Goal: Communication & Community: Answer question/provide support

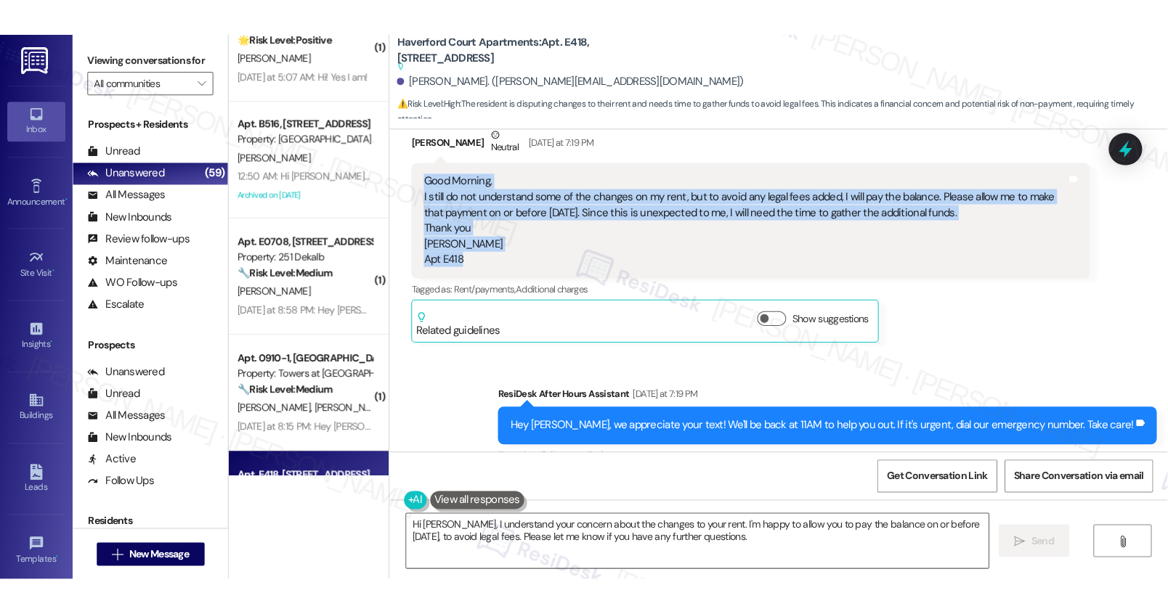
scroll to position [1257, 0]
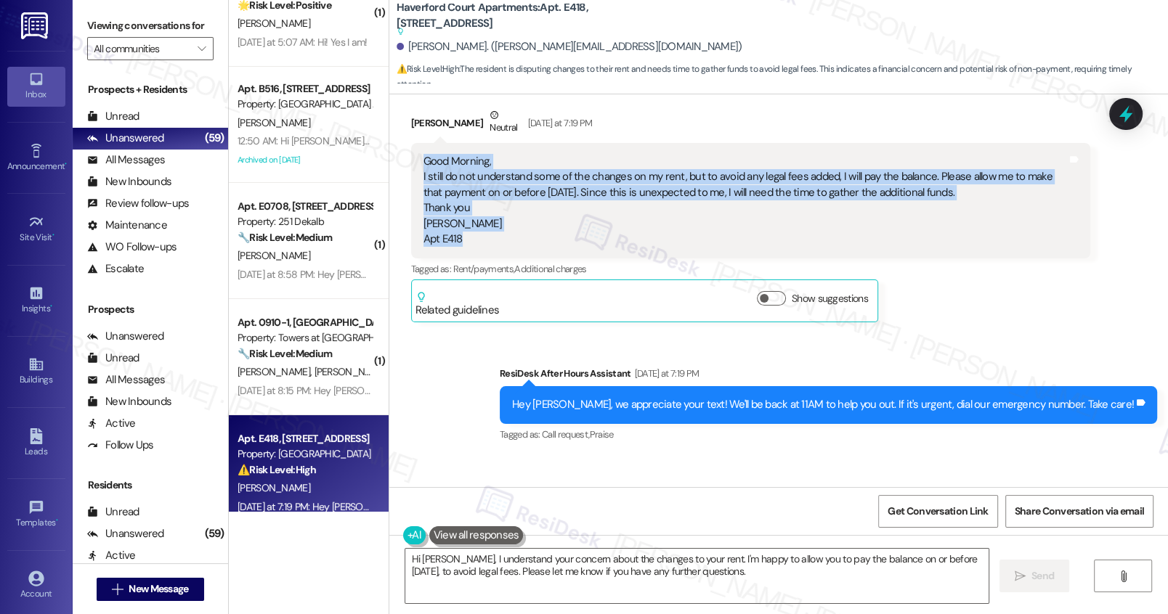
click at [908, 434] on div "Sent via SMS ResiDesk After Hours Assistant Yesterday at 7:19 PM Hey Marlene, w…" at bounding box center [828, 405] width 679 height 101
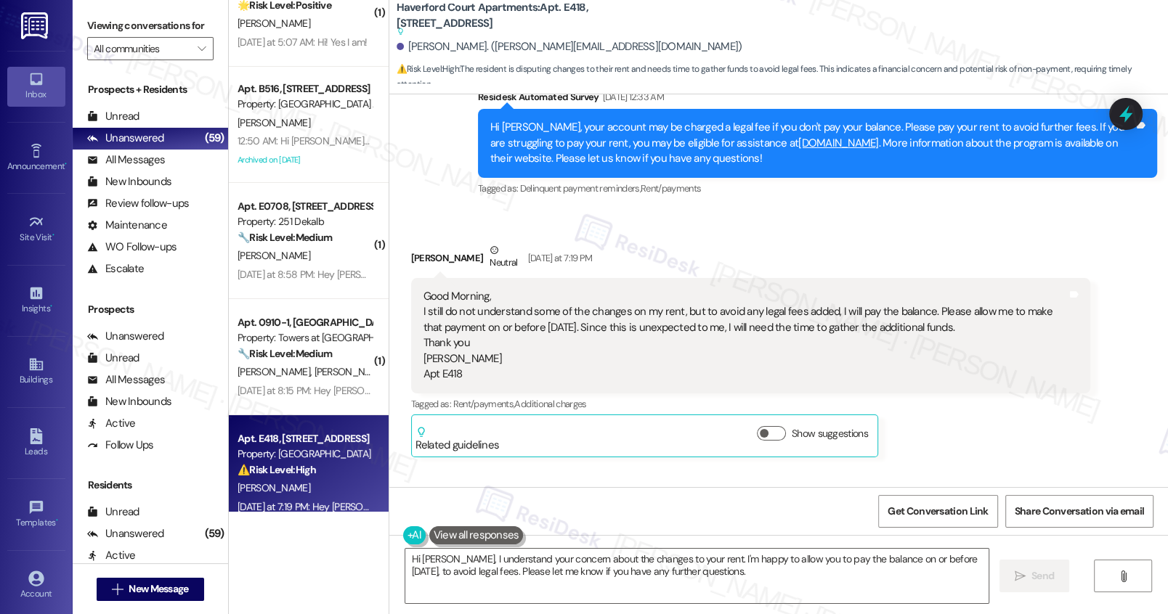
scroll to position [1111, 0]
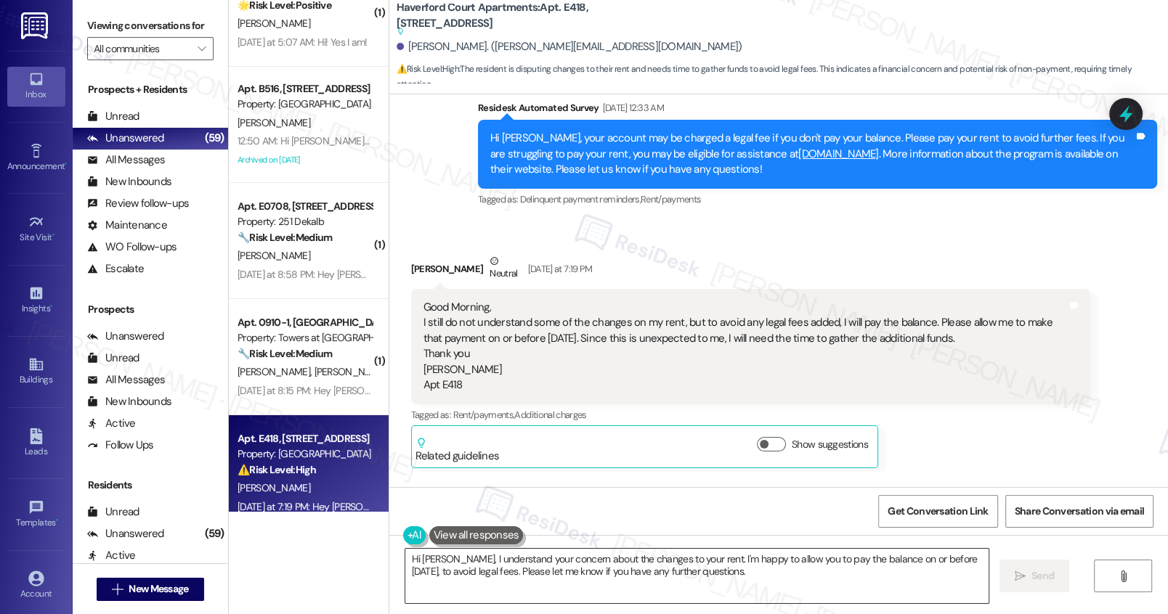
click at [773, 563] on textarea "Hi Marlene, I understand your concern about the changes to your rent. I'm happy…" at bounding box center [696, 576] width 582 height 54
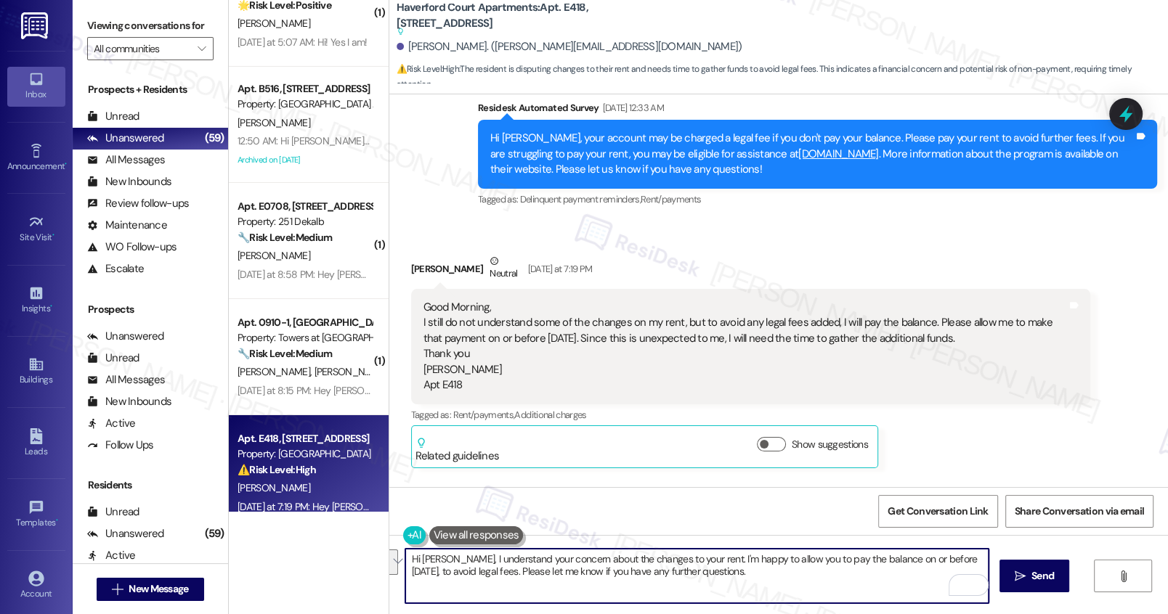
drag, startPoint x: 741, startPoint y: 580, endPoint x: 696, endPoint y: 563, distance: 48.3
click at [696, 563] on textarea "Hi Marlene, I understand your concern about the changes to your rent. I'm happy…" at bounding box center [696, 576] width 582 height 54
click at [499, 571] on textarea "Hi Marlene, I understand your concern about the changes to your rent. I'm happy…" at bounding box center [696, 576] width 582 height 54
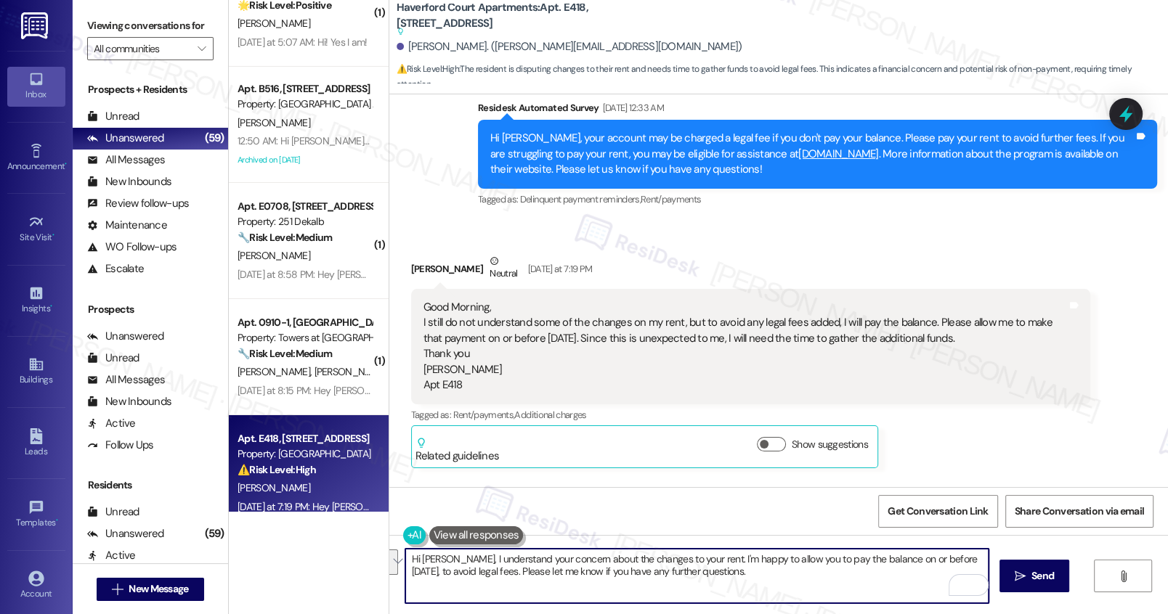
click at [448, 562] on textarea "Hi Marlene, I understand your concern about the changes to your rent. I'm happy…" at bounding box center [696, 576] width 582 height 54
drag, startPoint x: 448, startPoint y: 562, endPoint x: 641, endPoint y: 611, distance: 199.3
click at [641, 611] on div "Hi Marlene, I understand your concern about the changes to your rent. I'm happy…" at bounding box center [778, 589] width 778 height 109
paste textarea "Thank you for your message. I understand your concern about the changes to your…"
click at [452, 557] on textarea "Hi Marlene, Thank you for your message. I understand your concern about the cha…" at bounding box center [696, 576] width 582 height 54
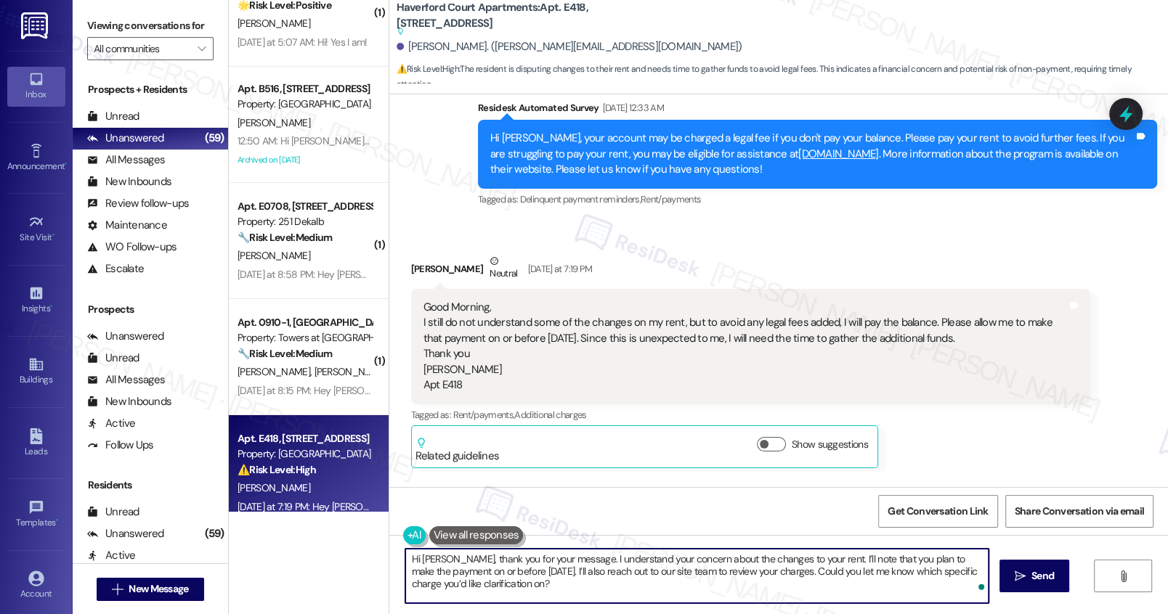
click at [573, 589] on textarea "Hi Marlene, thank you for your message. I understand your concern about the cha…" at bounding box center [696, 576] width 582 height 54
click at [566, 574] on textarea "Hi Marlene, thank you for your message. I understand your concern about the cha…" at bounding box center [696, 576] width 582 height 54
click at [669, 572] on textarea "Hi Marlene, thank you for your message. I understand your concern about the cha…" at bounding box center [696, 576] width 582 height 54
click at [697, 576] on textarea "Hi Marlene, thank you for your message. I understand your concern about the cha…" at bounding box center [696, 576] width 582 height 54
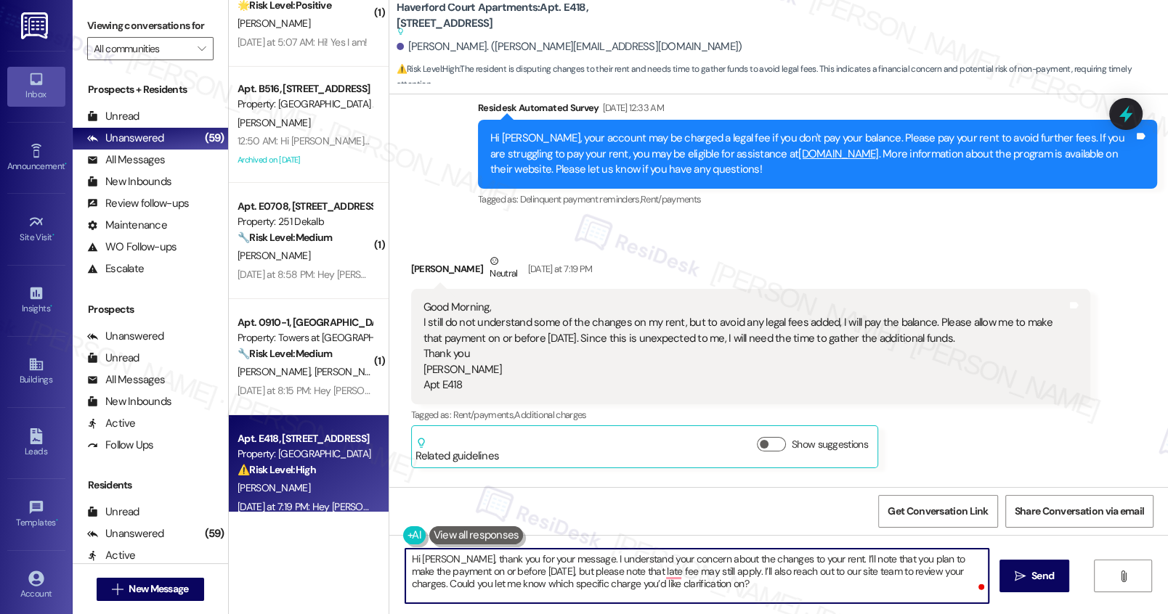
click at [697, 576] on textarea "Hi Marlene, thank you for your message. I understand your concern about the cha…" at bounding box center [696, 576] width 582 height 54
click at [718, 573] on textarea "Hi Marlene, thank you for your message. I understand your concern about the cha…" at bounding box center [696, 576] width 582 height 54
click at [661, 570] on textarea "Hi Marlene, thank you for your message. I understand your concern about the cha…" at bounding box center [696, 576] width 582 height 54
click at [775, 594] on textarea "Hi Marlene, thank you for your message. I understand your concern about the cha…" at bounding box center [696, 576] width 582 height 54
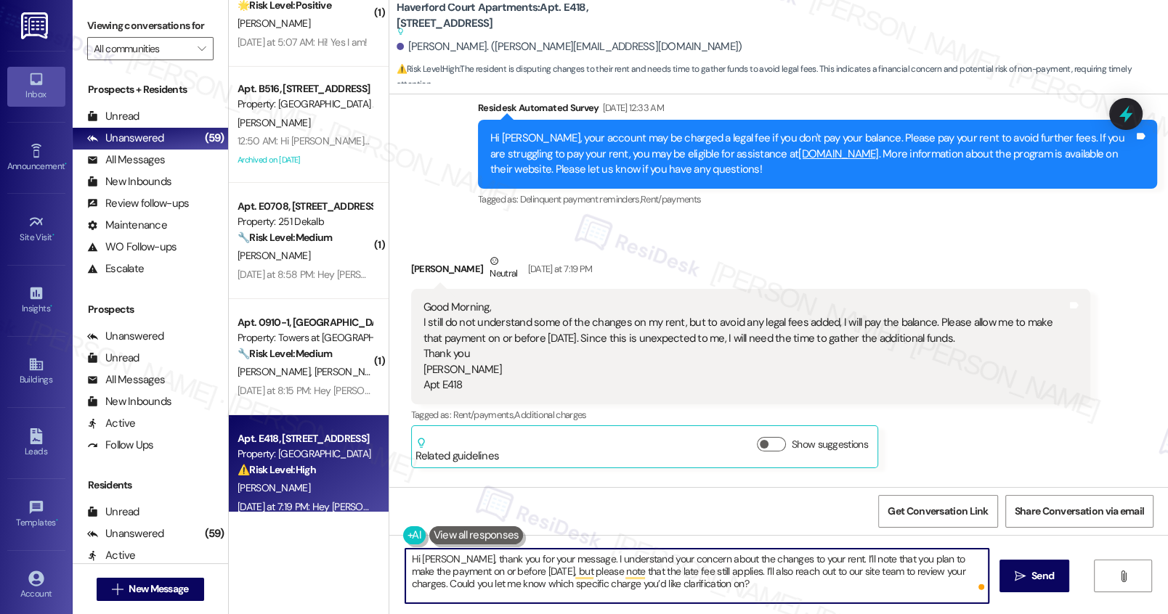
click at [799, 588] on textarea "Hi Marlene, thank you for your message. I understand your concern about the cha…" at bounding box center [696, 576] width 582 height 54
type textarea "Hi Marlene, thank you for your message. I understand your concern about the cha…"
click at [1011, 585] on button " Send" at bounding box center [1034, 576] width 70 height 33
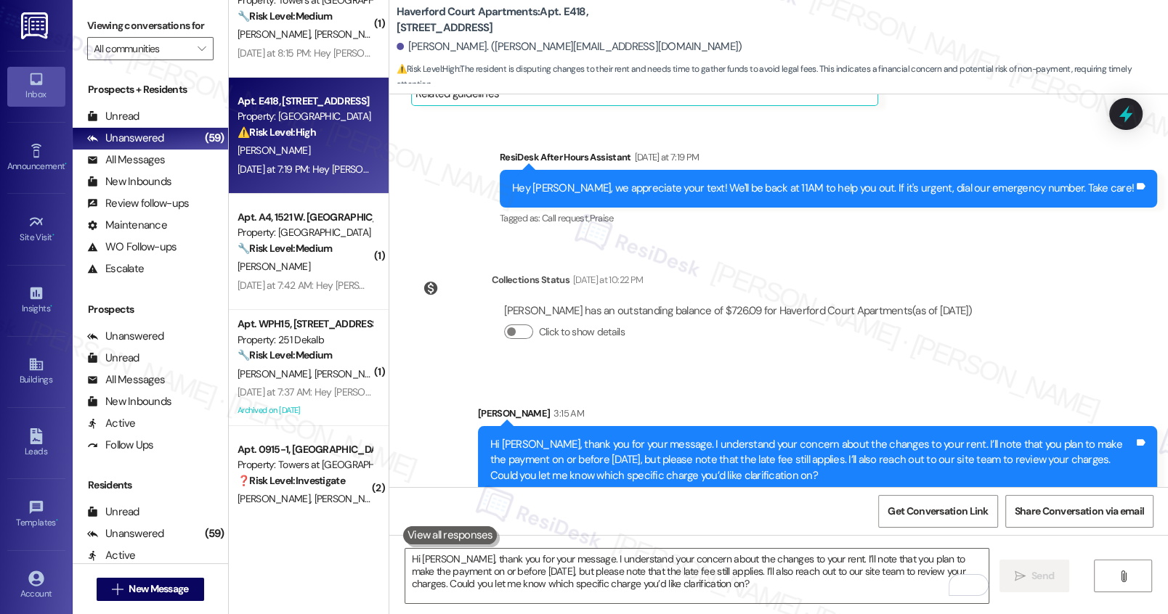
scroll to position [5297, 0]
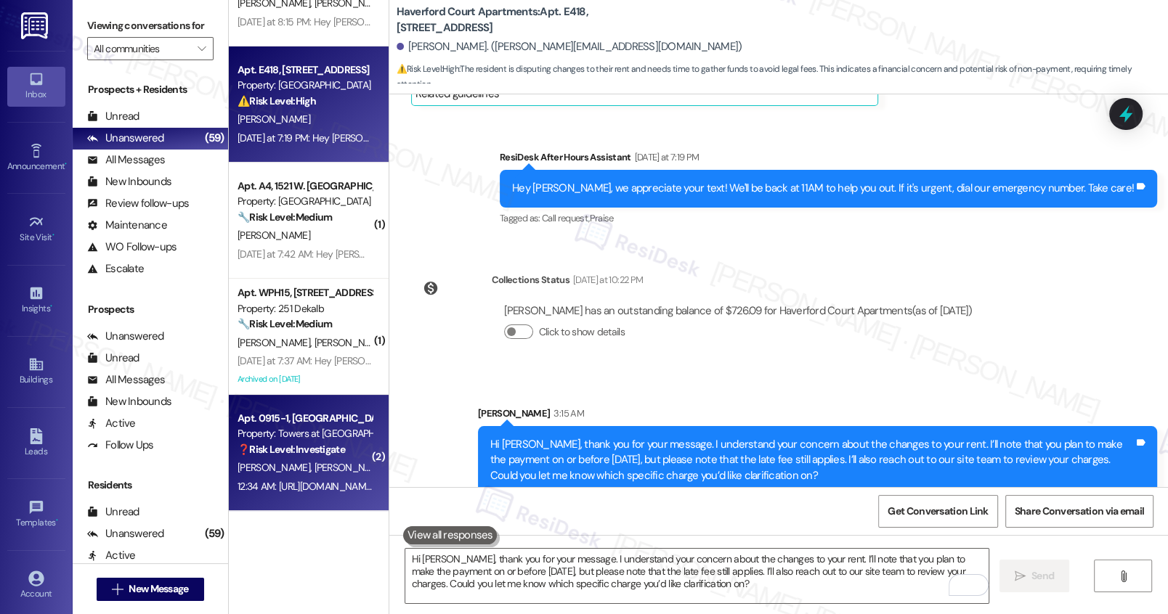
click at [329, 447] on strong "❓ Risk Level: Investigate" at bounding box center [290, 449] width 107 height 13
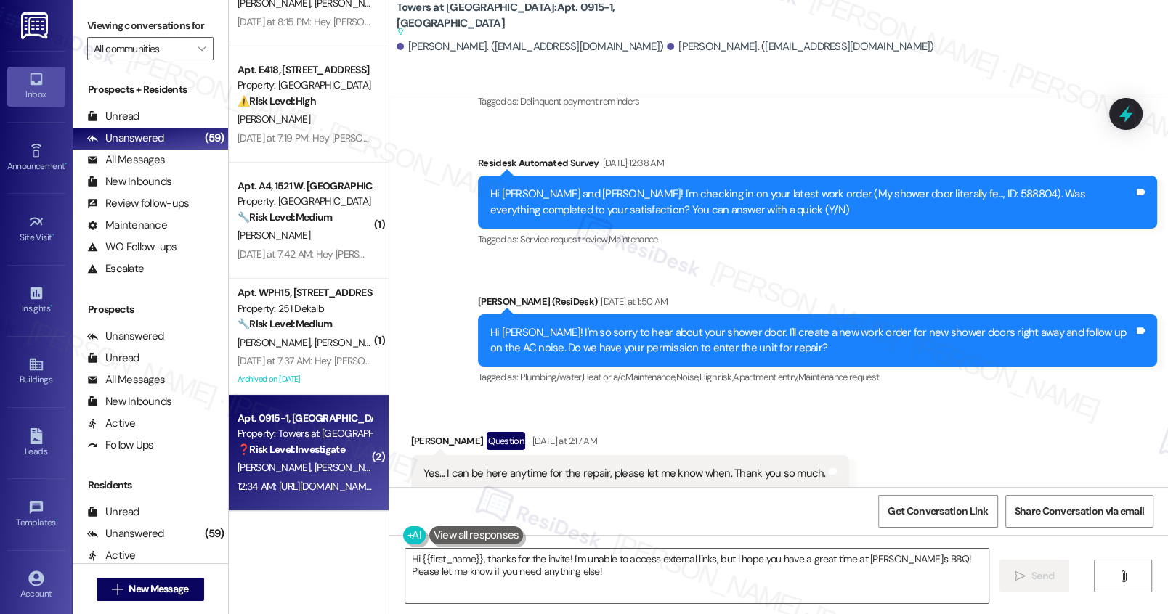
scroll to position [8192, 0]
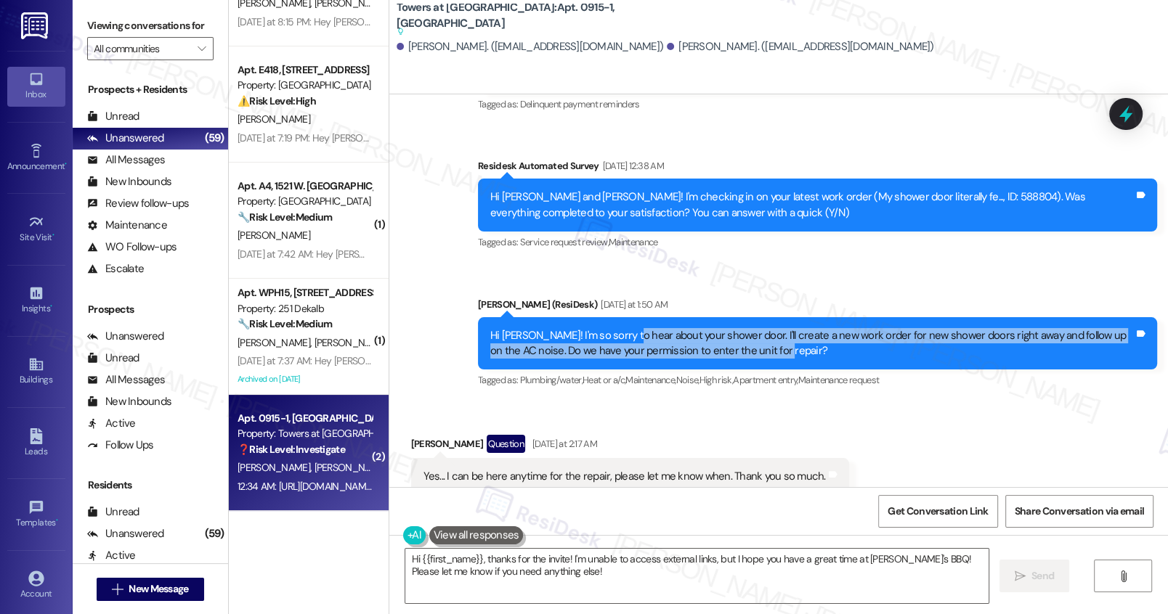
drag, startPoint x: 617, startPoint y: 202, endPoint x: 937, endPoint y: 214, distance: 320.4
click at [937, 328] on div "Hi Stacey! I'm so sorry to hear about your shower door. I'll create a new work …" at bounding box center [811, 343] width 643 height 31
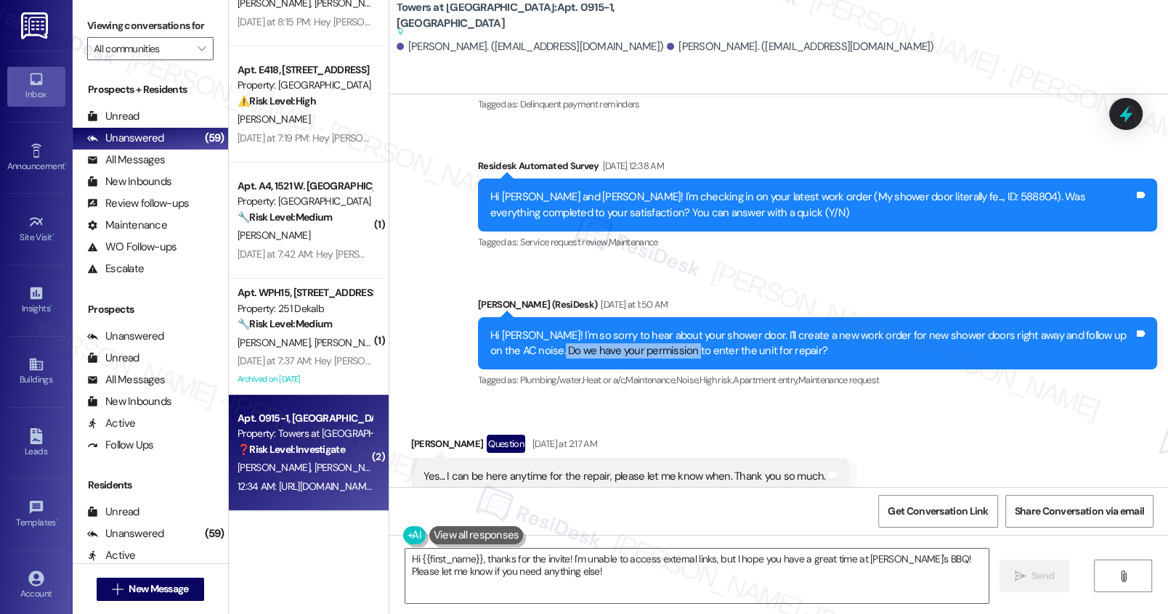
drag, startPoint x: 538, startPoint y: 214, endPoint x: 668, endPoint y: 220, distance: 130.1
click at [668, 328] on div "Hi Stacey! I'm so sorry to hear about your shower door. I'll create a new work …" at bounding box center [811, 343] width 643 height 31
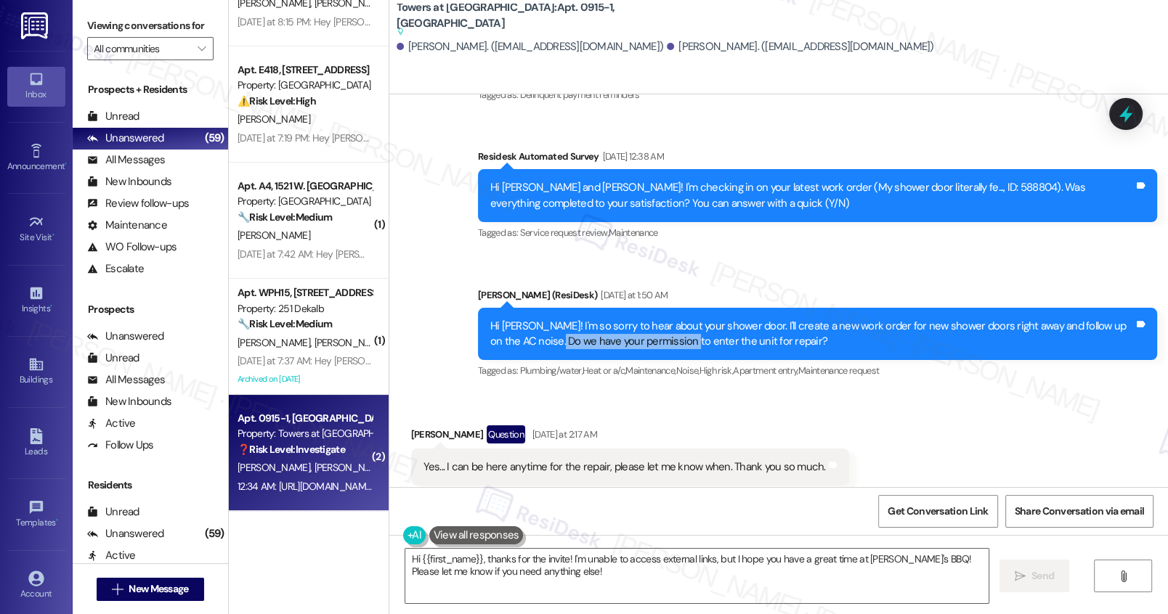
scroll to position [8205, 0]
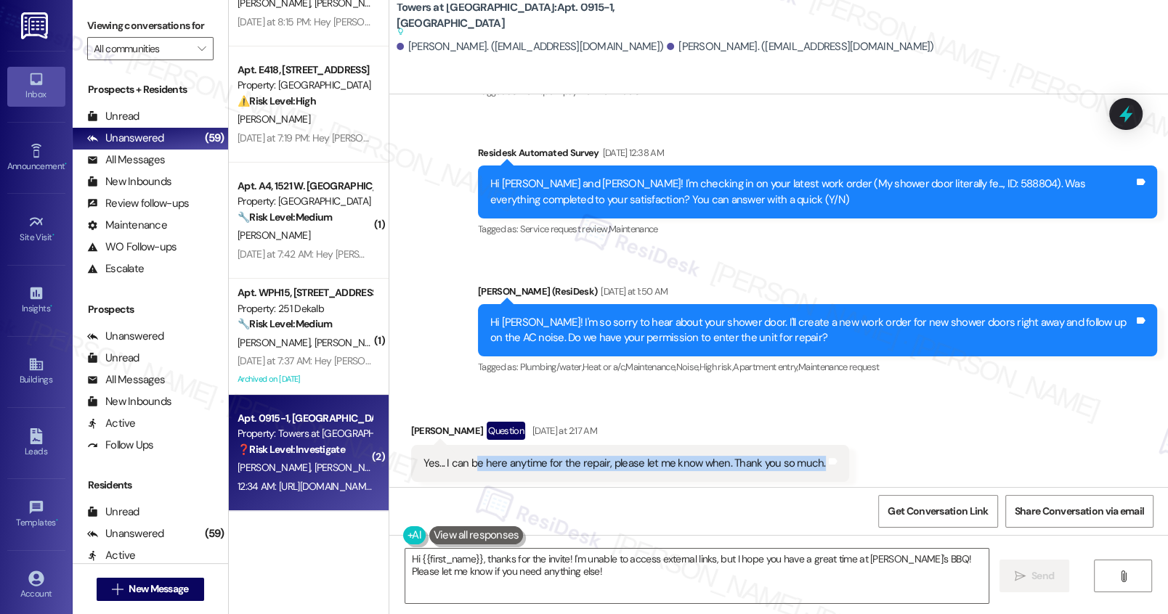
drag, startPoint x: 465, startPoint y: 327, endPoint x: 706, endPoint y: 335, distance: 241.9
click at [706, 445] on div "Yes... I can be here anytime for the repair, please let me know when. Thank you…" at bounding box center [630, 463] width 438 height 37
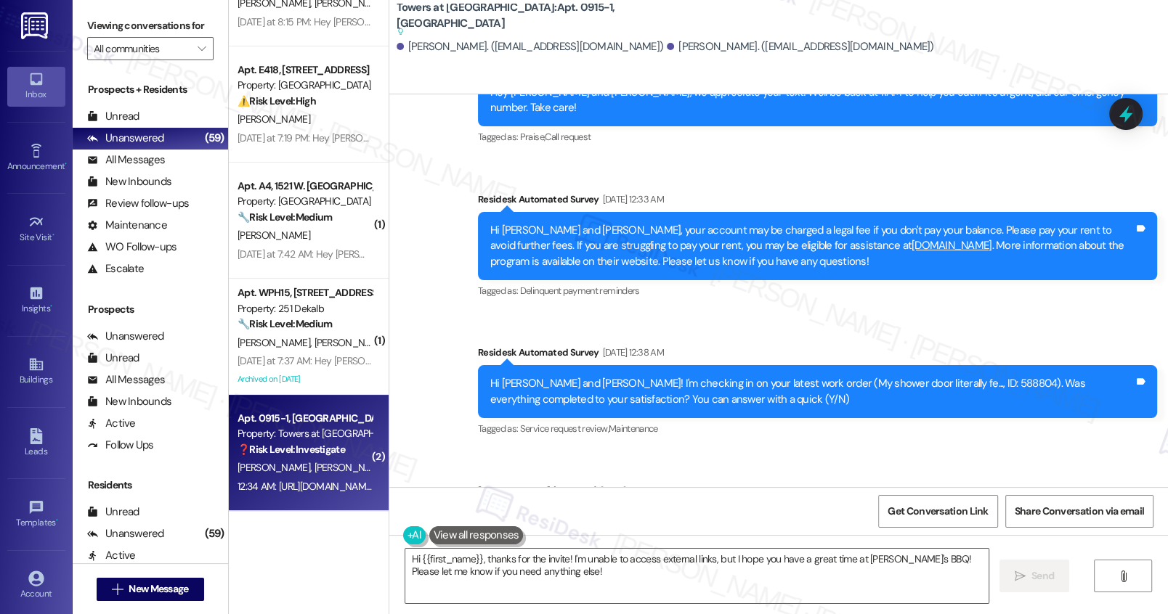
scroll to position [8126, 0]
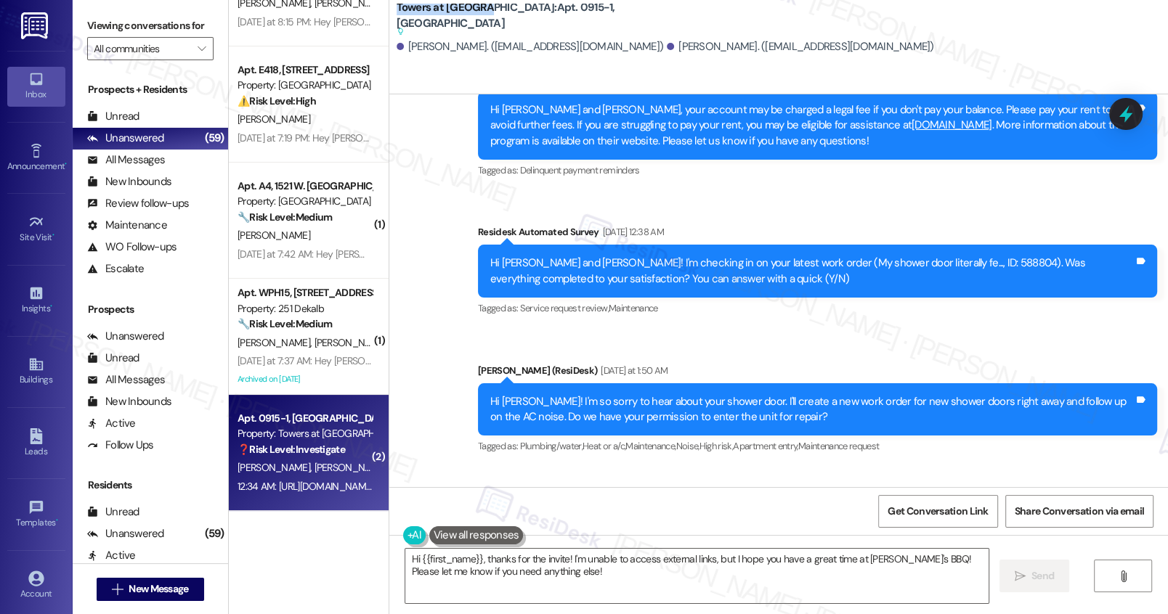
drag, startPoint x: 384, startPoint y: 15, endPoint x: 476, endPoint y: 19, distance: 92.3
click at [476, 19] on div "Towers at Wyncote: Apt. 0915-1, 8440 Limekiln Pike Suggested actions and notes …" at bounding box center [778, 33] width 778 height 58
copy b "Towers at [GEOGRAPHIC_DATA]"
drag, startPoint x: 505, startPoint y: 13, endPoint x: 535, endPoint y: 16, distance: 29.9
click at [535, 16] on b "Towers at Wyncote: Apt. 0915-1, 8440 Limekiln Pike Suggested actions and notes …" at bounding box center [541, 19] width 290 height 39
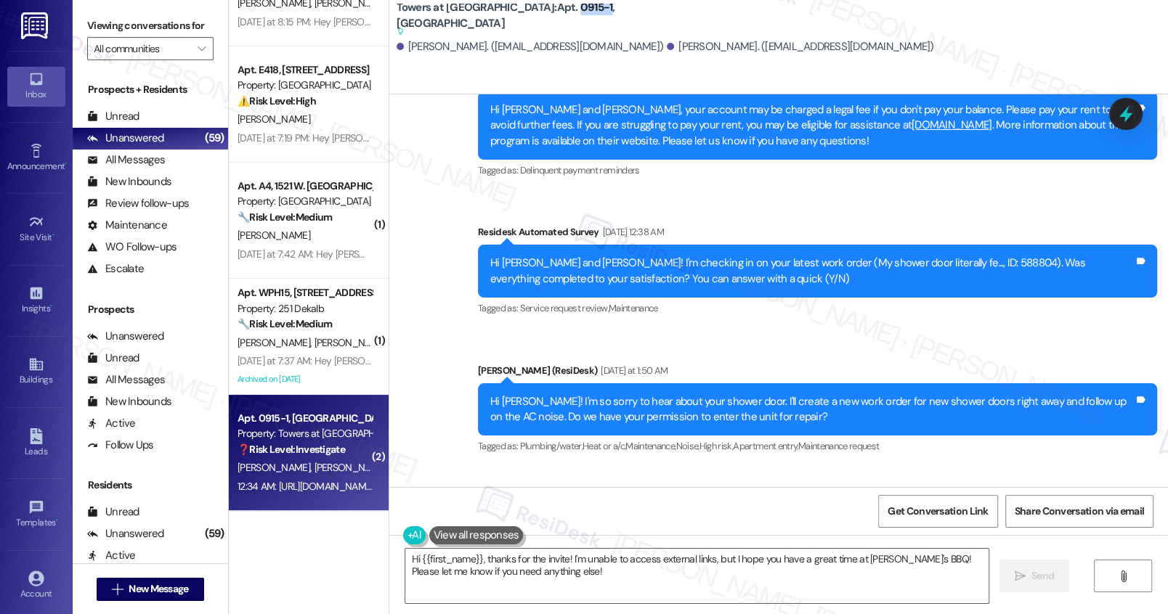
copy b "0915-1"
click at [415, 28] on sup at bounding box center [541, 32] width 290 height 8
drag, startPoint x: 393, startPoint y: 16, endPoint x: 476, endPoint y: 15, distance: 83.5
click at [476, 15] on b "Towers at Wyncote: Apt. 0915-1, 8440 Limekiln Pike Suggested actions and notes …" at bounding box center [541, 19] width 290 height 39
copy b "Towers at [GEOGRAPHIC_DATA]"
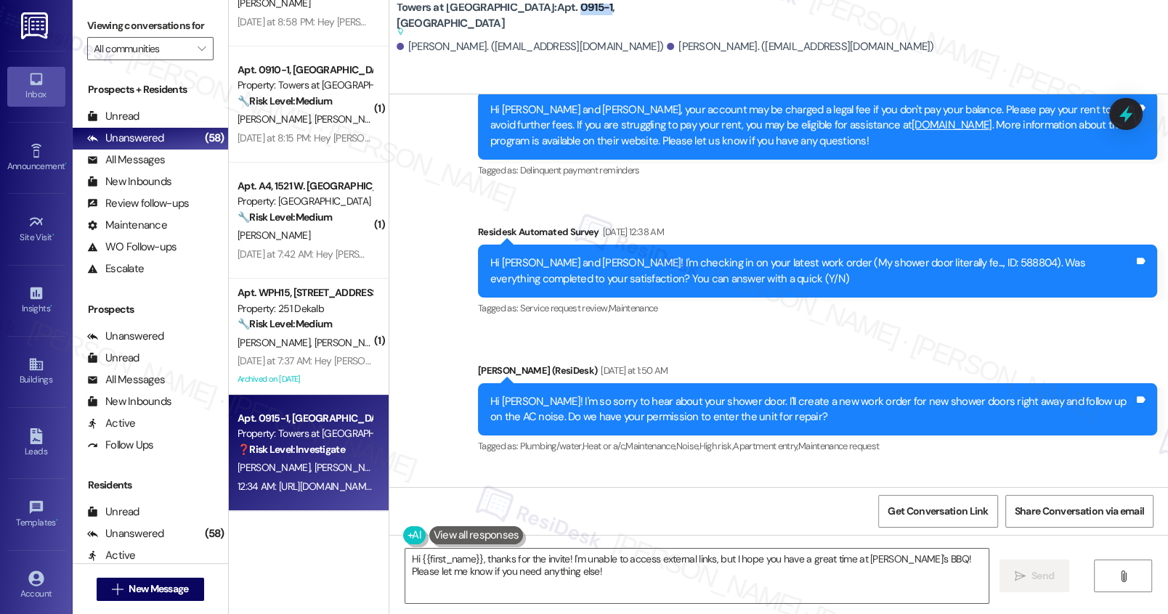
drag, startPoint x: 503, startPoint y: 16, endPoint x: 537, endPoint y: 16, distance: 33.4
click at [537, 16] on b "Towers at Wyncote: Apt. 0915-1, 8440 Limekiln Pike Suggested actions and notes …" at bounding box center [541, 19] width 290 height 39
copy b "0915-1"
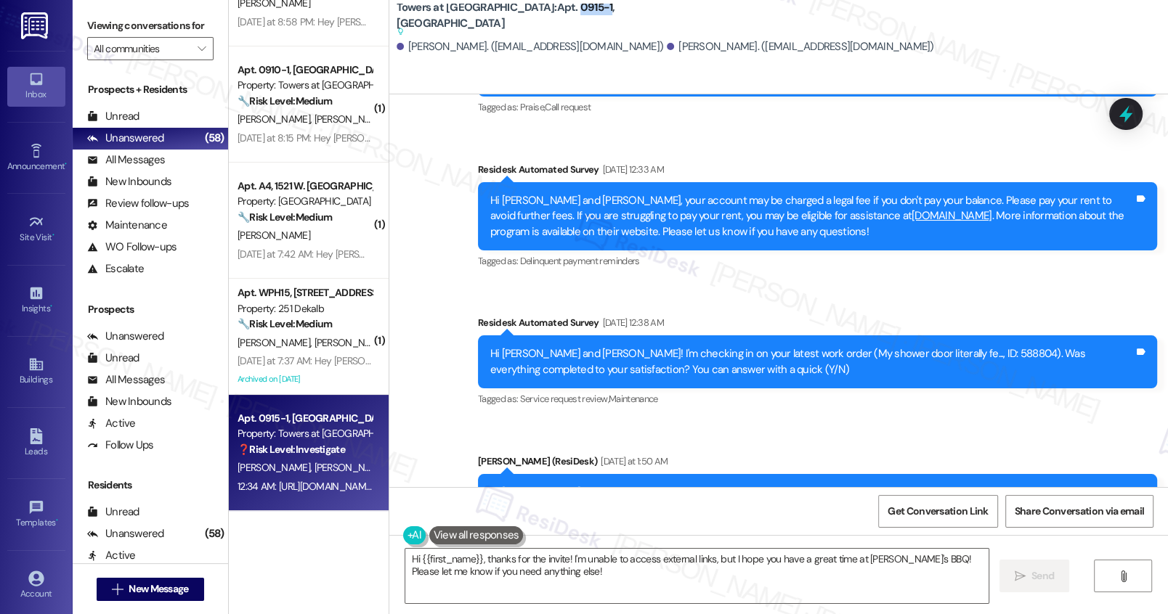
scroll to position [8332, 0]
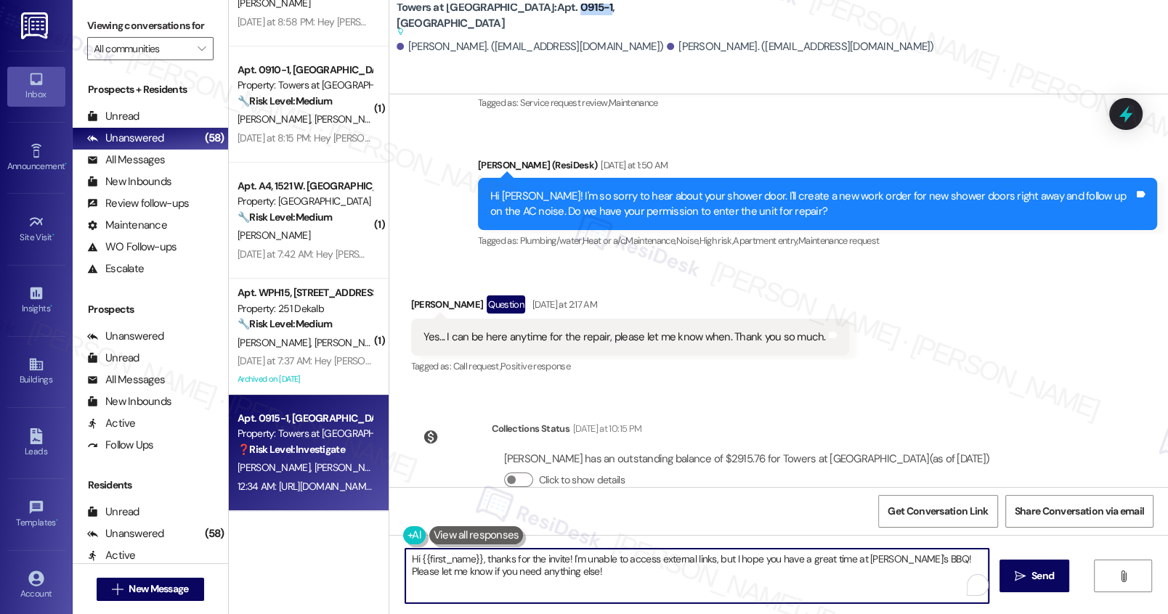
click at [527, 571] on textarea "Hi {{first_name}}, thanks for the invite! I'm unable to access external links, …" at bounding box center [696, 576] width 582 height 54
type textarea "Hi Stacey and James, I can see the note from our maintenance team that they put…"
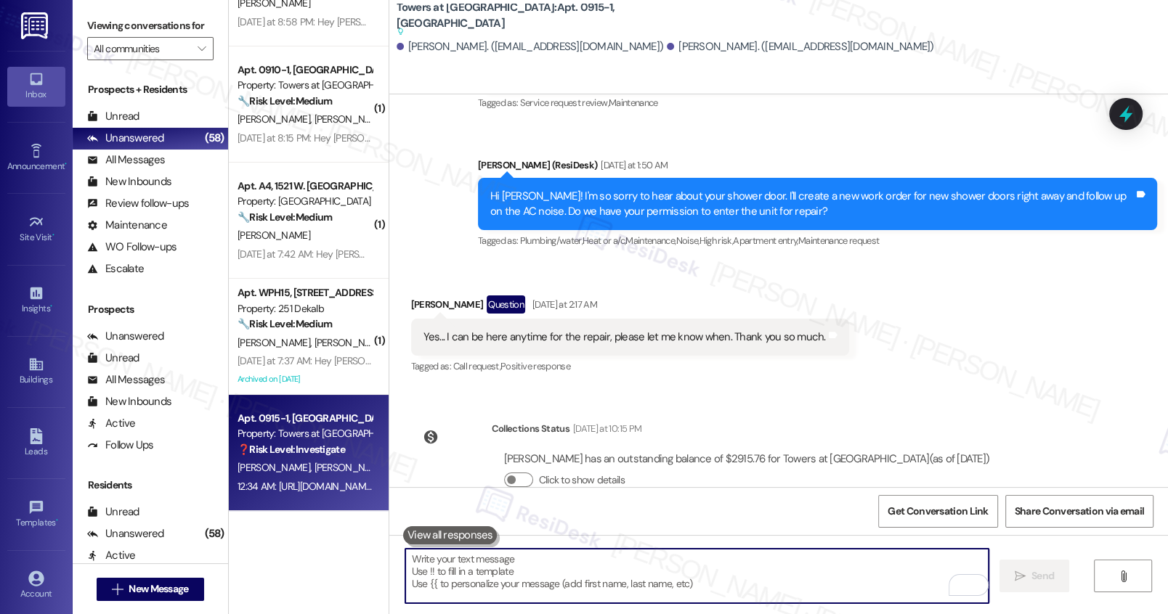
click at [460, 569] on textarea "To enrich screen reader interactions, please activate Accessibility in Grammarl…" at bounding box center [696, 576] width 582 height 54
paste textarea "Hi Stacey and James, I see a note from our maintenance team indicating that the…"
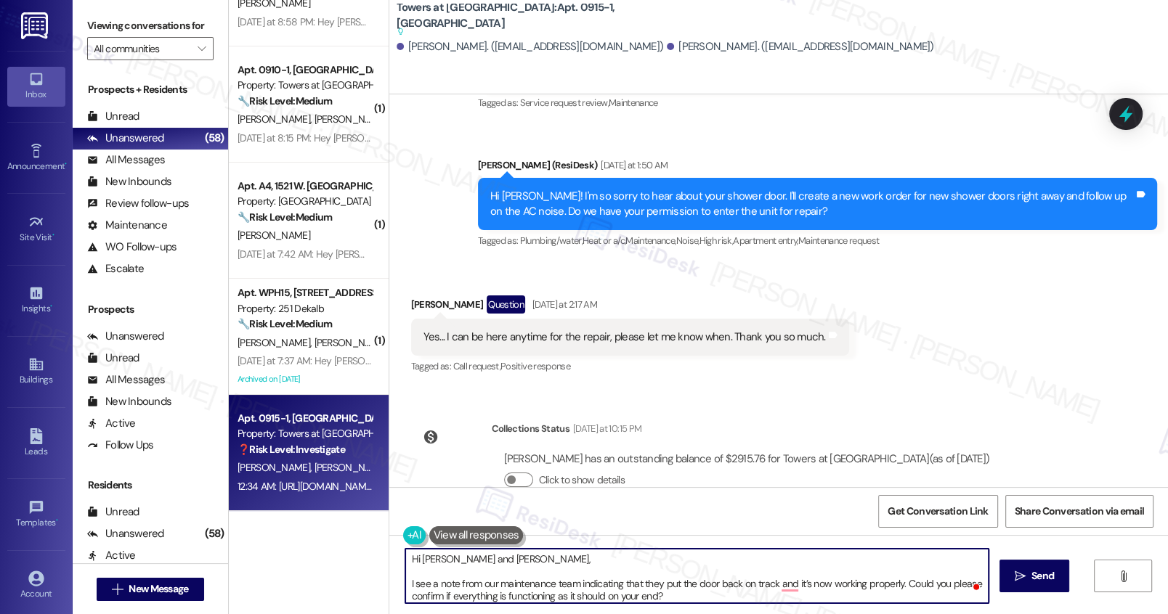
click at [405, 586] on textarea "Hi Stacey and James, I see a note from our maintenance team indicating that the…" at bounding box center [696, 576] width 582 height 54
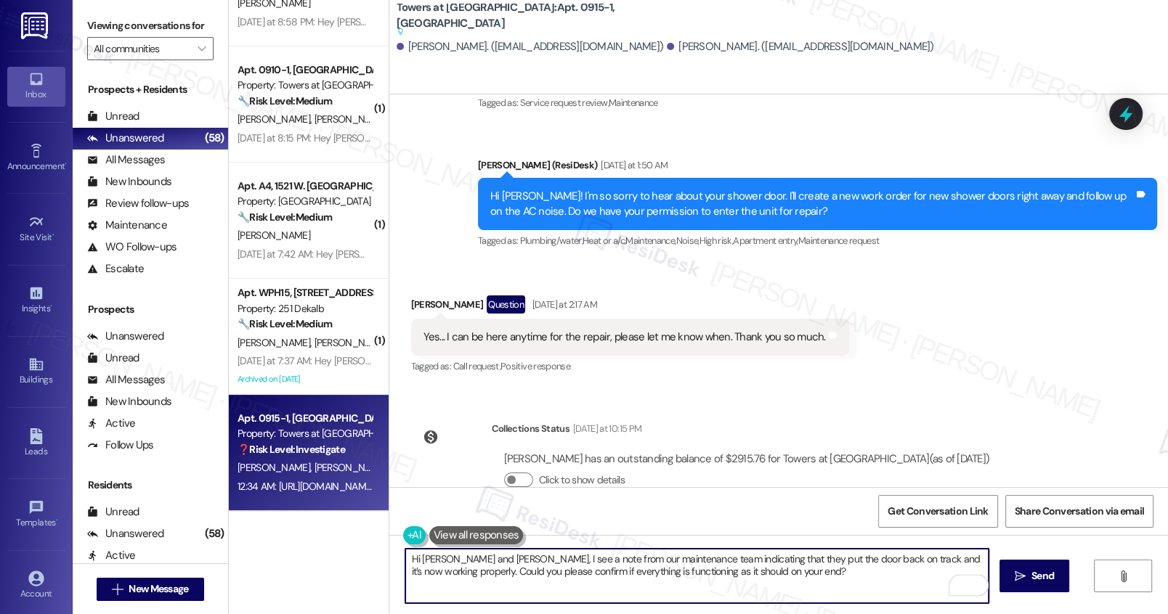
click at [810, 572] on textarea "Hi Stacey and James, I see a note from our maintenance team indicating that the…" at bounding box center [696, 576] width 582 height 54
type textarea "Hi Stacey and James, I see a note from our maintenance team indicating that the…"
click at [1011, 582] on span "Send" at bounding box center [1042, 576] width 23 height 15
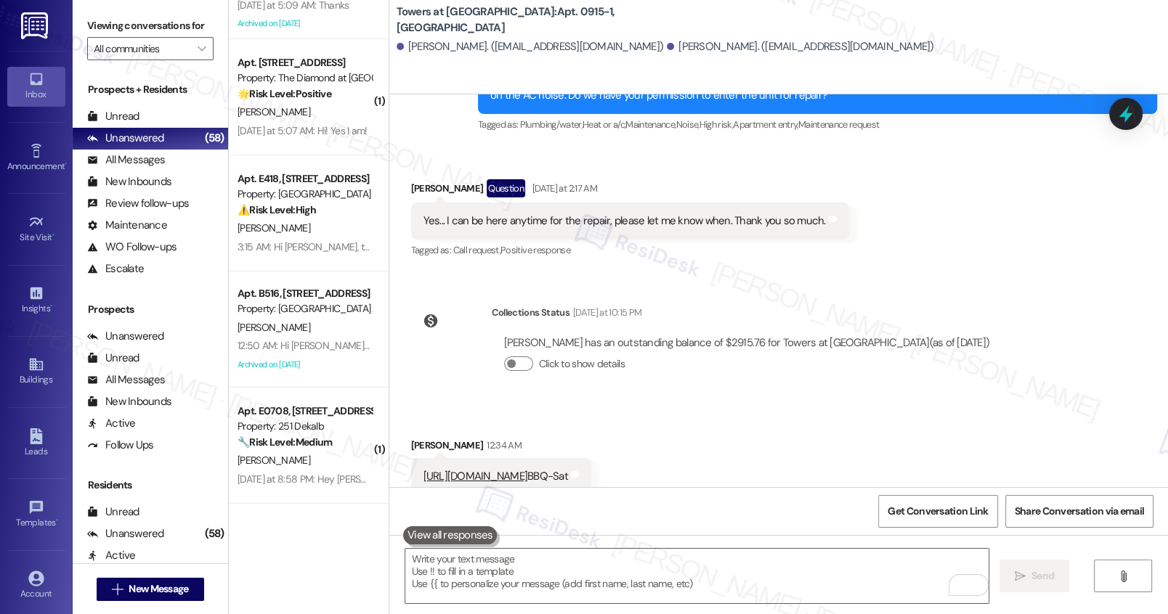
scroll to position [4698, 0]
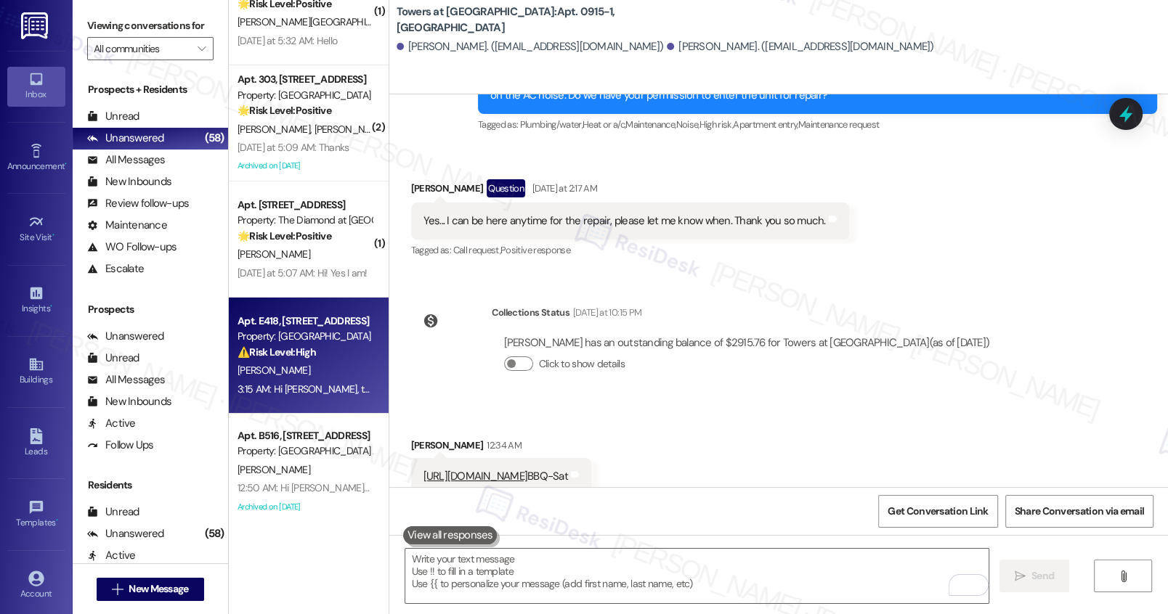
click at [339, 359] on div "⚠️ Risk Level: High The resident is disputing changes to their rent and needs t…" at bounding box center [304, 352] width 134 height 15
type textarea "Fetching suggested responses. Please feel free to read through the conversation…"
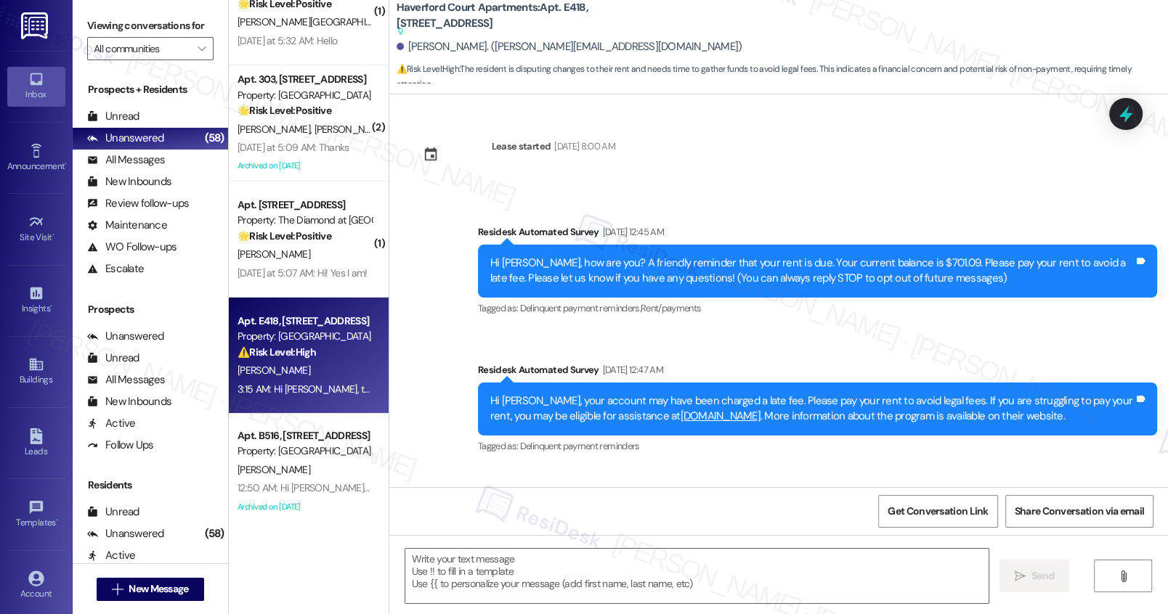
scroll to position [1942, 0]
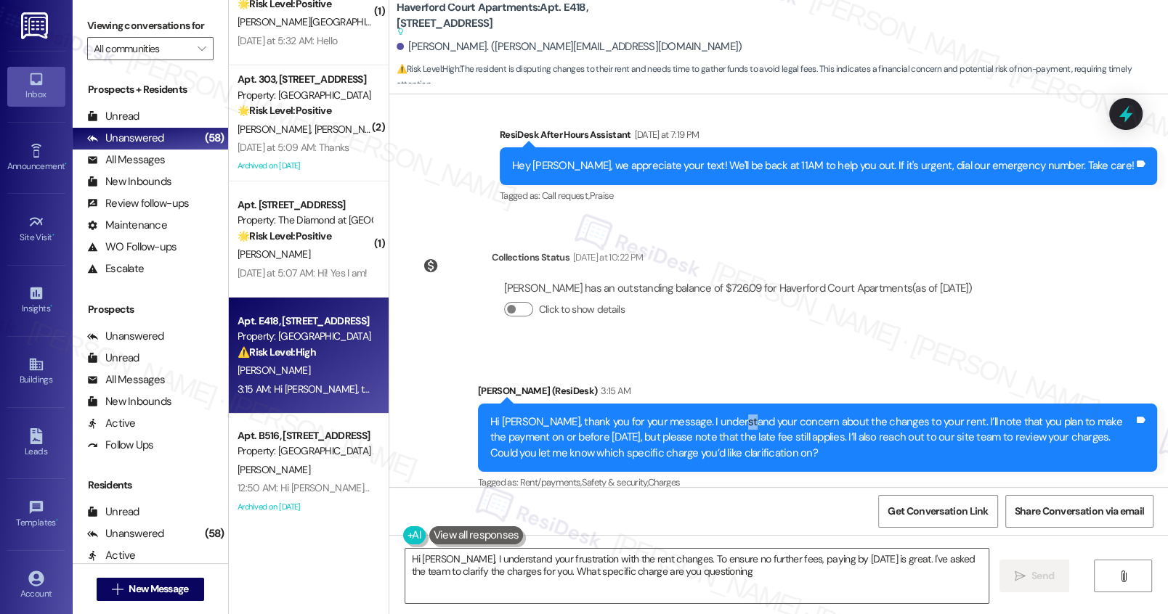
type textarea "Hi Marlene, I understand your frustration with the rent changes. To ensure no f…"
drag, startPoint x: 720, startPoint y: 405, endPoint x: 868, endPoint y: 405, distance: 147.4
click at [868, 415] on div "Hi Marlene, thank you for your message. I understand your concern about the cha…" at bounding box center [811, 438] width 643 height 46
click at [609, 582] on textarea "Hi Marlene, I understand your frustration with the rent changes. To ensure no f…" at bounding box center [696, 576] width 582 height 54
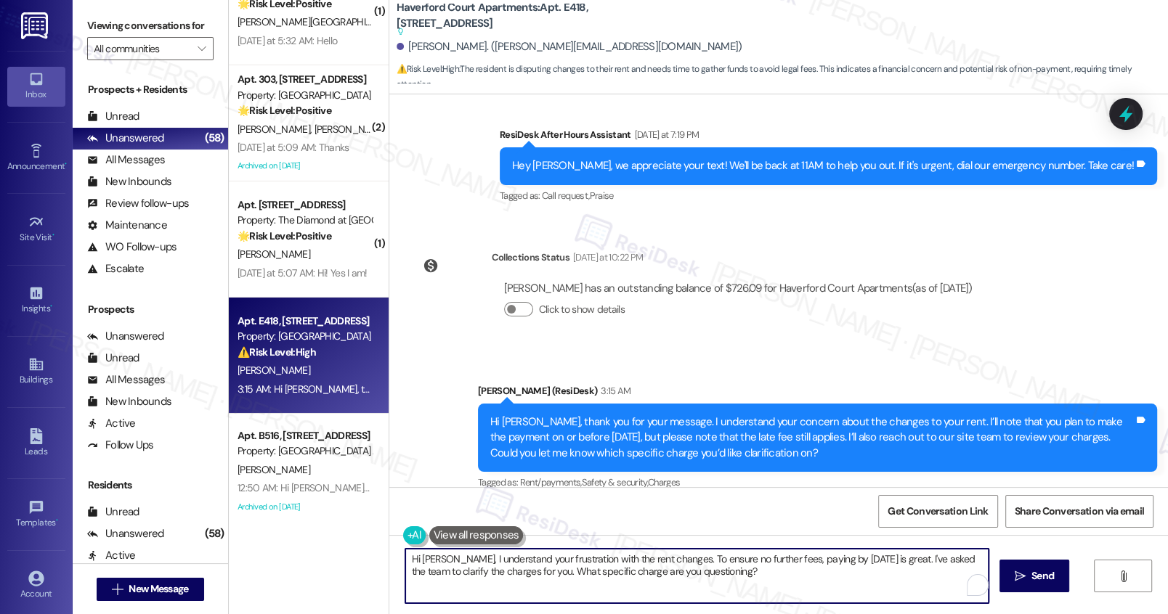
click at [609, 582] on textarea "Hi Marlene, I understand your frustration with the rent changes. To ensure no f…" at bounding box center [696, 576] width 582 height 54
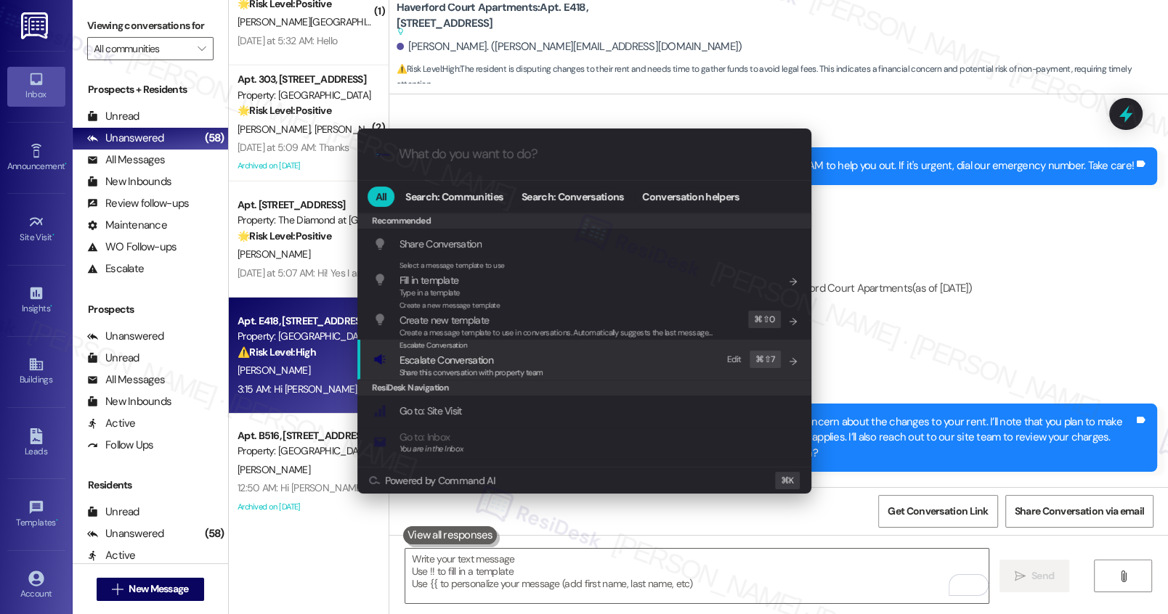
click at [507, 360] on span "Escalate Conversation" at bounding box center [471, 360] width 144 height 16
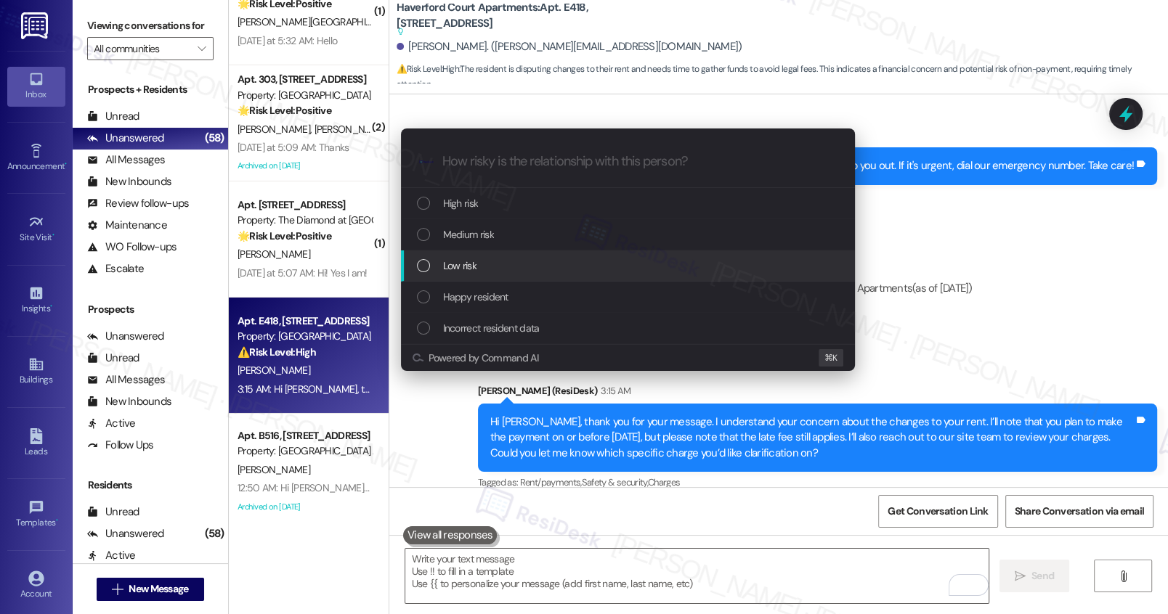
click at [498, 266] on div "Low risk" at bounding box center [629, 266] width 425 height 16
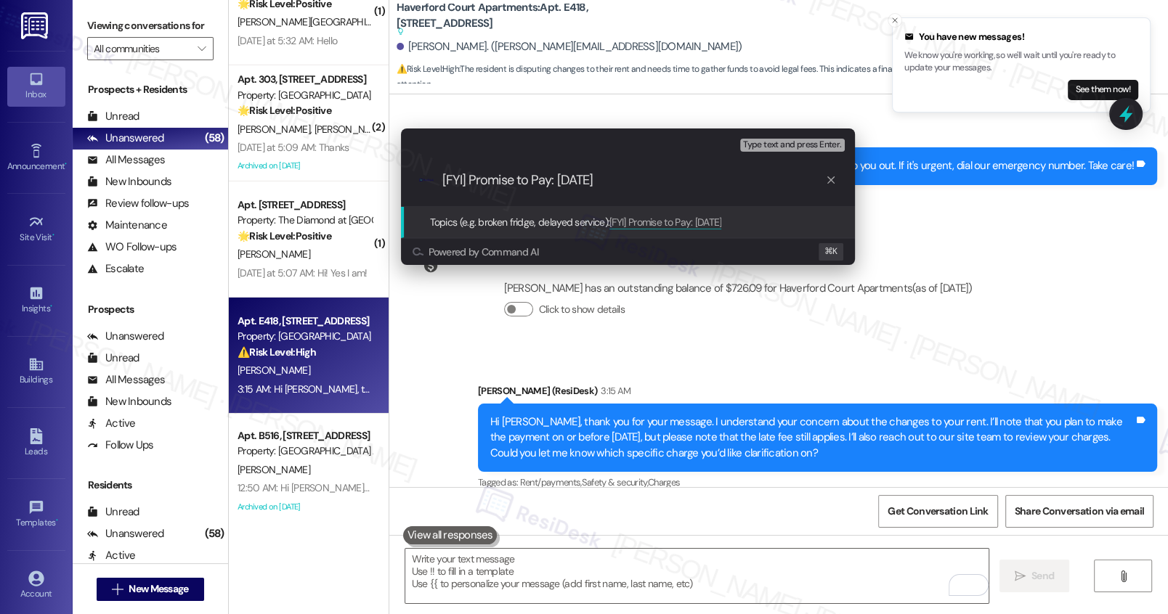
type input "[FYI] Promise to Pay: Aug 23"
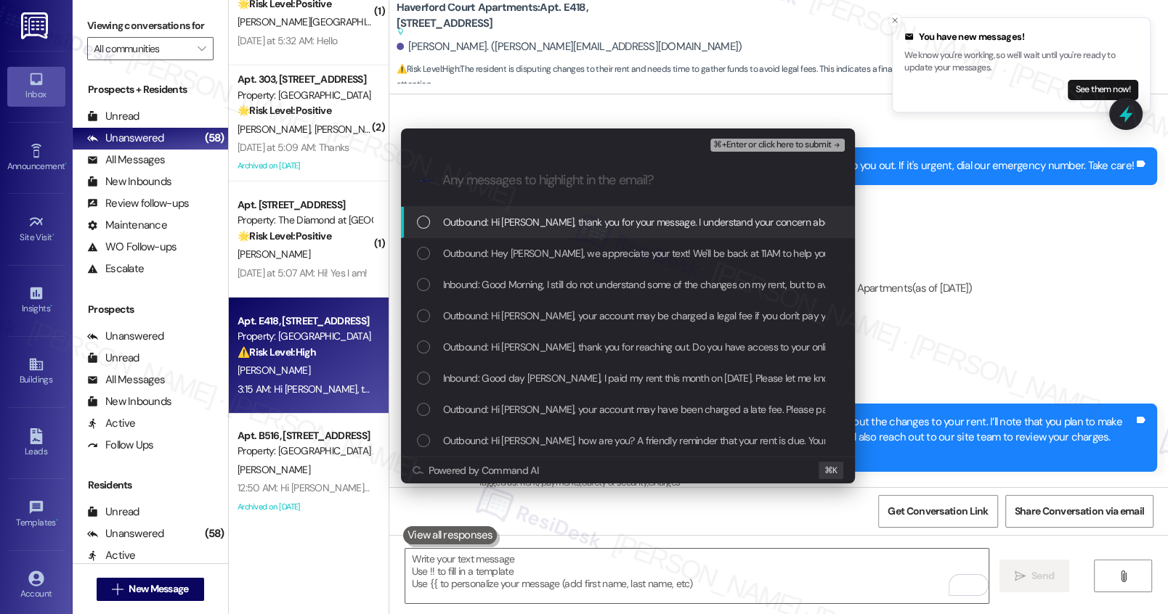
click at [510, 224] on span "Outbound: Hi Marlene, thank you for your message. I understand your concern abo…" at bounding box center [1191, 222] width 1496 height 16
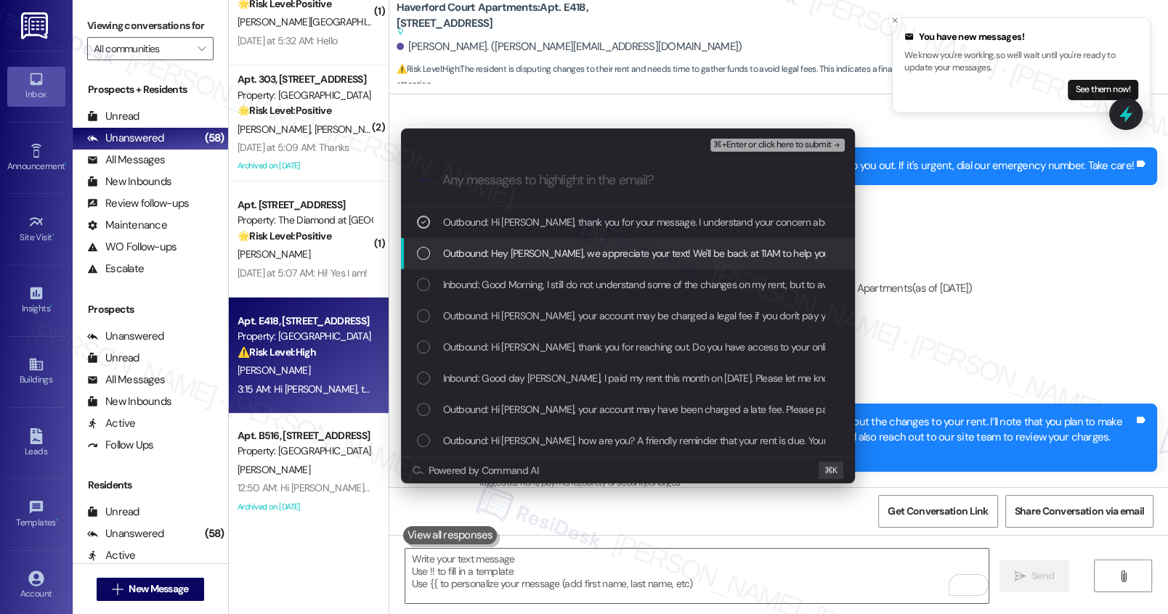
click at [528, 253] on span "Outbound: Hey Marlene, we appreciate your text! We'll be back at 11AM to help y…" at bounding box center [754, 253] width 622 height 16
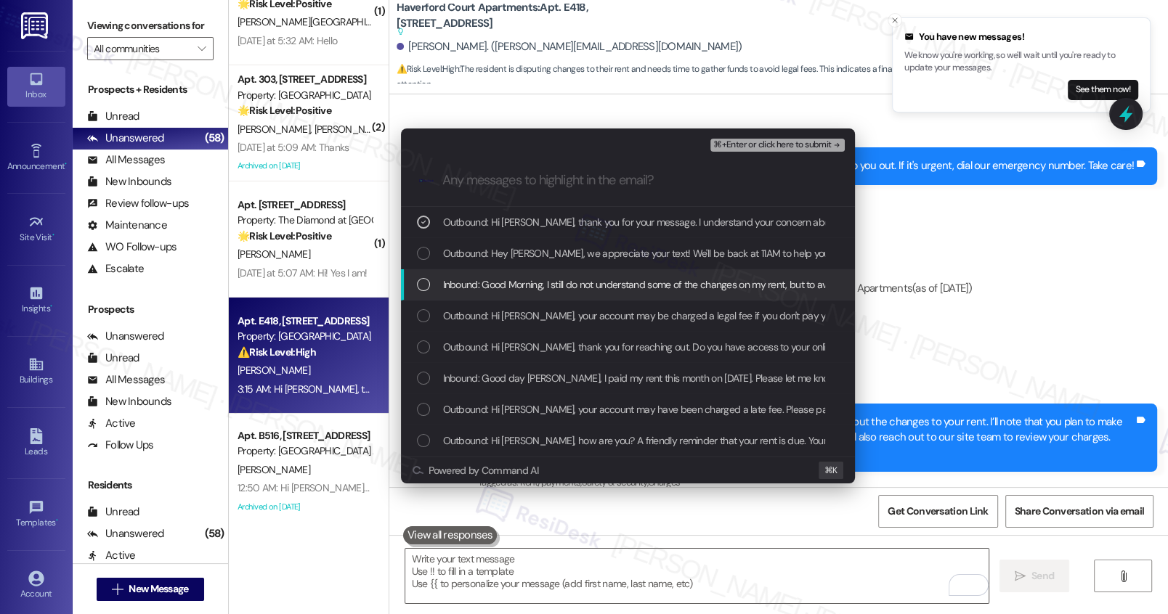
click at [536, 288] on span "Inbound: Good Morning, I still do not understand some of the changes on my rent…" at bounding box center [1111, 285] width 1337 height 16
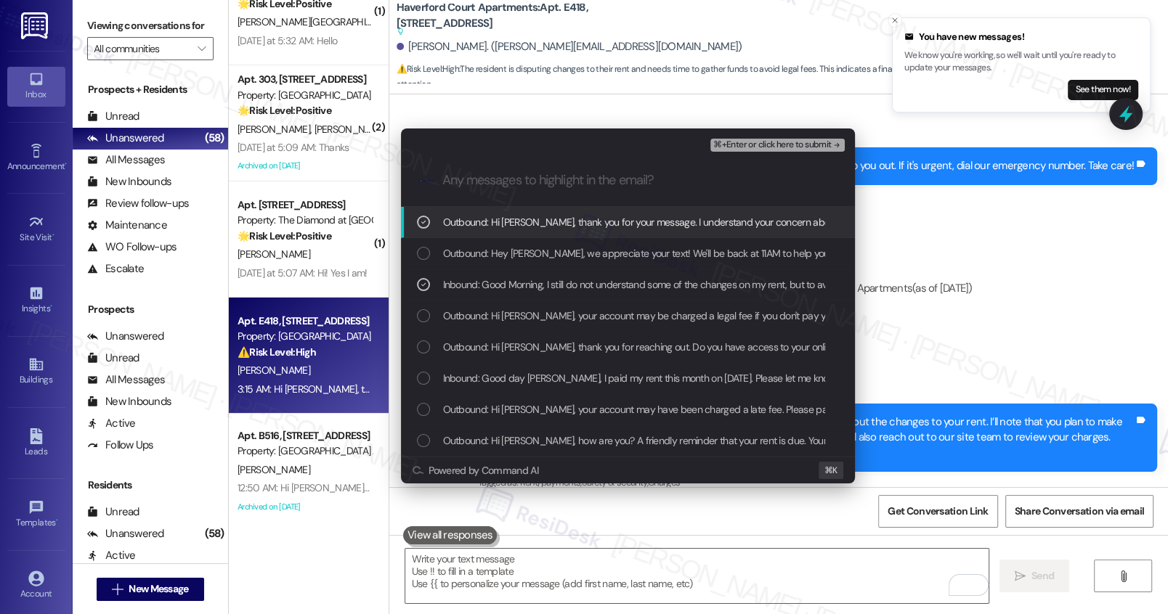
click at [783, 143] on span "⌘+Enter or click here to submit" at bounding box center [772, 145] width 118 height 10
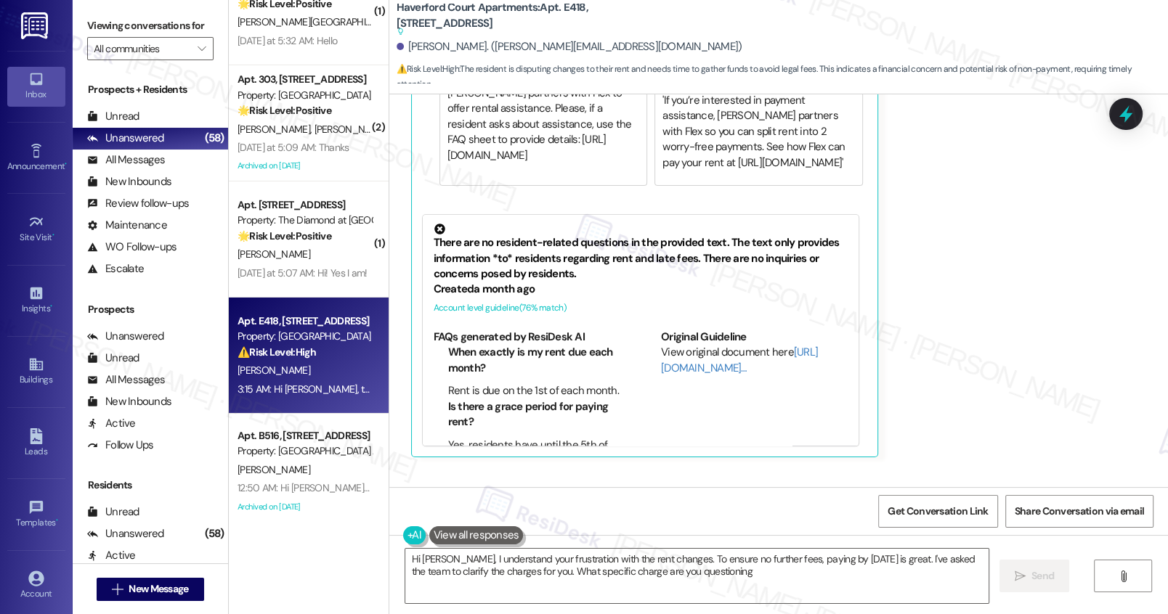
type textarea "Hi Marlene, I understand your frustration with the rent changes. To ensure no f…"
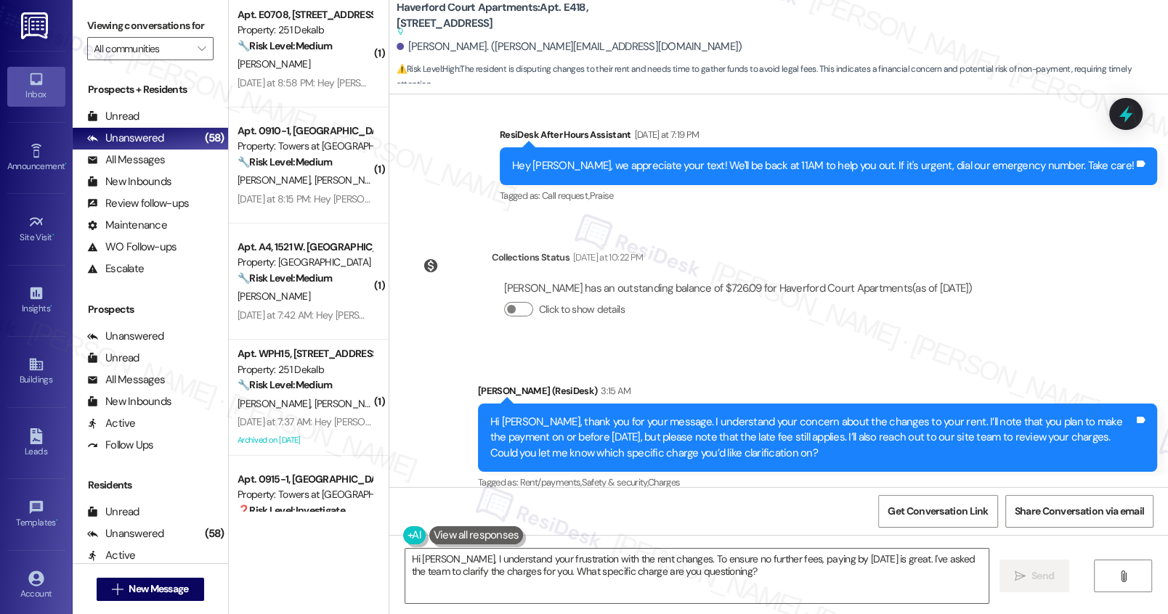
scroll to position [5297, 0]
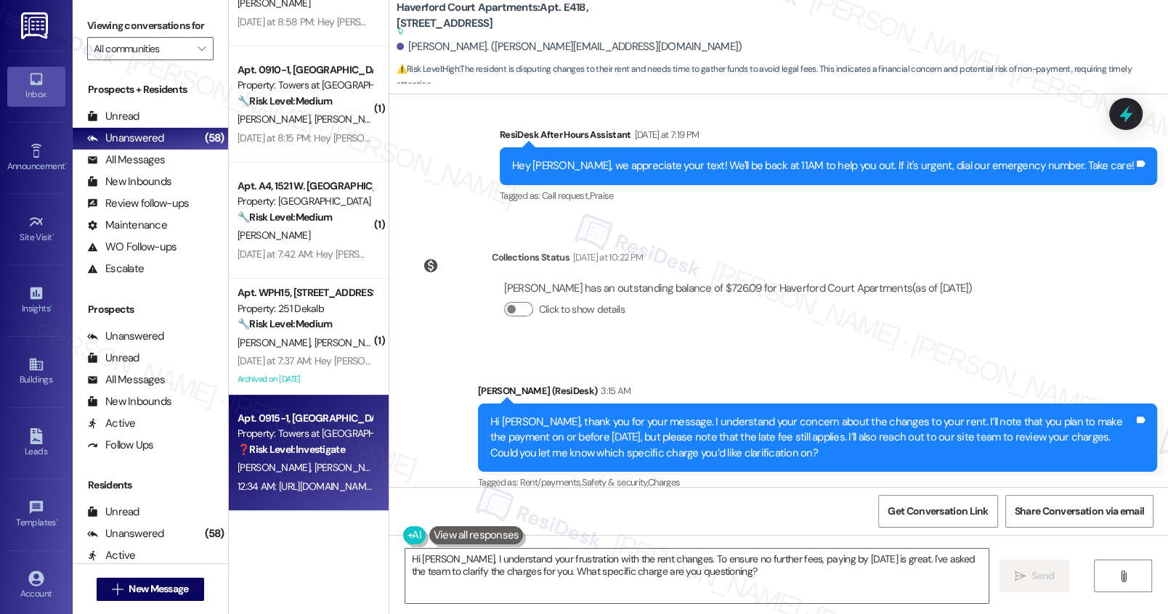
click at [334, 473] on div "J. Leigh S. Leigh" at bounding box center [304, 468] width 137 height 18
type textarea "Hi Marlene, I understand your frustration with the rent changes. To ensure no f…"
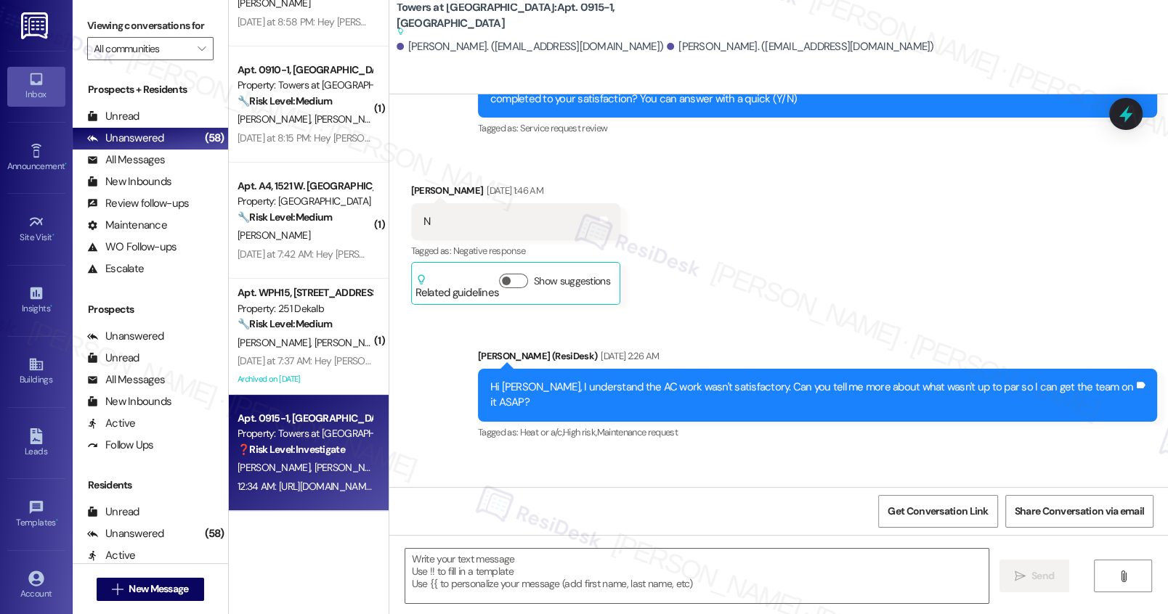
type textarea "Fetching suggested responses. Please feel free to read through the conversation…"
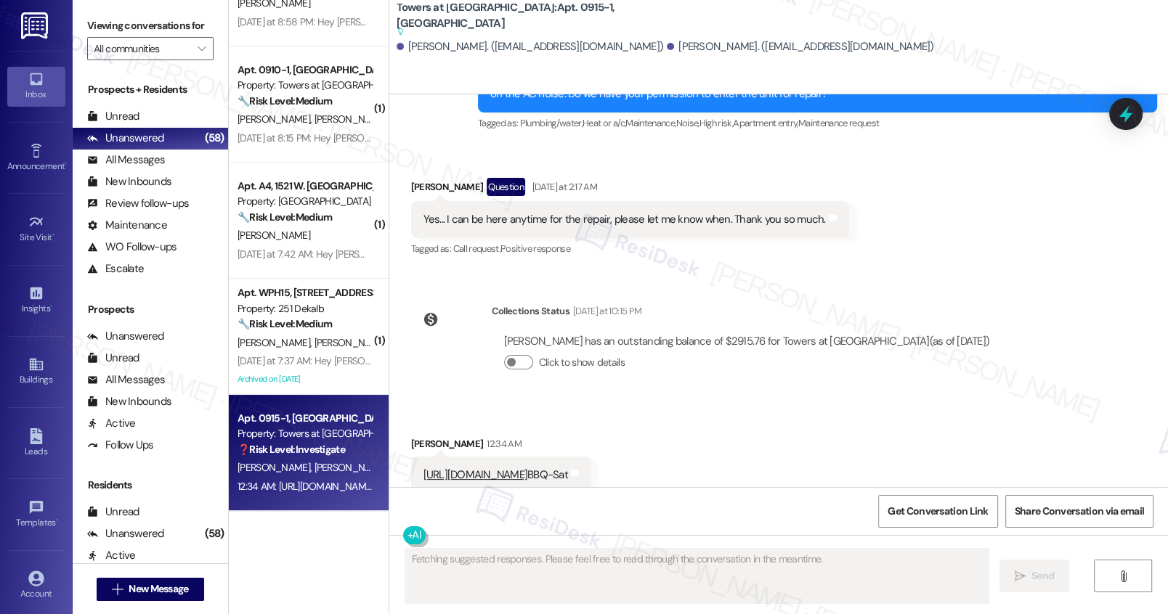
scroll to position [8470, 0]
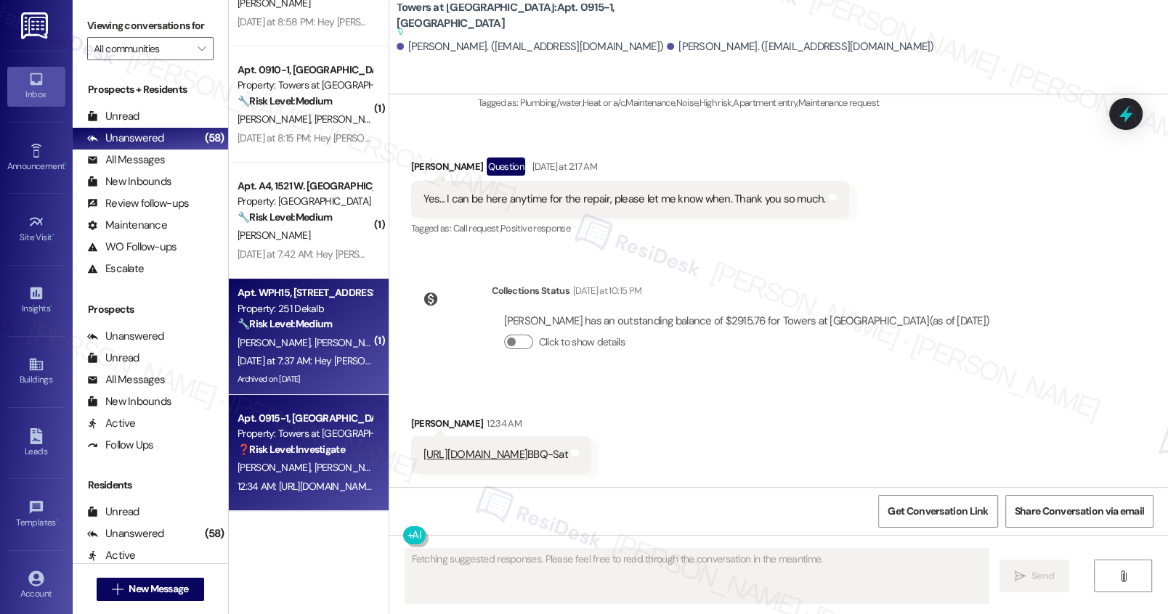
click at [310, 362] on div "Yesterday at 7:37 AM: Hey Parag and Naresh Kumar, we appreciate your text! We'l…" at bounding box center [609, 360] width 745 height 13
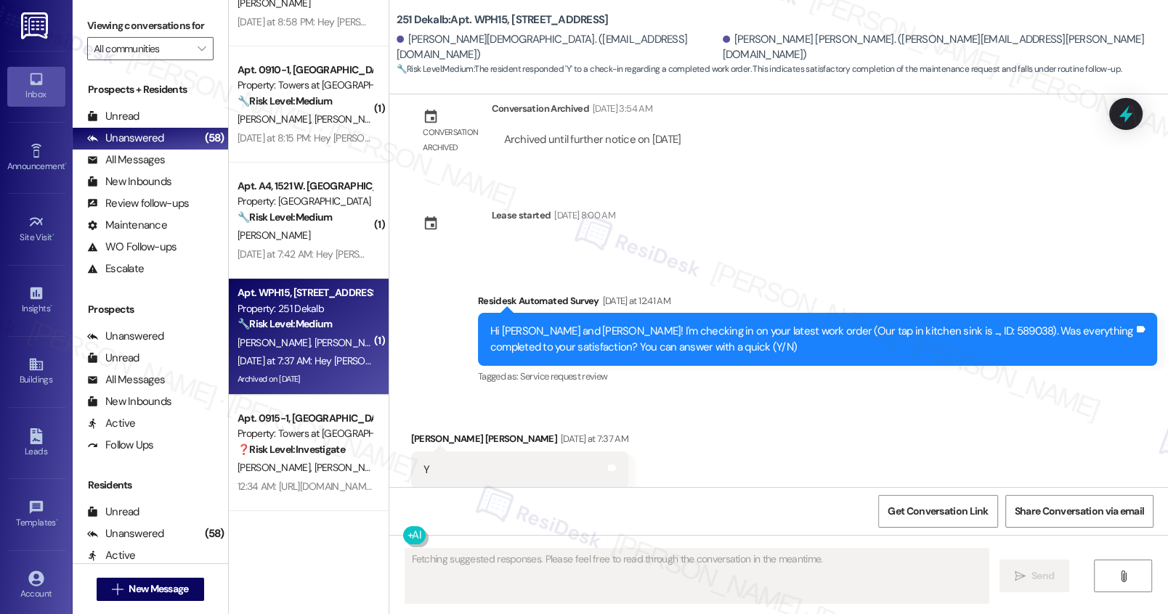
scroll to position [3119, 0]
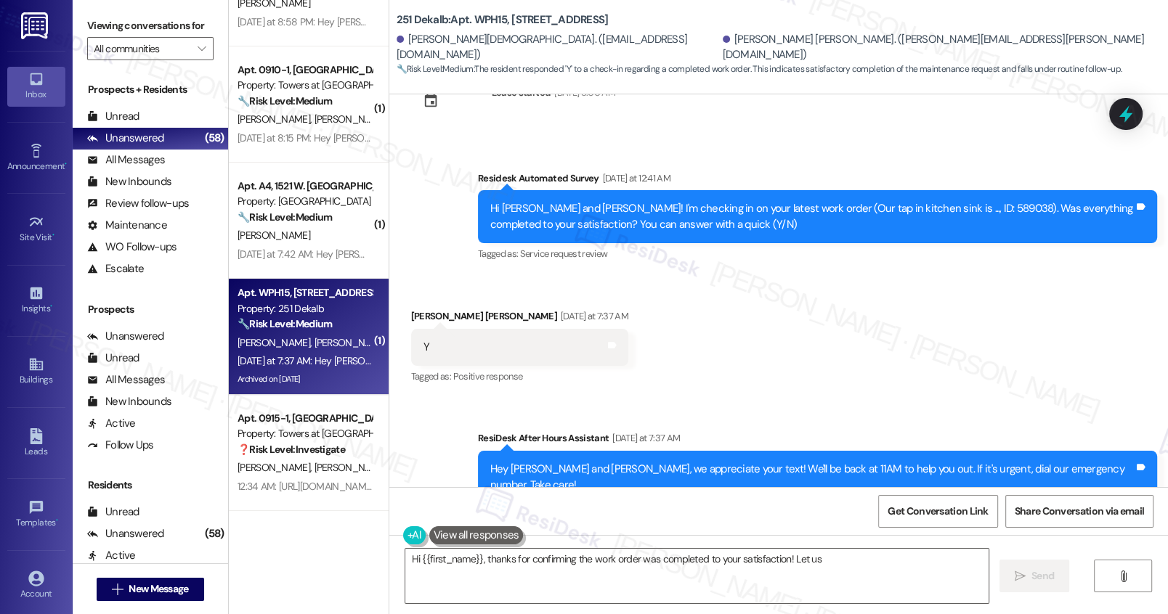
click at [781, 342] on div "Received via SMS Naresh Kumar Daswani Yesterday at 7:37 AM Y Tags and notes Tag…" at bounding box center [778, 337] width 778 height 123
type textarea "Hi {{first_name}}, thanks for confirming the work order was completed to your s…"
click at [589, 577] on textarea "Hi {{first_name}}, thanks for confirming the work order was completed to your s…" at bounding box center [696, 576] width 582 height 54
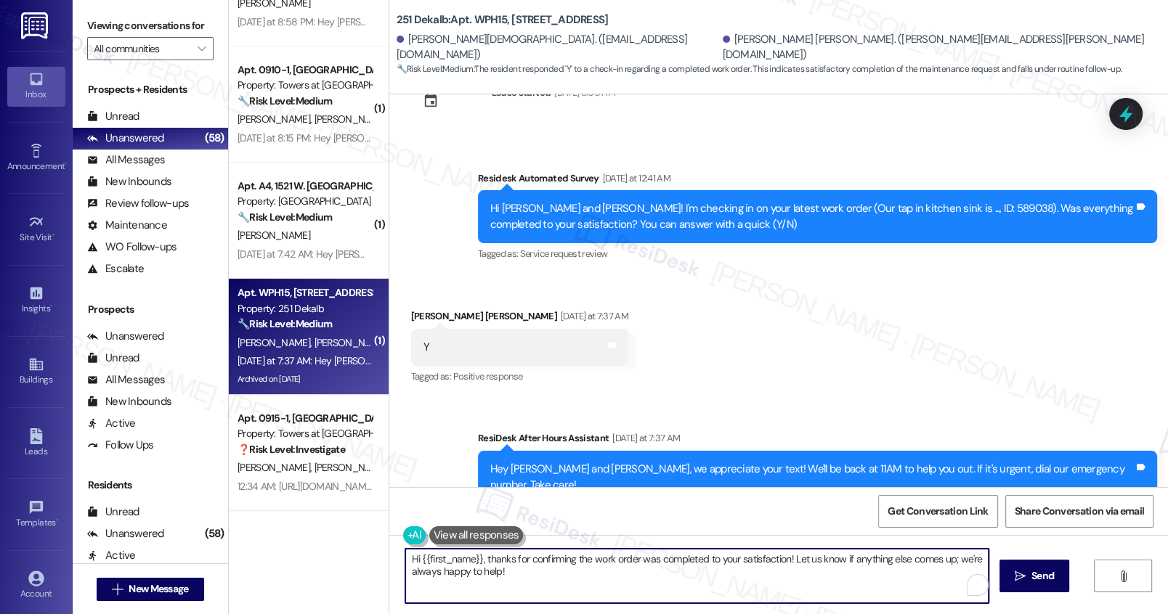
click at [844, 573] on textarea "Hi {{first_name}}, thanks for confirming the work order was completed to your s…" at bounding box center [696, 576] width 582 height 54
click at [641, 583] on textarea "Hi {{first_name}}, thanks for confirming the work order was completed to your s…" at bounding box center [696, 576] width 582 height 54
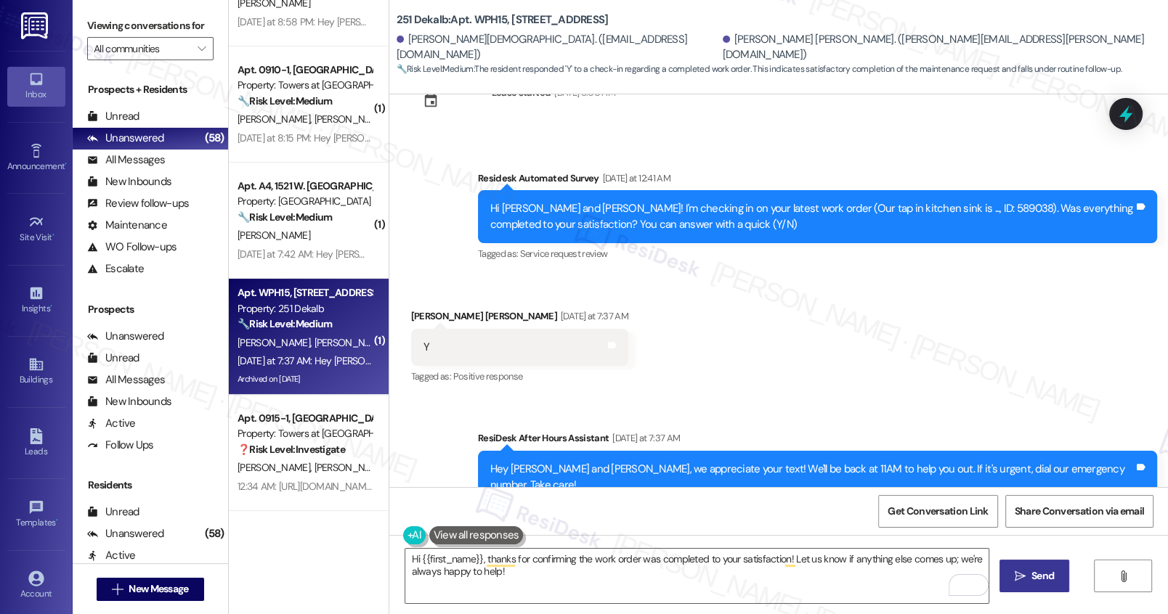
click at [1011, 577] on span "Send" at bounding box center [1042, 576] width 23 height 15
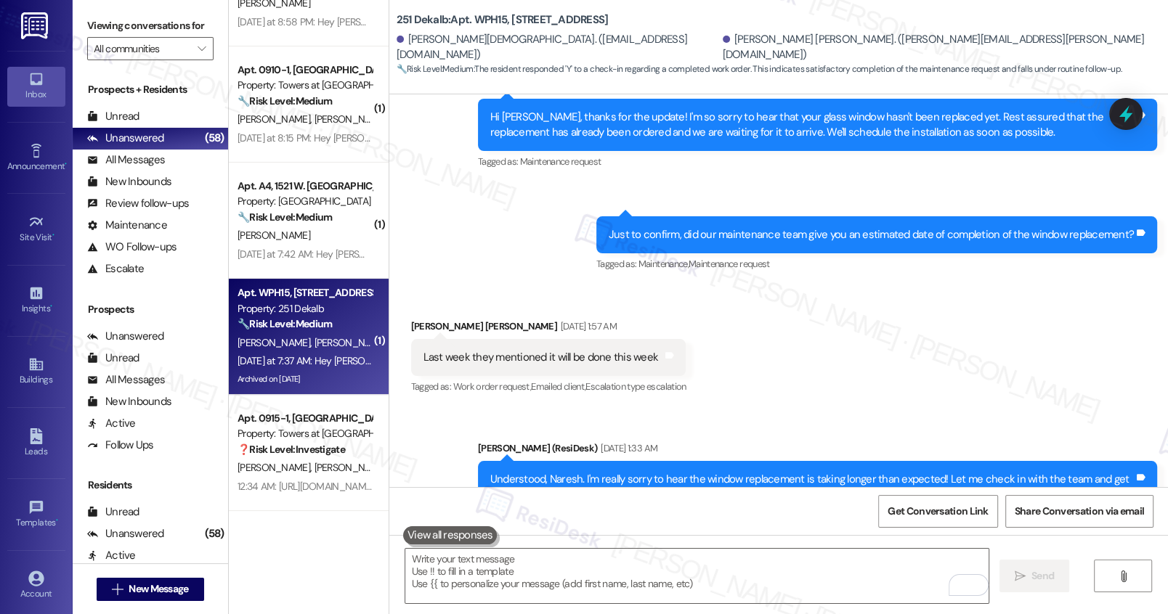
scroll to position [1152, 0]
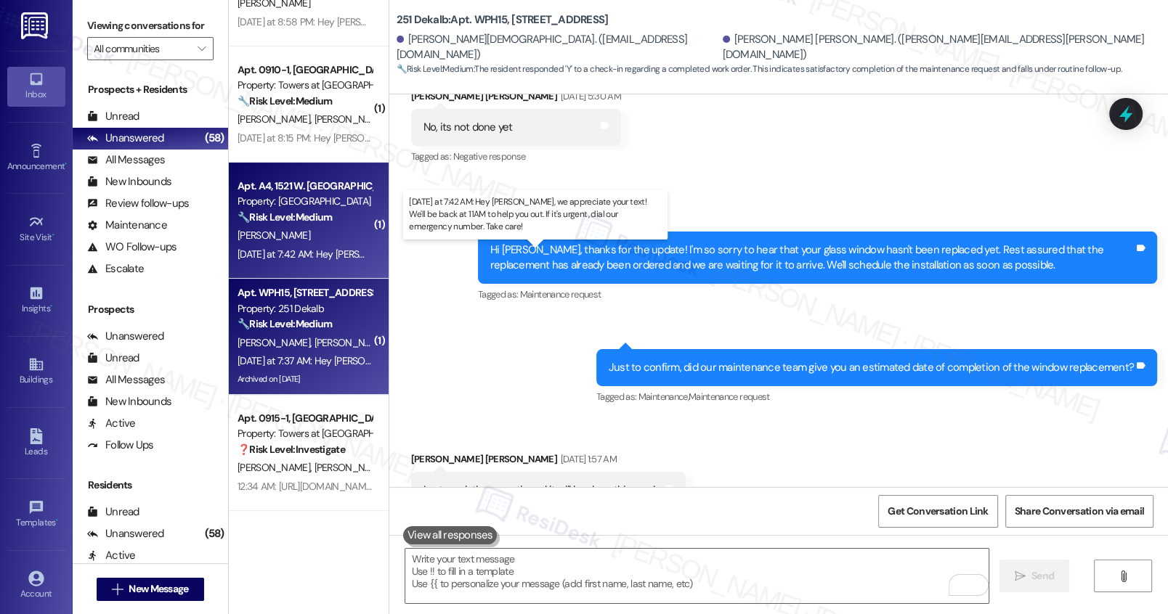
click at [312, 252] on div "Yesterday at 7:42 AM: Hey Patrick, we appreciate your text! We'll be back at 11…" at bounding box center [563, 254] width 653 height 13
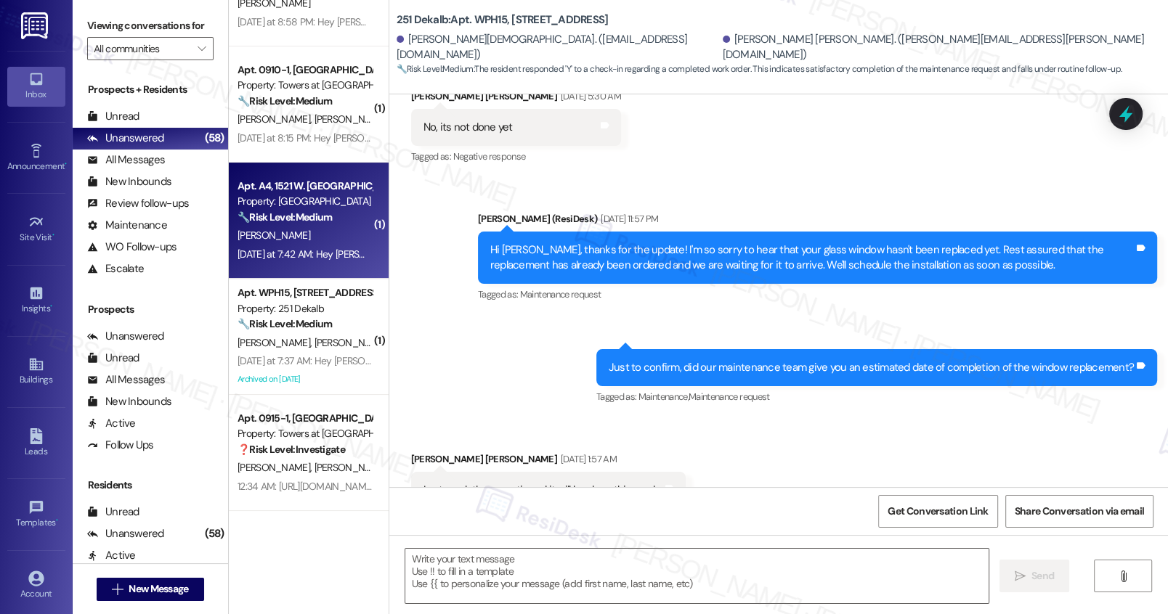
type textarea "Fetching suggested responses. Please feel free to read through the conversation…"
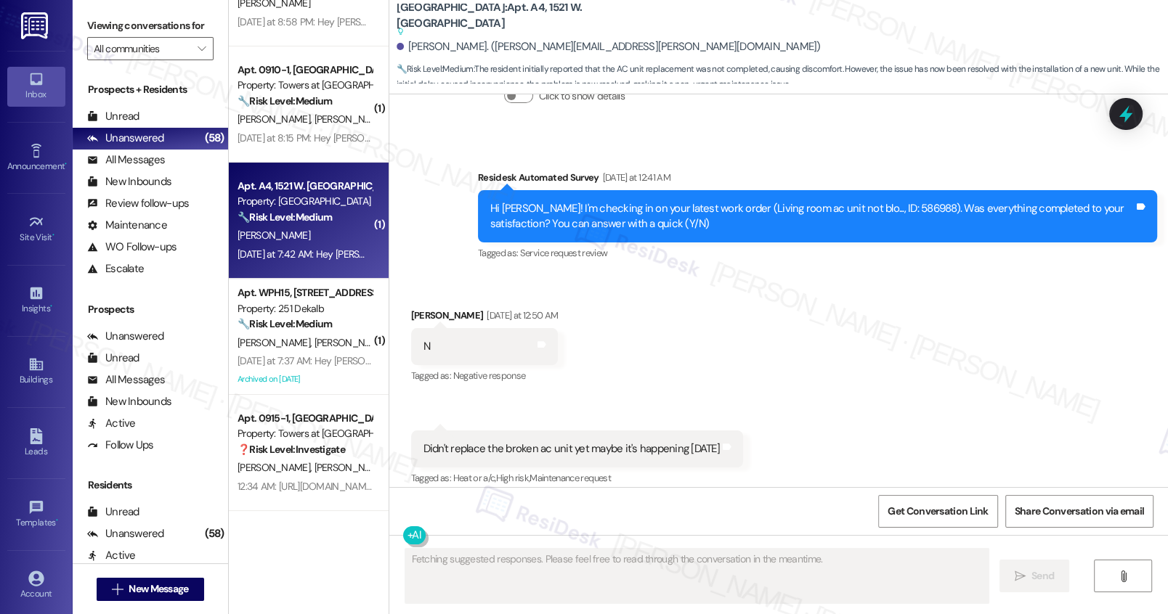
scroll to position [3161, 0]
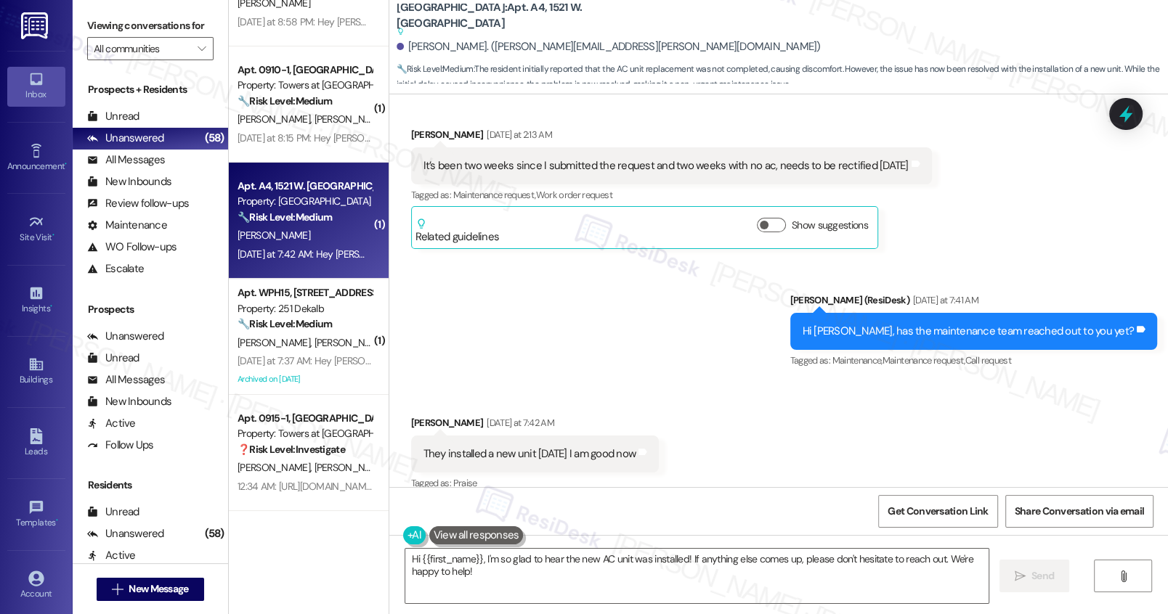
drag, startPoint x: 479, startPoint y: 433, endPoint x: 600, endPoint y: 440, distance: 121.5
click at [600, 447] on div "They installed a new unit today I am good now" at bounding box center [529, 454] width 213 height 15
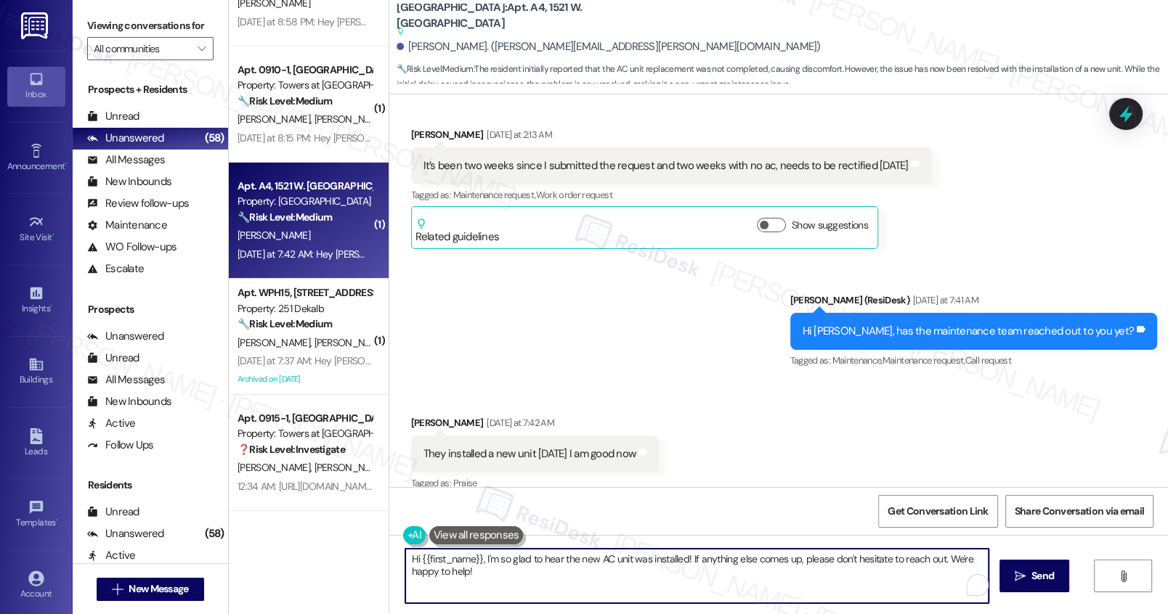
drag, startPoint x: 474, startPoint y: 561, endPoint x: 370, endPoint y: 550, distance: 104.3
click at [370, 550] on div "Apt. E418, 7400 Haverford Ave Property: Haverford Court Apartments ⚠️ Risk Leve…" at bounding box center [698, 307] width 939 height 614
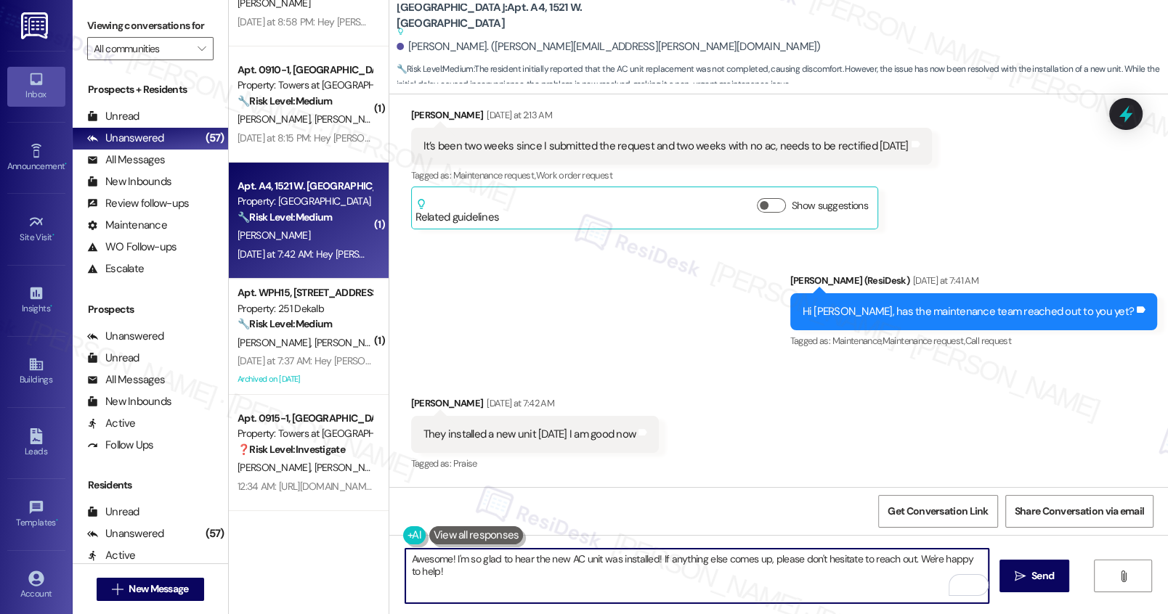
scroll to position [3182, 0]
drag, startPoint x: 558, startPoint y: 559, endPoint x: 773, endPoint y: 564, distance: 215.0
click at [773, 564] on textarea "Awesome! I'm so glad to hear the new AC unit was installed! If anything else co…" at bounding box center [696, 576] width 582 height 54
click at [768, 569] on textarea "Awesome! I'm so glad to hear the new AC unit was installed! If anything else co…" at bounding box center [696, 576] width 582 height 54
click at [769, 577] on textarea "Awesome! I'm so glad to hear the new AC unit was installed! If anything else co…" at bounding box center [696, 576] width 582 height 54
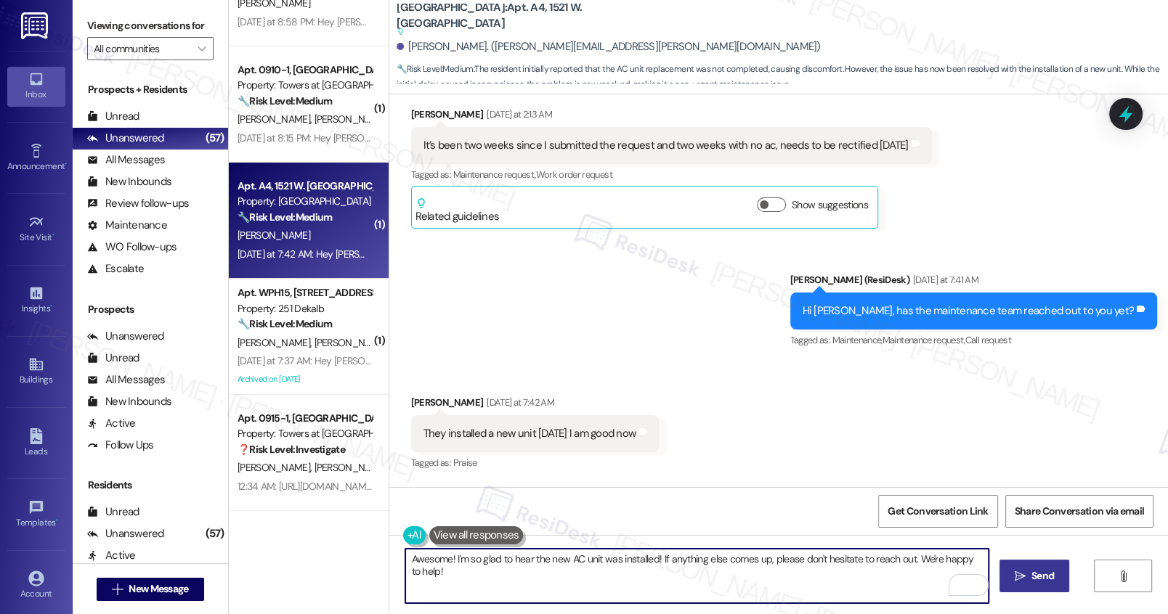
type textarea "Awesome! I'm so glad to hear the new AC unit was installed! If anything else co…"
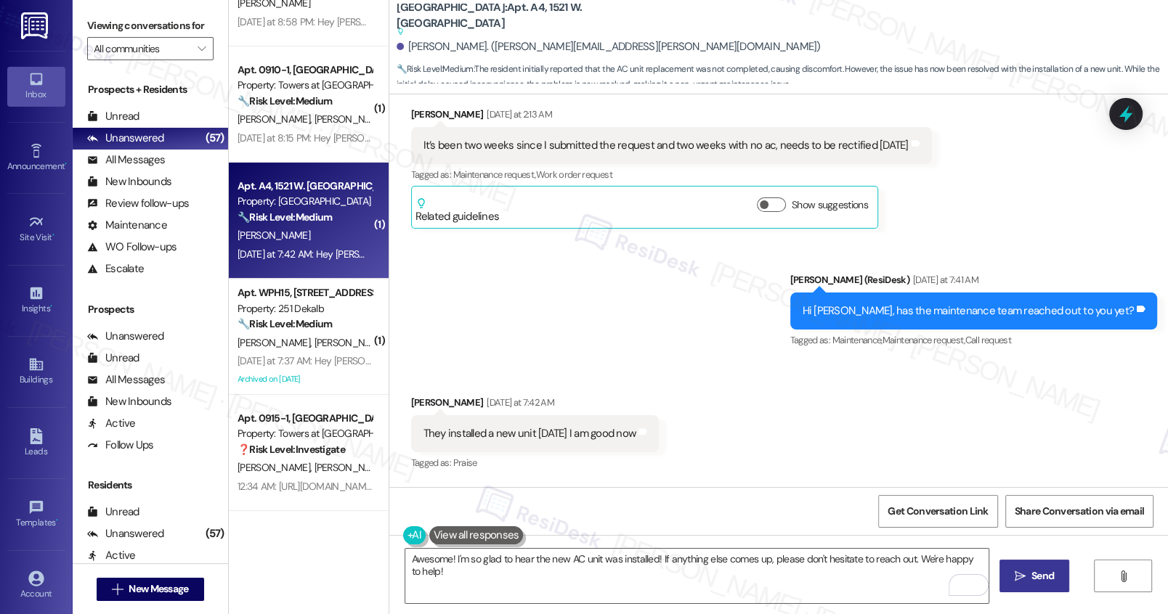
click at [1011, 576] on span "Send" at bounding box center [1042, 576] width 23 height 15
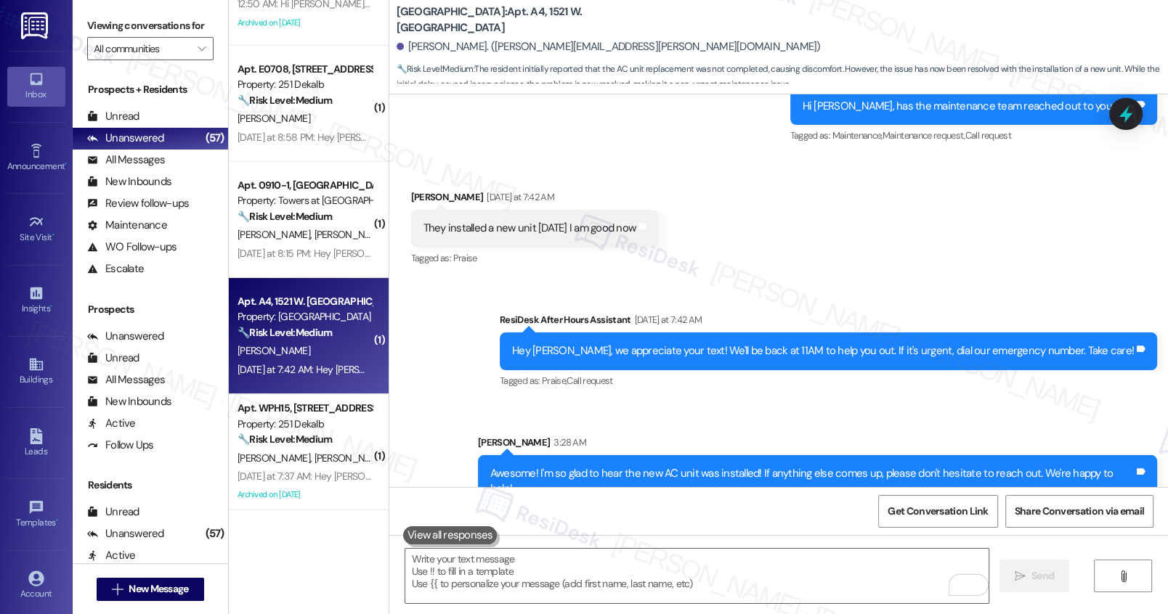
scroll to position [5178, 0]
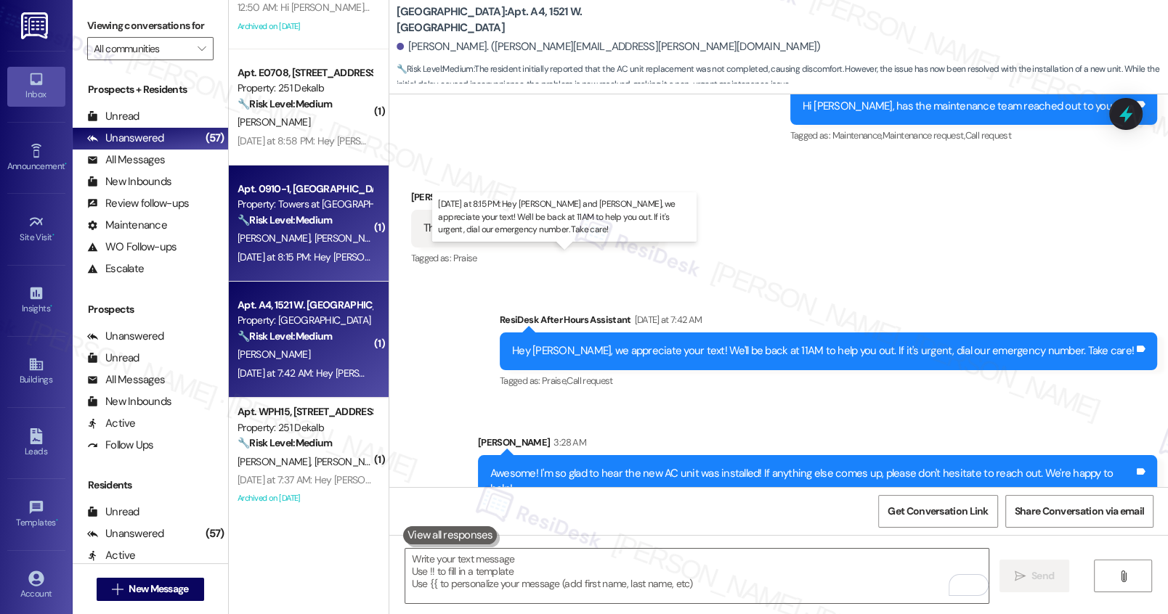
click at [331, 252] on div "Yesterday at 8:15 PM: Hey Seymour and Pamela, we appreciate your text! We'll be…" at bounding box center [609, 256] width 744 height 13
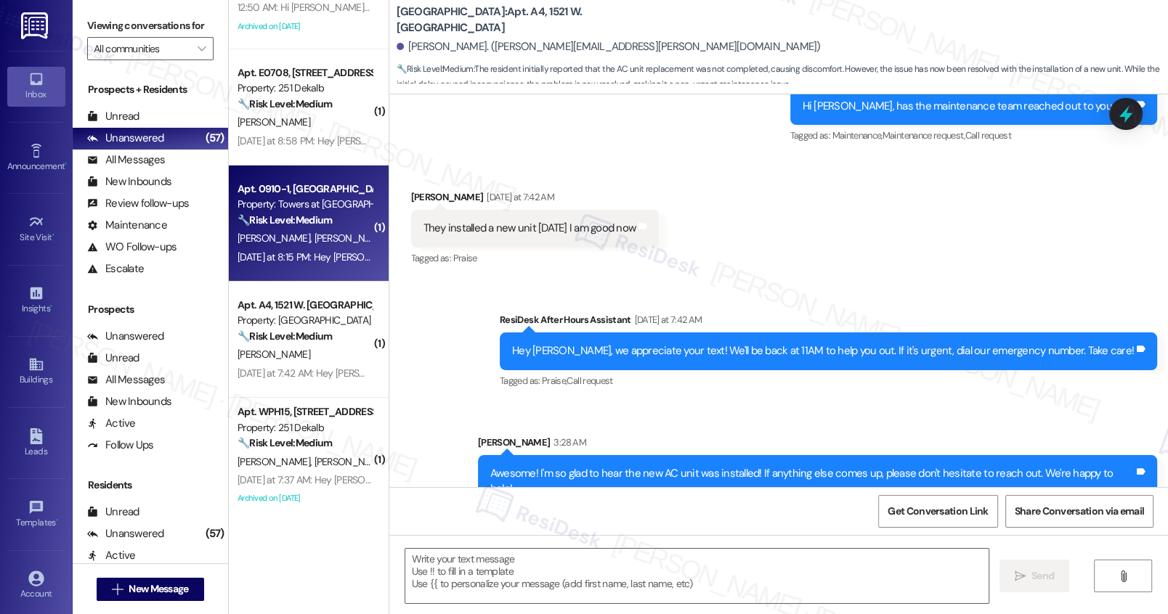
type textarea "Fetching suggested responses. Please feel free to read through the conversation…"
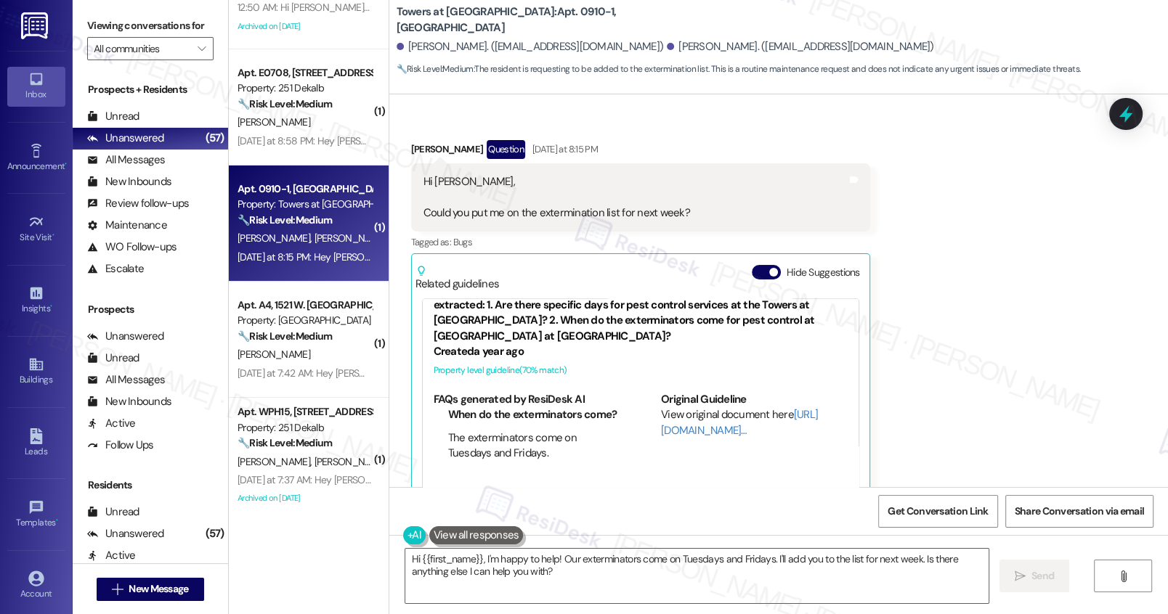
scroll to position [14358, 0]
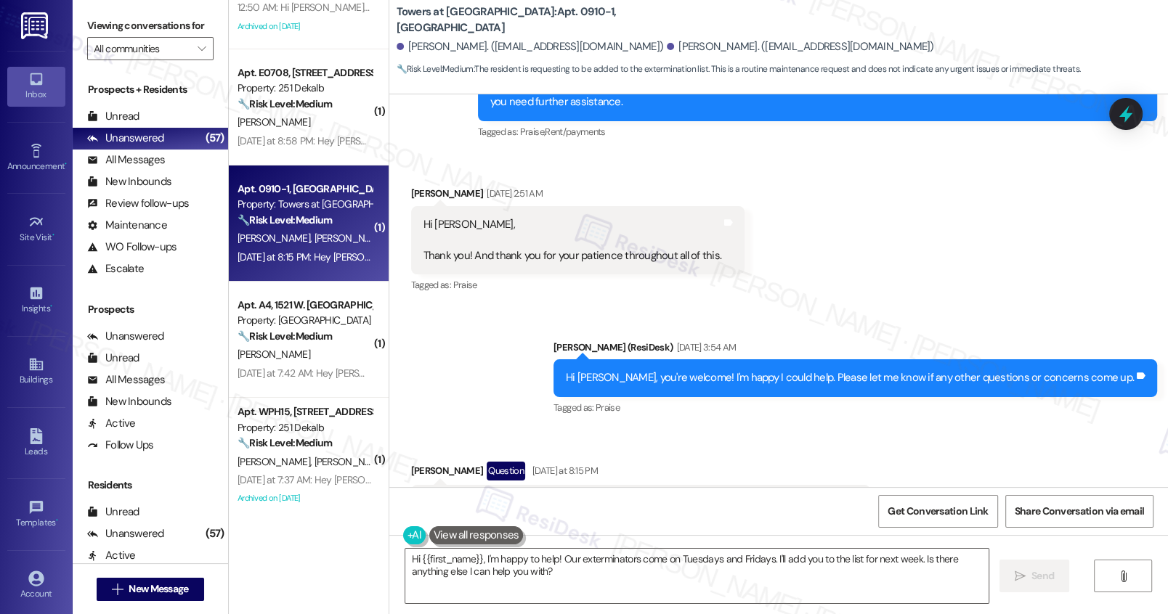
click at [754, 587] on button "Hide Suggestions" at bounding box center [765, 594] width 29 height 15
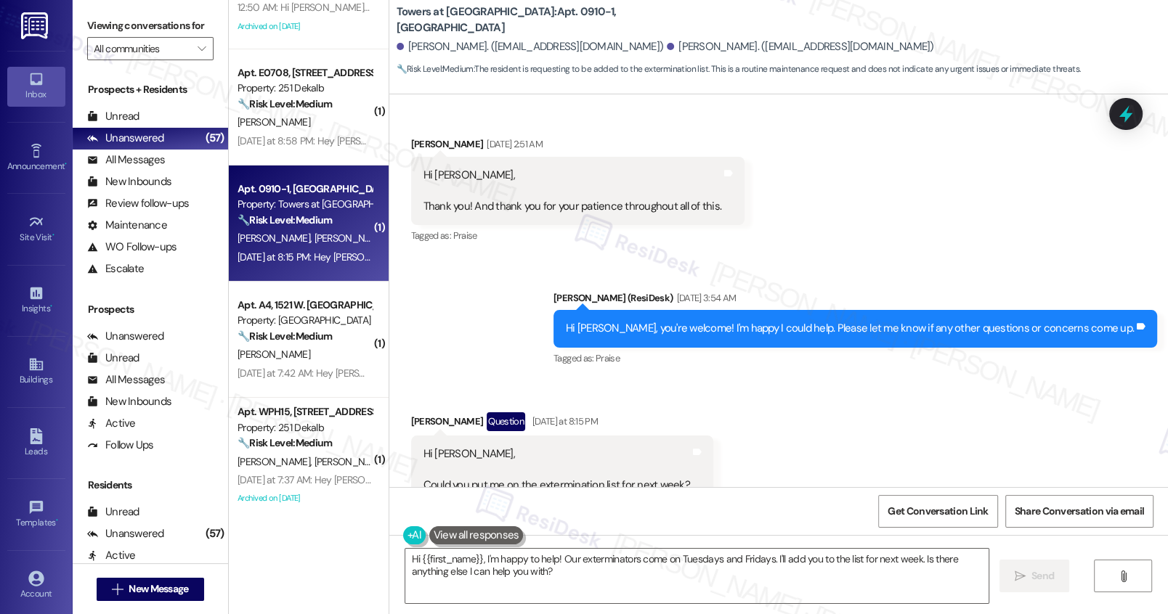
scroll to position [14434, 0]
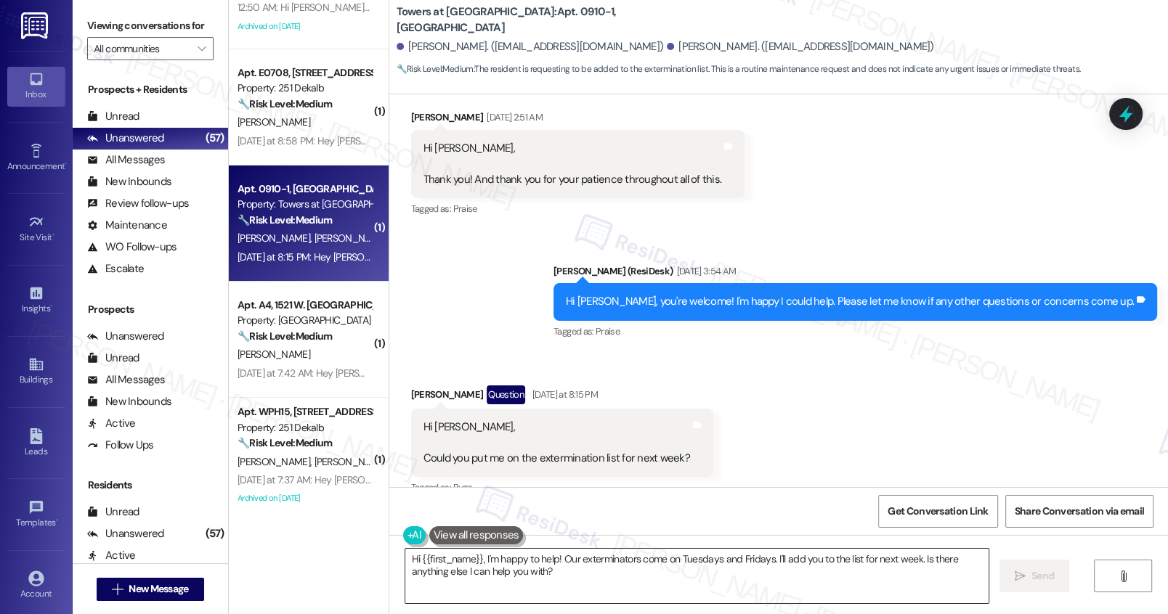
click at [564, 580] on textarea "Hi {{first_name}}, I'm happy to help! Our exterminators come on Tuesdays and Fr…" at bounding box center [696, 576] width 582 height 54
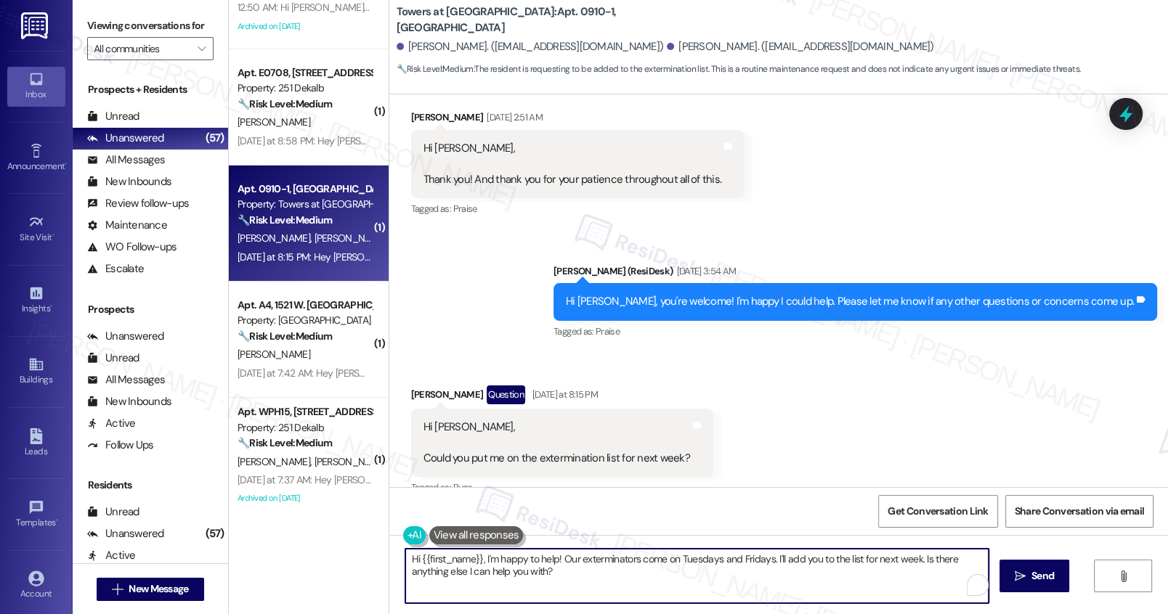
click at [564, 580] on textarea "Hi {{first_name}}, I'm happy to help! Our exterminators come on Tuesdays and Fr…" at bounding box center [696, 576] width 582 height 54
click at [561, 580] on textarea "Hi {{first_name}}, I'm happy to help! Our exterminators come on Tuesdays and Fr…" at bounding box center [696, 576] width 582 height 54
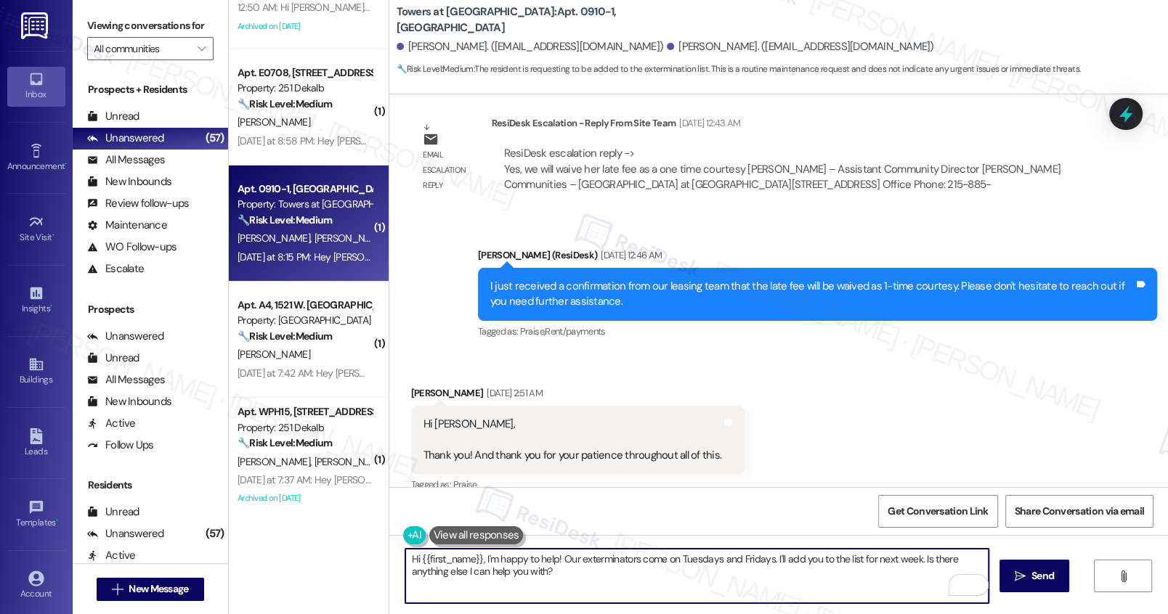
scroll to position [14056, 0]
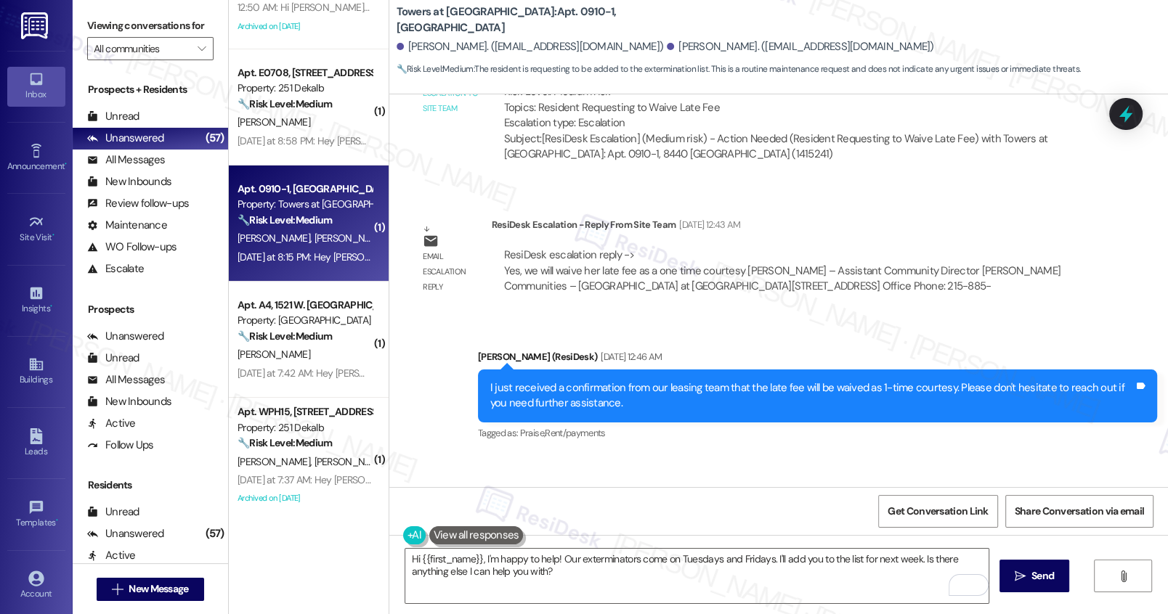
drag, startPoint x: 530, startPoint y: 371, endPoint x: 694, endPoint y: 383, distance: 164.5
click at [694, 508] on div "Hi Emily, Thank you! And thank you for your patience throughout all of this. Ta…" at bounding box center [578, 542] width 334 height 68
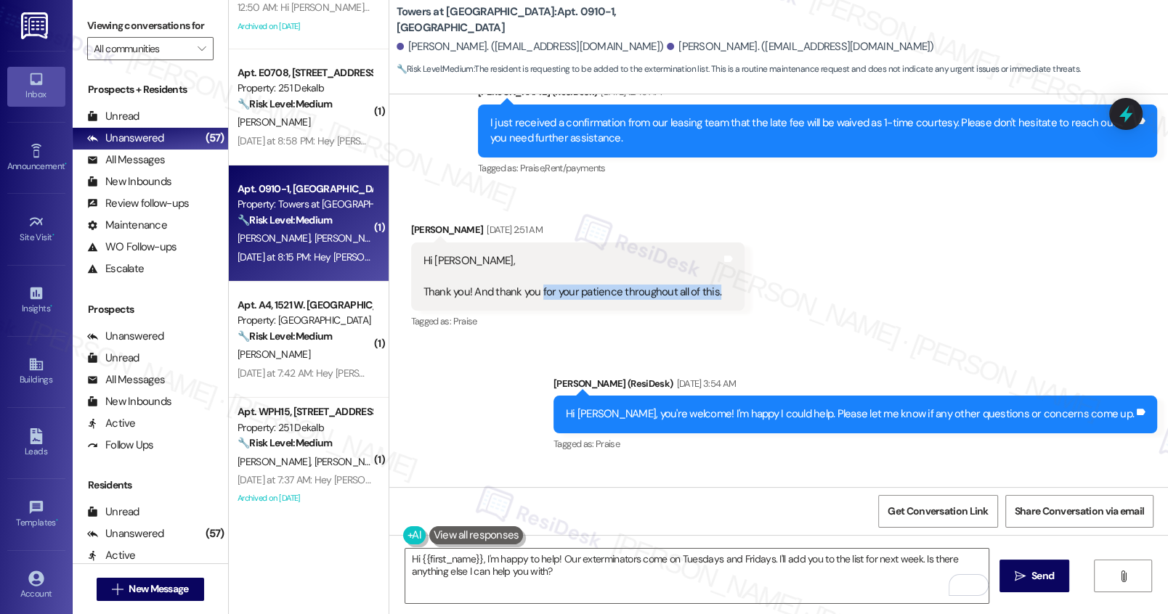
scroll to position [14434, 0]
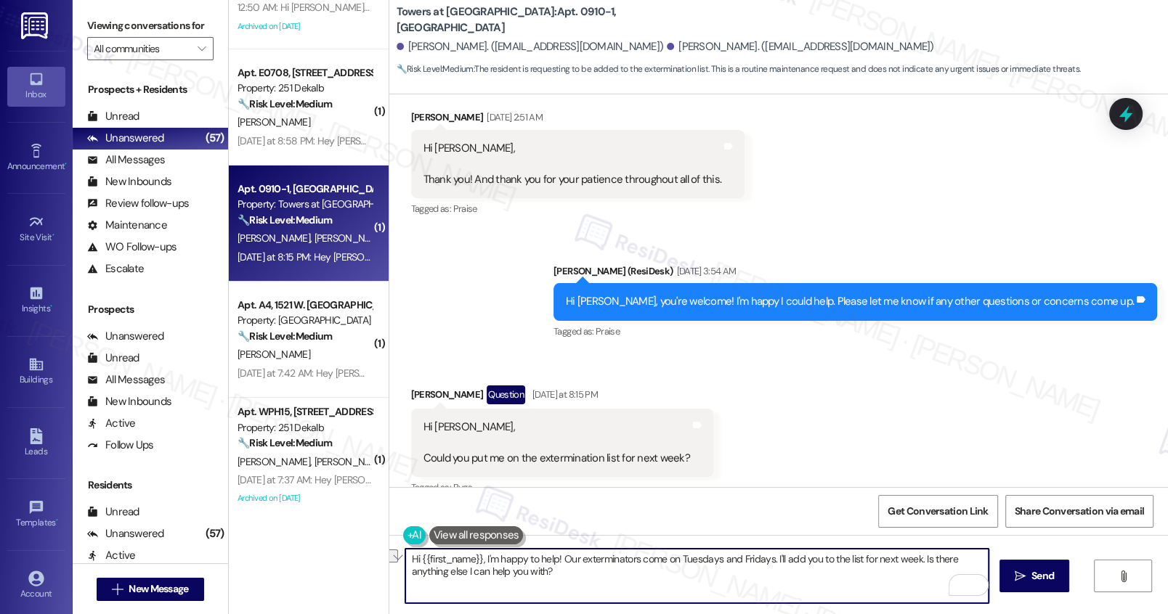
drag, startPoint x: 476, startPoint y: 558, endPoint x: 368, endPoint y: 555, distance: 107.5
click at [368, 555] on div "( 1 ) Apt. 138, 723 Wheatland St Property: The Diamond at Phoenixville 🌟 Risk L…" at bounding box center [698, 307] width 939 height 614
drag, startPoint x: 582, startPoint y: 595, endPoint x: 386, endPoint y: 553, distance: 201.4
click at [389, 553] on div "Hi {{first_name}}, I'm happy to help! Our exterminators come on Tuesdays and Fr…" at bounding box center [778, 589] width 778 height 109
click at [905, 563] on textarea "Hey Pamela, I understand you need pest control for your unit. Can. you please s…" at bounding box center [696, 576] width 582 height 54
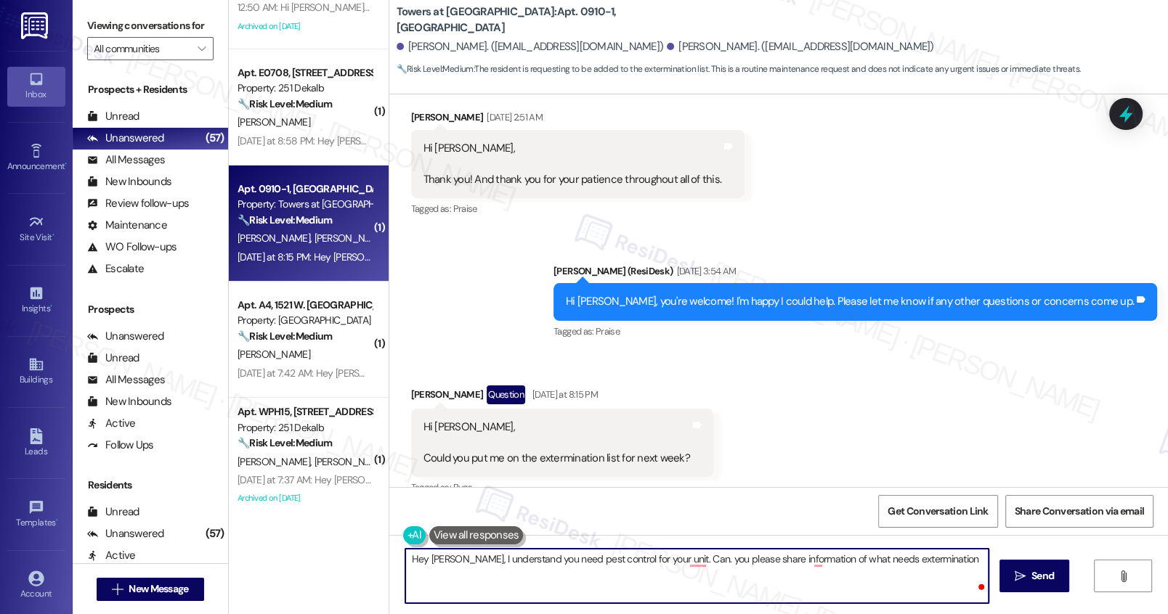
click at [905, 563] on textarea "Hey Pamela, I understand you need pest control for your unit. Can. you please s…" at bounding box center [696, 576] width 582 height 54
click at [945, 560] on textarea "Hey Pamela, I understand you need pest control for your unit. Can. you please s…" at bounding box center [696, 576] width 582 height 54
type textarea "Hey Pamela, I understand you need pest control for your unit. Can. you please s…"
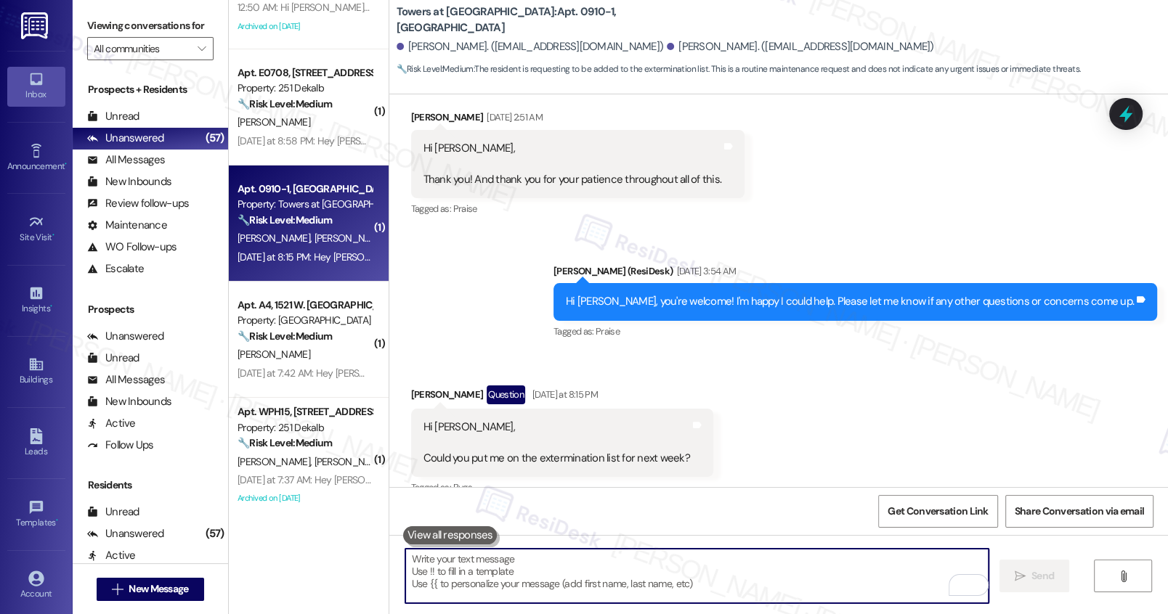
click at [498, 572] on textarea "To enrich screen reader interactions, please activate Accessibility in Grammarl…" at bounding box center [696, 576] width 582 height 54
paste textarea "Hey Pamela, I understand you need pest control for your unit. Could you please …"
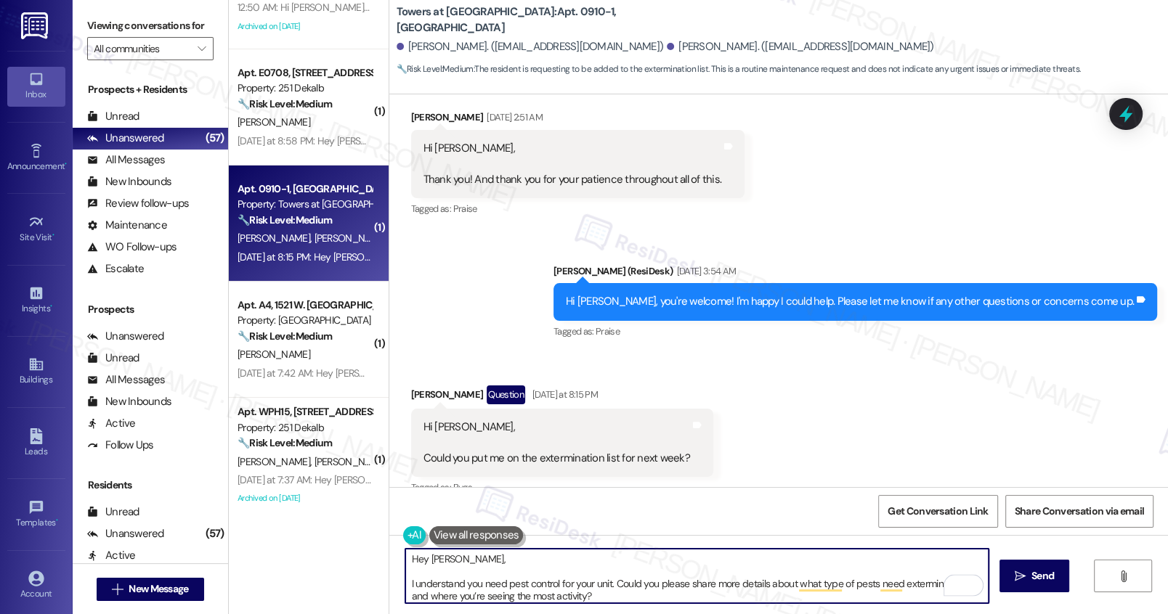
click at [405, 586] on textarea "Hey Pamela, I understand you need pest control for your unit. Could you please …" at bounding box center [696, 576] width 582 height 54
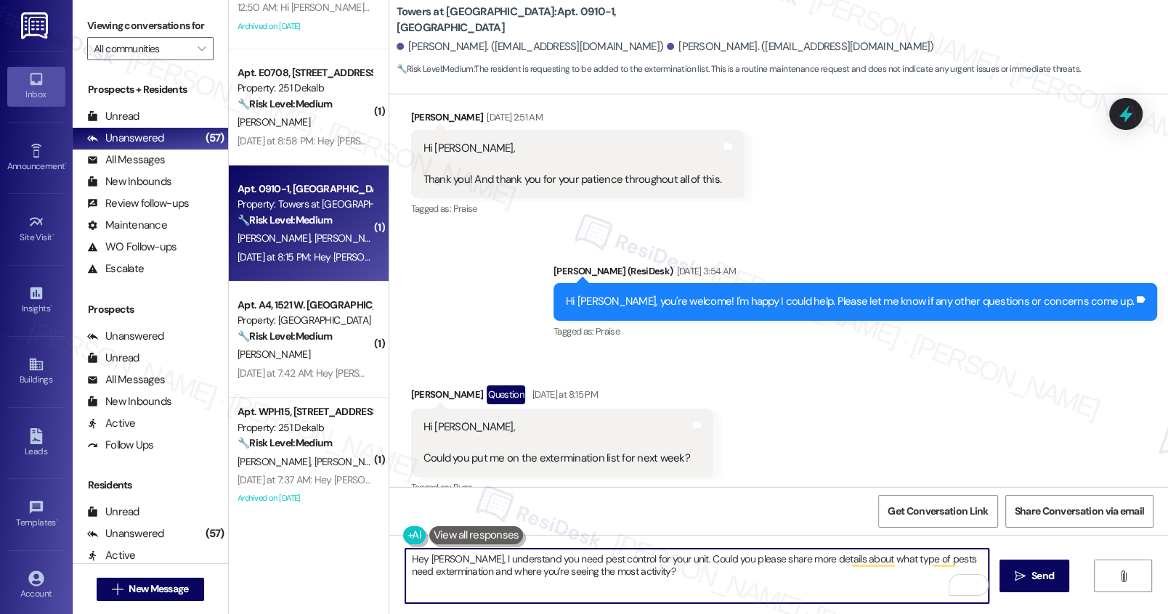
click at [733, 559] on textarea "Hey Pamela, I understand you need pest control for your unit. Could you please …" at bounding box center [696, 576] width 582 height 54
click at [719, 571] on textarea "Hey Pamela, I understand you need pest control for your unit. Could you please …" at bounding box center [696, 576] width 582 height 54
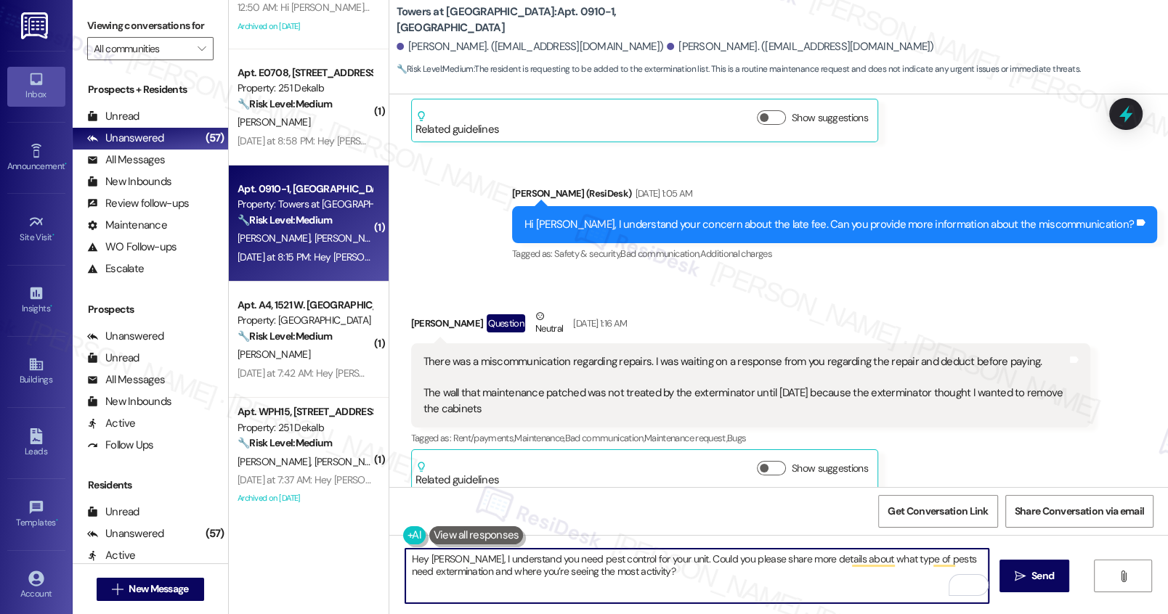
scroll to position [12609, 0]
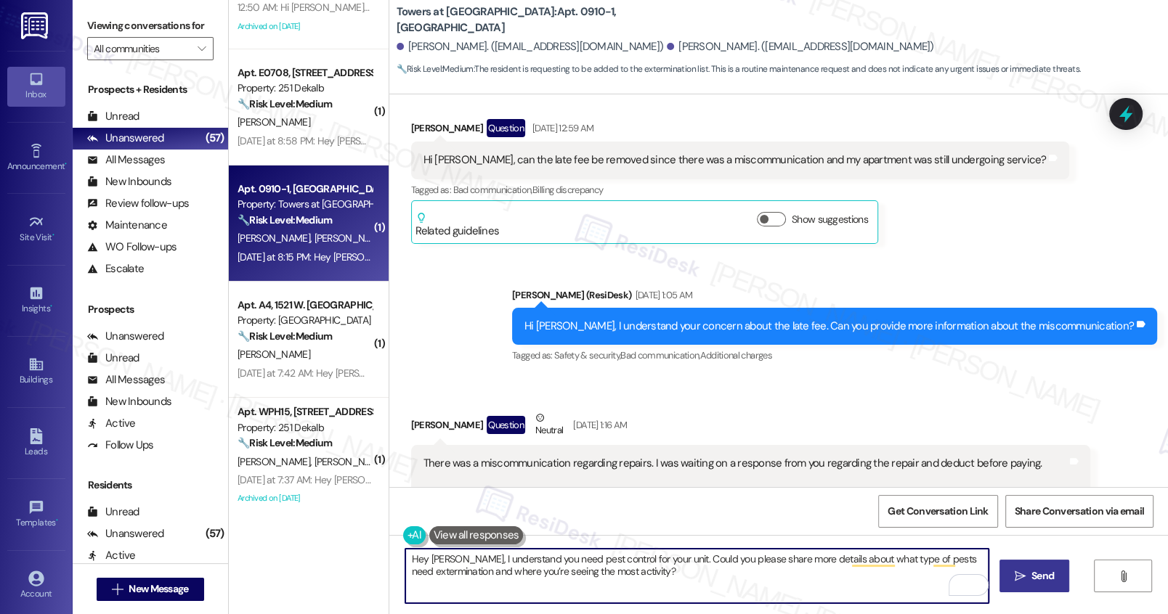
type textarea "Hey Pamela, I understand you need pest control for your unit. Could you please …"
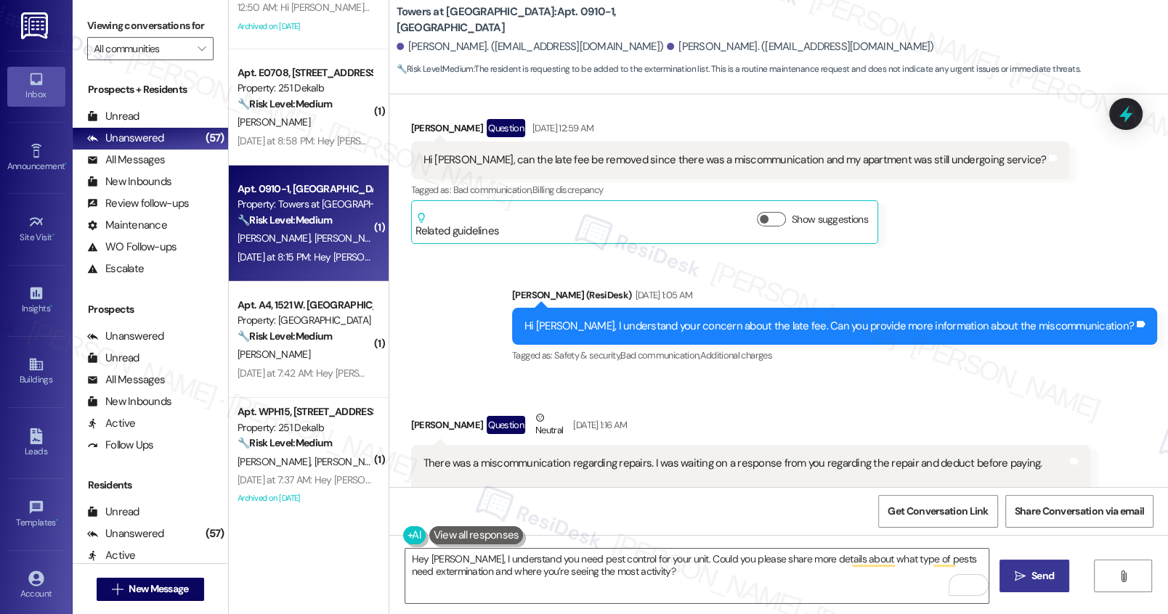
click at [1011, 579] on span "Send" at bounding box center [1042, 576] width 23 height 15
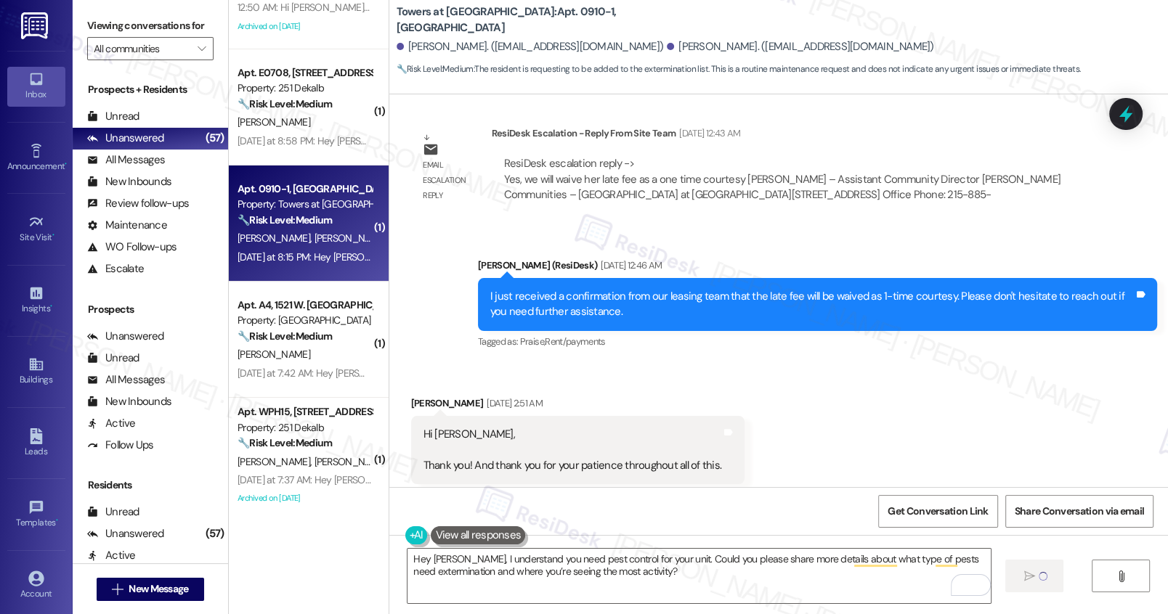
scroll to position [14434, 0]
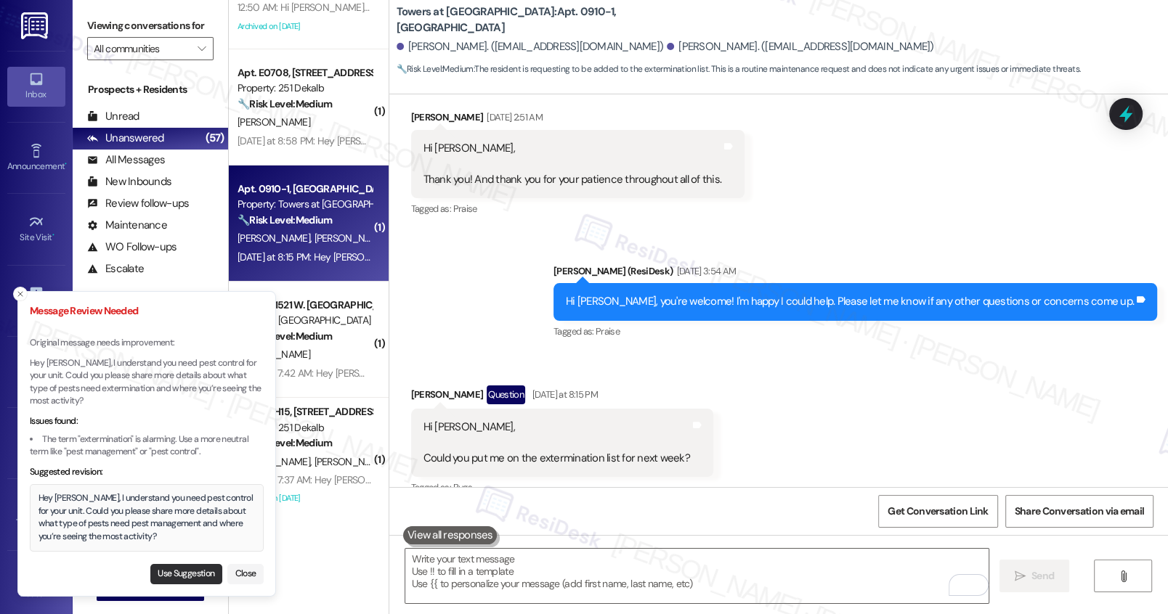
click at [187, 575] on button "Use Suggestion" at bounding box center [186, 574] width 72 height 20
type textarea "Hey Pamela, I understand you need pest control for your unit. Could you please …"
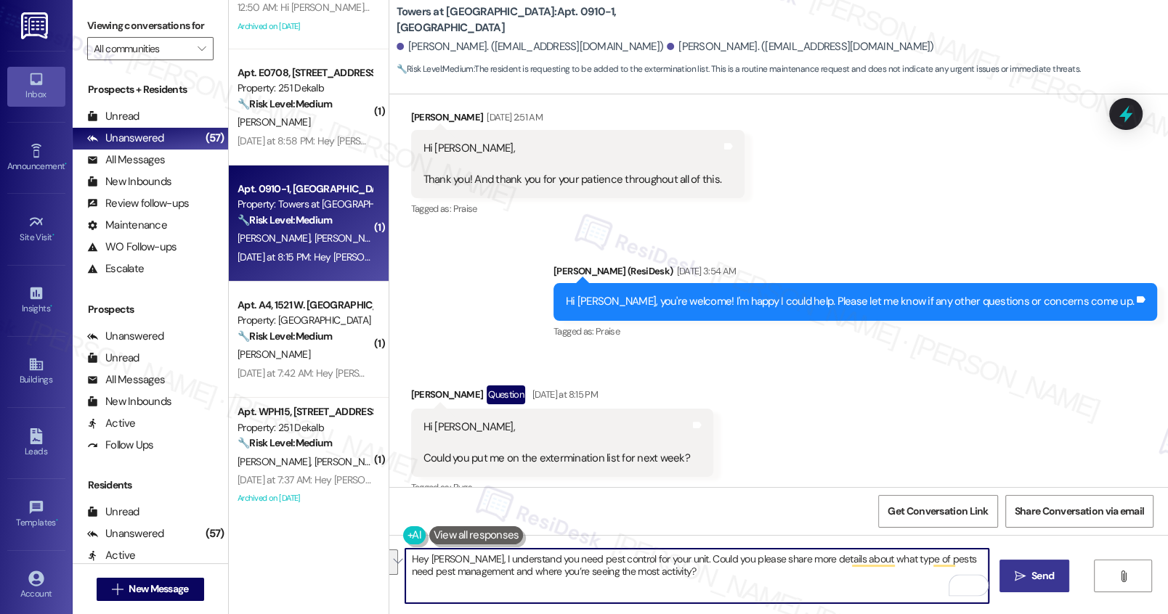
drag, startPoint x: 541, startPoint y: 570, endPoint x: 668, endPoint y: 561, distance: 127.4
click at [668, 561] on textarea "Hey Pamela, I understand you need pest control for your unit. Could you please …" at bounding box center [696, 576] width 582 height 54
click at [664, 579] on textarea "Hey Pamela, I understand you need pest control for your unit. Could you please …" at bounding box center [696, 576] width 582 height 54
drag, startPoint x: 417, startPoint y: 578, endPoint x: 563, endPoint y: 577, distance: 145.2
click at [563, 577] on textarea "Hey Pamela, I understand you need pest control for your unit. Could you please …" at bounding box center [696, 576] width 582 height 54
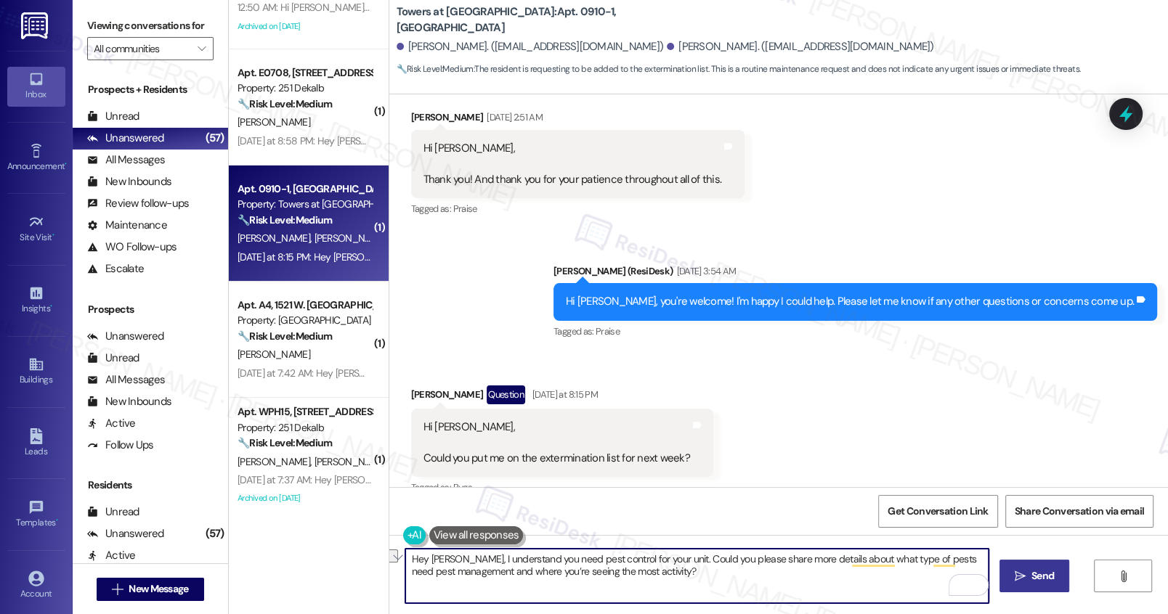
click at [680, 578] on textarea "Hey Pamela, I understand you need pest control for your unit. Could you please …" at bounding box center [696, 576] width 582 height 54
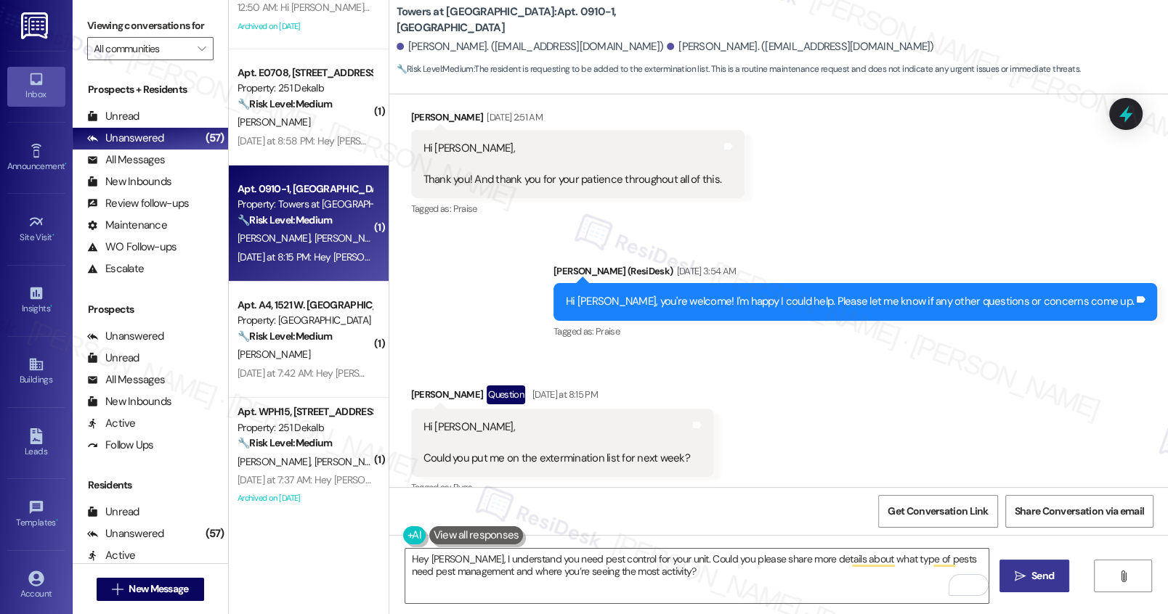
click at [1011, 577] on span "Send" at bounding box center [1042, 576] width 23 height 15
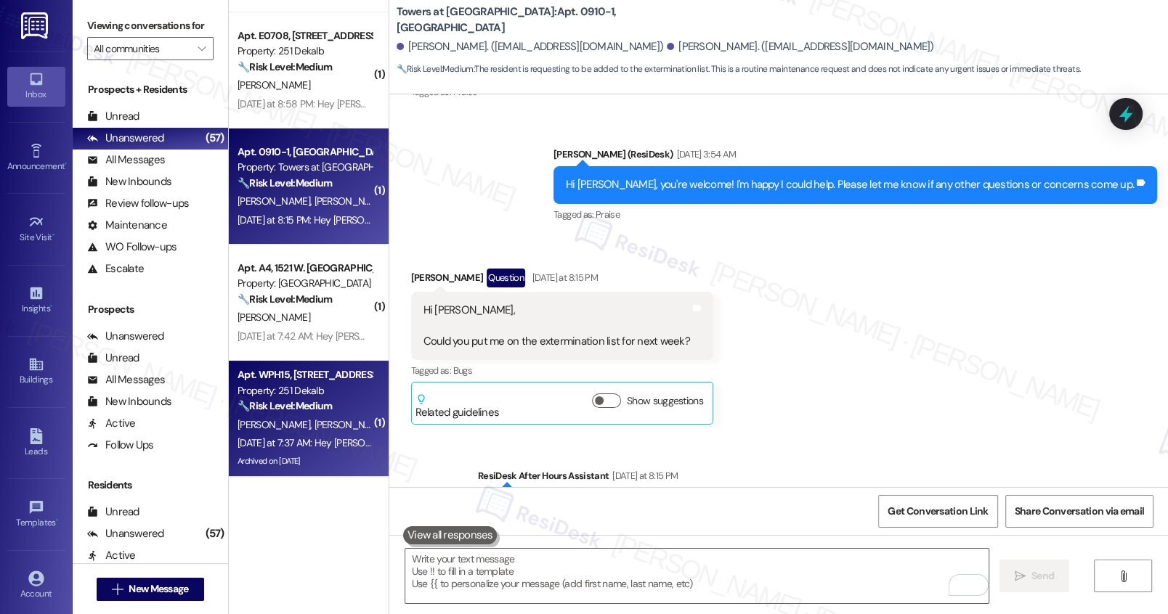
scroll to position [5017, 0]
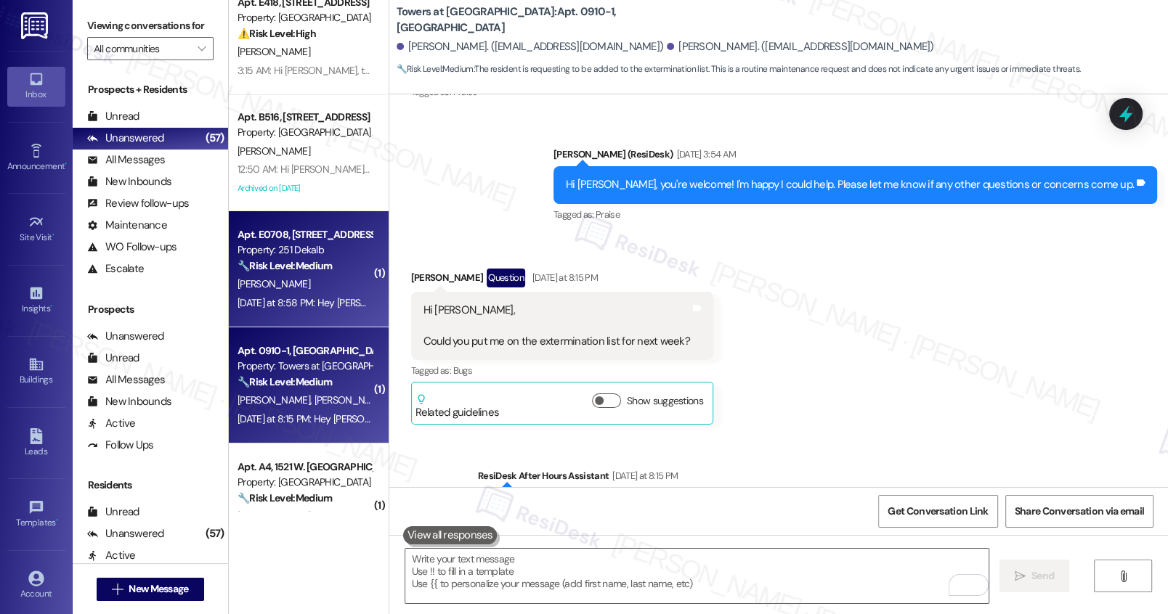
click at [312, 294] on div "Yesterday at 8:58 PM: Hey Pallavi, we appreciate your text! We'll be back at 11…" at bounding box center [304, 303] width 137 height 18
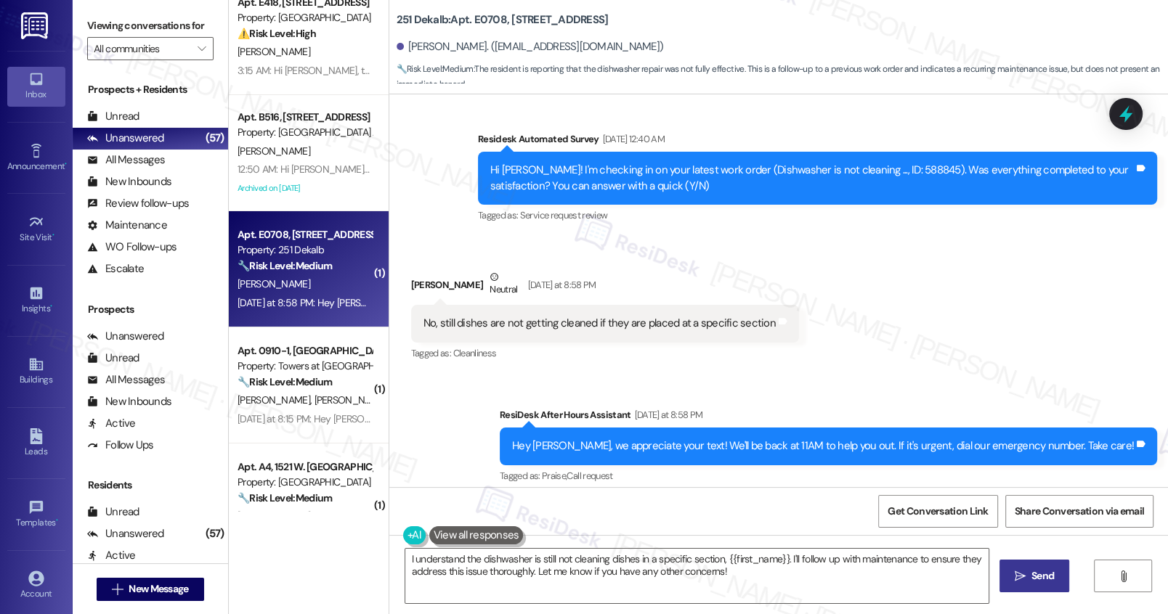
scroll to position [379, 0]
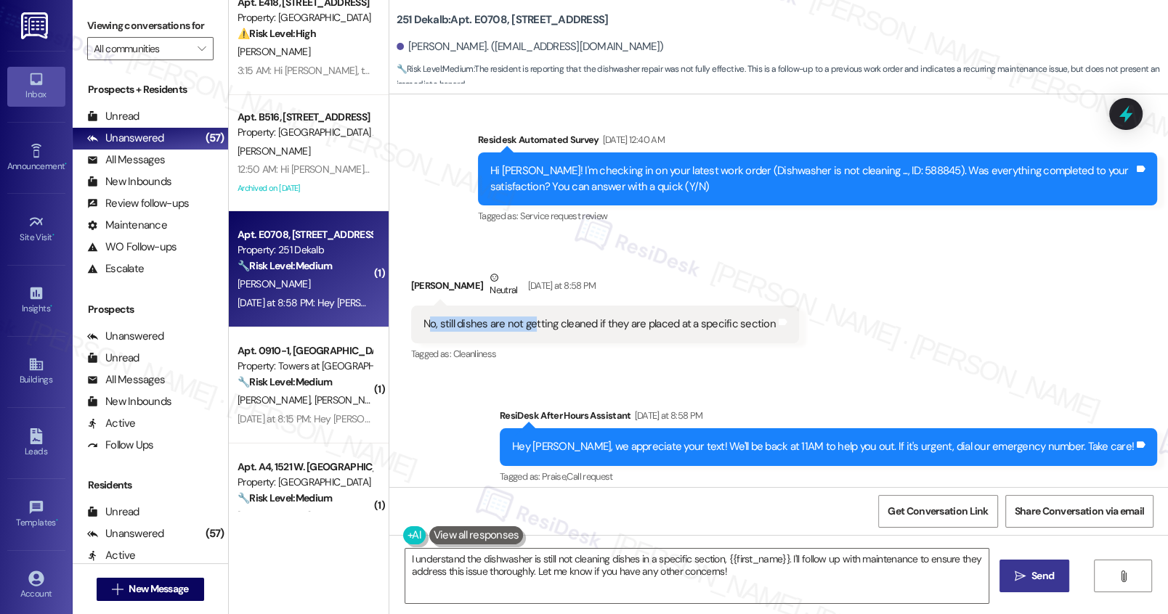
drag, startPoint x: 420, startPoint y: 325, endPoint x: 524, endPoint y: 322, distance: 104.6
click at [524, 322] on div "No, still dishes are not getting cleaned if they are placed at a specific secti…" at bounding box center [599, 324] width 352 height 15
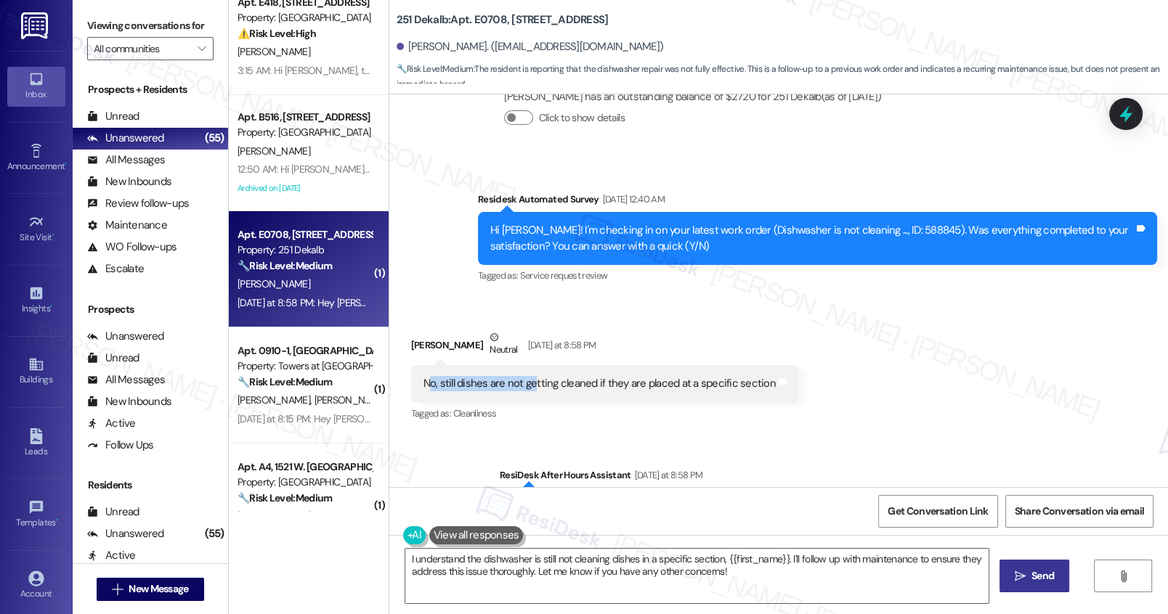
scroll to position [390, 0]
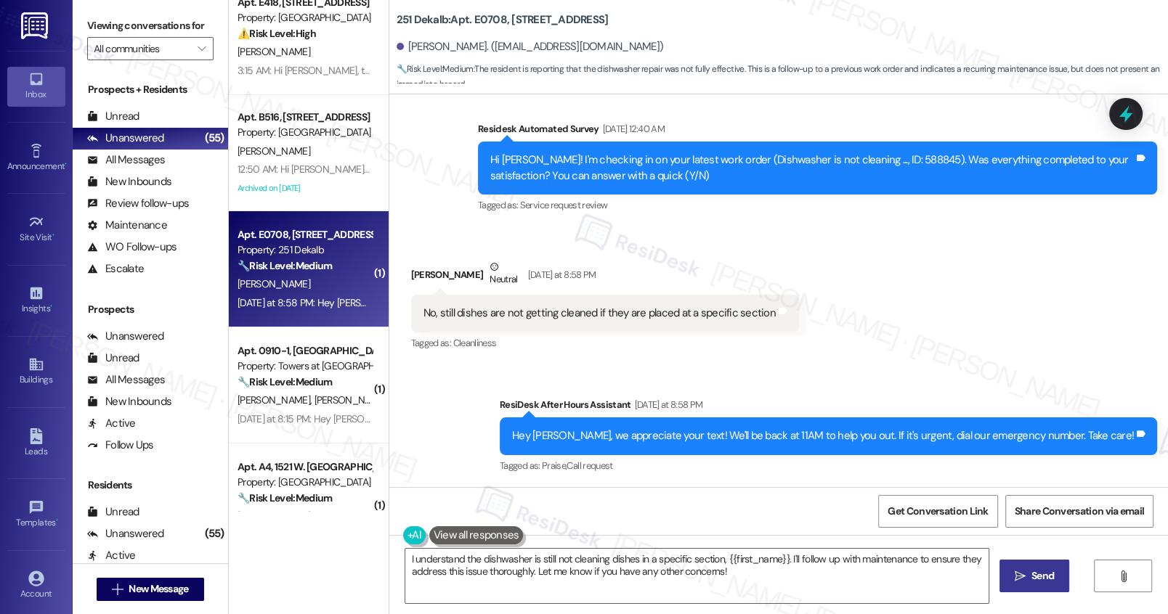
click at [477, 353] on div "Received via SMS Pallavi Gupta Neutral Yesterday at 8:58 PM No, still dishes ar…" at bounding box center [605, 306] width 410 height 116
drag, startPoint x: 418, startPoint y: 314, endPoint x: 510, endPoint y: 314, distance: 92.2
click at [510, 314] on div "No, still dishes are not getting cleaned if they are placed at a specific secti…" at bounding box center [599, 313] width 352 height 15
click at [496, 314] on div "No, still dishes are not getting cleaned if they are placed at a specific secti…" at bounding box center [599, 313] width 352 height 15
click at [875, 160] on div "Hi Pallavi! I'm checking in on your latest work order (Dishwasher is not cleani…" at bounding box center [811, 167] width 643 height 31
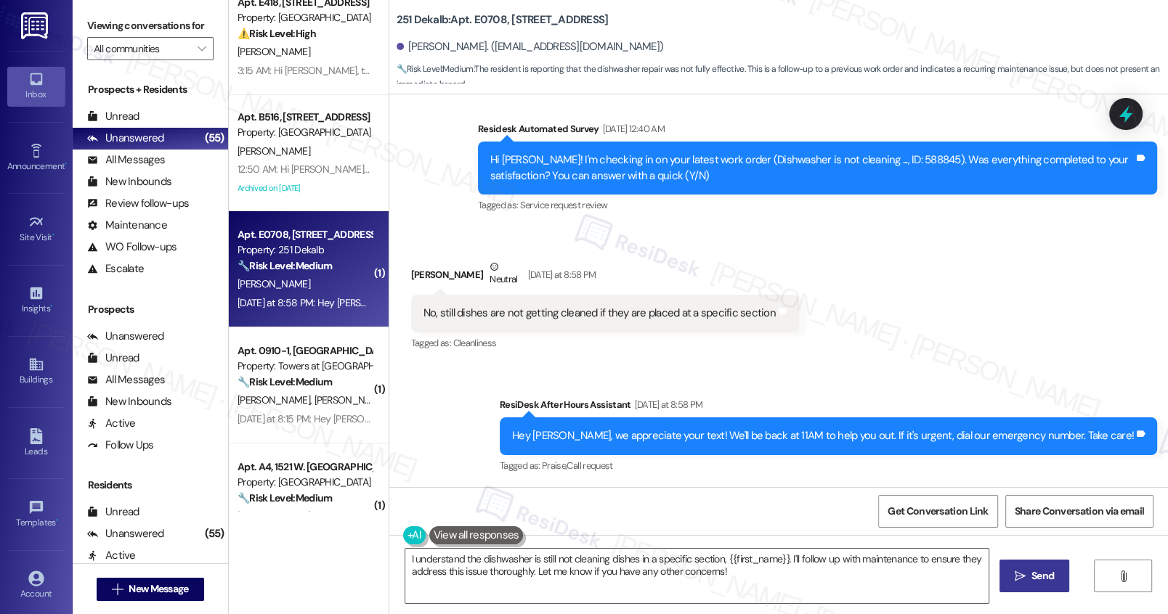
click at [875, 160] on div "Hi Pallavi! I'm checking in on your latest work order (Dishwasher is not cleani…" at bounding box center [811, 167] width 643 height 31
copy div "588845"
drag, startPoint x: 412, startPoint y: 313, endPoint x: 553, endPoint y: 322, distance: 140.4
click at [553, 322] on div "No, still dishes are not getting cleaned if they are placed at a specific secti…" at bounding box center [605, 313] width 388 height 37
drag, startPoint x: 383, startPoint y: 20, endPoint x: 436, endPoint y: 21, distance: 52.3
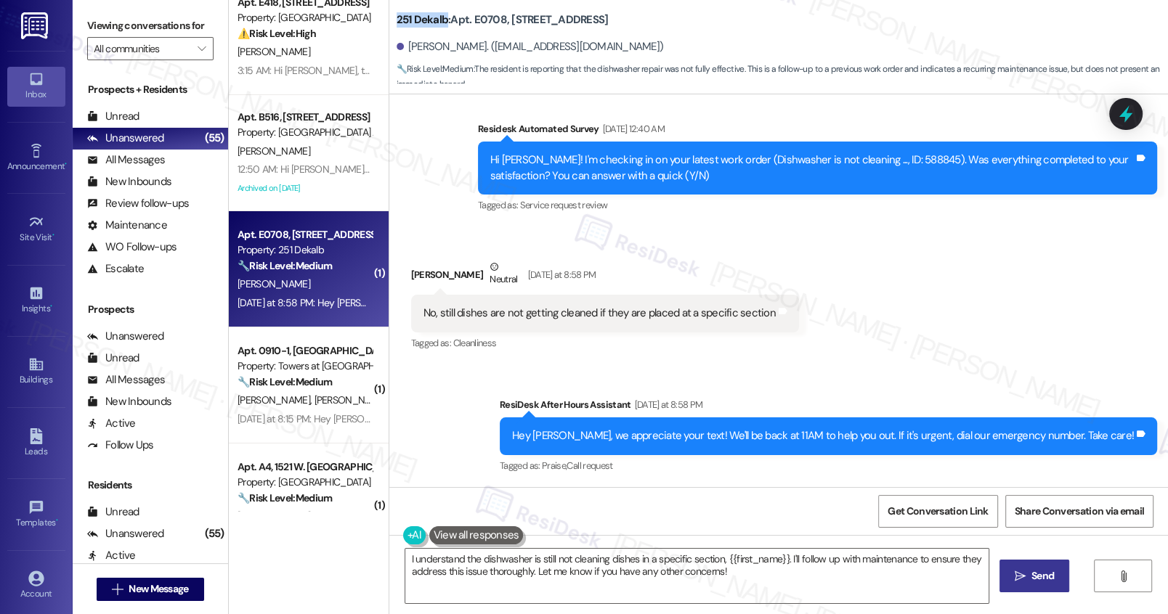
click at [436, 21] on div "251 Dekalb: Apt. E0708, 251 W Dekalb Pike Pallavi Gupta. (gupta.pallavi1@gmail.…" at bounding box center [778, 44] width 778 height 80
copy b "251 Dekalb"
click at [473, 20] on b "251 Dekalb: Apt. E0708, 251 W Dekalb Pike" at bounding box center [502, 19] width 212 height 15
copy b "E0708"
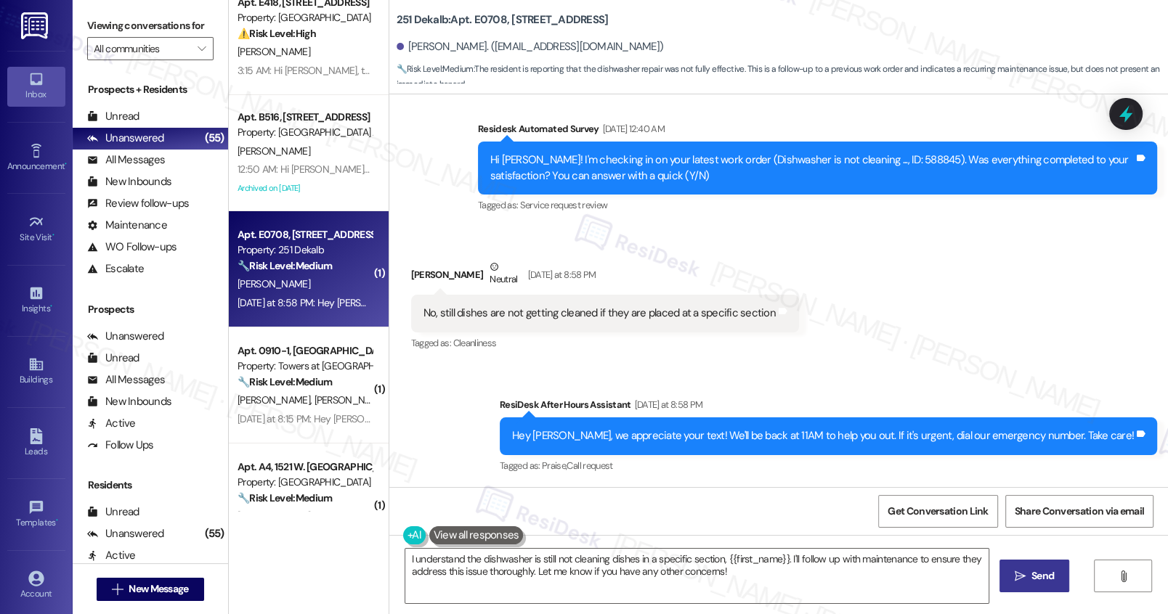
click at [495, 314] on div "No, still dishes are not getting cleaned if they are placed at a specific secti…" at bounding box center [599, 313] width 352 height 15
copy div "No, still dishes are not getting cleaned if they are placed at a specific secti…"
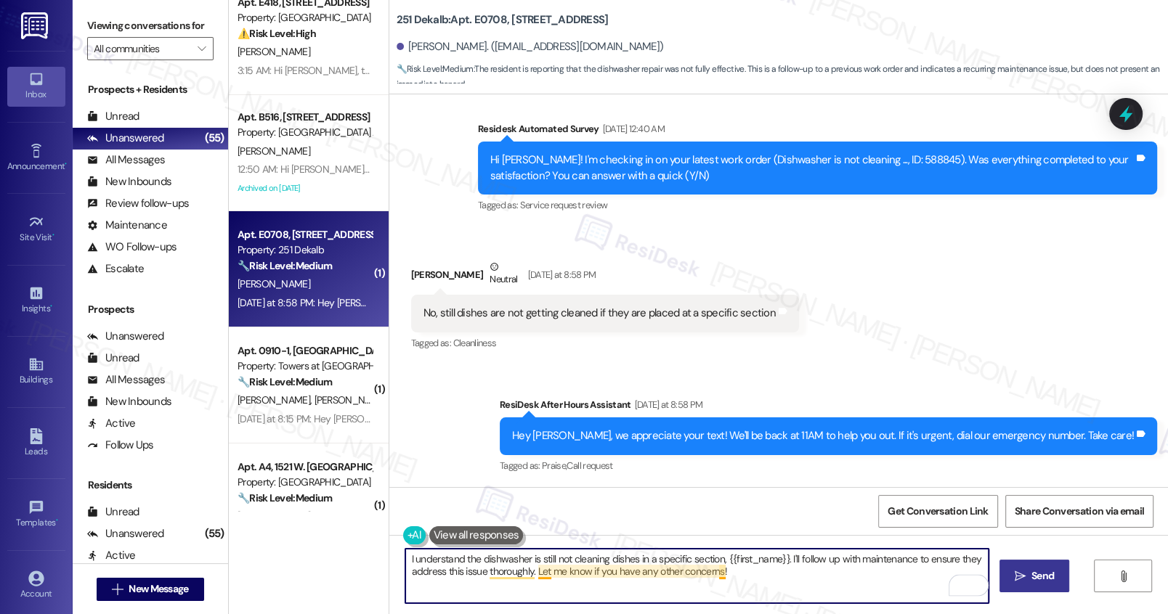
drag, startPoint x: 754, startPoint y: 574, endPoint x: 526, endPoint y: 576, distance: 227.3
click at [526, 576] on textarea "I understand the dishwasher is still not cleaning dishes in a specific section,…" at bounding box center [696, 576] width 582 height 54
type textarea "I understand the dishwasher is still not cleaning dishes in a specific section,…"
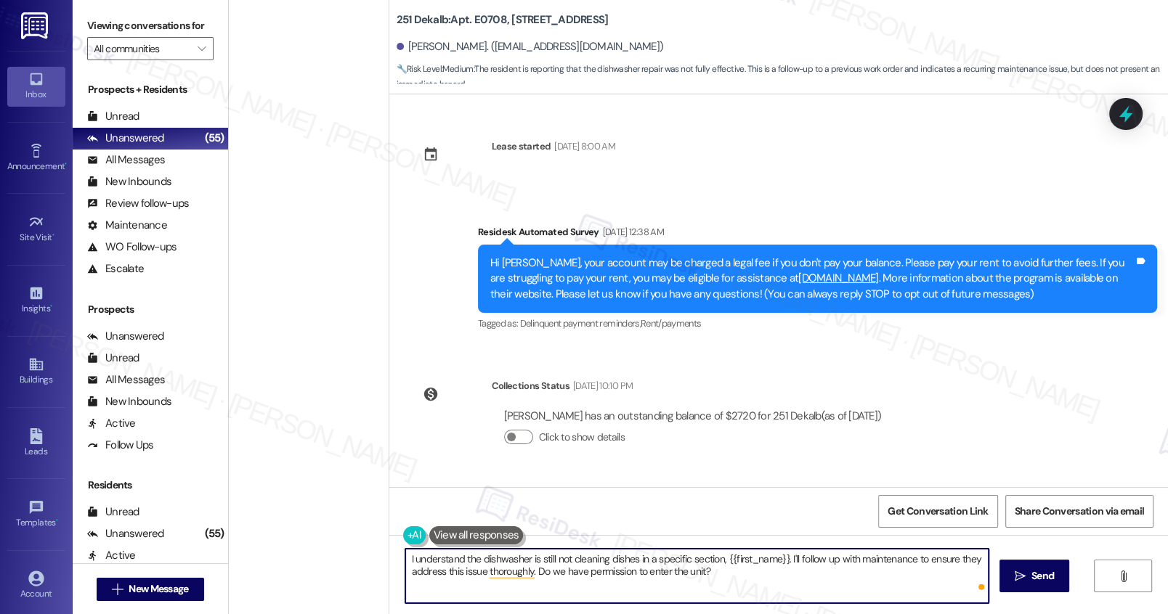
scroll to position [390, 0]
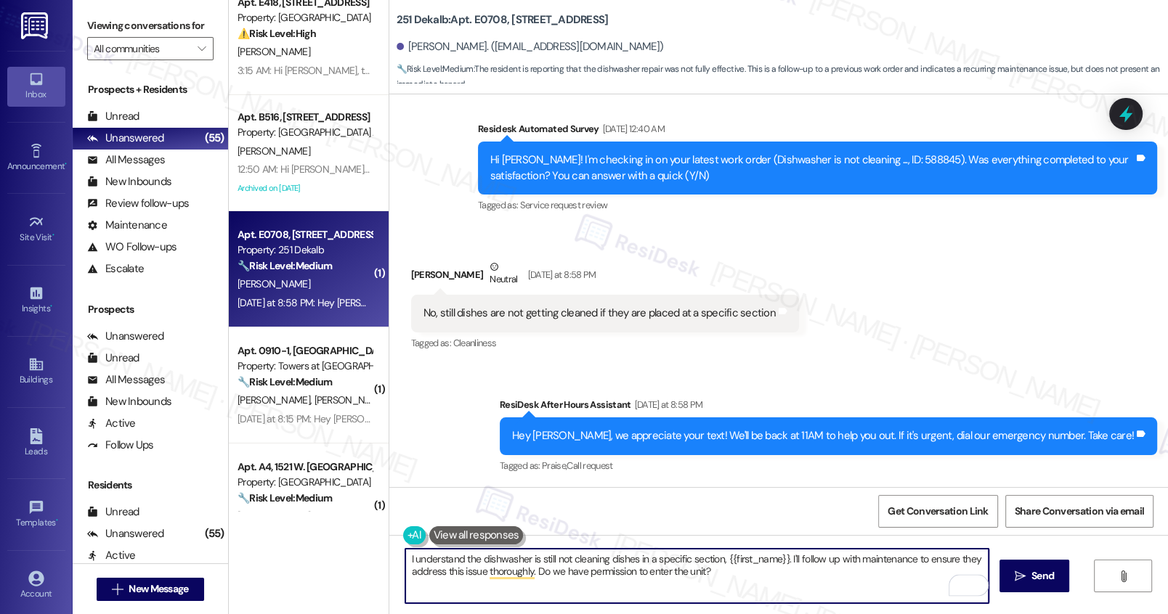
click at [590, 560] on textarea "I understand the dishwasher is still not cleaning dishes in a specific section,…" at bounding box center [696, 576] width 582 height 54
click at [735, 583] on textarea "I understand the dishwasher is still not cleaning dishes in a specific section,…" at bounding box center [696, 576] width 582 height 54
click at [804, 579] on textarea "I understand the dishwasher is still not cleaning dishes in a specific section,…" at bounding box center [696, 576] width 582 height 54
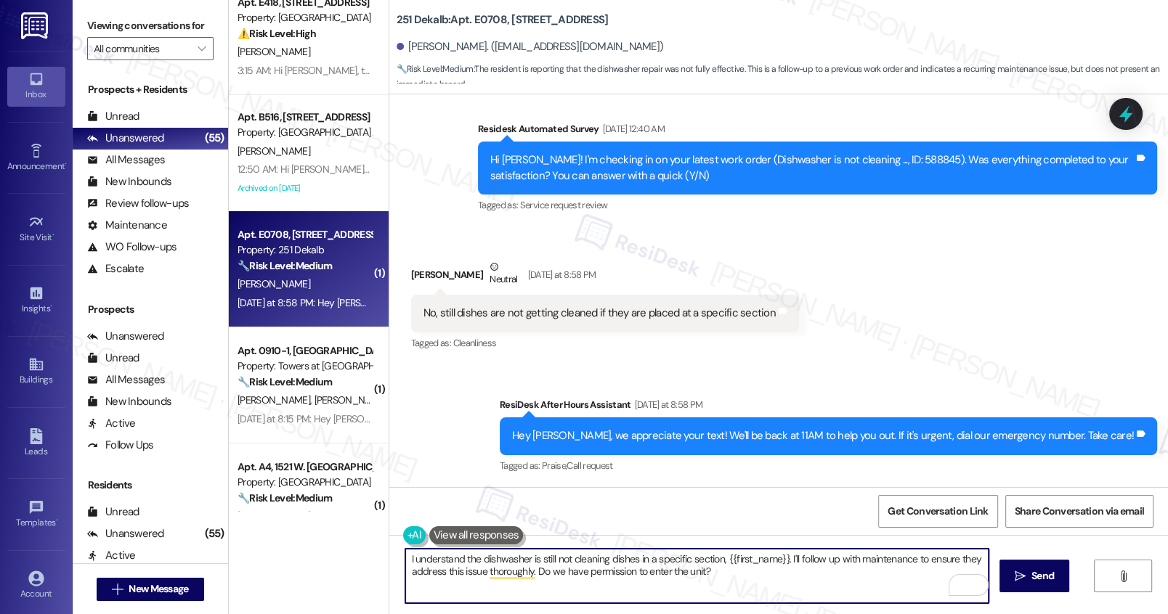
click at [762, 574] on textarea "I understand the dishwasher is still not cleaning dishes in a specific section,…" at bounding box center [696, 576] width 582 height 54
type textarea "I understand the dishwasher is still not cleaning dishes in a specific section,…"
click at [1003, 574] on button " Send" at bounding box center [1034, 576] width 70 height 33
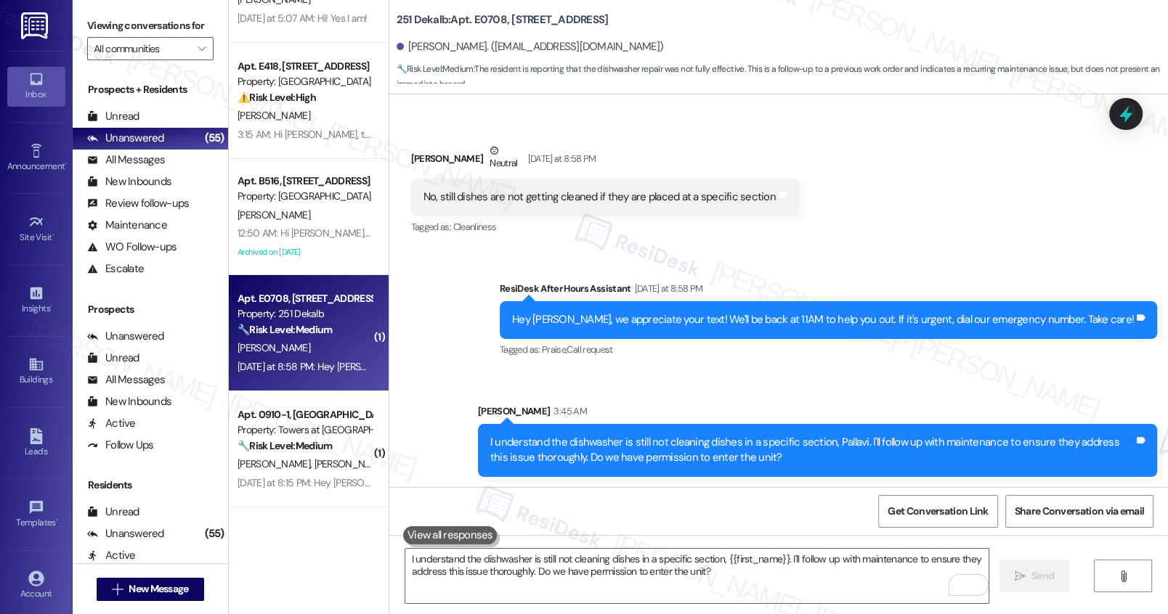
scroll to position [4942, 0]
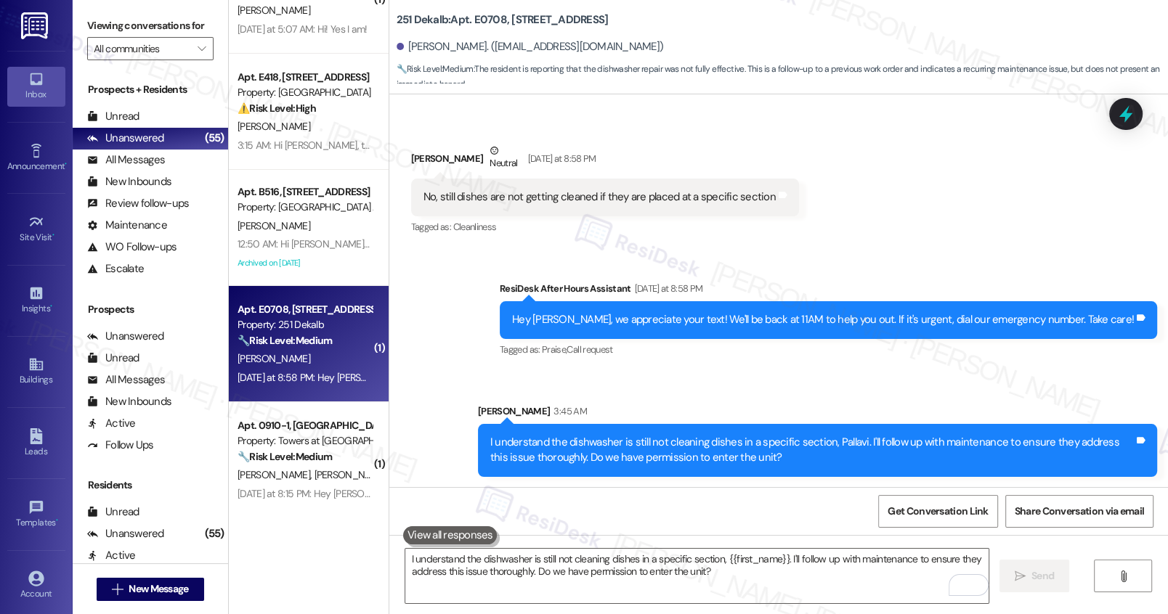
click at [313, 230] on div "[PERSON_NAME]" at bounding box center [304, 226] width 137 height 18
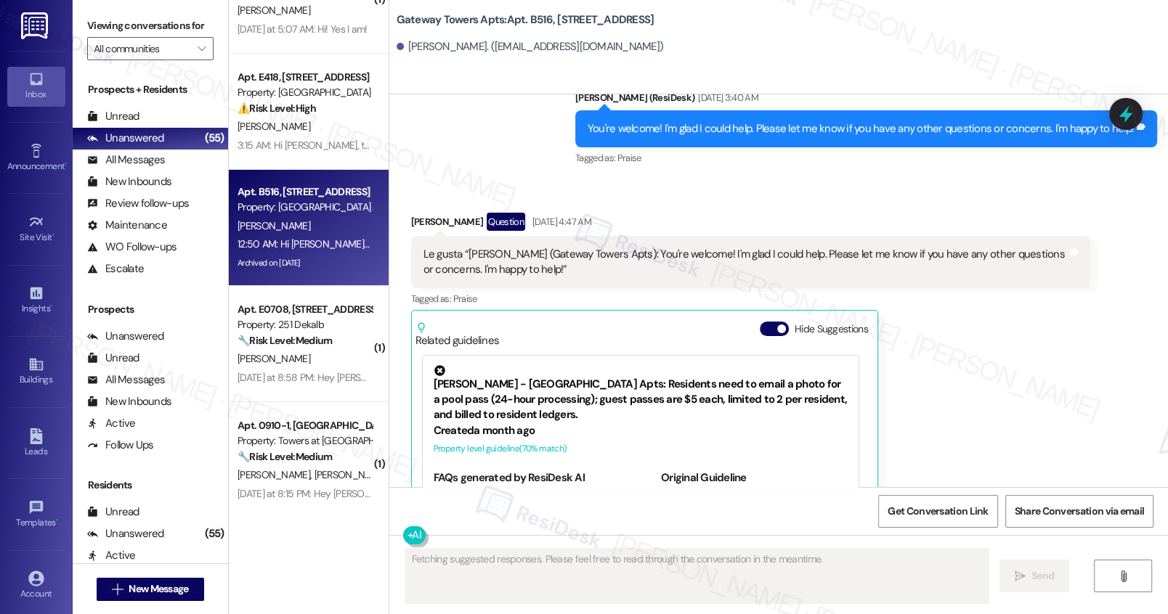
scroll to position [1574, 0]
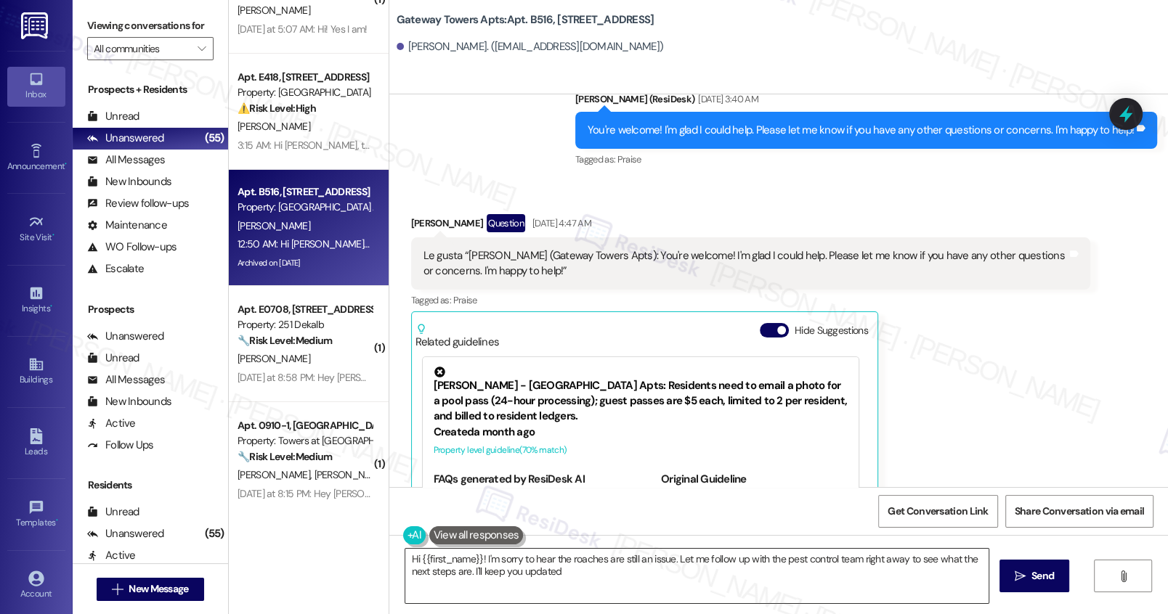
type textarea "Hi {{first_name}}! I'm sorry to hear the roaches are still an issue. Let me fol…"
click at [537, 561] on textarea "Hi {{first_name}}! I'm sorry to hear the roaches are still an issue. Let me fol…" at bounding box center [696, 576] width 582 height 54
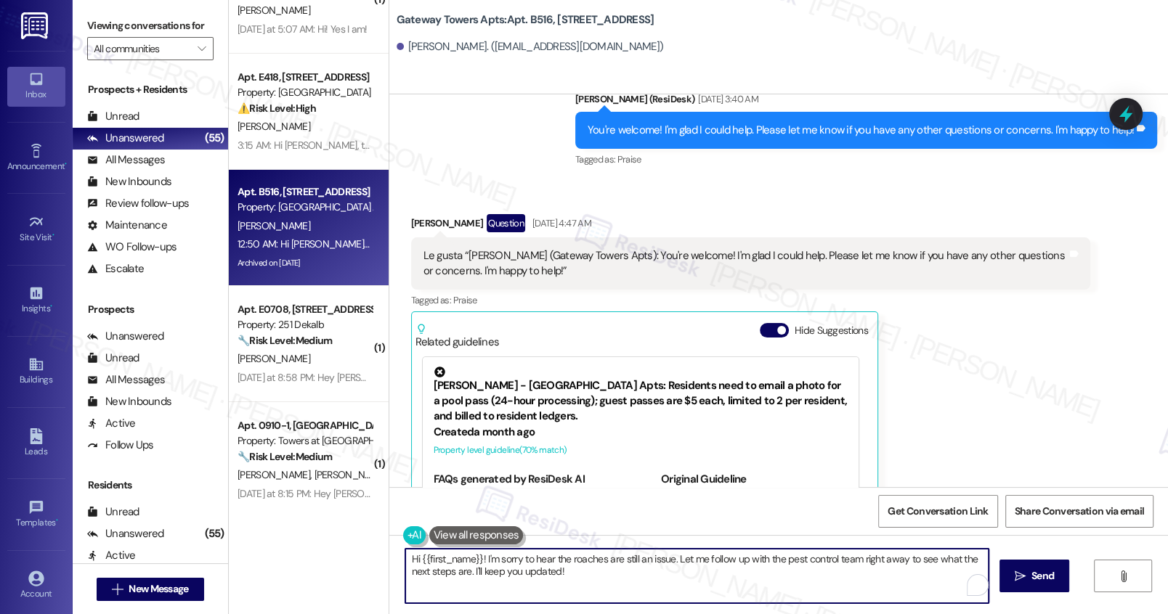
click at [537, 561] on textarea "Hi {{first_name}}! I'm sorry to hear the roaches are still an issue. Let me fol…" at bounding box center [696, 576] width 582 height 54
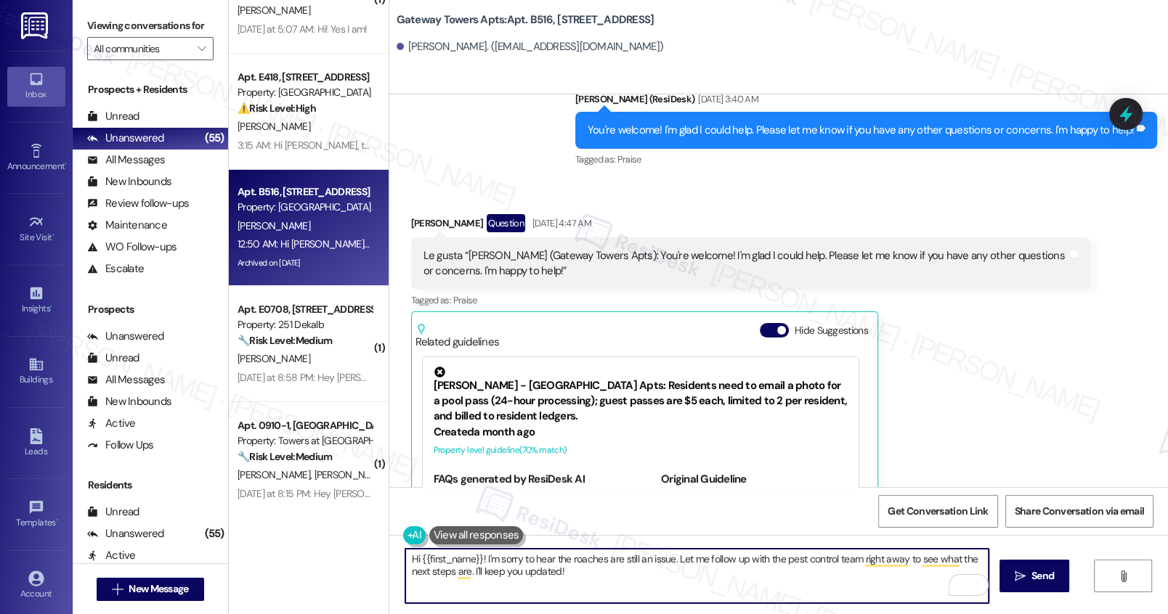
click at [537, 561] on textarea "Hi {{first_name}}! I'm sorry to hear the roaches are still an issue. Let me fol…" at bounding box center [696, 576] width 582 height 54
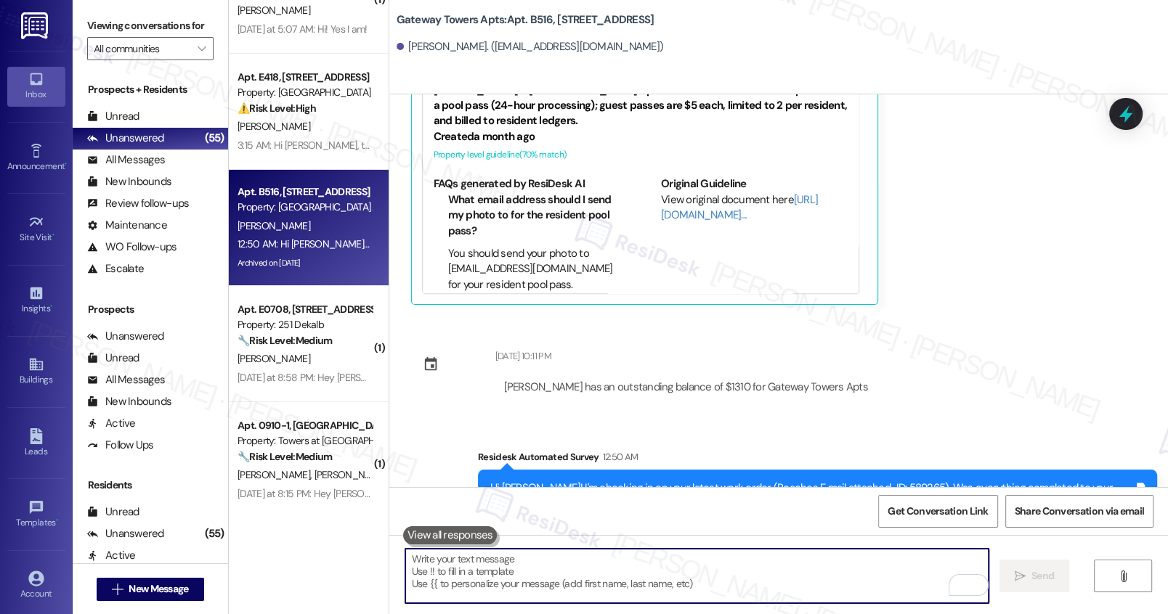
scroll to position [1936, 0]
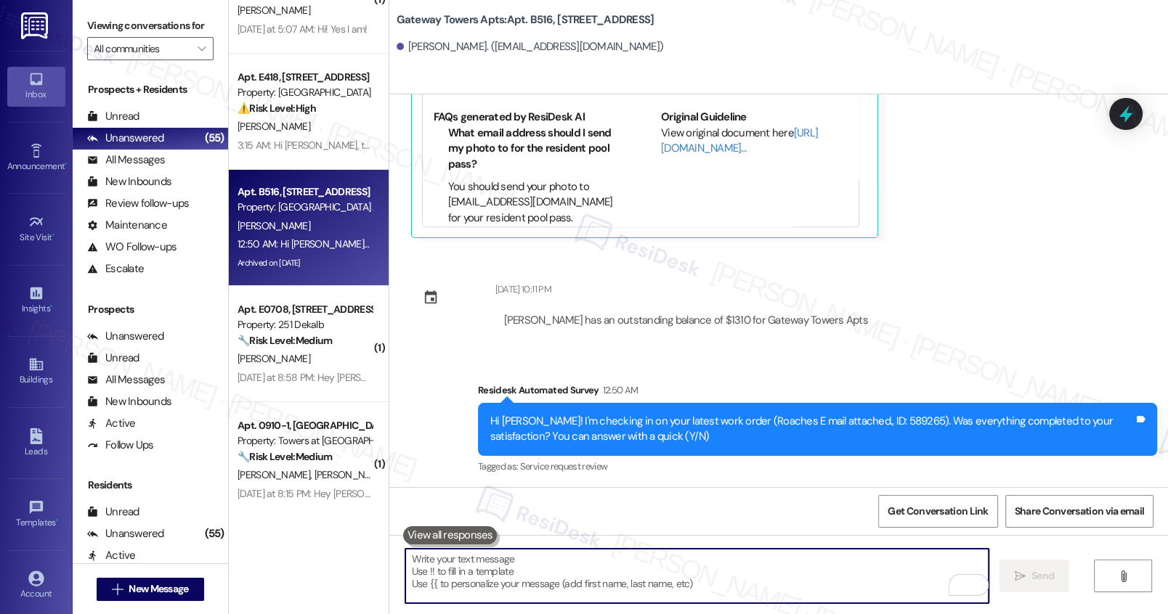
click at [712, 579] on textarea "To enrich screen reader interactions, please activate Accessibility in Grammarl…" at bounding box center [696, 576] width 582 height 54
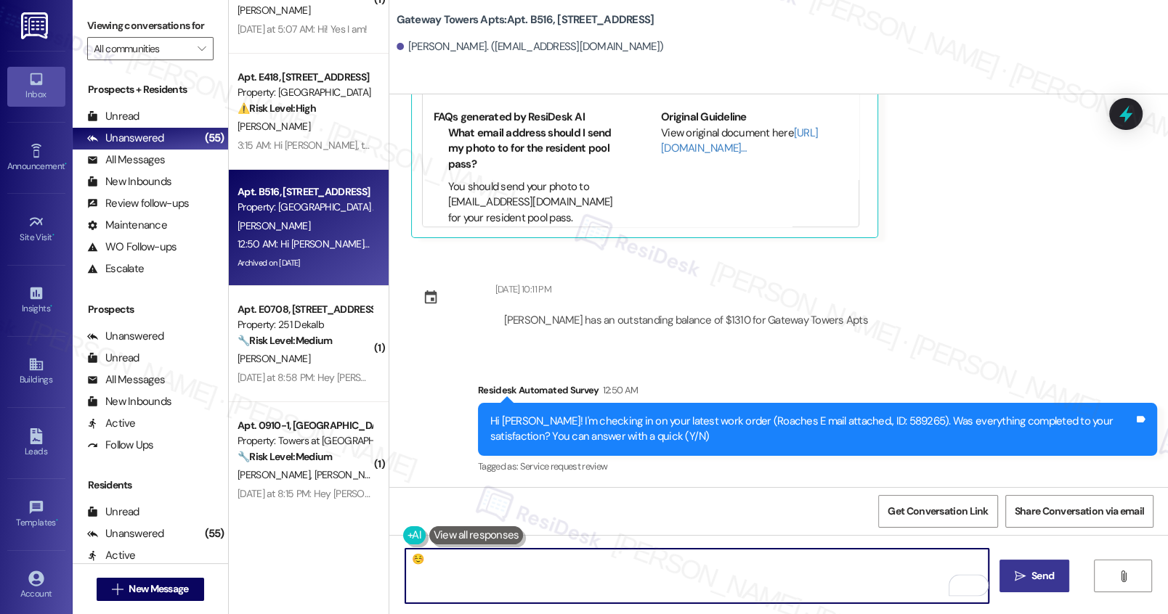
type textarea "☺️"
click at [1025, 563] on button " Send" at bounding box center [1034, 576] width 70 height 33
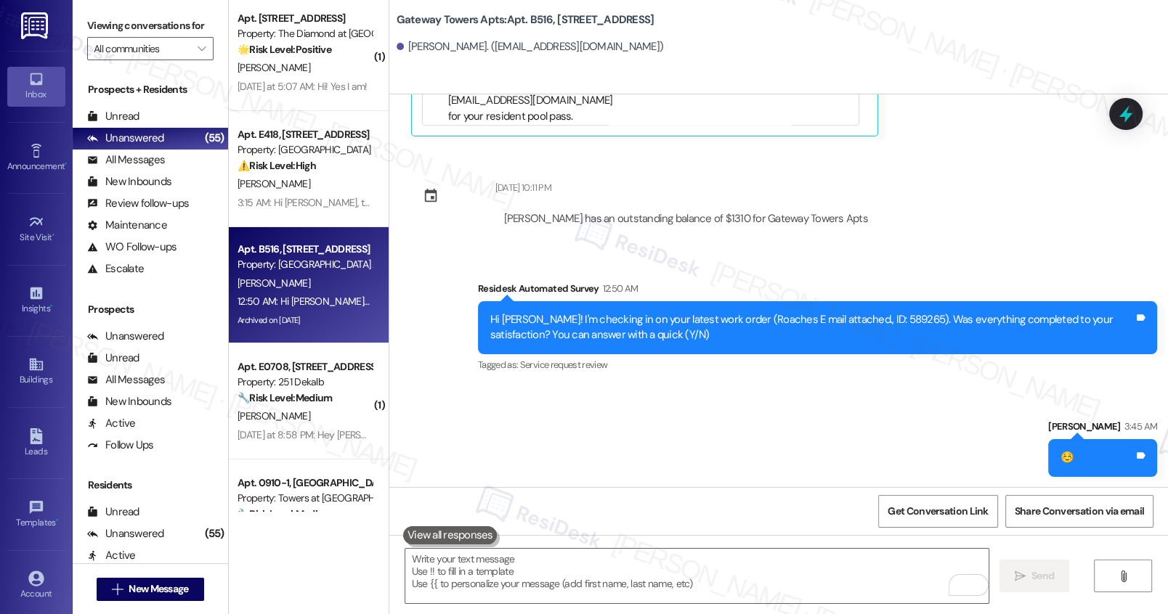
scroll to position [4799, 0]
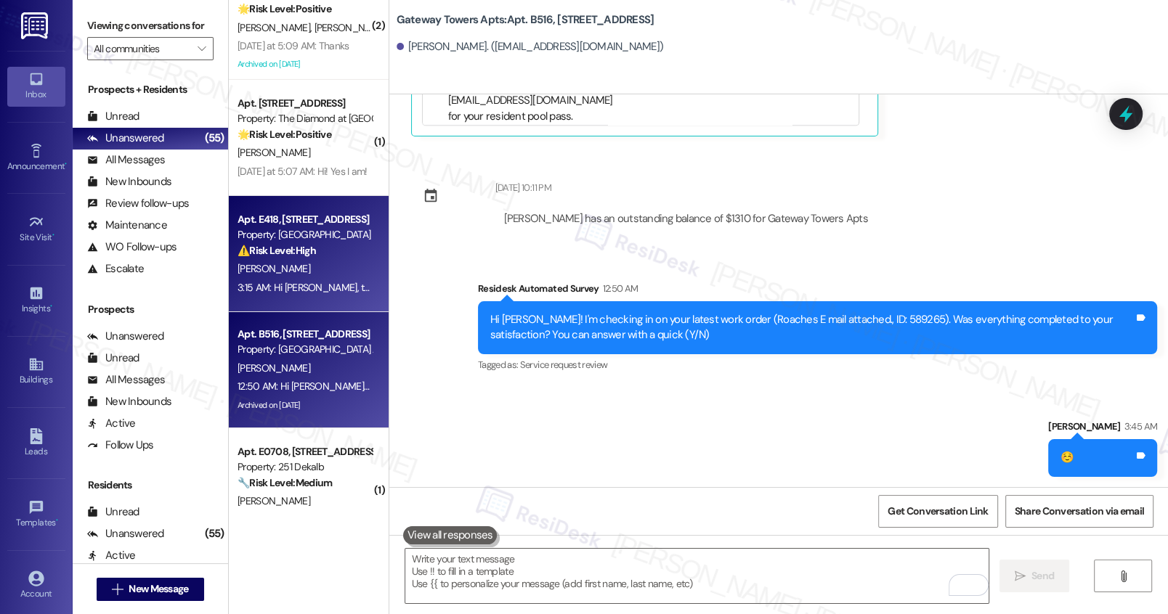
click at [308, 294] on div "3:15 AM: Hi Marlene, thank you for your message. I understand your concern abou…" at bounding box center [304, 288] width 137 height 18
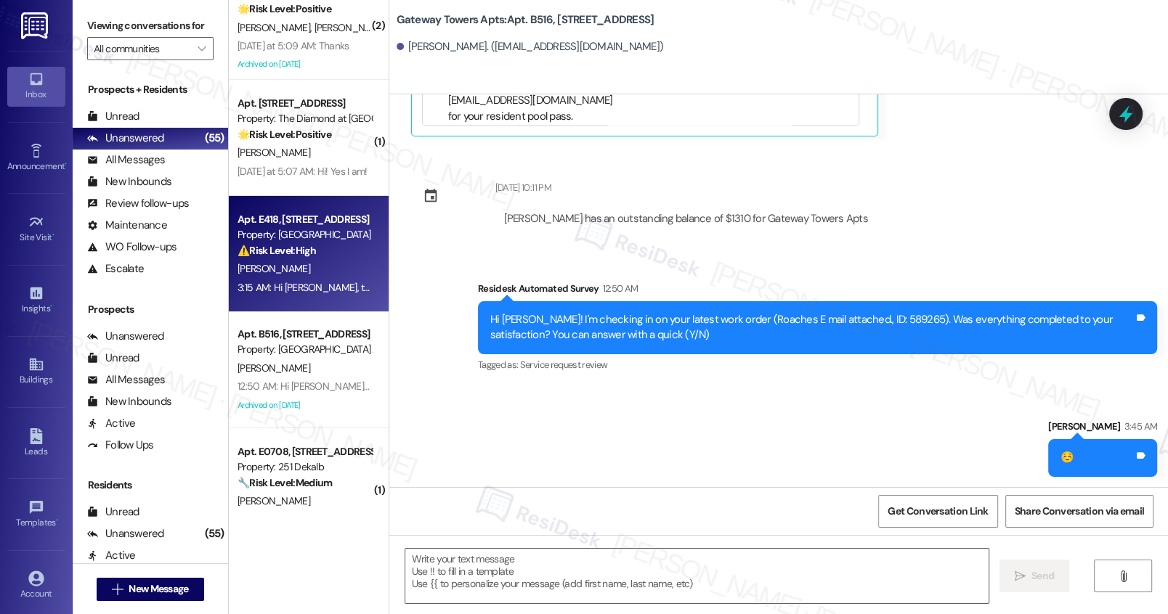
type textarea "Fetching suggested responses. Please feel free to read through the conversation…"
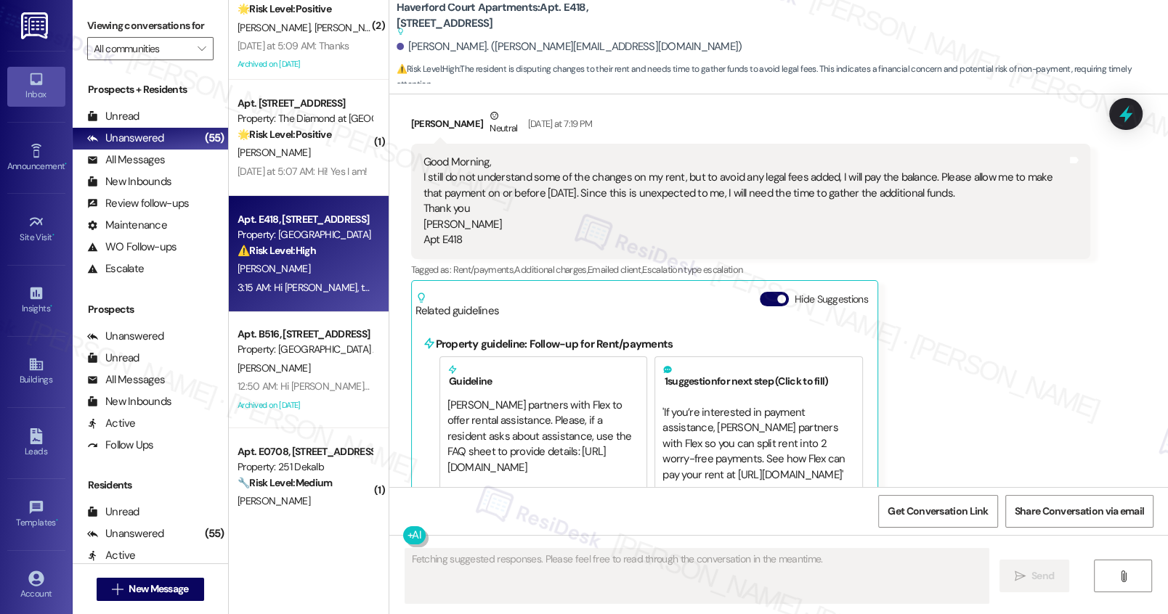
scroll to position [1152, 0]
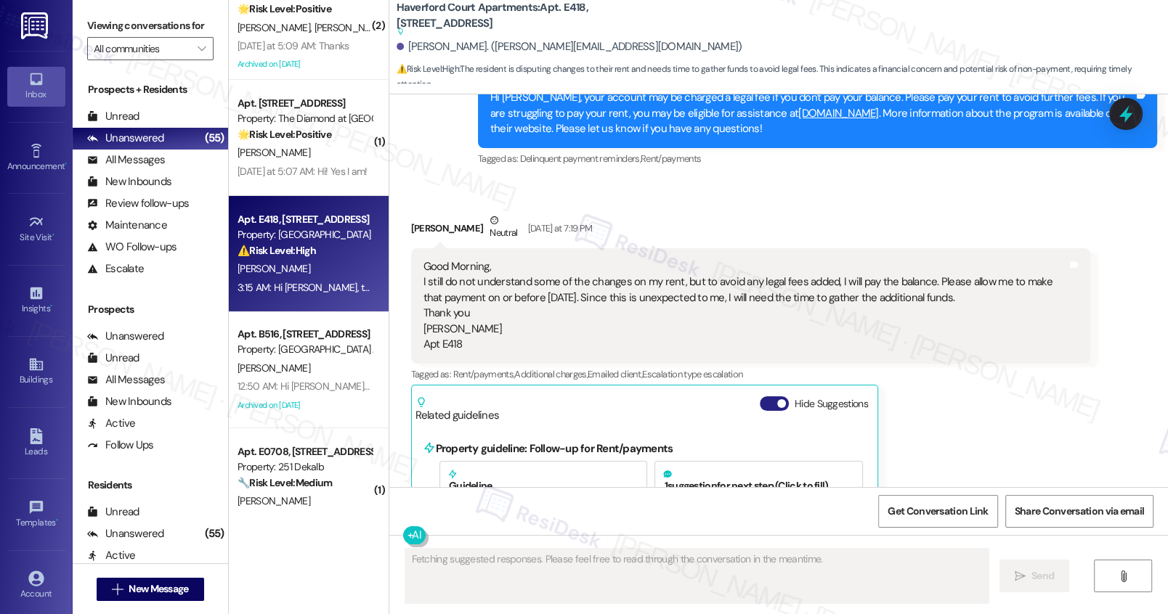
click at [764, 396] on button "Hide Suggestions" at bounding box center [773, 403] width 29 height 15
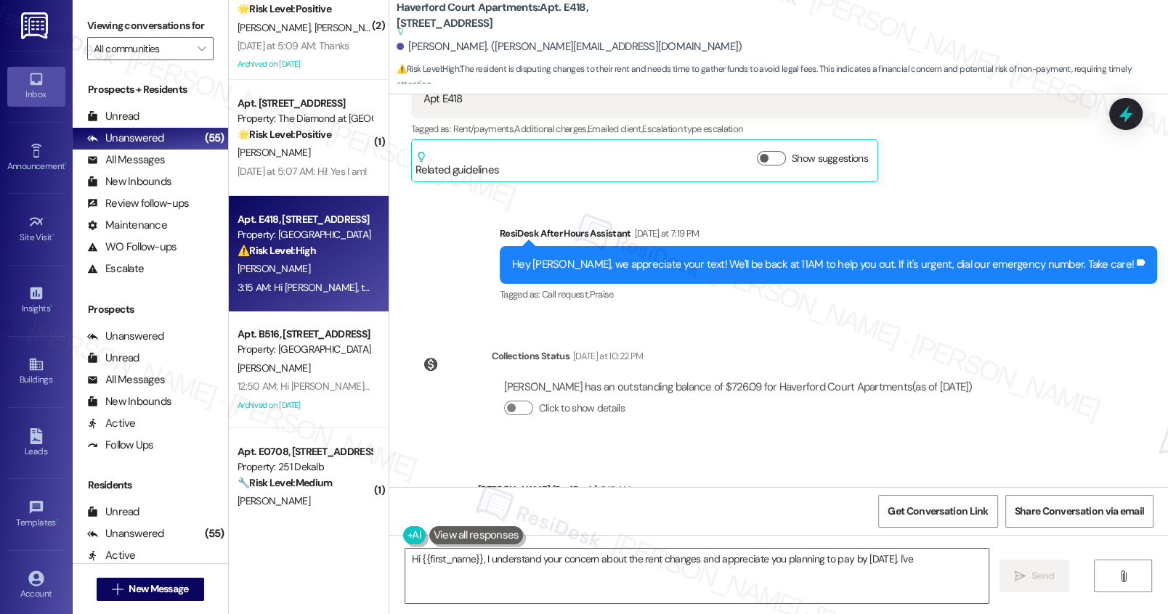
scroll to position [1610, 0]
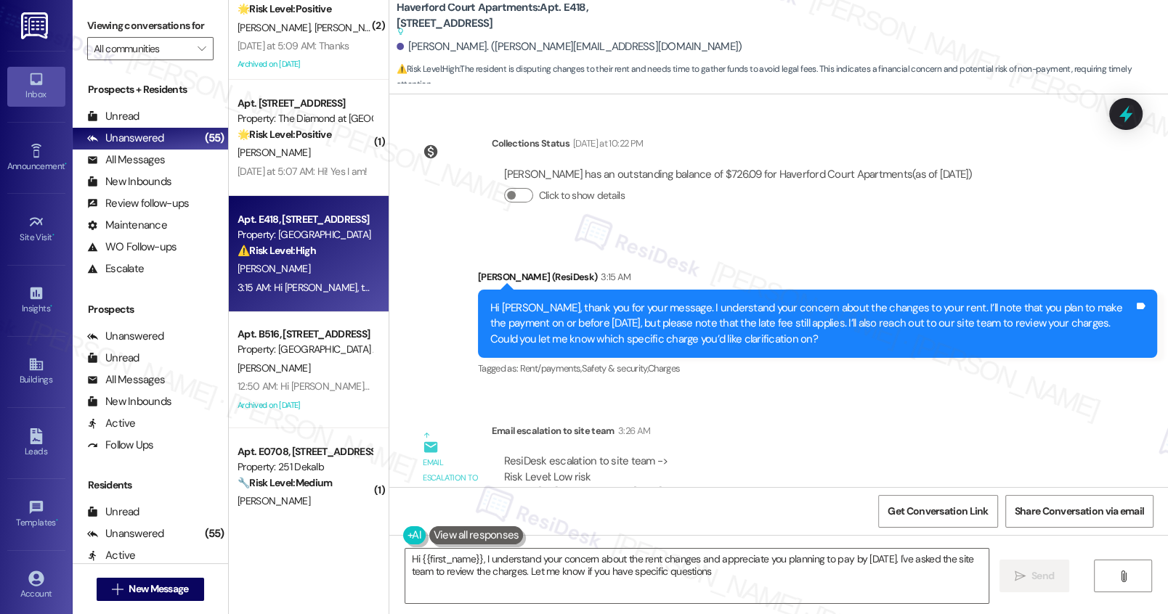
type textarea "Hi {{first_name}}, I understand your concern about the rent changes and appreci…"
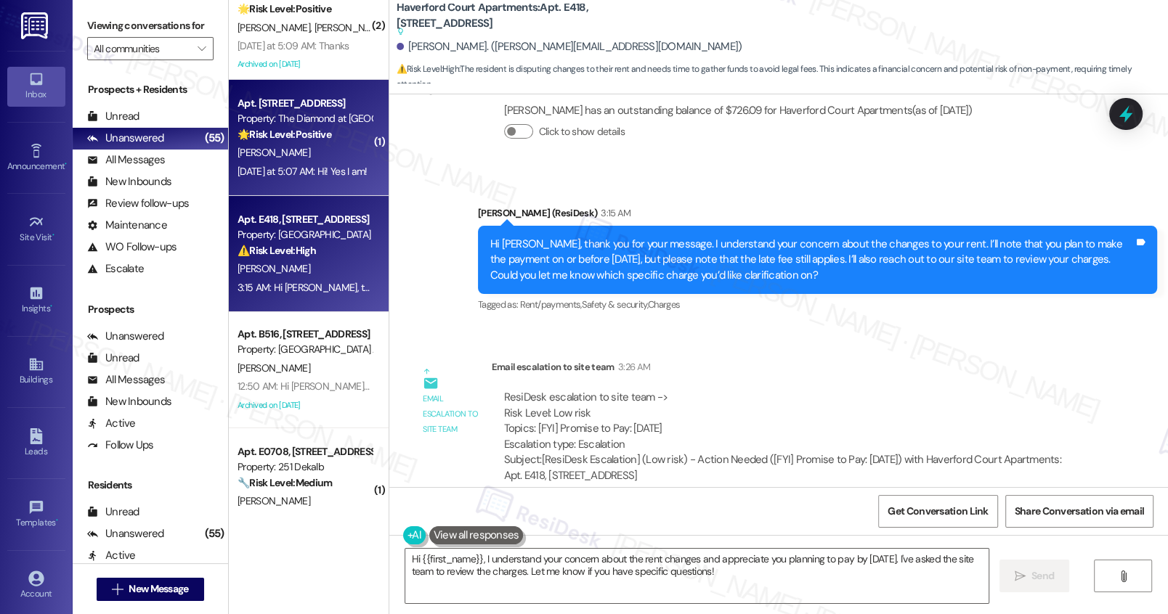
click at [297, 176] on div "Yesterday at 5:07 AM: Hi! Yes I am! Yesterday at 5:07 AM: Hi! Yes I am!" at bounding box center [302, 171] width 130 height 13
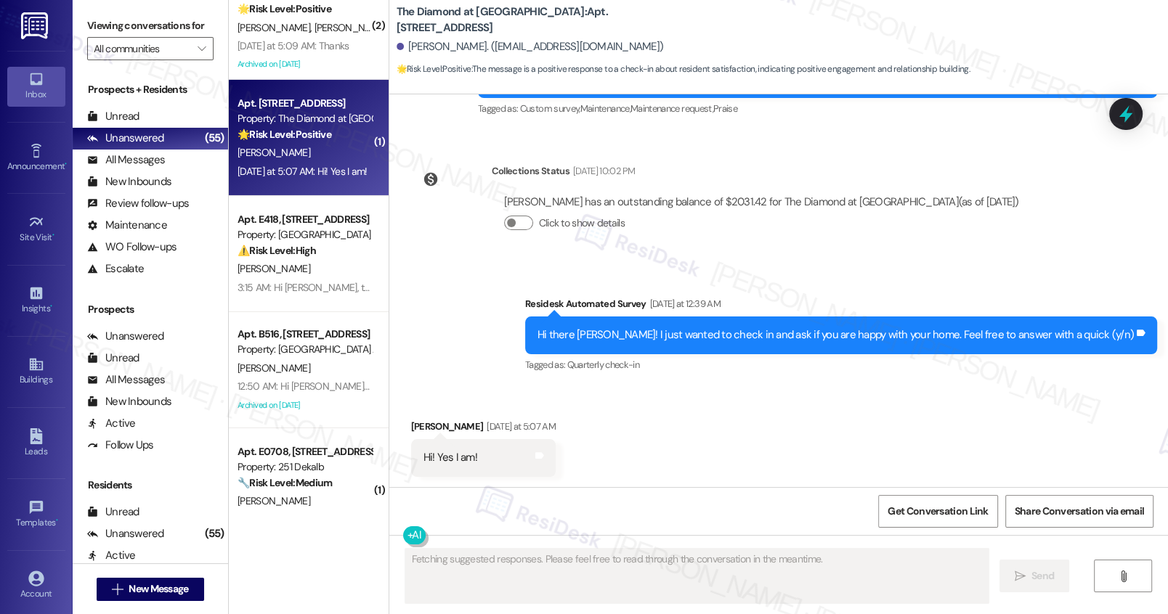
scroll to position [353, 0]
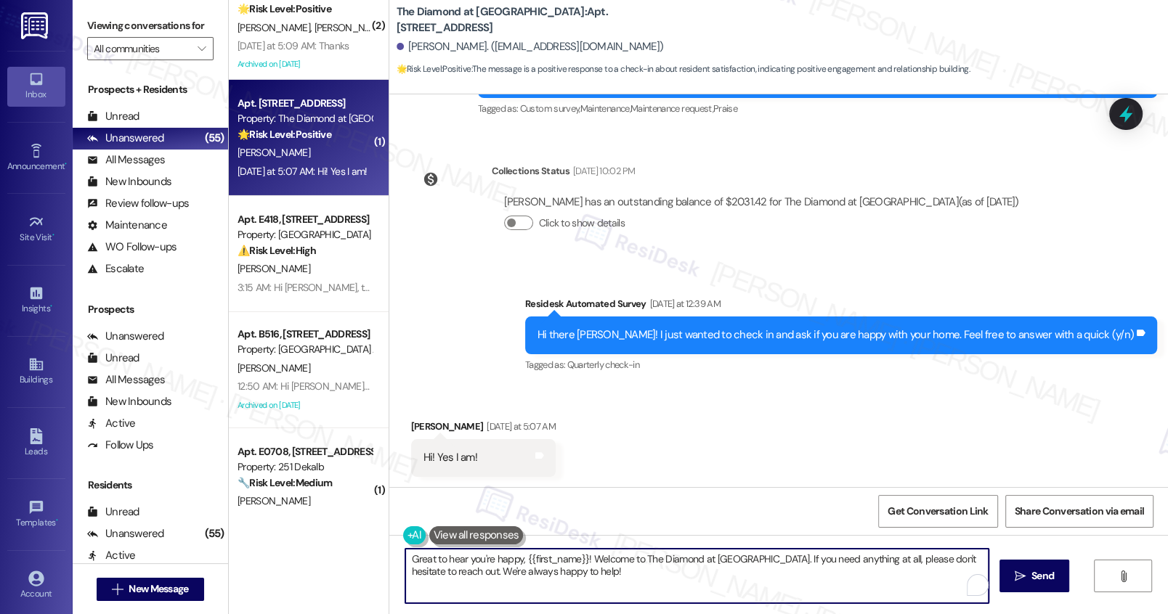
click at [529, 578] on textarea "Great to hear you're happy, {{first_name}}! Welcome to The Diamond at Phoenixvi…" at bounding box center [696, 576] width 582 height 54
paste textarea "with your home, {{first_name}}! Please do not hesitate to reach out anytime"
drag, startPoint x: 422, startPoint y: 561, endPoint x: 712, endPoint y: 565, distance: 290.5
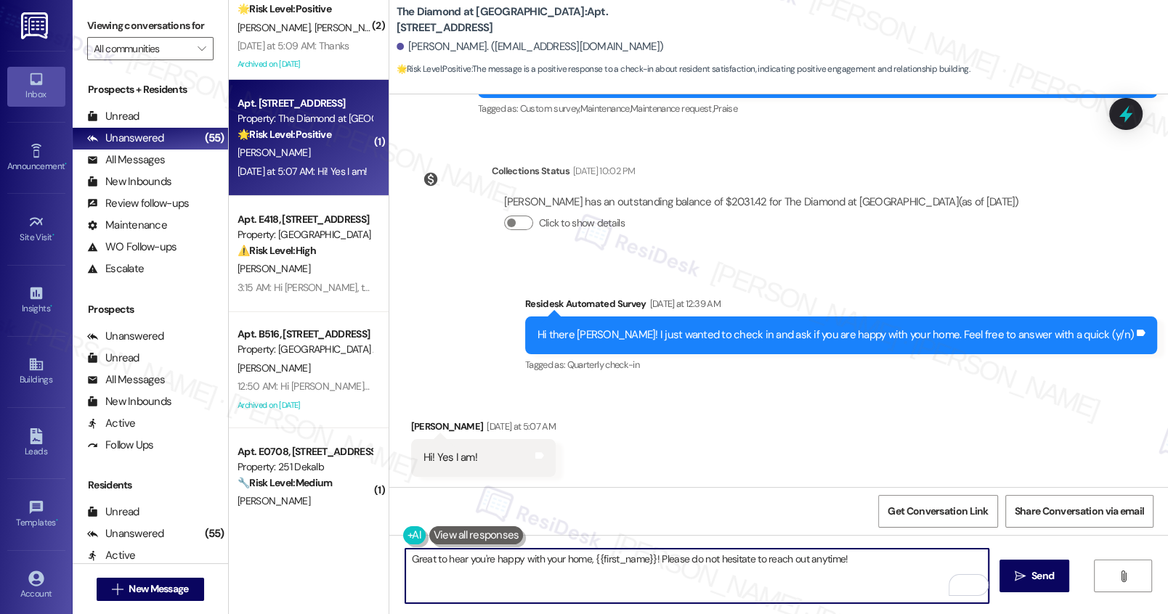
click at [712, 565] on textarea "Great to hear you're happy with your home, {{first_name}}! Please do not hesita…" at bounding box center [696, 576] width 582 height 54
click at [772, 573] on textarea "Great to hear you're happy with your home, {{first_name}}! Please do not hesita…" at bounding box center [696, 576] width 582 height 54
click at [903, 562] on textarea "Great to hear you're happy with your home, {{first_name}}! Please do not hesita…" at bounding box center [696, 576] width 582 height 54
click at [881, 565] on textarea "Great to hear you're happy with your home, {{first_name}}! Please do not hesita…" at bounding box center [696, 576] width 582 height 54
type textarea "Great to hear you're happy with your home, {{first_name}}! Please do not hesita…"
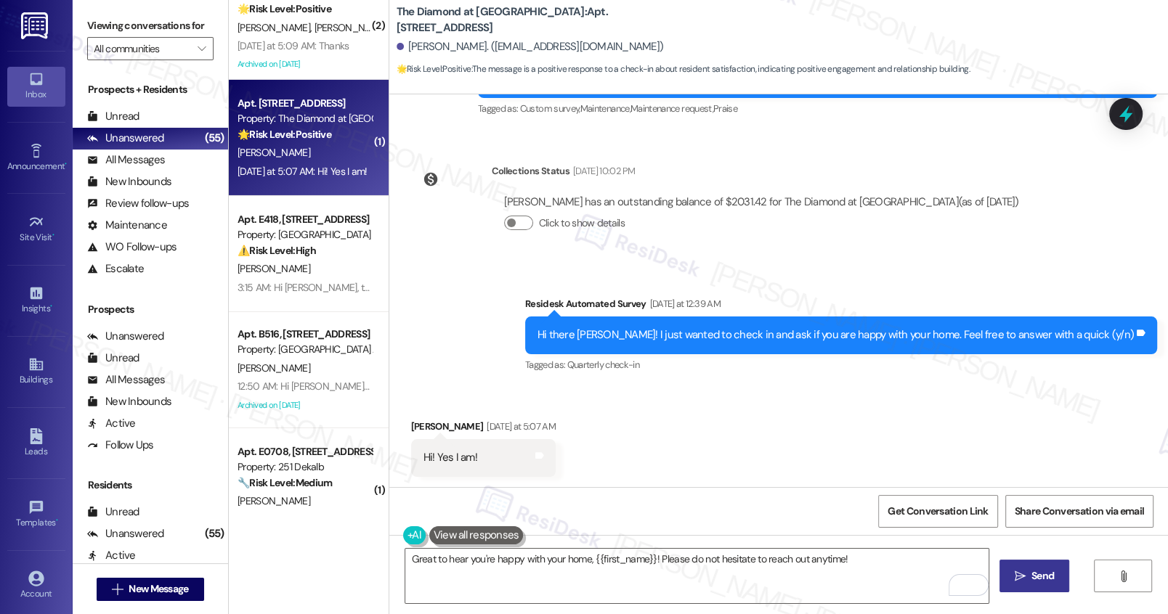
click at [1035, 585] on button " Send" at bounding box center [1034, 576] width 70 height 33
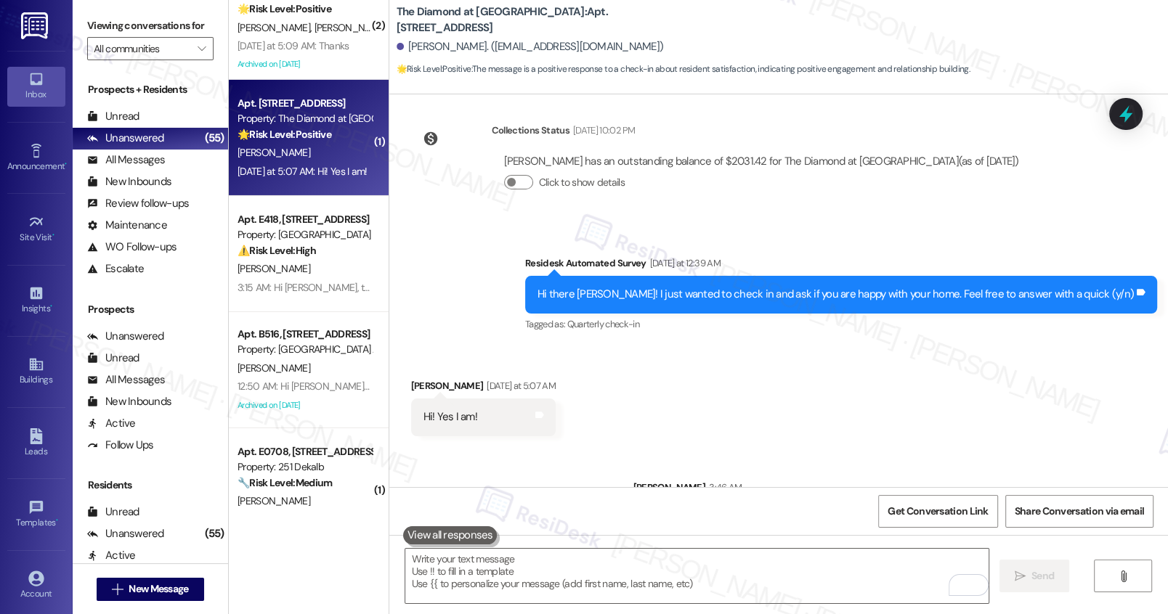
scroll to position [455, 0]
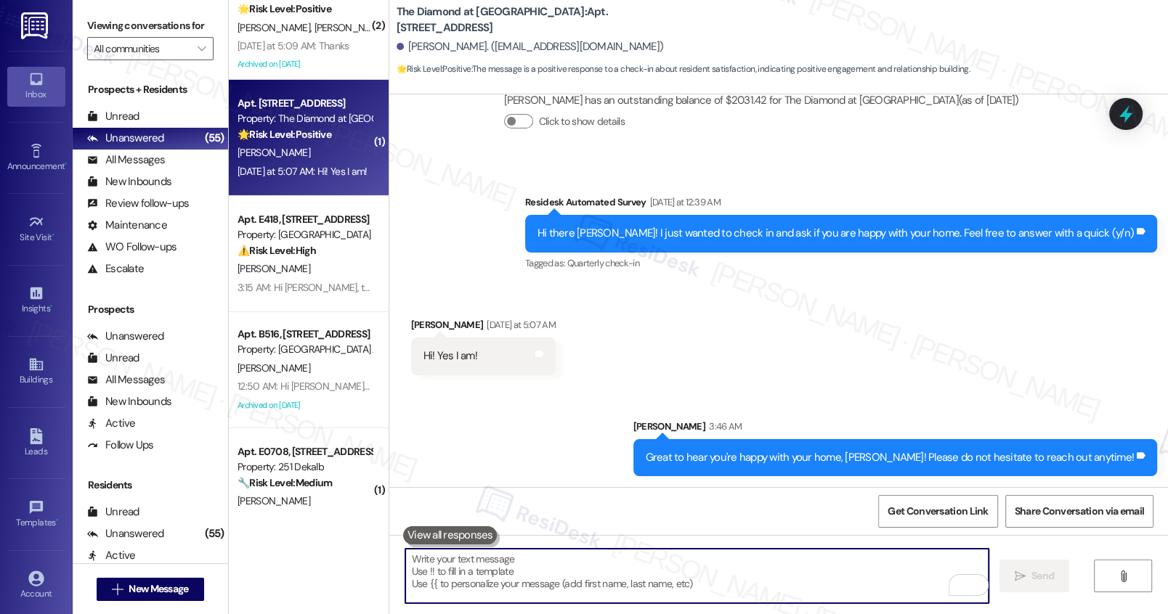
click at [417, 555] on textarea "To enrich screen reader interactions, please activate Accessibility in Grammarl…" at bounding box center [696, 576] width 582 height 54
paste textarea "Can I ask a quick favor? If you have a moment, would you mind leaving us a Goog…"
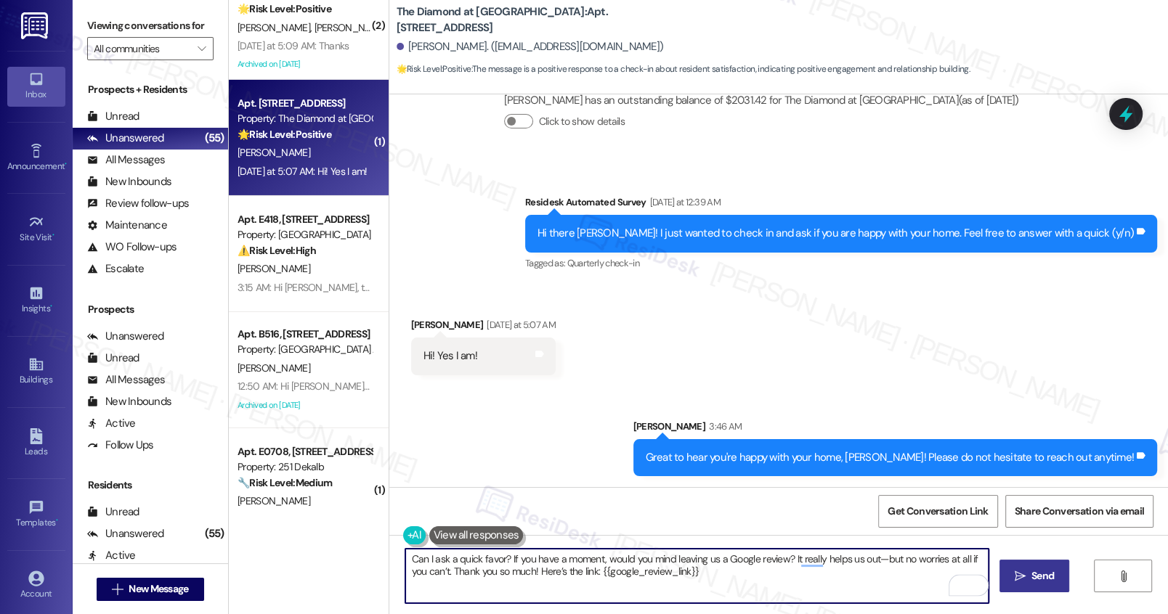
type textarea "Can I ask a quick favor? If you have a moment, would you mind leaving us a Goog…"
click at [1014, 580] on icon "" at bounding box center [1019, 577] width 11 height 12
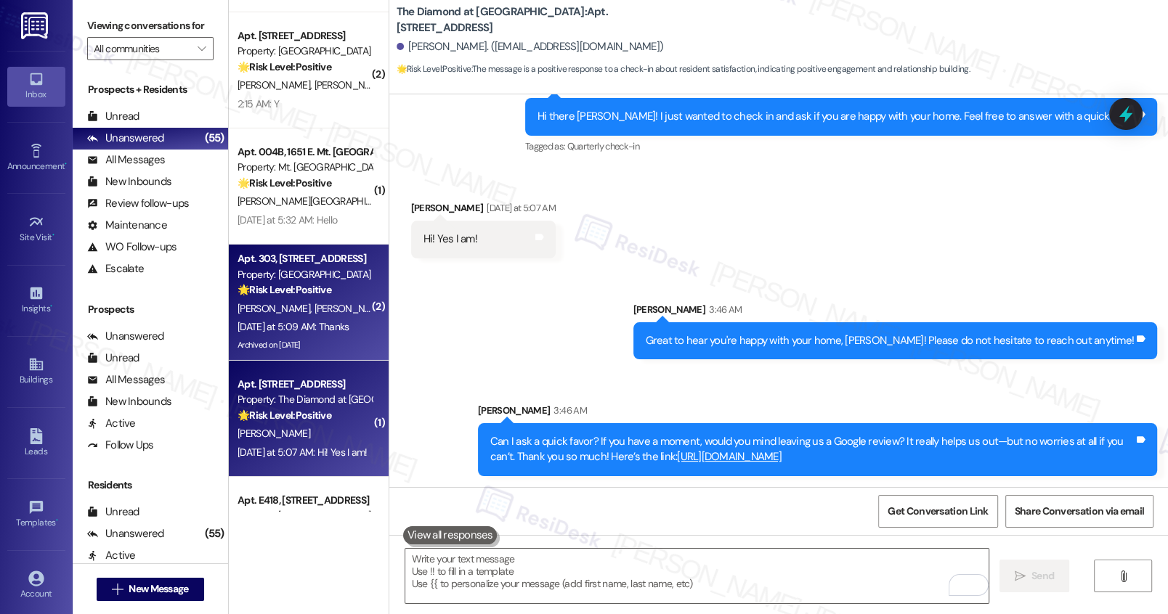
scroll to position [4517, 0]
click at [325, 305] on div "T. Mason N. Lewis" at bounding box center [304, 310] width 137 height 18
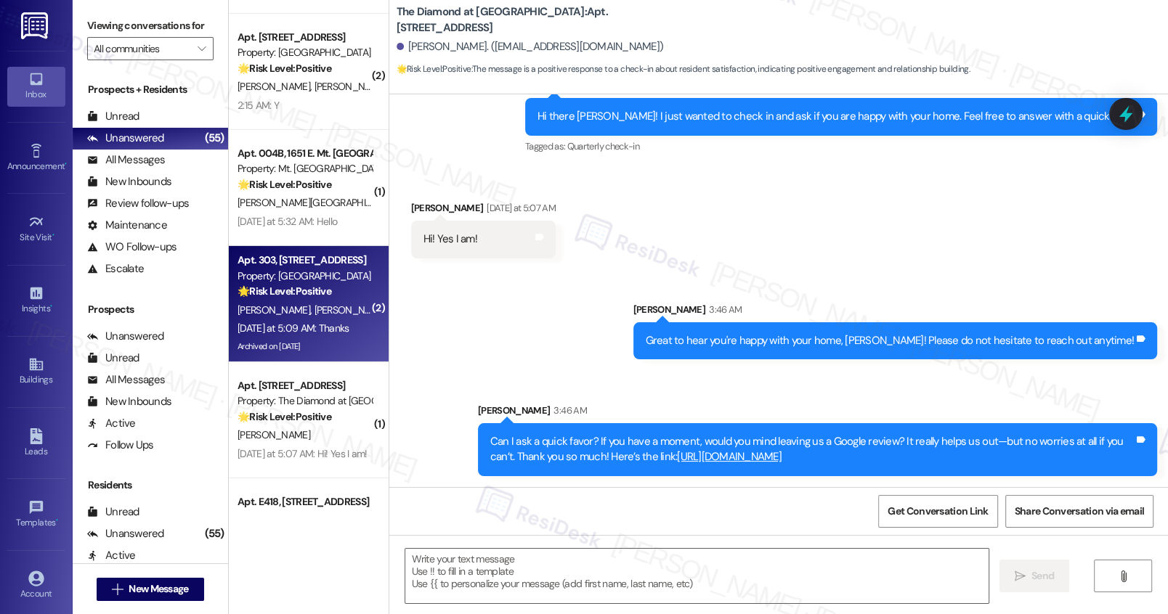
type textarea "Fetching suggested responses. Please feel free to read through the conversation…"
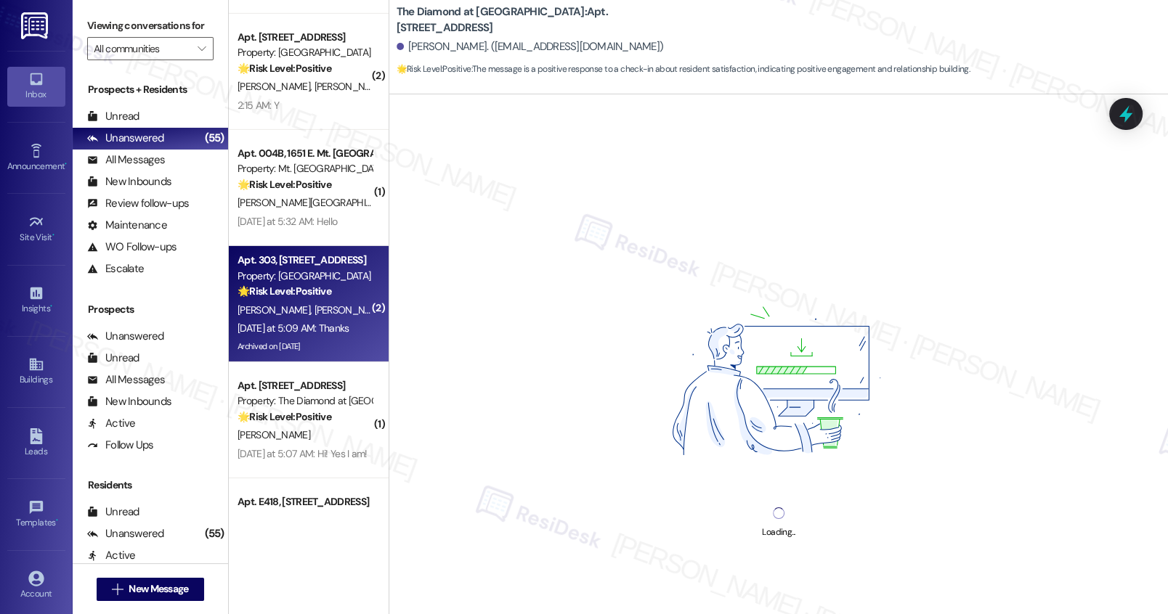
click at [325, 305] on div "T. Mason N. Lewis" at bounding box center [304, 310] width 137 height 18
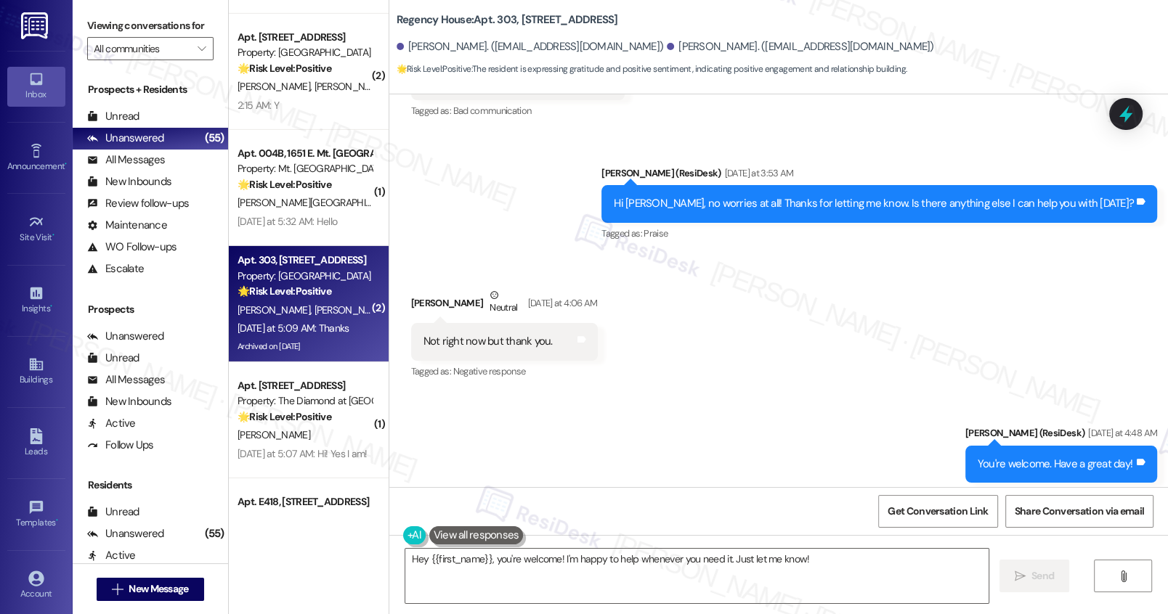
scroll to position [17551, 0]
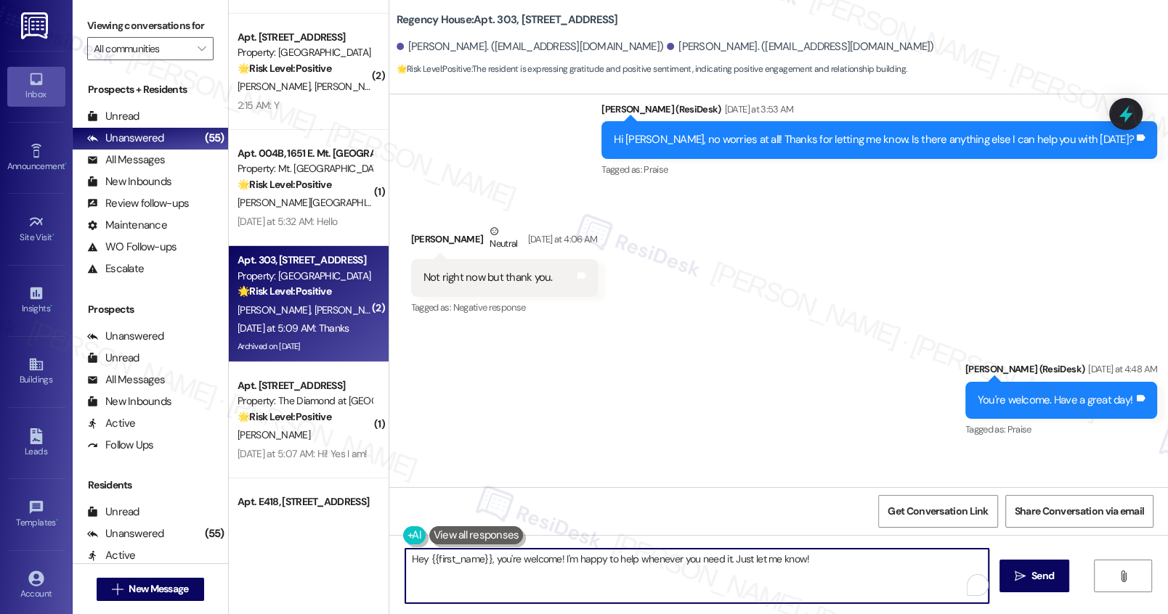
click at [624, 563] on textarea "Hey {{first_name}}, you're welcome! I'm happy to help whenever you need it. Jus…" at bounding box center [696, 576] width 582 height 54
type textarea "☺️"
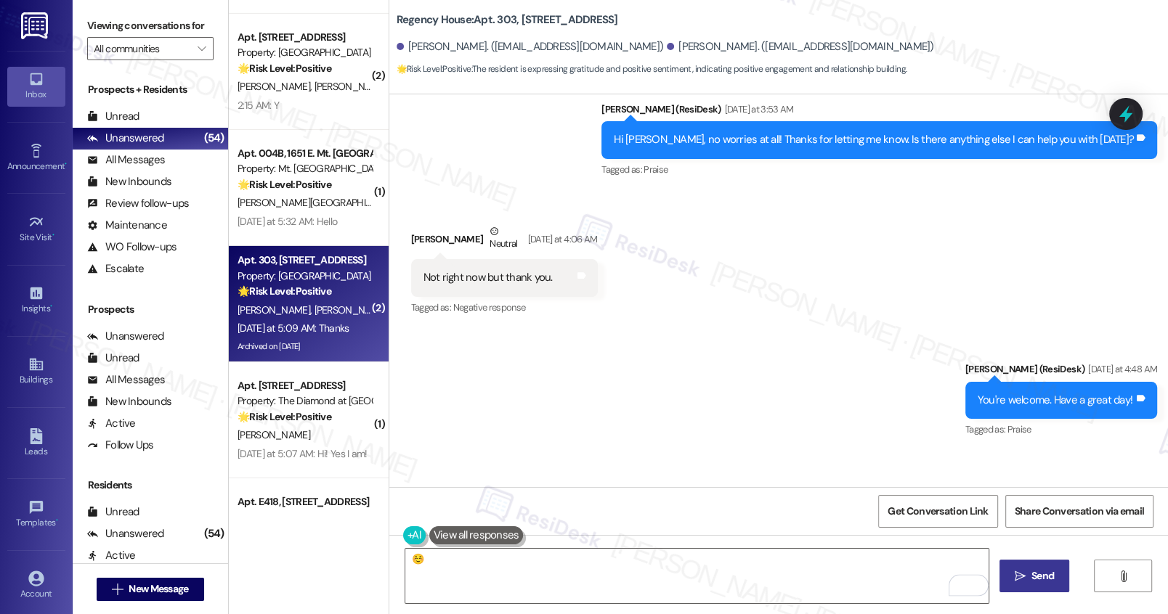
click at [1038, 575] on span "Send" at bounding box center [1042, 576] width 23 height 15
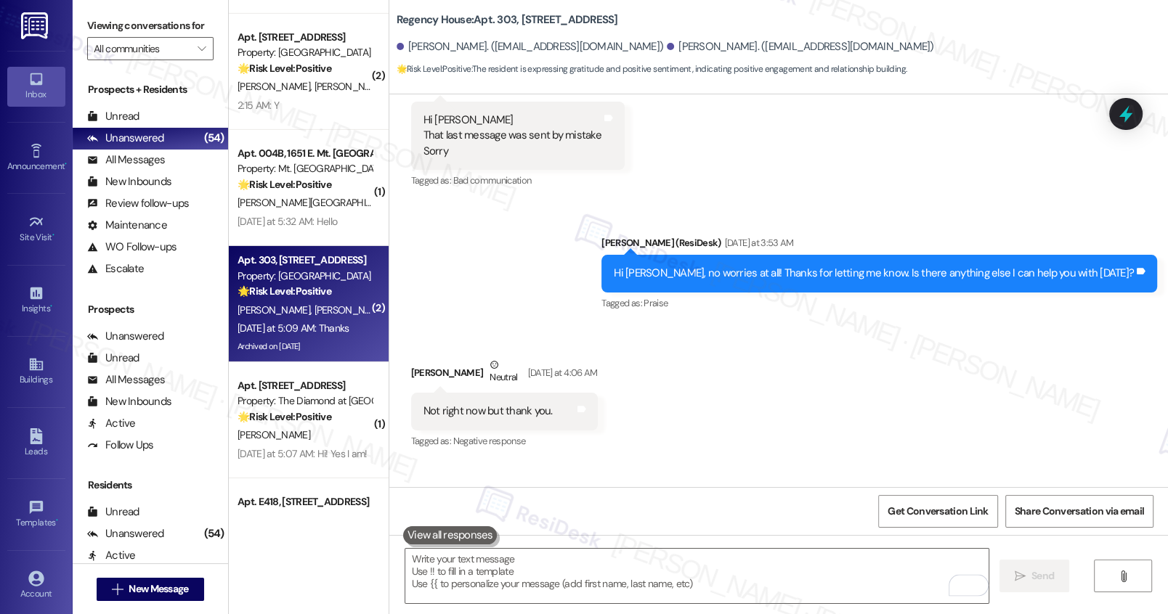
scroll to position [17653, 0]
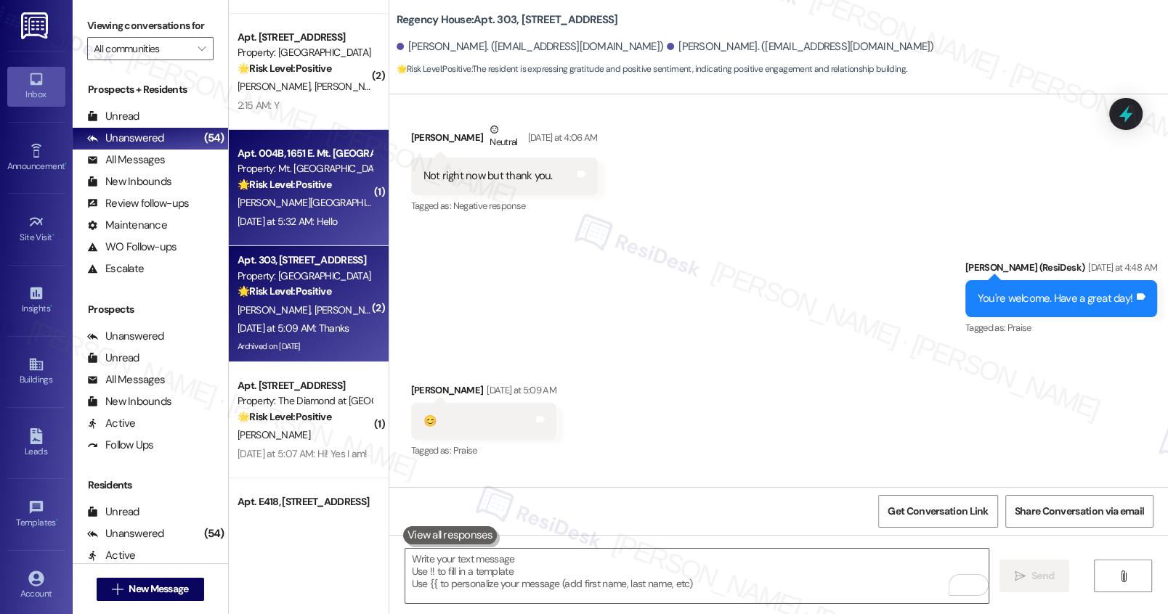
click at [327, 205] on div "Y. Elmaghraby" at bounding box center [304, 203] width 137 height 18
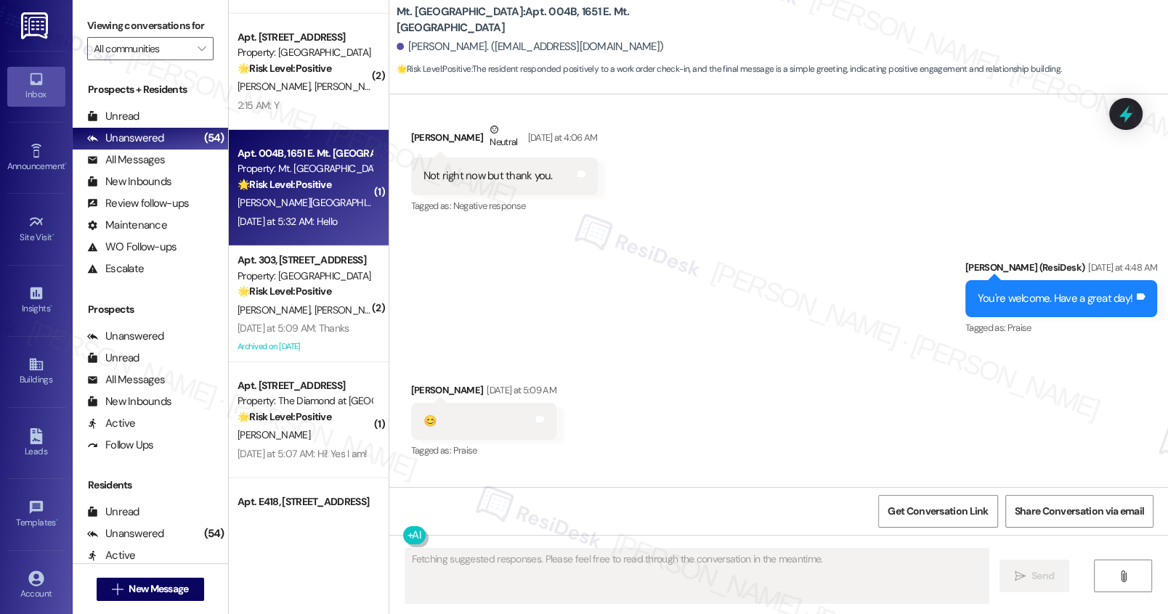
scroll to position [204, 0]
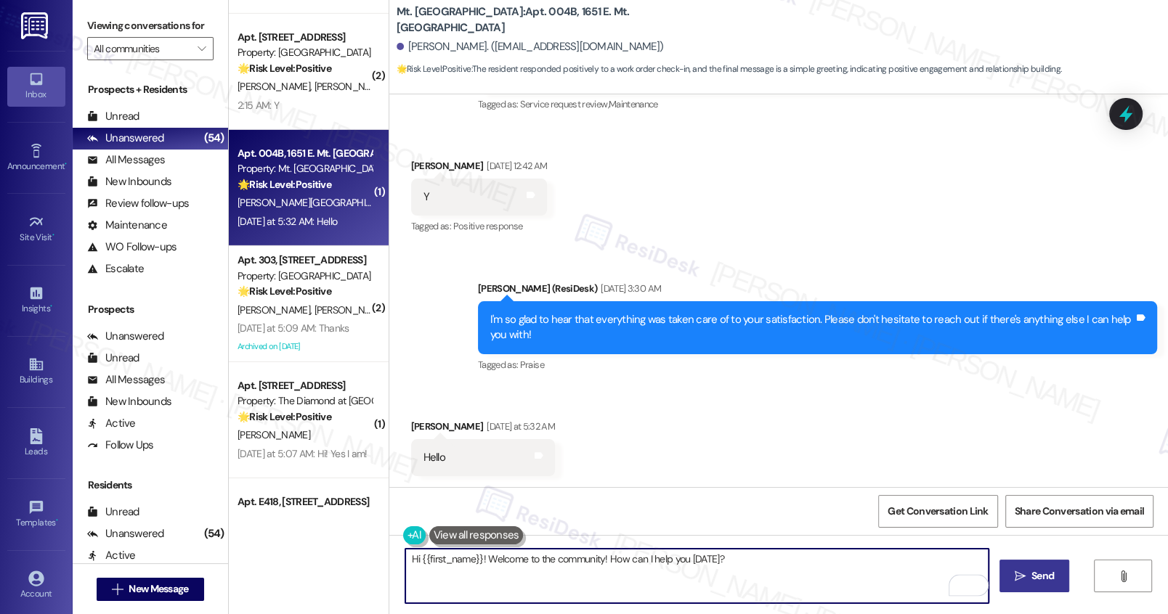
drag, startPoint x: 477, startPoint y: 558, endPoint x: 598, endPoint y: 558, distance: 120.5
click at [598, 558] on textarea "Hi {{first_name}}! Welcome to the community! How can I help you today?" at bounding box center [696, 576] width 582 height 54
click at [650, 558] on textarea "Hi {{first_name}}! How can I help you today?" at bounding box center [696, 576] width 582 height 54
type textarea "Hi {{first_name}}! How can I help you today?"
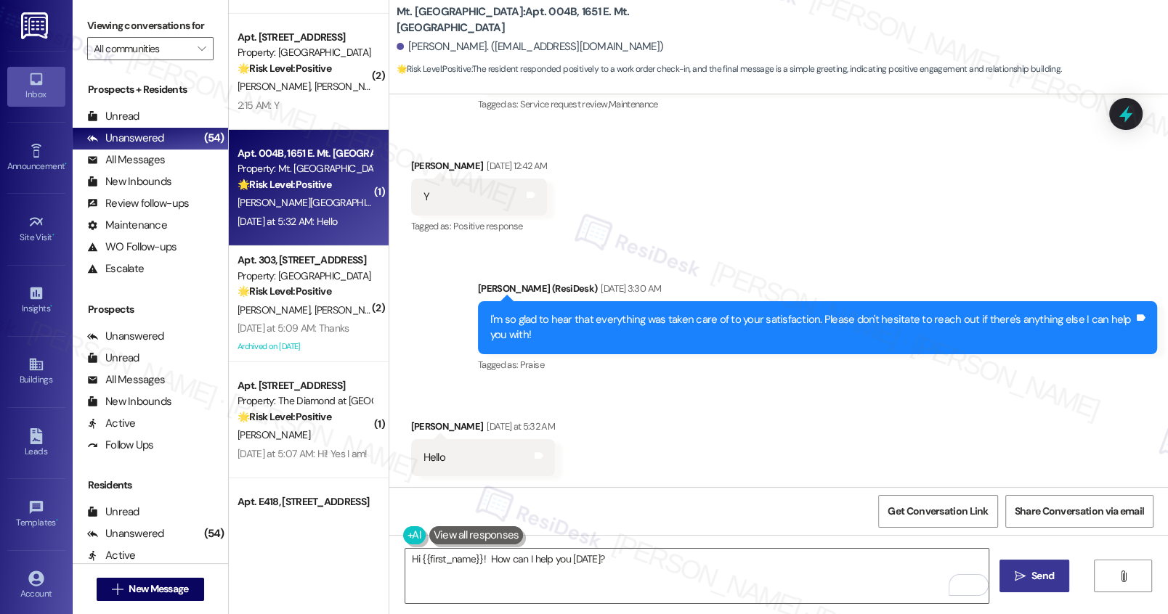
click at [1024, 572] on span " Send" at bounding box center [1034, 576] width 46 height 15
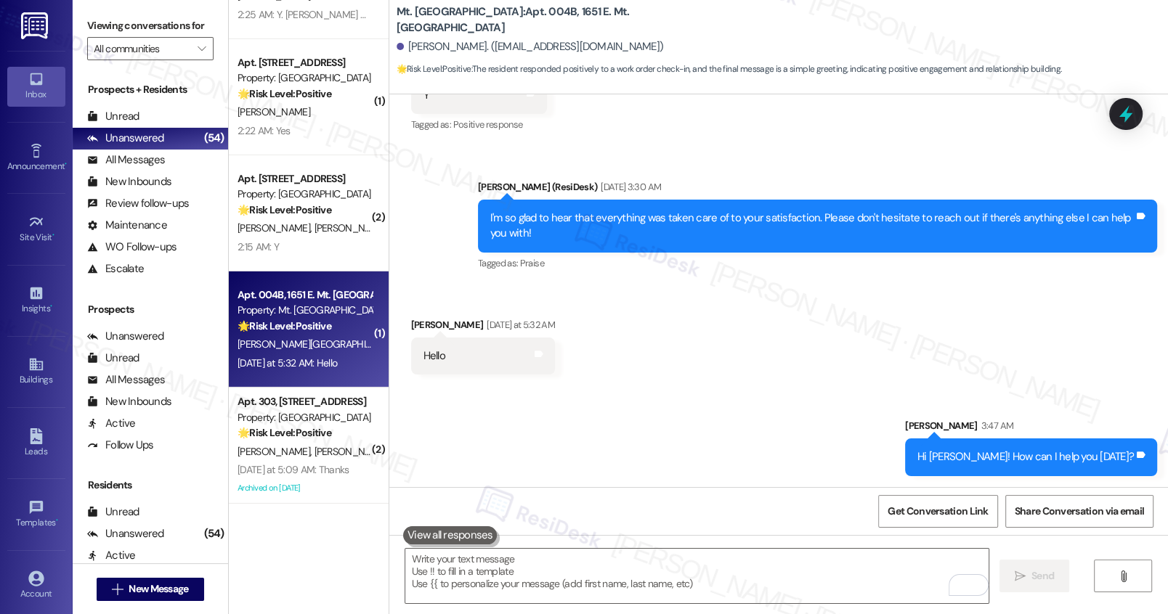
scroll to position [4220, 0]
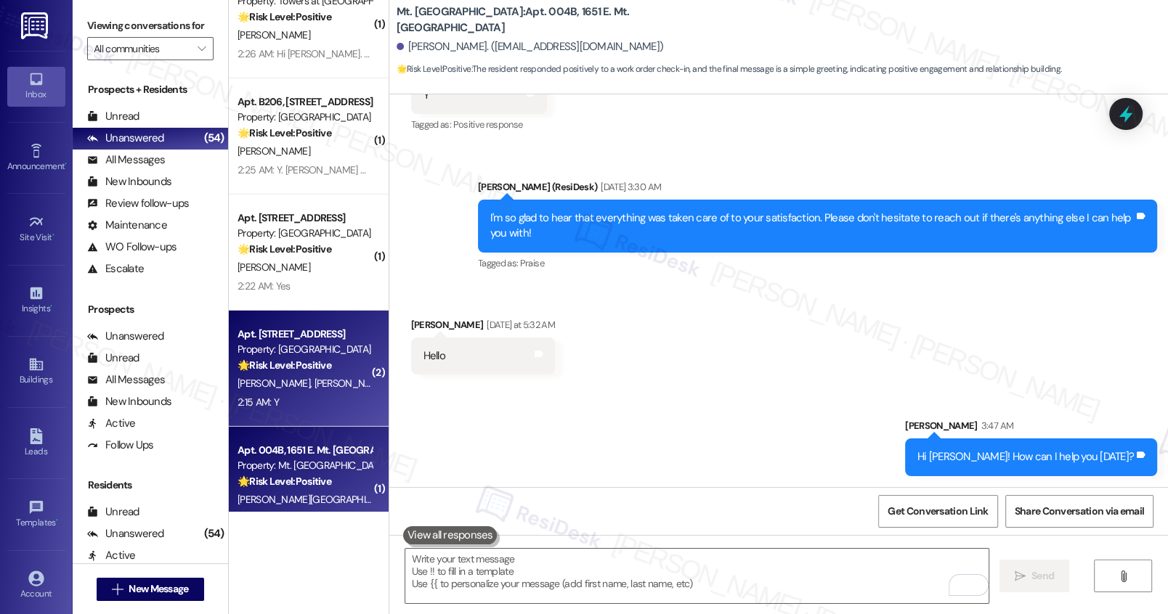
click at [322, 387] on span "T. Jacobson" at bounding box center [350, 383] width 73 height 13
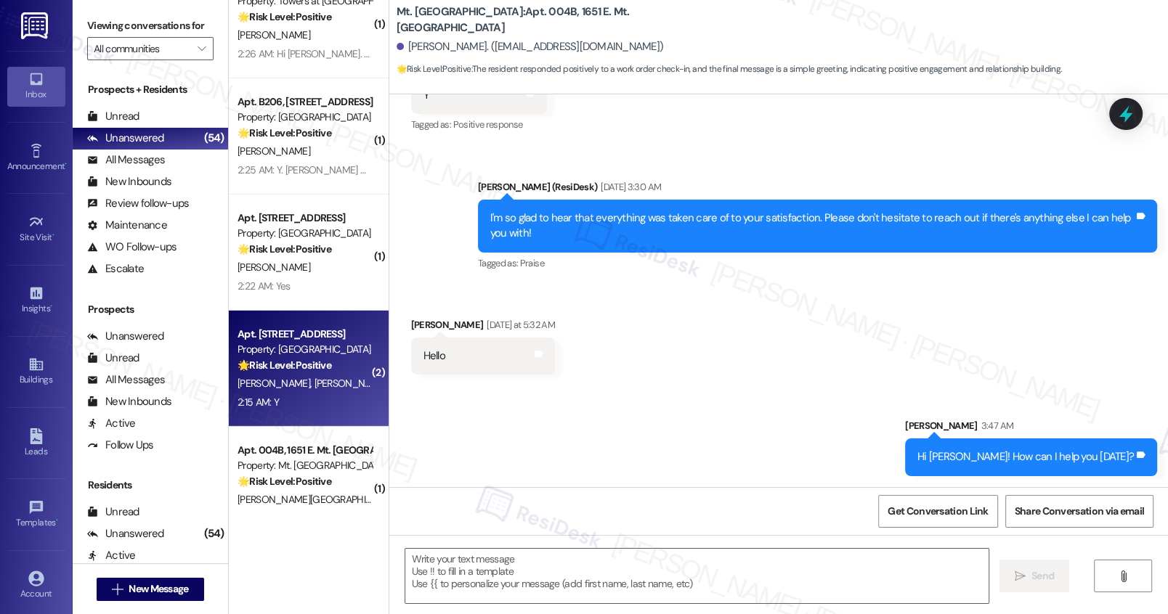
type textarea "Fetching suggested responses. Please feel free to read through the conversation…"
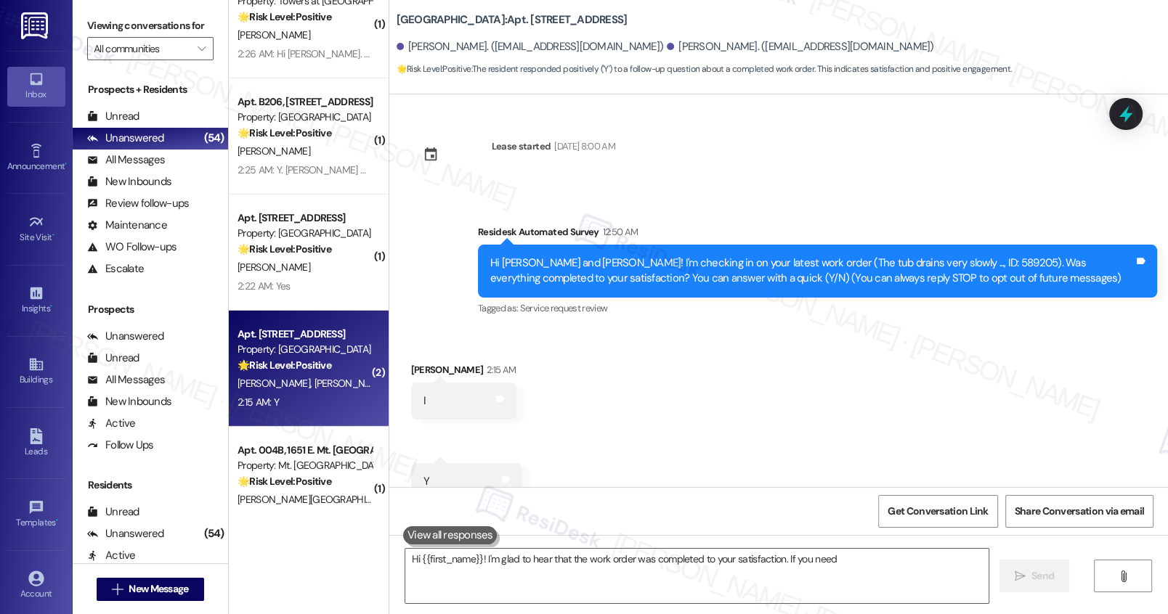
scroll to position [45, 0]
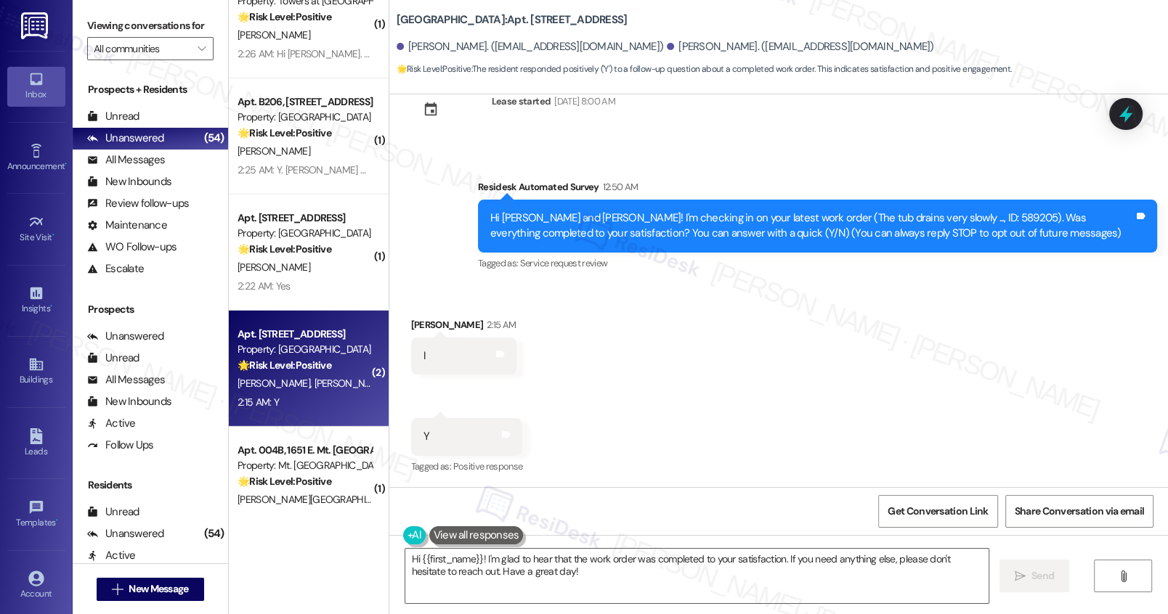
click at [518, 408] on div "Received via SMS 2:15 AM Taylor Jacobson 2:15 AM Y Tags and notes Tagged as: Po…" at bounding box center [467, 447] width 134 height 81
click at [576, 577] on textarea "Hi {{first_name}}! I'm glad to hear that the work order was completed to your s…" at bounding box center [696, 576] width 582 height 54
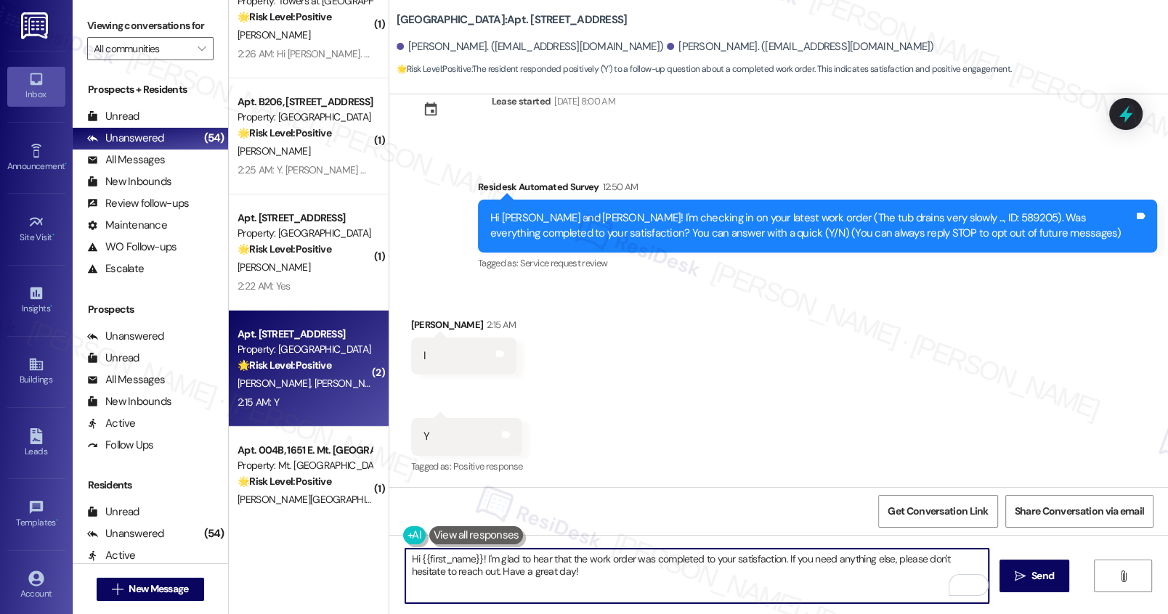
click at [573, 567] on textarea "Hi {{first_name}}! I'm glad to hear that the work order was completed to your s…" at bounding box center [696, 576] width 582 height 54
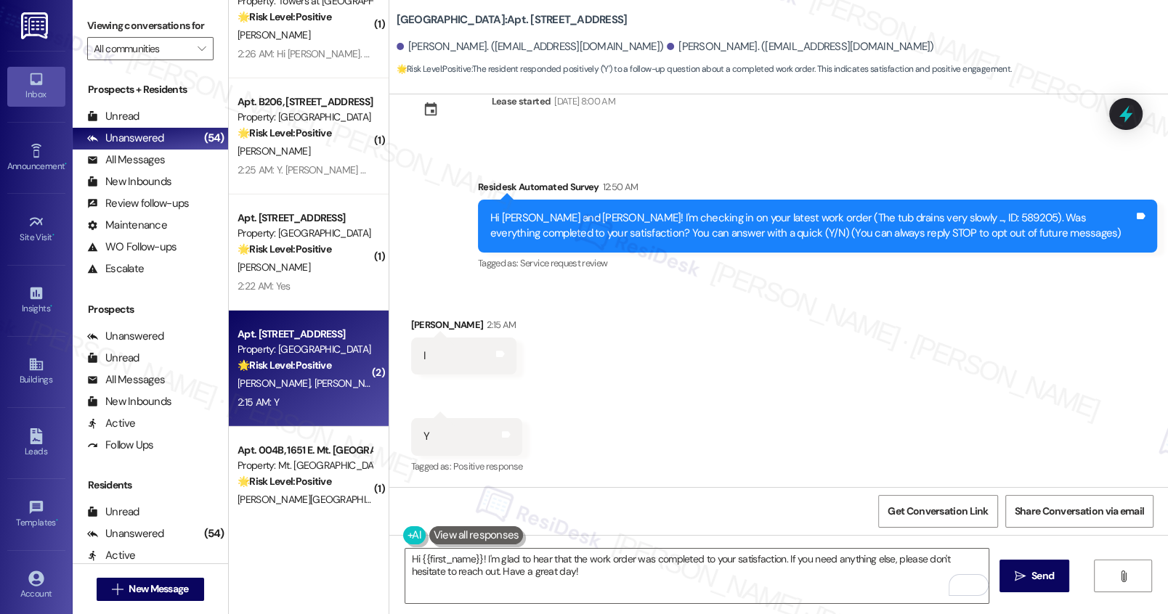
click at [411, 324] on div "Taylor Jacobson 2:15 AM" at bounding box center [463, 327] width 105 height 20
copy div "Taylor"
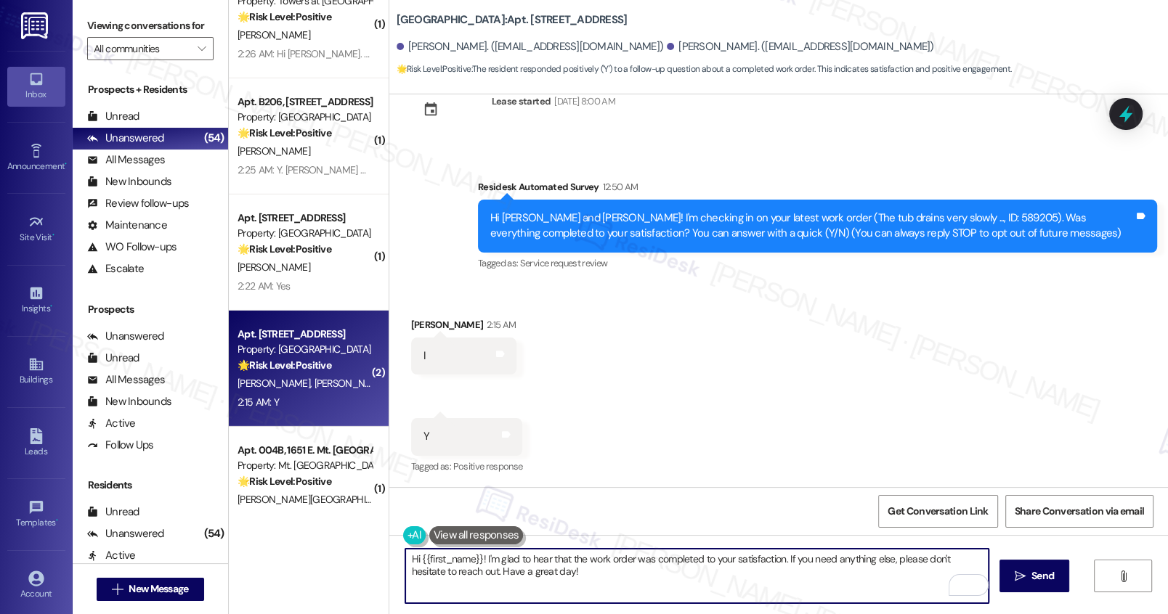
drag, startPoint x: 412, startPoint y: 559, endPoint x: 471, endPoint y: 559, distance: 58.8
click at [471, 559] on textarea "Hi {{first_name}}! I'm glad to hear that the work order was completed to your s…" at bounding box center [696, 576] width 582 height 54
paste textarea "Taylor"
click at [589, 579] on textarea "Hi Taylor! I'm glad to hear that the work order was completed to your satisfact…" at bounding box center [696, 576] width 582 height 54
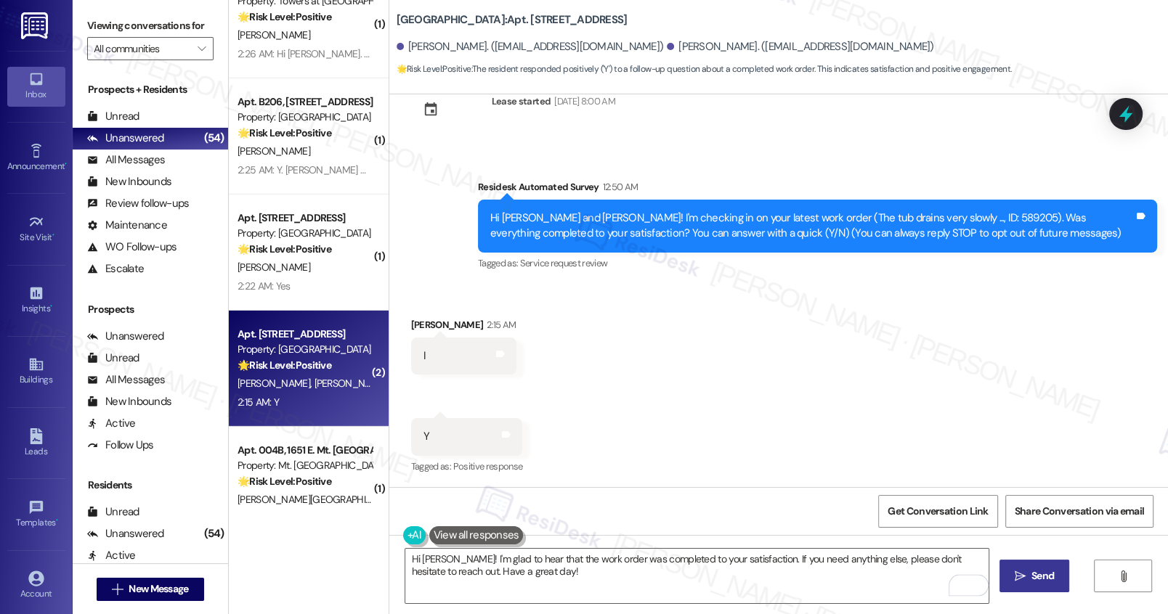
click at [1031, 582] on span "Send" at bounding box center [1042, 576] width 23 height 15
type textarea "Fetching suggested responses. Please feel free to read through the conversation…"
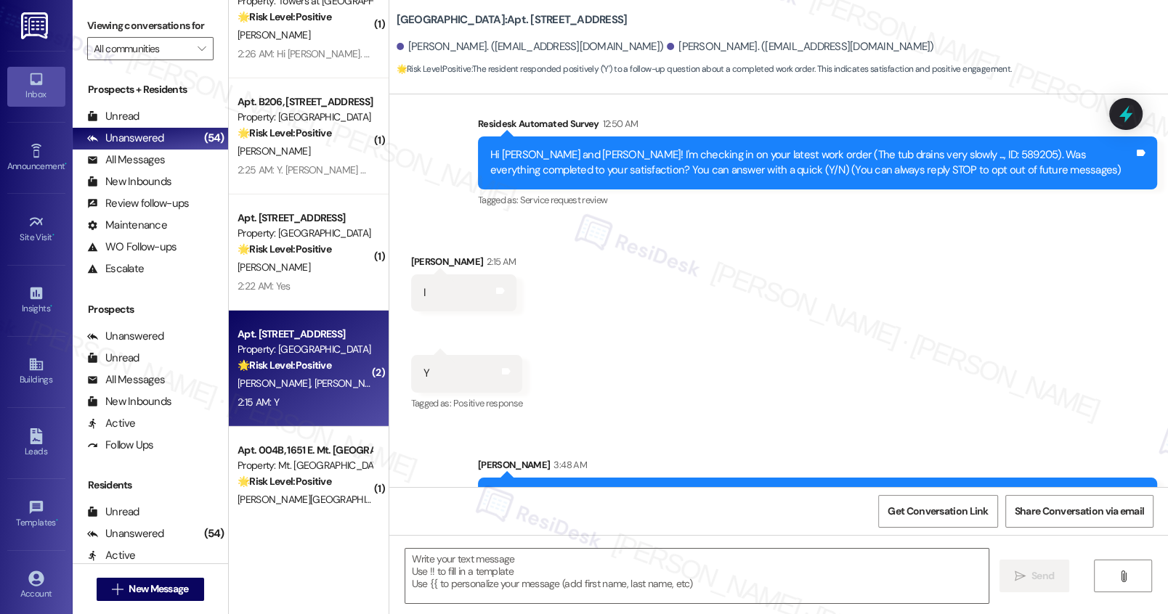
scroll to position [163, 0]
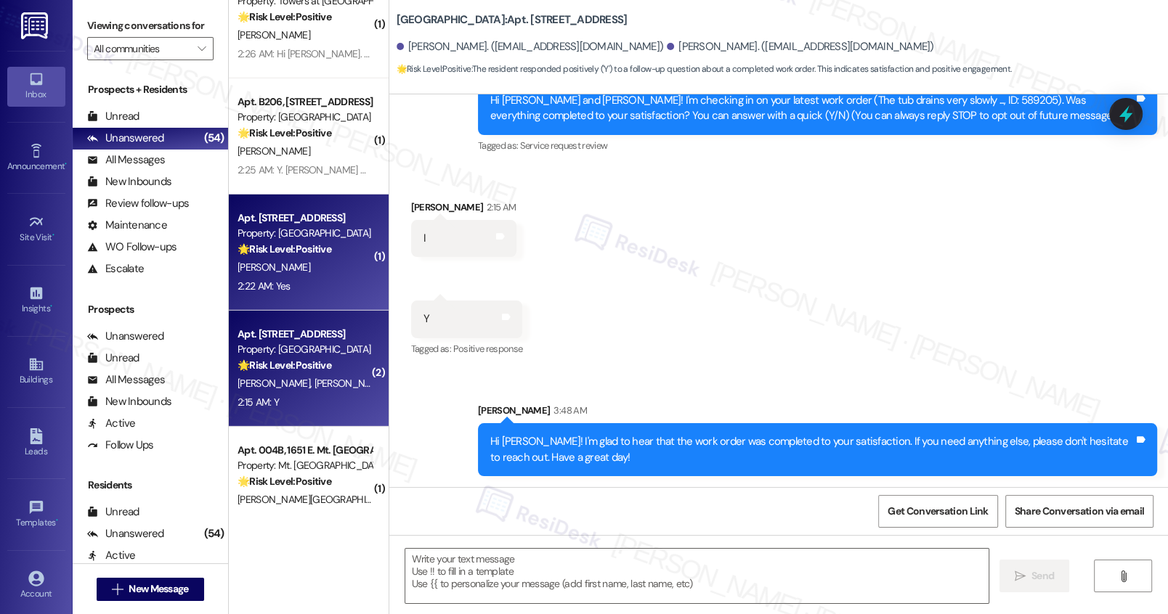
click at [309, 274] on div "K. Kelly" at bounding box center [304, 267] width 137 height 18
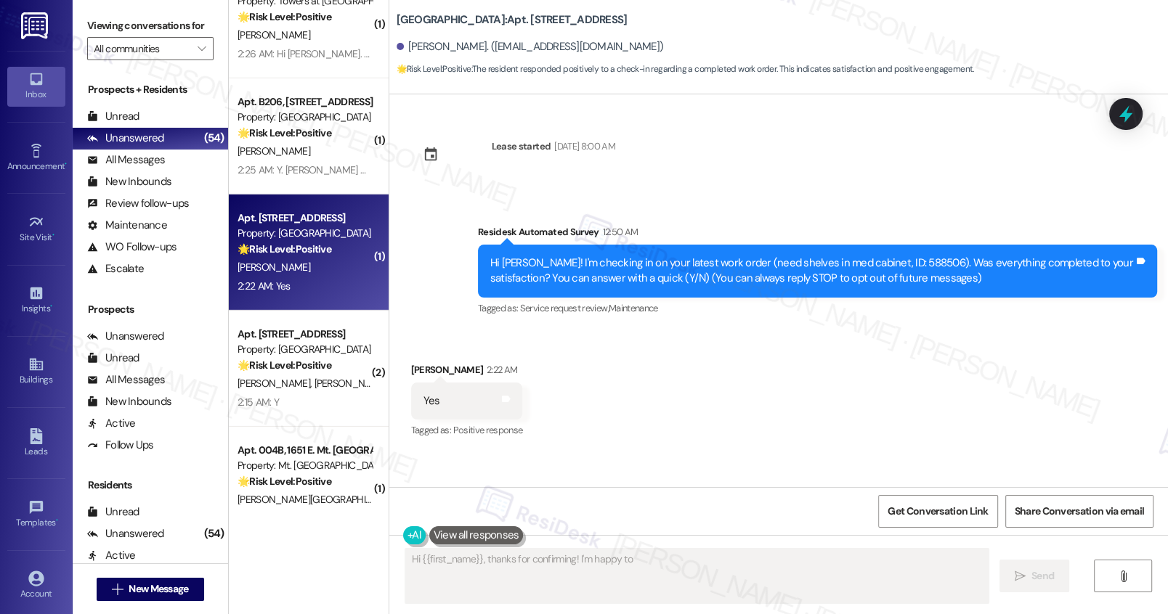
scroll to position [0, 0]
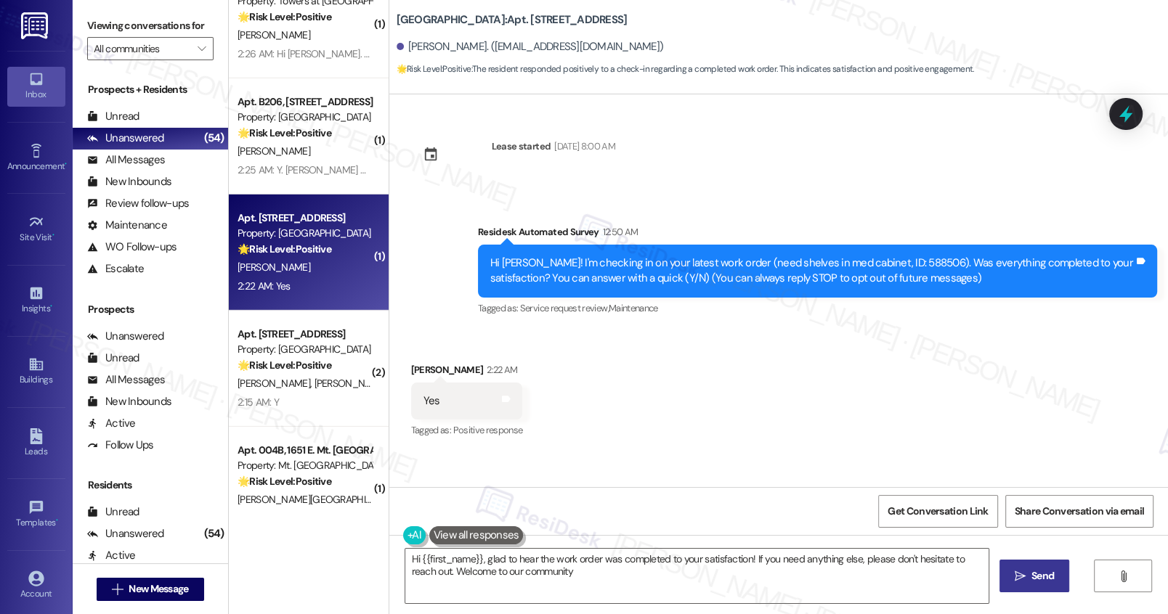
type textarea "Hi {{first_name}}, glad to hear the work order was completed to your satisfacti…"
click at [576, 573] on textarea "Hi {{first_name}}, glad to hear the work order was completed to your satisfacti…" at bounding box center [696, 576] width 582 height 54
click at [1043, 585] on button " Send" at bounding box center [1034, 576] width 70 height 33
type textarea "Hi {{first_name}}, glad to hear the work order was completed to your satisfacti…"
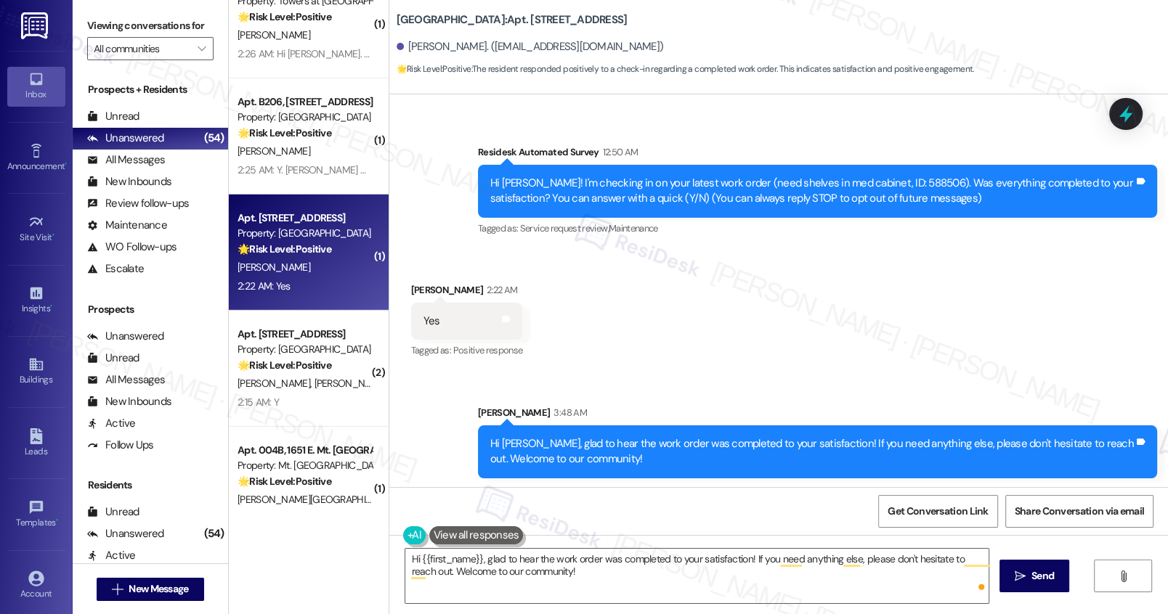
scroll to position [81, 0]
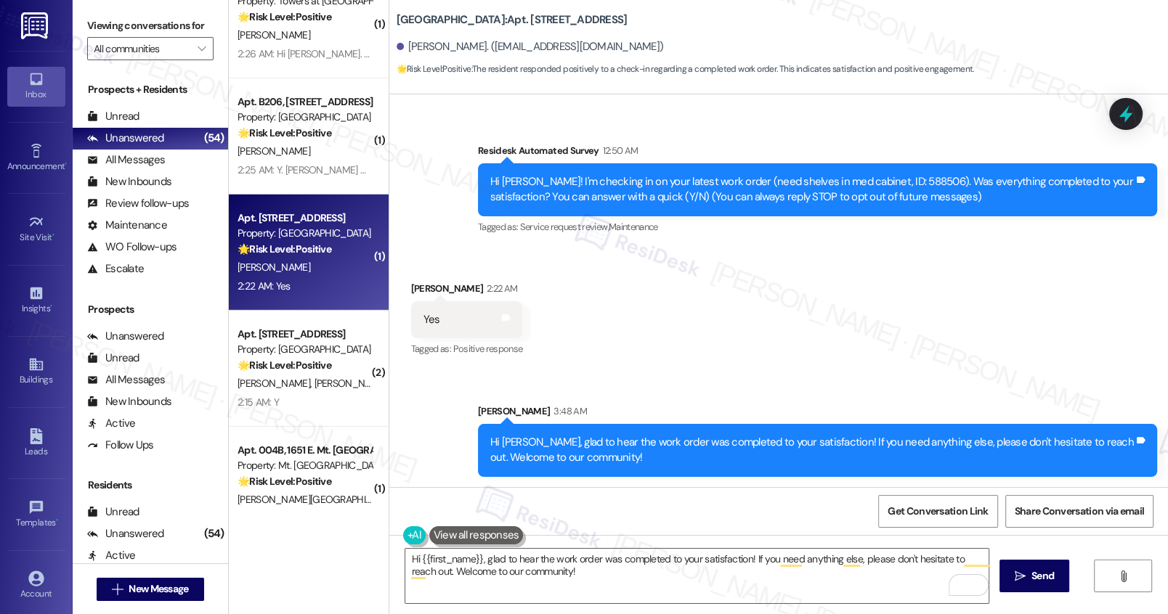
click at [578, 354] on div "Received via SMS Kathleen Kelly 2:22 AM Yes Tags and notes Tagged as: Positive …" at bounding box center [778, 309] width 778 height 123
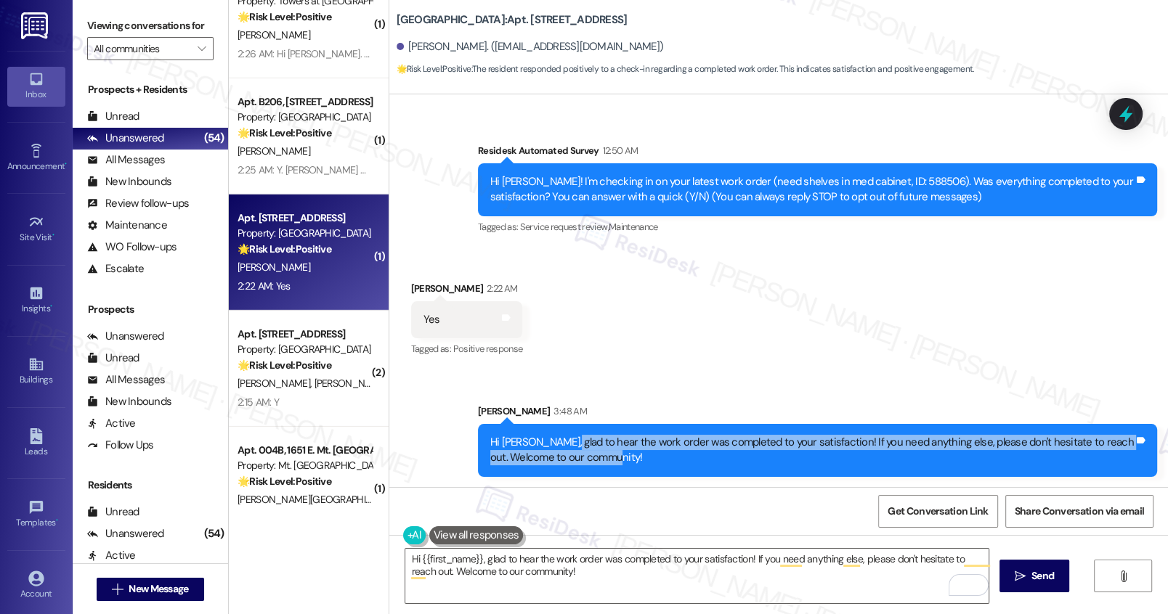
drag, startPoint x: 553, startPoint y: 441, endPoint x: 759, endPoint y: 457, distance: 206.8
click at [759, 457] on div "Hi Kathleen, glad to hear the work order was completed to your satisfaction! If…" at bounding box center [811, 450] width 643 height 31
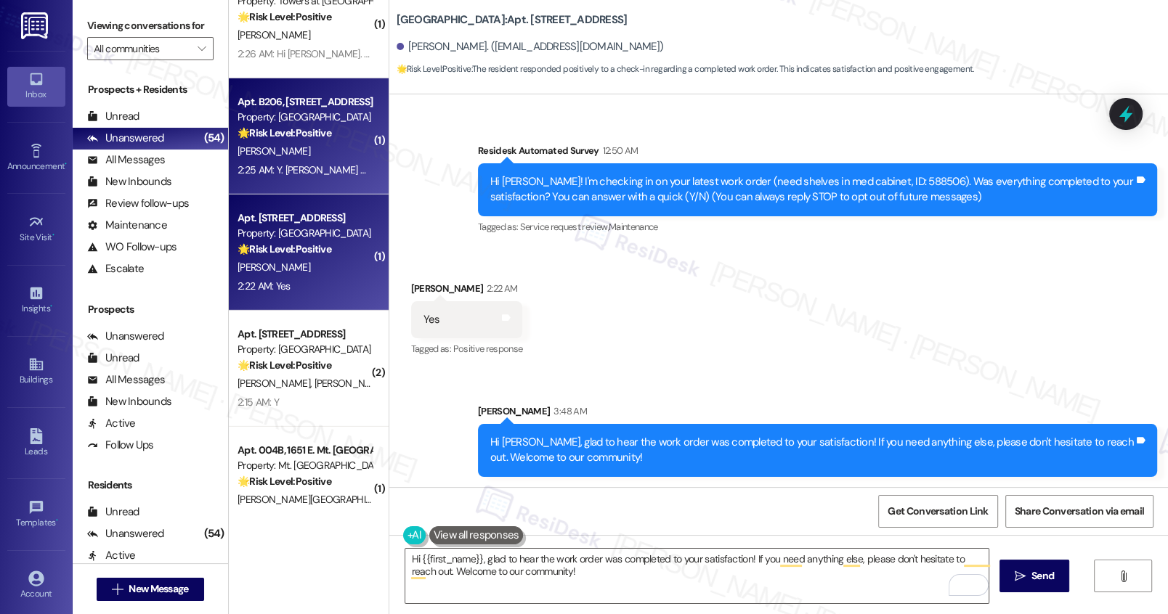
click at [323, 155] on div "T. Bush" at bounding box center [304, 151] width 137 height 18
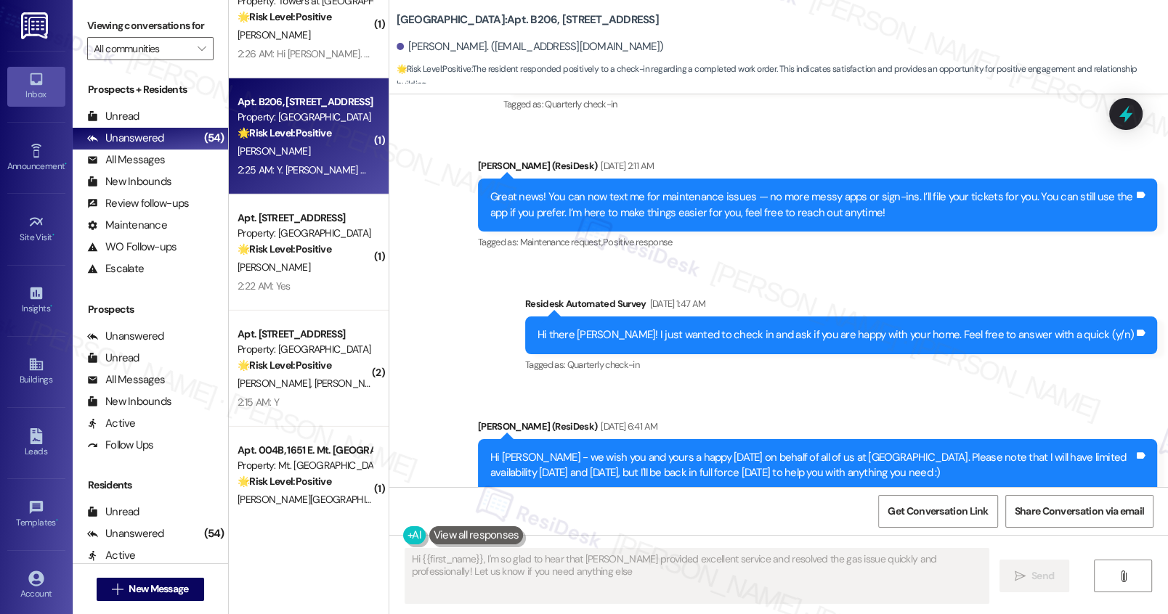
type textarea "Hi {{first_name}}, I'm so glad to hear that Don provided excellent service and …"
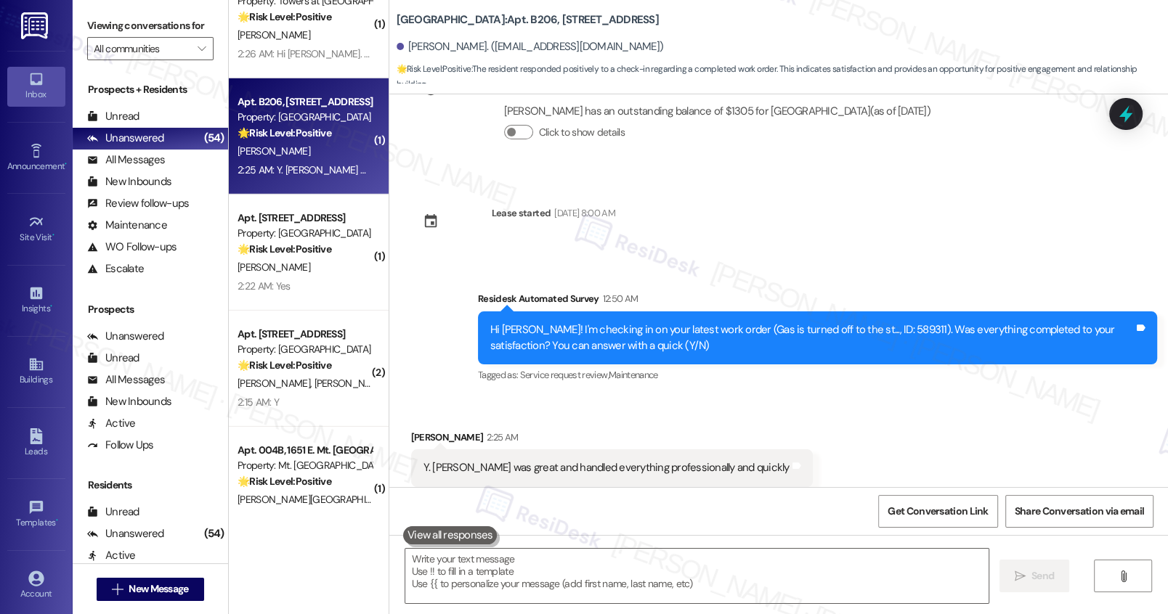
scroll to position [2986, 0]
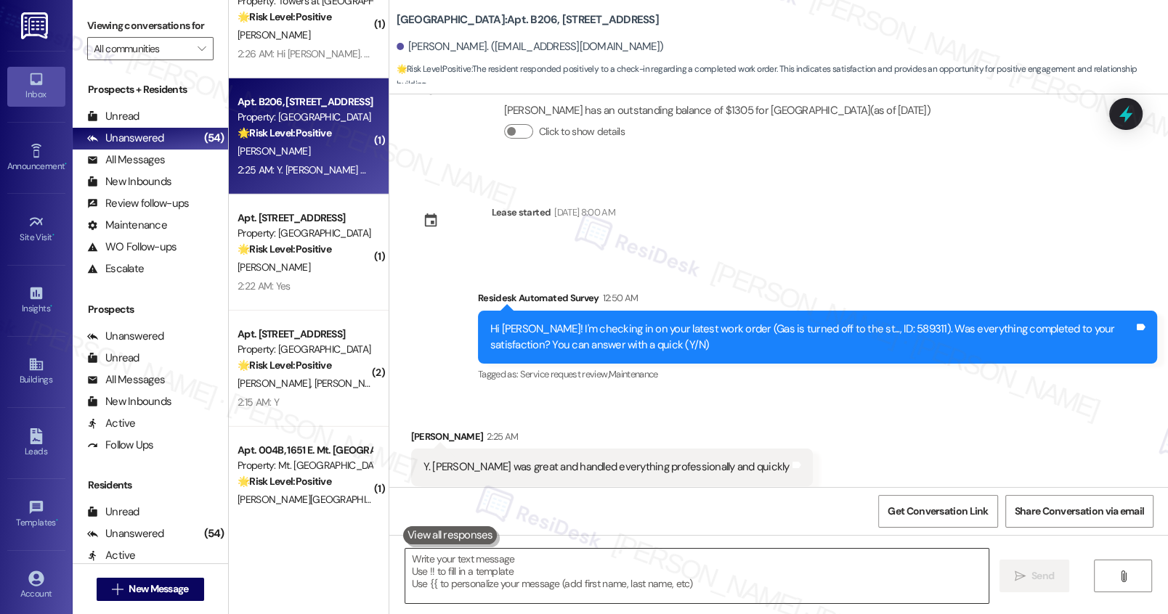
click at [518, 586] on textarea at bounding box center [696, 576] width 582 height 54
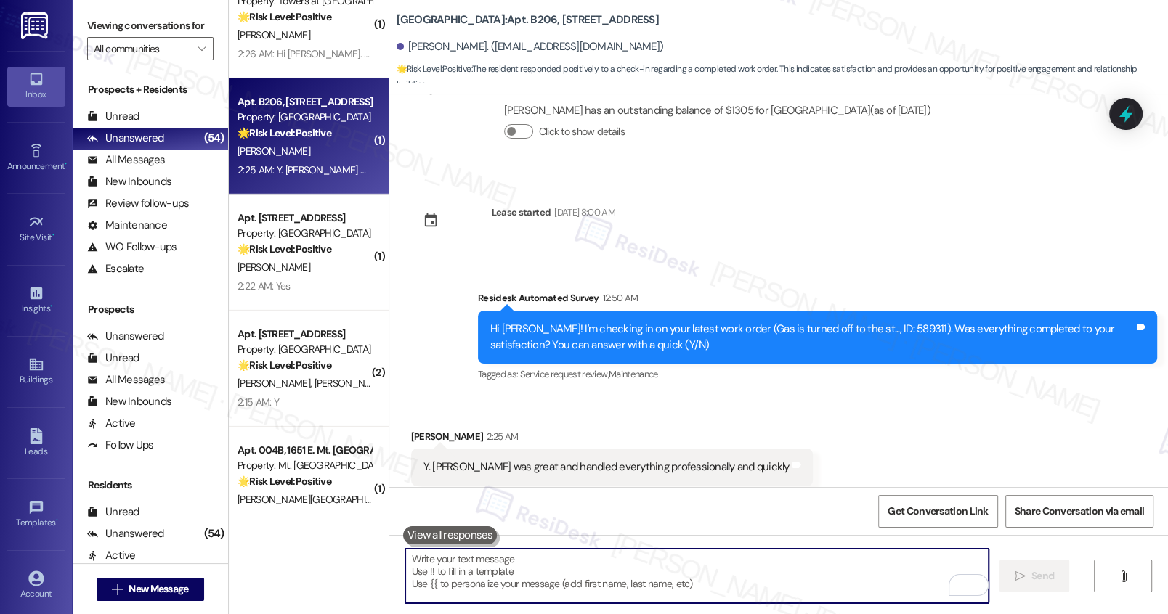
click at [517, 575] on textarea "To enrich screen reader interactions, please activate Accessibility in Grammarl…" at bounding box center [696, 576] width 582 height 54
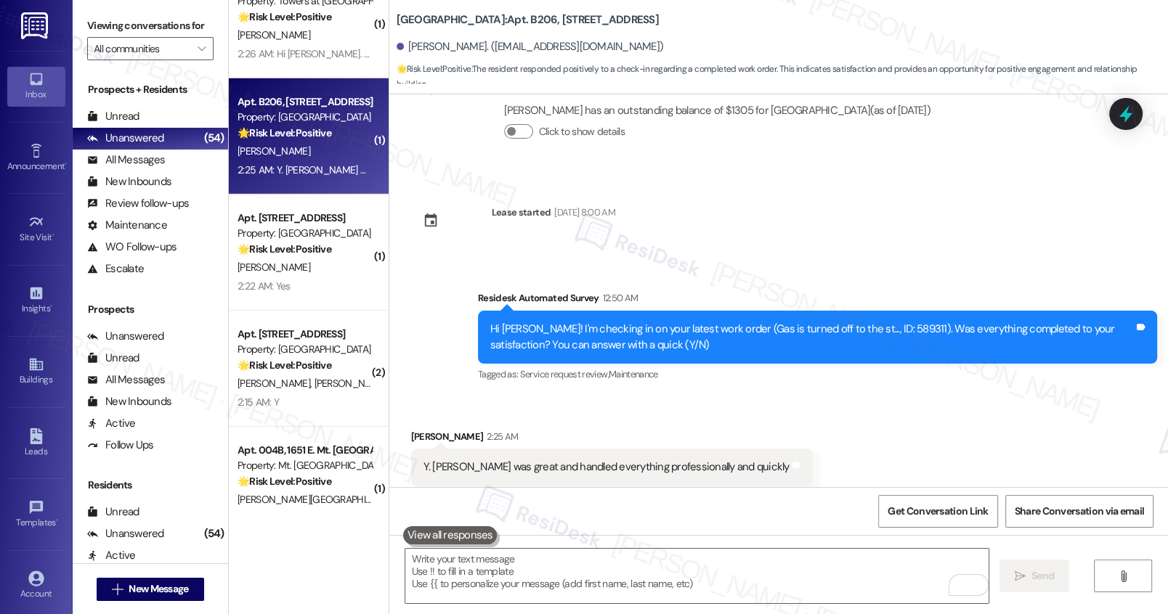
click at [622, 460] on div "Y. Don was great and handled everything professionally and quickly" at bounding box center [606, 467] width 366 height 15
copy div "Y. Don was great and handled everything professionally and quickly Tags and not…"
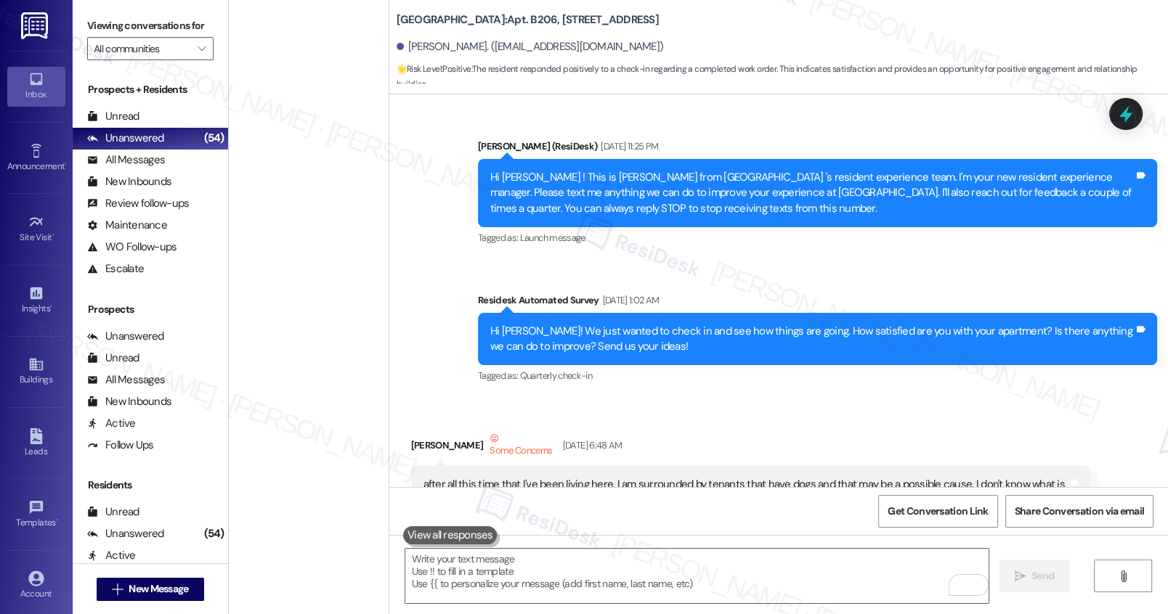
scroll to position [2986, 0]
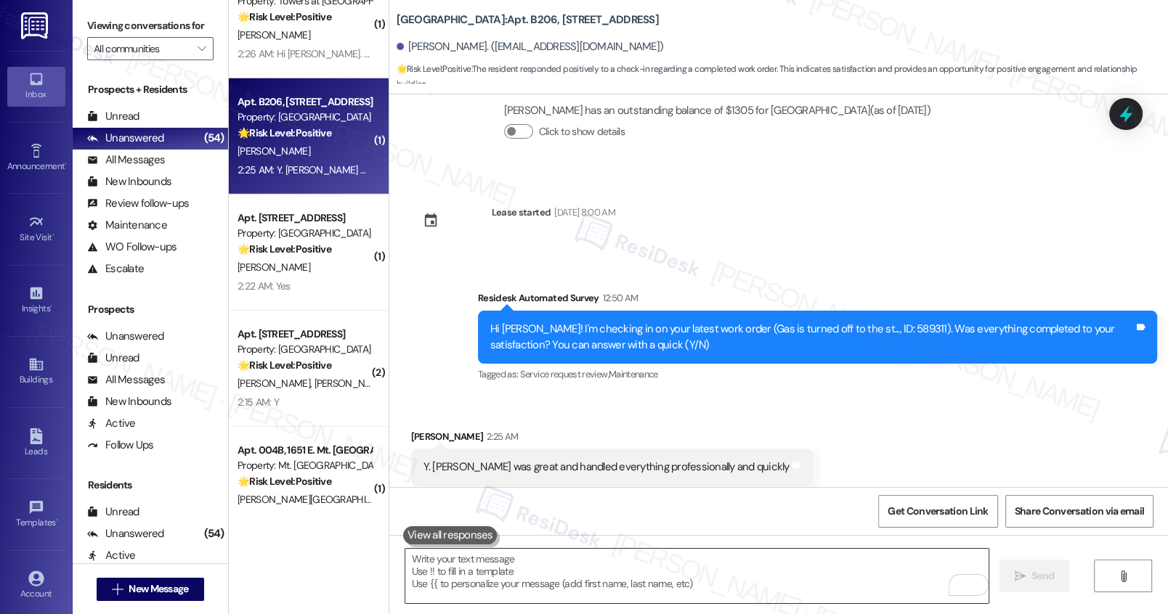
click at [489, 598] on textarea "To enrich screen reader interactions, please activate Accessibility in Grammarl…" at bounding box center [696, 576] width 582 height 54
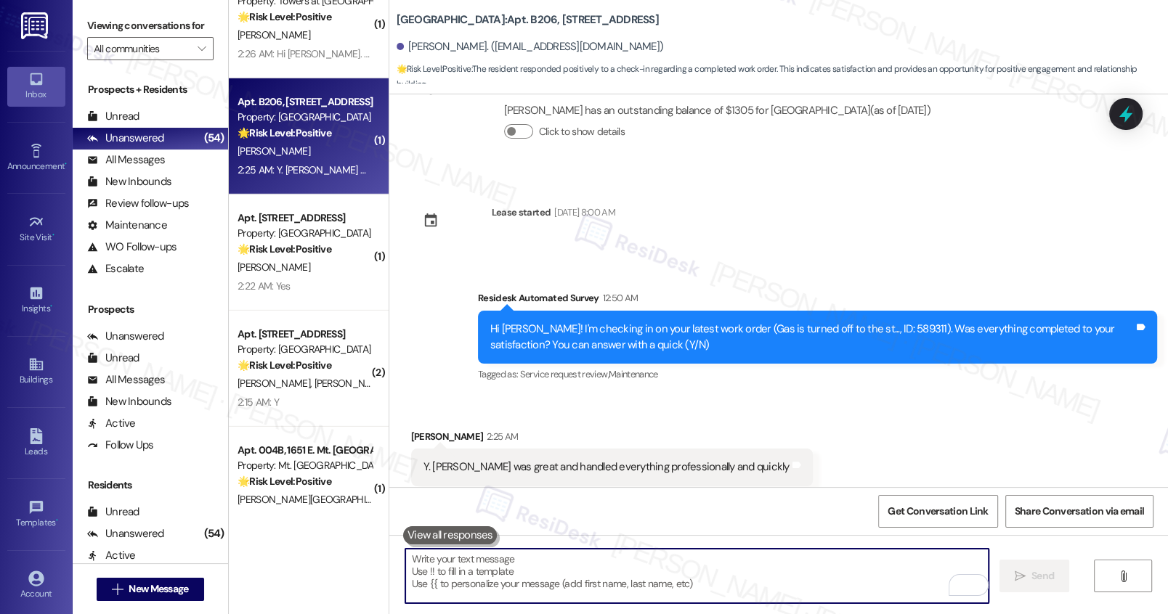
paste textarea "Thank you for letting us know! We’re glad to hear Don was able to assist you pr…"
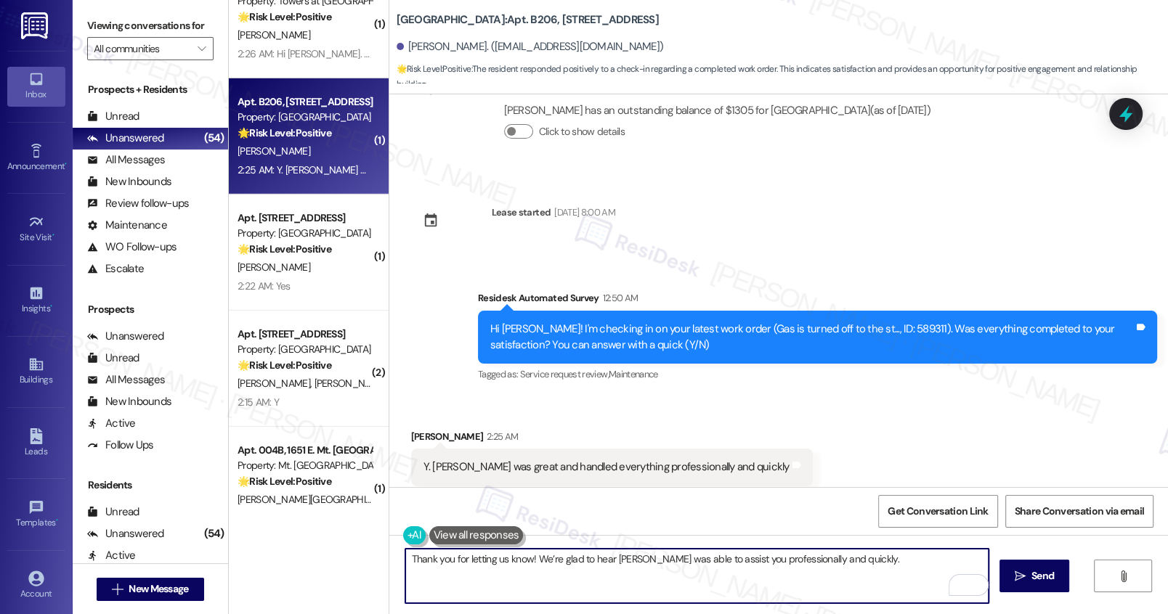
click at [417, 429] on div "Tajuan Bush 2:25 AM" at bounding box center [612, 439] width 402 height 20
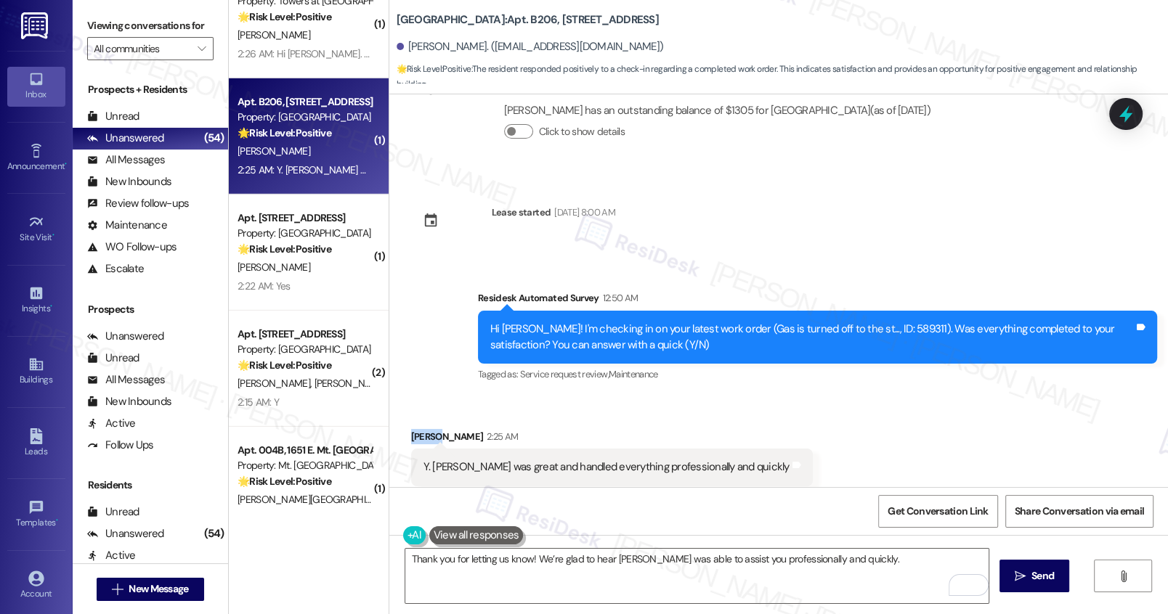
click at [417, 429] on div "Tajuan Bush 2:25 AM" at bounding box center [612, 439] width 402 height 20
copy div "Tajuan"
click at [523, 558] on textarea "Thank you for letting us know! We’re glad to hear Don was able to assist you pr…" at bounding box center [696, 576] width 582 height 54
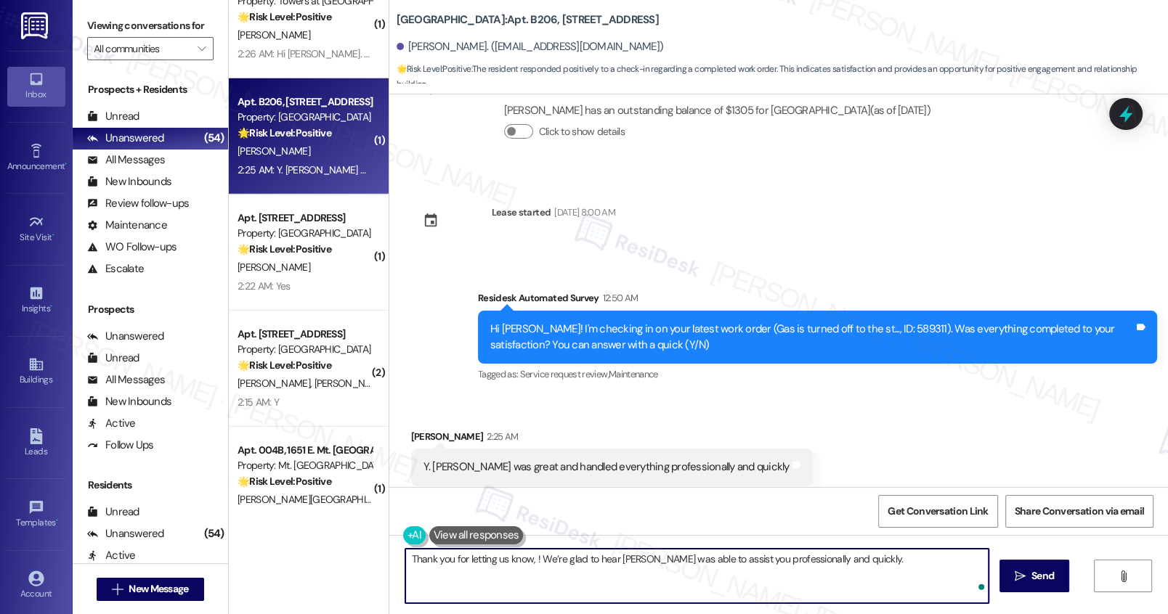
paste textarea "Tajuan"
click at [868, 564] on textarea "Thank you for letting us know, Tajuan! We’re glad to hear Don was able to assis…" at bounding box center [696, 576] width 582 height 54
click at [1028, 569] on span "Send" at bounding box center [1042, 576] width 28 height 15
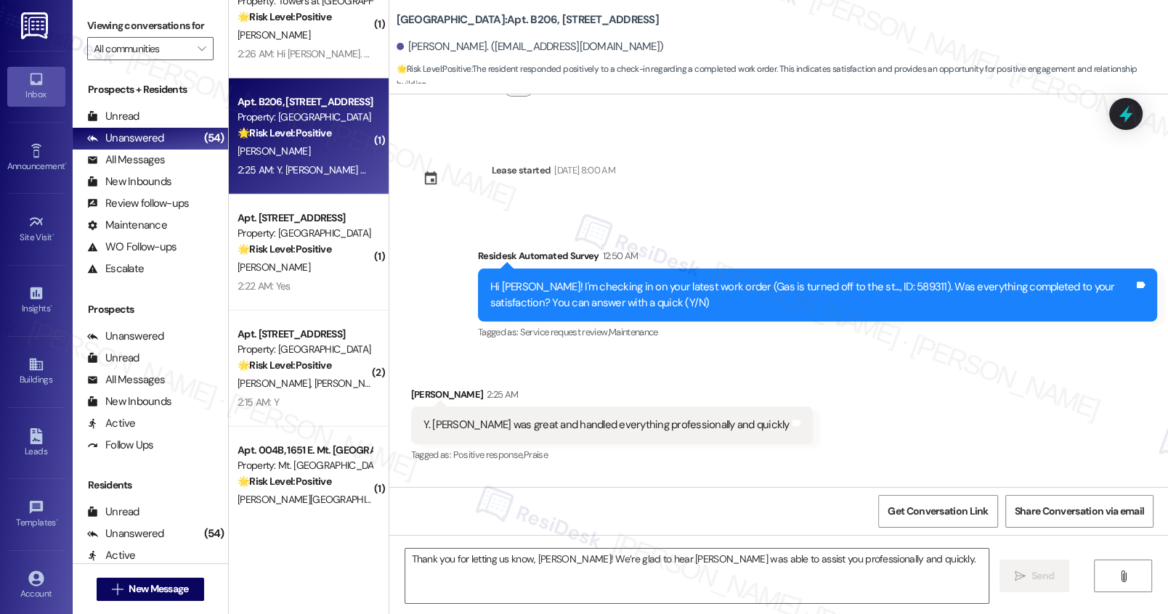
scroll to position [3087, 0]
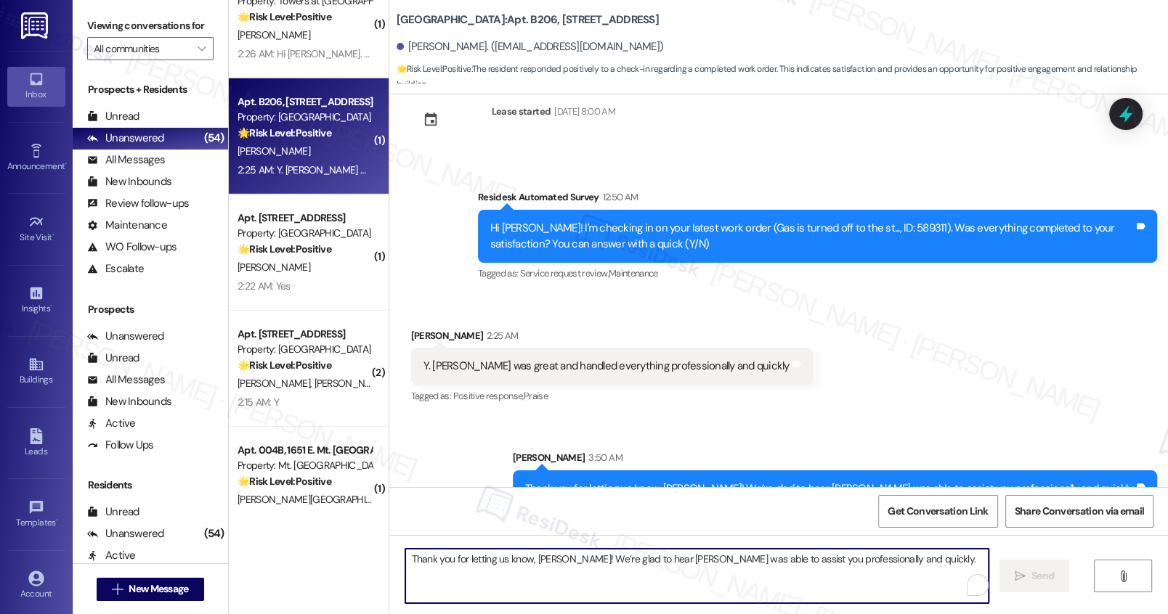
click at [504, 574] on textarea "Thank you for letting us know, Tajuan! We’re glad to hear Don was able to assis…" at bounding box center [696, 576] width 582 height 54
paste textarea "Can I ask a quick favor? If you have a moment, would you mind leaving us a Goog…"
type textarea "Can I ask a quick favor? If you have a moment, would you mind leaving us a Goog…"
click at [1037, 574] on span "Send" at bounding box center [1042, 576] width 23 height 15
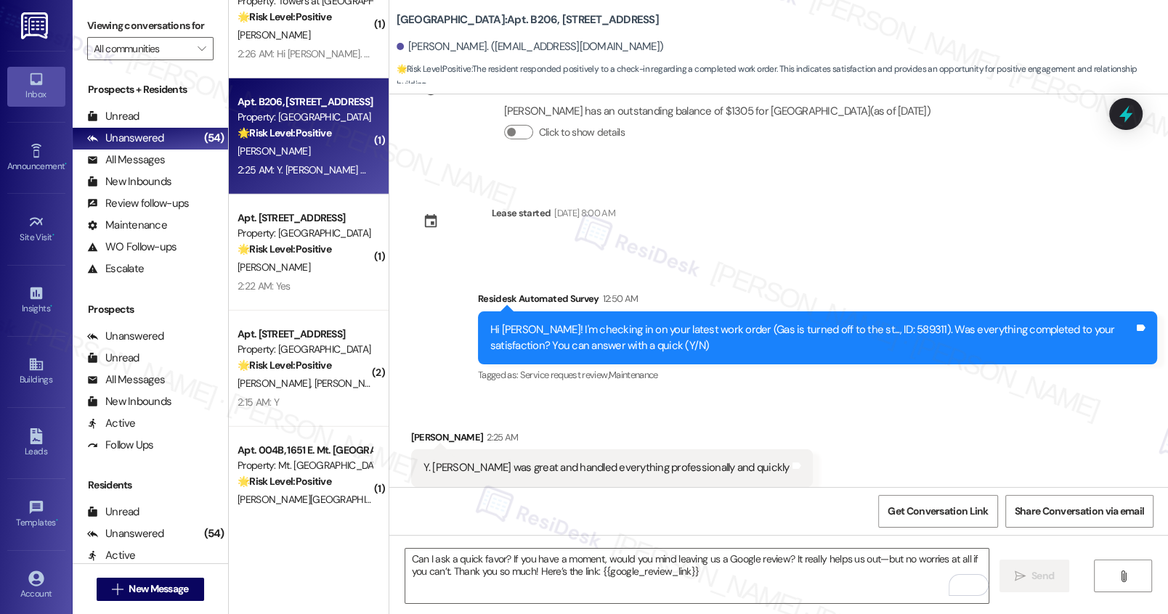
scroll to position [3203, 0]
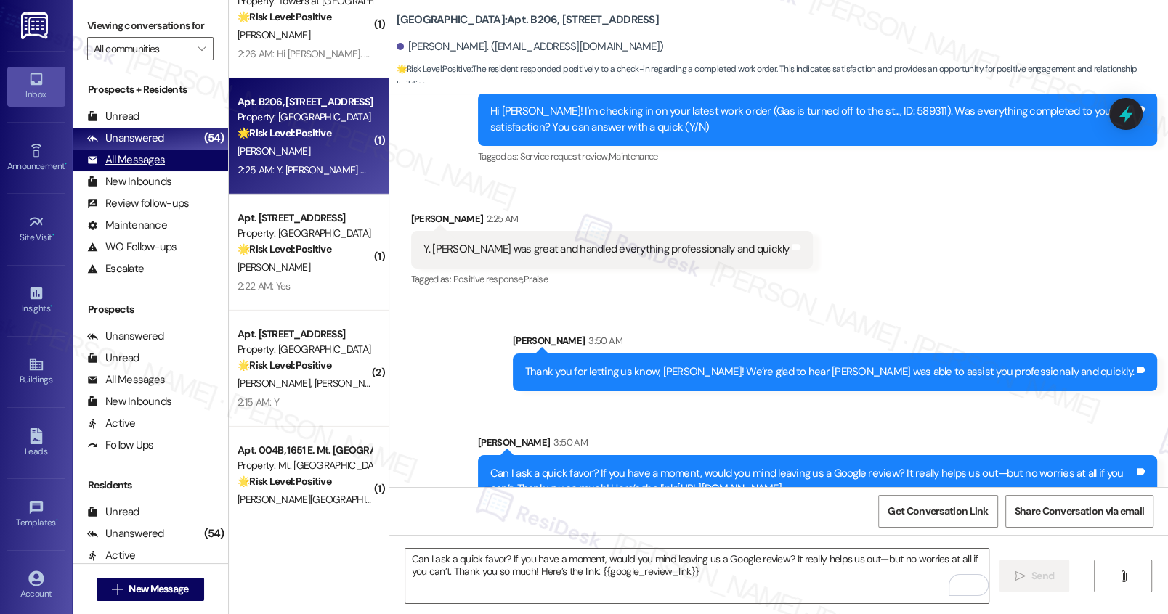
click at [145, 168] on div "All Messages" at bounding box center [126, 159] width 78 height 15
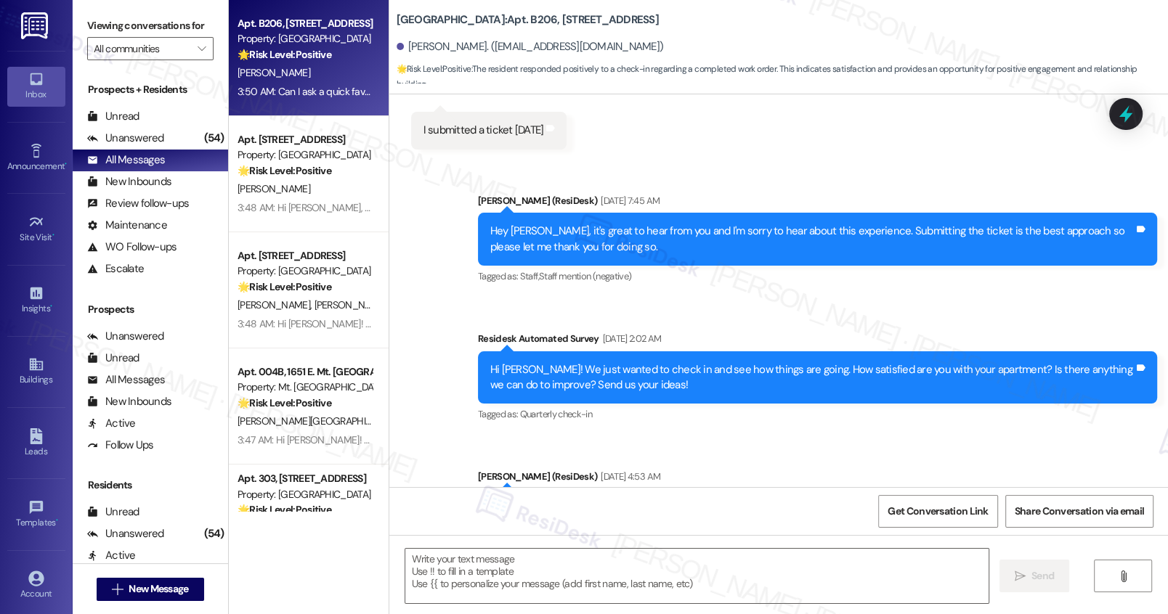
type textarea "Fetching suggested responses. Please feel free to read through the conversation…"
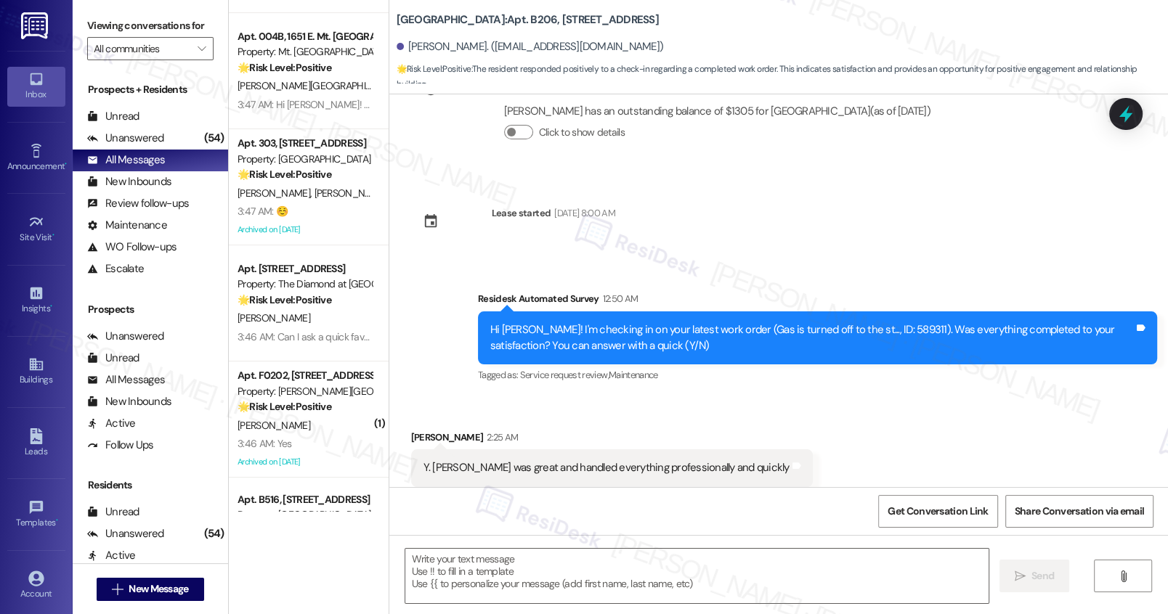
scroll to position [0, 0]
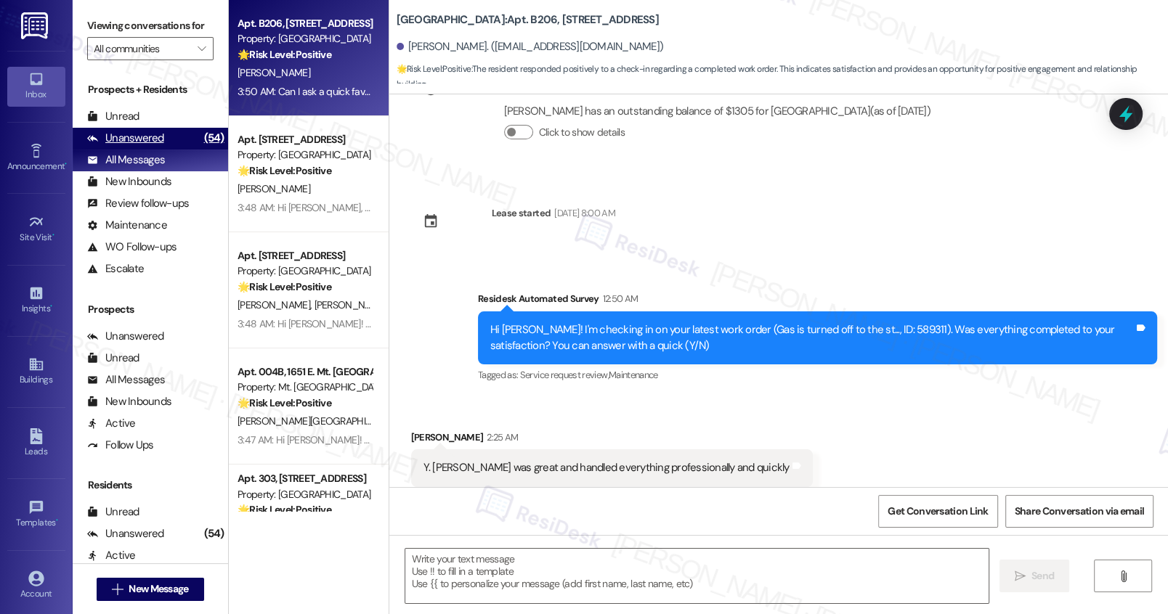
click at [134, 146] on div "Unanswered" at bounding box center [125, 138] width 77 height 15
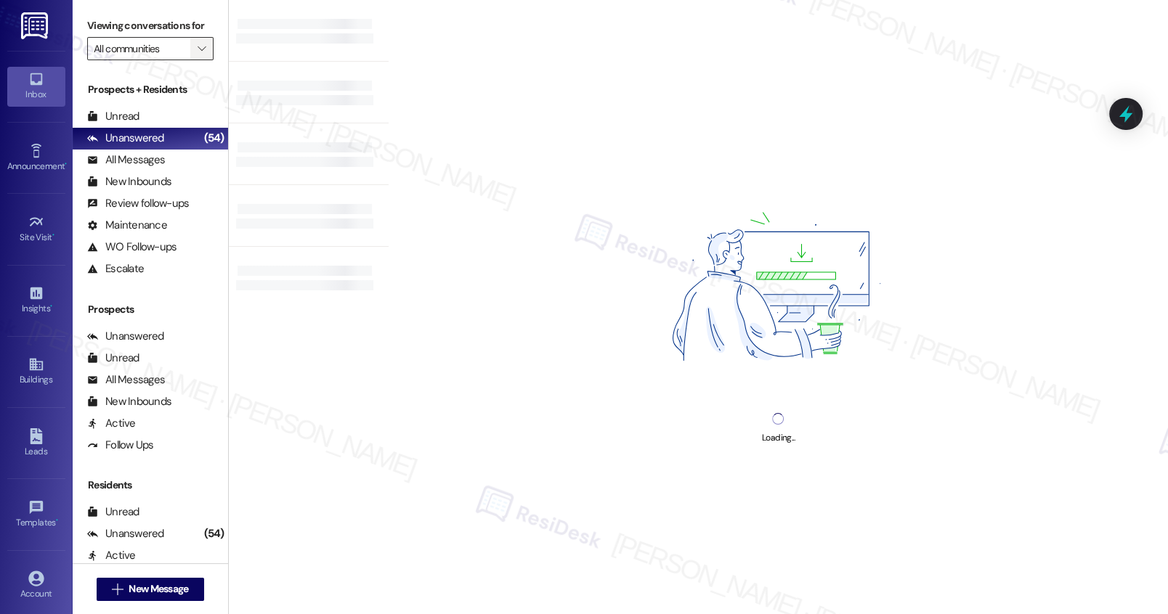
click at [197, 60] on span "" at bounding box center [202, 48] width 14 height 23
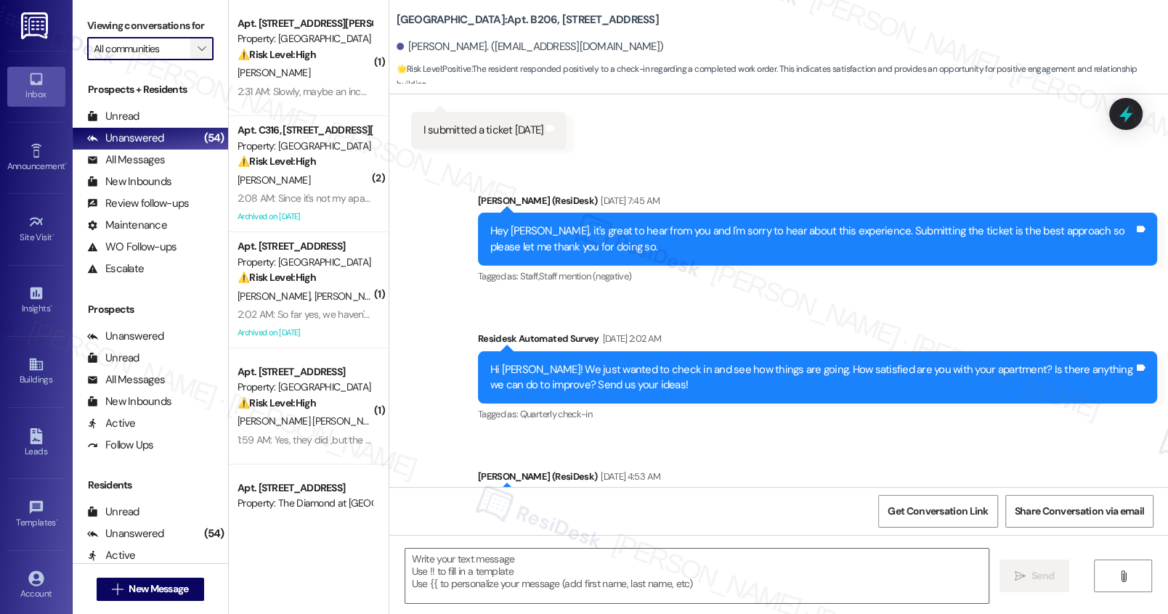
type textarea "Fetching suggested responses. Please feel free to read through the conversation…"
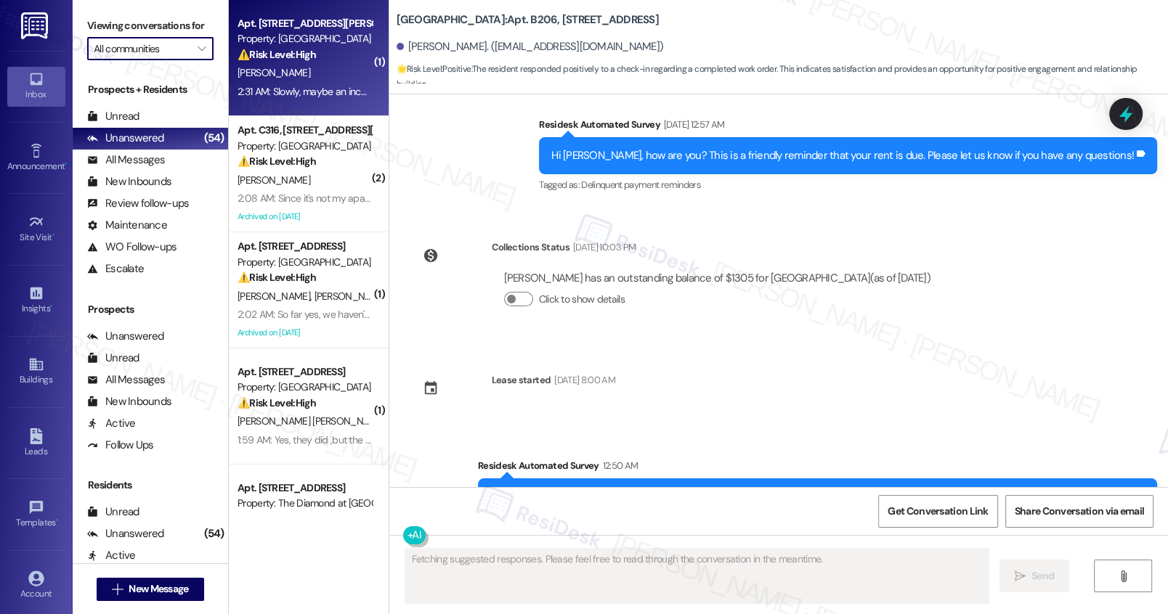
scroll to position [2985, 0]
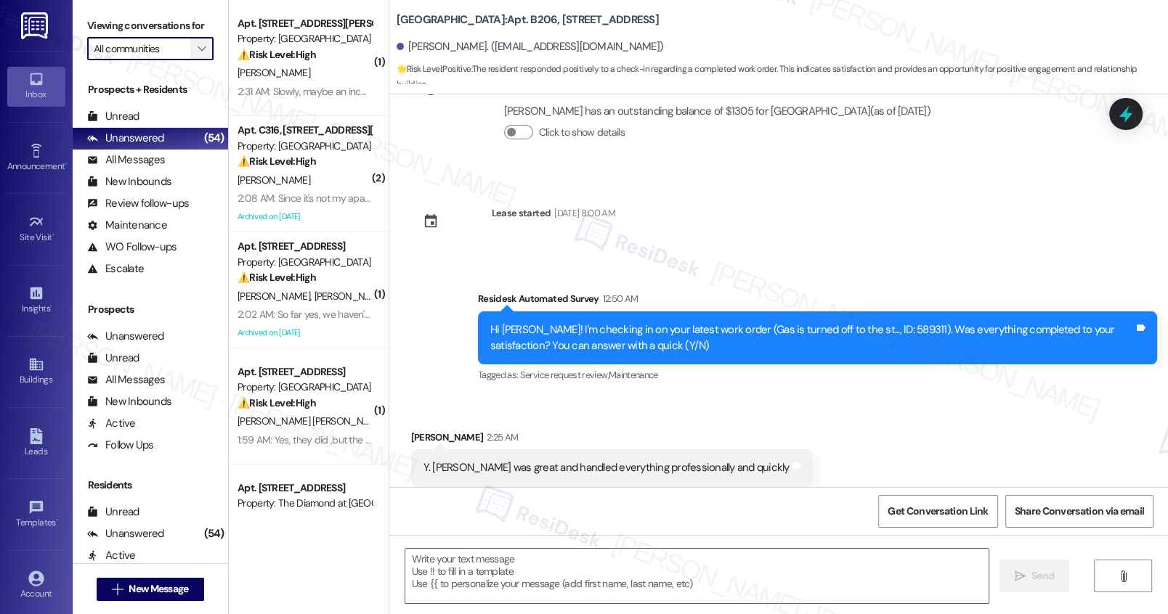
click at [197, 54] on icon "" at bounding box center [201, 49] width 8 height 12
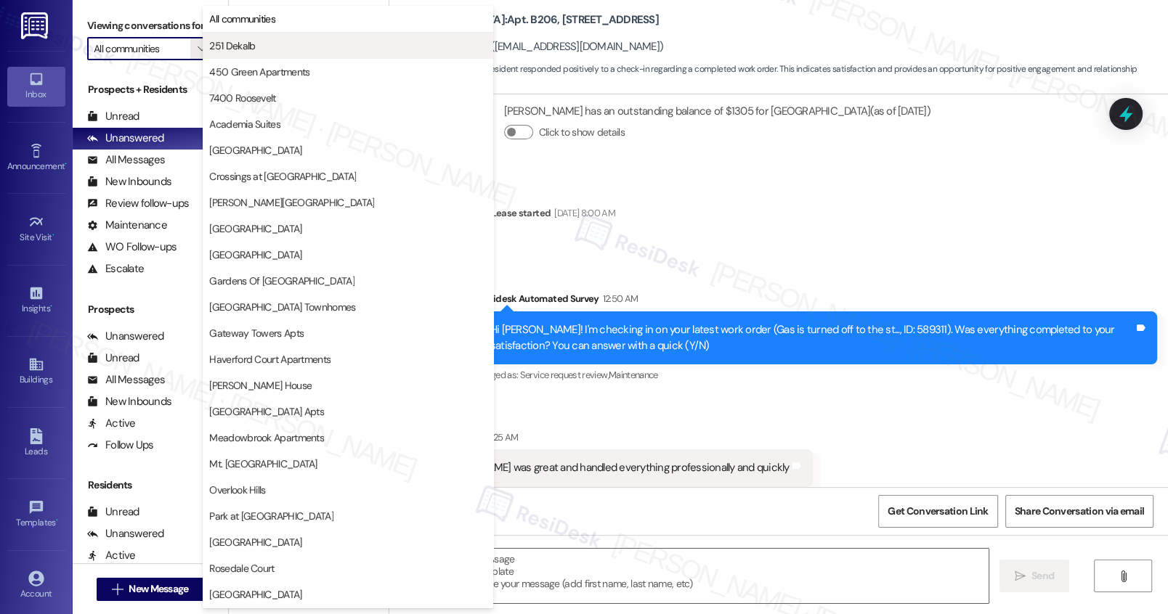
click at [243, 50] on span "251 Dekalb" at bounding box center [232, 45] width 46 height 15
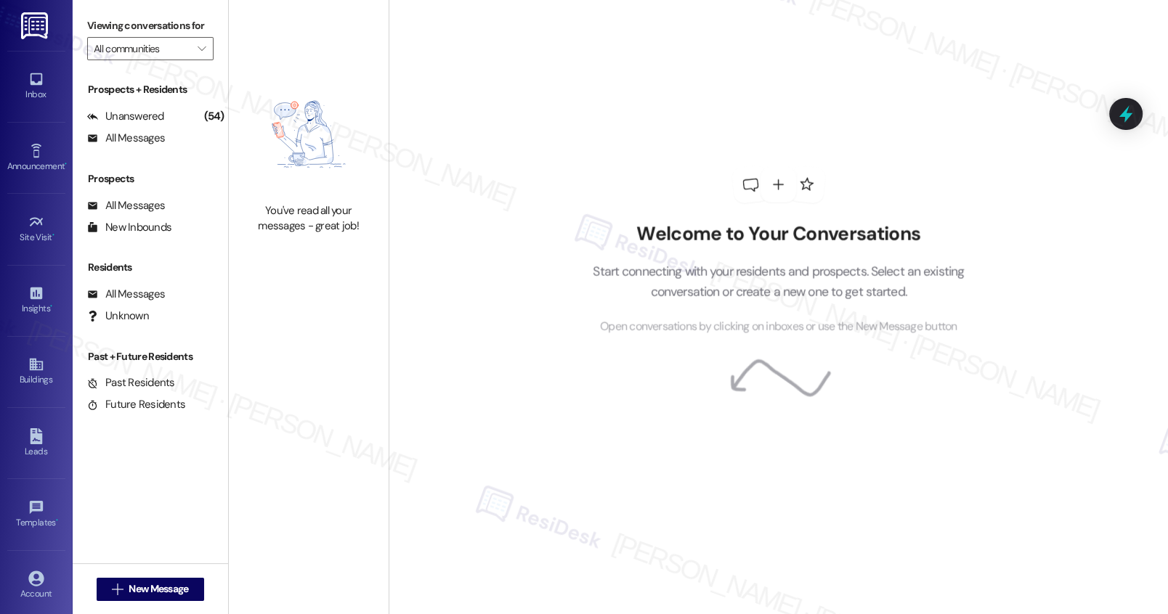
type input "251 Dekalb"
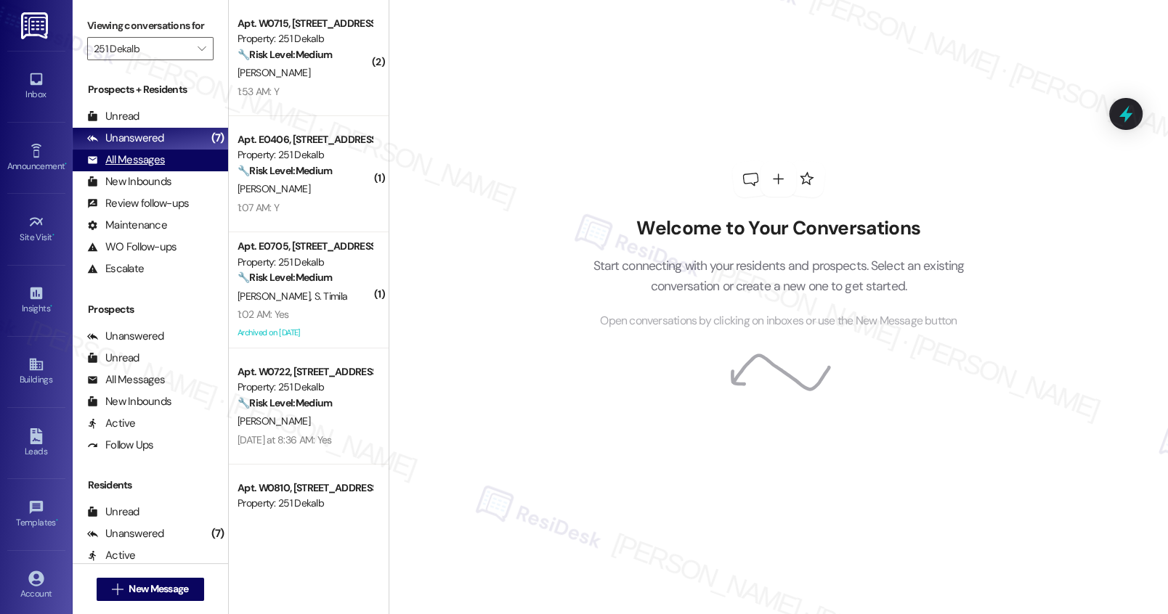
click at [141, 168] on div "All Messages" at bounding box center [126, 159] width 78 height 15
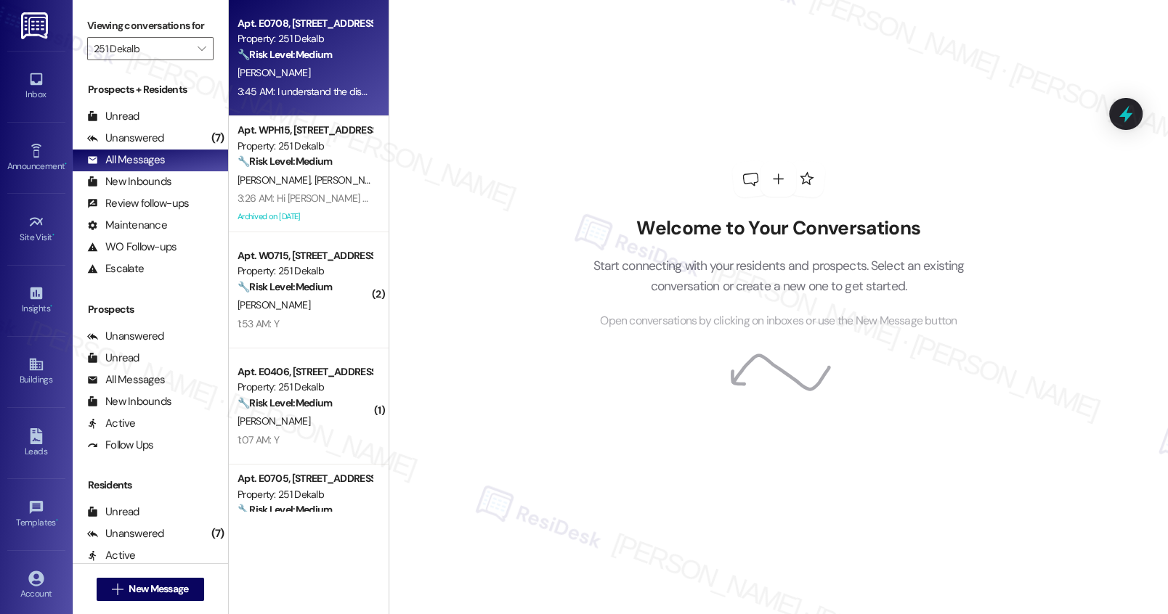
click at [345, 71] on div "P. Gupta" at bounding box center [304, 73] width 137 height 18
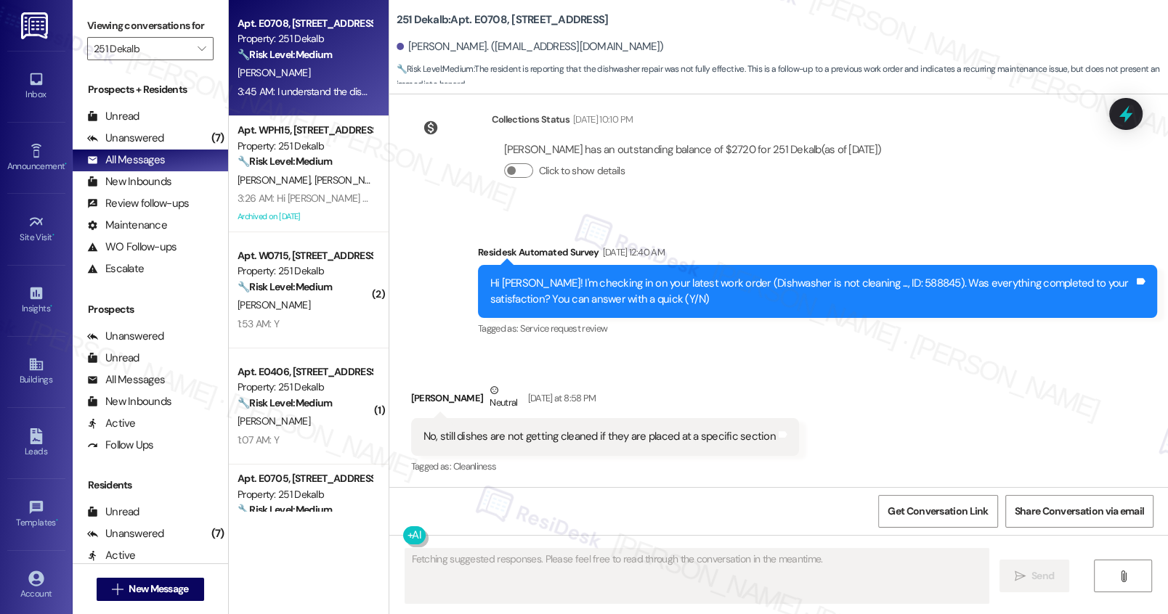
scroll to position [528, 0]
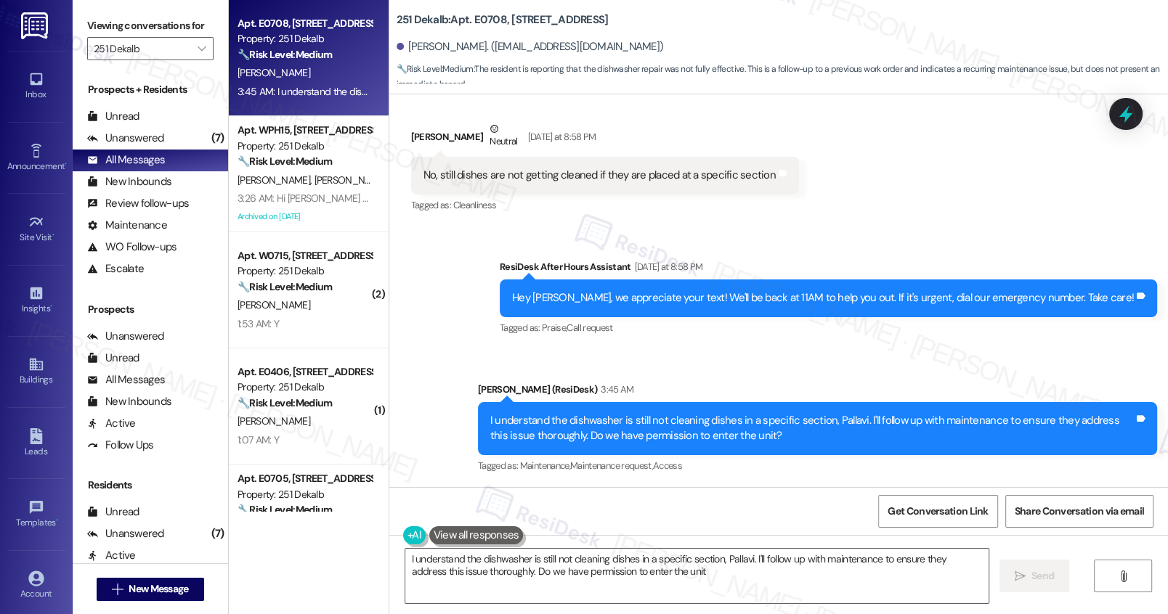
type textarea "I understand the dishwasher is still not cleaning dishes in a specific section,…"
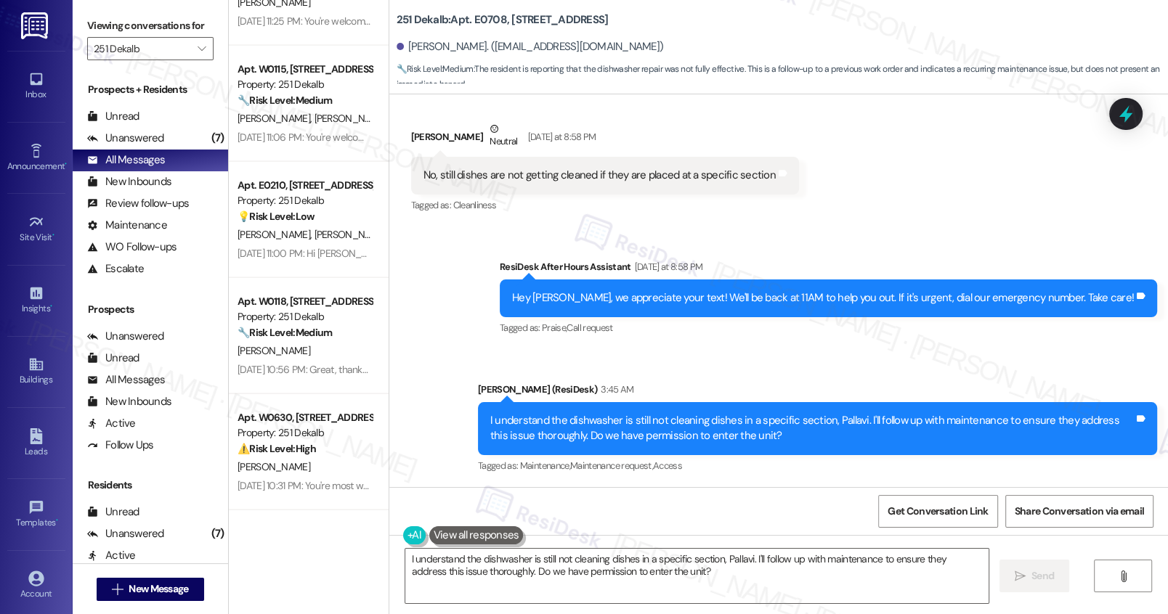
scroll to position [2860, 0]
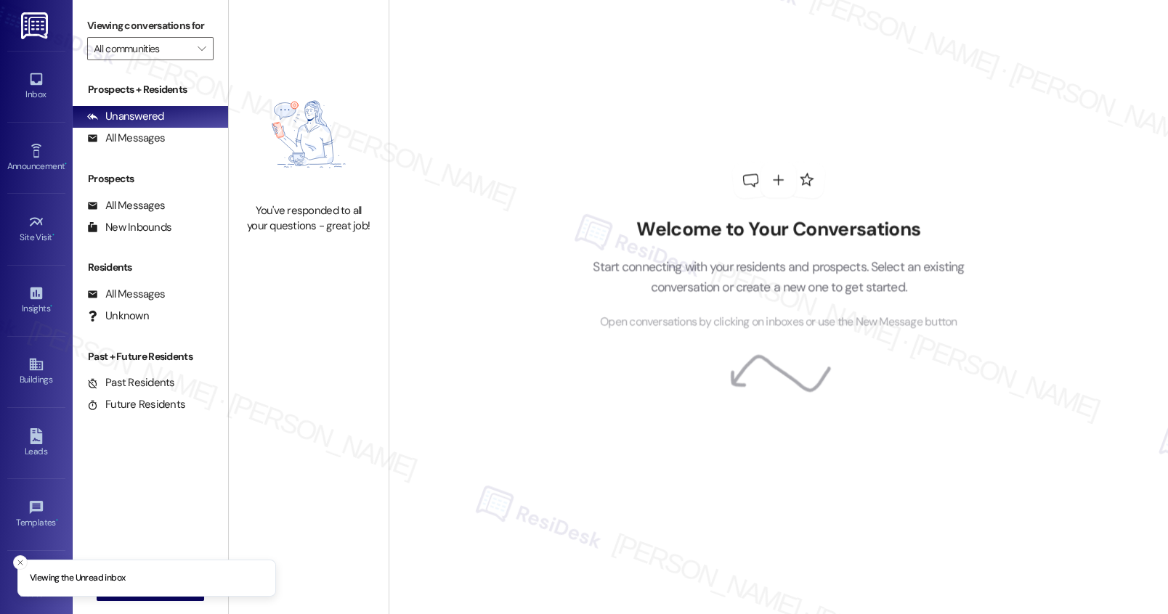
type input "251 Dekalb"
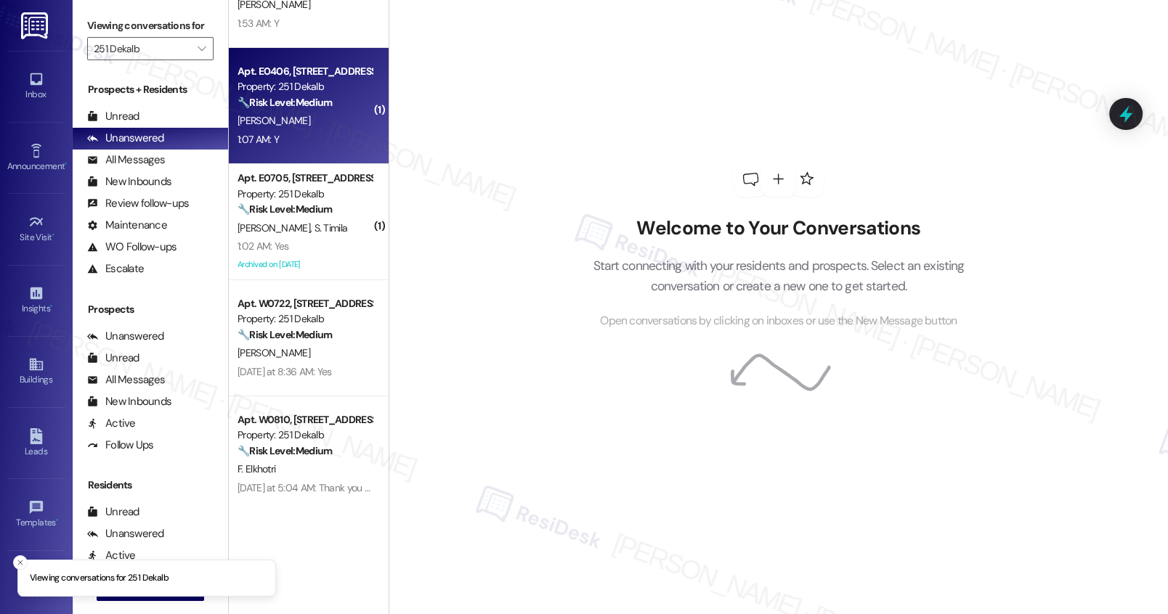
scroll to position [302, 0]
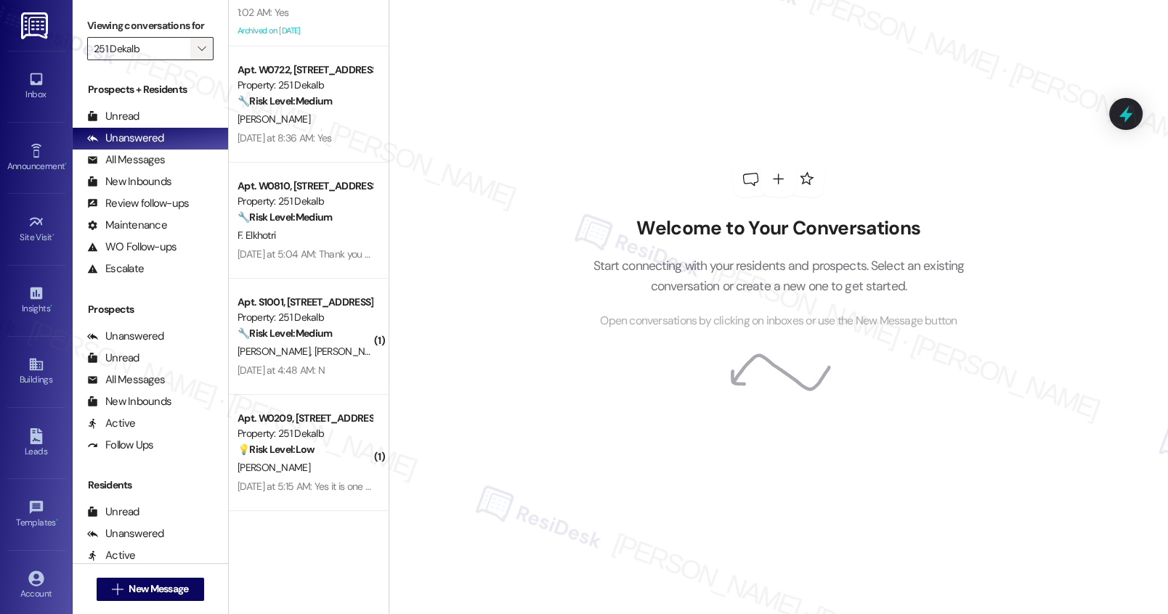
click at [190, 60] on button "" at bounding box center [201, 48] width 23 height 23
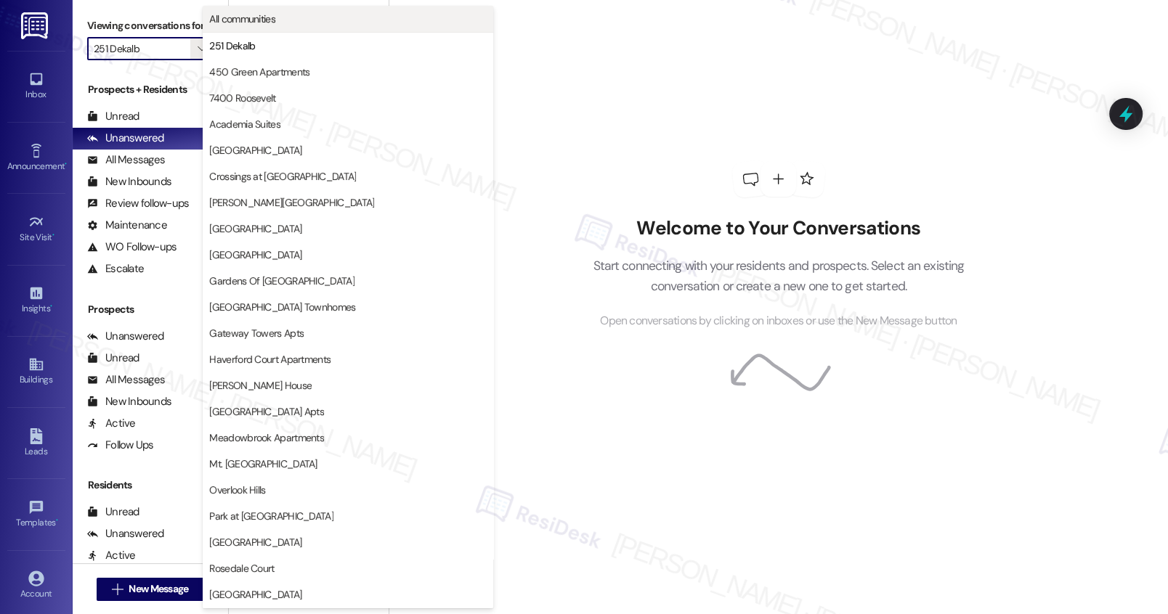
click at [239, 26] on button "All communities" at bounding box center [348, 19] width 290 height 26
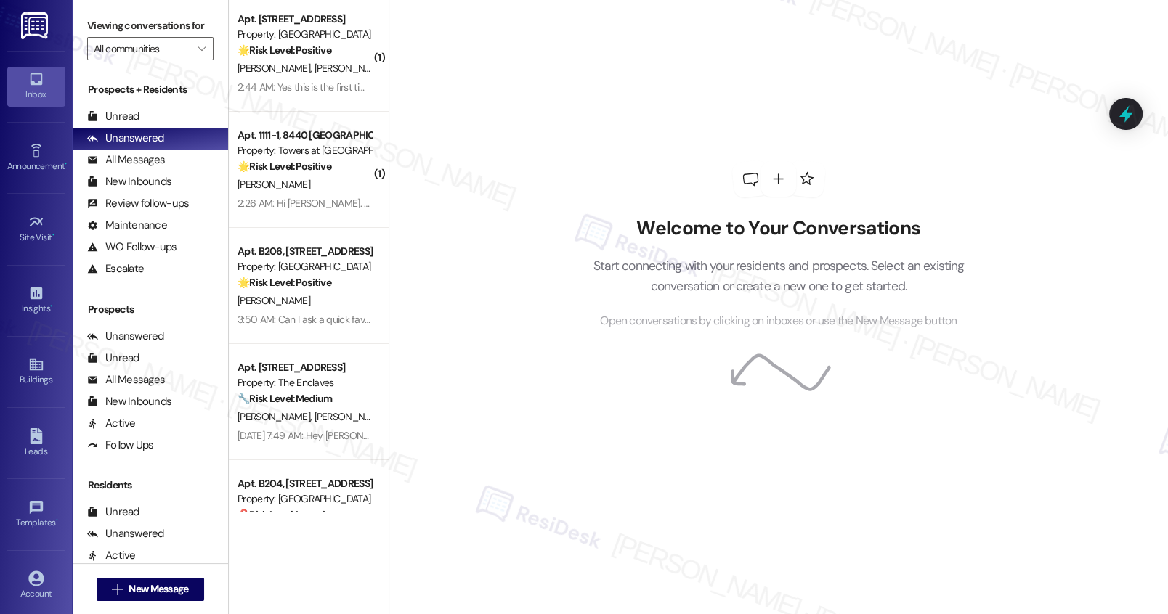
scroll to position [5065, 0]
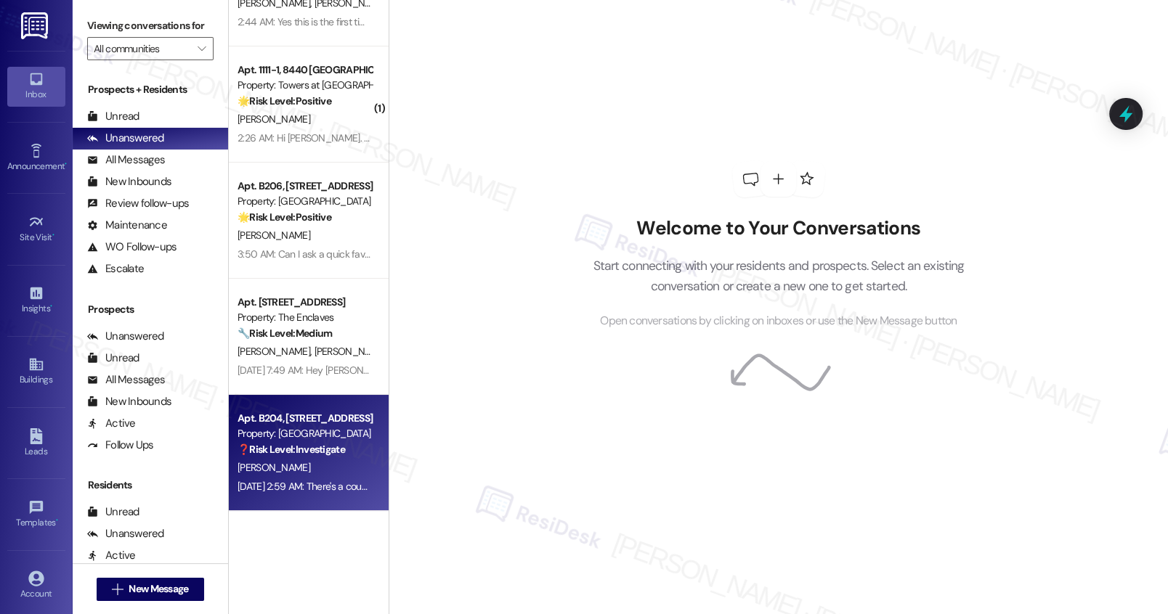
click at [356, 463] on div "E. Lee" at bounding box center [304, 468] width 137 height 18
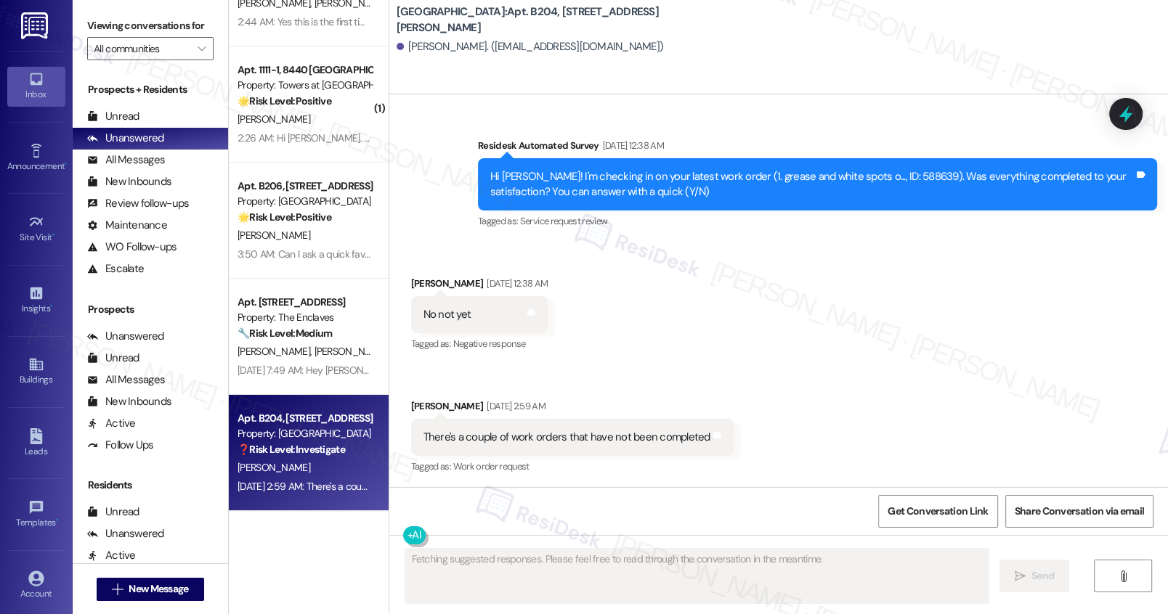
scroll to position [379, 0]
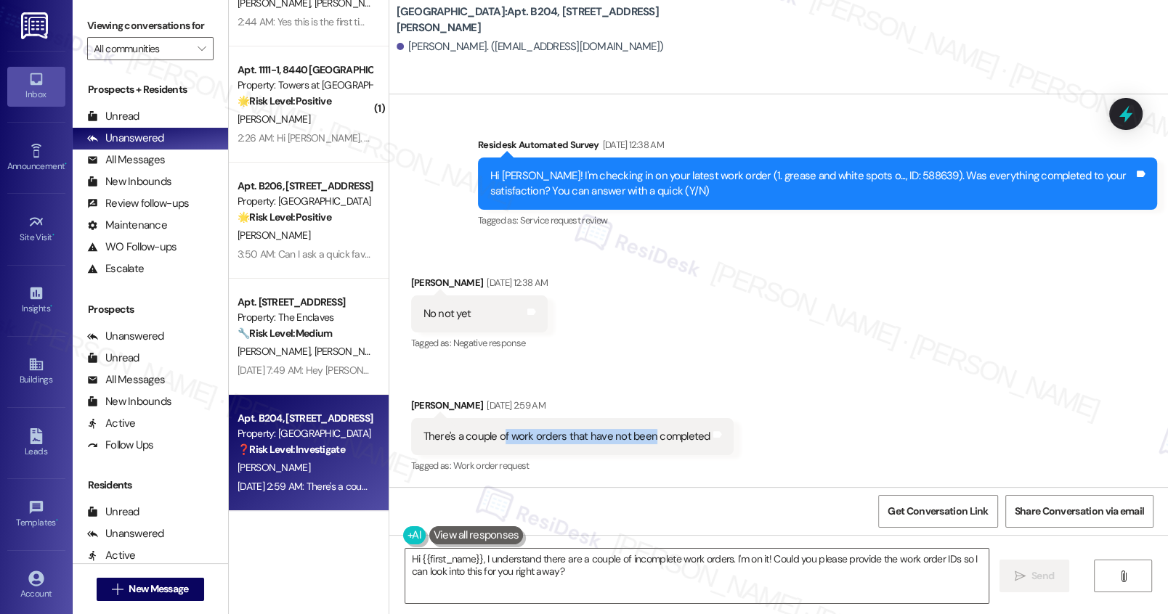
drag, startPoint x: 490, startPoint y: 436, endPoint x: 641, endPoint y: 437, distance: 151.0
click at [641, 437] on div "There's a couple of work orders that have not been completed" at bounding box center [566, 436] width 287 height 15
drag, startPoint x: 389, startPoint y: 22, endPoint x: 444, endPoint y: 20, distance: 54.5
click at [444, 20] on b "Willow Bend: Apt. B204, 944 E. Johnson St" at bounding box center [541, 19] width 290 height 31
copy b "Willow Bend"
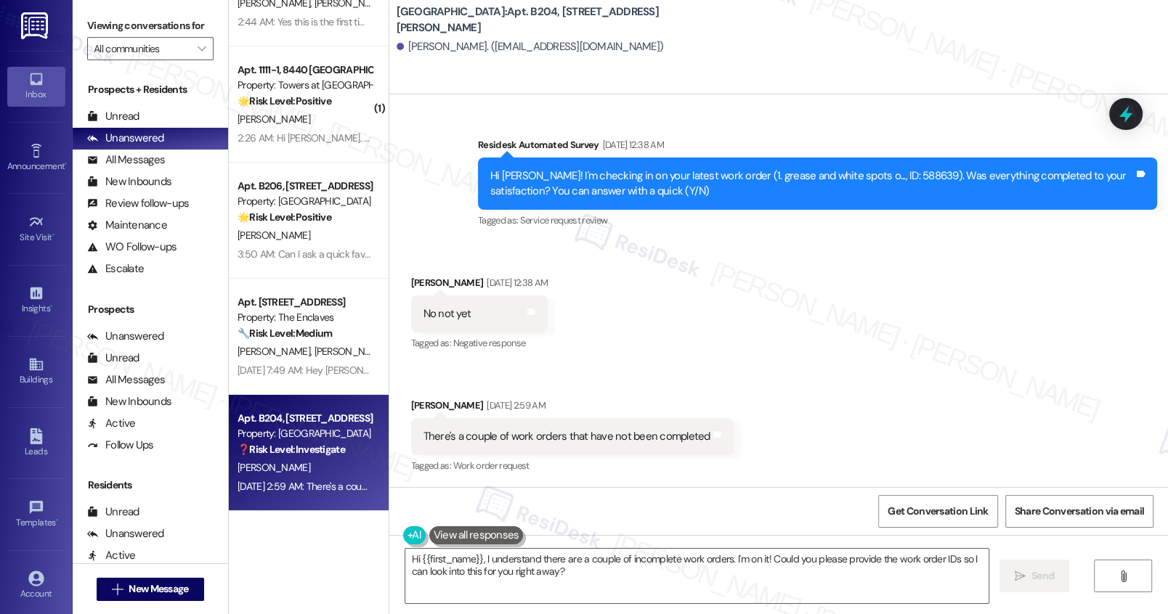
click at [478, 16] on b "Willow Bend: Apt. B204, 944 E. Johnson St" at bounding box center [541, 19] width 290 height 31
copy b "B204"
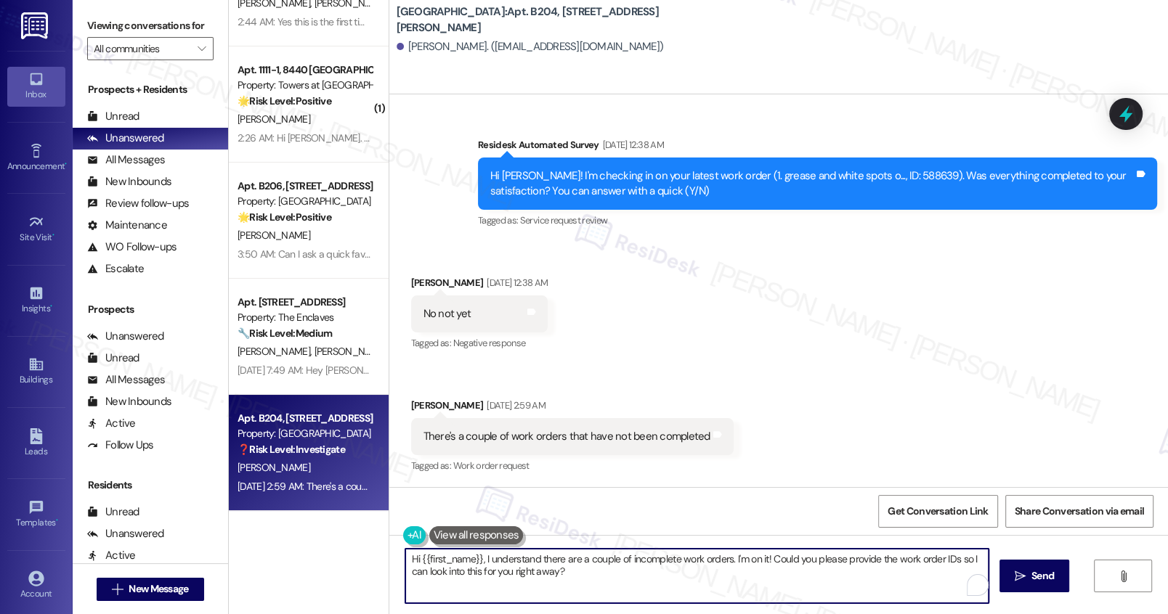
drag, startPoint x: 729, startPoint y: 565, endPoint x: 741, endPoint y: 597, distance: 34.2
click at [741, 597] on textarea "Hi {{first_name}}, I understand there are a couple of incomplete work orders. I…" at bounding box center [696, 576] width 582 height 54
type textarea "Hi {{first_name}}, I understand there are a couple of incomplete work orders. C…"
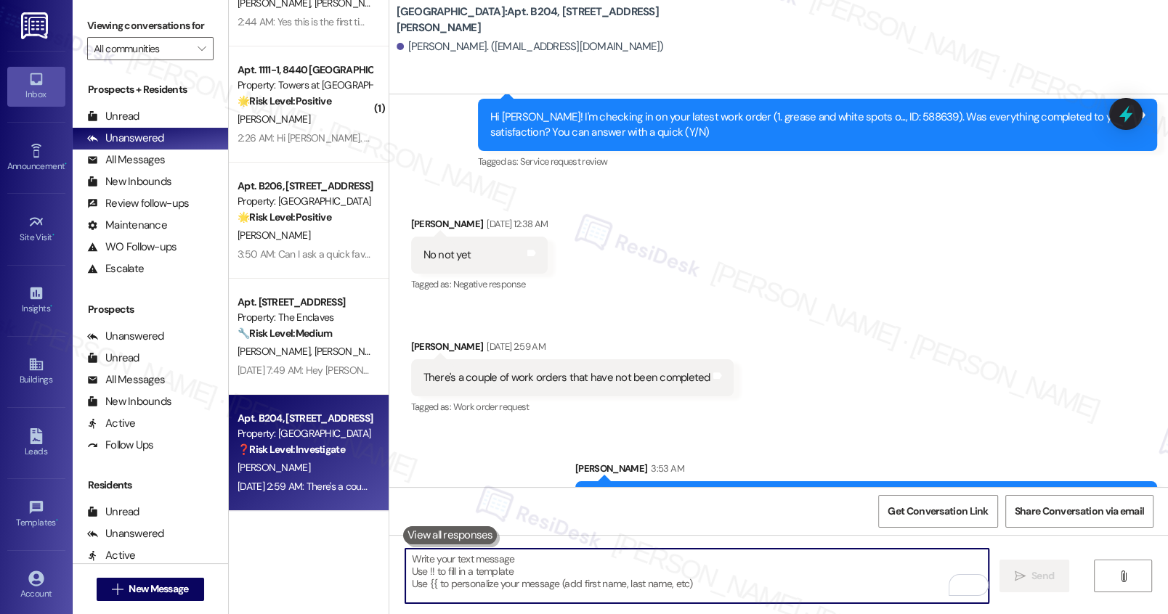
scroll to position [481, 0]
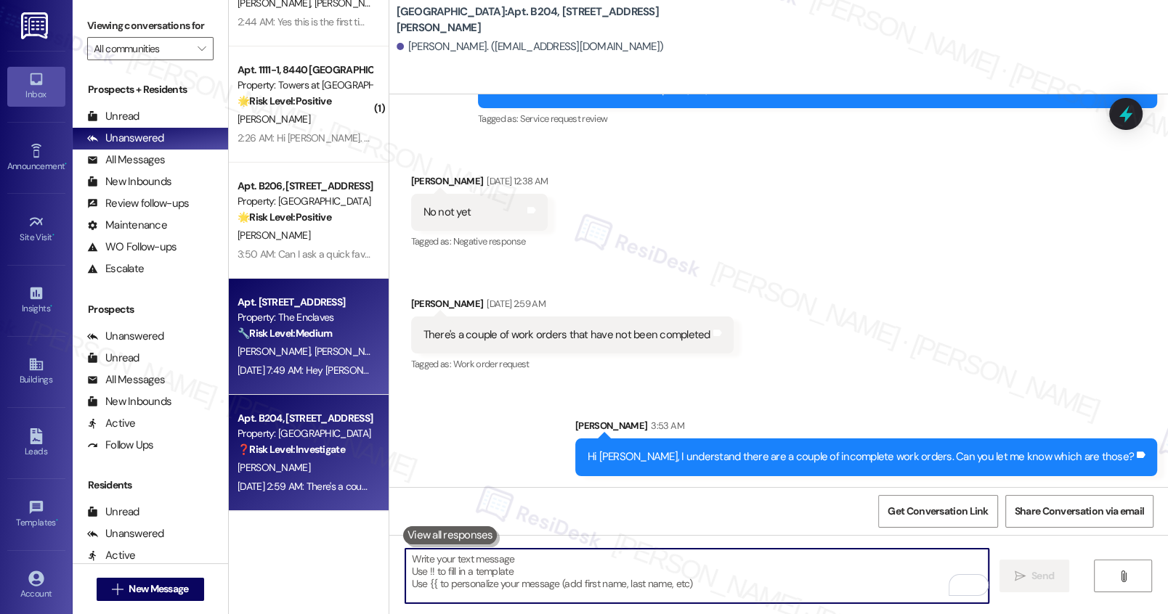
click at [314, 348] on span "K. Forson" at bounding box center [350, 351] width 73 height 13
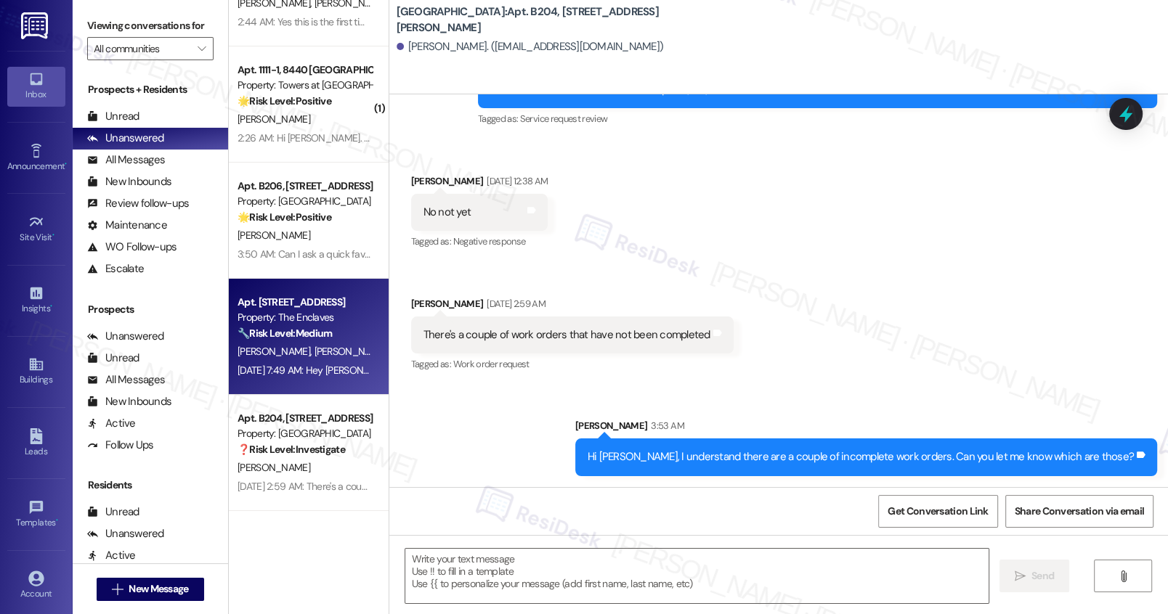
type textarea "Fetching suggested responses. Please feel free to read through the conversation…"
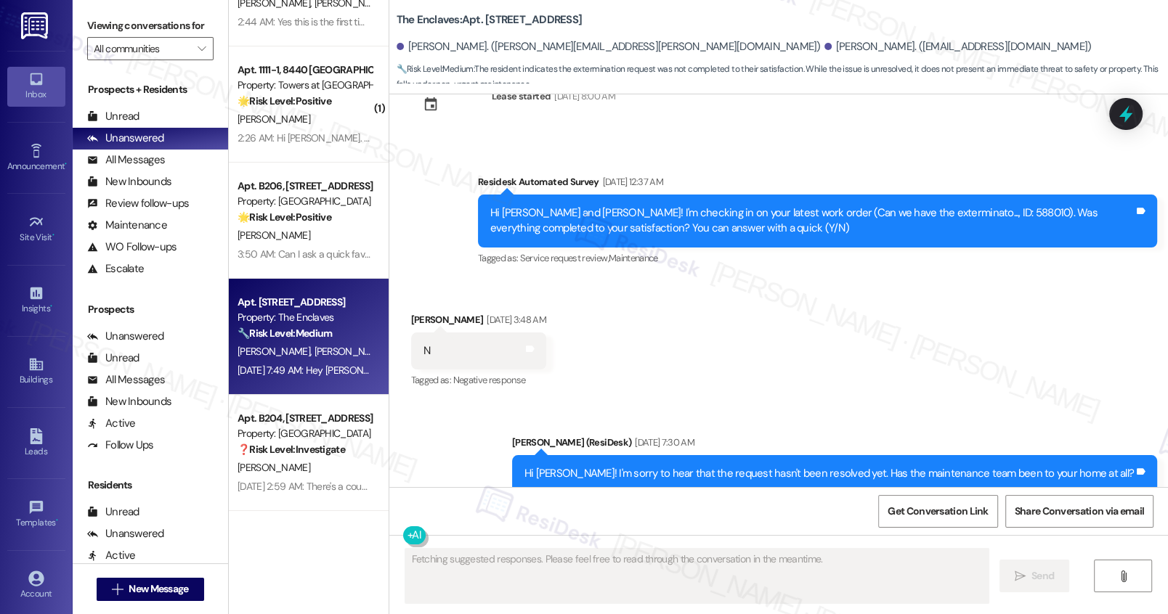
scroll to position [5382, 0]
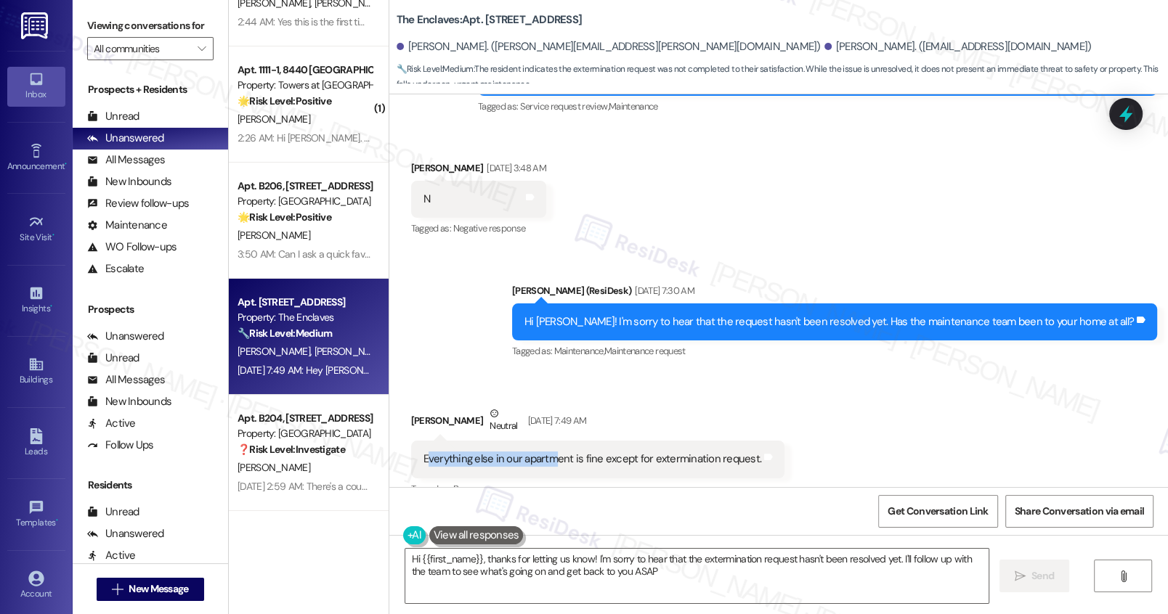
type textarea "Hi {{first_name}}, thanks for letting us know! I'm sorry to hear that the exter…"
drag, startPoint x: 418, startPoint y: 432, endPoint x: 663, endPoint y: 444, distance: 245.0
click at [663, 452] on div "Everything else in our apartment is fine except for extermination request." at bounding box center [592, 459] width 338 height 15
drag, startPoint x: 386, startPoint y: 19, endPoint x: 447, endPoint y: 23, distance: 60.4
click at [447, 23] on b "The Enclaves: Apt. 3938A4, 3700 Gateway Drive" at bounding box center [489, 19] width 186 height 15
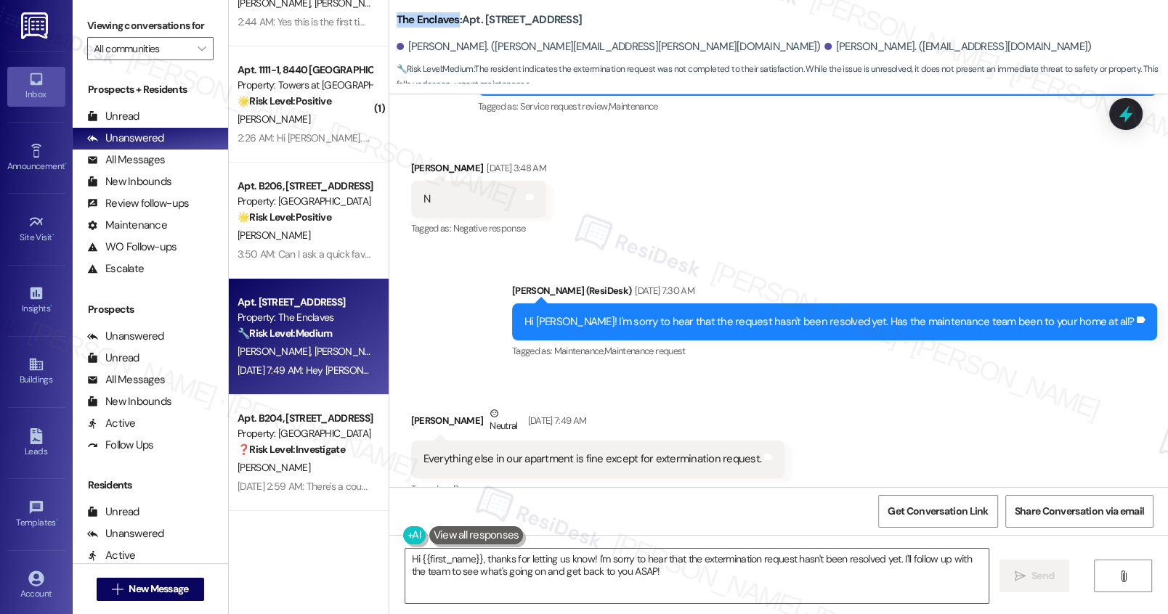
copy b "The Enclaves"
click at [493, 20] on b "The Enclaves: Apt. 3938A4, 3700 Gateway Drive" at bounding box center [489, 19] width 186 height 15
copy b "3938A4"
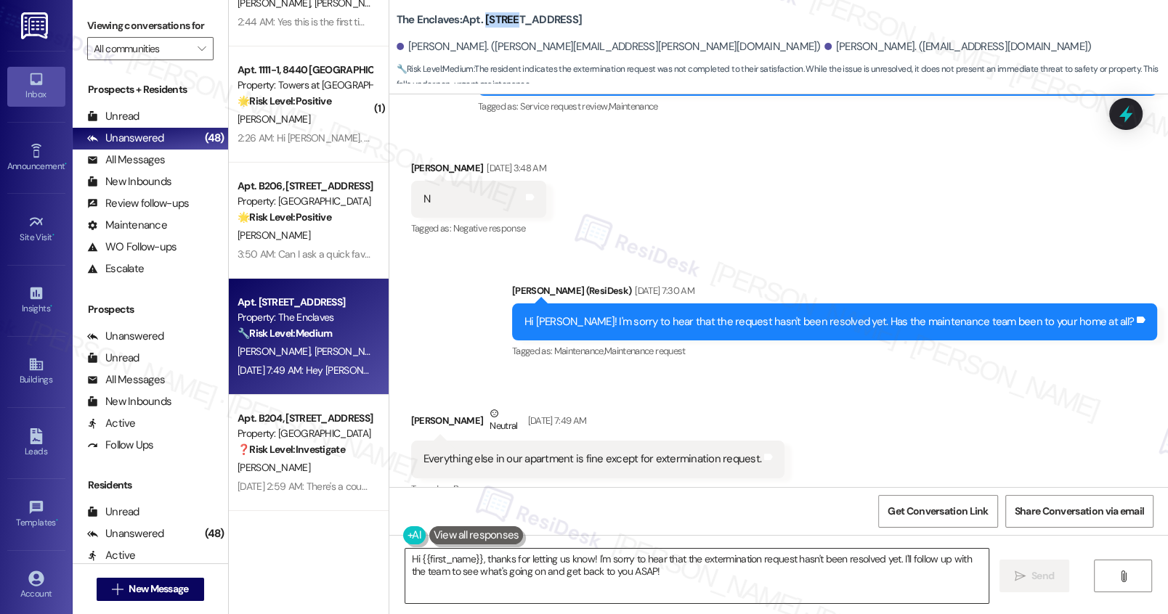
click at [582, 574] on textarea "Hi {{first_name}}, thanks for letting us know! I'm sorry to hear that the exter…" at bounding box center [696, 576] width 582 height 54
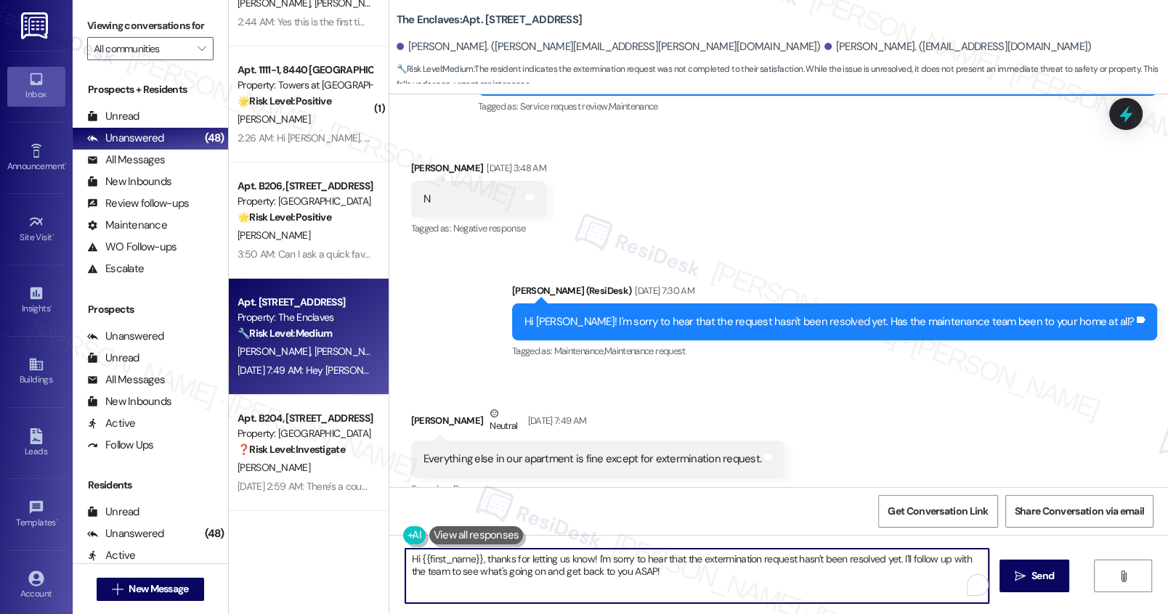
click at [582, 574] on textarea "Hi {{first_name}}, thanks for letting us know! I'm sorry to hear that the exter…" at bounding box center [696, 576] width 582 height 54
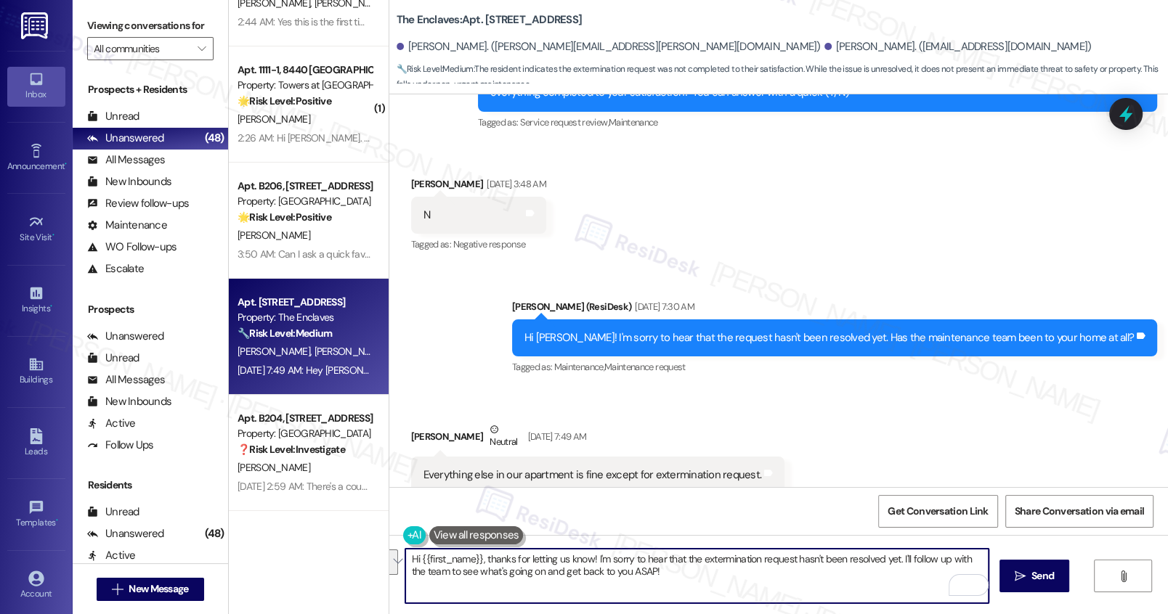
scroll to position [5504, 0]
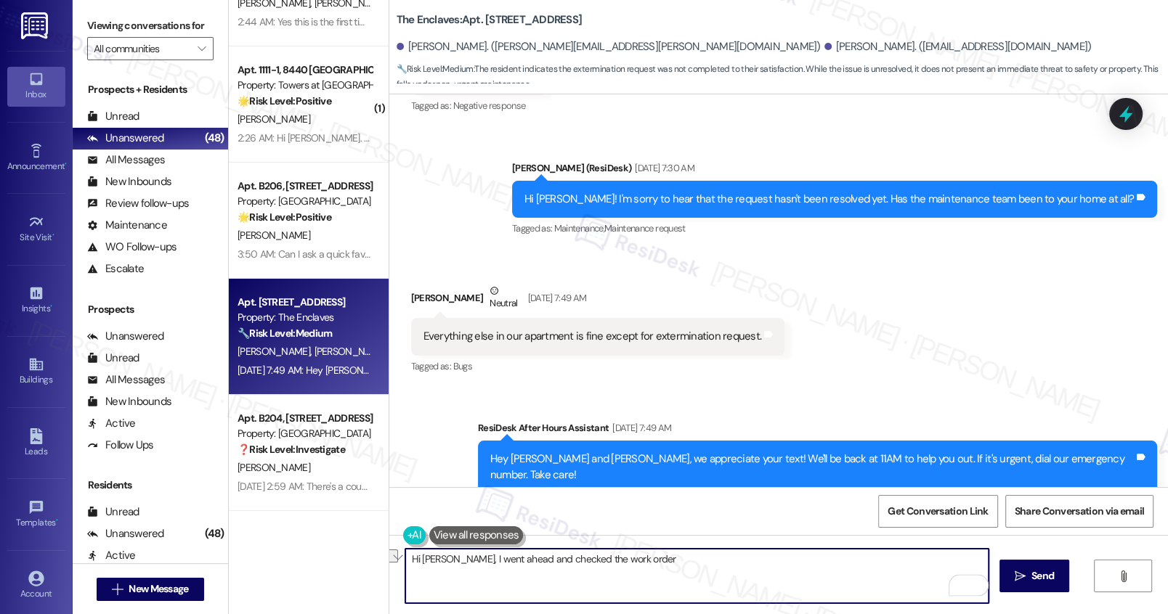
drag, startPoint x: 438, startPoint y: 562, endPoint x: 680, endPoint y: 566, distance: 241.8
click at [680, 566] on textarea "Hi Taylor, I went ahead and checked the work order" at bounding box center [696, 576] width 582 height 54
type textarea "Hi Taylor, work order has been marked as complete due to not having permission …"
click at [698, 562] on textarea "Hi Taylor, work order has been marked as complete due to not having permission …" at bounding box center [696, 576] width 582 height 54
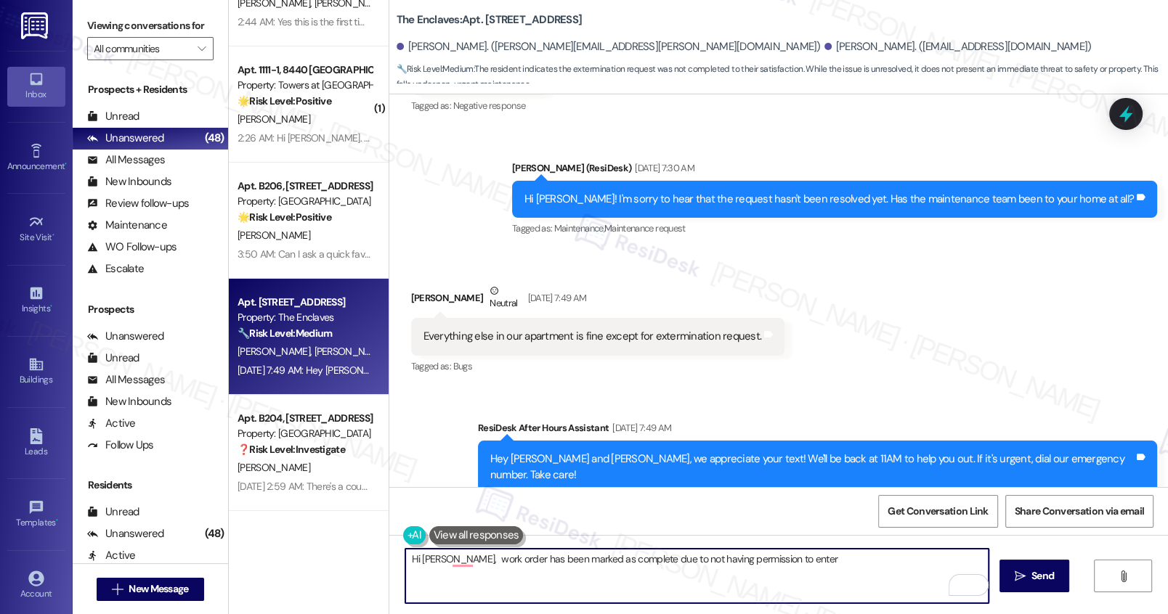
click at [698, 562] on textarea "Hi Taylor, work order has been marked as complete due to not having permission …" at bounding box center [696, 576] width 582 height 54
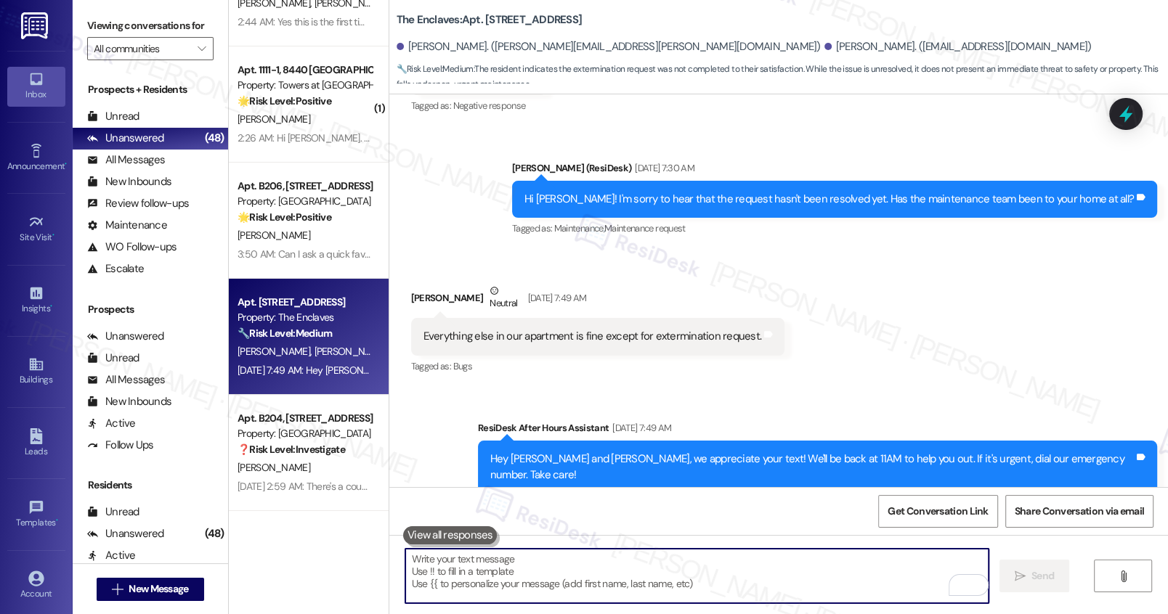
click at [465, 574] on textarea "To enrich screen reader interactions, please activate Accessibility in Grammarl…" at bounding box center [696, 576] width 582 height 54
paste textarea "Hi Taylor, The work order was marked as complete because our team did not have …"
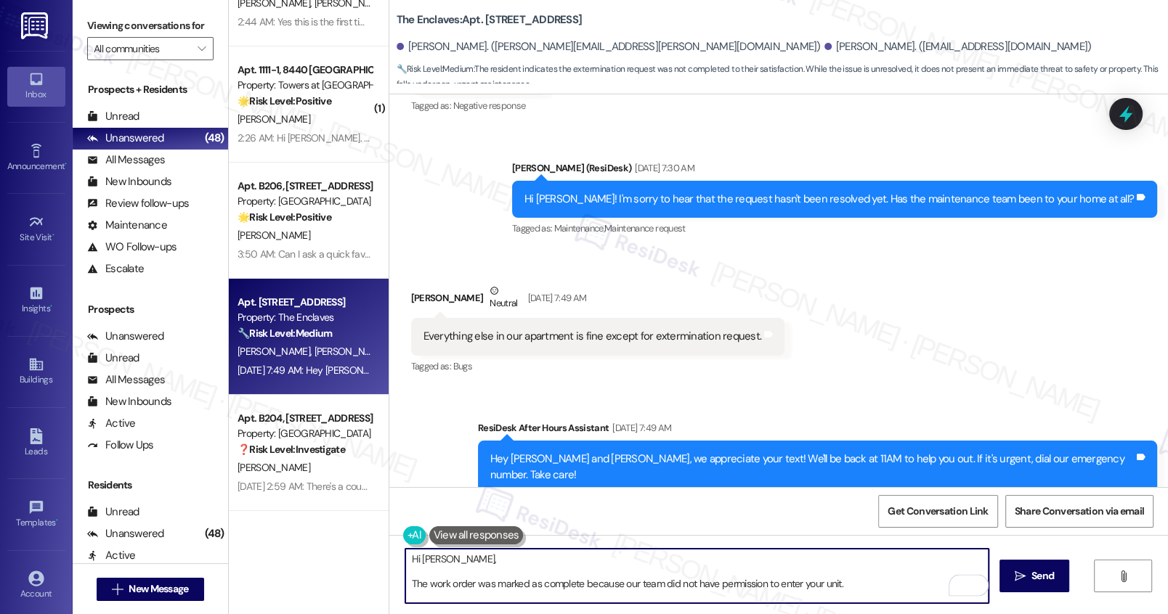
click at [405, 581] on textarea "Hi Taylor, The work order was marked as complete because our team did not have …" at bounding box center [696, 576] width 582 height 54
click at [897, 555] on textarea "Hi Taylor, the work order was marked as complete because our team did not have …" at bounding box center [696, 576] width 582 height 54
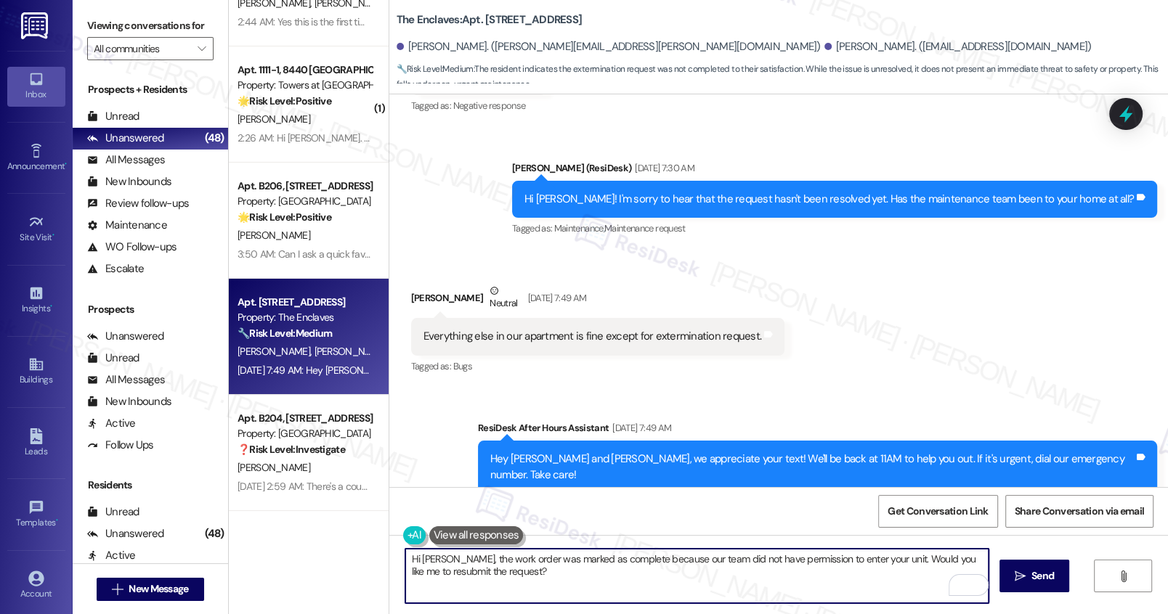
click at [672, 329] on div "Everything else in our apartment is fine except for extermination request." at bounding box center [592, 336] width 338 height 15
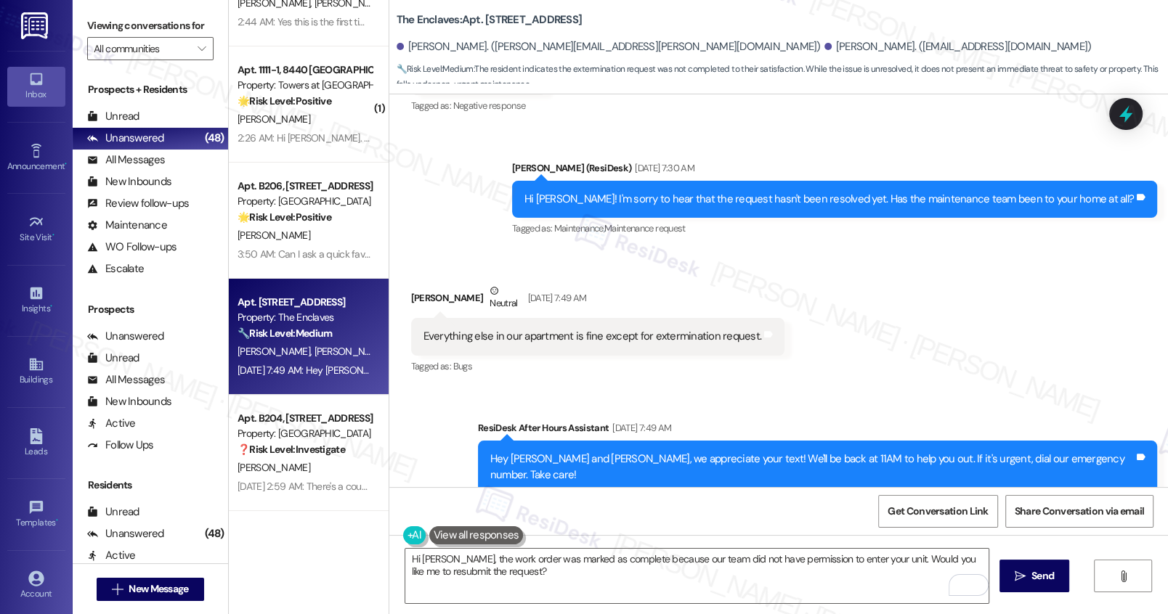
click at [672, 329] on div "Everything else in our apartment is fine except for extermination request." at bounding box center [592, 336] width 338 height 15
copy div "extermination"
click at [457, 560] on textarea "Hi Taylor, the work order was marked as complete because our team did not have …" at bounding box center [696, 576] width 582 height 54
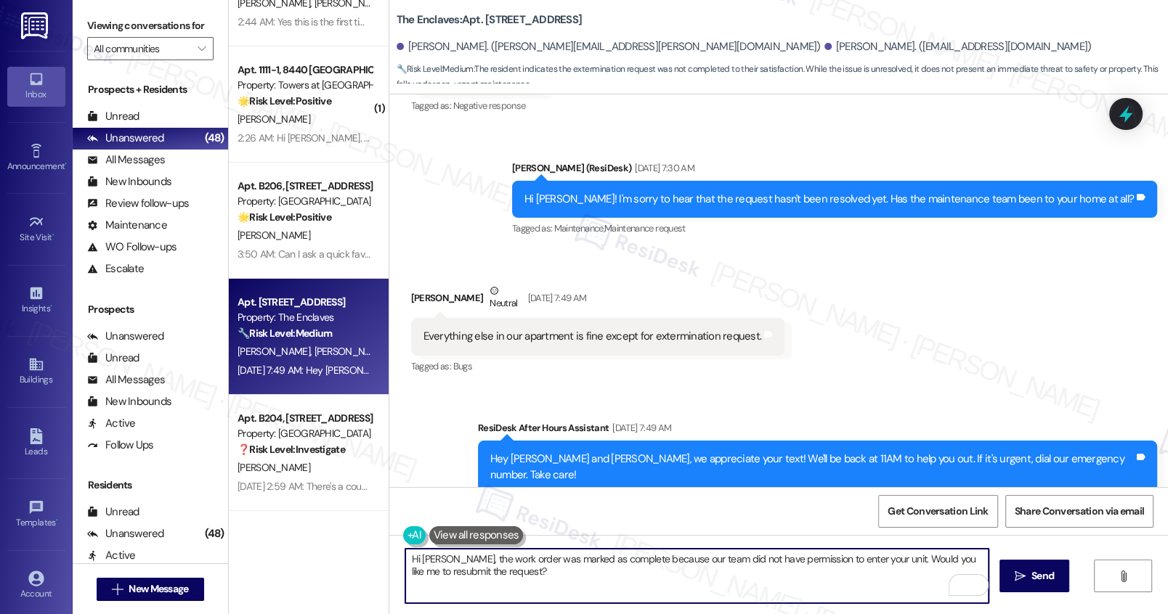
paste textarea "extermination"
click at [640, 567] on textarea "Hi Taylor, the extermination work order was marked as complete because our team…" at bounding box center [696, 576] width 582 height 54
click at [656, 577] on textarea "Hi Taylor, the extermination work order was marked as complete because our team…" at bounding box center [696, 576] width 582 height 54
type textarea "Hi Taylor, the extermination work order was marked as complete because our team…"
click at [1032, 573] on span "Send" at bounding box center [1042, 576] width 23 height 15
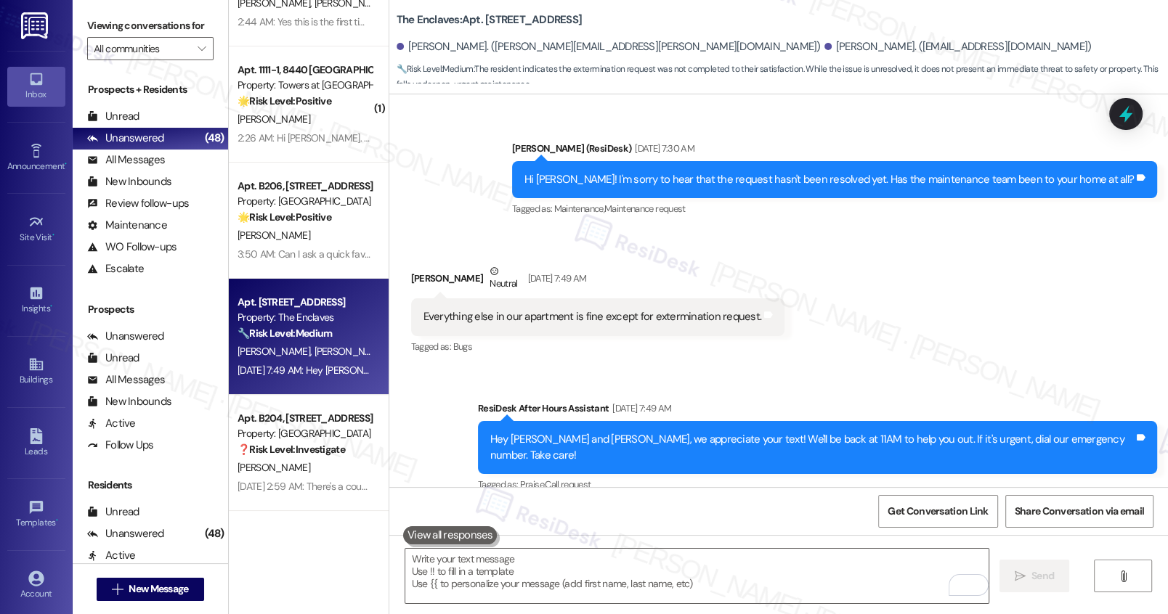
scroll to position [5621, 0]
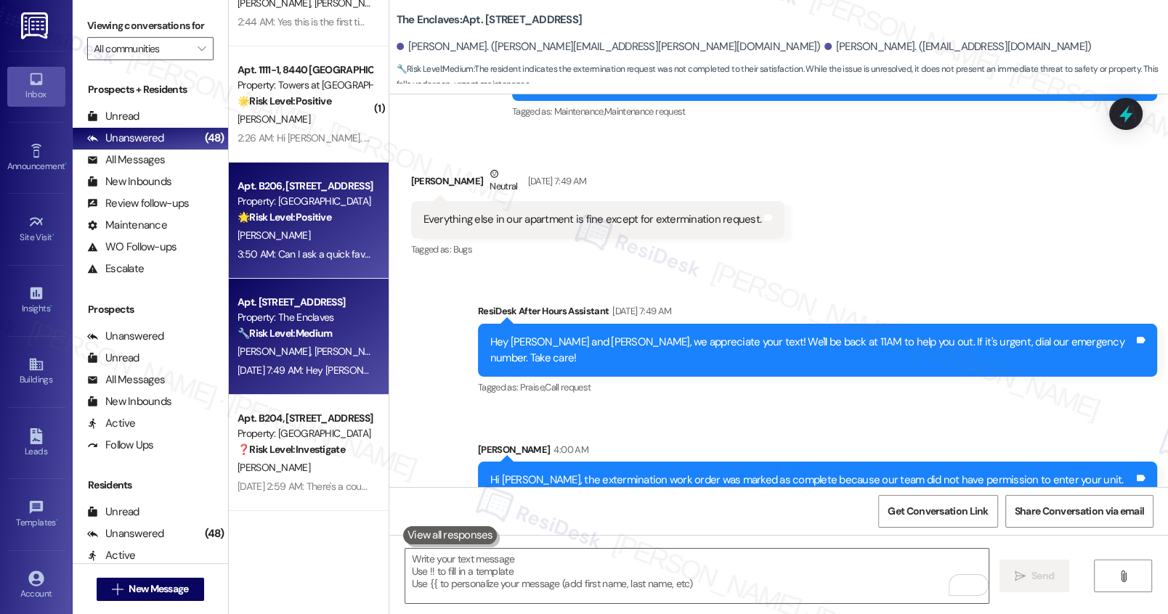
click at [303, 255] on div "3:50 AM: Can I ask a quick favor? If you have a moment, would you mind leaving …" at bounding box center [684, 254] width 895 height 13
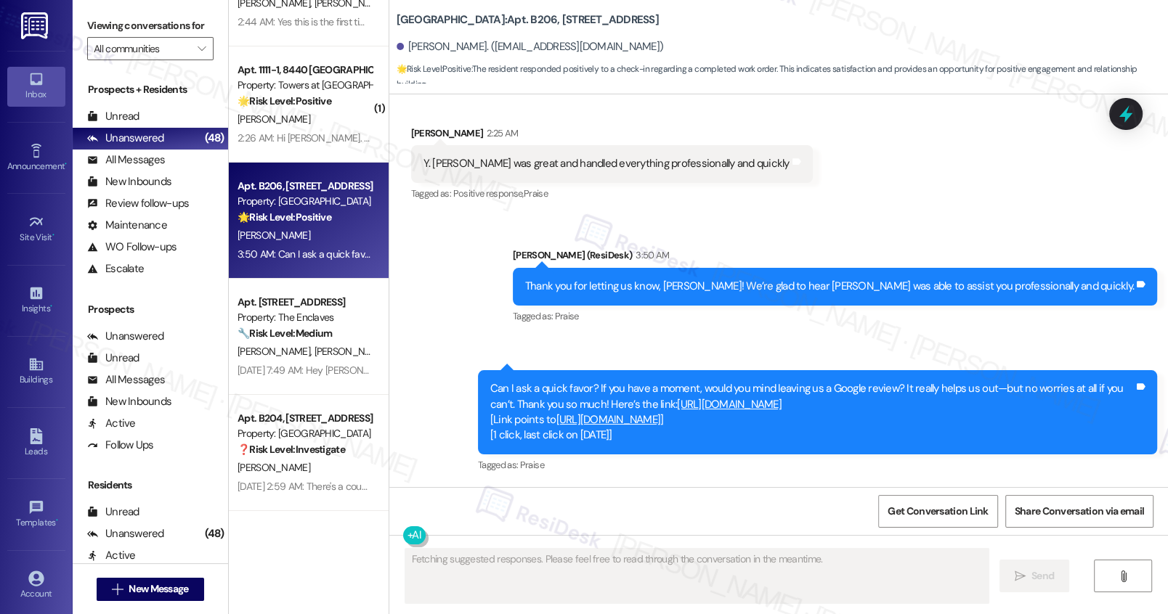
scroll to position [3257, 0]
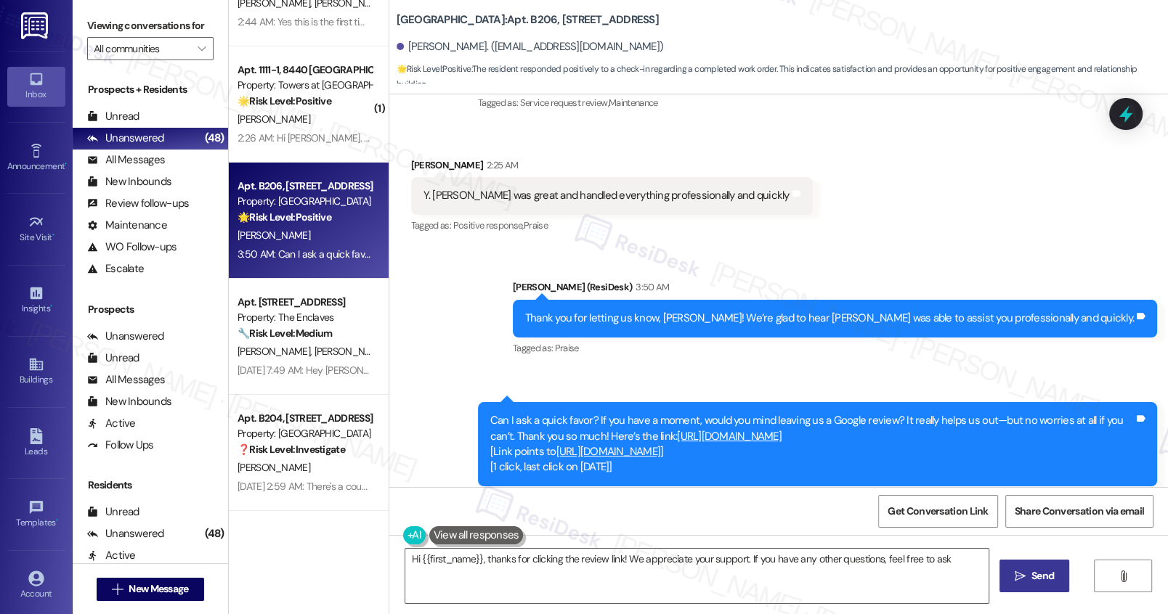
type textarea "Hi {{first_name}}, thanks for clicking the review link! We appreciate your supp…"
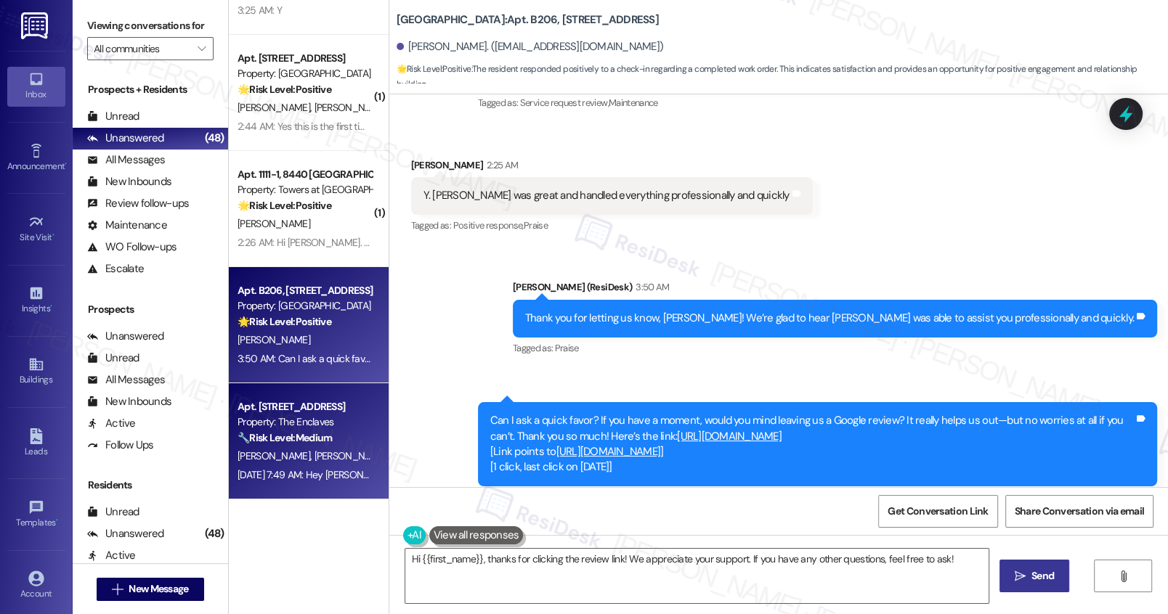
scroll to position [4924, 0]
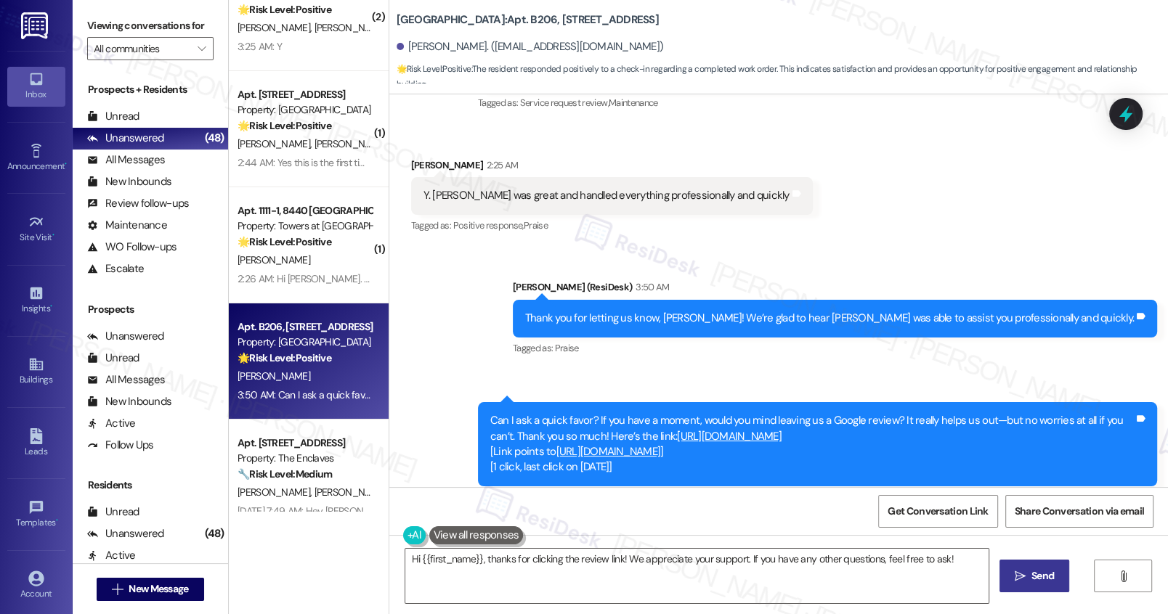
click at [288, 260] on div "S. Lockerby" at bounding box center [304, 260] width 137 height 18
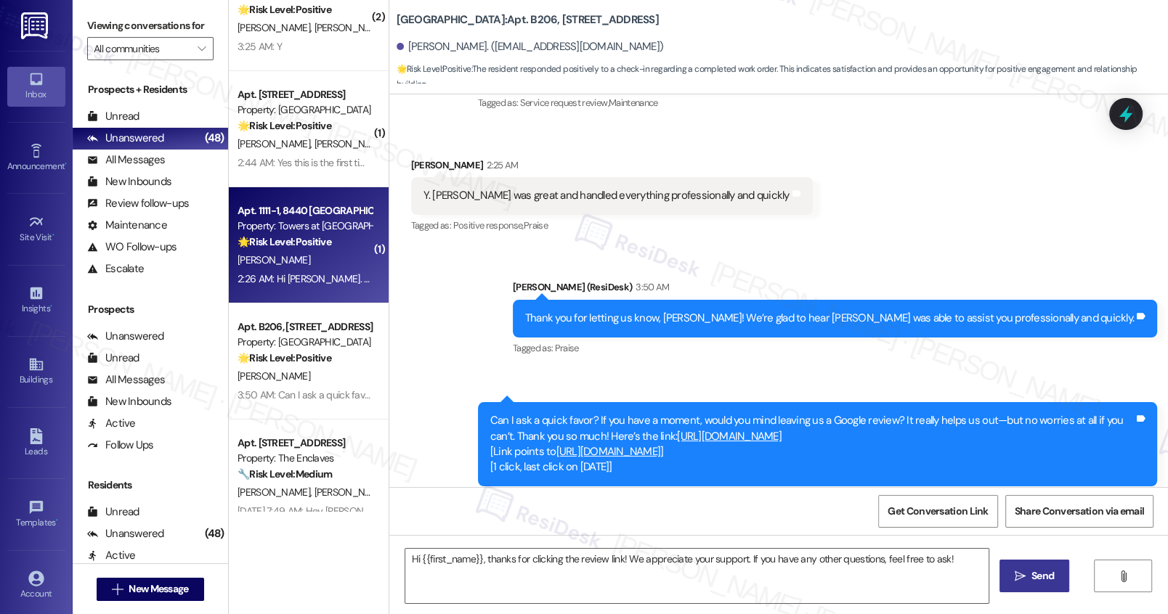
type textarea "Fetching suggested responses. Please feel free to read through the conversation…"
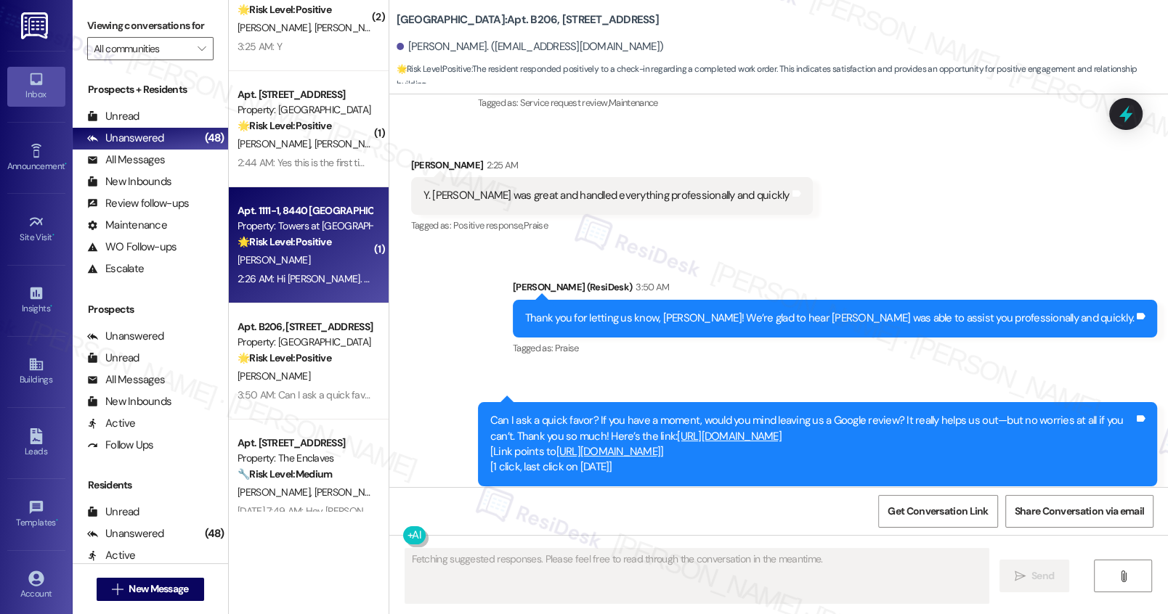
click at [288, 260] on div "S. Lockerby" at bounding box center [304, 260] width 137 height 18
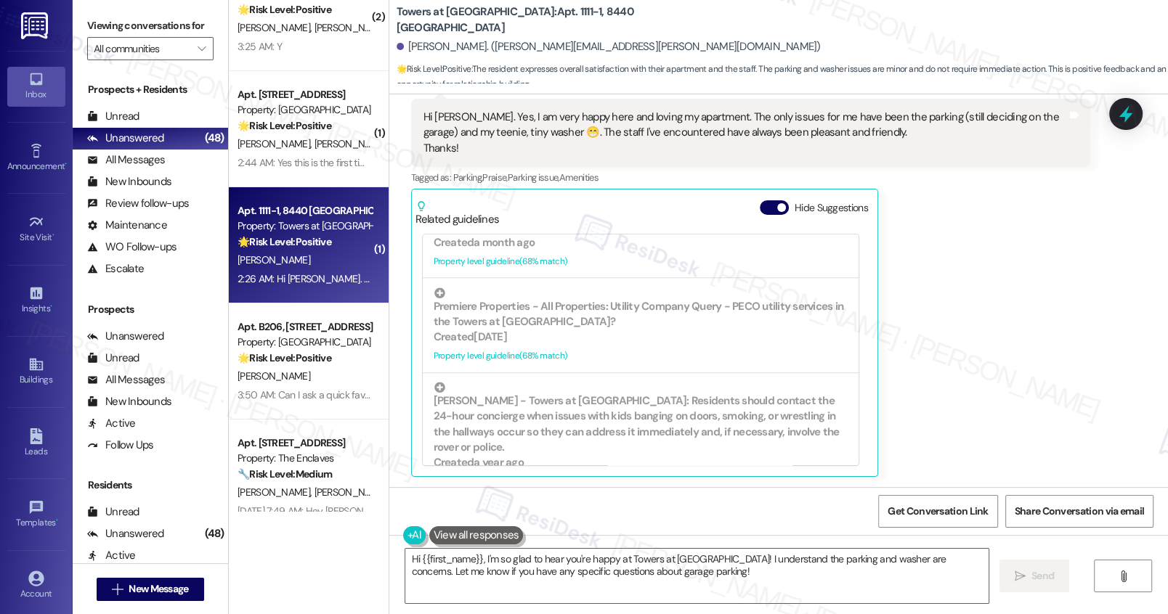
scroll to position [648, 0]
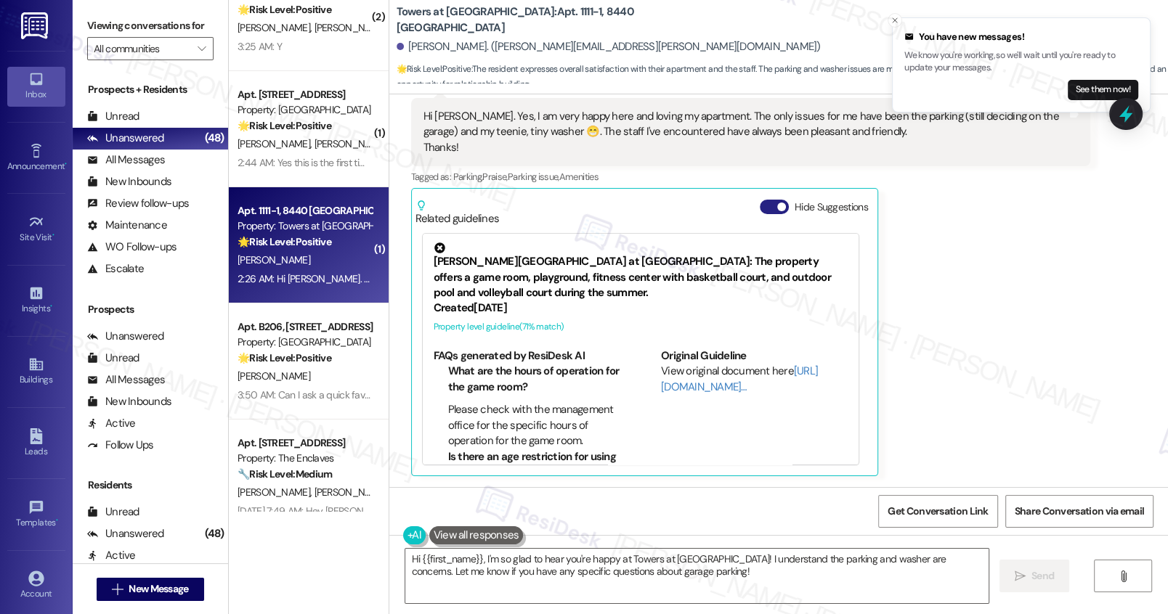
click at [762, 206] on button "Hide Suggestions" at bounding box center [773, 207] width 29 height 15
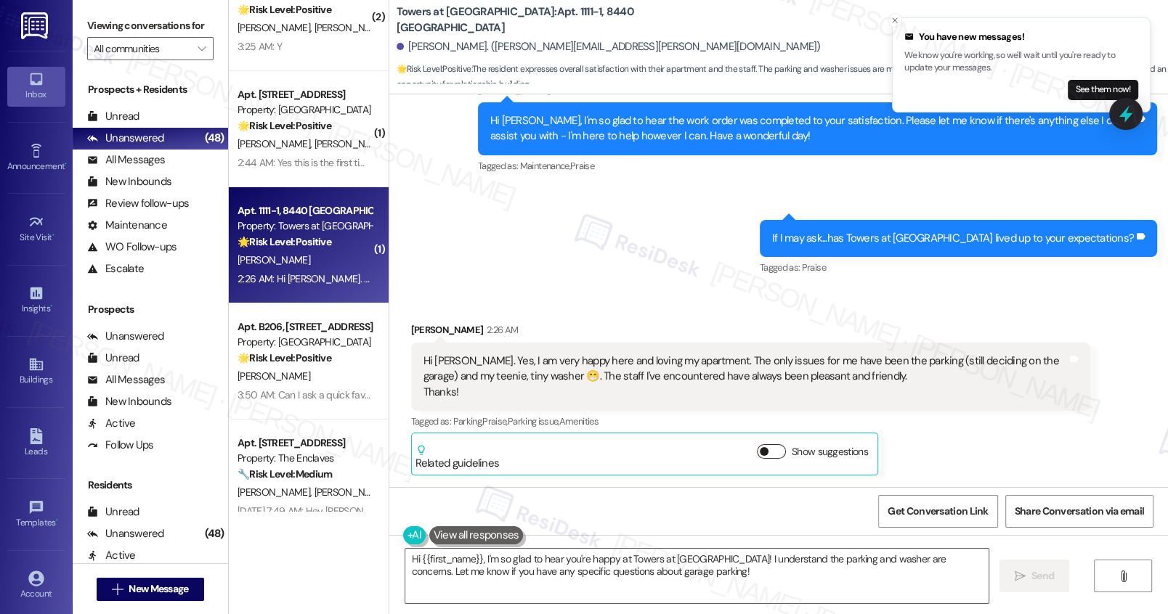
scroll to position [402, 0]
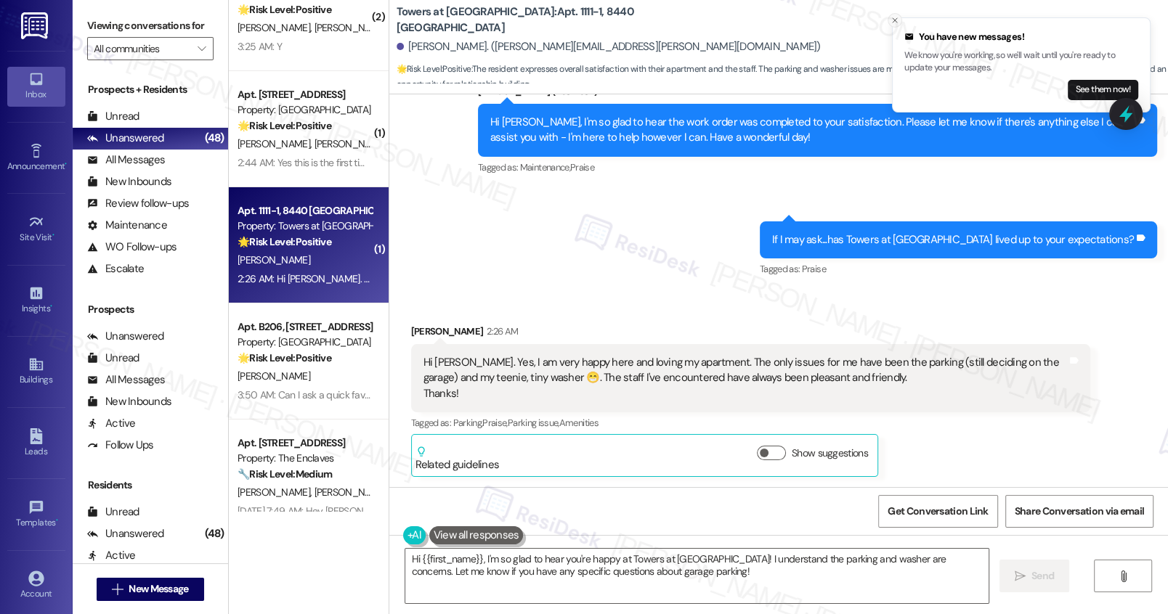
click at [890, 18] on icon "Close toast" at bounding box center [894, 20] width 9 height 9
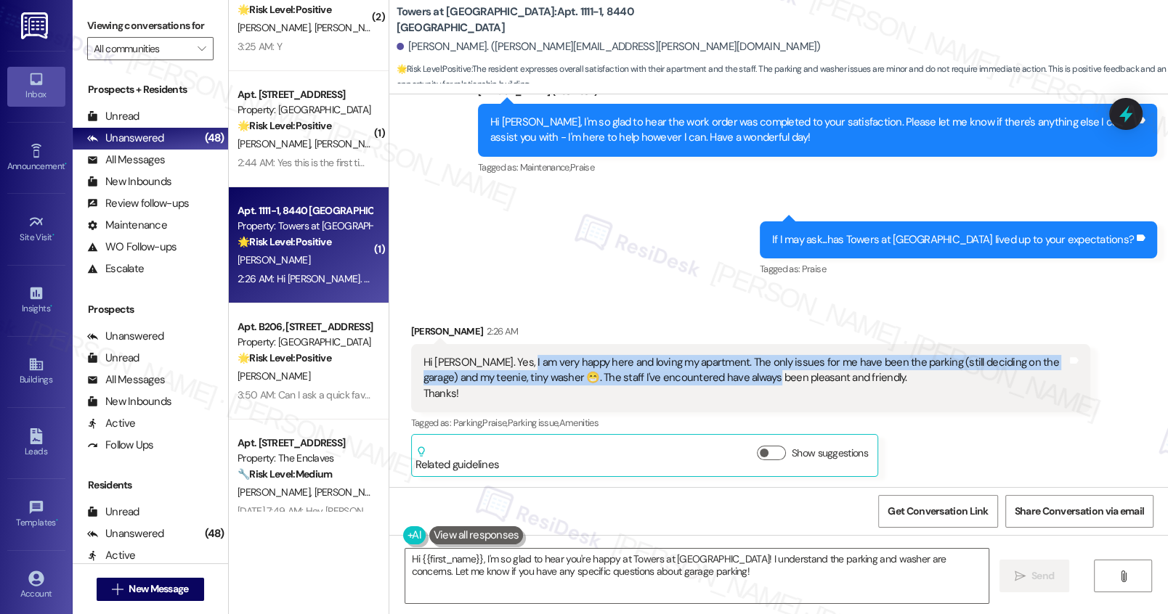
drag, startPoint x: 504, startPoint y: 355, endPoint x: 722, endPoint y: 372, distance: 218.5
click at [722, 372] on div "Hi Emily. Yes, I am very happy here and loving my apartment. The only issues fo…" at bounding box center [744, 378] width 643 height 46
click at [764, 365] on div "Hi Emily. Yes, I am very happy here and loving my apartment. The only issues fo…" at bounding box center [744, 378] width 643 height 46
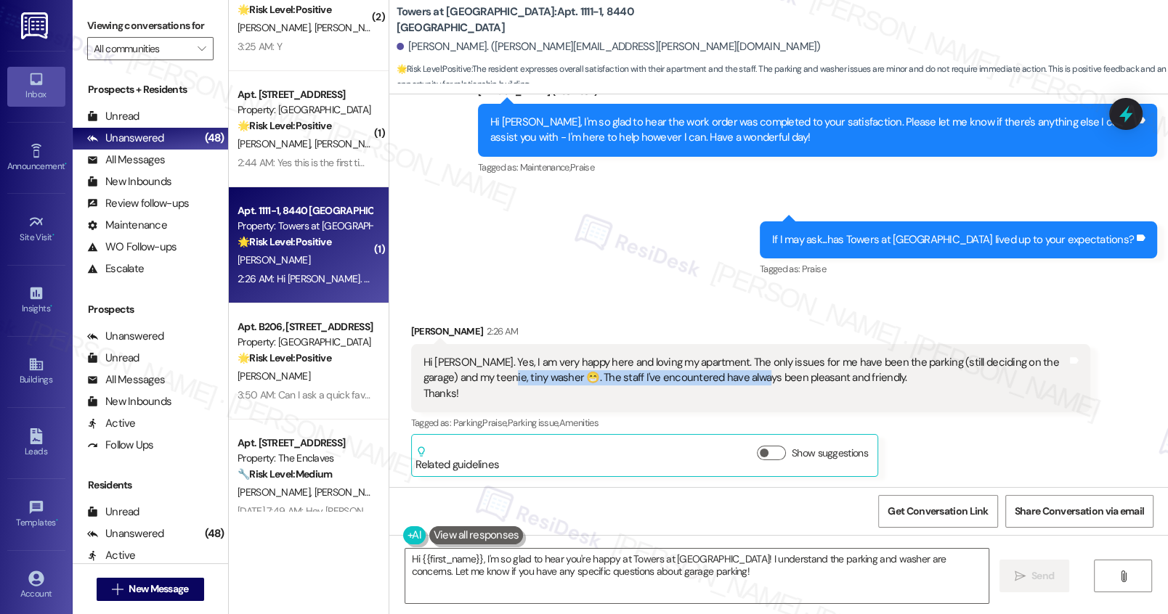
drag, startPoint x: 460, startPoint y: 379, endPoint x: 715, endPoint y: 383, distance: 255.6
click at [715, 383] on div "Hi Emily. Yes, I am very happy here and loving my apartment. The only issues fo…" at bounding box center [744, 378] width 643 height 46
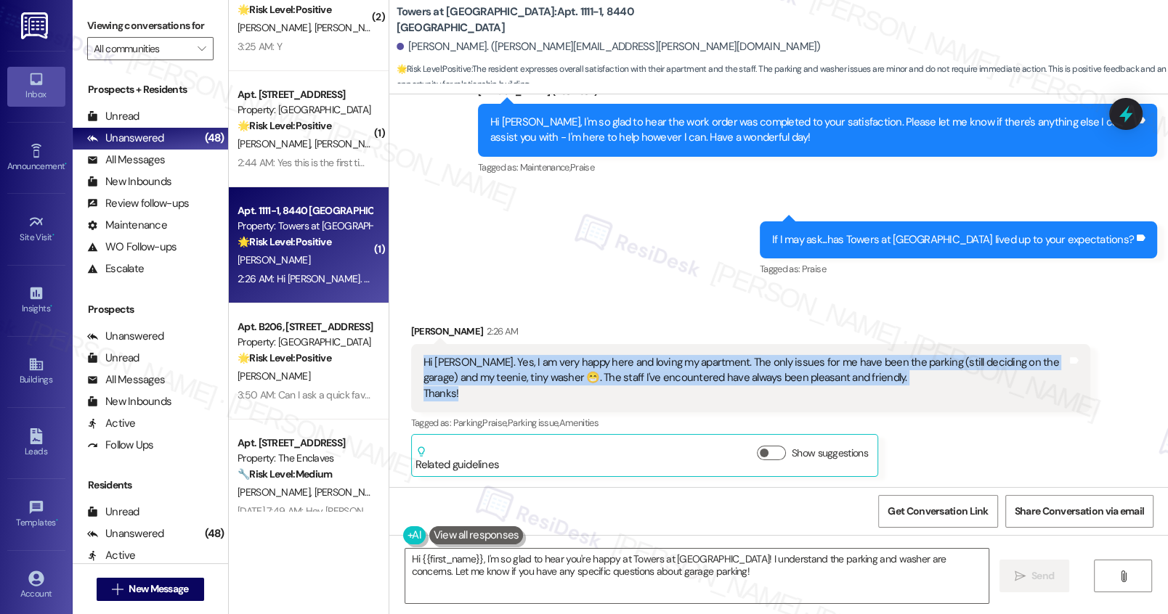
drag, startPoint x: 411, startPoint y: 361, endPoint x: 462, endPoint y: 394, distance: 60.8
click at [462, 394] on div "Hi Emily. Yes, I am very happy here and loving my apartment. The only issues fo…" at bounding box center [745, 378] width 646 height 46
copy div "Hi Emily. Yes, I am very happy here and loving my apartment. The only issues fo…"
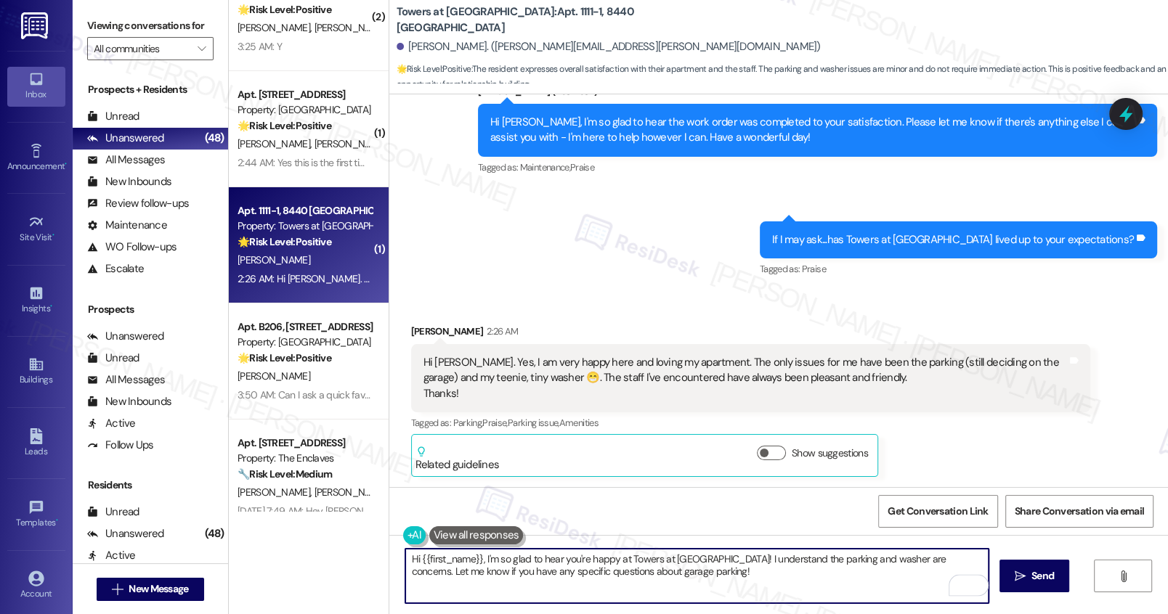
drag, startPoint x: 476, startPoint y: 558, endPoint x: 773, endPoint y: 566, distance: 296.3
click at [773, 566] on textarea "Hi {{first_name}}, I'm so glad to hear you're happy at Towers at Wyncote! I und…" at bounding box center [696, 576] width 582 height 54
paste textarea "’m so glad to hear you’re happy in your apartment and enjoying your time here! …"
drag, startPoint x: 567, startPoint y: 561, endPoint x: 772, endPoint y: 559, distance: 204.8
click at [772, 559] on textarea "Hi {{first_name}}, I’m so glad to hear you’re happy in your apartment and enjoy…" at bounding box center [696, 576] width 582 height 54
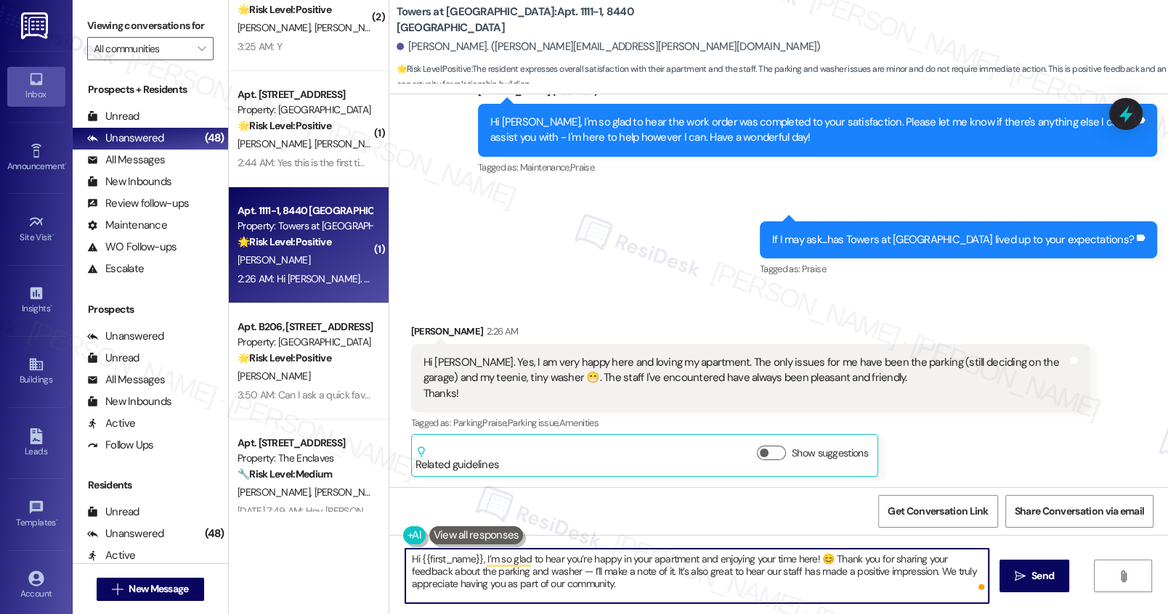
click at [836, 557] on textarea "Hi {{first_name}}, I’m so glad to hear you’re happy in your apartment and enjoy…" at bounding box center [696, 576] width 582 height 54
drag, startPoint x: 823, startPoint y: 563, endPoint x: 734, endPoint y: 584, distance: 91.1
click at [734, 584] on textarea "Hi {{first_name}}, I’m so glad to hear you’re happy in your apartment and enjoy…" at bounding box center [696, 576] width 582 height 54
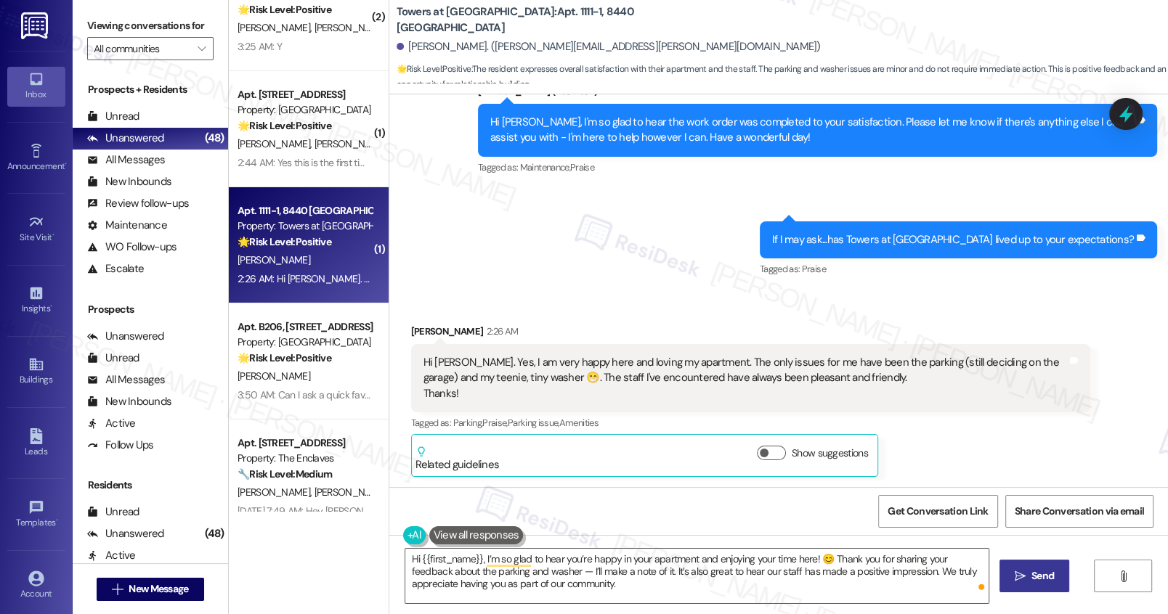
click at [1048, 584] on button " Send" at bounding box center [1034, 576] width 70 height 33
type textarea "Fetching suggested responses. Please feel free to read through the conversation…"
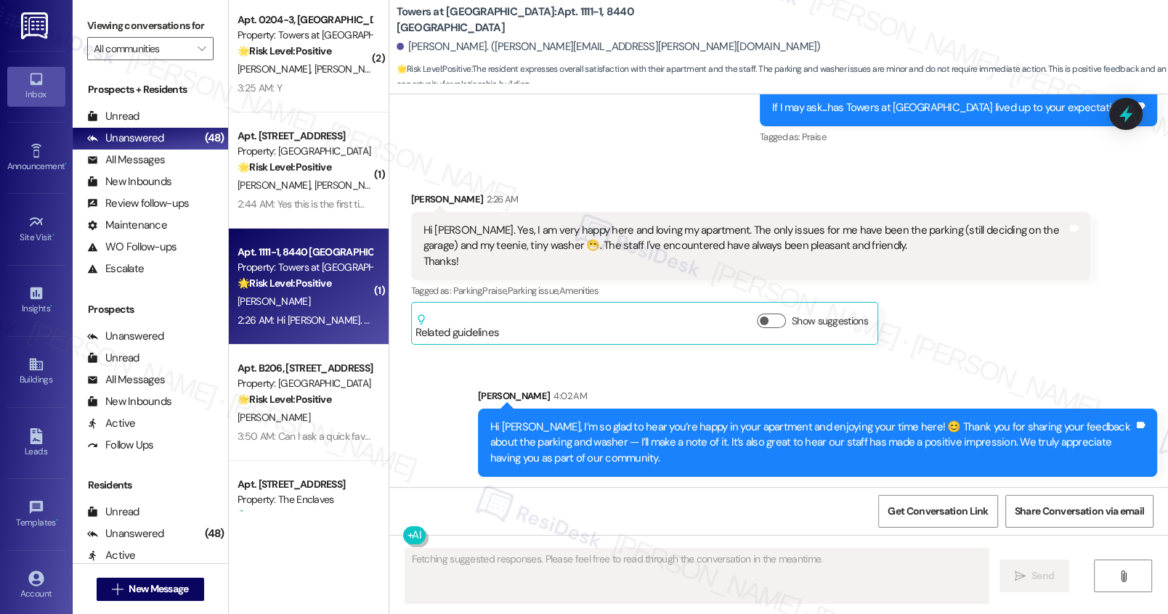
scroll to position [4806, 0]
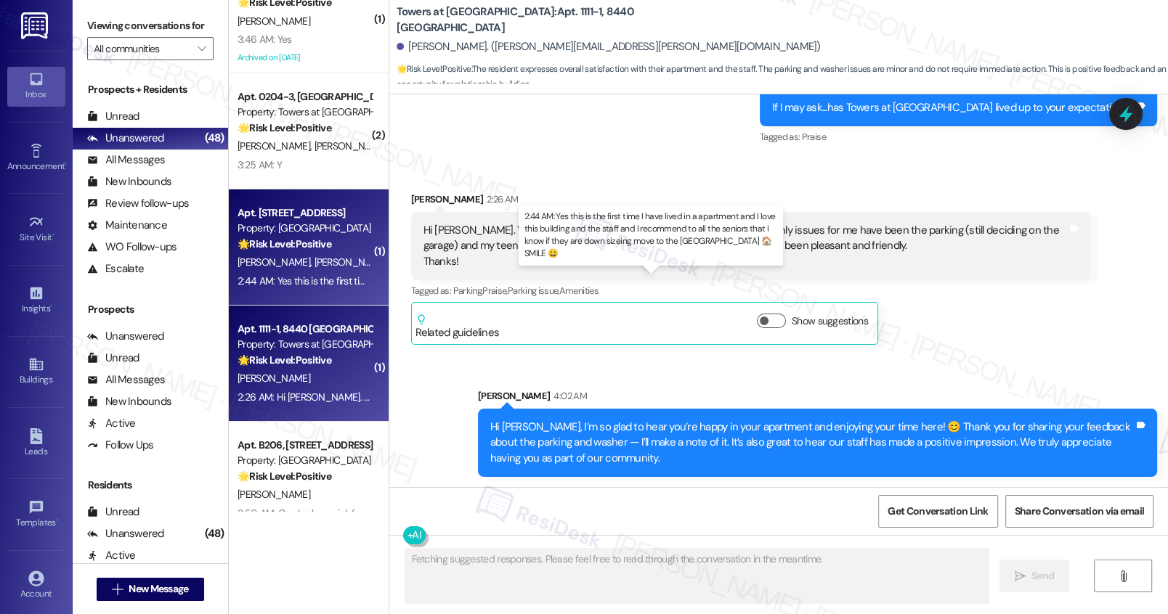
click at [315, 276] on div "2:44 AM: Yes this is the first time I have lived in a apartment and I love this…" at bounding box center [687, 280] width 900 height 13
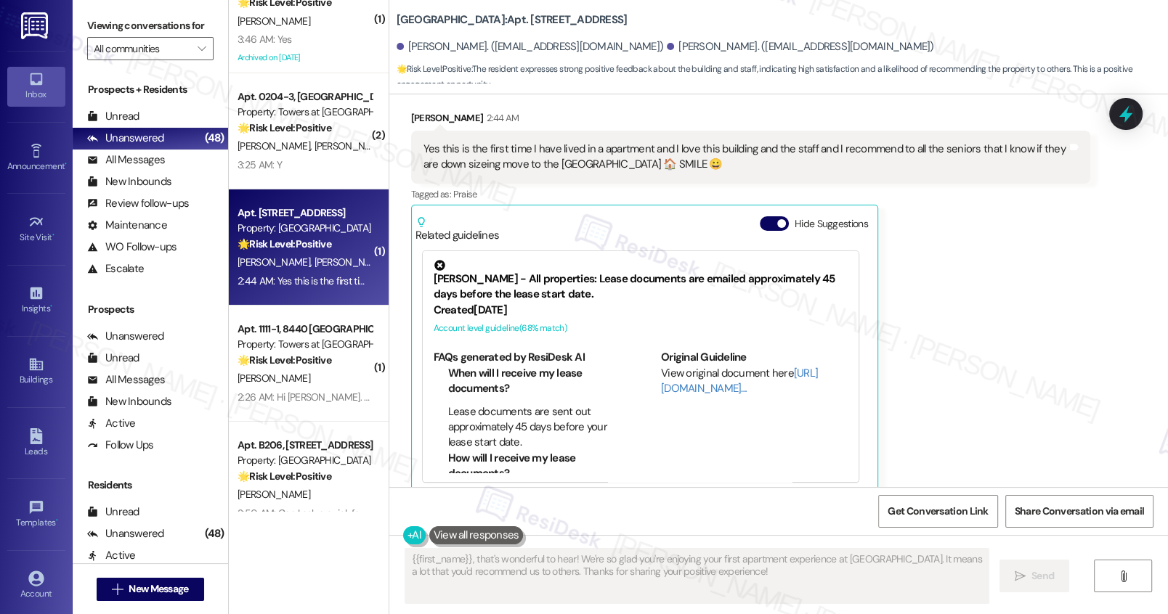
scroll to position [1194, 0]
click at [760, 216] on button "Hide Suggestions" at bounding box center [773, 223] width 29 height 15
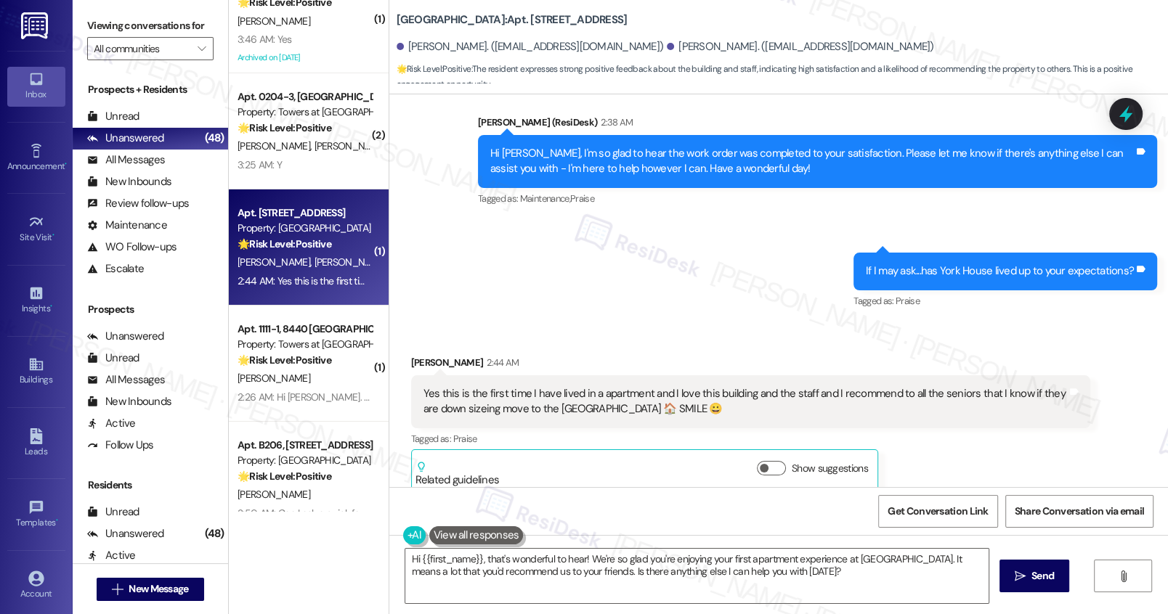
drag, startPoint x: 457, startPoint y: 377, endPoint x: 592, endPoint y: 376, distance: 135.8
click at [595, 386] on div "Yes this is the first time I have lived in a apartment and I love this building…" at bounding box center [744, 401] width 643 height 31
drag, startPoint x: 520, startPoint y: 376, endPoint x: 868, endPoint y: 382, distance: 347.8
click at [868, 386] on div "Yes this is the first time I have lived in a apartment and I love this building…" at bounding box center [744, 401] width 643 height 31
drag, startPoint x: 423, startPoint y: 391, endPoint x: 563, endPoint y: 398, distance: 140.3
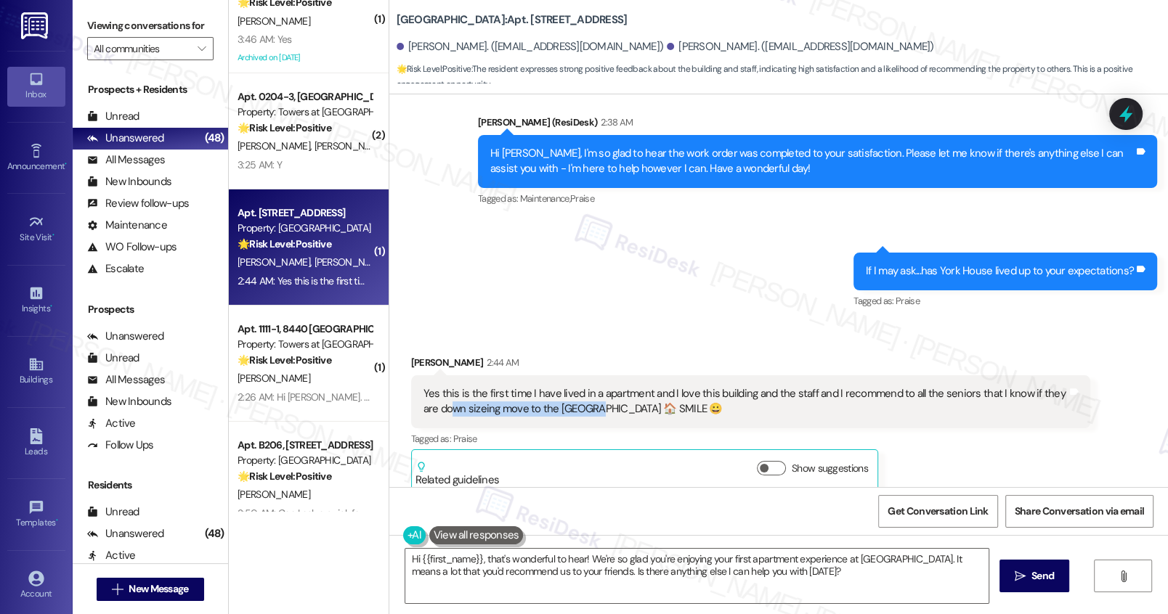
click at [563, 398] on div "Yes this is the first time I have lived in a apartment and I love this building…" at bounding box center [744, 401] width 643 height 31
click at [516, 562] on textarea "Hi {{first_name}}, that's wonderful to hear! We're so glad you're enjoying your…" at bounding box center [696, 576] width 582 height 54
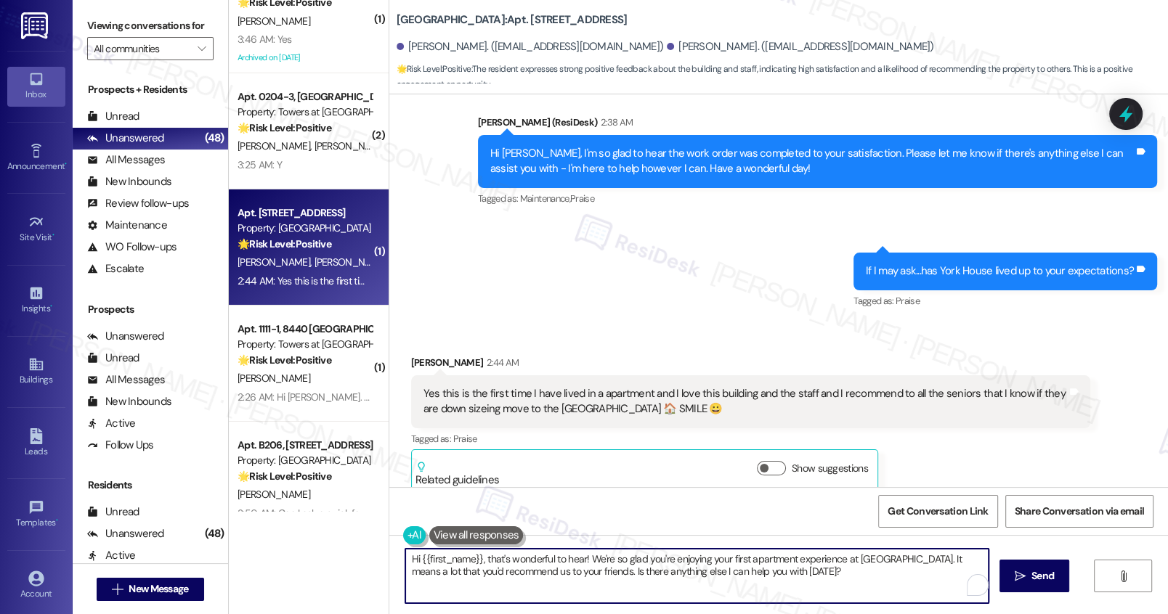
click at [516, 562] on textarea "Hi {{first_name}}, that's wonderful to hear! We're so glad you're enjoying your…" at bounding box center [696, 576] width 582 height 54
paste textarea "! Thank you for letting us know! We’re so glad to hear that you’re happy with y…"
drag, startPoint x: 478, startPoint y: 558, endPoint x: 340, endPoint y: 534, distance: 140.6
click at [340, 534] on div "( 1 ) Apt. W0209, 251 W Dekalb Pike Property: 251 Dekalb 💡 Risk Level: Low The …" at bounding box center [698, 307] width 939 height 614
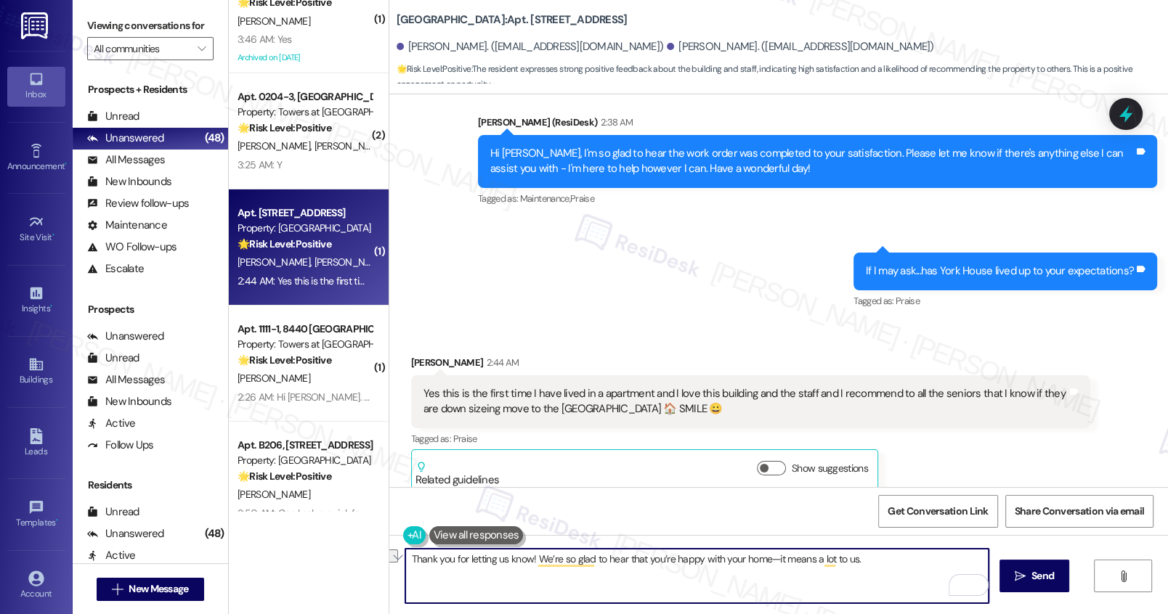
drag, startPoint x: 480, startPoint y: 558, endPoint x: 635, endPoint y: 560, distance: 154.7
click at [635, 560] on textarea "Thank you for letting us know! We’re so glad to hear that you’re happy with you…" at bounding box center [696, 576] width 582 height 54
click at [657, 558] on textarea "Thank you for letting us know! We’re so glad to hear that you’re happy with you…" at bounding box center [696, 576] width 582 height 54
drag, startPoint x: 616, startPoint y: 556, endPoint x: 757, endPoint y: 561, distance: 141.7
click at [757, 561] on textarea "Thank you for letting us know! We’re so glad to hear that you’re happy with you…" at bounding box center [696, 576] width 582 height 54
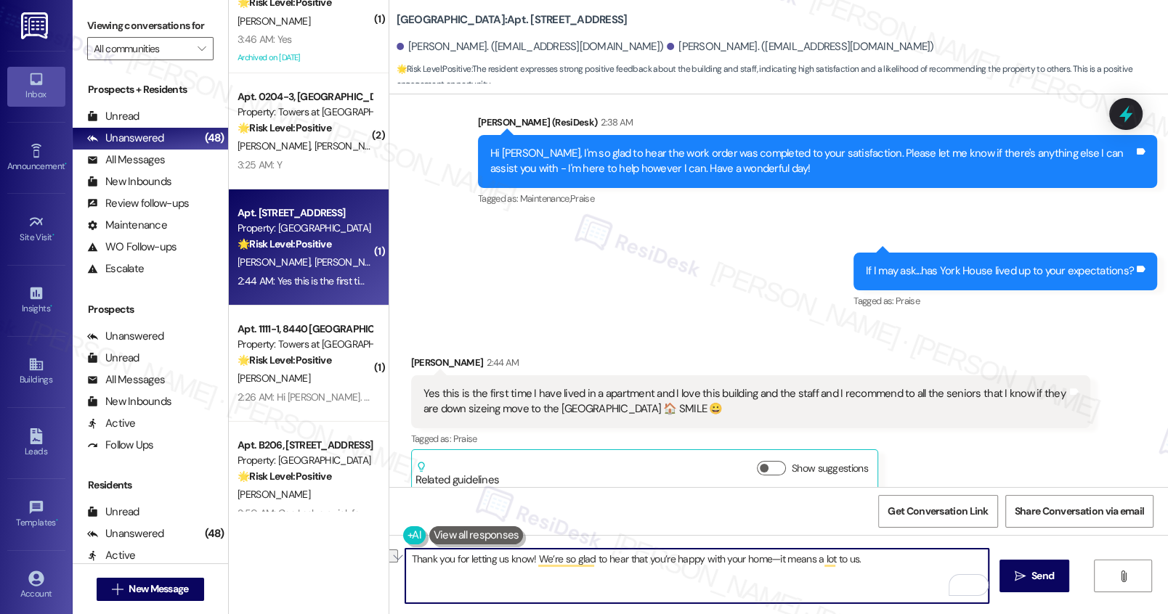
click at [858, 558] on textarea "Thank you for letting us know! We’re so glad to hear that you’re happy with you…" at bounding box center [696, 576] width 582 height 54
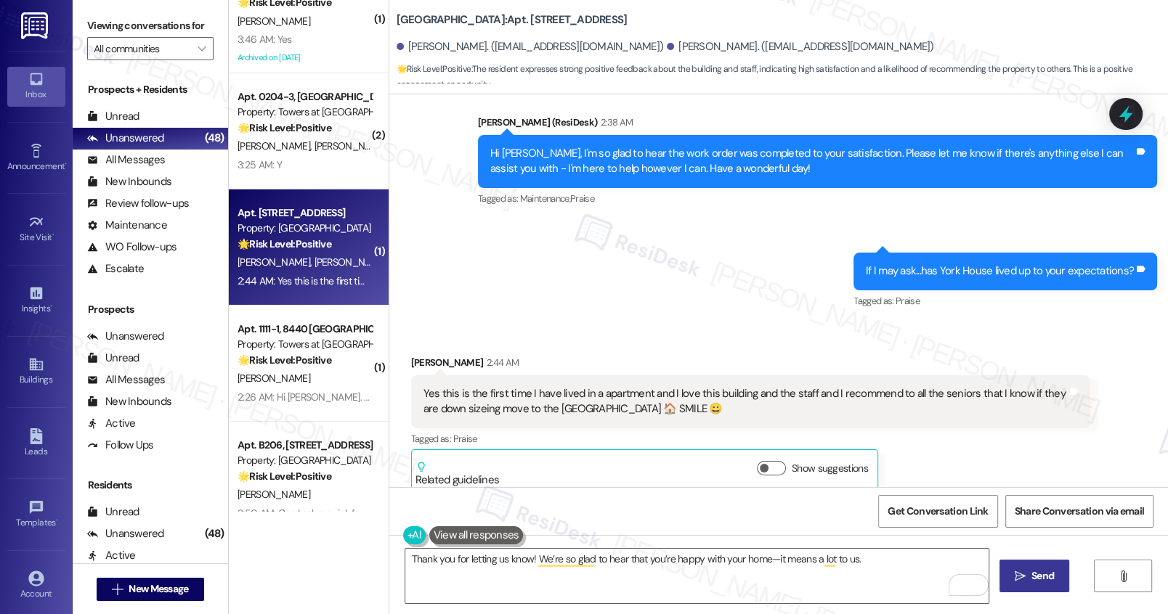
click at [1032, 580] on span "Send" at bounding box center [1042, 576] width 23 height 15
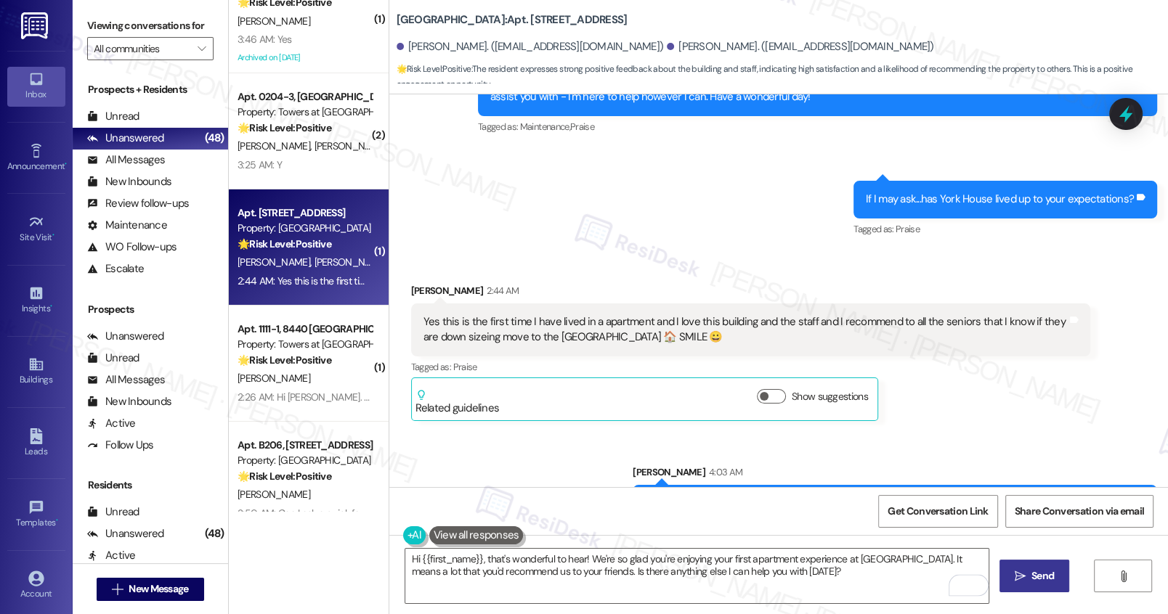
scroll to position [1050, 0]
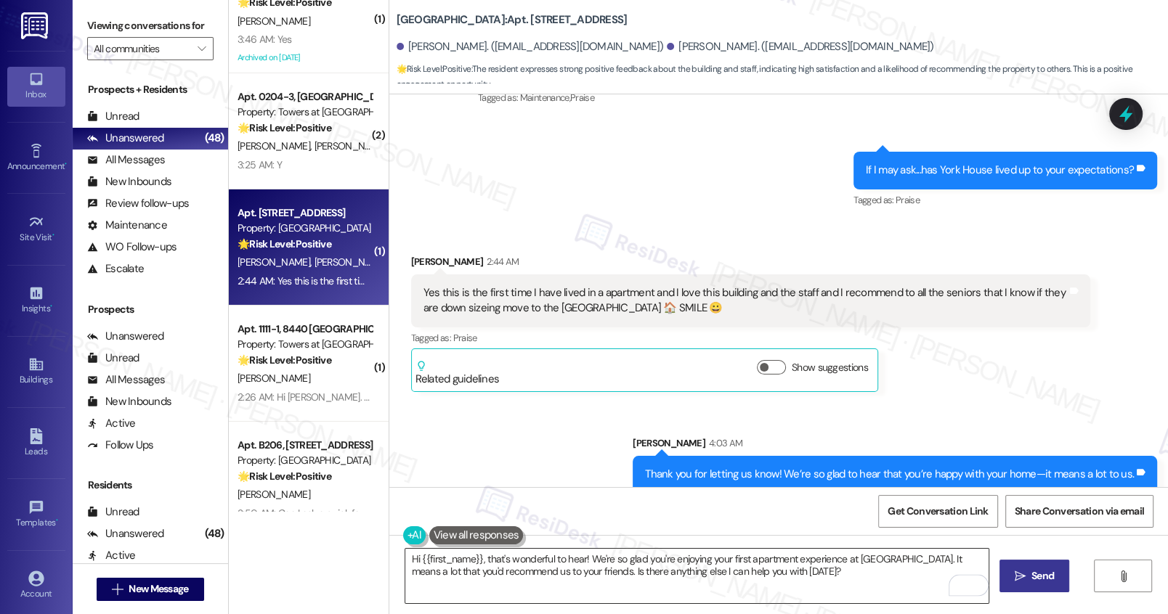
click at [482, 565] on textarea "Hi {{first_name}}, that's wonderful to hear! We're so glad you're enjoying your…" at bounding box center [696, 576] width 582 height 54
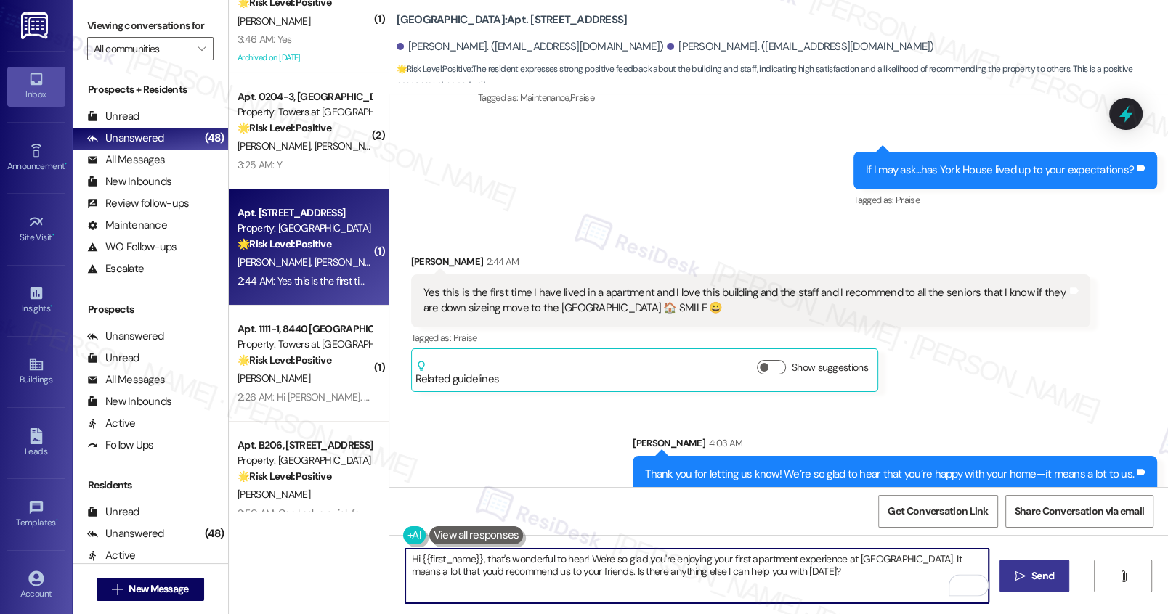
click at [482, 565] on textarea "Hi {{first_name}}, that's wonderful to hear! We're so glad you're enjoying your…" at bounding box center [696, 576] width 582 height 54
paste textarea "Can I ask a quick favor? If you have a moment, would you mind leaving us a Goog…"
click at [730, 584] on textarea "Can I ask a quick favor? If you have a moment, would you mind leaving us a Goog…" at bounding box center [696, 576] width 582 height 54
type textarea "Can I ask a quick favor? If you have a moment, would you mind leaving us a Goog…"
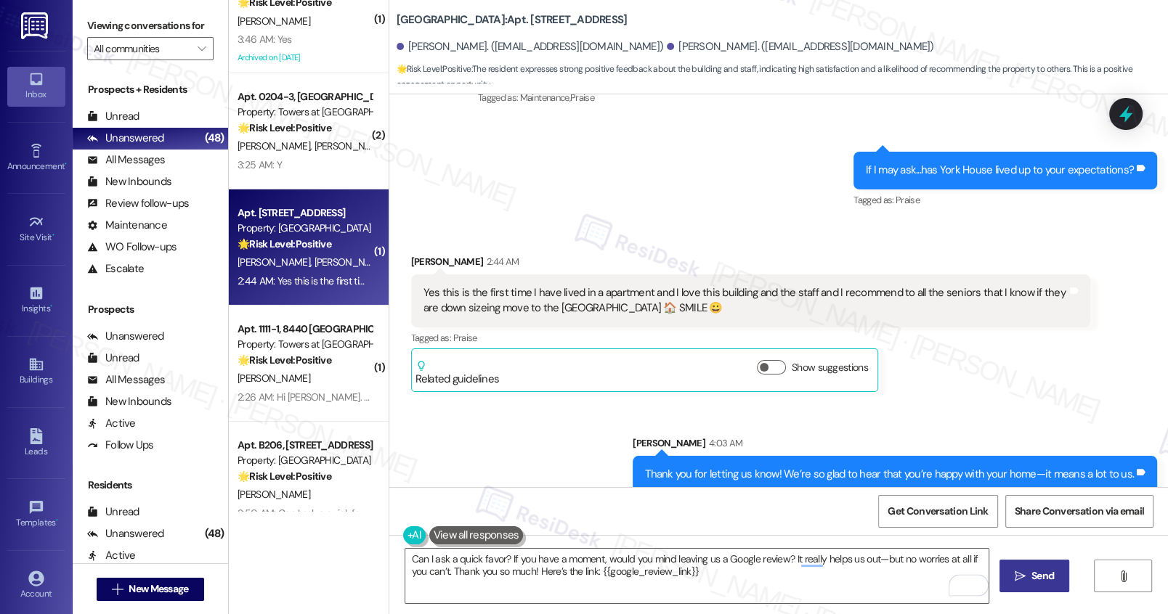
click at [1043, 584] on button " Send" at bounding box center [1034, 576] width 70 height 33
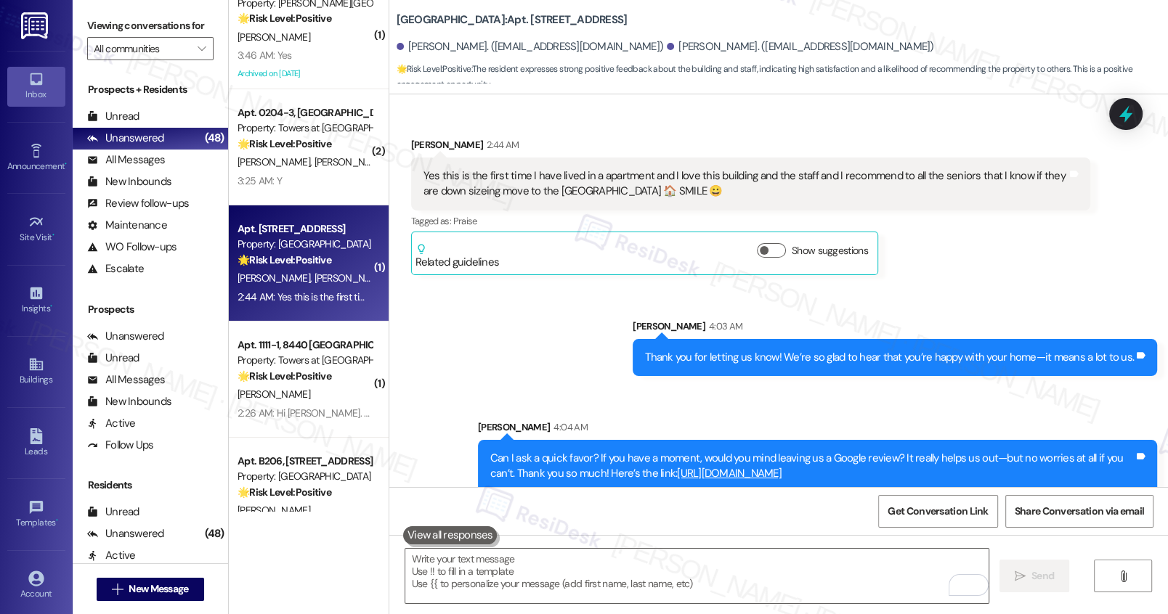
scroll to position [4708, 0]
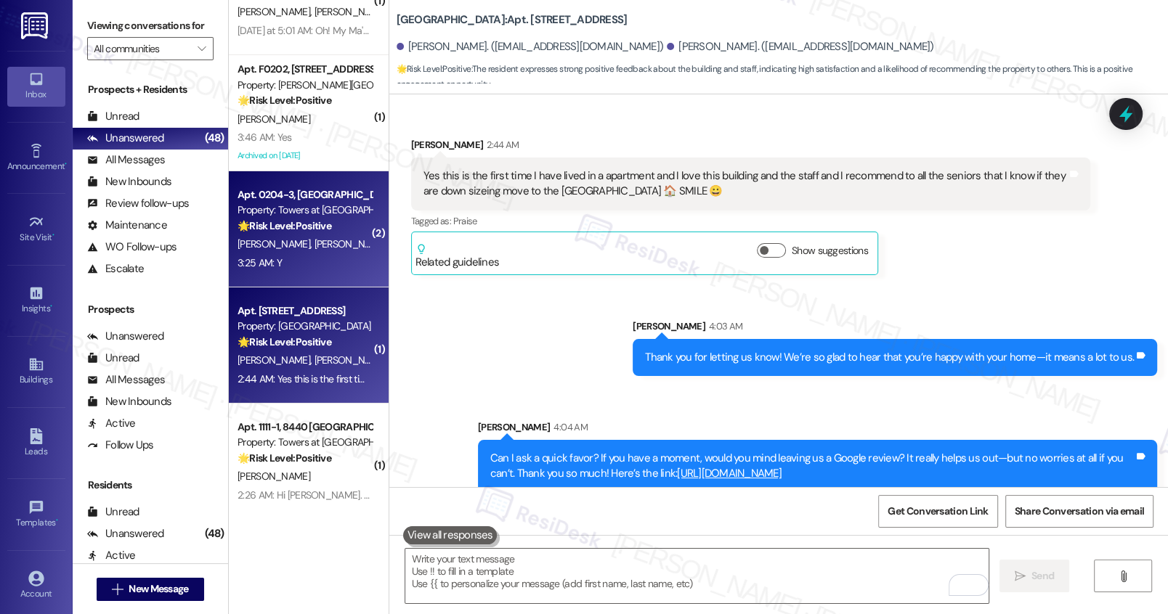
click at [312, 253] on div "D. Ballou K. Bundy" at bounding box center [304, 244] width 137 height 18
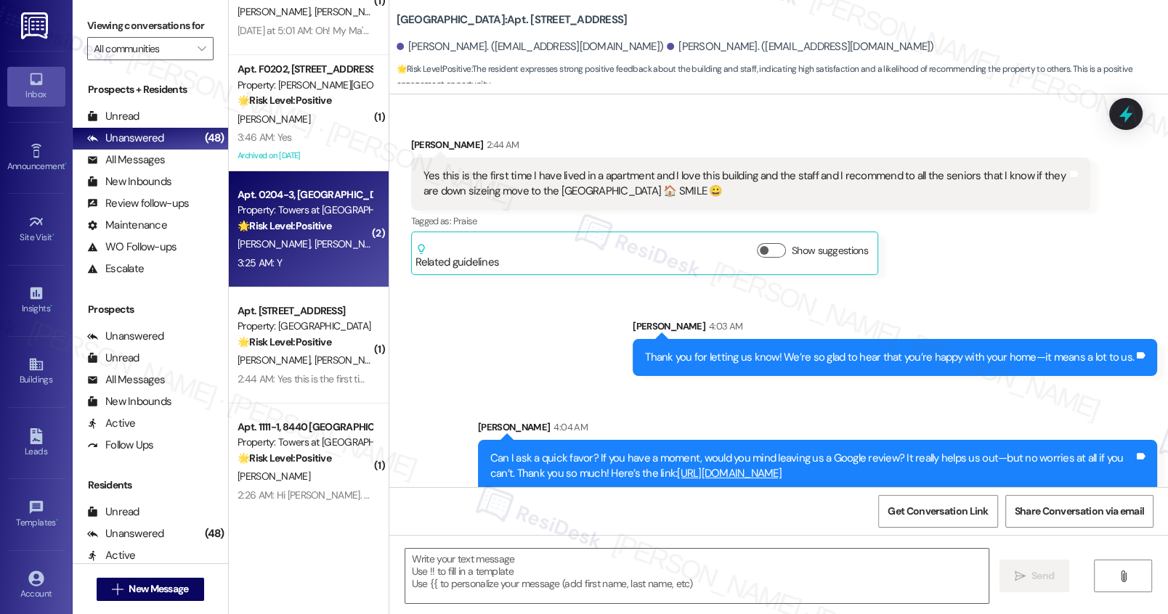
type textarea "Fetching suggested responses. Please feel free to read through the conversation…"
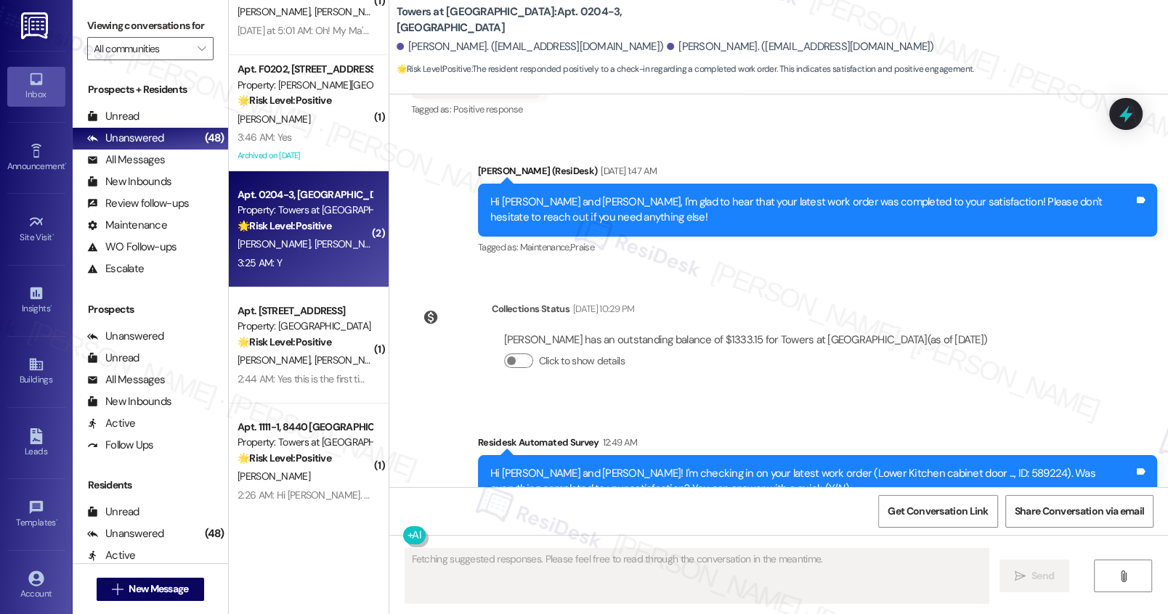
scroll to position [12693, 0]
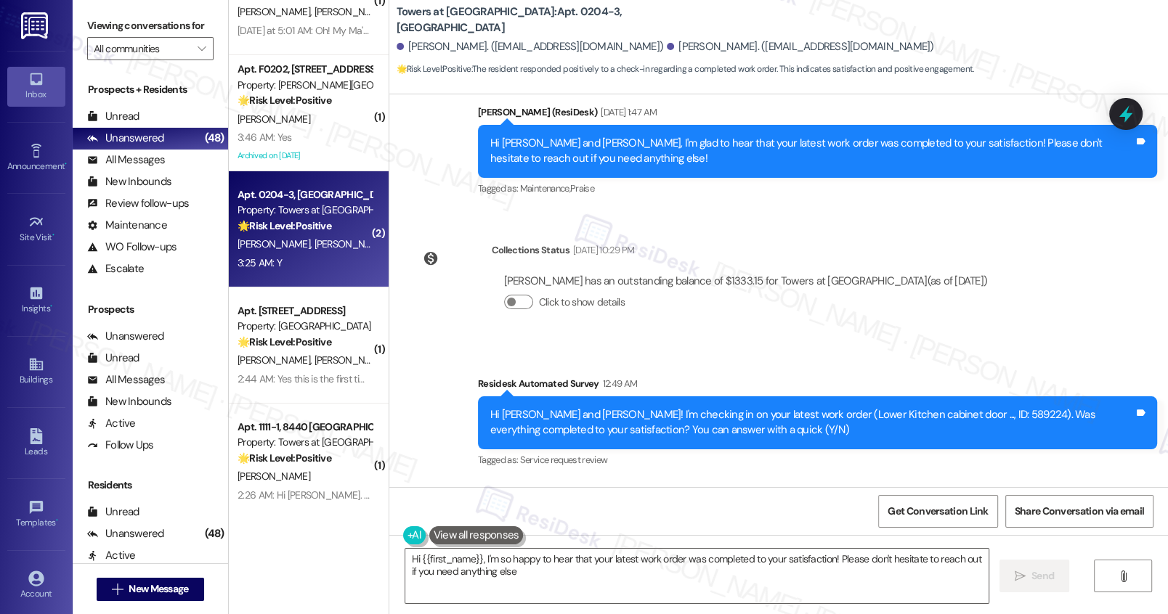
type textarea "Hi {{first_name}}, I'm so happy to hear that your latest work order was complet…"
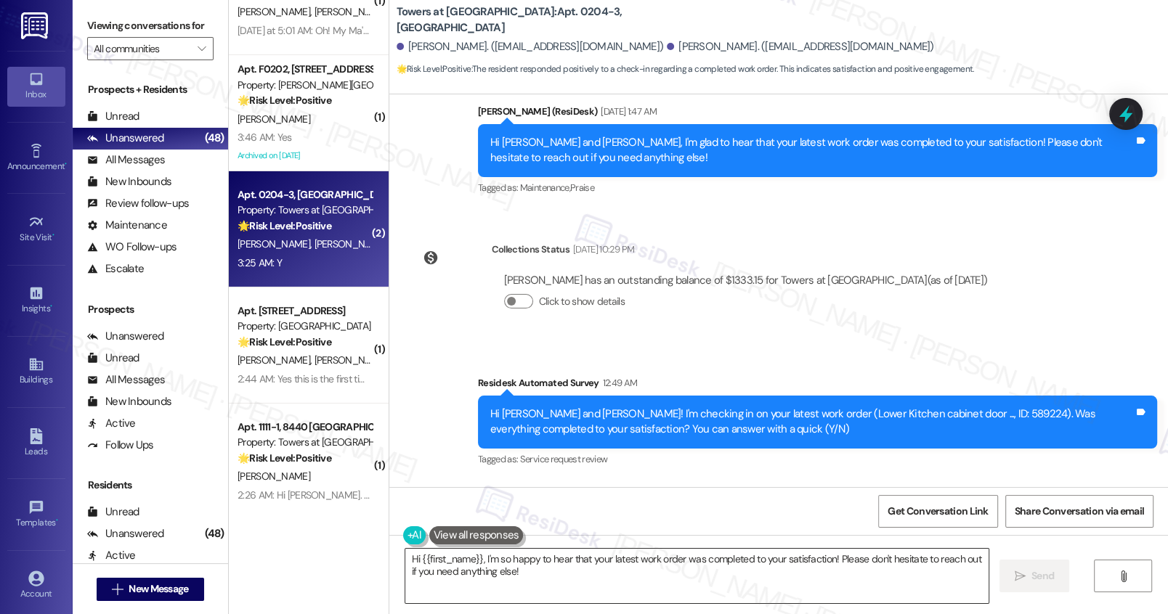
click at [529, 573] on textarea "Hi {{first_name}}, I'm so happy to hear that your latest work order was complet…" at bounding box center [696, 576] width 582 height 54
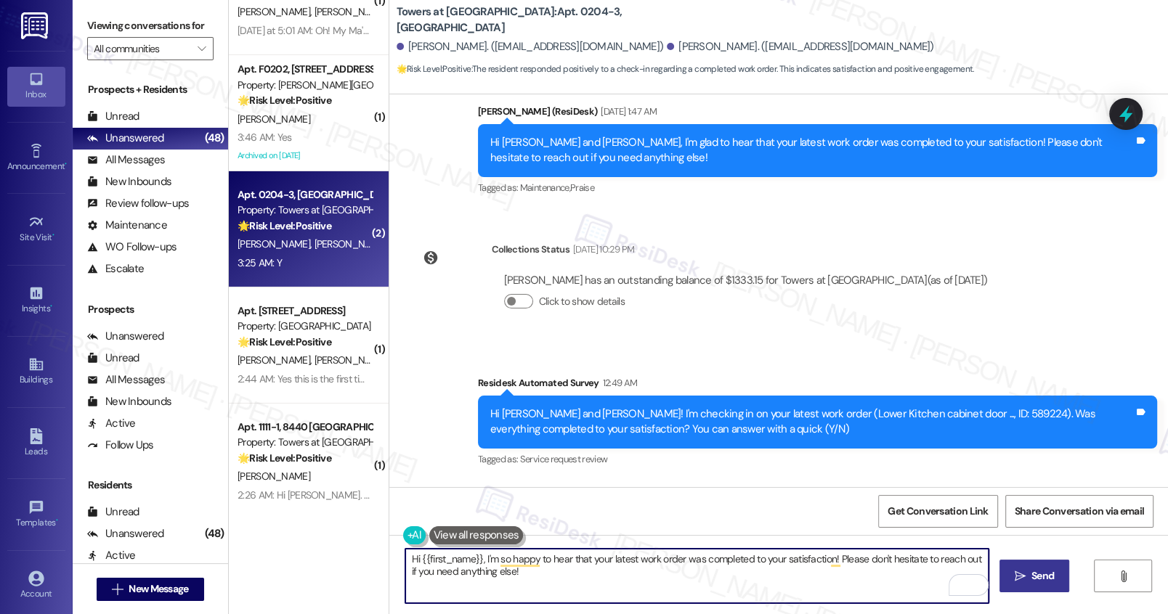
click at [1028, 582] on span "Send" at bounding box center [1042, 576] width 28 height 15
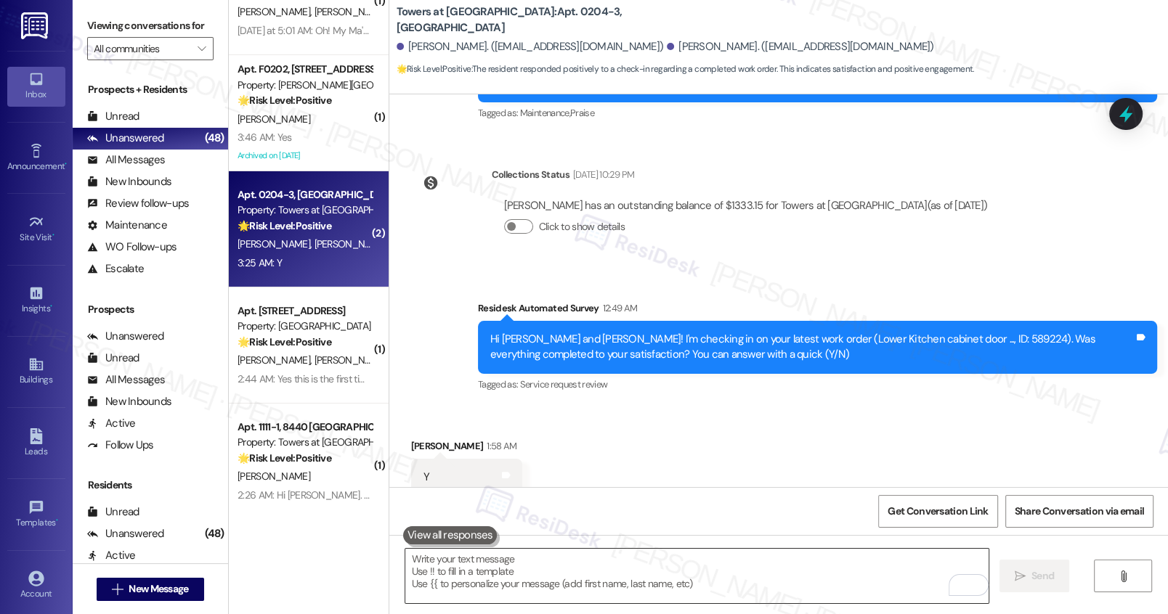
scroll to position [12810, 0]
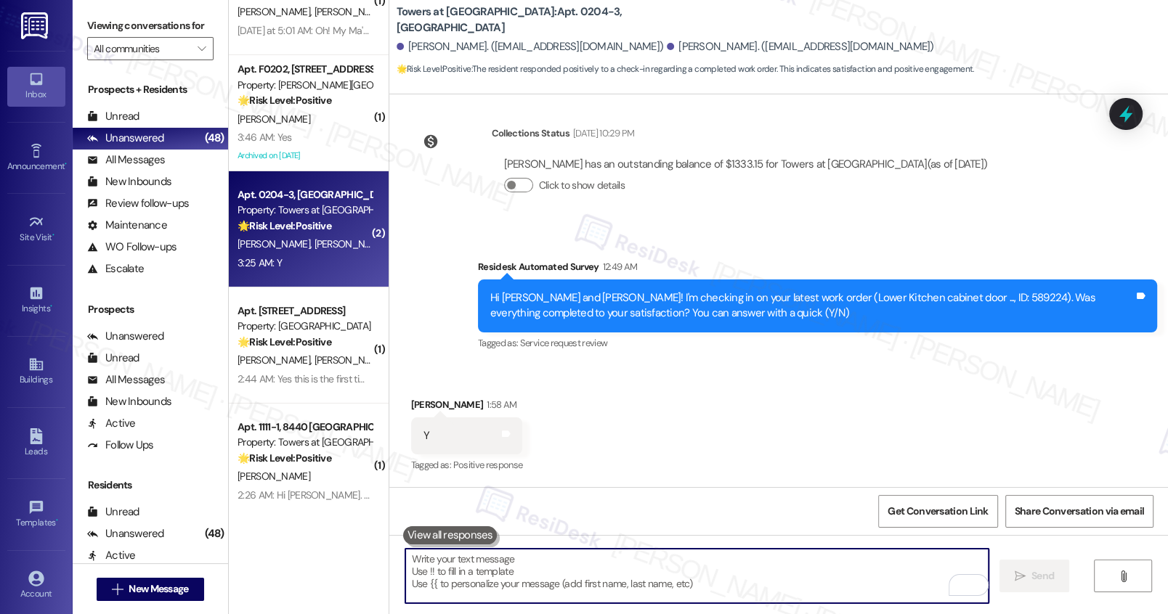
click at [710, 577] on textarea "To enrich screen reader interactions, please activate Accessibility in Grammarl…" at bounding box center [696, 576] width 582 height 54
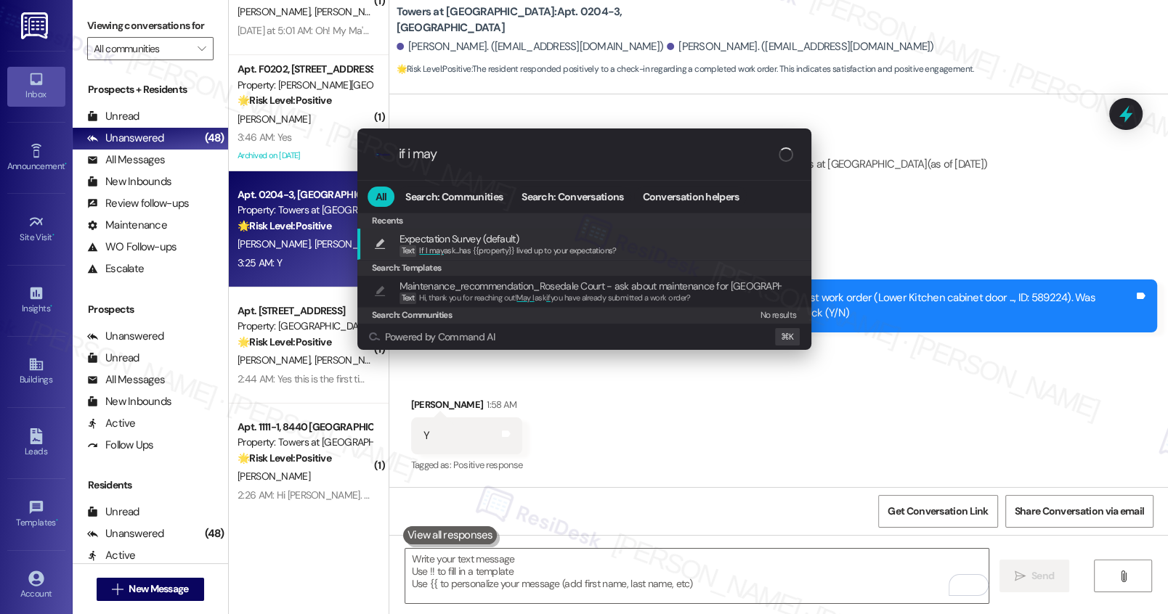
type input "if i may"
click at [595, 247] on span "If I may ask...has {{property}} lived up to your expectations?" at bounding box center [517, 250] width 197 height 10
type textarea "If I may ask...has {{property}} lived up to your expectations?"
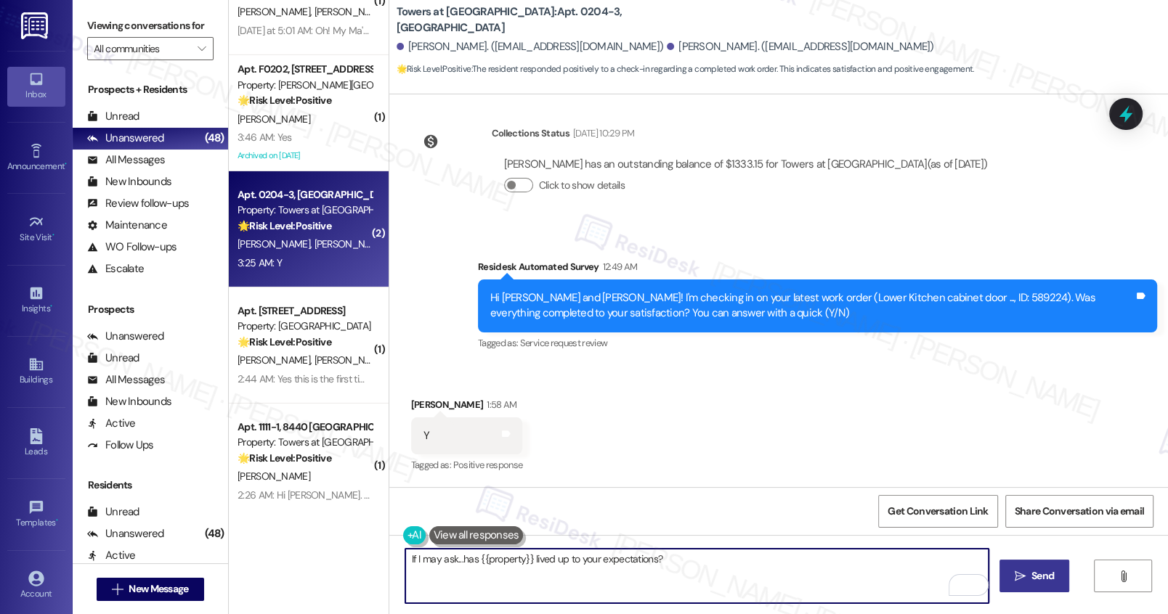
click at [1031, 582] on span "Send" at bounding box center [1042, 576] width 23 height 15
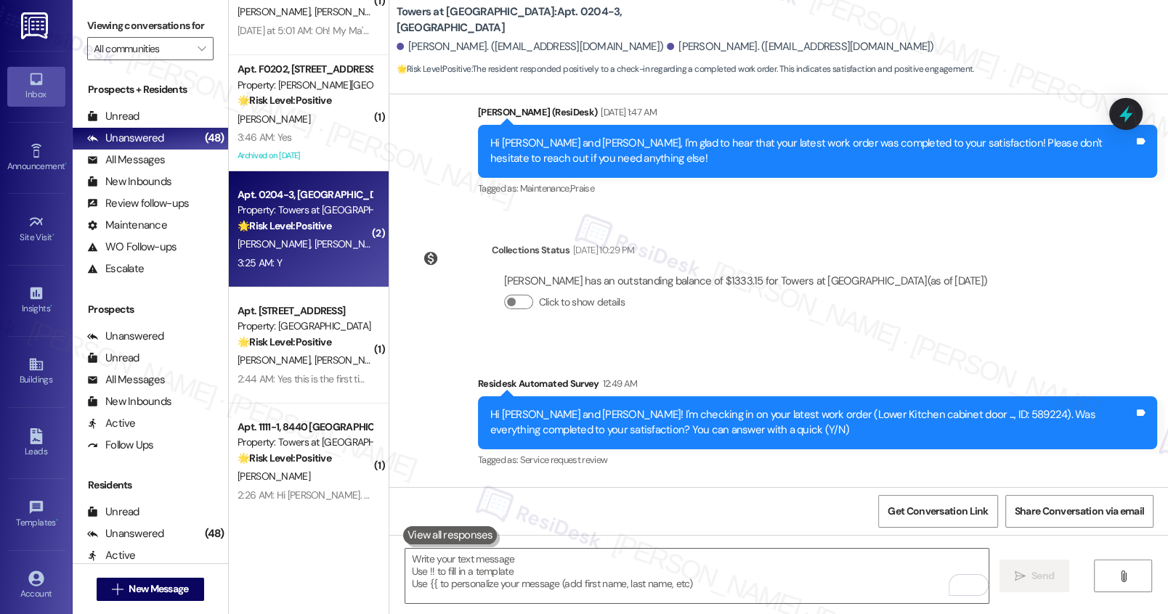
scroll to position [12911, 0]
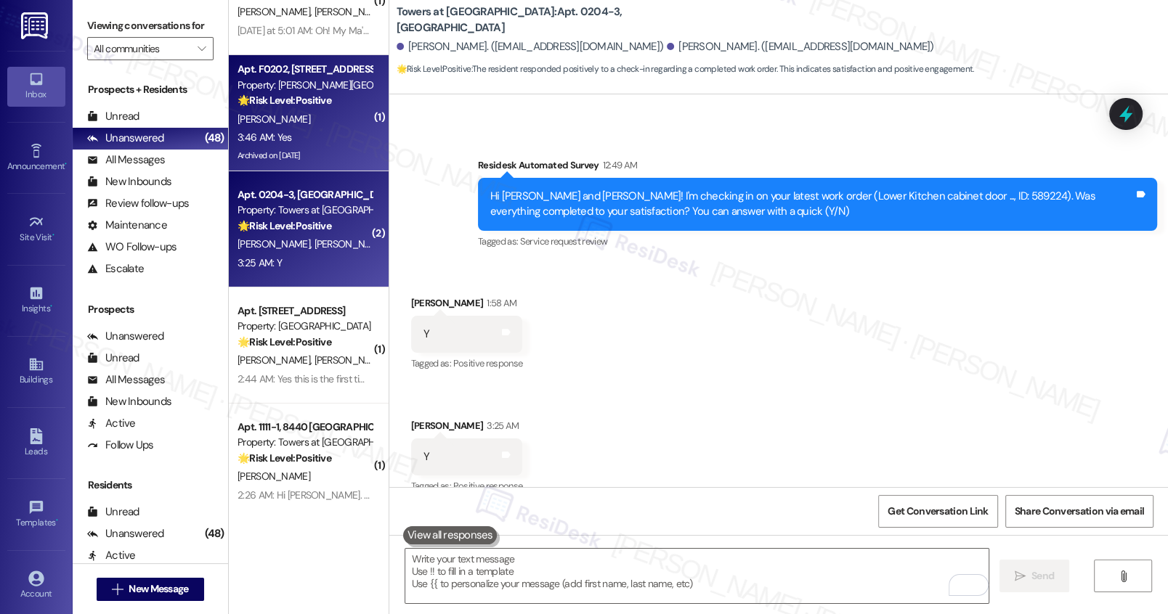
click at [300, 125] on div "[PERSON_NAME]" at bounding box center [304, 119] width 137 height 18
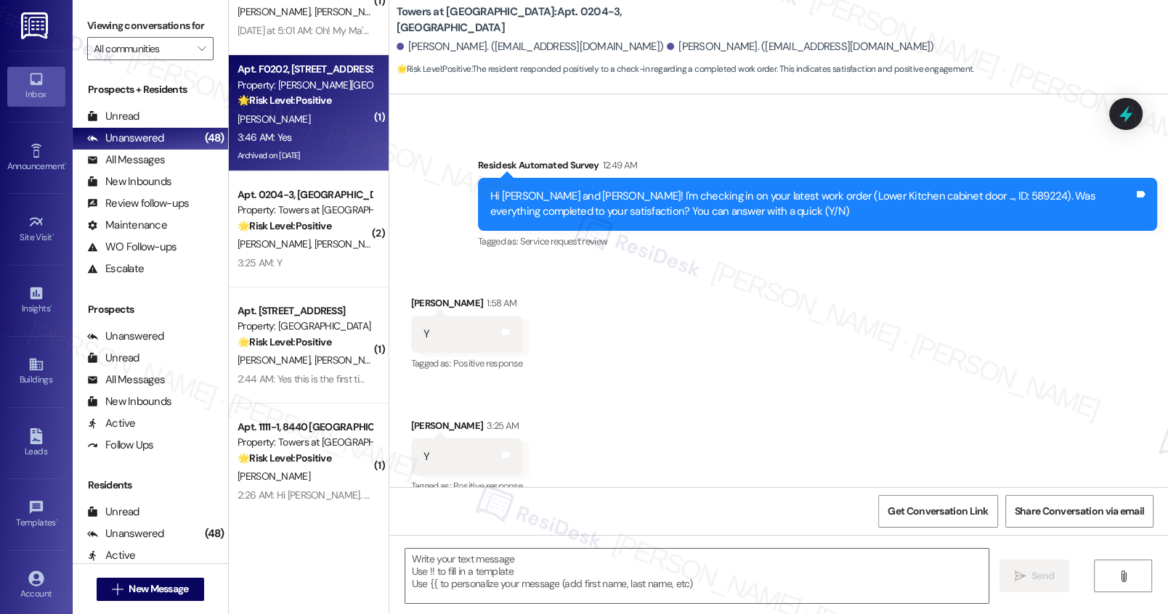
type textarea "Fetching suggested responses. Please feel free to read through the conversation…"
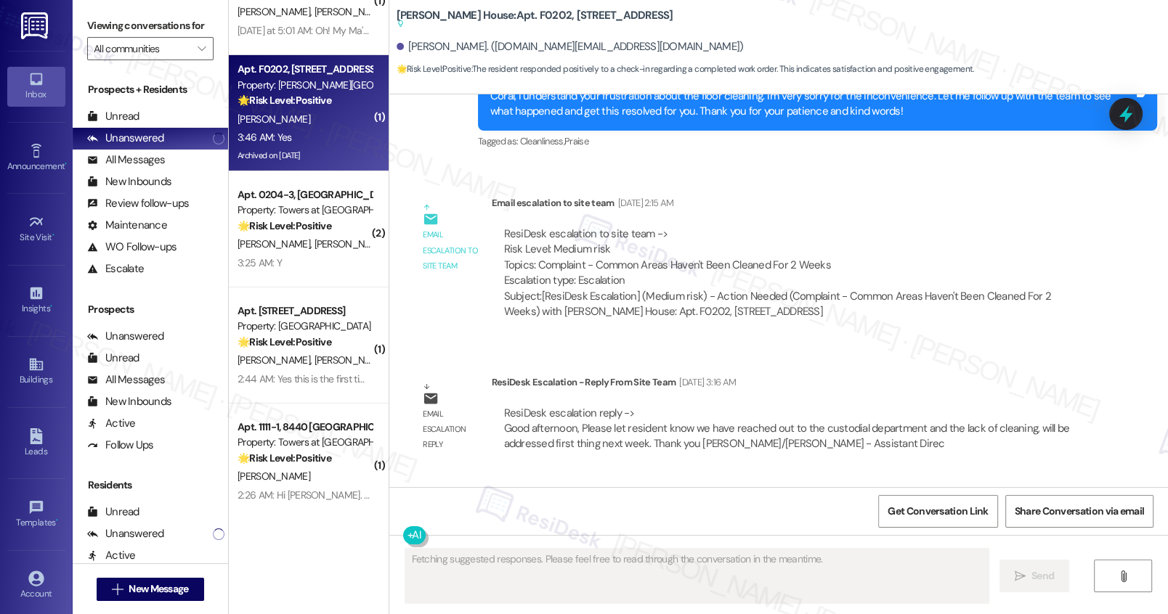
scroll to position [52608, 0]
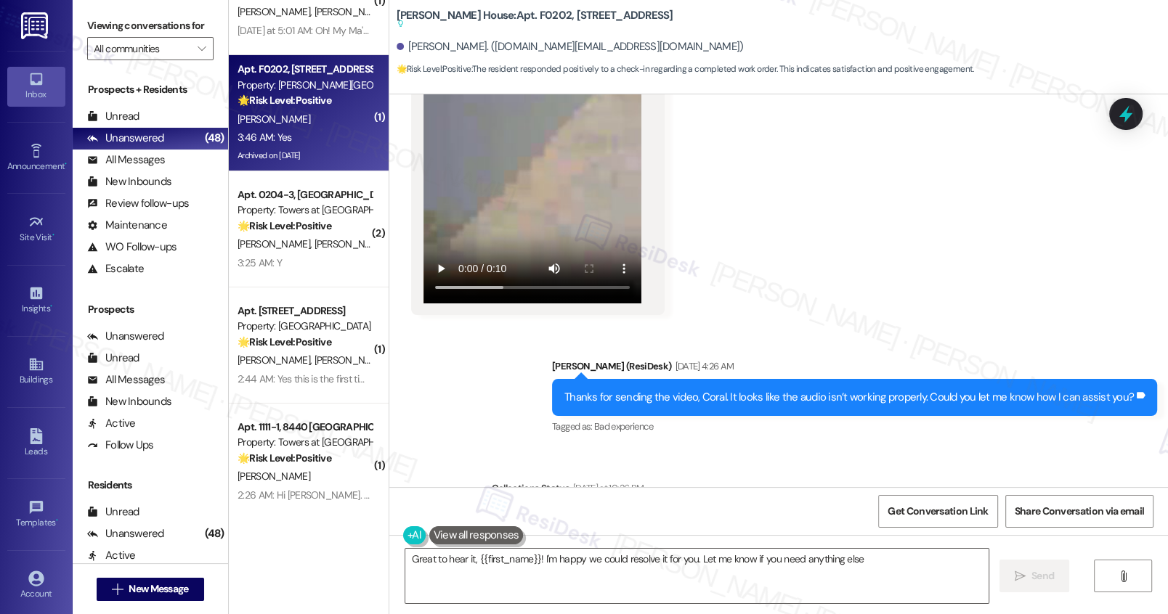
type textarea "Great to hear it, {{first_name}}! I'm happy we could resolve it for you. Let me…"
click at [592, 570] on textarea "Great to hear it, {{first_name}}! I'm happy we could resolve it for you. Let me…" at bounding box center [696, 576] width 582 height 54
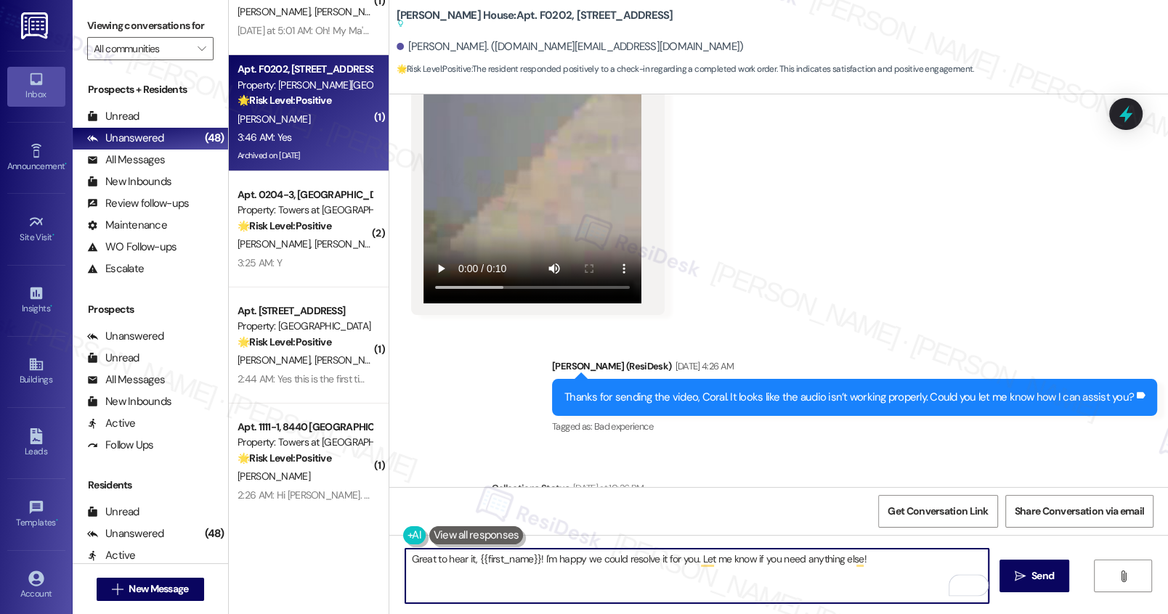
click at [873, 565] on textarea "Great to hear it, {{first_name}}! I'm happy we could resolve it for you. Let me…" at bounding box center [696, 576] width 582 height 54
click at [1031, 578] on span "Send" at bounding box center [1042, 576] width 23 height 15
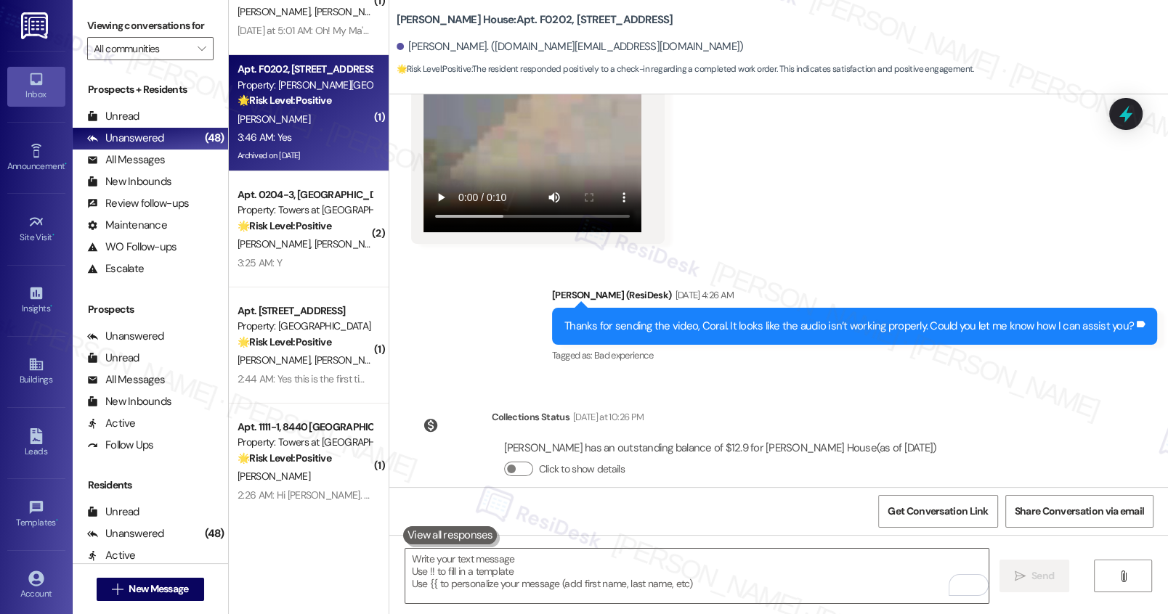
scroll to position [52709, 0]
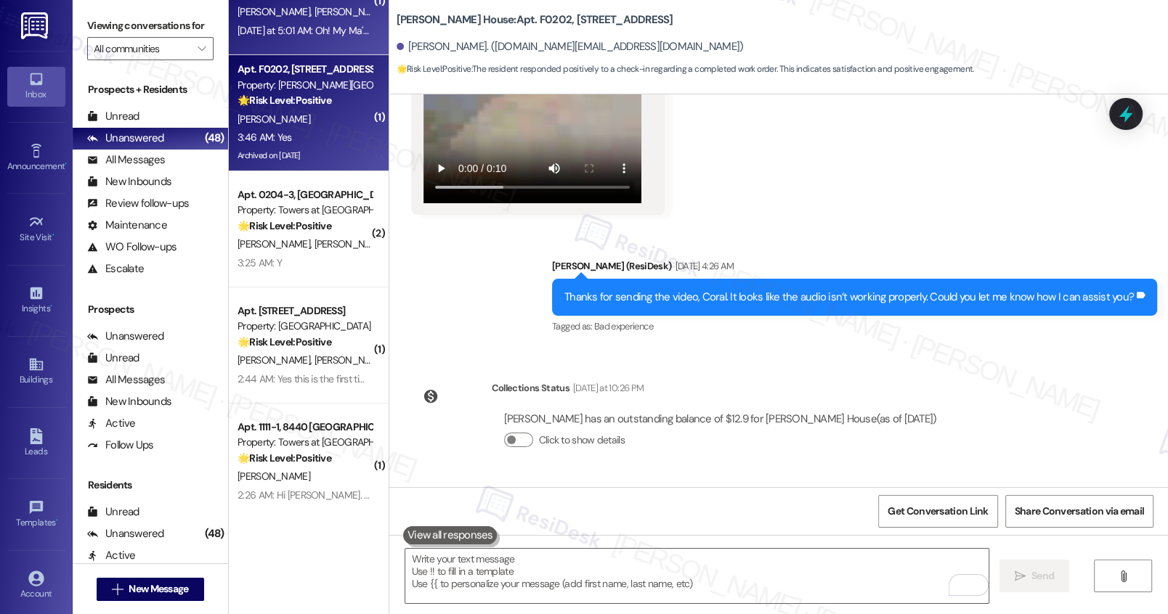
click at [309, 20] on div "D. Robinson P. Robinson" at bounding box center [304, 12] width 137 height 18
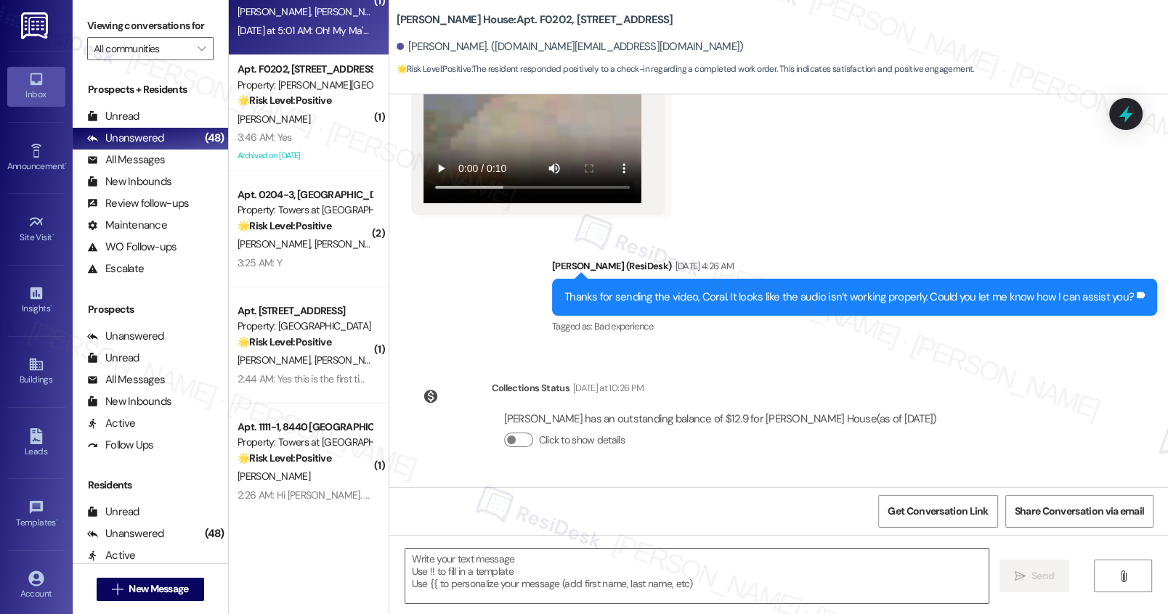
type textarea "Fetching suggested responses. Please feel free to read through the conversation…"
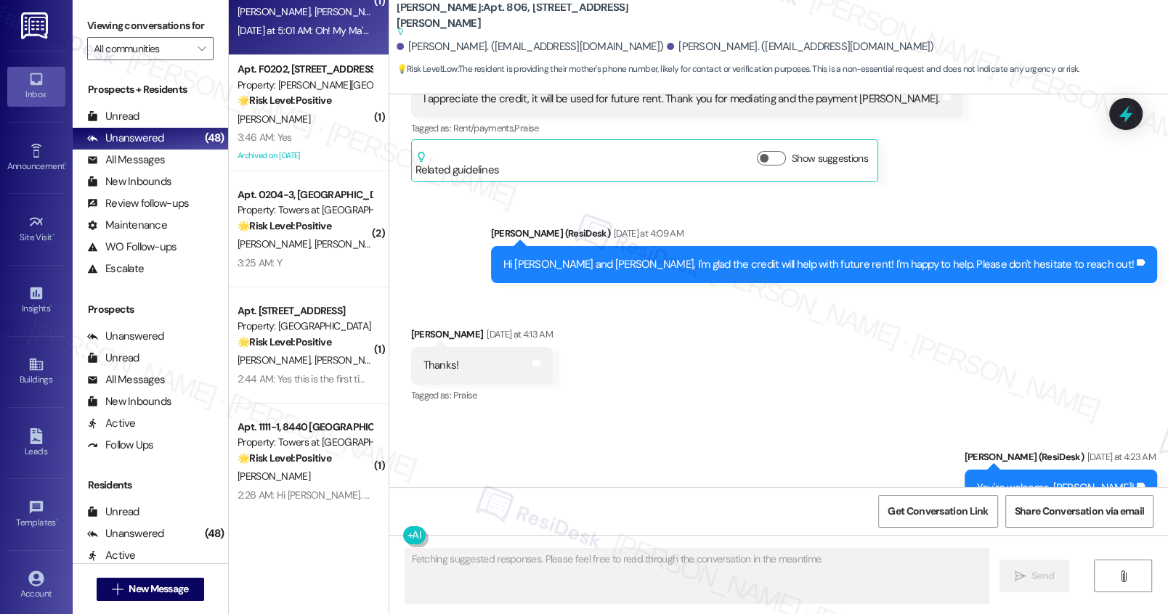
scroll to position [8250, 0]
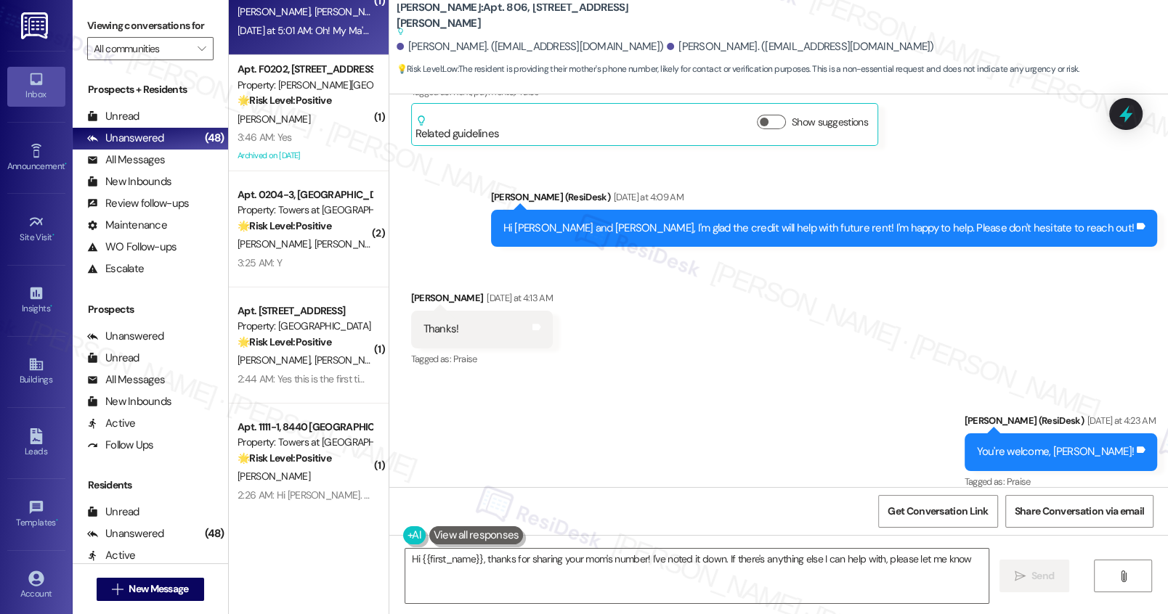
type textarea "Hi {{first_name}}, thanks for sharing your mom's number! I've noted it down. If…"
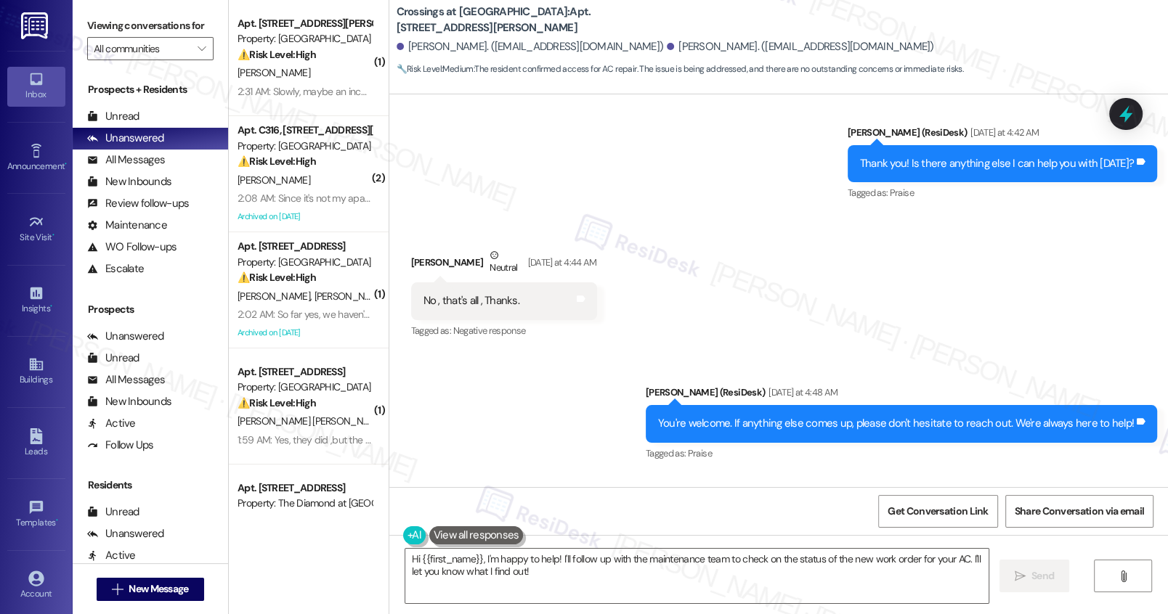
scroll to position [4370, 0]
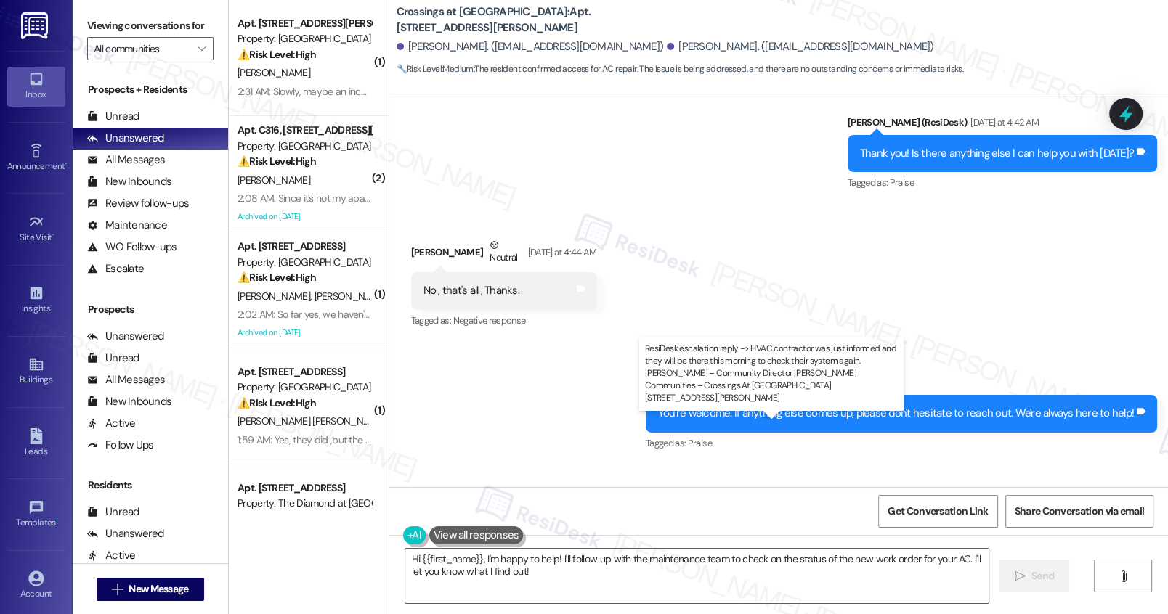
drag, startPoint x: 494, startPoint y: 444, endPoint x: 863, endPoint y: 432, distance: 369.0
click at [936, 529] on div "ResiDesk escalation reply -> HVAC contractor was just informed and they will be…" at bounding box center [790, 560] width 577 height 62
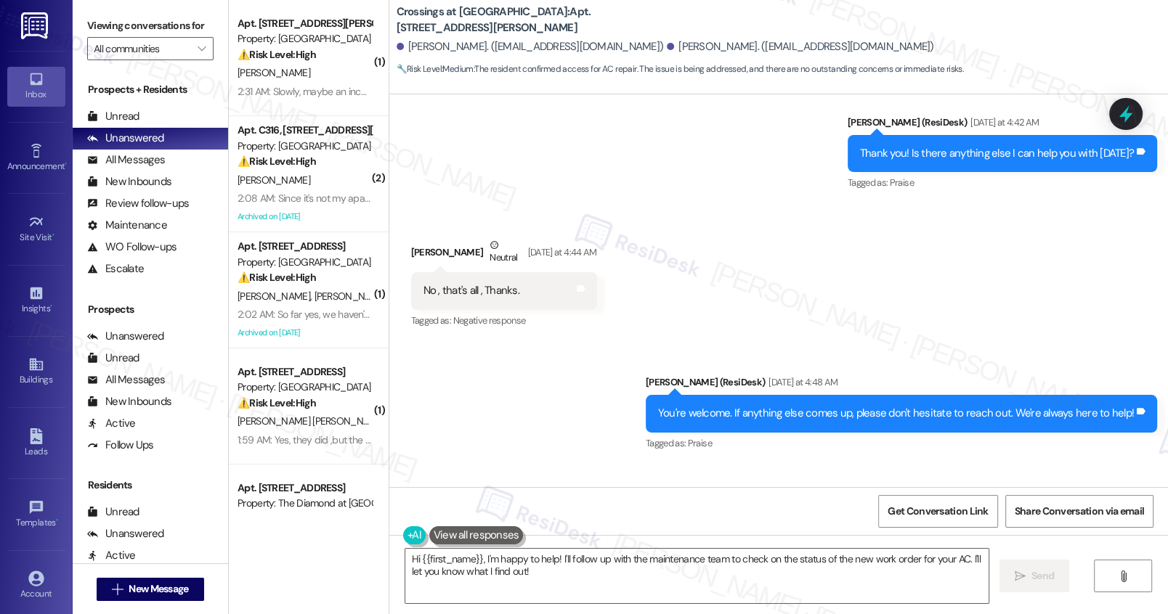
copy div "HVAC contractor was just informed and they will be there this morning to check …"
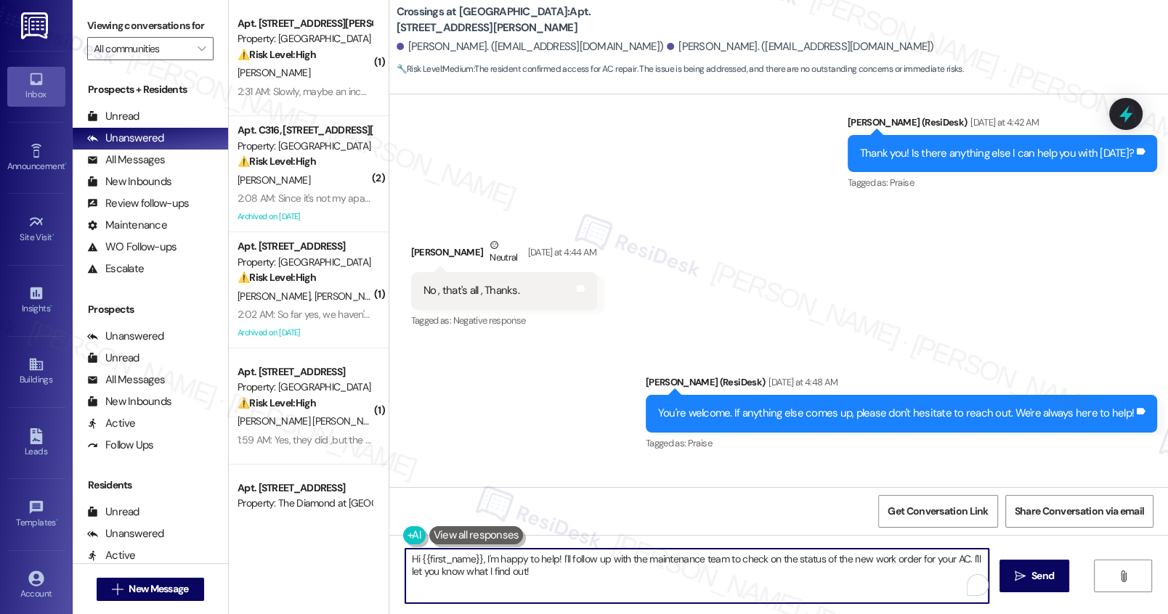
drag, startPoint x: 567, startPoint y: 577, endPoint x: 375, endPoint y: 548, distance: 193.8
click at [375, 548] on div "( 1 ) Apt. [STREET_ADDRESS][PERSON_NAME] Property: [GEOGRAPHIC_DATA] ⚠️ Risk Le…" at bounding box center [698, 307] width 939 height 614
click at [531, 575] on textarea "Hi {{first_name}}, I'm happy to help! I'll follow up with the maintenance team …" at bounding box center [696, 576] width 582 height 54
drag, startPoint x: 536, startPoint y: 572, endPoint x: 356, endPoint y: 550, distance: 181.4
click at [356, 550] on div "( 1 ) Apt. [STREET_ADDRESS][PERSON_NAME] Property: [GEOGRAPHIC_DATA] ⚠️ Risk Le…" at bounding box center [698, 307] width 939 height 614
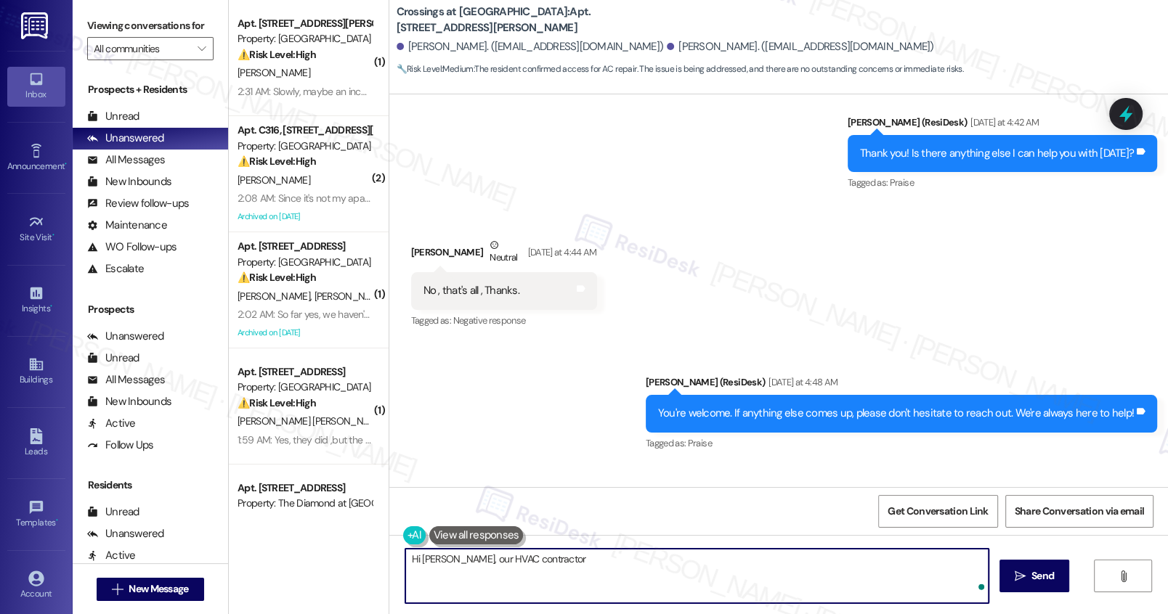
paste textarea "they’ll be coming by [DATE] to check your system again."
click at [526, 558] on textarea "Hi [PERSON_NAME], our HVAC contractor they’ll be coming by [DATE] to check your…" at bounding box center [696, 576] width 582 height 54
click at [855, 561] on textarea "Hi [PERSON_NAME], our HVAC contractor informed us that they’ll be coming by [DA…" at bounding box center [696, 576] width 582 height 54
type textarea "Hi [PERSON_NAME], our HVAC contractor informed us that they’ll be coming by [DA…"
click at [1031, 584] on button " Send" at bounding box center [1034, 576] width 70 height 33
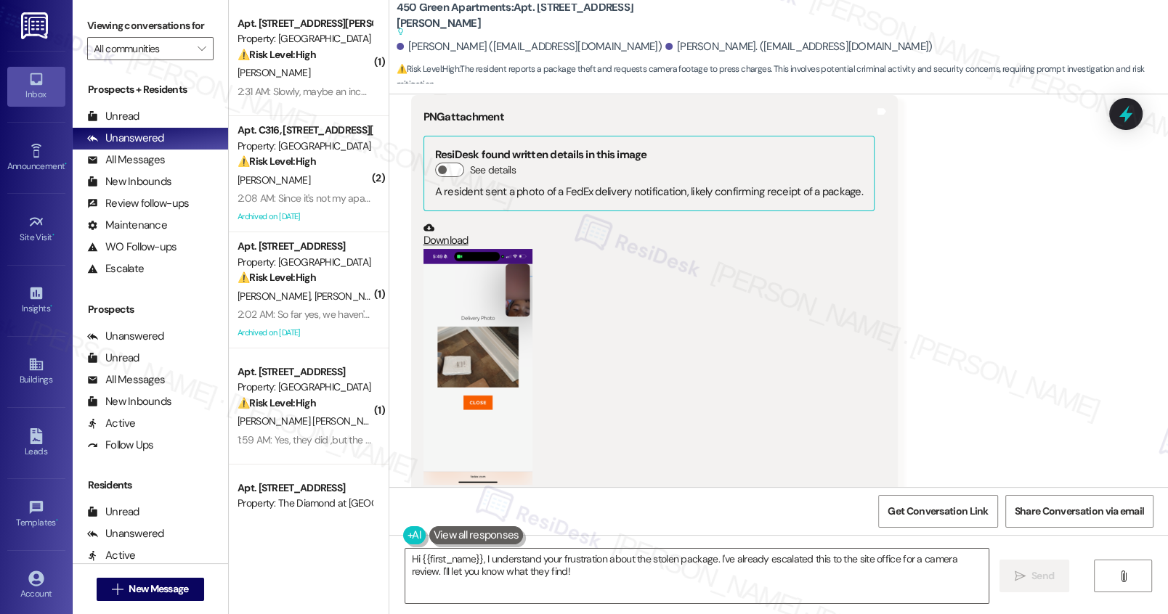
scroll to position [16603, 0]
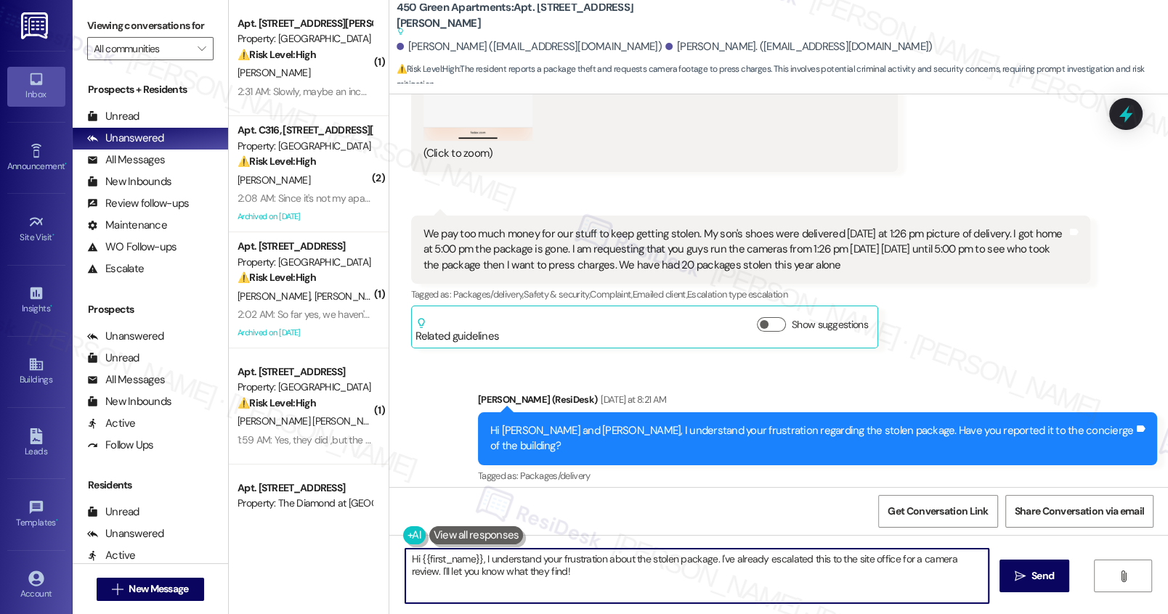
click at [554, 578] on textarea "Hi {{first_name}}, I understand your frustration about the stolen package. I've…" at bounding box center [696, 576] width 582 height 54
click at [551, 577] on textarea "Hi {{first_name}}, I understand your frustration about the stolen package. I've…" at bounding box center [696, 576] width 582 height 54
paste textarea "Hi [Resident Name], Camera footage can be reviewed and accessed by the police o…"
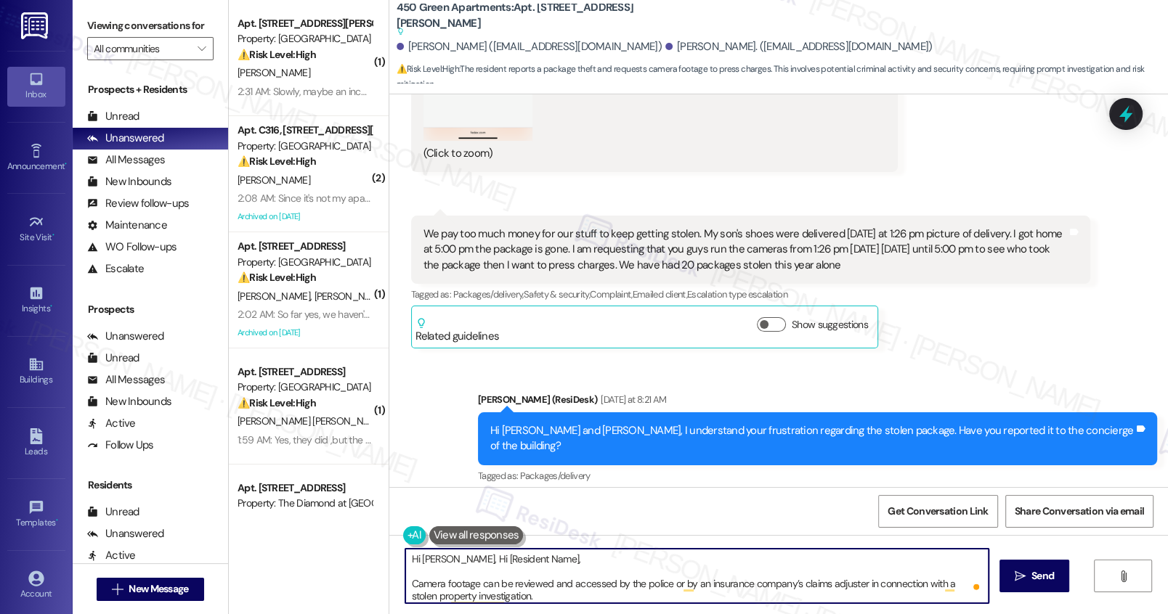
scroll to position [4, 0]
drag, startPoint x: 436, startPoint y: 560, endPoint x: 406, endPoint y: 587, distance: 40.1
click at [407, 586] on textarea "Hi [PERSON_NAME], Hi [Resident Name], Camera footage can be reviewed and access…" at bounding box center [696, 576] width 582 height 54
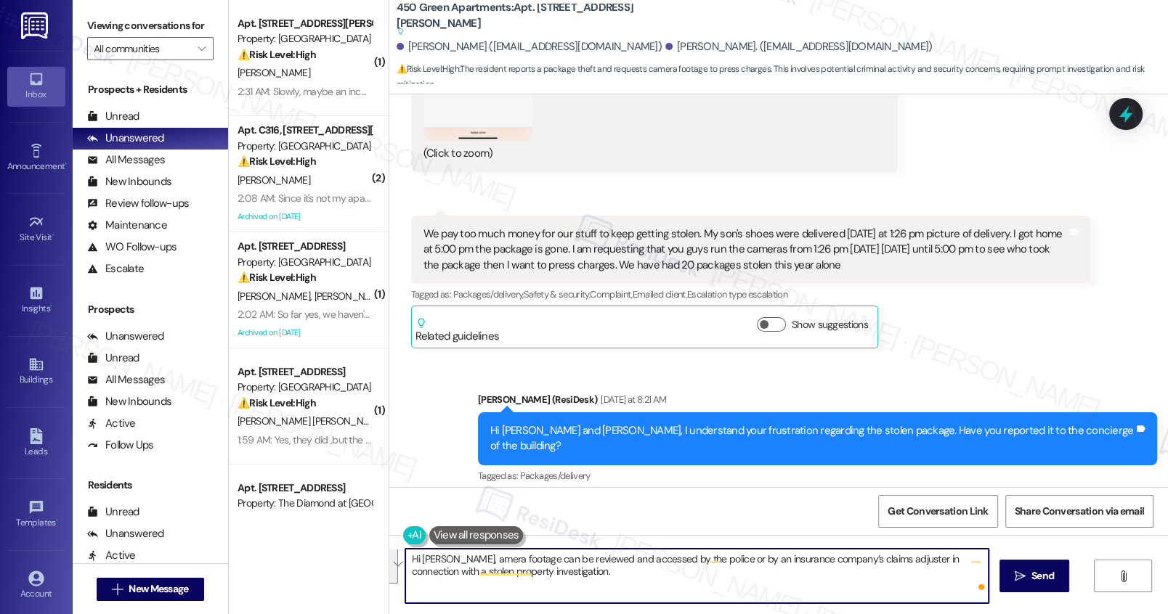
scroll to position [0, 0]
click at [636, 579] on textarea "Hi [PERSON_NAME], camera footage can be reviewed and accessed by the police or …" at bounding box center [696, 576] width 582 height 54
click at [791, 589] on textarea "Hi [PERSON_NAME], camera footage can be reviewed and accessed by the police or …" at bounding box center [696, 576] width 582 height 54
type textarea "Hi [PERSON_NAME], camera footage can be reviewed and accessed by the police or …"
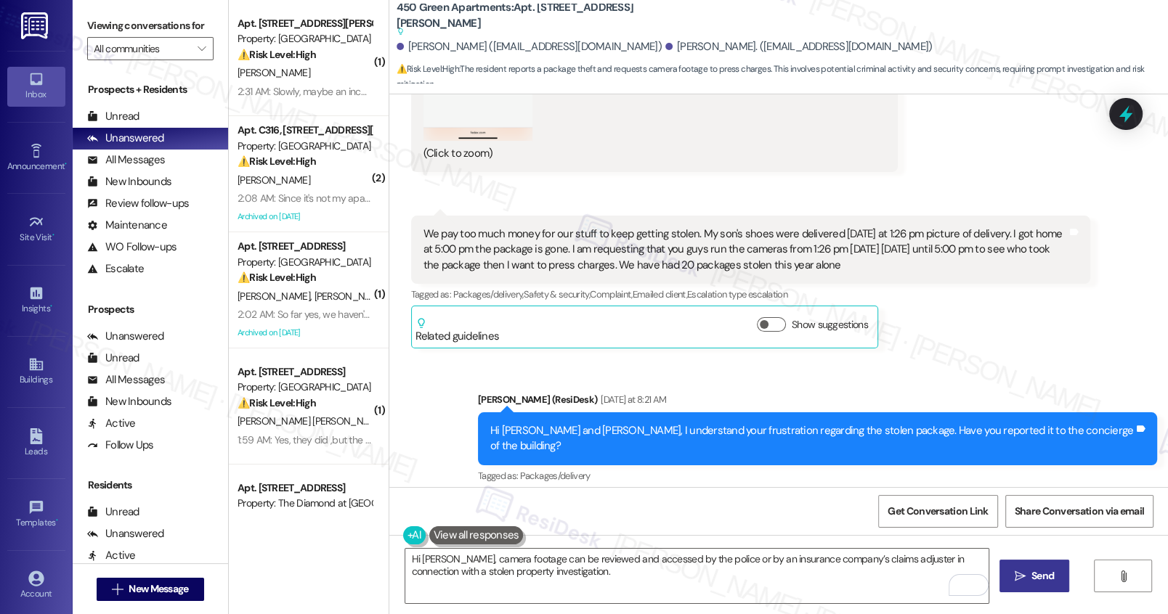
click at [1034, 575] on span "Send" at bounding box center [1042, 576] width 23 height 15
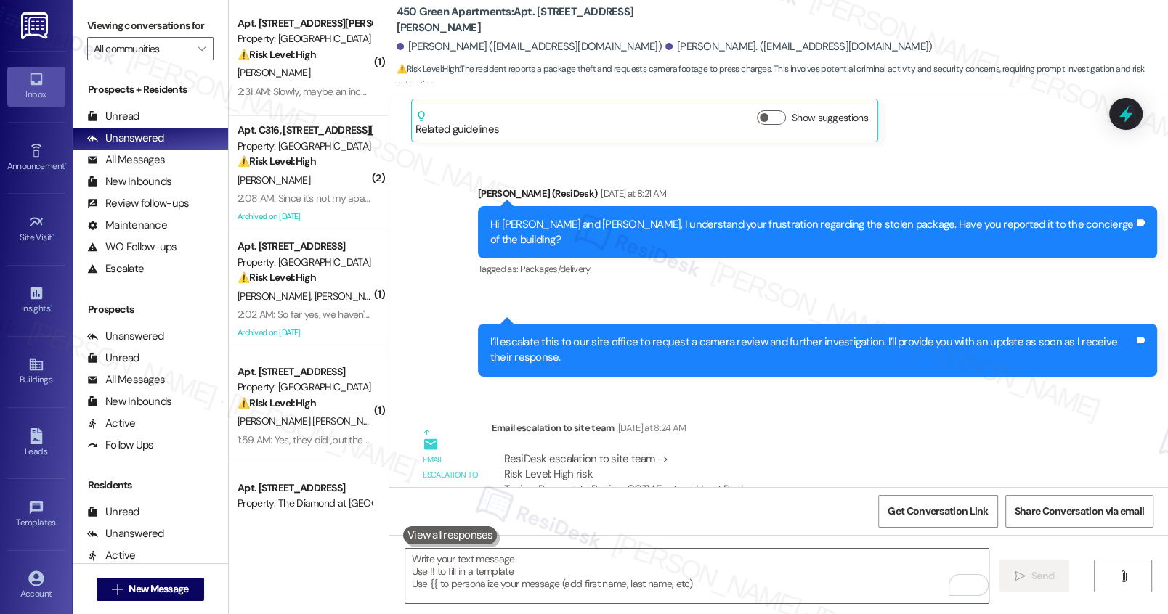
scroll to position [16767, 0]
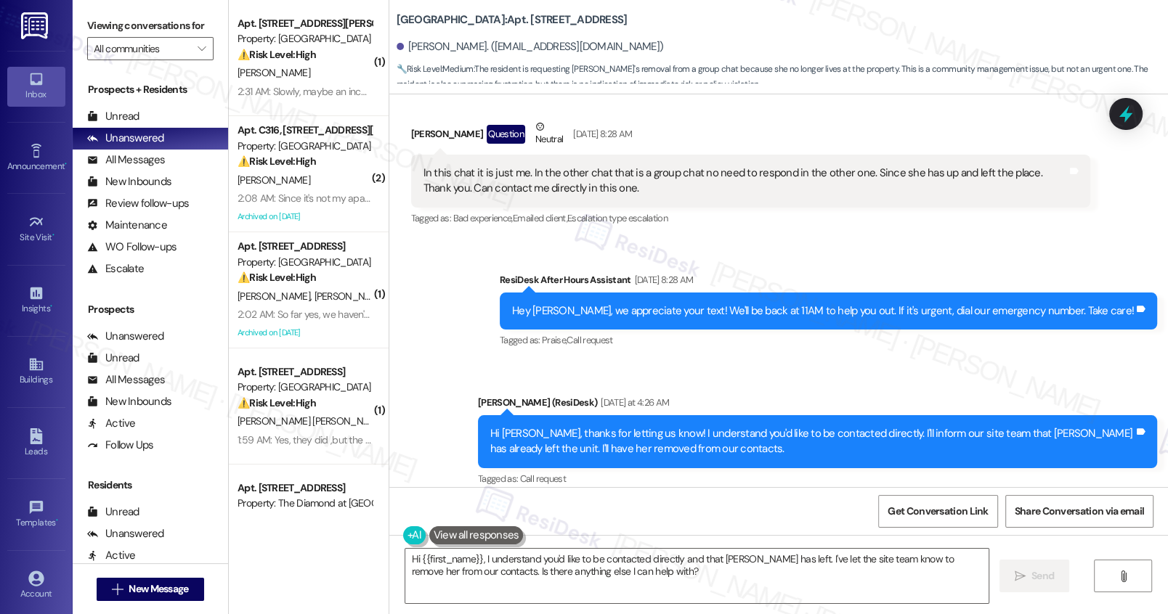
scroll to position [916, 0]
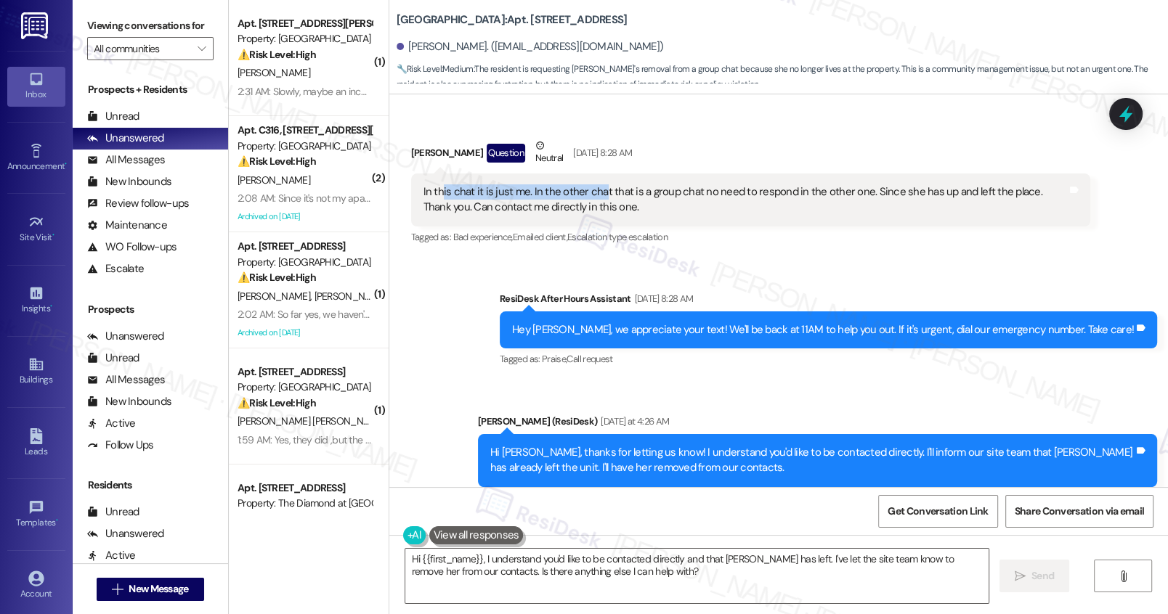
drag, startPoint x: 432, startPoint y: 175, endPoint x: 592, endPoint y: 183, distance: 159.9
click at [590, 184] on div "In this chat it is just me. In the other chat that is a group chat no need to r…" at bounding box center [744, 199] width 643 height 31
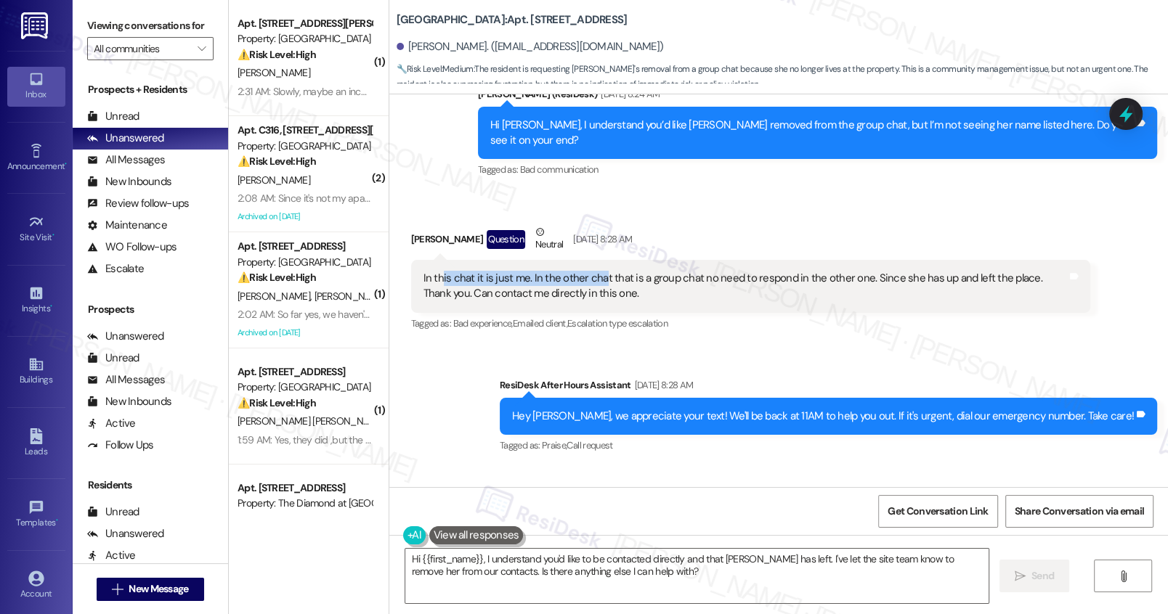
scroll to position [828, 0]
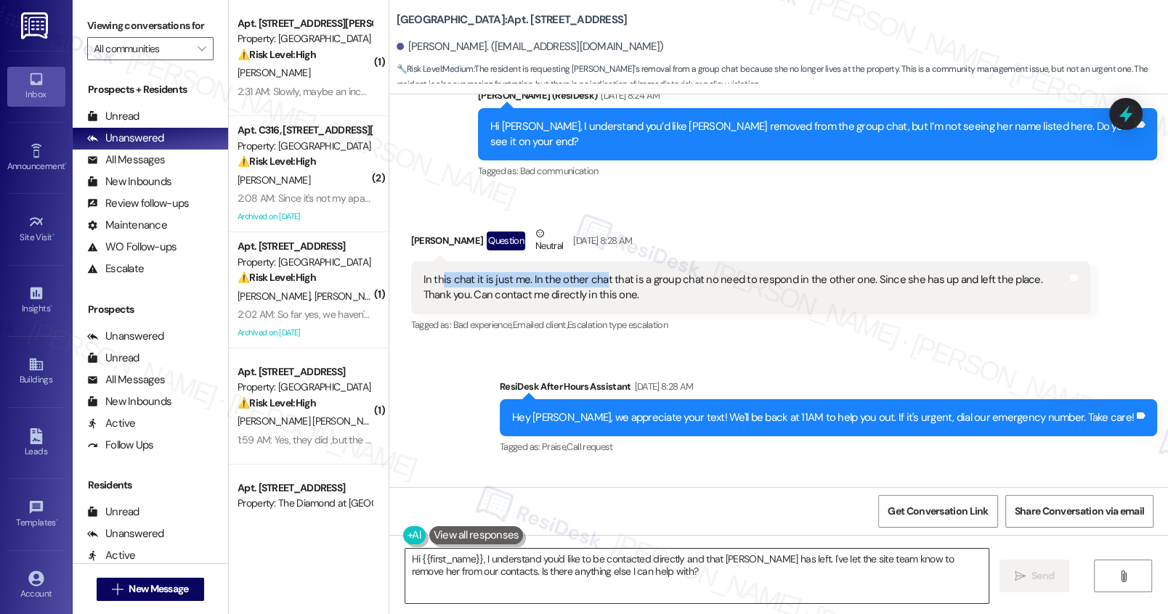
click at [560, 577] on textarea "Hi {{first_name}}, I understand you'd like to be contacted directly and that Ab…" at bounding box center [696, 576] width 582 height 54
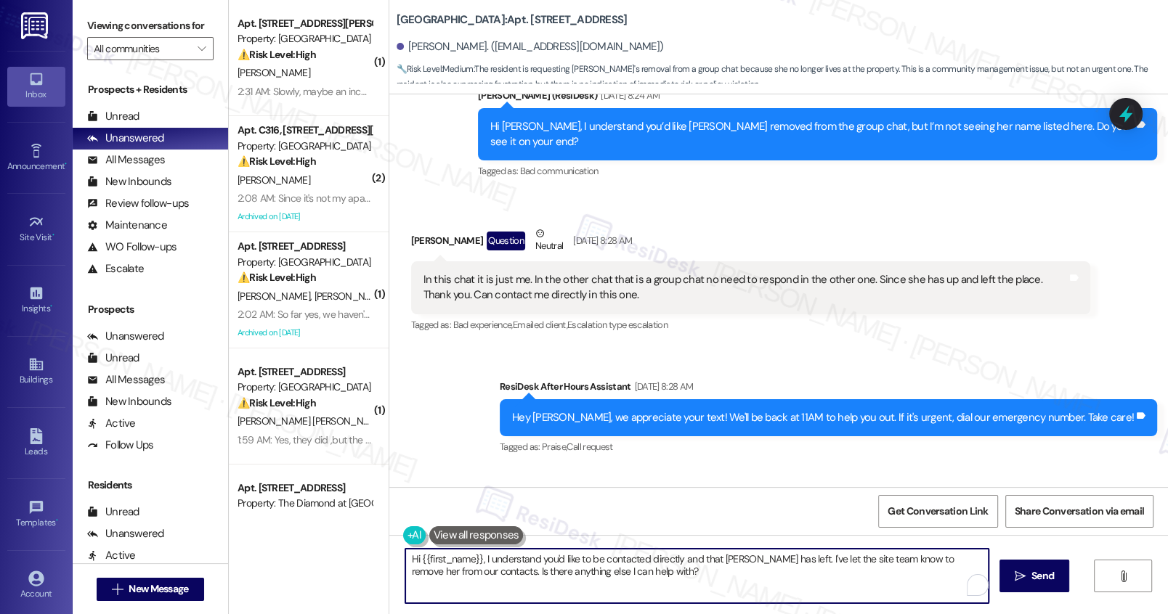
click at [559, 577] on textarea "Hi {{first_name}}, I understand you'd like to be contacted directly and that Ab…" at bounding box center [696, 576] width 582 height 54
click at [558, 577] on textarea "Hi {{first_name}}, I understand you'd like to be contacted directly and that Ab…" at bounding box center [696, 576] width 582 height 54
click at [553, 569] on textarea "Hi {{first_name}}, I understand you'd like to be contacted directly and that Ab…" at bounding box center [696, 576] width 582 height 54
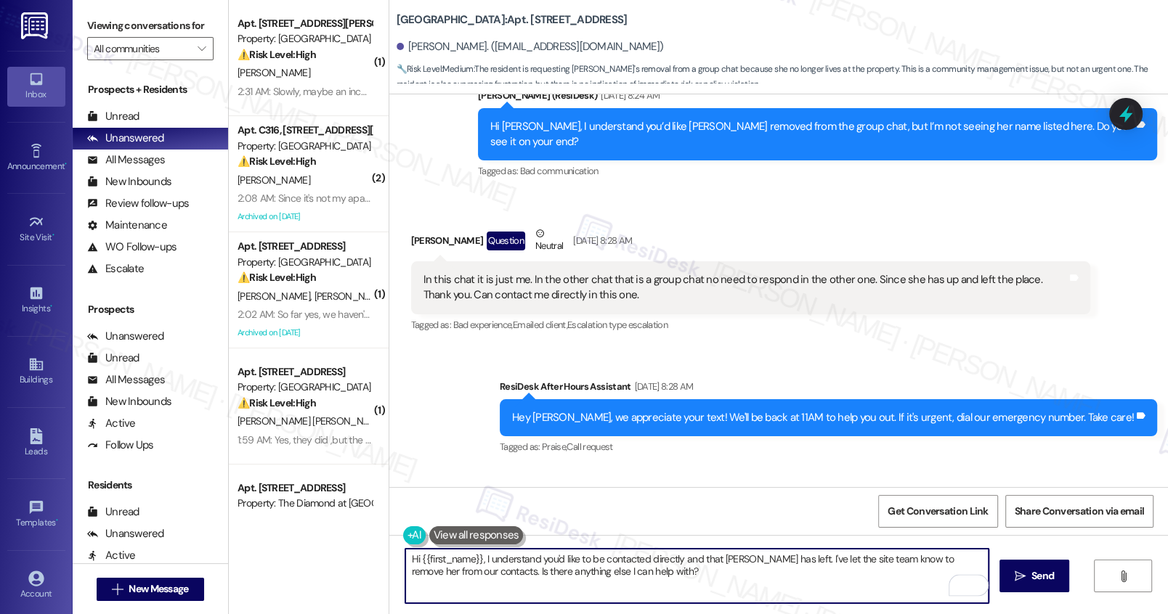
paste textarea "[Resident Name], Abigail cannot be removed from the lease because she did not a…"
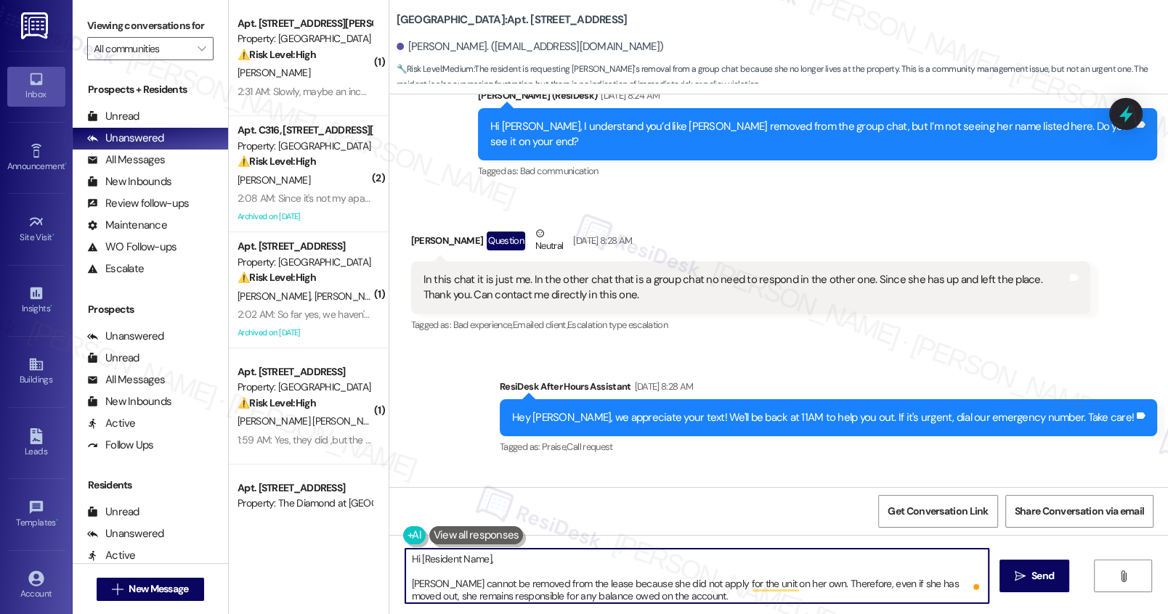
click at [411, 226] on div "Donte Graves Question Neutral Aug 07, 2025 at 8:28 AM" at bounding box center [750, 244] width 679 height 36
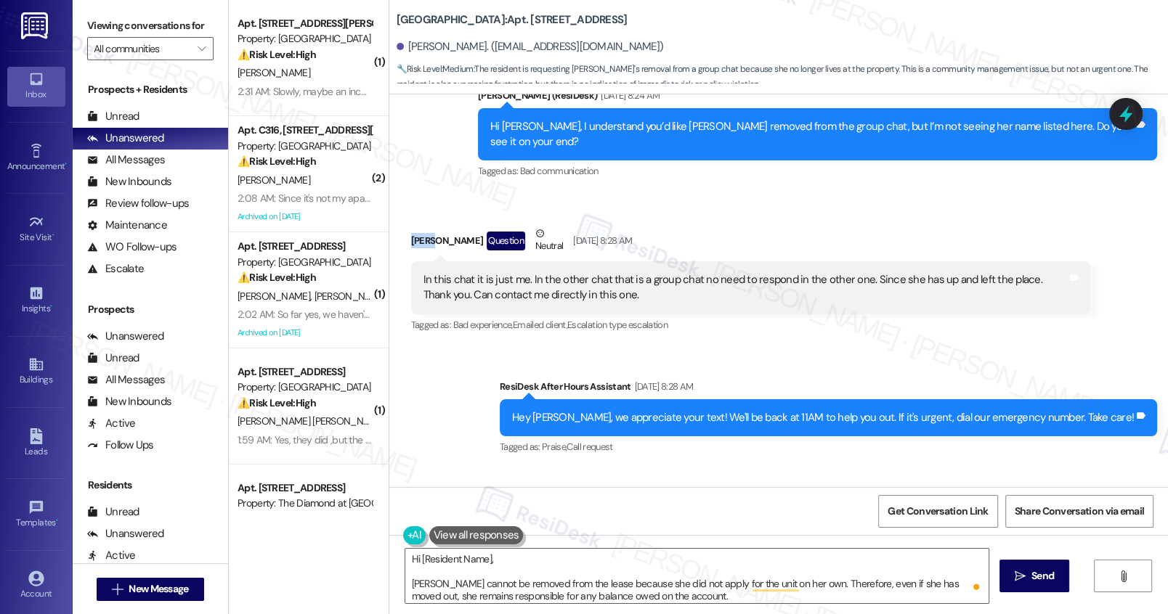
click at [411, 226] on div "Donte Graves Question Neutral Aug 07, 2025 at 8:28 AM" at bounding box center [750, 244] width 679 height 36
copy div "Donte"
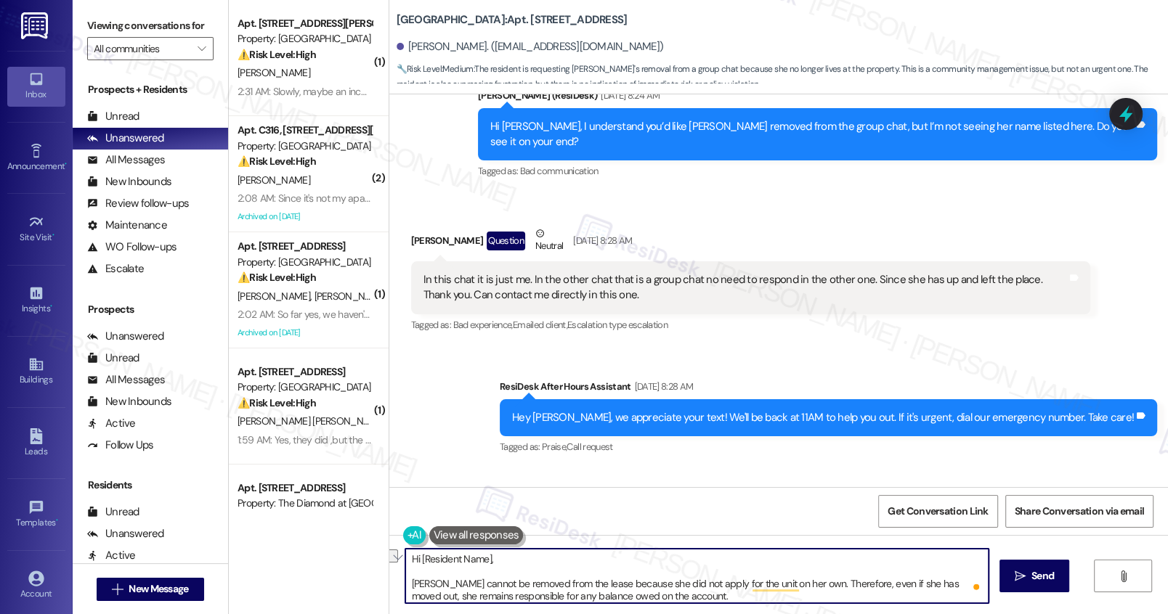
drag, startPoint x: 410, startPoint y: 557, endPoint x: 567, endPoint y: 560, distance: 156.9
click at [567, 560] on textarea "Hi [Resident Name], Abigail cannot be removed from the lease because she did no…" at bounding box center [696, 576] width 582 height 54
paste textarea "Donte"
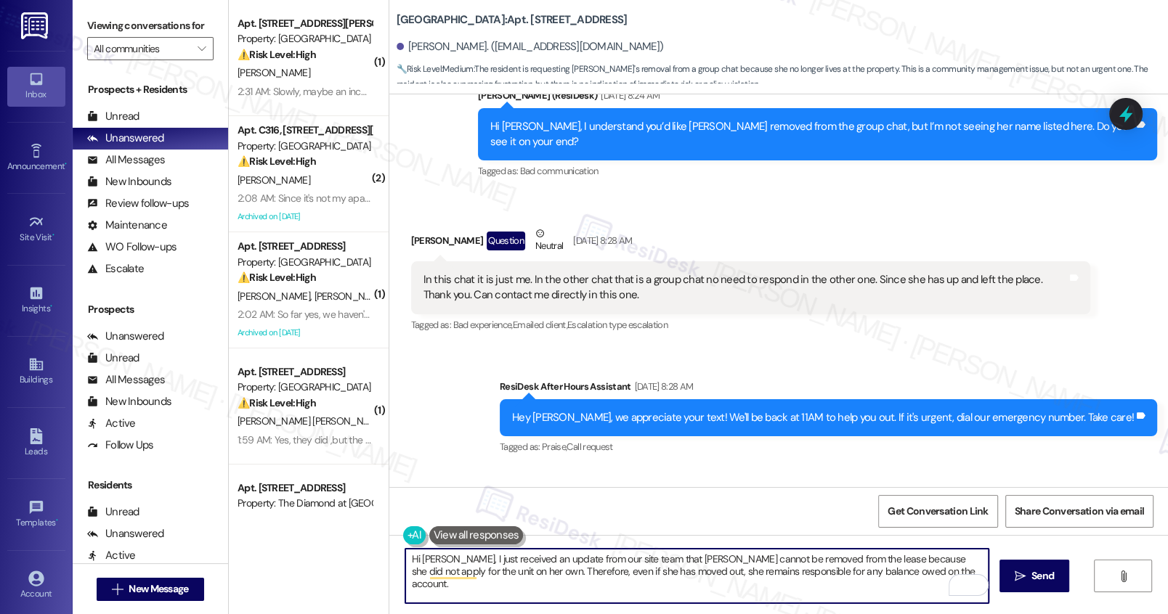
click at [868, 558] on textarea "Hi Donte, I just received an update from our site team that Abigail cannot be r…" at bounding box center [696, 576] width 582 height 54
click at [444, 570] on textarea "Hi Donte, I just received an update from our site team that Abigail cannot be r…" at bounding box center [696, 576] width 582 height 54
click at [445, 570] on textarea "Hi Donte, I just received an update from our site team that Abigail cannot be r…" at bounding box center [696, 576] width 582 height 54
click at [440, 574] on textarea "Hi Donte, I just received an update from our site team that Abigail cannot be r…" at bounding box center [696, 576] width 582 height 54
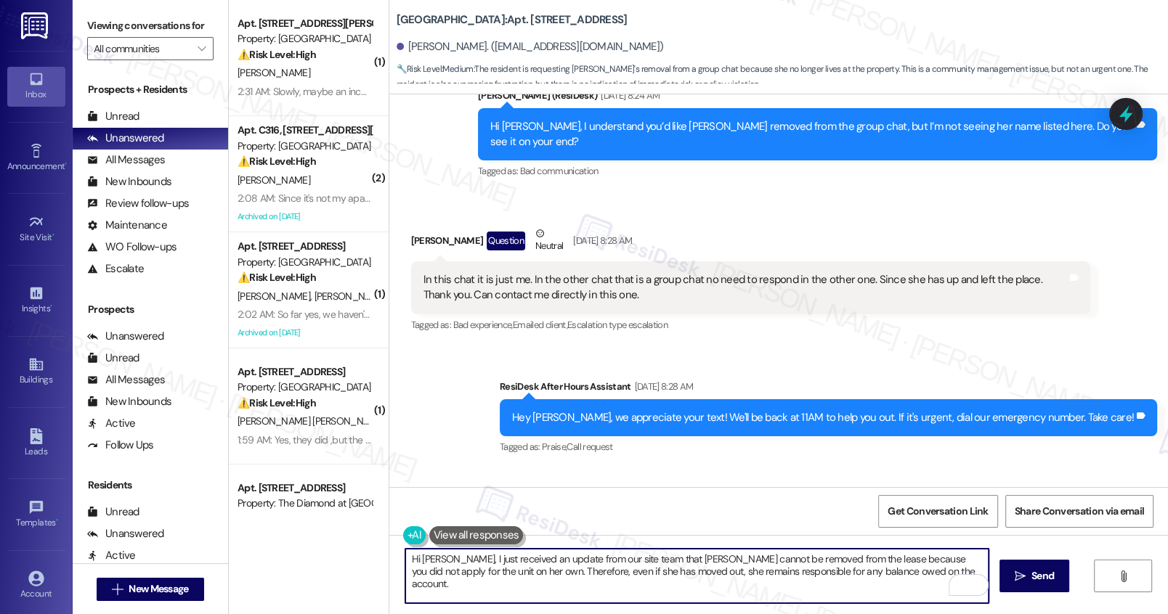
click at [440, 574] on textarea "Hi Donte, I just received an update from our site team that Abigail cannot be r…" at bounding box center [696, 576] width 582 height 54
click at [553, 572] on textarea "Hi Donte, I just received an update from our site team that Abigail cannot be r…" at bounding box center [696, 576] width 582 height 54
type textarea "Hi Donte, I just received an update from our site team that Abigail cannot be r…"
drag, startPoint x: 456, startPoint y: 561, endPoint x: 853, endPoint y: 571, distance: 397.3
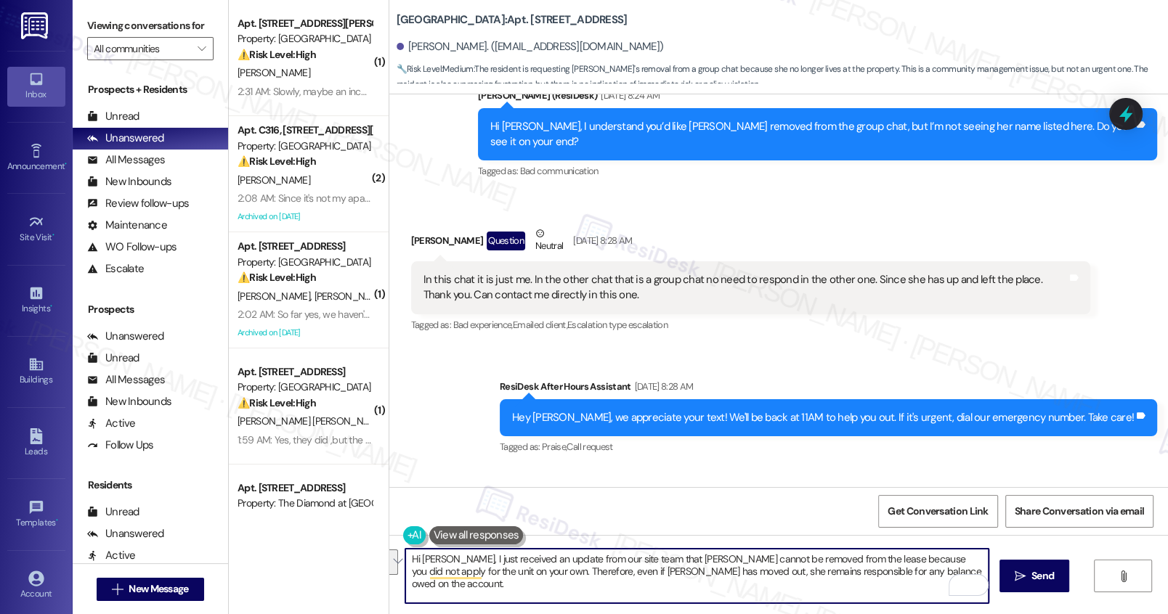
click at [853, 571] on textarea "Hi Donte, I just received an update from our site team that Abigail cannot be r…" at bounding box center [696, 576] width 582 height 54
click at [853, 572] on textarea "Hi Donte, I just received an update from our site team that Abigail cannot be r…" at bounding box center [696, 576] width 582 height 54
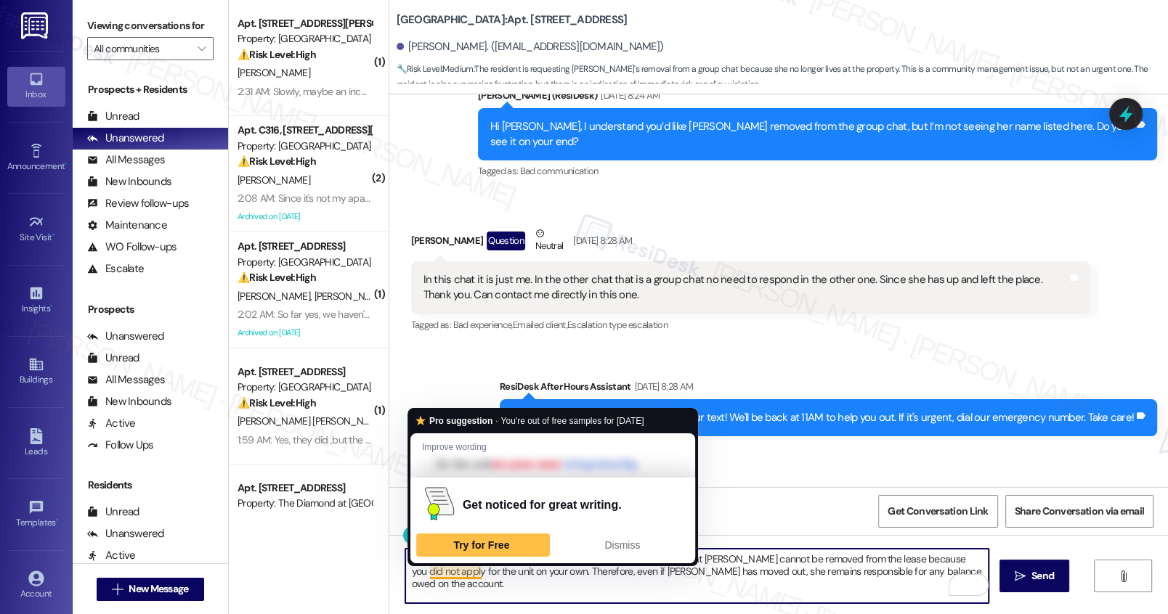
click at [429, 574] on textarea "Hi Donte, I just received an update from our site team that Abigail cannot be r…" at bounding box center [696, 576] width 582 height 54
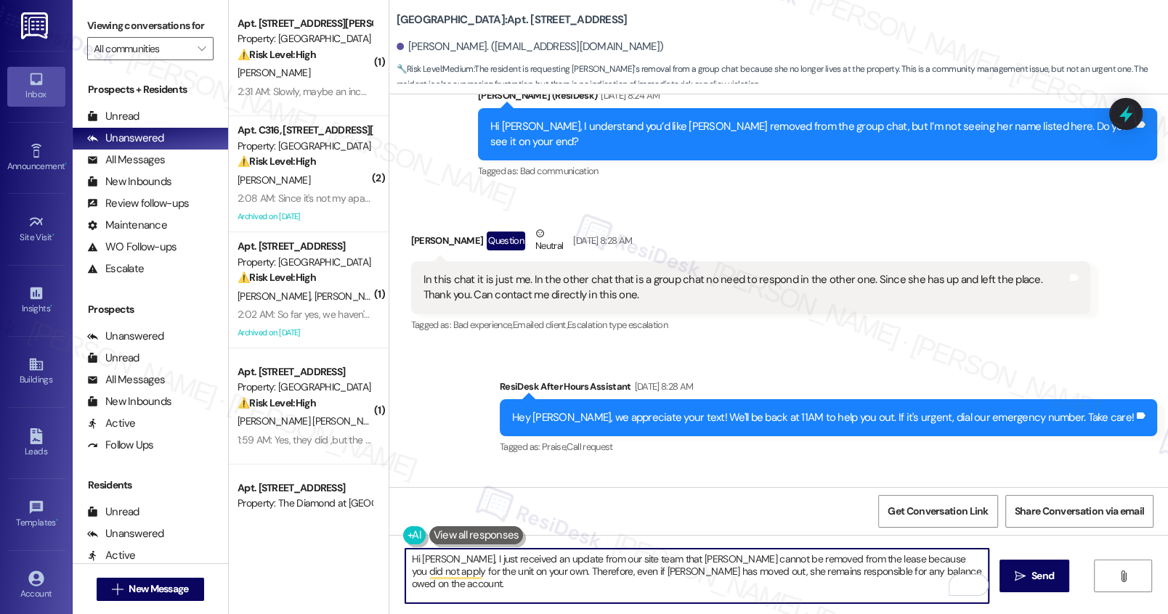
click at [491, 574] on textarea "Hi Donte, I just received an update from our site team that Abigail cannot be r…" at bounding box center [696, 576] width 582 height 54
drag, startPoint x: 604, startPoint y: 573, endPoint x: 876, endPoint y: 578, distance: 271.6
click at [876, 578] on textarea "Hi Donte, I just received an update from our site team that Abigail cannot be r…" at bounding box center [696, 576] width 582 height 54
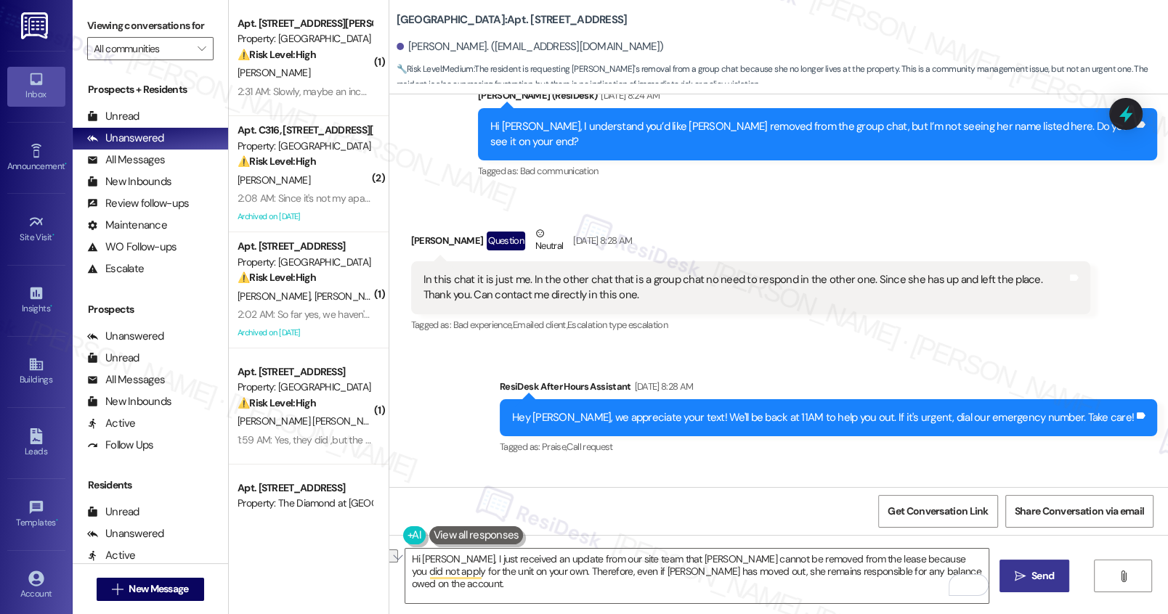
click at [1028, 580] on span "Send" at bounding box center [1042, 576] width 28 height 15
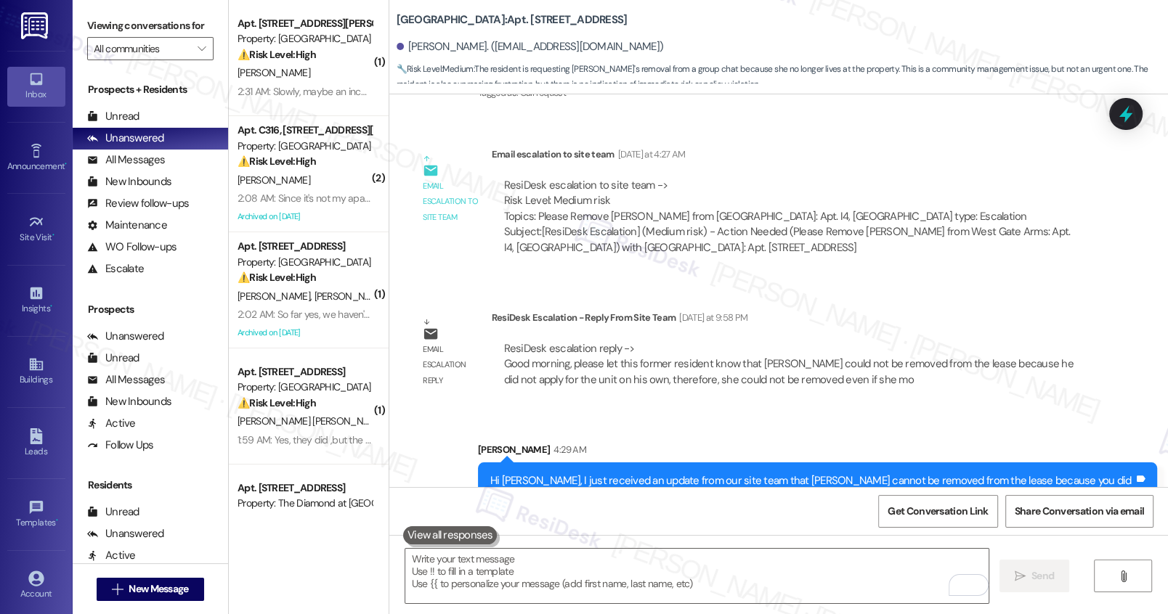
scroll to position [1360, 0]
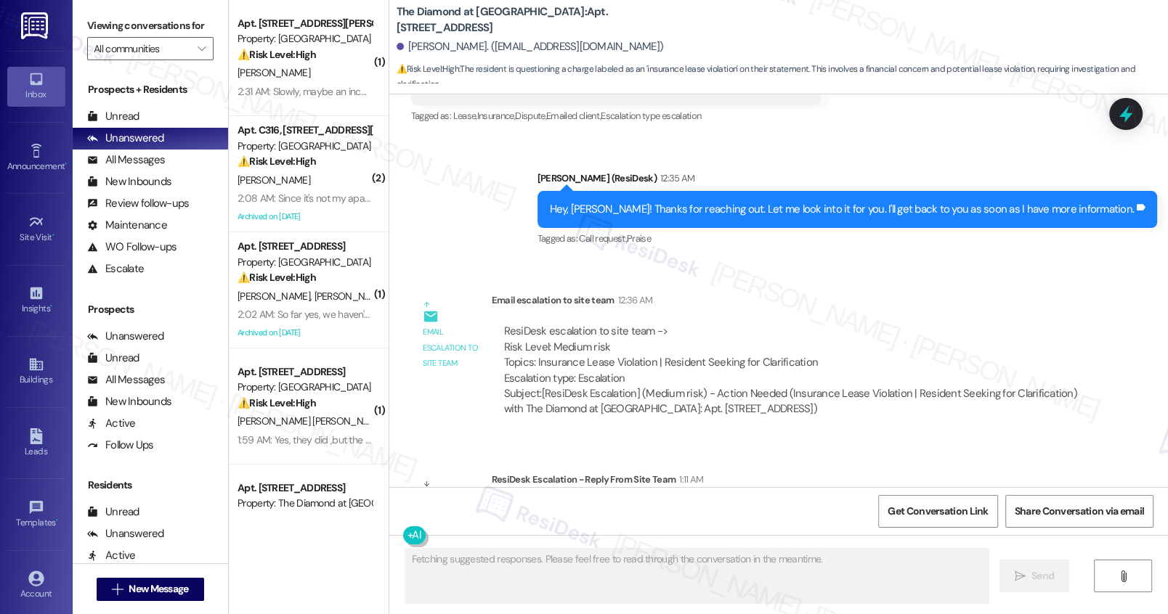
scroll to position [1287, 0]
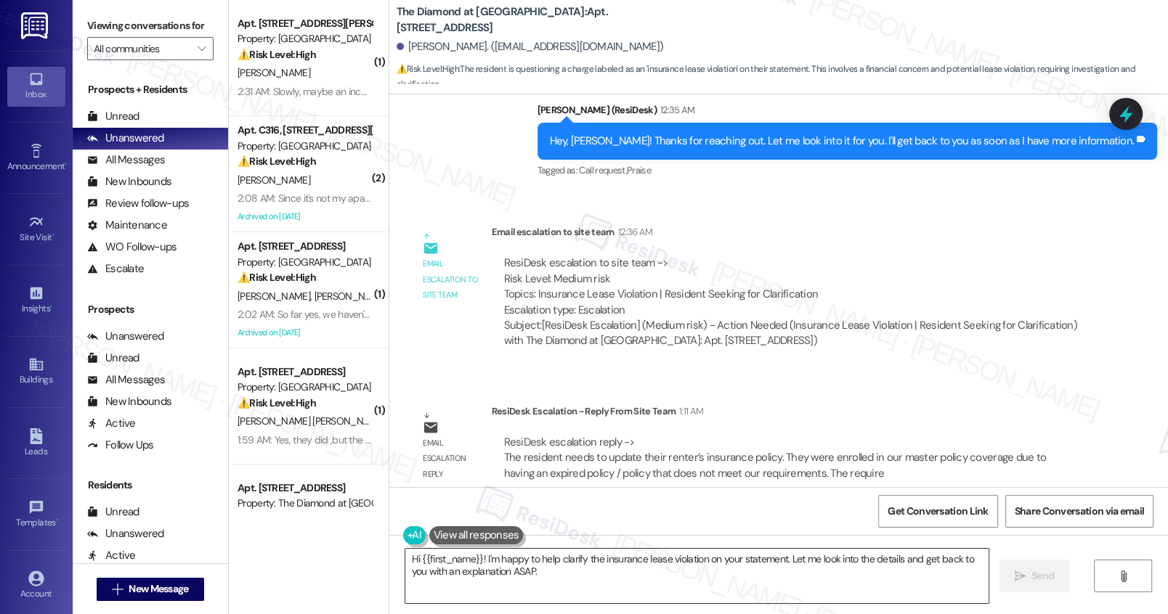
click at [488, 571] on textarea "Hi {{first_name}}! I'm happy to help clarify the insurance lease violation on y…" at bounding box center [696, 576] width 582 height 54
click at [489, 570] on textarea "Hi {{first_name}}! I'm happy to help clarify the insurance lease violation on y…" at bounding box center [696, 576] width 582 height 54
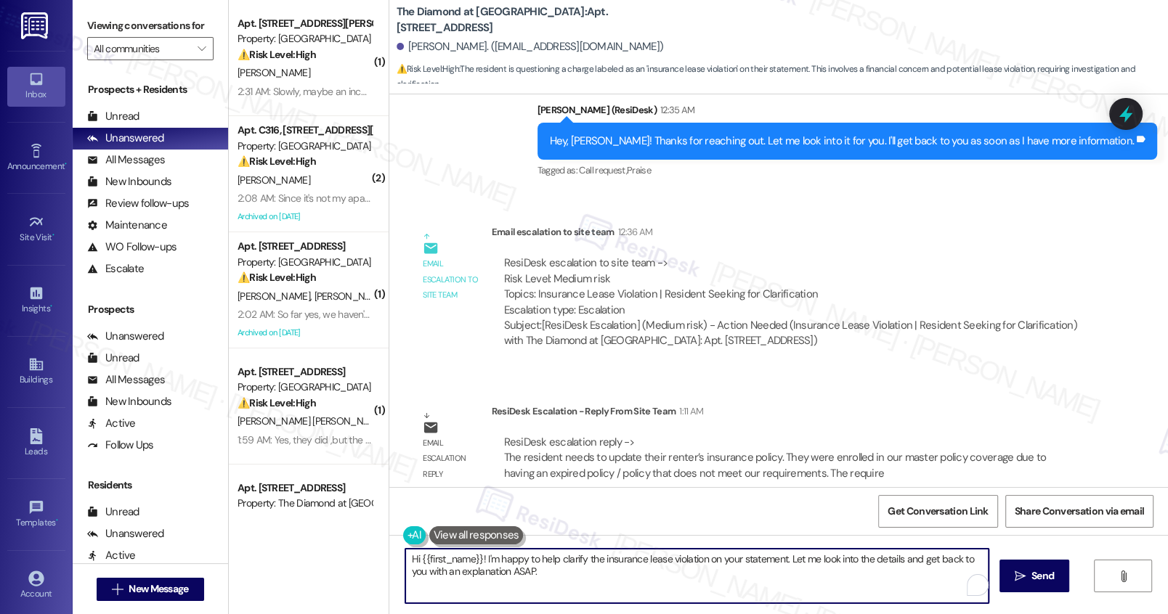
click at [489, 569] on textarea "Hi {{first_name}}! I'm happy to help clarify the insurance lease violation on y…" at bounding box center [696, 576] width 582 height 54
paste textarea "[Resident Name], Our records show that your renter’s insurance policy is either…"
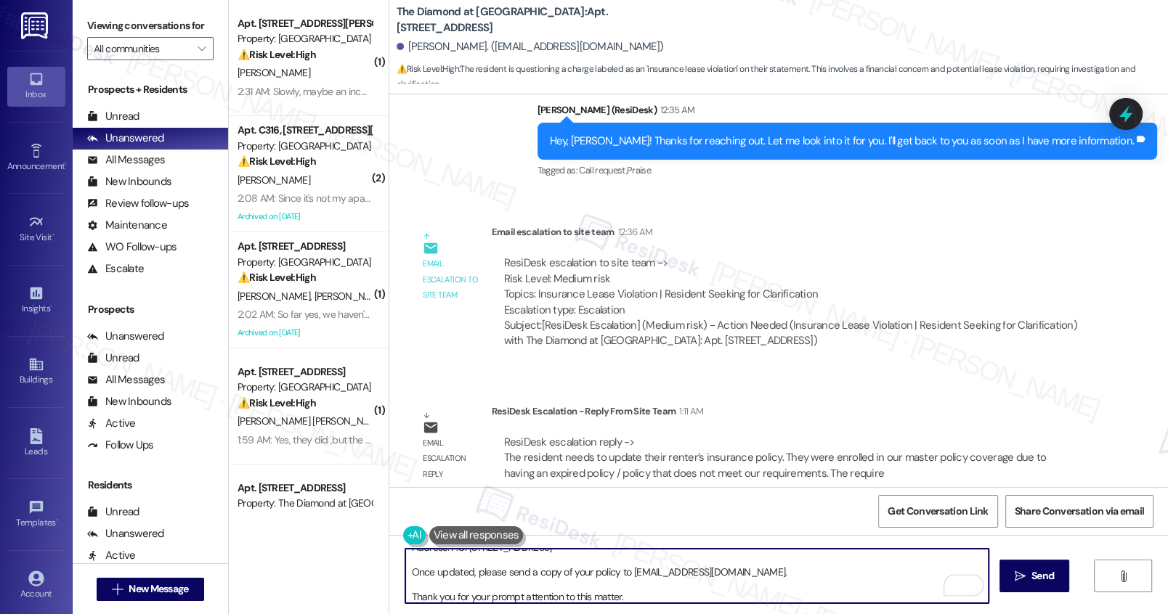
scroll to position [197, 0]
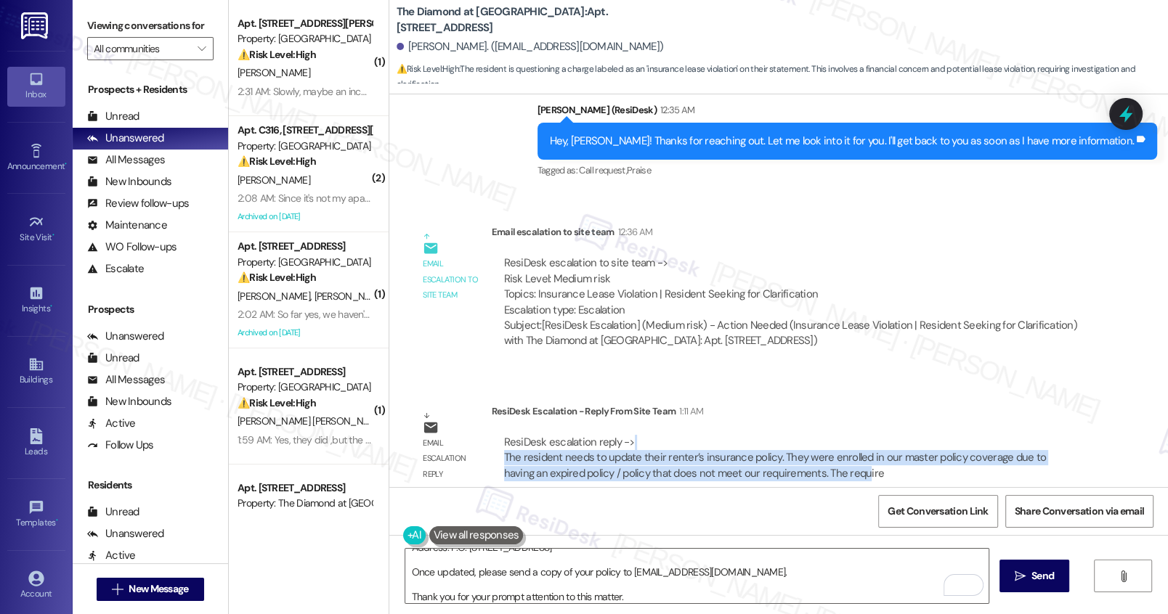
drag, startPoint x: 620, startPoint y: 432, endPoint x: 806, endPoint y: 450, distance: 186.8
click at [806, 450] on div "ResiDesk escalation reply -> The resident needs to update their renter’s insura…" at bounding box center [790, 458] width 577 height 46
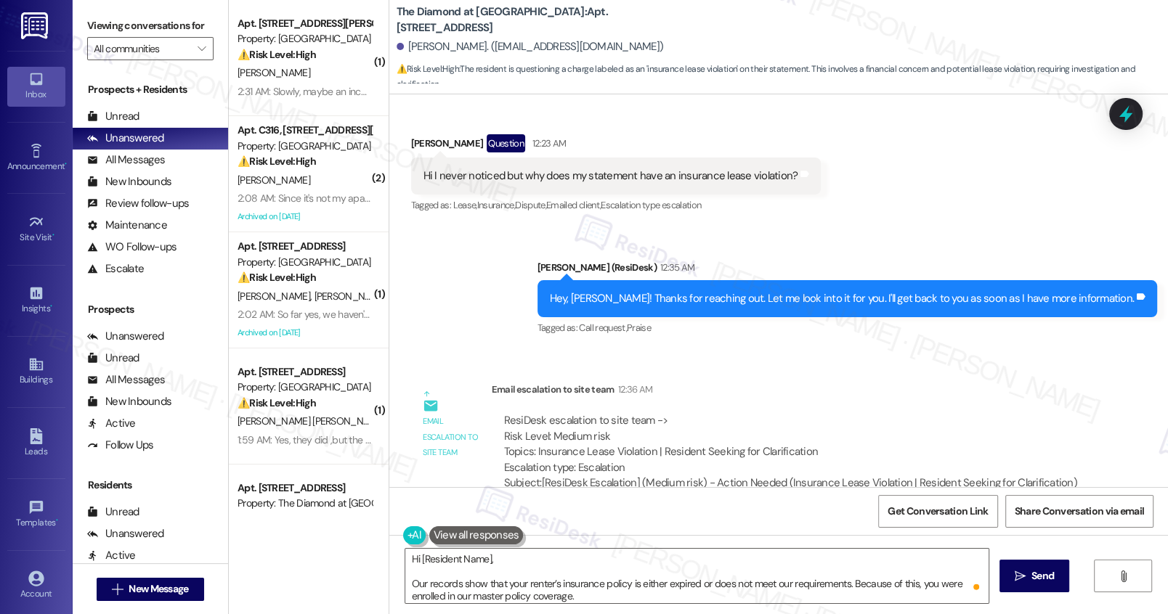
scroll to position [1048, 0]
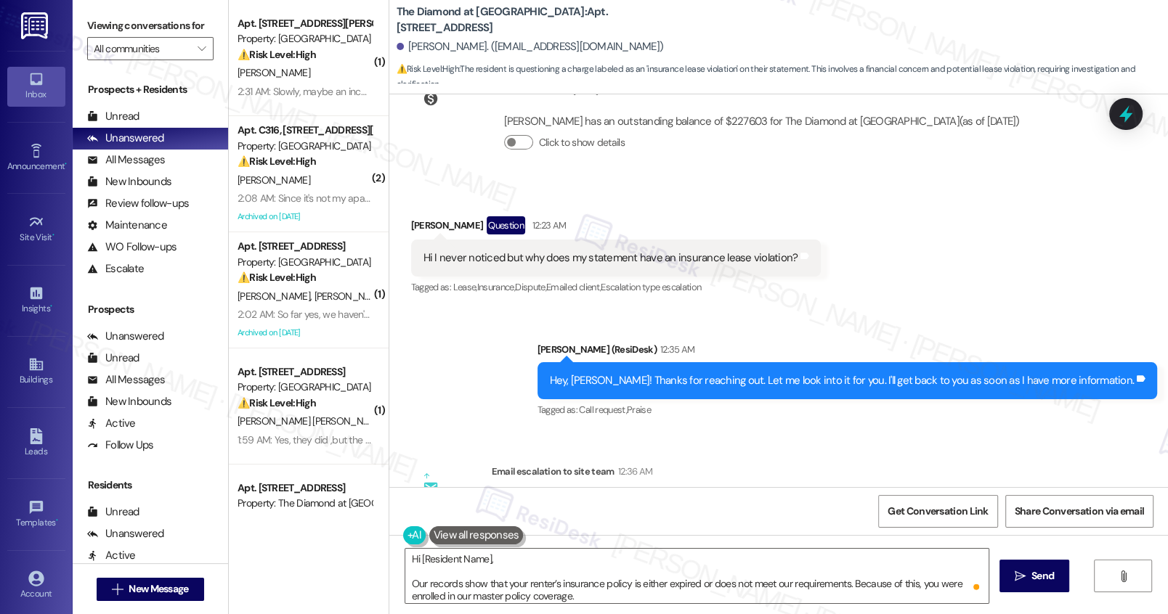
click at [410, 47] on div "[PERSON_NAME]. ([EMAIL_ADDRESS][DOMAIN_NAME])" at bounding box center [529, 46] width 267 height 15
copy div "[PERSON_NAME]"
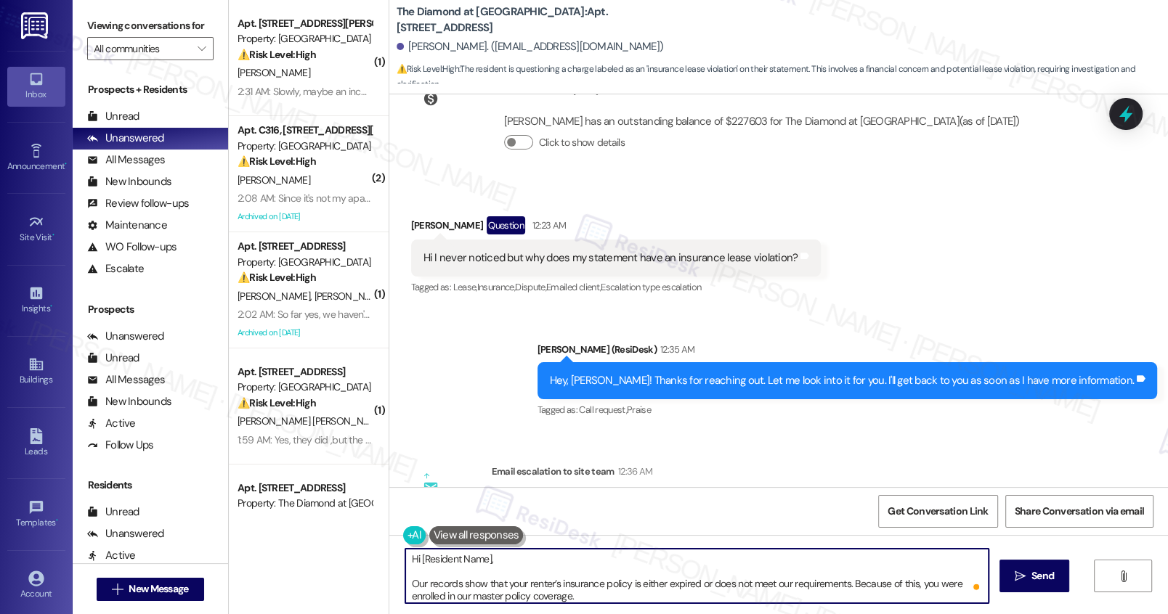
drag, startPoint x: 411, startPoint y: 558, endPoint x: 429, endPoint y: 561, distance: 18.3
click at [429, 560] on textarea "Hi [Resident Name], Our records show that your renter’s insurance policy is eit…" at bounding box center [696, 576] width 582 height 54
drag, startPoint x: 411, startPoint y: 560, endPoint x: 509, endPoint y: 561, distance: 98.0
click at [509, 561] on textarea "Hi [Resident Name], Our records show that your renter’s insurance policy is eit…" at bounding box center [696, 576] width 582 height 54
paste textarea "[PERSON_NAME]"
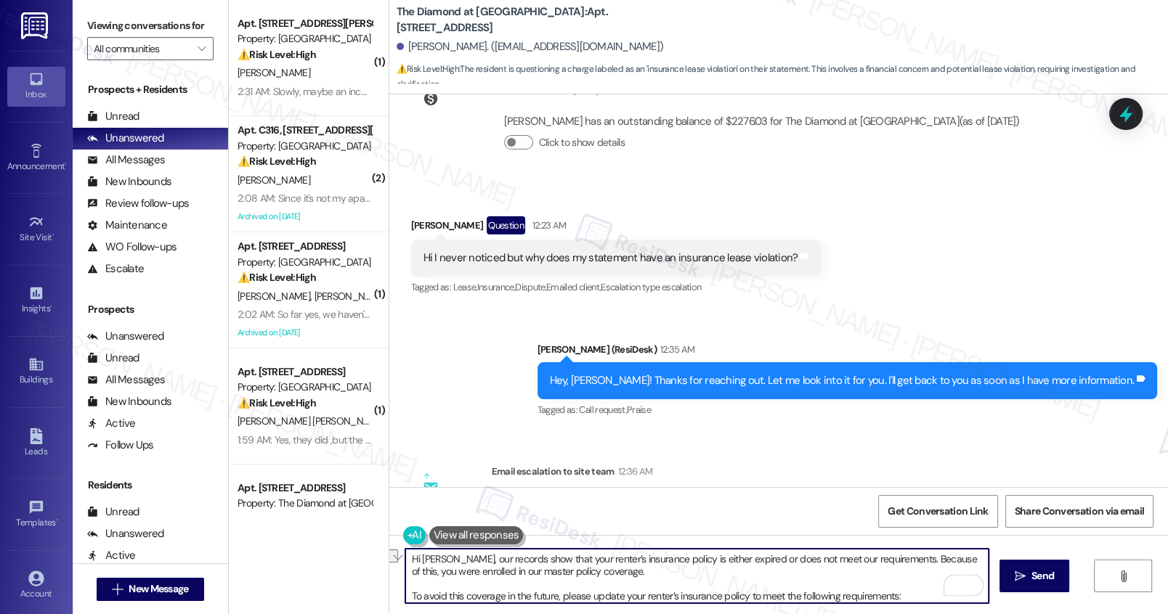
drag, startPoint x: 533, startPoint y: 562, endPoint x: 685, endPoint y: 561, distance: 152.5
click at [685, 561] on textarea "Hi [PERSON_NAME], our records show that your renter’s insurance policy is eithe…" at bounding box center [696, 576] width 582 height 54
click at [779, 567] on textarea "Hi [PERSON_NAME], our records show that your renter’s insurance policy is eithe…" at bounding box center [696, 576] width 582 height 54
drag, startPoint x: 407, startPoint y: 570, endPoint x: 588, endPoint y: 574, distance: 181.6
click at [588, 574] on textarea "Hi [PERSON_NAME], our records show that your renter’s insurance policy is eithe…" at bounding box center [696, 576] width 582 height 54
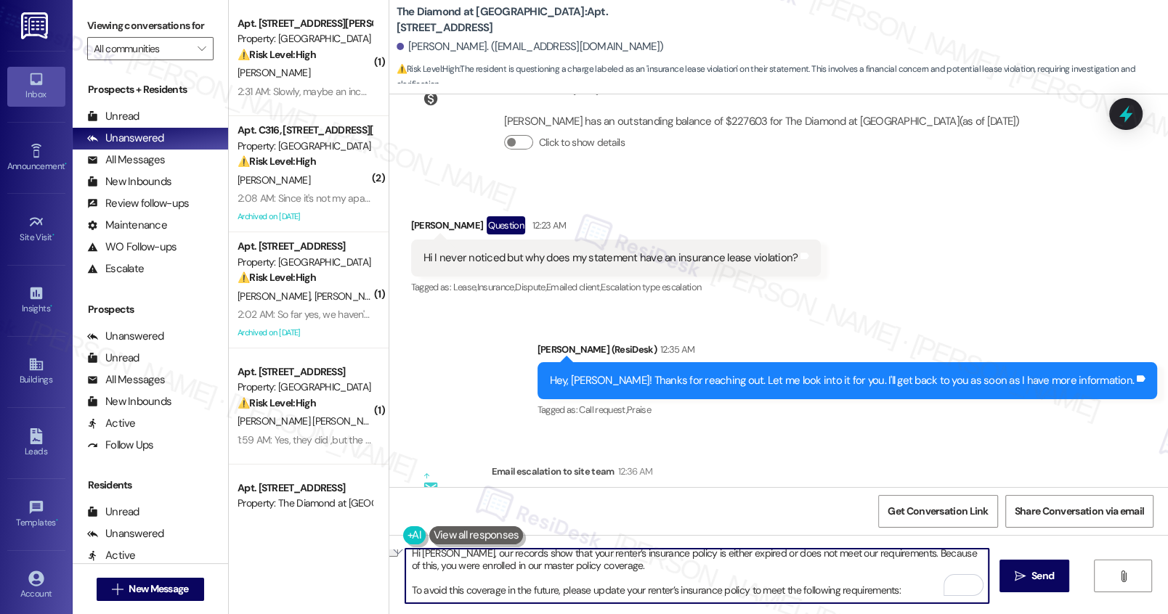
scroll to position [0, 0]
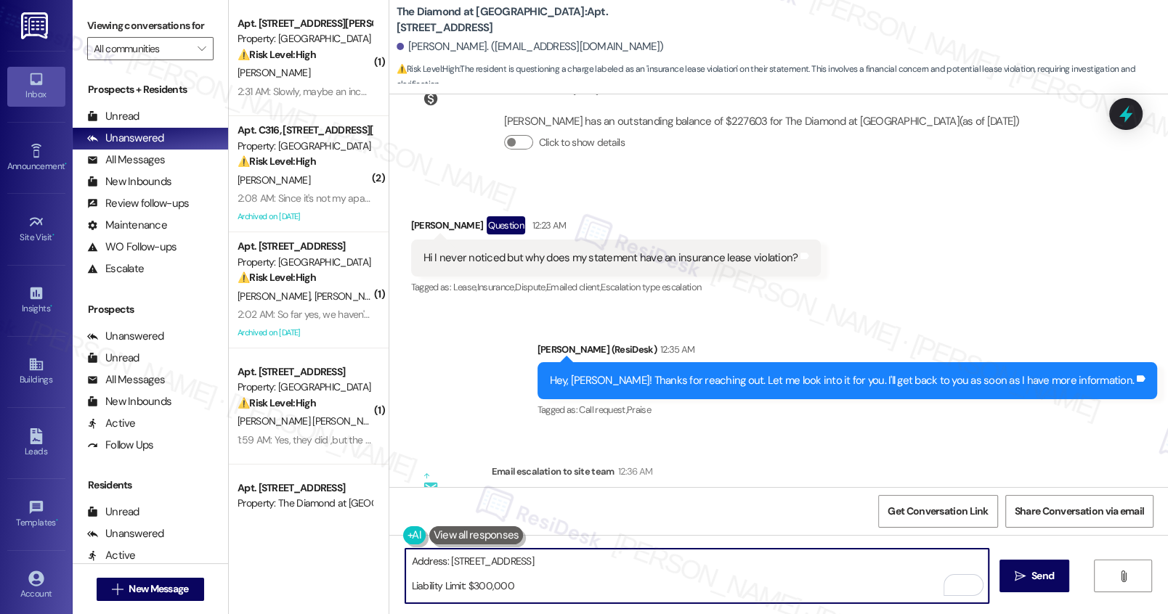
click at [405, 582] on textarea "Hi [PERSON_NAME], our records show that your renter’s insurance policy is eithe…" at bounding box center [696, 576] width 582 height 54
click at [405, 586] on textarea "Hi [PERSON_NAME], our records show that your renter’s insurance policy is eithe…" at bounding box center [696, 576] width 582 height 54
click at [405, 571] on textarea "Hi [PERSON_NAME], our records show that your renter’s insurance policy is eithe…" at bounding box center [696, 576] width 582 height 54
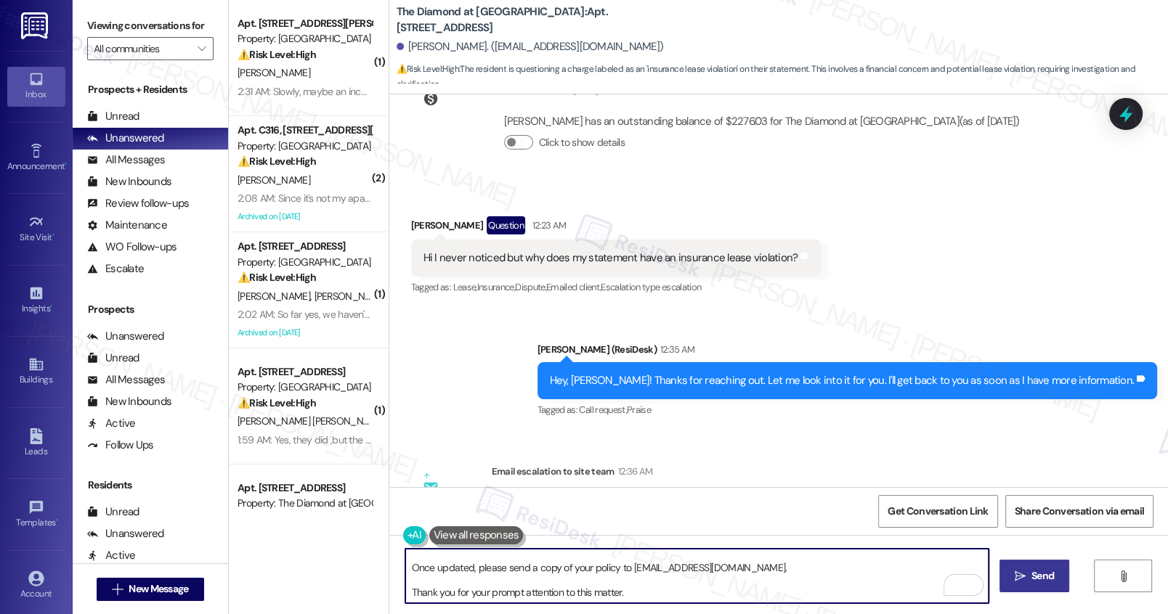
type textarea "Hi [PERSON_NAME], our records show that your renter’s insurance policy is eithe…"
click at [1022, 582] on span " Send" at bounding box center [1034, 576] width 46 height 15
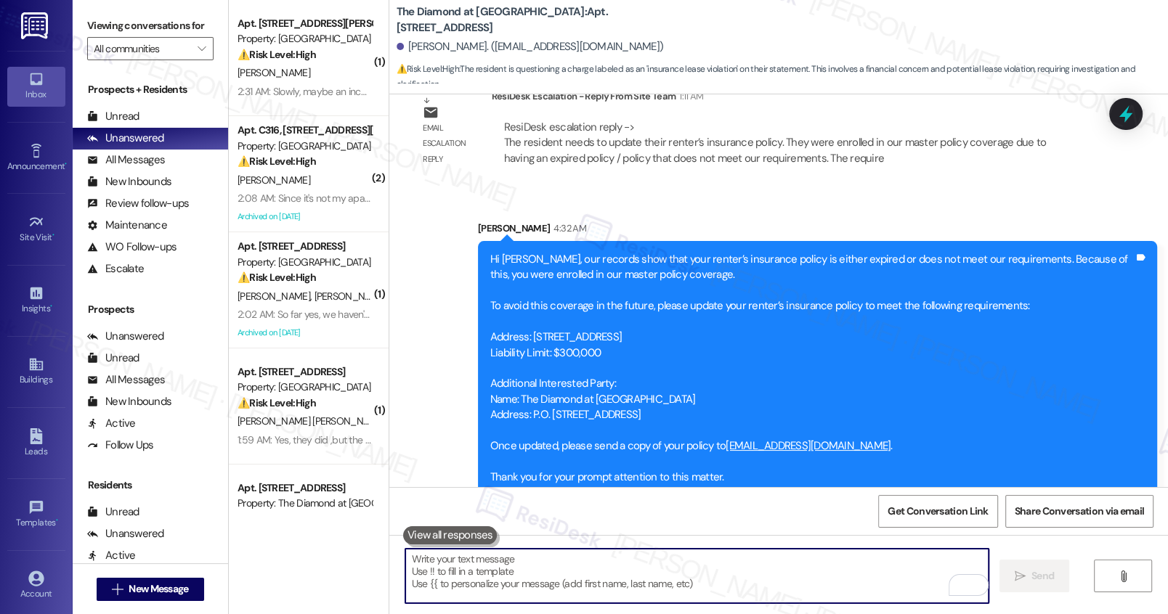
click at [553, 591] on textarea "To enrich screen reader interactions, please activate Accessibility in Grammarl…" at bounding box center [696, 576] width 582 height 54
paste textarea "Address: [STREET_ADDRESS] Limit Liability must be $300,000 Additional Intereste…"
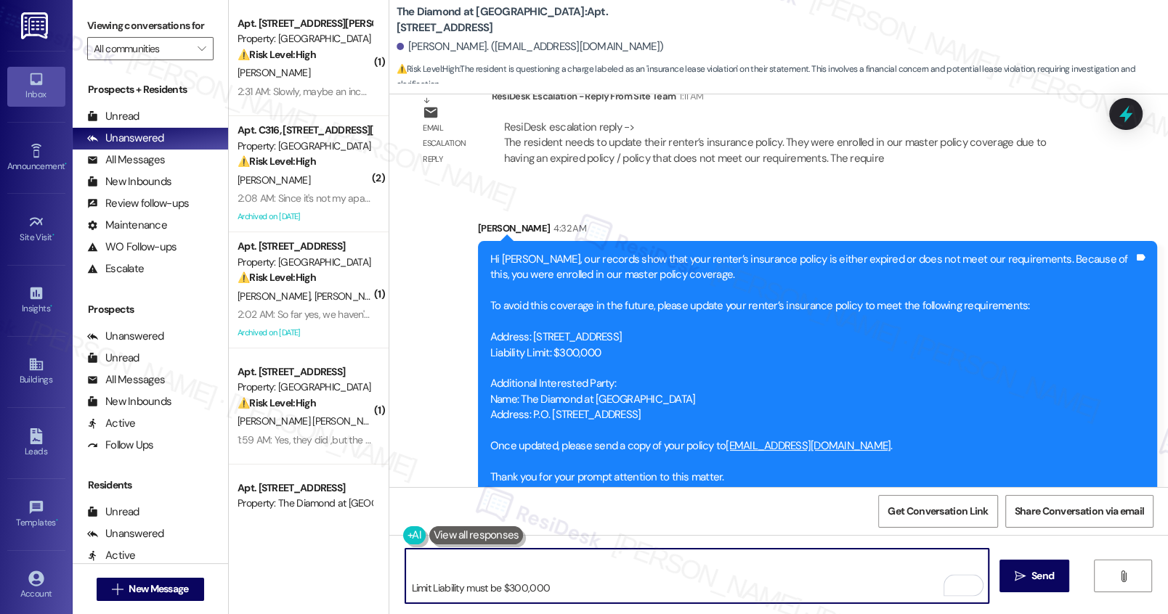
click at [405, 589] on textarea "Address: [STREET_ADDRESS] Limit Liability must be $300,000 Additional Intereste…" at bounding box center [696, 576] width 582 height 54
click at [405, 590] on textarea "Address: [STREET_ADDRESS] Limit Liability must be $300,000 Additional Intereste…" at bounding box center [696, 576] width 582 height 54
click at [406, 571] on textarea "Address: [STREET_ADDRESS] Limit Liability must be $300,000 Additional Intereste…" at bounding box center [696, 576] width 582 height 54
click at [405, 569] on textarea "Address: [STREET_ADDRESS] Limit Liability must be $300,000 Additional Intereste…" at bounding box center [696, 576] width 582 height 54
drag, startPoint x: 401, startPoint y: 593, endPoint x: 427, endPoint y: 592, distance: 26.2
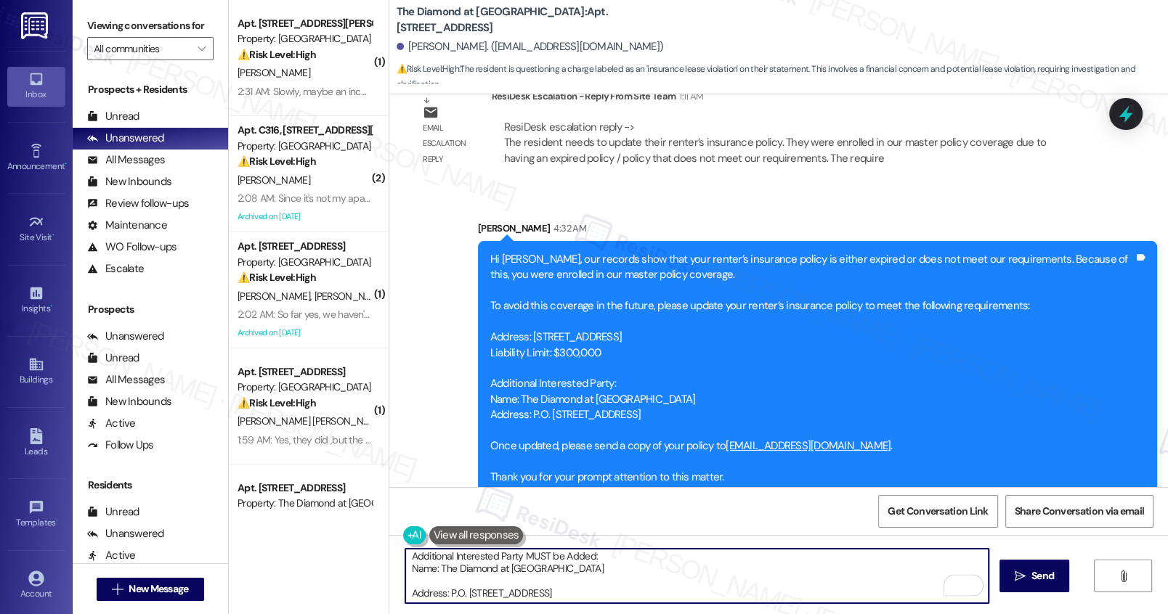
click at [405, 593] on textarea "Address: [STREET_ADDRESS] Limit Liability must be $300,000 Additional Intereste…" at bounding box center [696, 576] width 582 height 54
click at [615, 588] on textarea "Address: [STREET_ADDRESS] Limit Liability must be $300,000 Additional Intereste…" at bounding box center [696, 576] width 582 height 54
drag, startPoint x: 442, startPoint y: 561, endPoint x: 675, endPoint y: 570, distance: 232.5
click at [675, 570] on textarea "Address: [STREET_ADDRESS] Limit Liability must be $300,000 Additional Intereste…" at bounding box center [696, 576] width 582 height 54
click at [672, 573] on textarea "Address: [STREET_ADDRESS] Limit Liability must be $300,000 Additional Intereste…" at bounding box center [696, 576] width 582 height 54
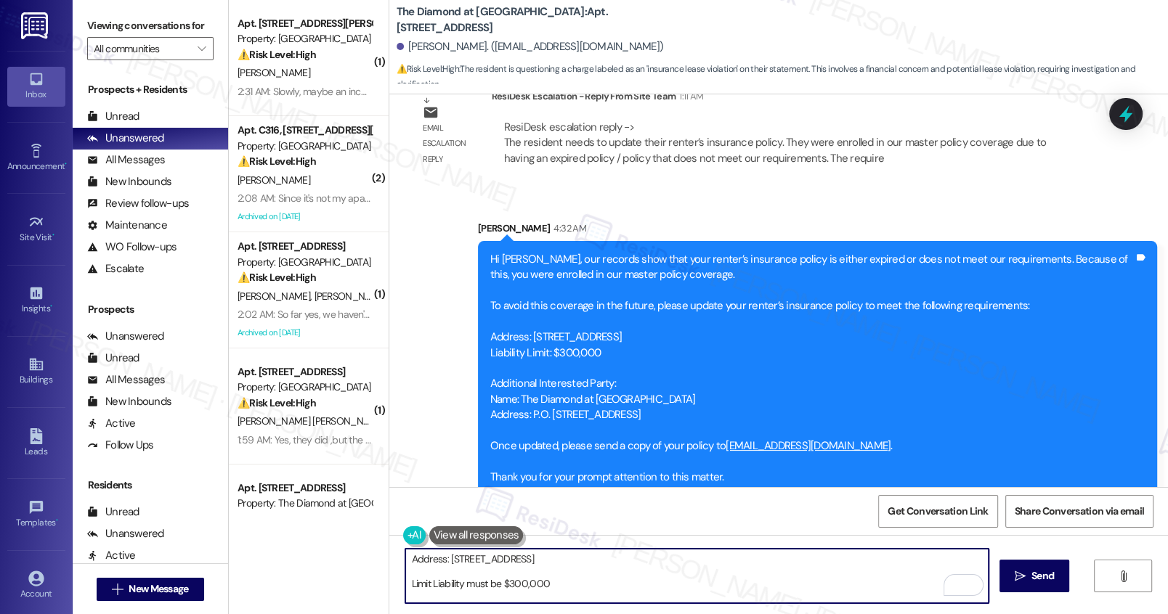
click at [564, 589] on textarea "Address: [STREET_ADDRESS] Limit Liability must be $300,000 Additional Intereste…" at bounding box center [696, 576] width 582 height 54
click at [643, 600] on textarea "Address: [STREET_ADDRESS] Limit Liability must be $300,000 Additional Intereste…" at bounding box center [696, 576] width 582 height 54
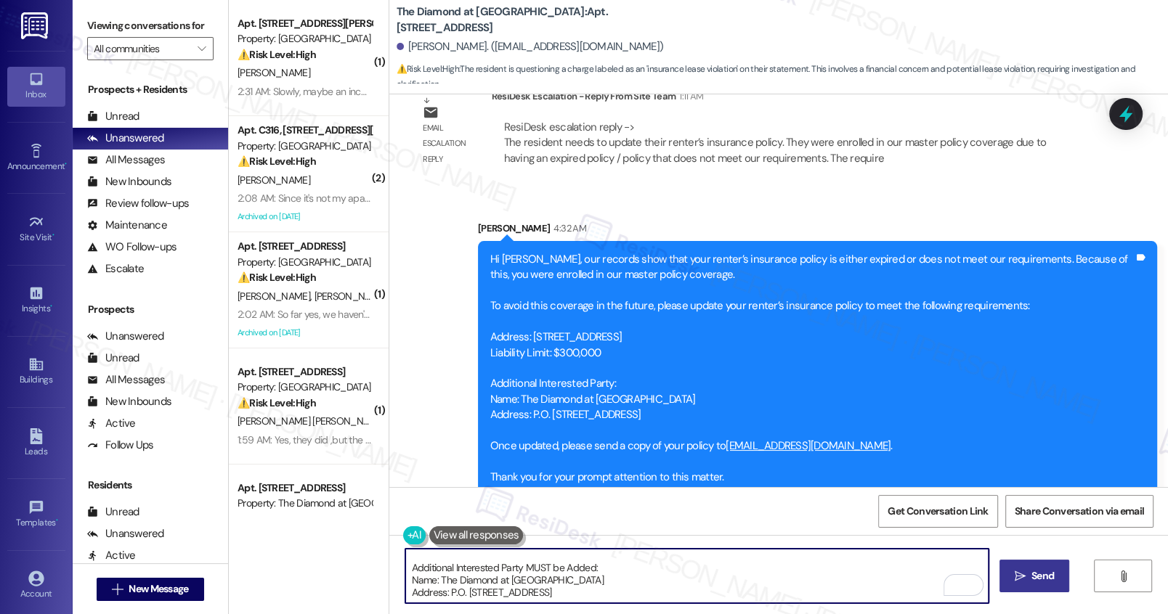
type textarea "Address: [STREET_ADDRESS] Limit Liability must be $300,000 Additional Intereste…"
click at [1035, 582] on span "Send" at bounding box center [1042, 576] width 23 height 15
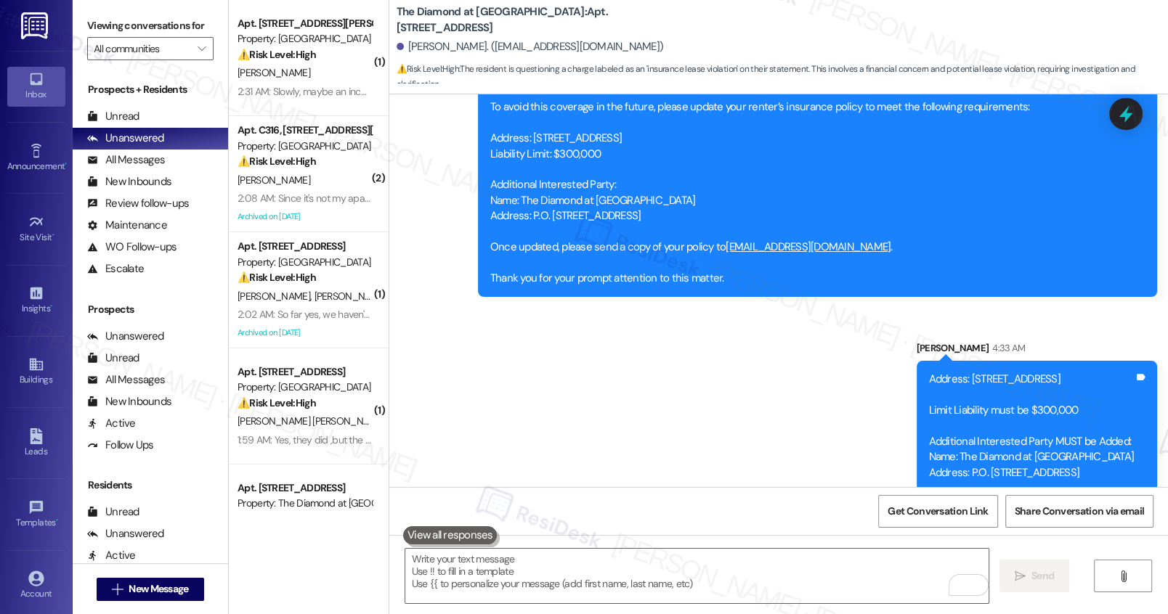
drag, startPoint x: 878, startPoint y: 362, endPoint x: 1017, endPoint y: 365, distance: 139.5
click at [1017, 372] on div "Address: [STREET_ADDRESS] Limit Liability must be $300,000 Additional Intereste…" at bounding box center [1031, 426] width 205 height 109
drag, startPoint x: 891, startPoint y: 402, endPoint x: 1022, endPoint y: 404, distance: 130.7
click at [1022, 404] on div "Address: [STREET_ADDRESS] Limit Liability must be $300,000 Additional Intereste…" at bounding box center [1031, 426] width 205 height 109
drag, startPoint x: 873, startPoint y: 428, endPoint x: 1040, endPoint y: 428, distance: 167.0
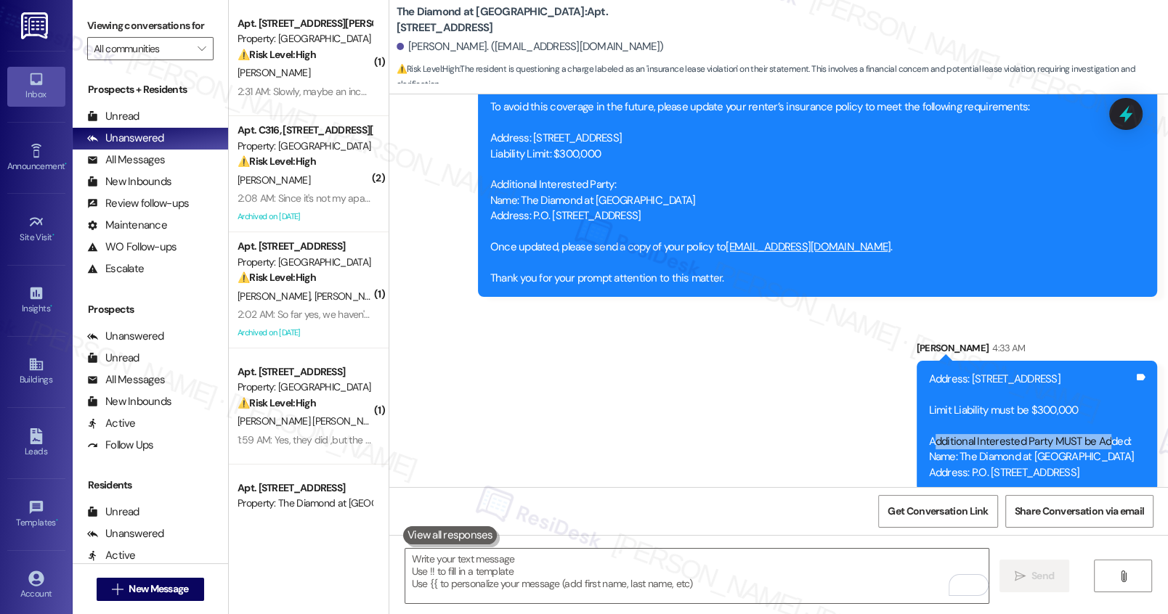
click at [1040, 428] on div "Address: [STREET_ADDRESS] Limit Liability must be $300,000 Additional Intereste…" at bounding box center [1031, 426] width 205 height 109
drag, startPoint x: 909, startPoint y: 443, endPoint x: 982, endPoint y: 444, distance: 73.3
click at [982, 444] on div "Address: [STREET_ADDRESS] Limit Liability must be $300,000 Additional Intereste…" at bounding box center [1031, 426] width 205 height 109
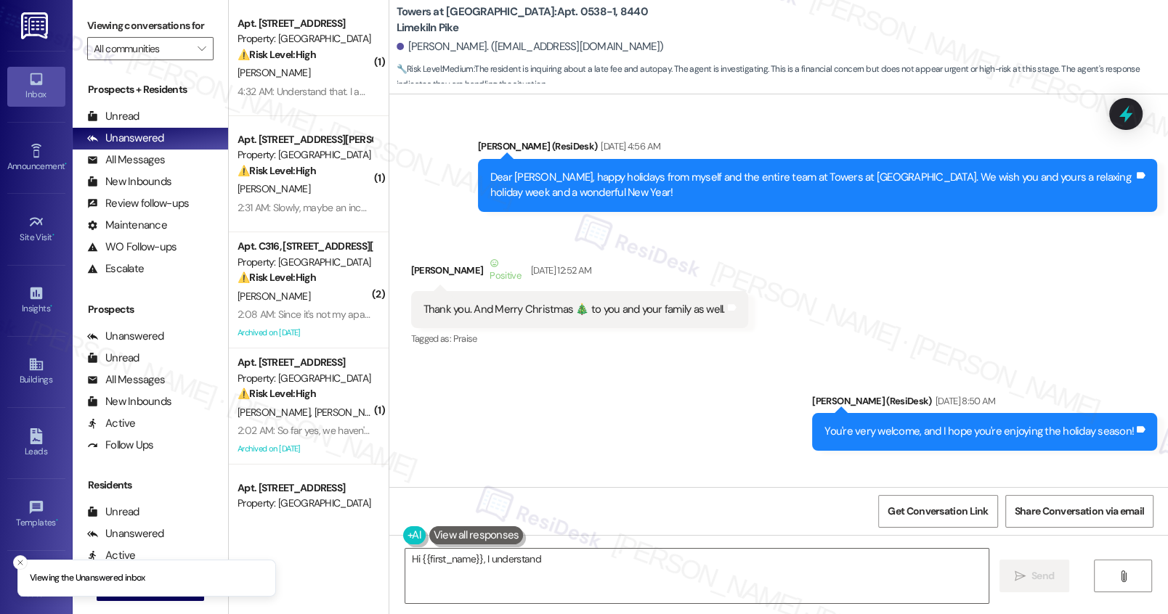
scroll to position [30355, 0]
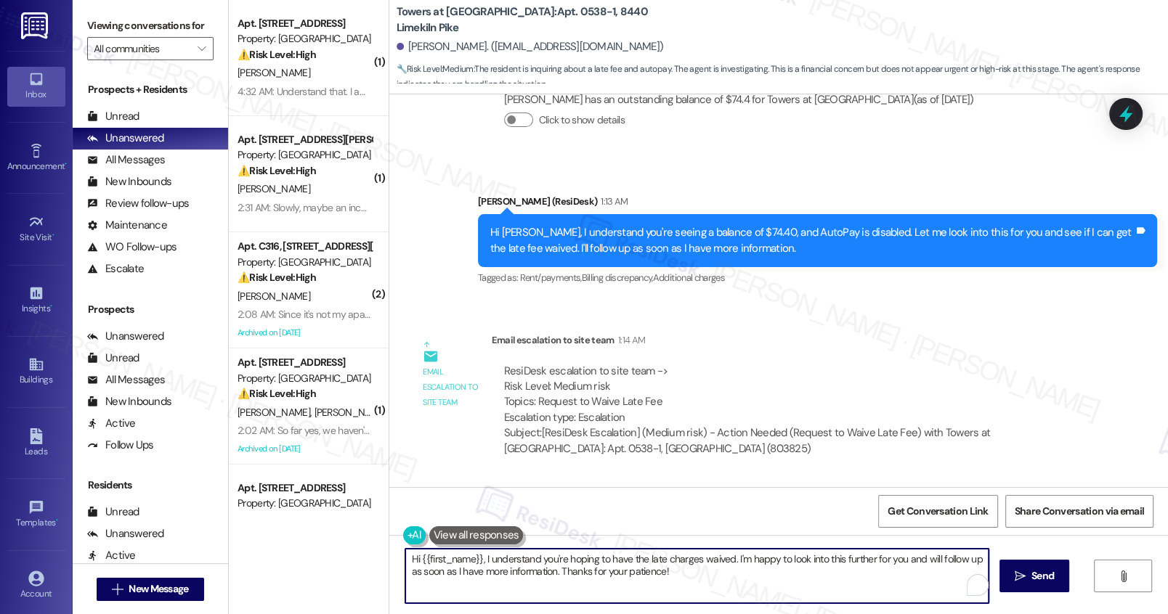
drag, startPoint x: 476, startPoint y: 561, endPoint x: 745, endPoint y: 591, distance: 271.1
click at [745, 591] on textarea "Hi {{first_name}}, I understand you're hoping to have the late charges waived. …" at bounding box center [696, 576] width 582 height 54
paste textarea "Late fee will be waived as a one-time courtesy."
click at [474, 558] on textarea "Hi {{first_name}}, Late fee will be waived as a one-time courtesy." at bounding box center [696, 576] width 582 height 54
click at [754, 561] on textarea "Hi {{first_name}}, good news! Late fee will be waived as a one-time courtesy." at bounding box center [696, 576] width 582 height 54
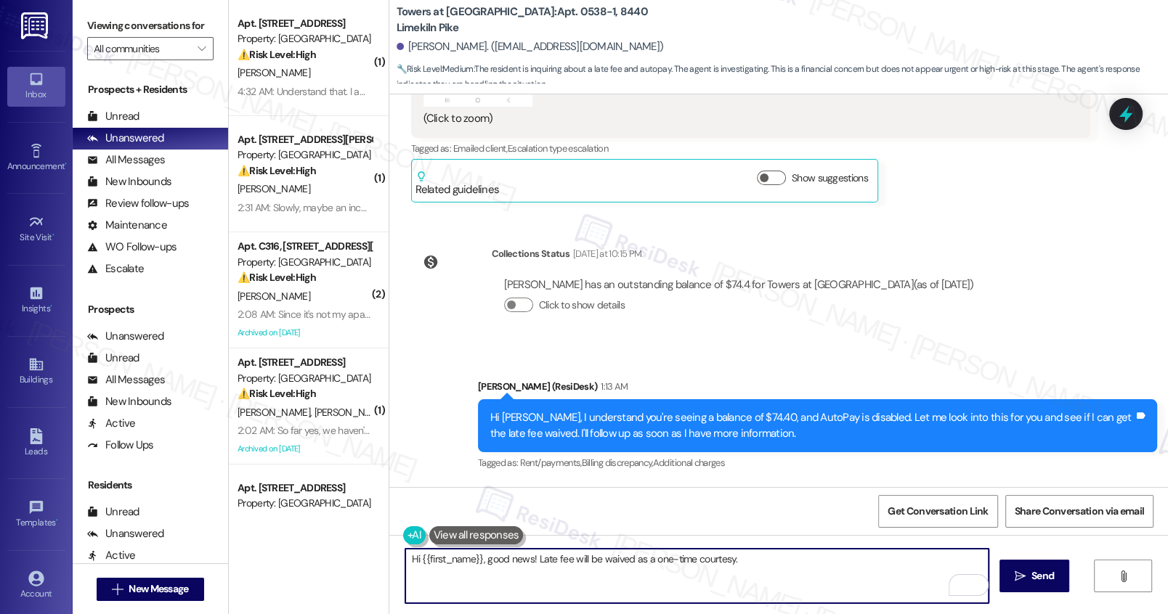
scroll to position [30087, 0]
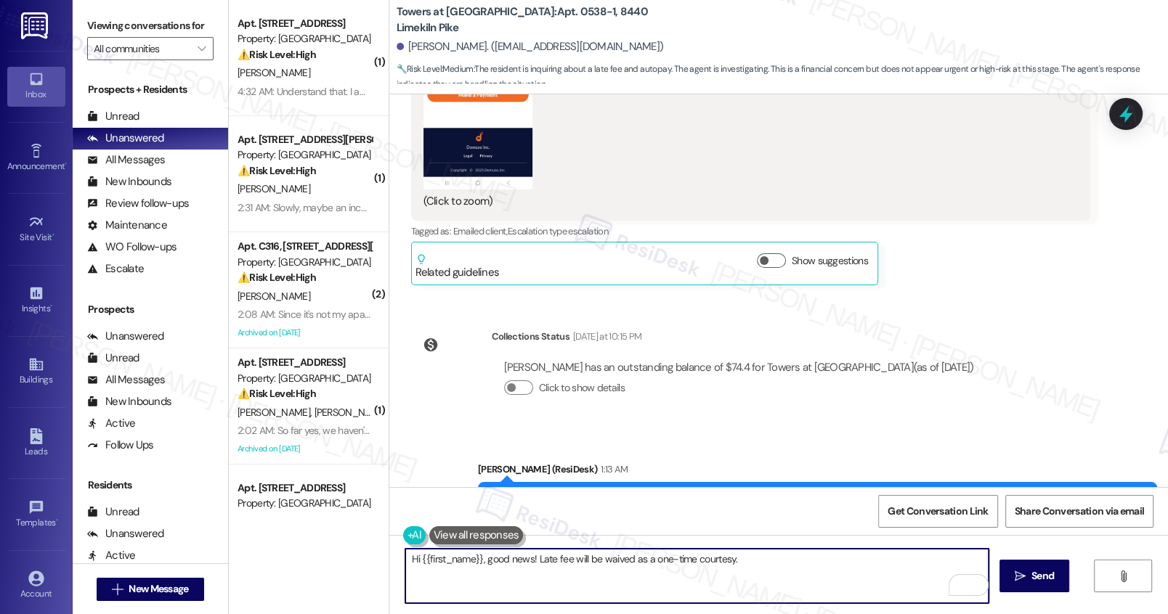
click at [763, 562] on textarea "Hi {{first_name}}, good news! Late fee will be waived as a one-time courtesy." at bounding box center [696, 576] width 582 height 54
type textarea "Hi {{first_name}}, good news! Late fee will be waived as a one-time courtesy."
click at [1014, 584] on button " Send" at bounding box center [1034, 576] width 70 height 33
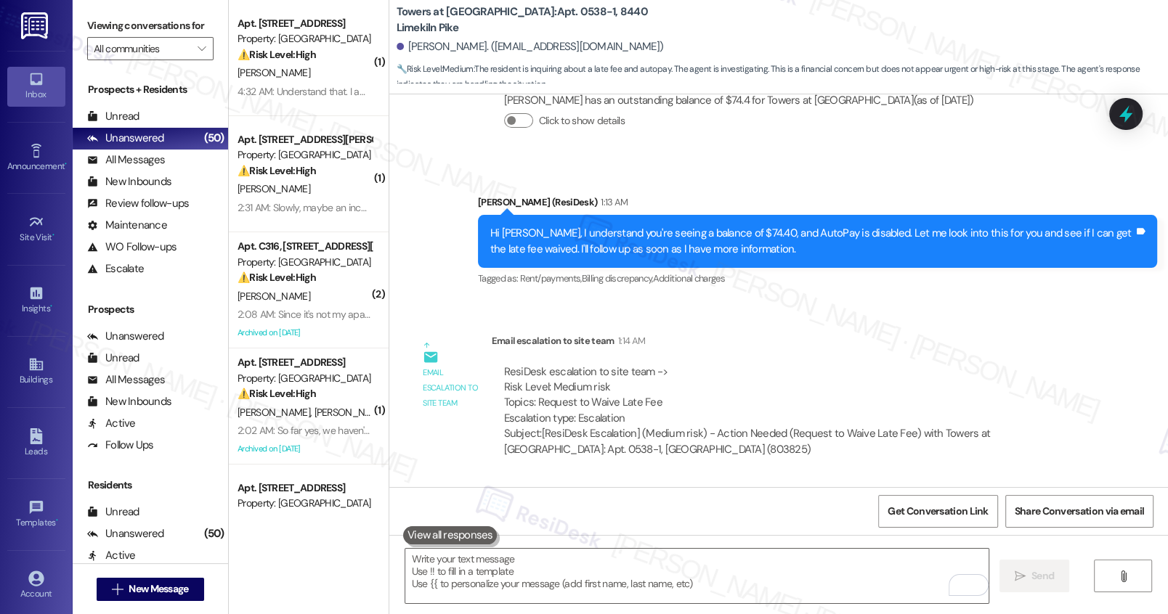
scroll to position [30457, 0]
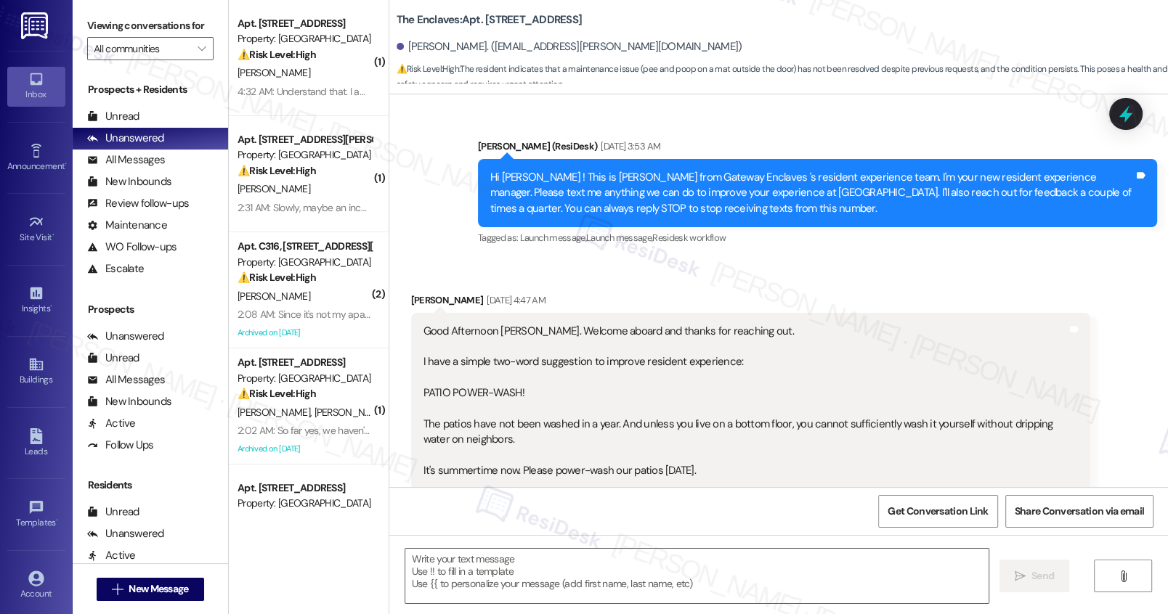
scroll to position [23515, 0]
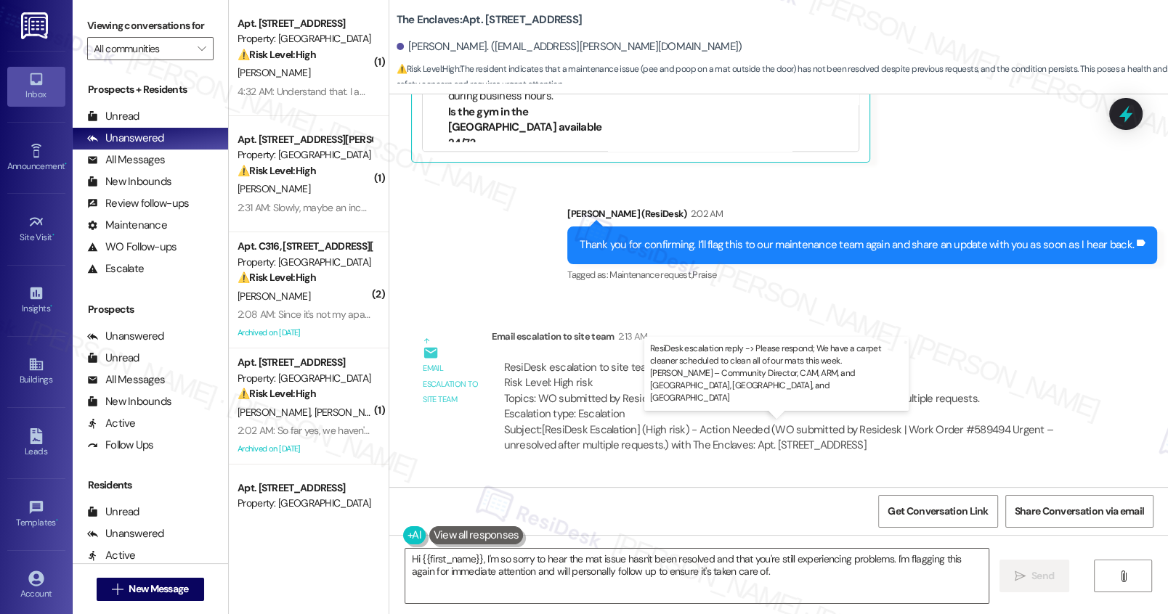
click at [638, 539] on div "ResiDesk escalation reply -> Please respond; We have a carpet cleaner scheduled…" at bounding box center [777, 562] width 546 height 46
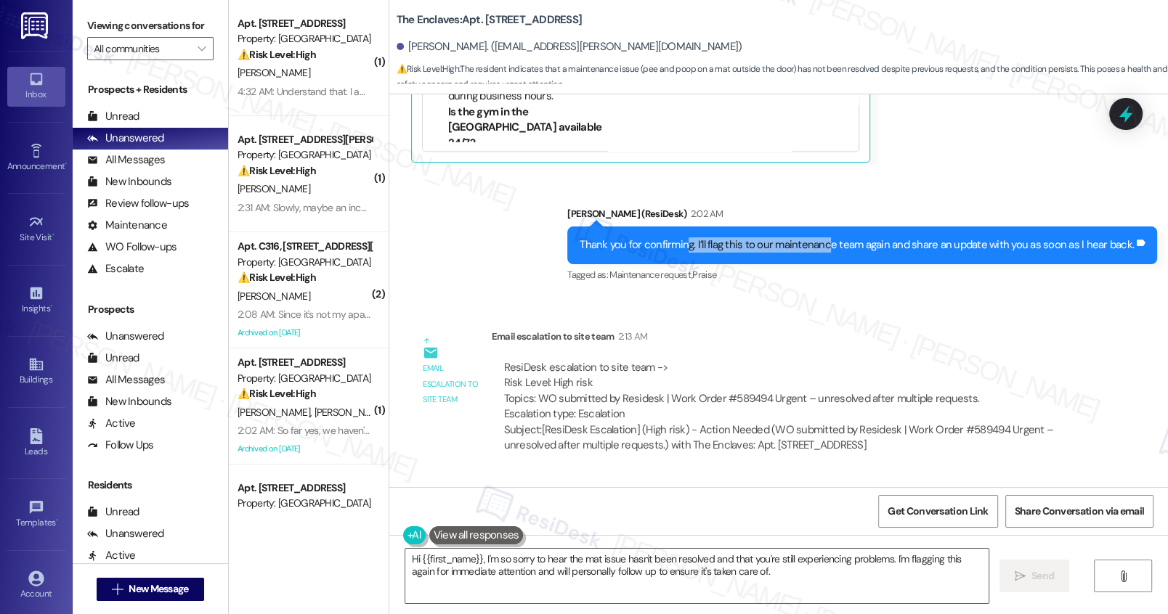
drag, startPoint x: 693, startPoint y: 122, endPoint x: 829, endPoint y: 129, distance: 136.7
click at [829, 237] on div "Thank you for confirming. I’ll flag this to our maintenance team again and shar…" at bounding box center [856, 244] width 554 height 15
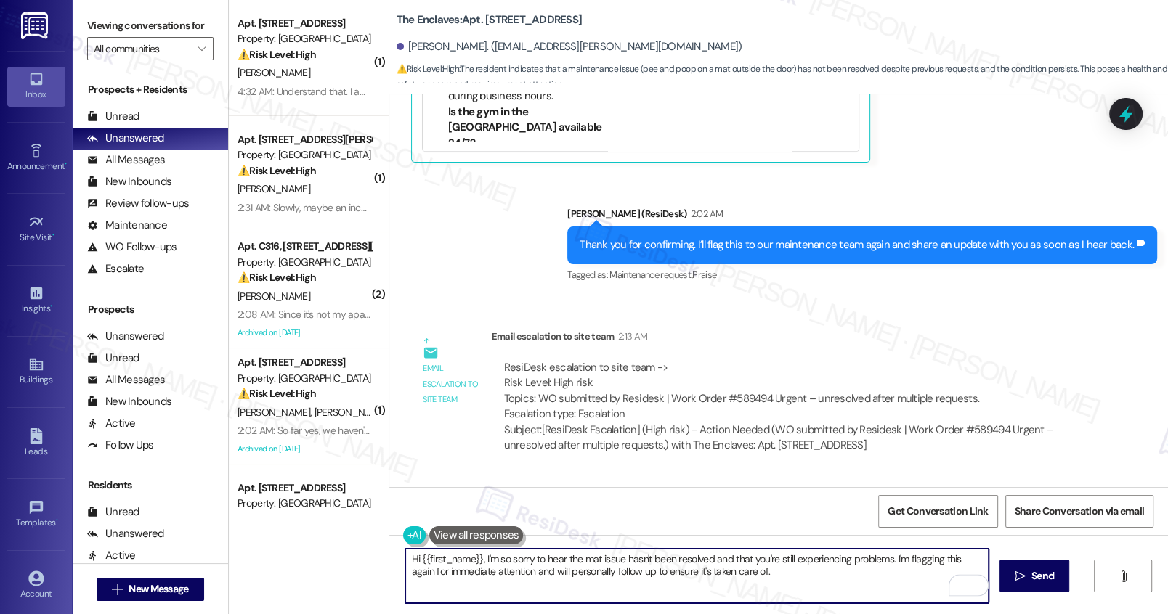
drag, startPoint x: 489, startPoint y: 561, endPoint x: 808, endPoint y: 579, distance: 319.3
click at [808, 579] on textarea "Hi {{first_name}}, I'm so sorry to hear the mat issue hasn't been resolved and …" at bounding box center [696, 576] width 582 height 54
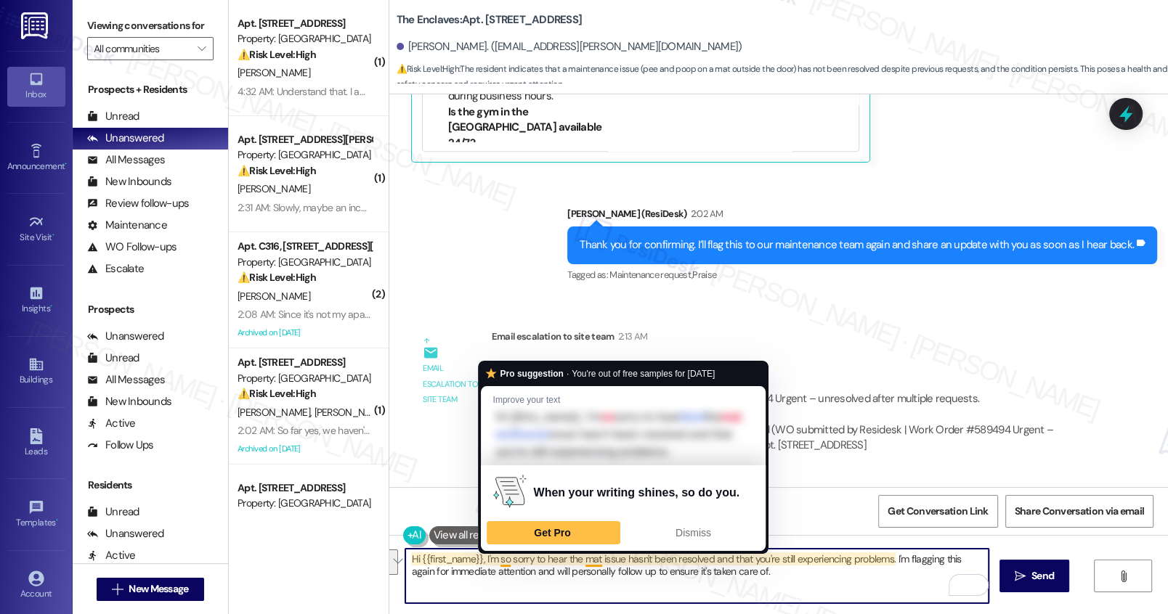
drag, startPoint x: 808, startPoint y: 579, endPoint x: 491, endPoint y: 562, distance: 317.7
click at [491, 562] on textarea "Hi {{first_name}}, I'm so sorry to hear the mat issue hasn't been resolved and …" at bounding box center [696, 576] width 582 height 54
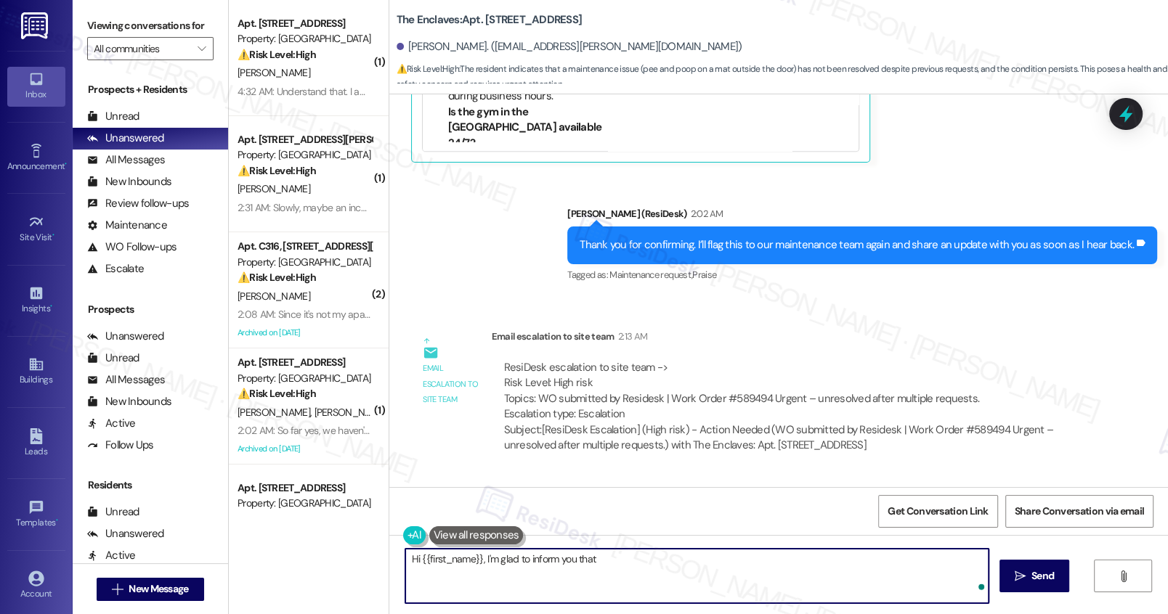
paste textarea "We have a carpet cleaner scheduled to clean all of our mats this week."
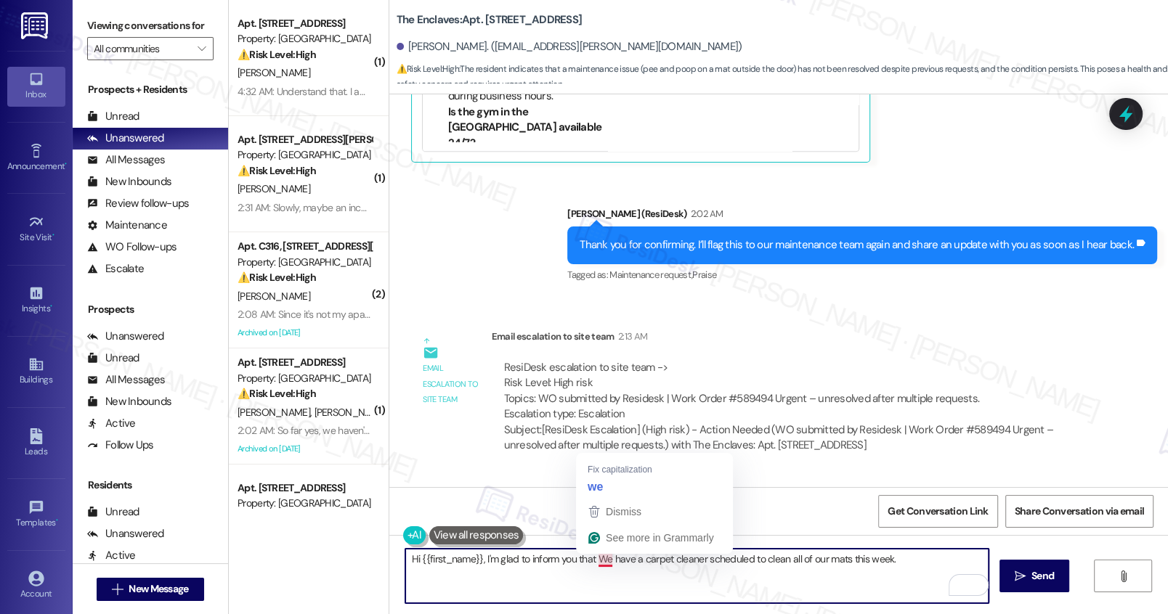
click at [590, 560] on textarea "Hi {{first_name}}, I'm glad to inform you that We have a carpet cleaner schedul…" at bounding box center [696, 576] width 582 height 54
drag, startPoint x: 476, startPoint y: 560, endPoint x: 309, endPoint y: 542, distance: 167.3
click at [309, 542] on div "( 1 ) Apt. I4, 1521 W. Main St Property: West Gate Arms ⚠️ Risk Level: High The…" at bounding box center [698, 307] width 939 height 614
drag, startPoint x: 594, startPoint y: 562, endPoint x: 391, endPoint y: 548, distance: 203.8
click at [397, 548] on div "Hi {{first_name}}, I'm glad to inform you that we have a carpet cleaner schedul…" at bounding box center [689, 576] width 584 height 56
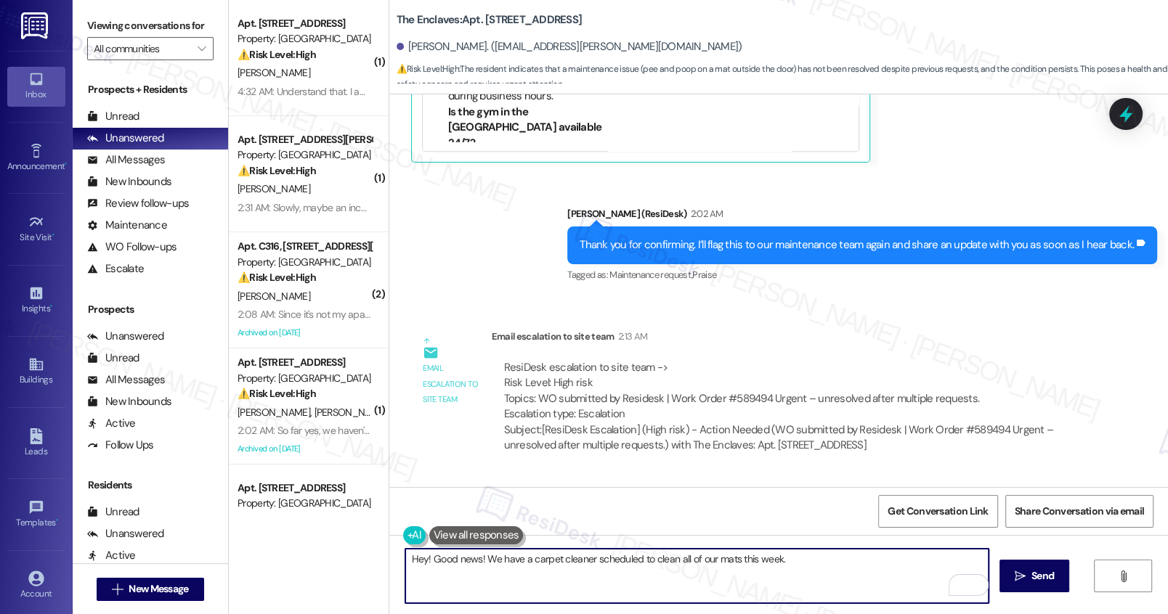
click at [775, 561] on textarea "Hey! Good news! We have a carpet cleaner scheduled to clean all of our mats thi…" at bounding box center [696, 576] width 582 height 54
type textarea "Hey! Good news! We have a carpet cleaner scheduled to clean all of our mats thi…"
click at [1042, 573] on span "Send" at bounding box center [1042, 576] width 23 height 15
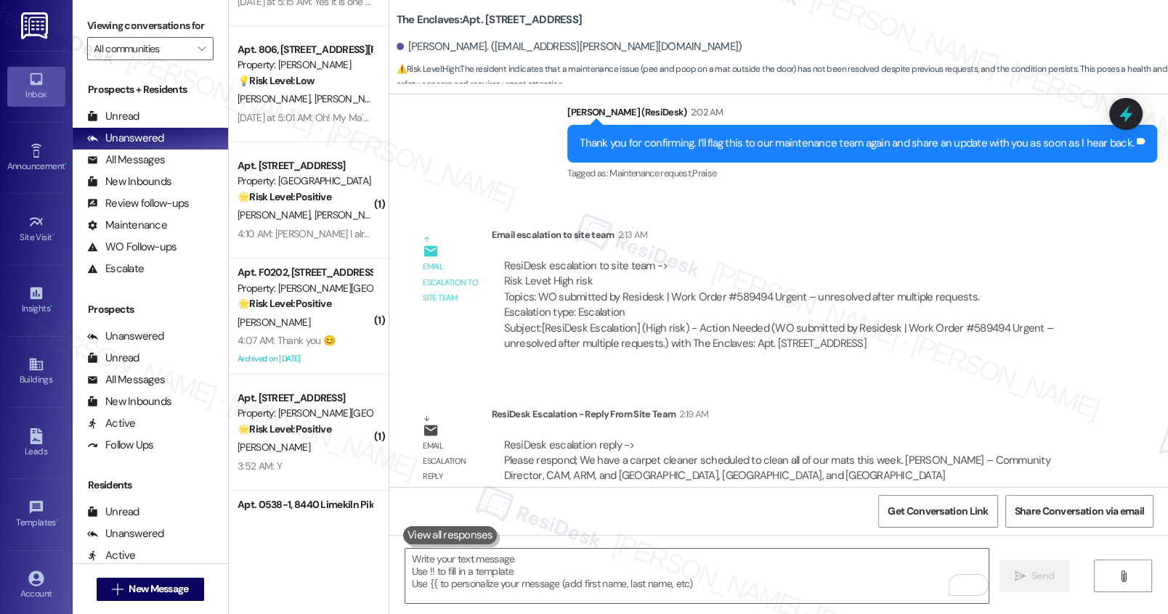
scroll to position [5297, 0]
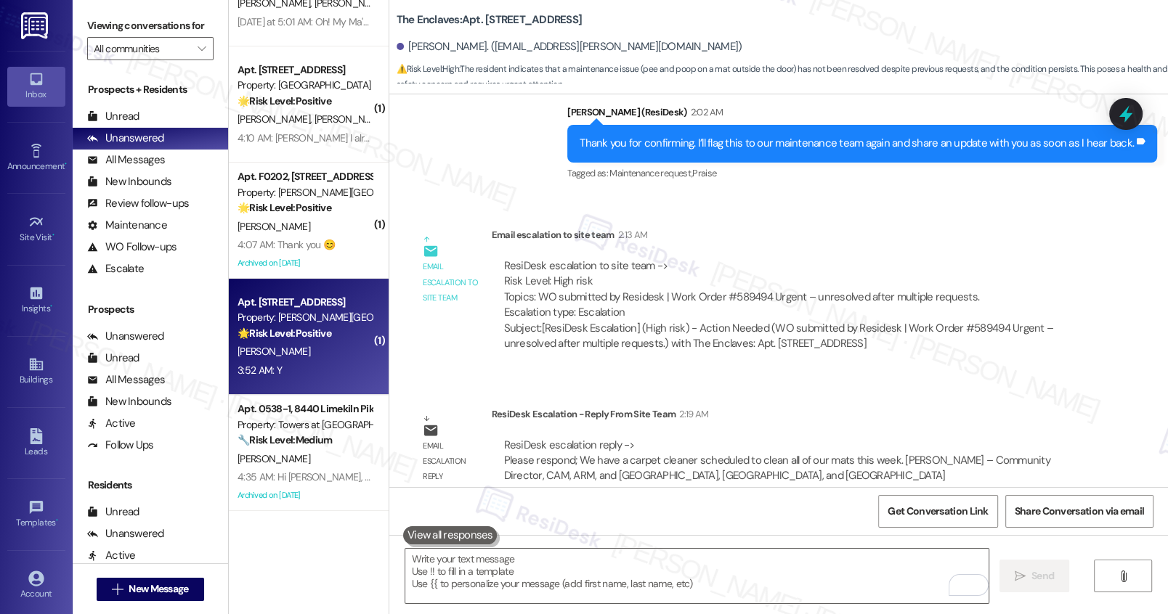
click at [311, 356] on div "[PERSON_NAME]" at bounding box center [304, 352] width 137 height 18
type textarea "Fetching suggested responses. Please feel free to read through the conversation…"
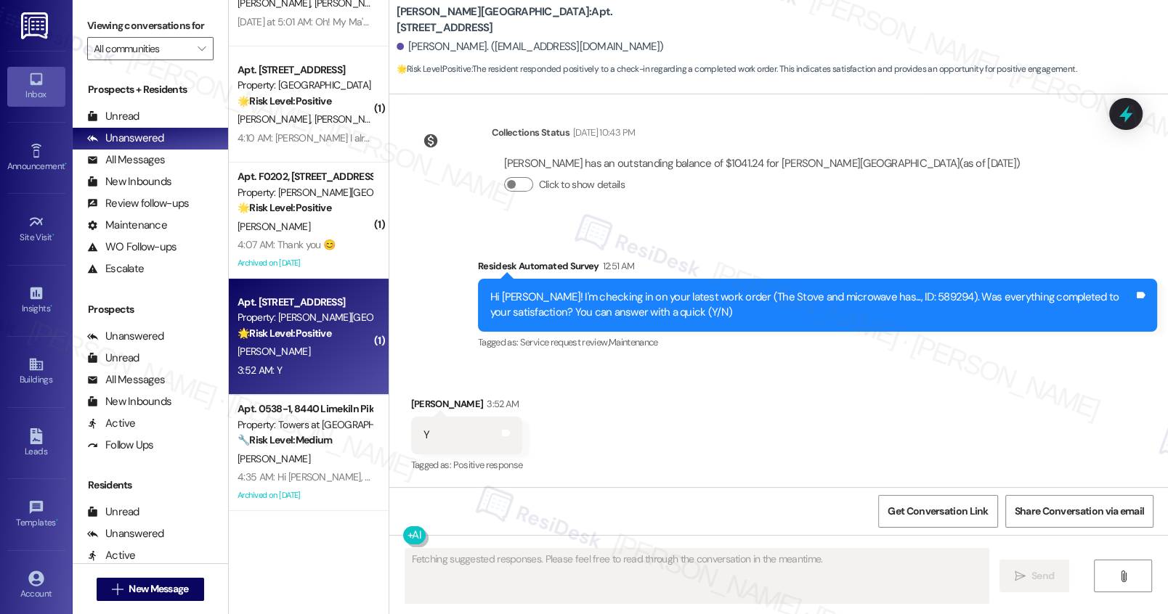
scroll to position [3077, 0]
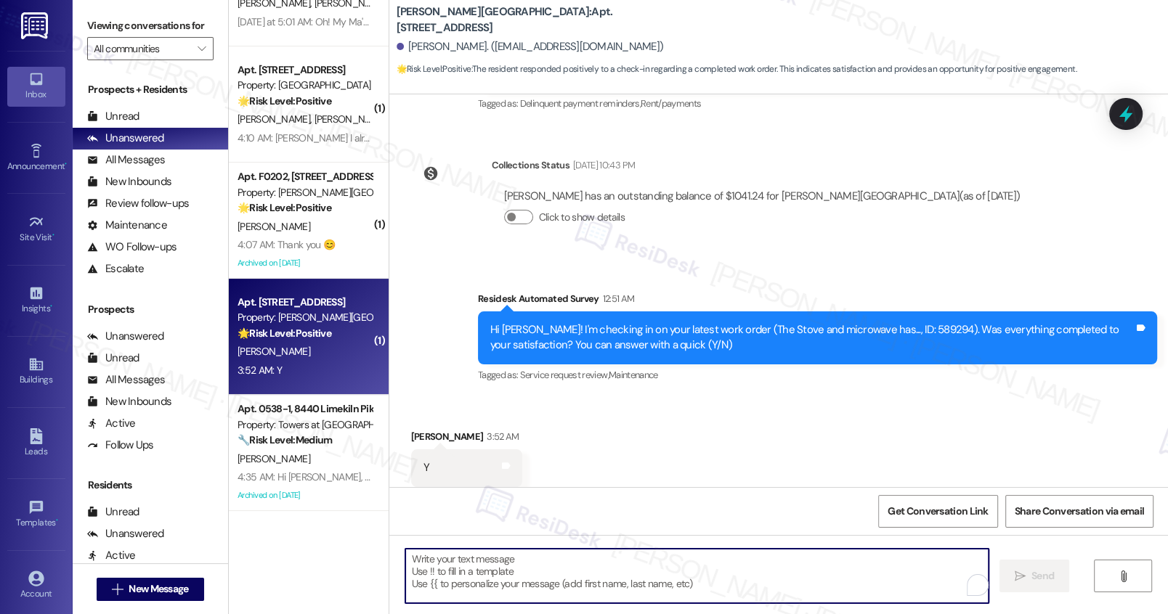
click at [583, 579] on textarea "To enrich screen reader interactions, please activate Accessibility in Grammarl…" at bounding box center [696, 576] width 582 height 54
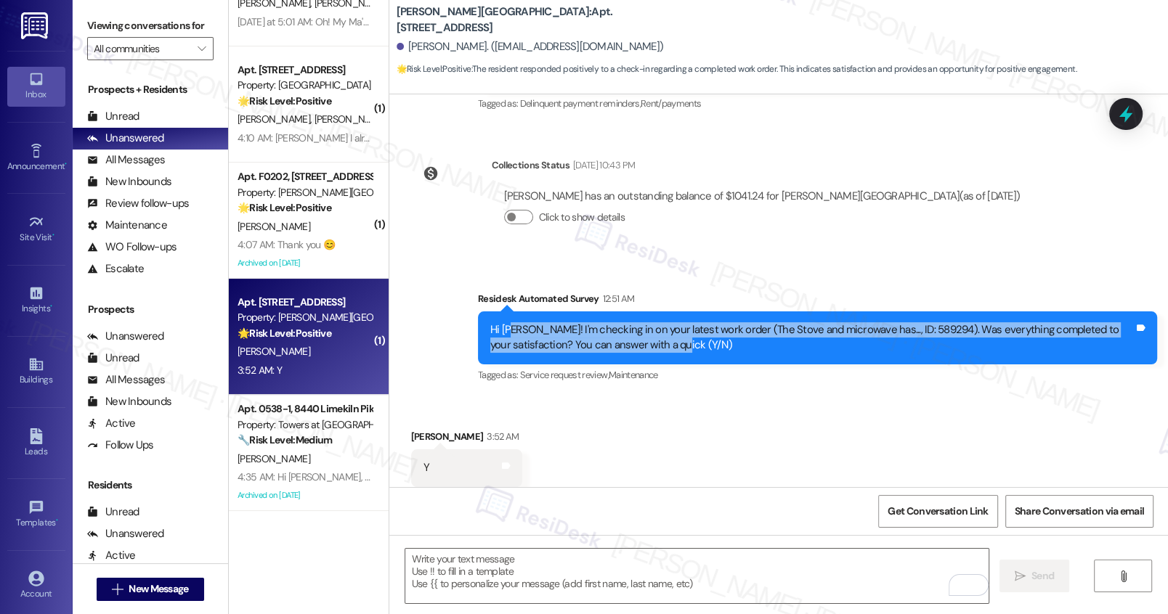
drag, startPoint x: 516, startPoint y: 299, endPoint x: 754, endPoint y: 311, distance: 238.5
click at [754, 322] on div "Hi Lisa! I'm checking in on your latest work order (The Stove and microwave has…" at bounding box center [811, 337] width 643 height 31
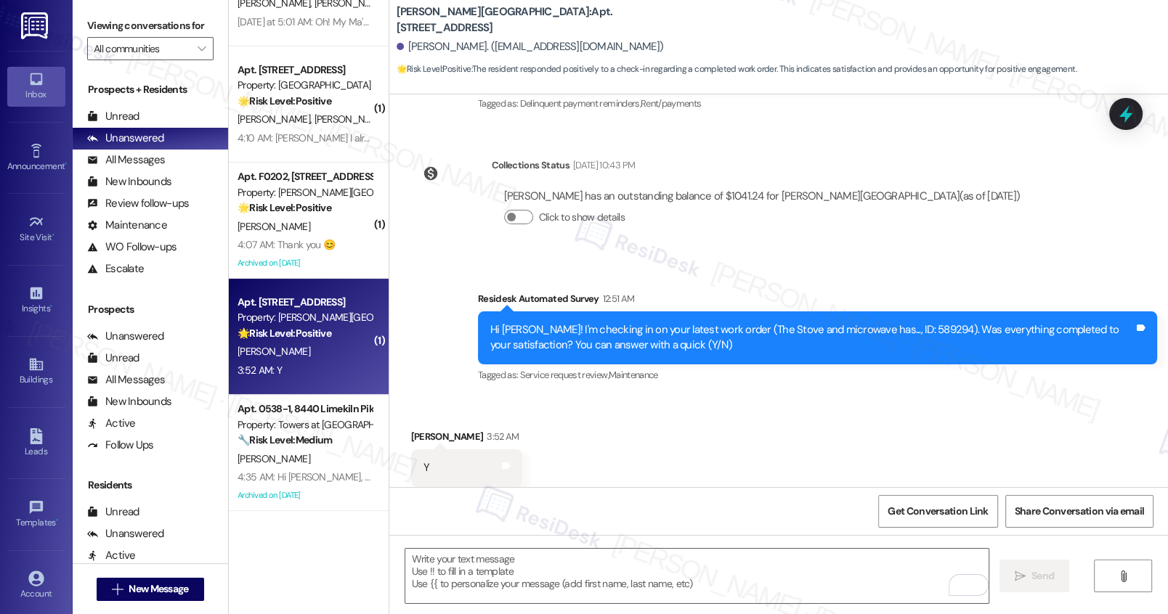
click at [598, 481] on div "Received via SMS Lisa Backus 3:52 AM Y Tags and notes Tagged as: Positive respo…" at bounding box center [778, 457] width 778 height 123
click at [507, 576] on textarea "To enrich screen reader interactions, please activate Accessibility in Grammarl…" at bounding box center [696, 576] width 582 height 54
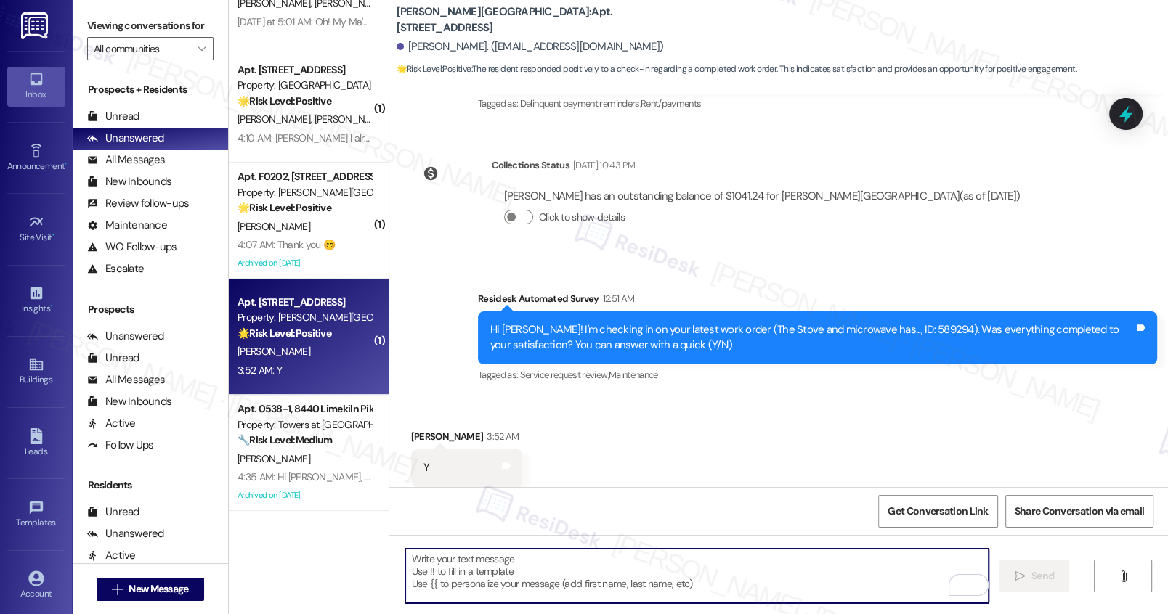
click at [449, 581] on textarea "To enrich screen reader interactions, please activate Accessibility in Grammarl…" at bounding box center [696, 576] width 582 height 54
paste textarea "Hi {{first_name}}, I'm so glad to hear the work order was completed to your sat…"
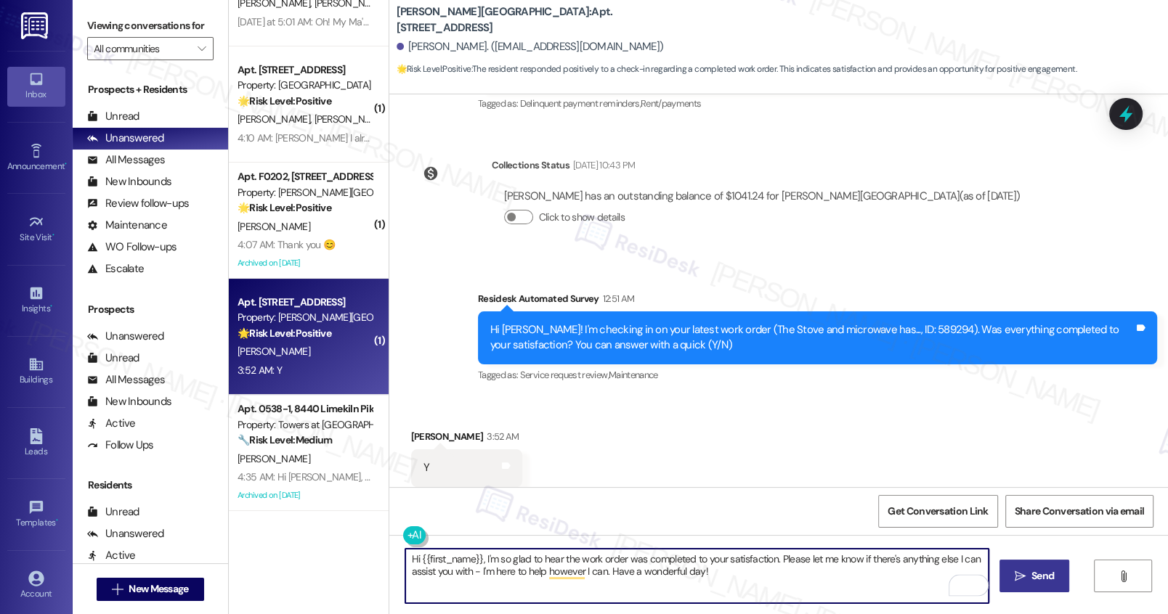
click at [788, 580] on textarea "Hi {{first_name}}, I'm so glad to hear the work order was completed to your sat…" at bounding box center [696, 576] width 582 height 54
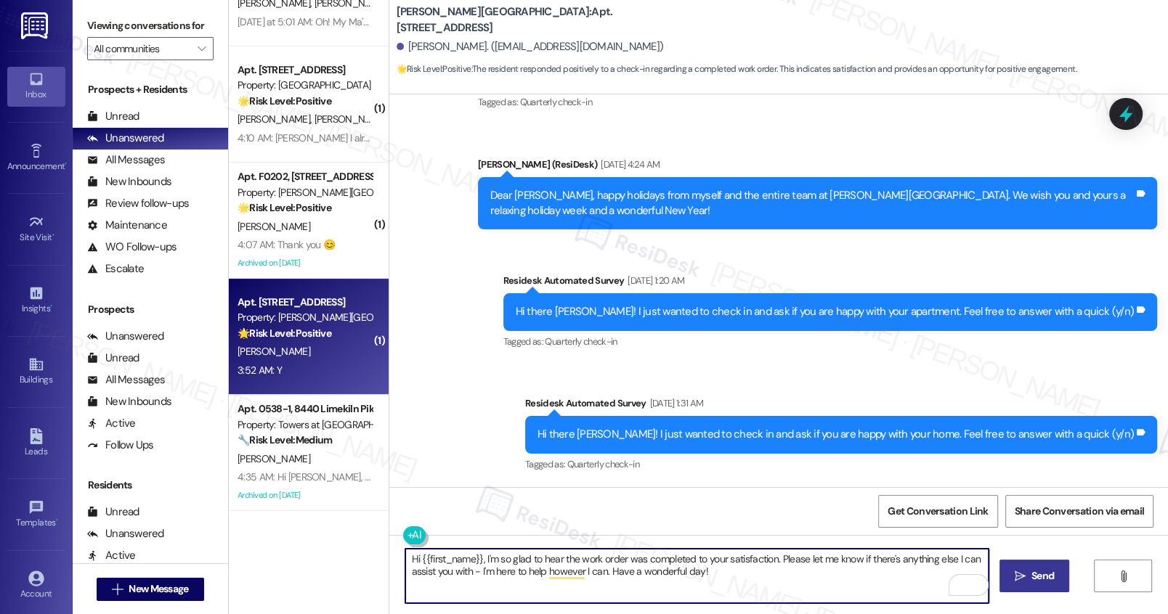
scroll to position [804, 0]
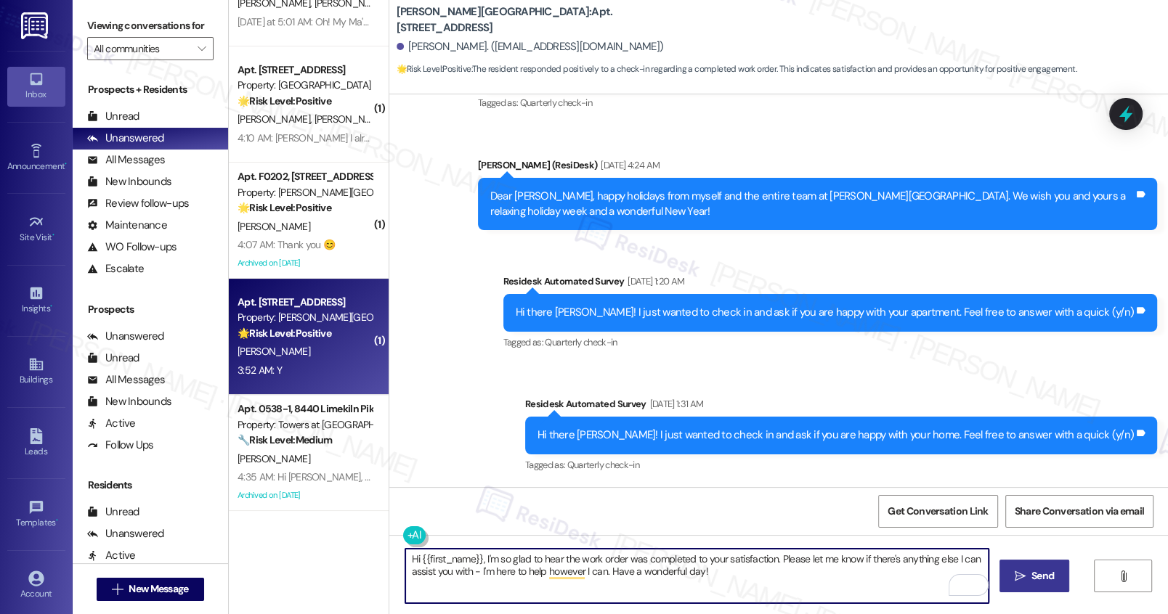
type textarea "Hi {{first_name}}, I'm so glad to hear the work order was completed to your sat…"
click at [1019, 577] on icon "" at bounding box center [1019, 577] width 11 height 12
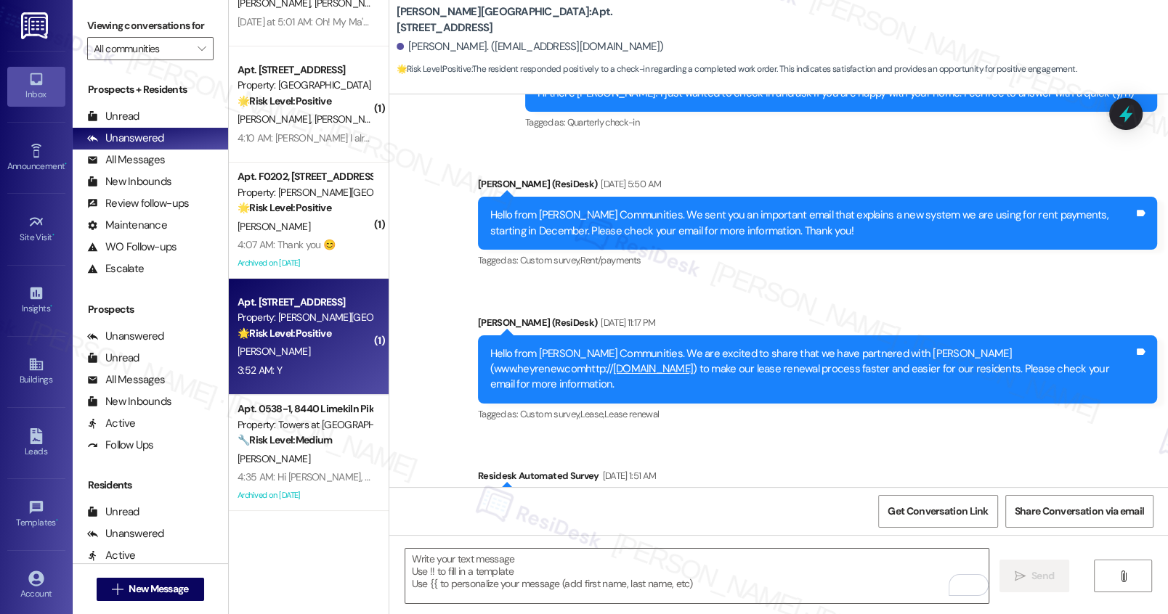
scroll to position [3195, 0]
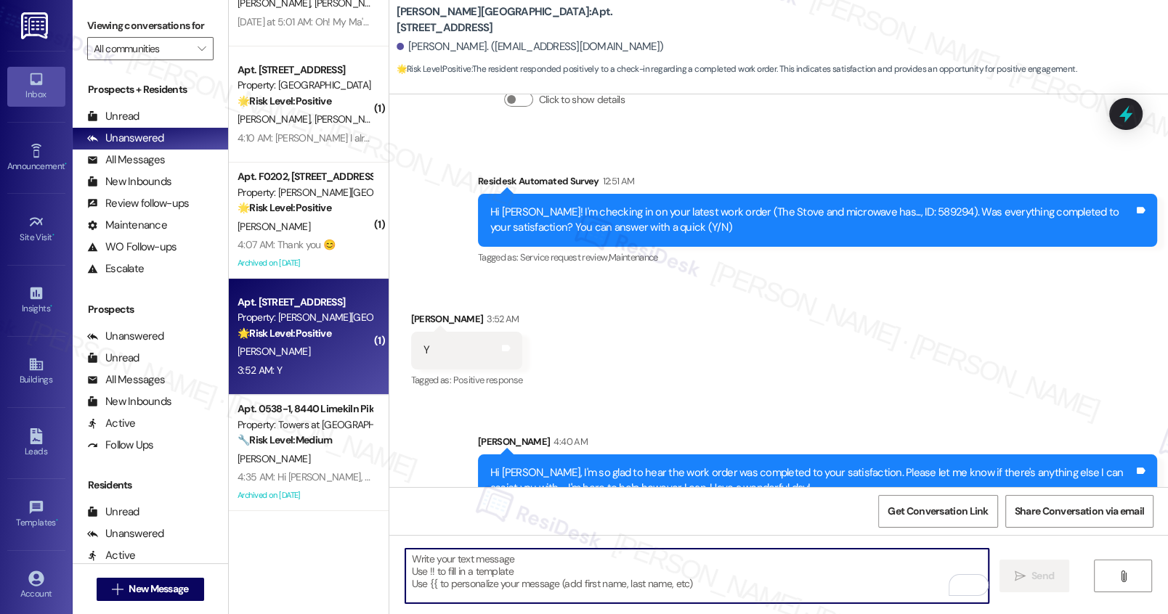
click at [632, 592] on textarea "To enrich screen reader interactions, please activate Accessibility in Grammarl…" at bounding box center [696, 576] width 582 height 54
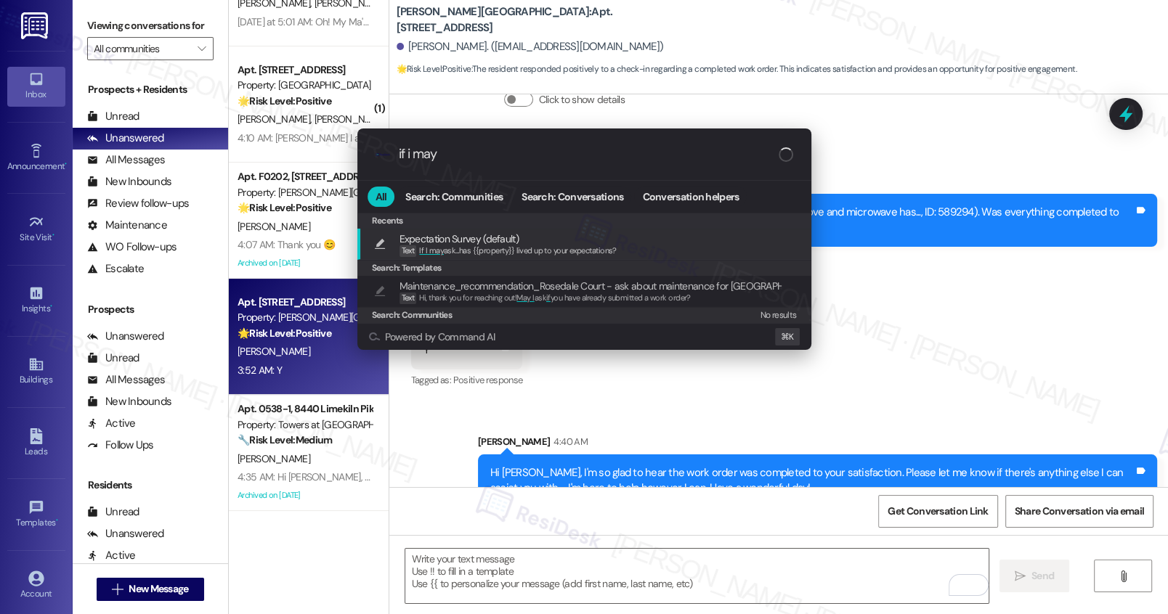
type input "if i may"
click at [572, 245] on span "If I may ask...has {{property}} lived up to your expectations?" at bounding box center [517, 250] width 197 height 10
type textarea "If I may ask...has {{property}} lived up to your expectations?"
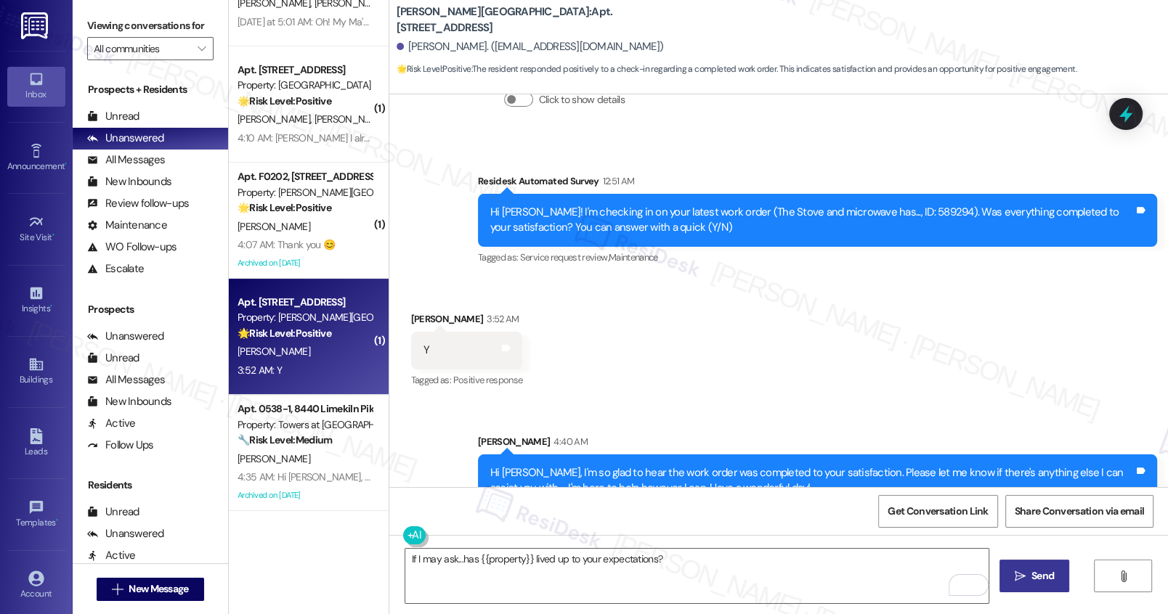
click at [1038, 582] on span "Send" at bounding box center [1042, 576] width 23 height 15
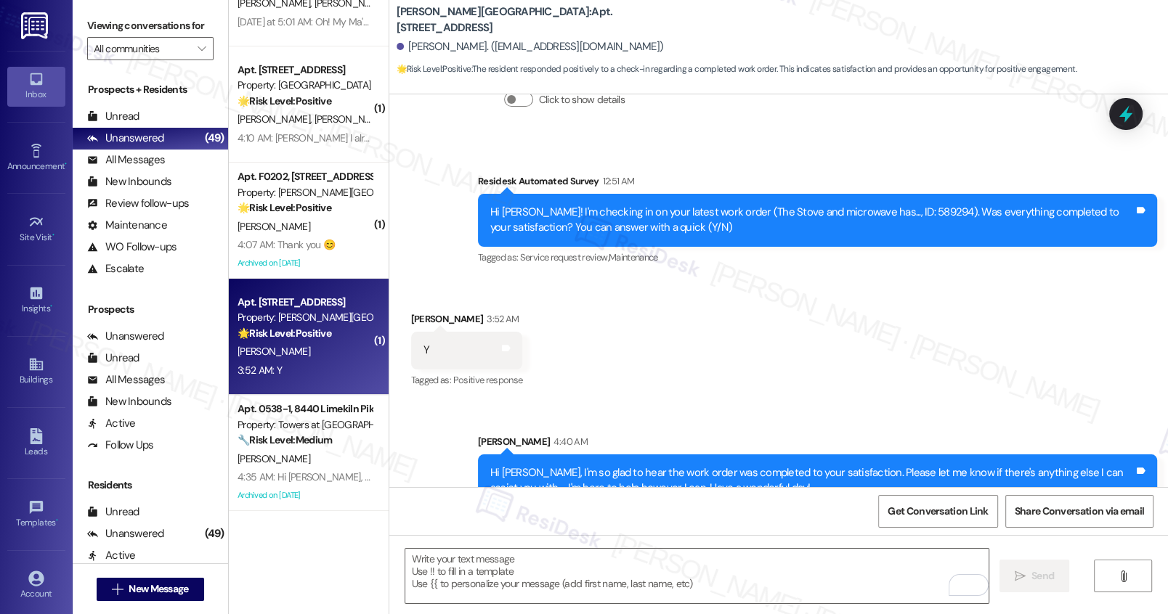
scroll to position [3296, 0]
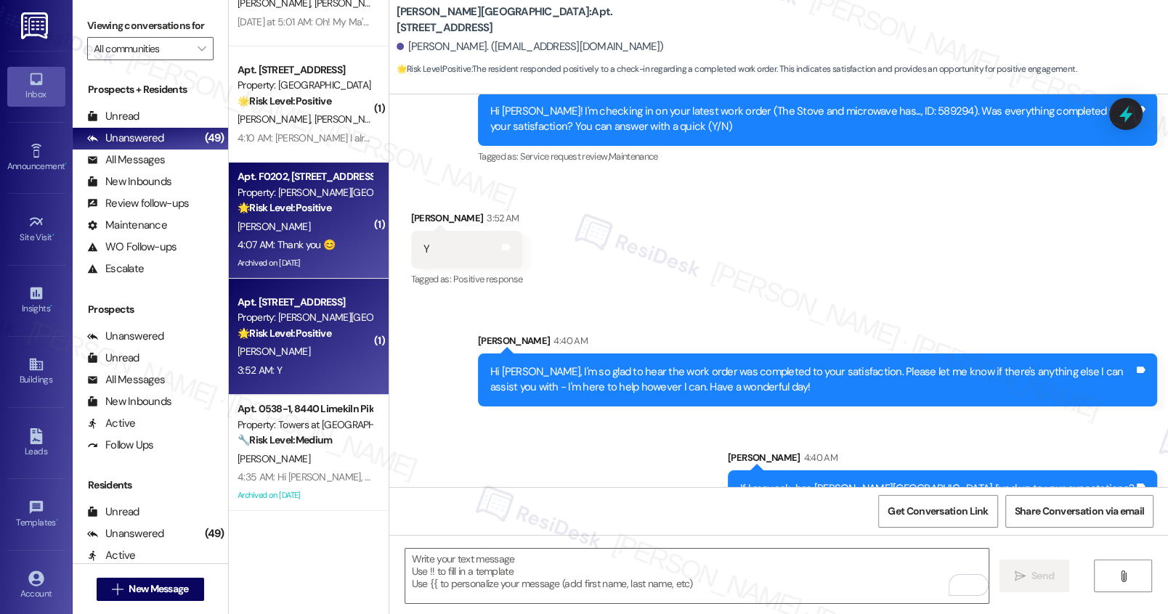
click at [285, 224] on div "C. Wright" at bounding box center [304, 227] width 137 height 18
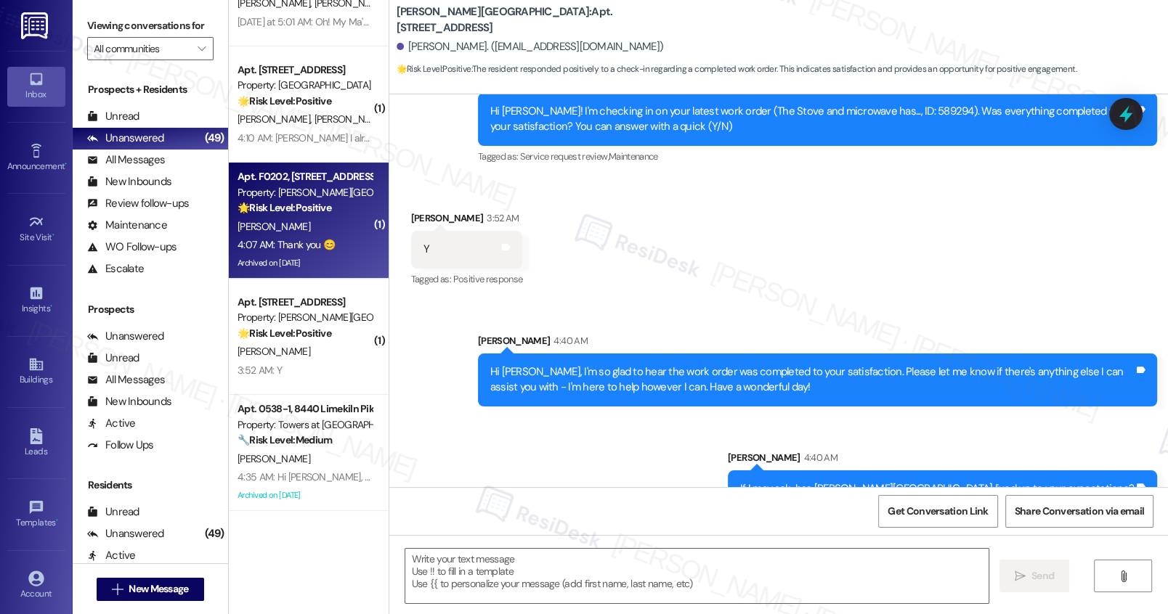
click at [285, 224] on div "C. Wright" at bounding box center [304, 227] width 137 height 18
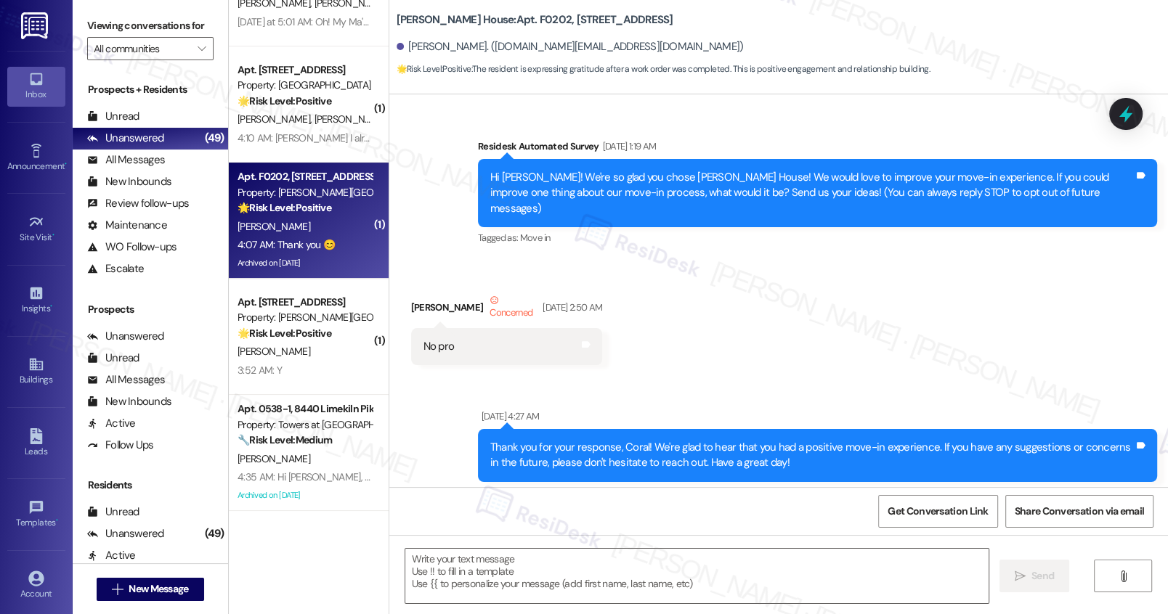
type textarea "Fetching suggested responses. Please feel free to read through the conversation…"
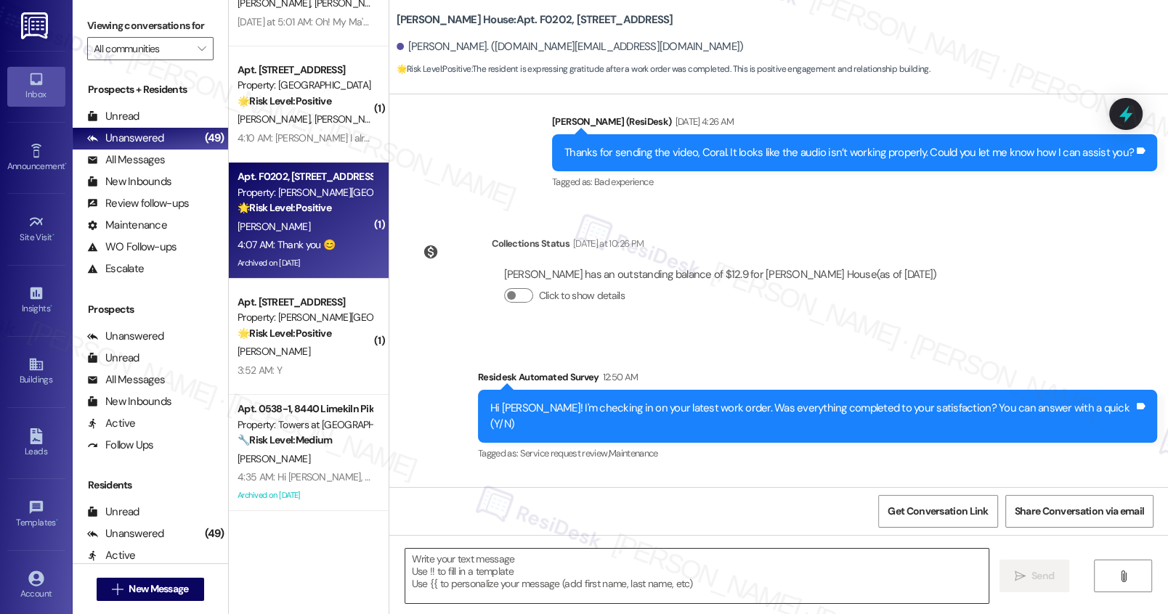
click at [524, 579] on textarea at bounding box center [696, 576] width 582 height 54
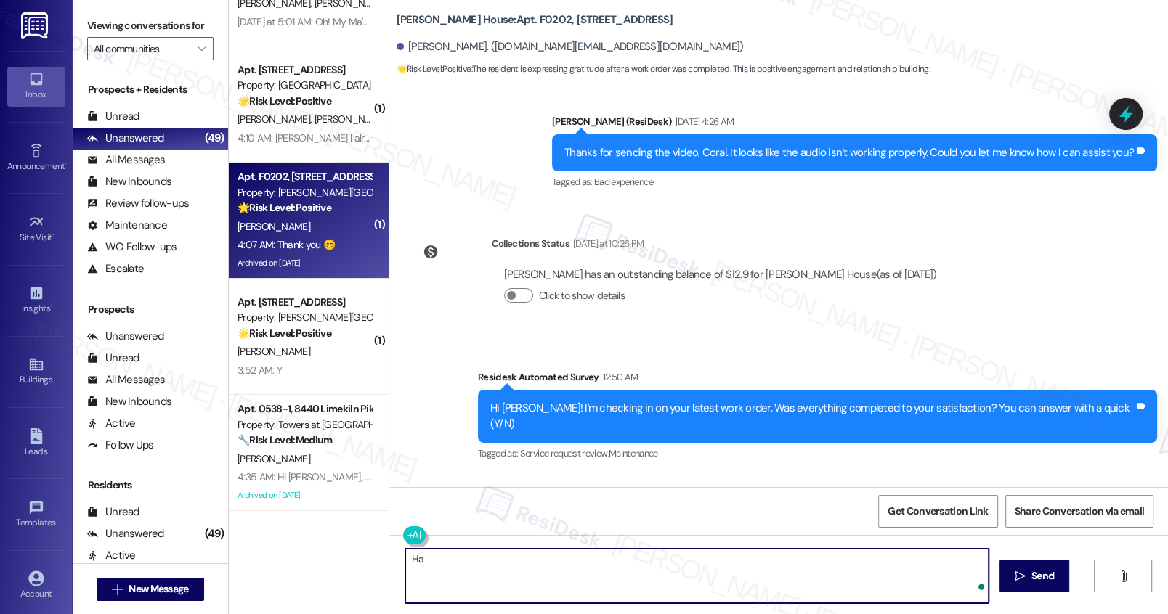
type textarea "H"
type textarea "I"
type textarea "You are welcome! 💕"
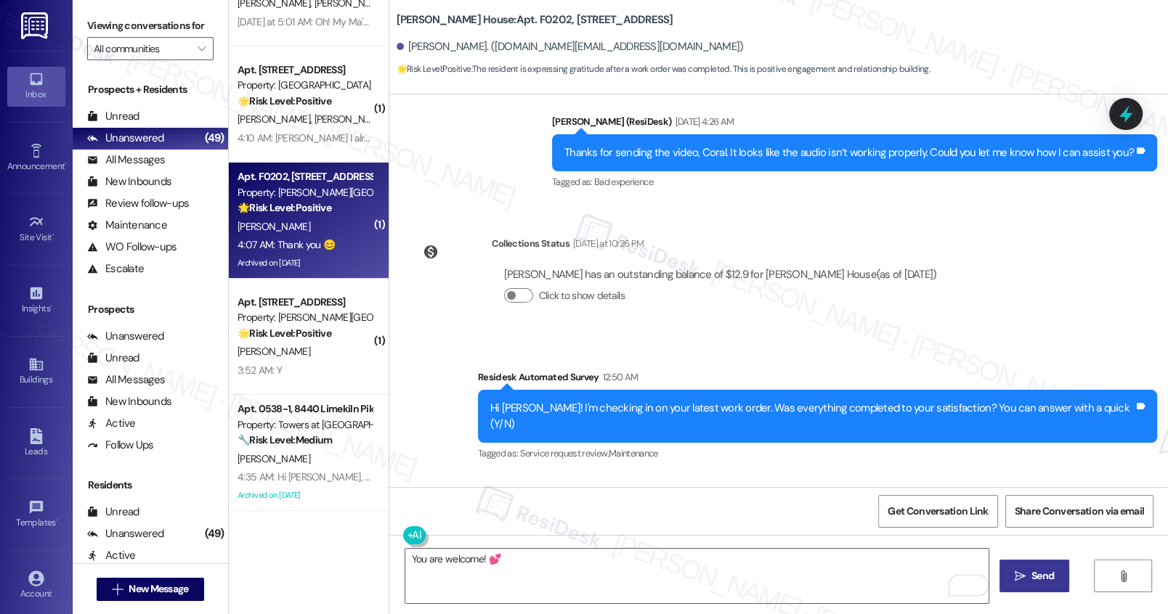
click at [1038, 567] on button " Send" at bounding box center [1034, 576] width 70 height 33
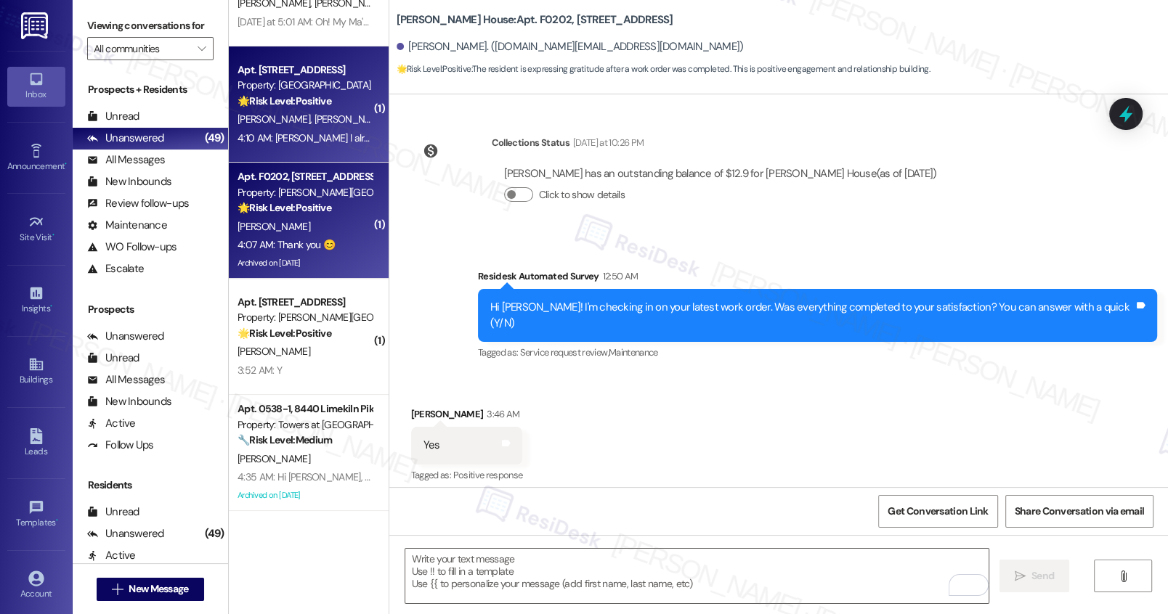
scroll to position [5294, 0]
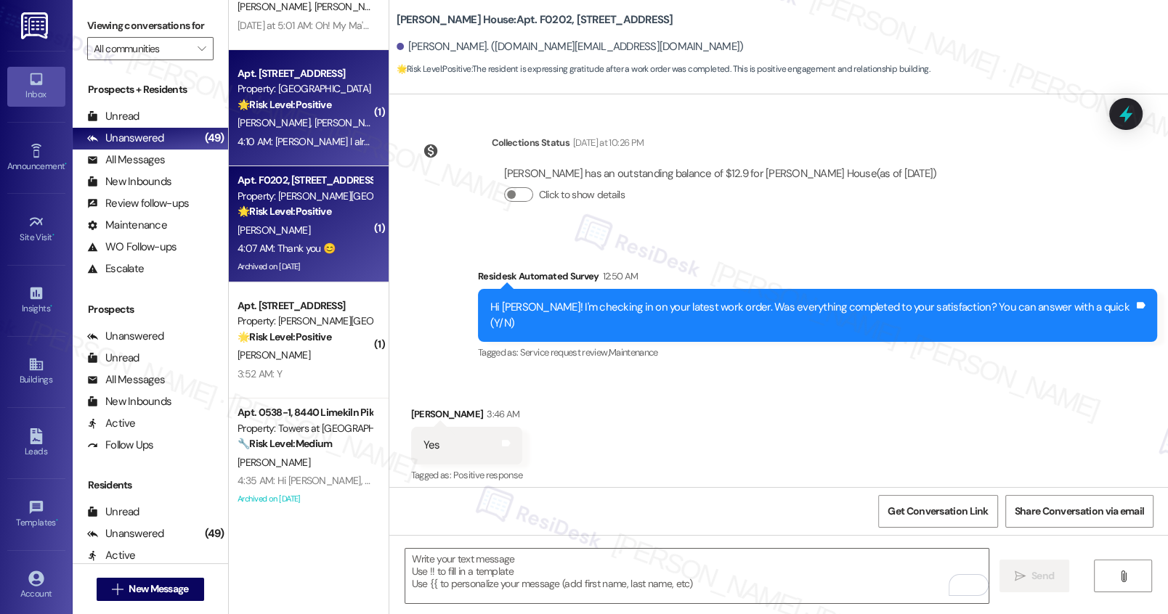
click at [289, 136] on div "4:10 AM: Emily l already tried to give the staff the best review but now I real…" at bounding box center [628, 141] width 782 height 13
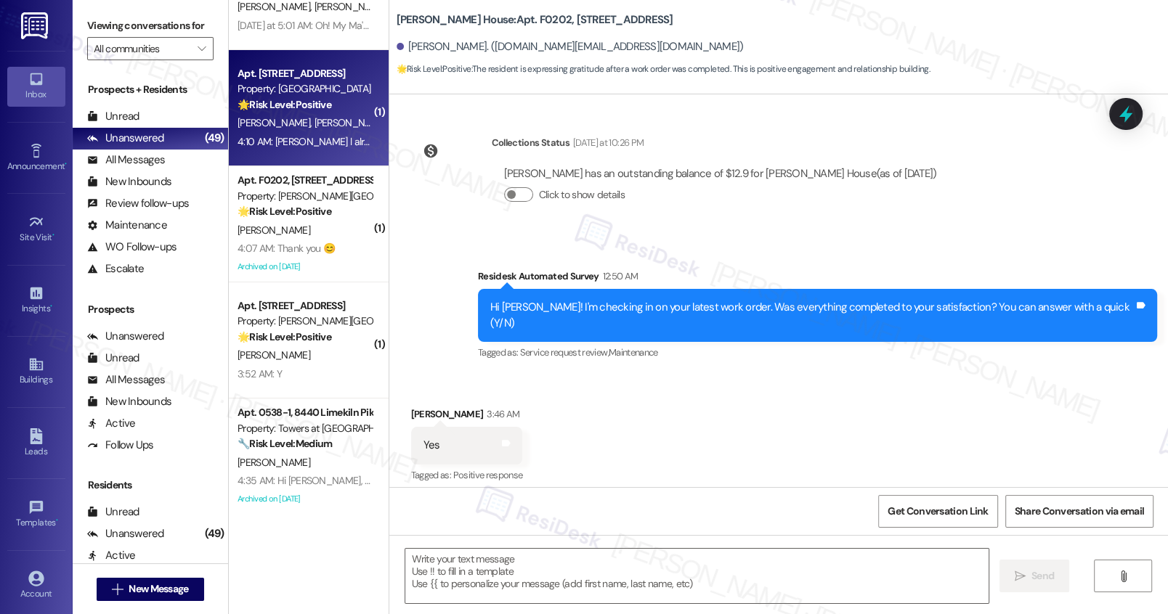
type textarea "Fetching suggested responses. Please feel free to read through the conversation…"
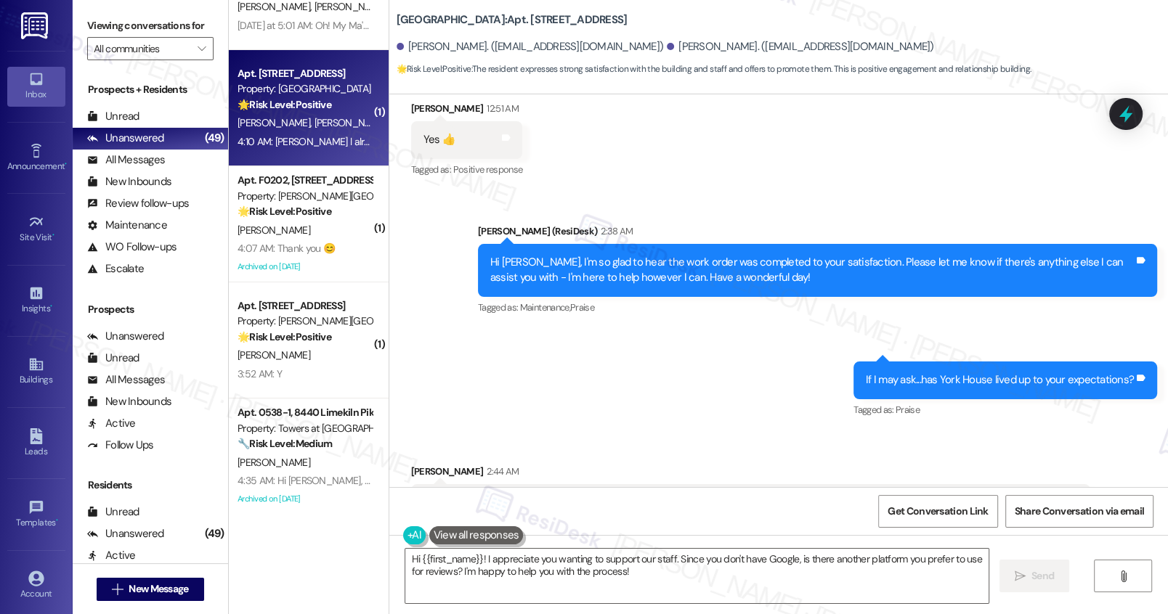
click at [289, 136] on div "4:10 AM: Emily l already tried to give the staff the best review but now I real…" at bounding box center [628, 141] width 782 height 13
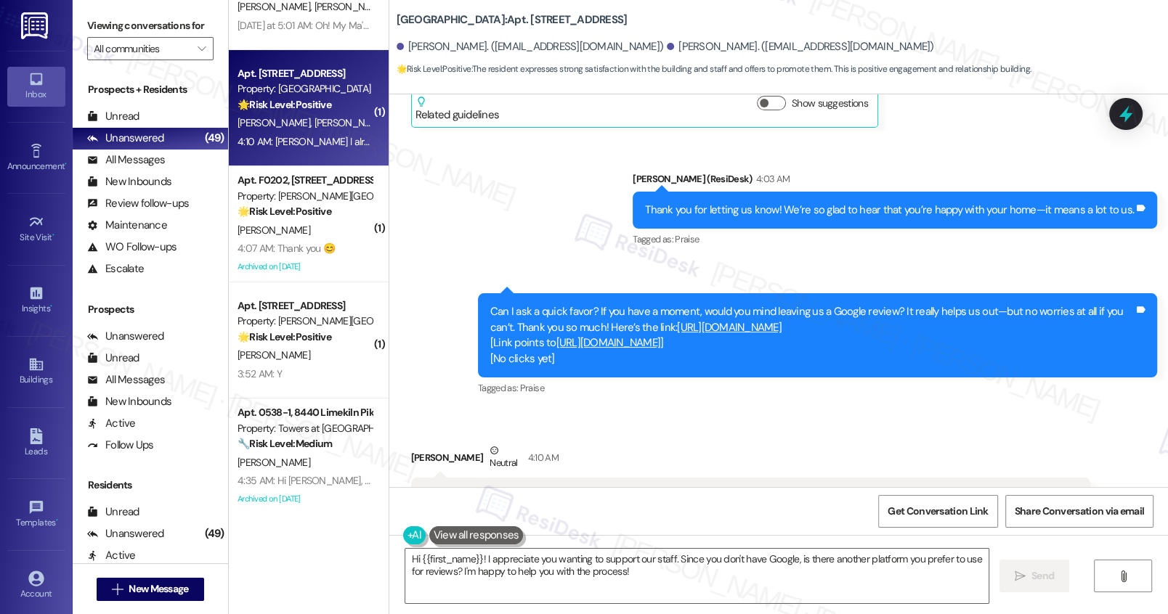
scroll to position [1352, 0]
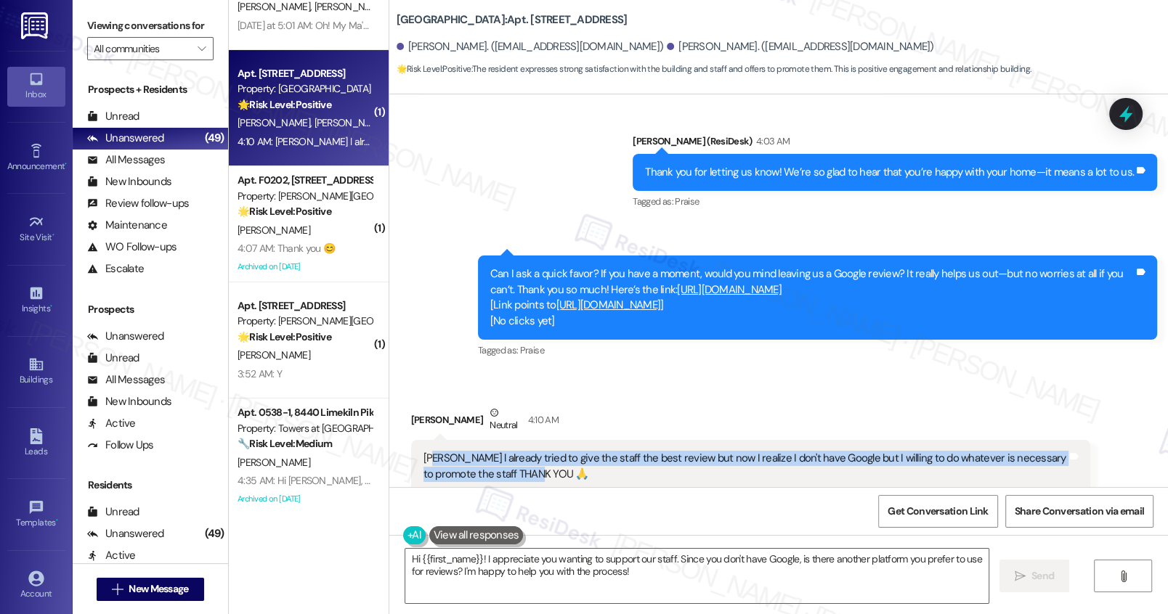
drag, startPoint x: 424, startPoint y: 440, endPoint x: 646, endPoint y: 452, distance: 222.5
click at [646, 452] on div "Emily l already tried to give the staff the best review but now I realize I don…" at bounding box center [744, 466] width 643 height 31
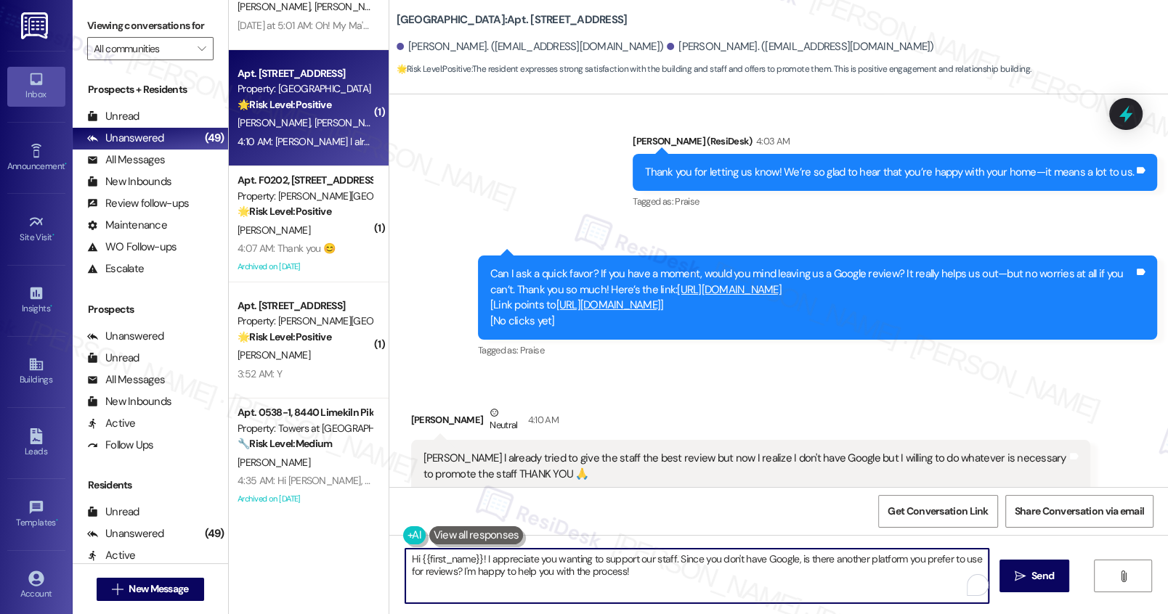
click at [613, 576] on textarea "Hi {{first_name}}! I appreciate you wanting to support our staff. Since you don…" at bounding box center [696, 576] width 582 height 54
click at [614, 575] on textarea "Hi {{first_name}}! I appreciate you wanting to support our staff. Since you don…" at bounding box center [696, 576] width 582 height 54
click at [562, 566] on textarea "Hi {{first_name}}! I appreciate you wanting to support our staff. Since you don…" at bounding box center [696, 576] width 582 height 54
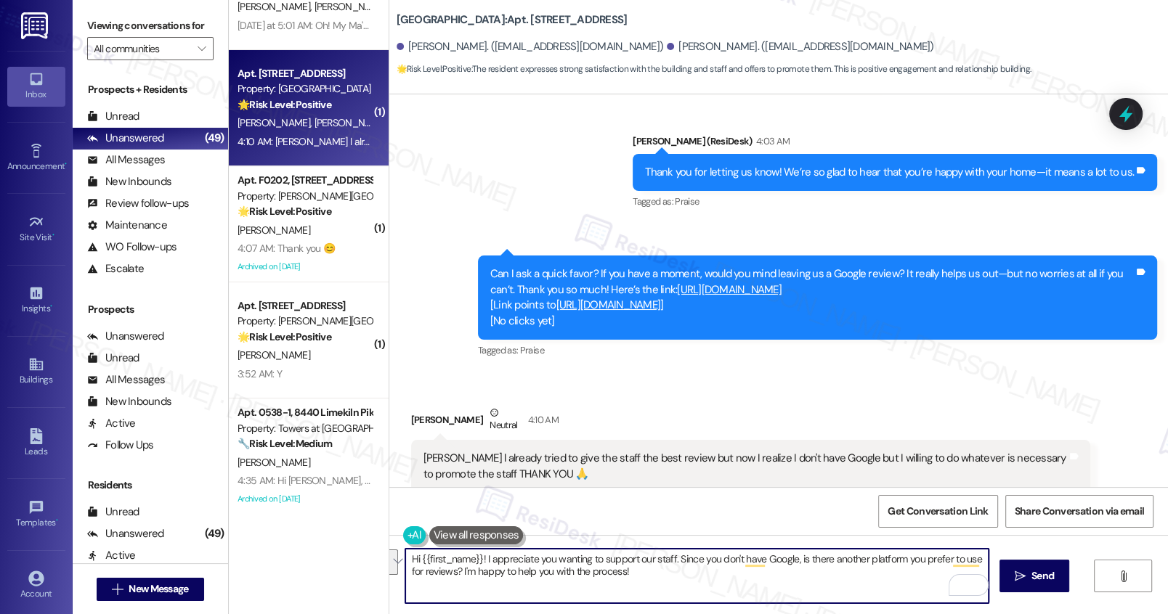
drag, startPoint x: 639, startPoint y: 585, endPoint x: 388, endPoint y: 545, distance: 253.8
click at [389, 545] on div "Hi {{first_name}}! I appreciate you wanting to support our staff. Since you don…" at bounding box center [778, 589] width 778 height 109
type textarea "No worries, Robert. We appreciate you!"
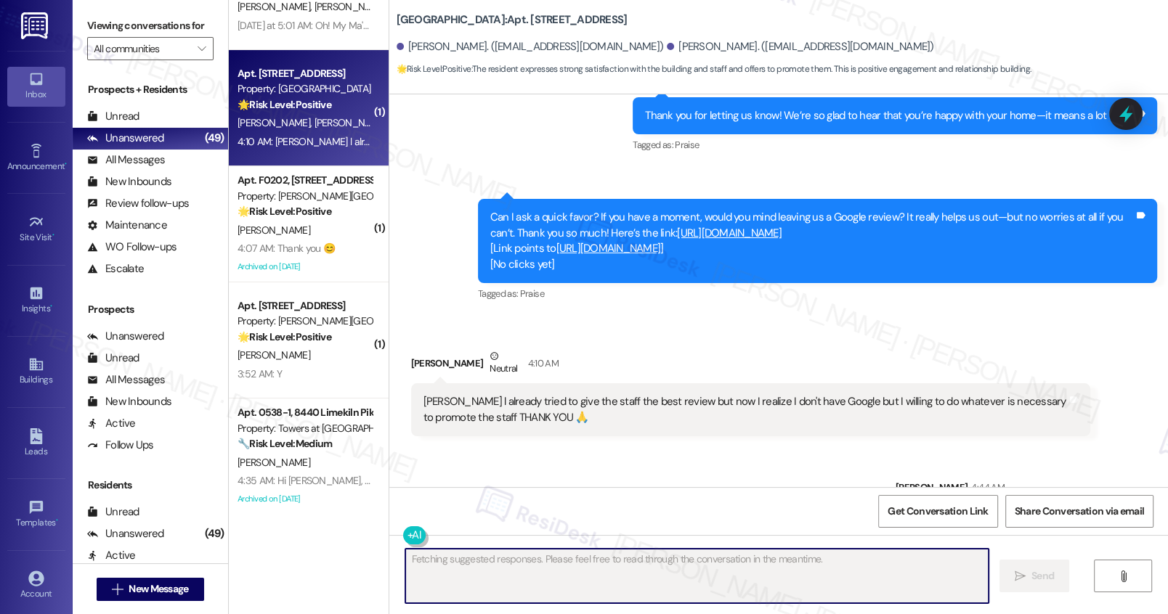
scroll to position [1454, 0]
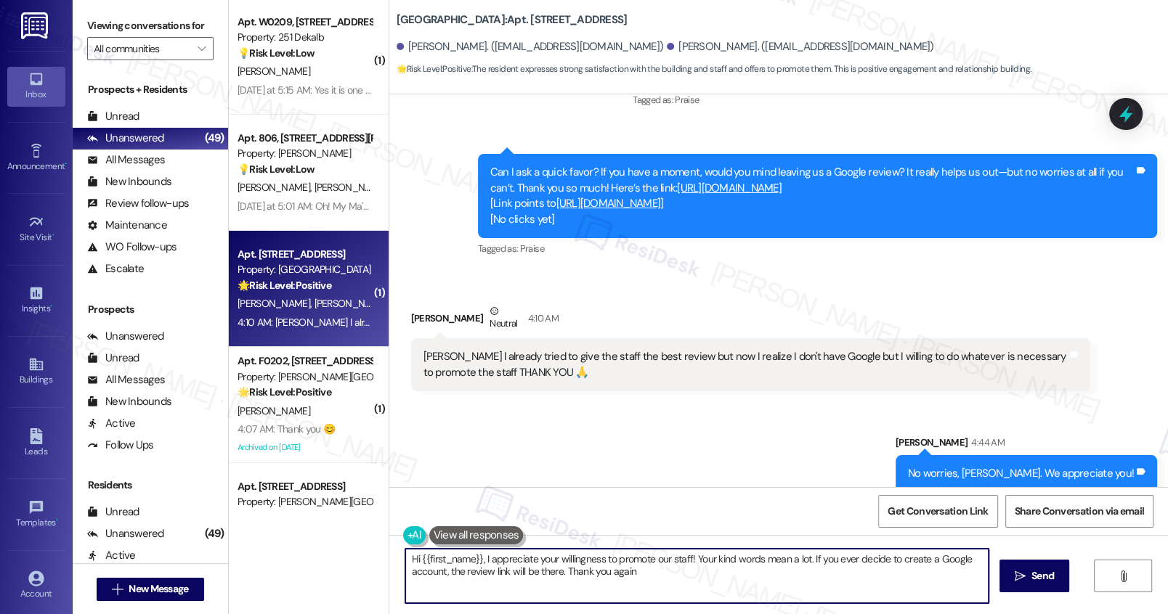
type textarea "Hi {{first_name}}, I appreciate your willingness to promote our staff! Your kin…"
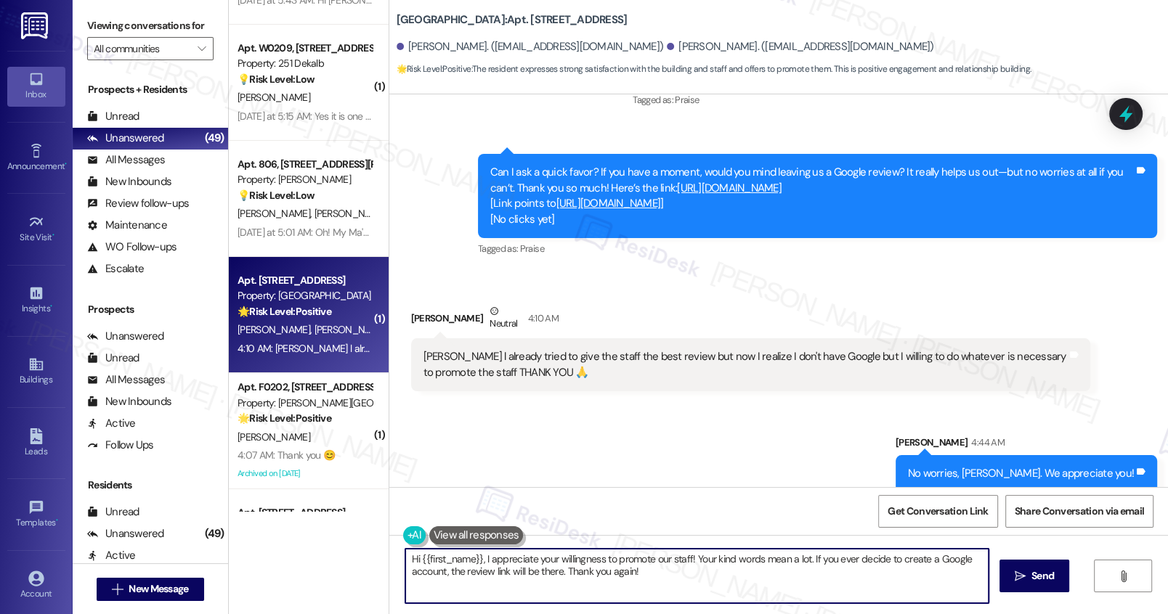
scroll to position [5085, 0]
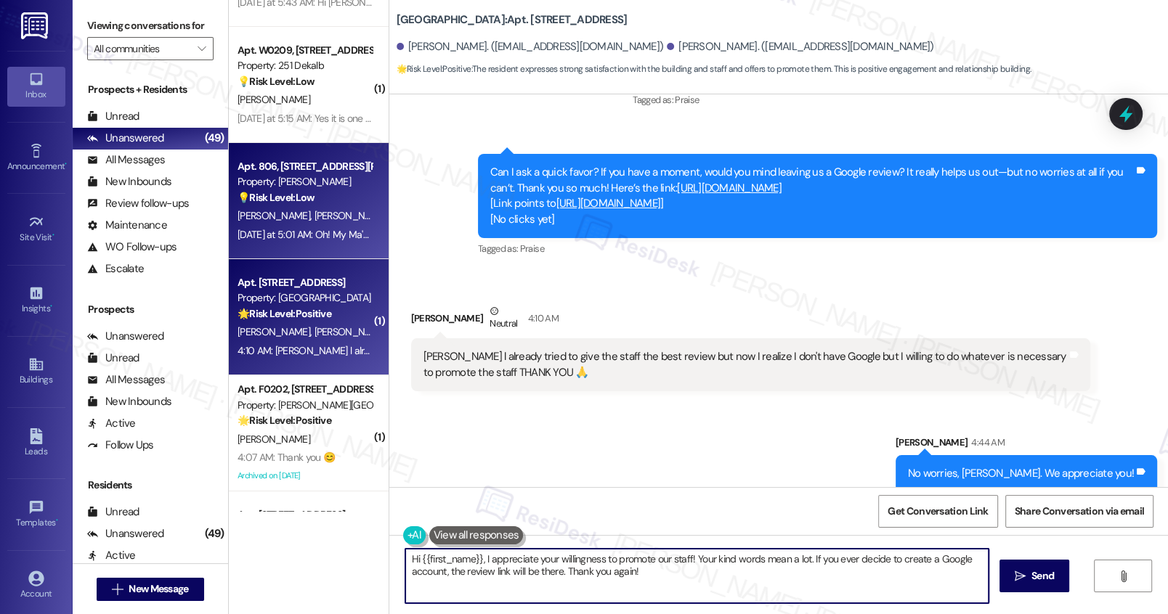
click at [314, 212] on span "[PERSON_NAME]" at bounding box center [350, 215] width 73 height 13
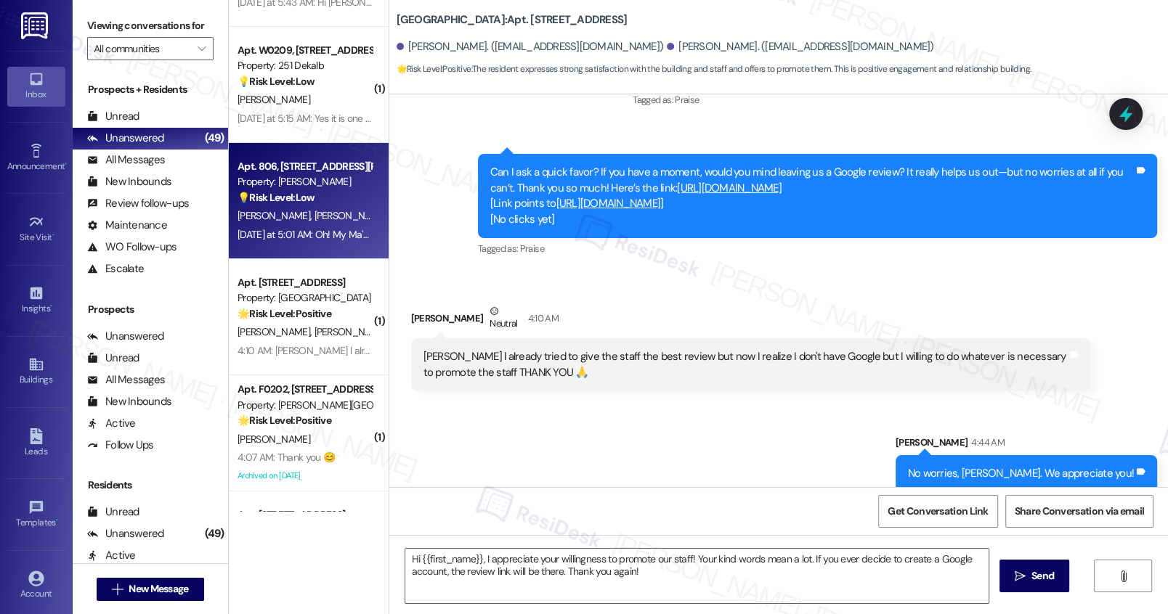
type textarea "Fetching suggested responses. Please feel free to read through the conversation…"
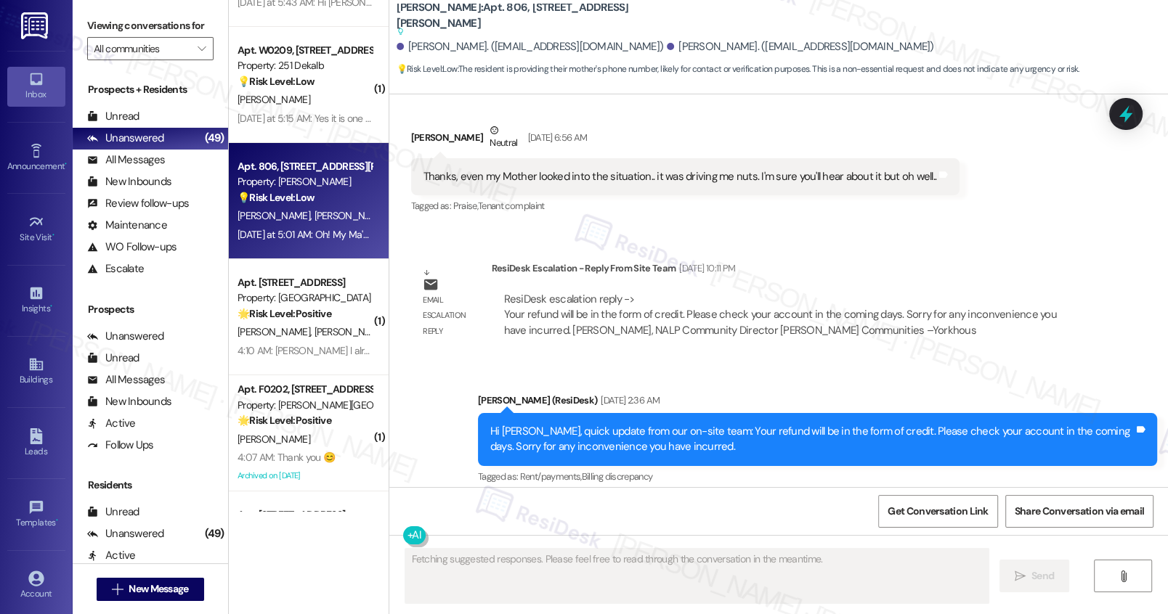
scroll to position [8250, 0]
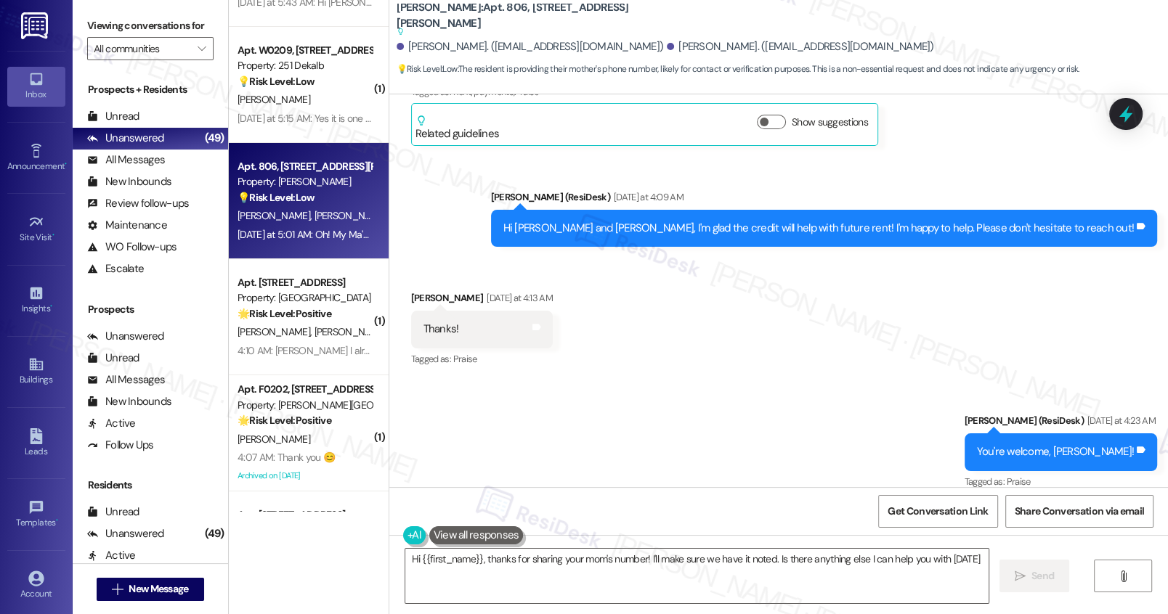
type textarea "Hi {{first_name}}, thanks for sharing your mom's number! I'll make sure we have…"
drag, startPoint x: 536, startPoint y: 457, endPoint x: 826, endPoint y: 461, distance: 289.7
click at [826, 567] on div "Oh! My Ma's texting number is (215)528-2172. That's her landline so I keep forw…" at bounding box center [648, 574] width 451 height 15
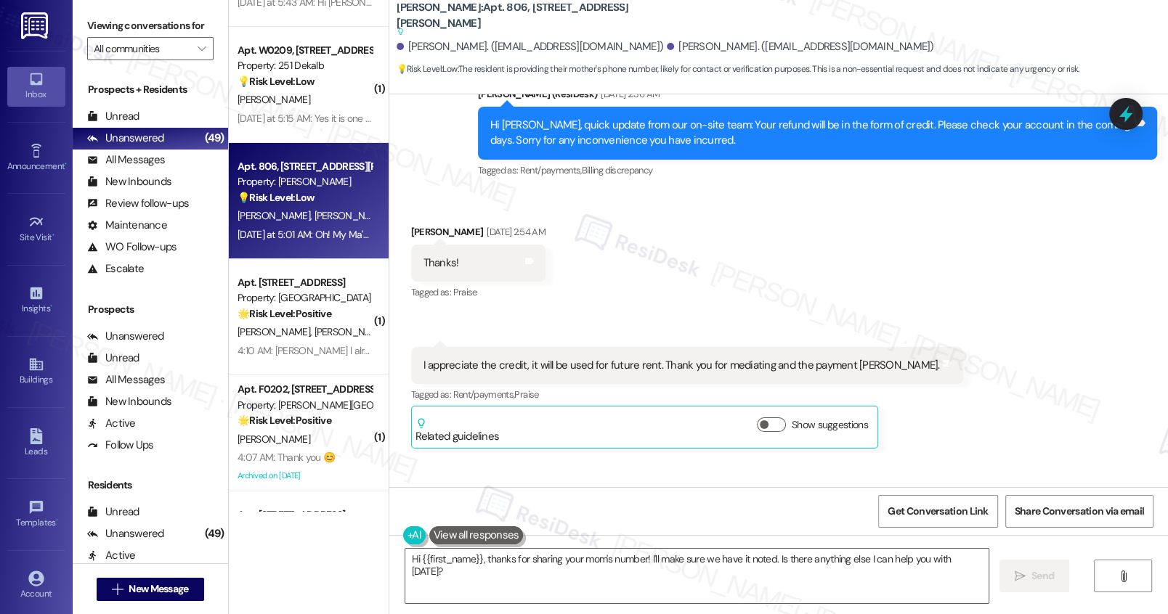
scroll to position [7947, 0]
drag, startPoint x: 463, startPoint y: 249, endPoint x: 654, endPoint y: 253, distance: 191.0
click at [654, 358] on div "I appreciate the credit, it will be used for future rent. Thank you for mediati…" at bounding box center [681, 365] width 516 height 15
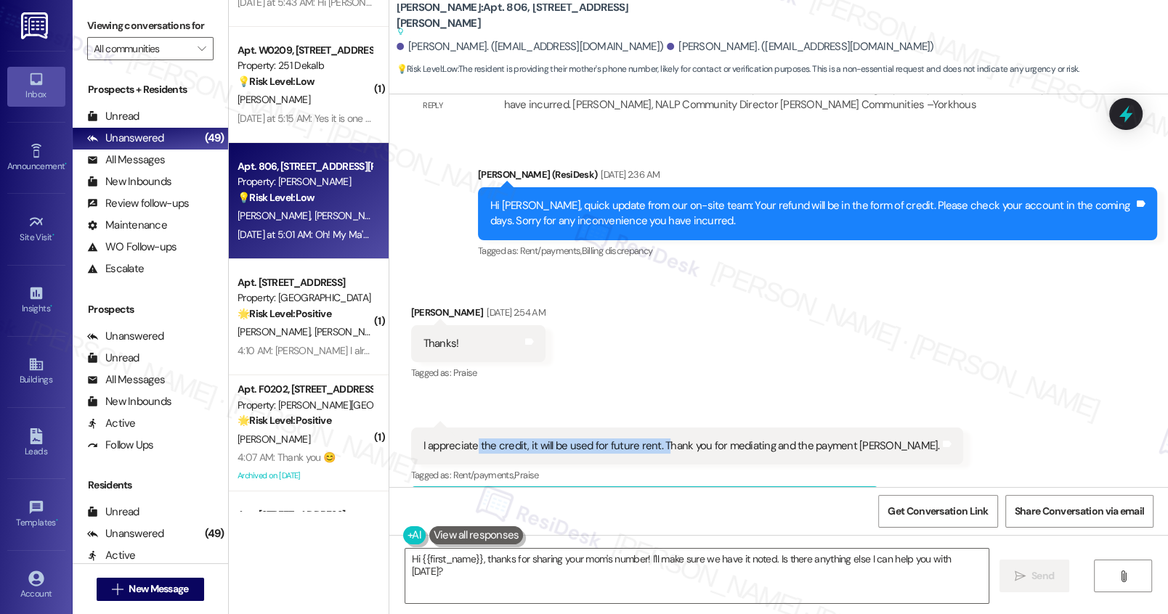
scroll to position [7769, 0]
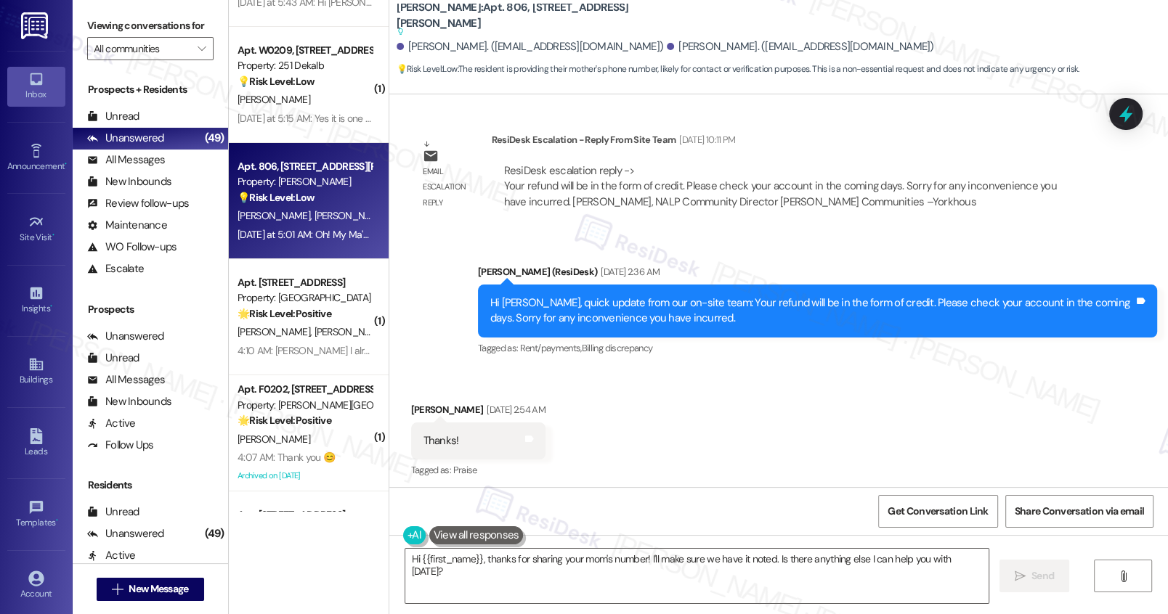
drag, startPoint x: 717, startPoint y: 425, endPoint x: 887, endPoint y: 435, distance: 170.9
click at [887, 525] on div "I appreciate the credit, it will be used for future rent. Thank you for mediati…" at bounding box center [687, 543] width 552 height 37
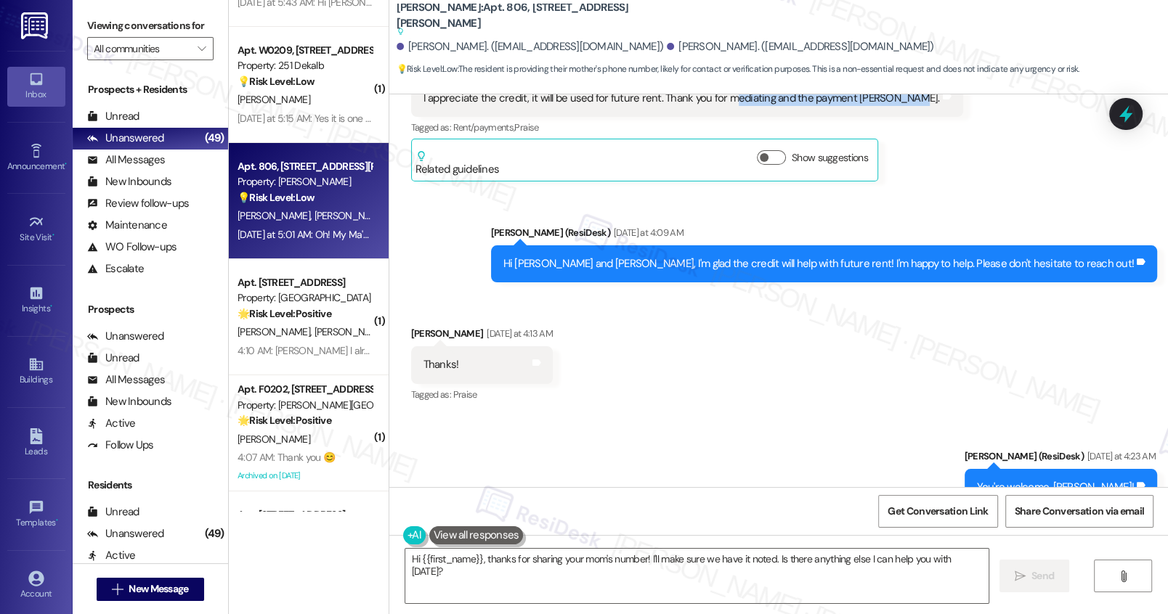
scroll to position [8383, 0]
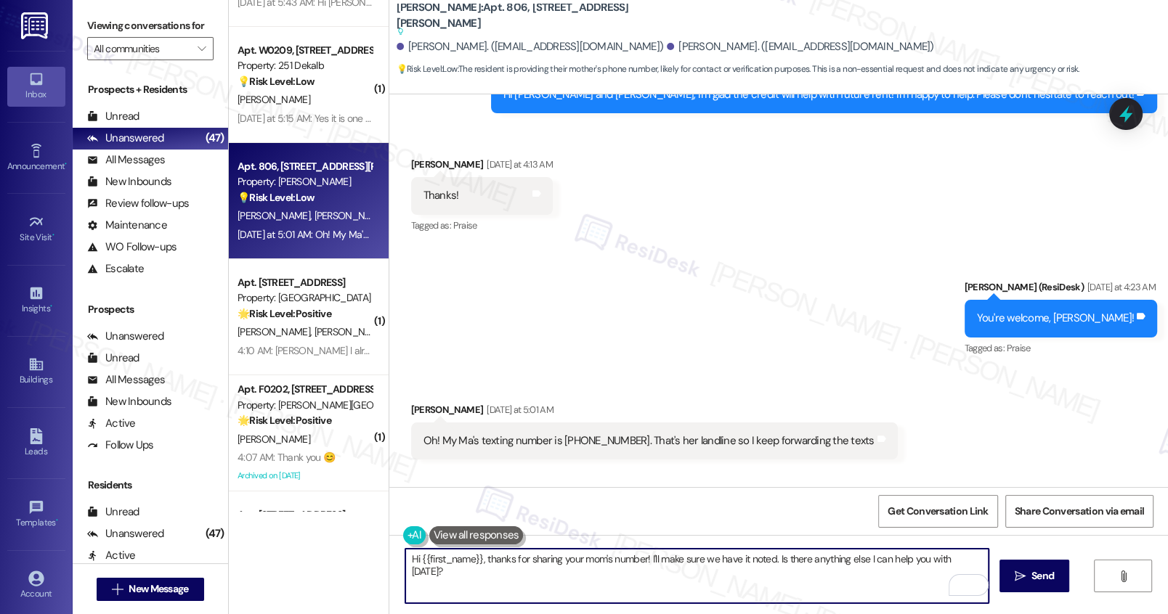
drag, startPoint x: 509, startPoint y: 560, endPoint x: 745, endPoint y: 569, distance: 236.2
click at [745, 569] on textarea "Hi {{first_name}}, thanks for sharing your mom's number! I'll make sure we have…" at bounding box center [696, 576] width 582 height 54
click at [735, 576] on textarea "Hi {{first_name}}, thanks for sharing your mom's number! I'll make sure we have…" at bounding box center [696, 576] width 582 height 54
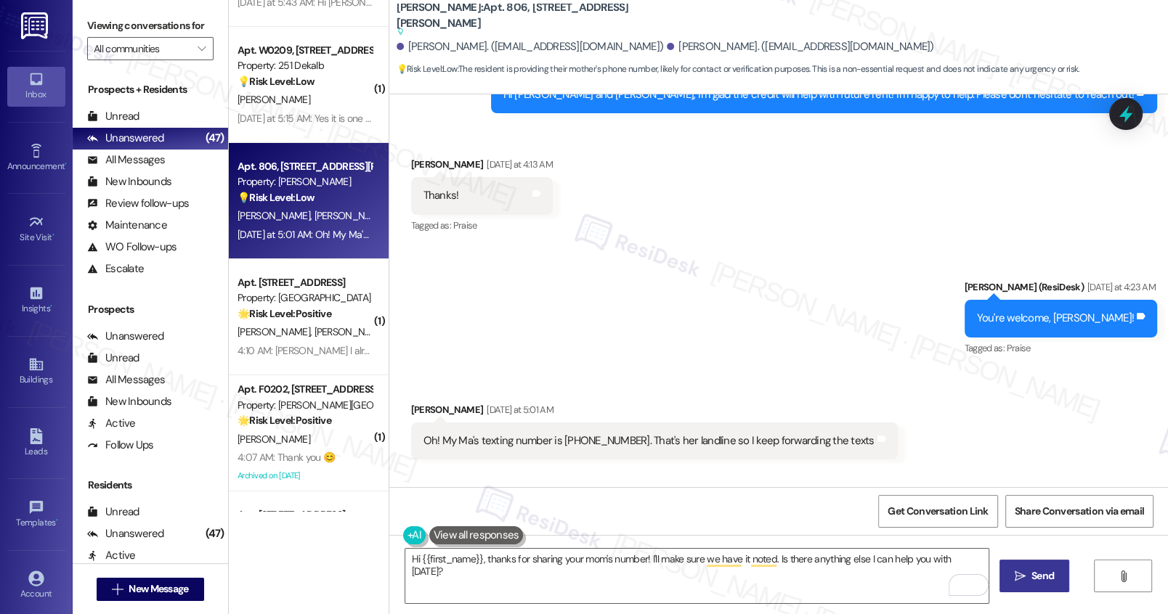
click at [1043, 575] on span "Send" at bounding box center [1042, 576] width 23 height 15
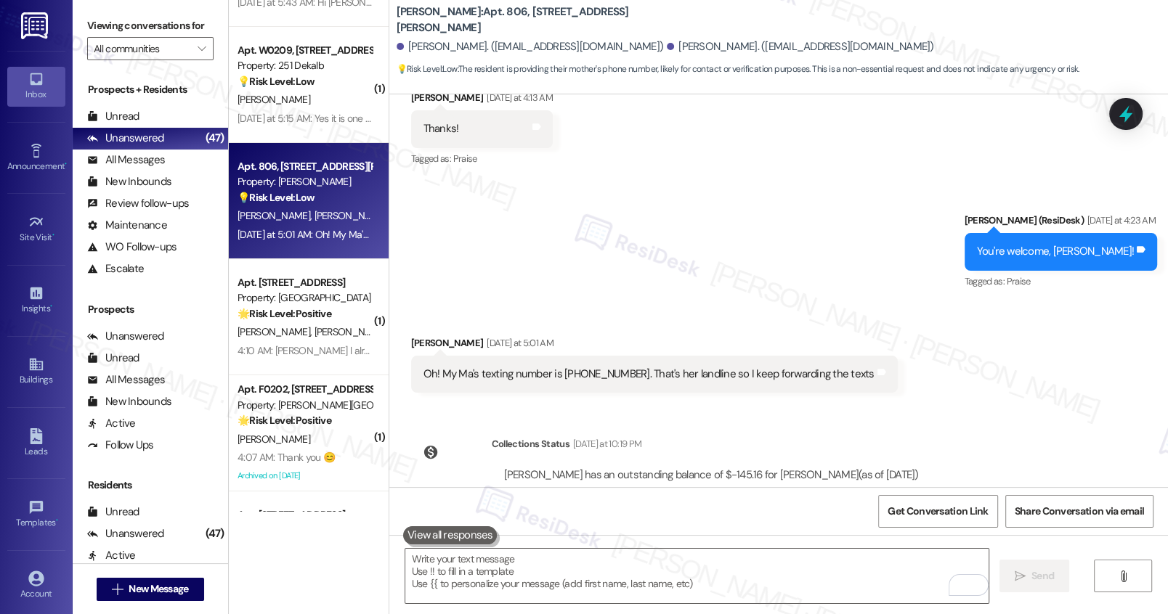
scroll to position [8485, 0]
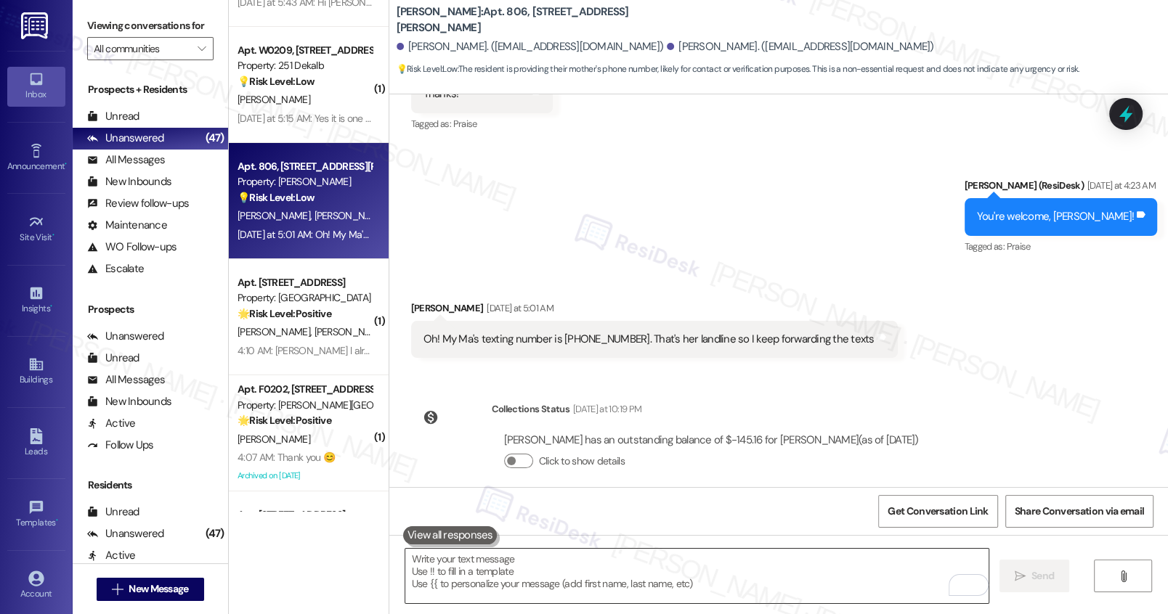
click at [599, 572] on textarea "To enrich screen reader interactions, please activate Accessibility in Grammarl…" at bounding box center [696, 576] width 582 height 54
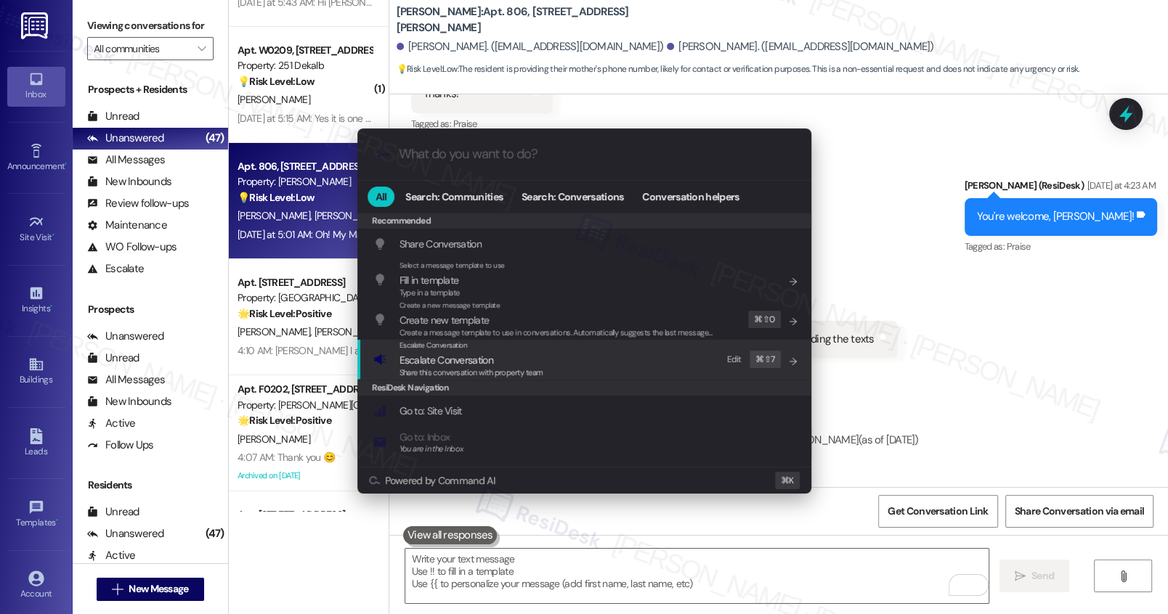
click at [461, 372] on span "Share this conversation with property team" at bounding box center [471, 372] width 144 height 10
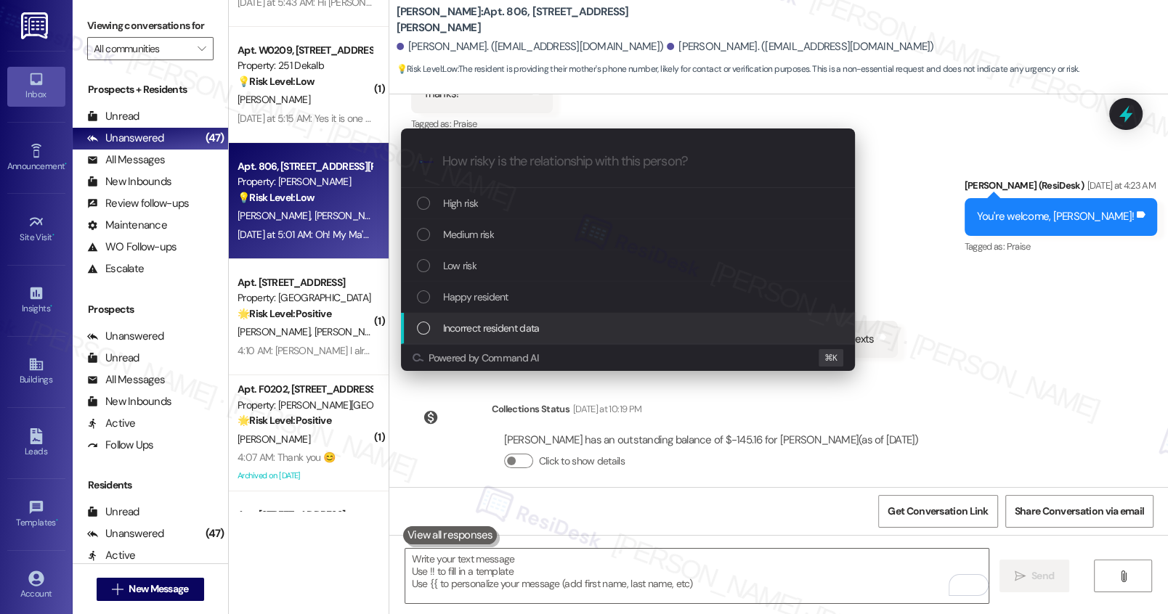
click at [464, 327] on span "Incorrect resident data" at bounding box center [491, 328] width 97 height 16
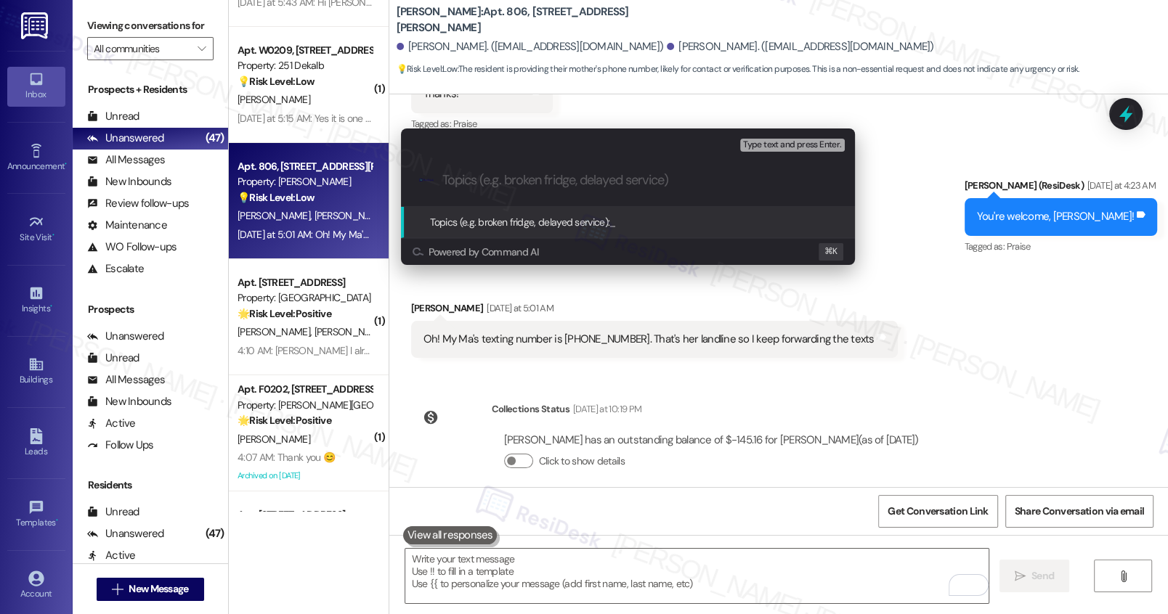
click at [508, 186] on input "Topics (e.g. broken fridge, delayed service)" at bounding box center [639, 180] width 394 height 15
type input "Update Resident Number"
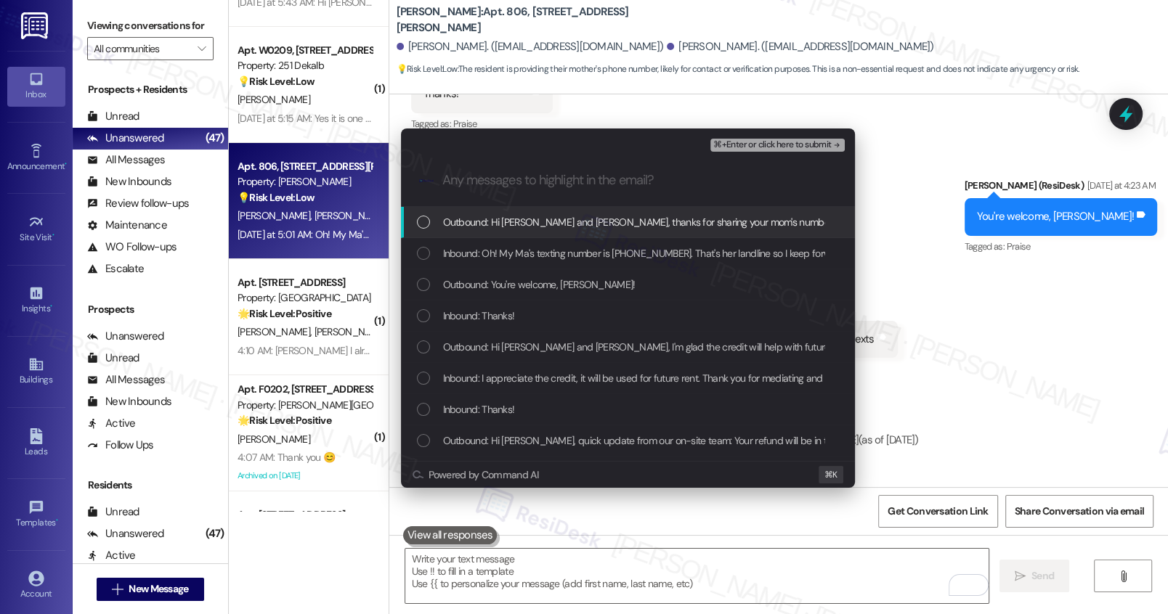
click at [483, 221] on span "Outbound: Hi Dionne and Patricia, thanks for sharing your mom's number! I'll ma…" at bounding box center [806, 222] width 726 height 16
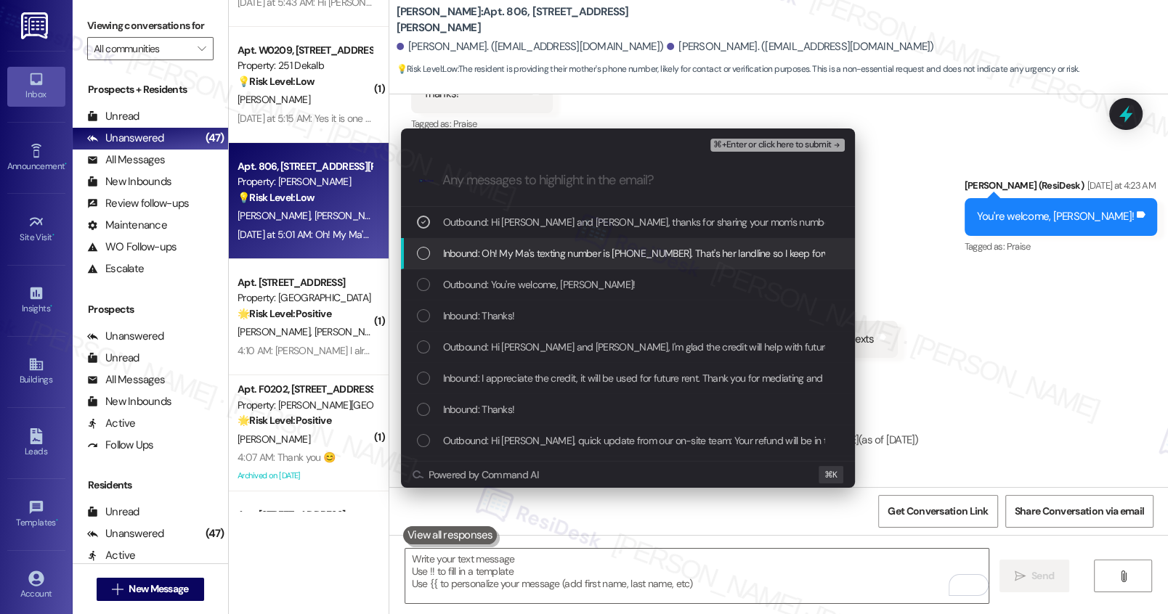
click at [510, 260] on span "Inbound: Oh! My Ma's texting number is (215)528-2172. That's her landline so I …" at bounding box center [670, 253] width 455 height 16
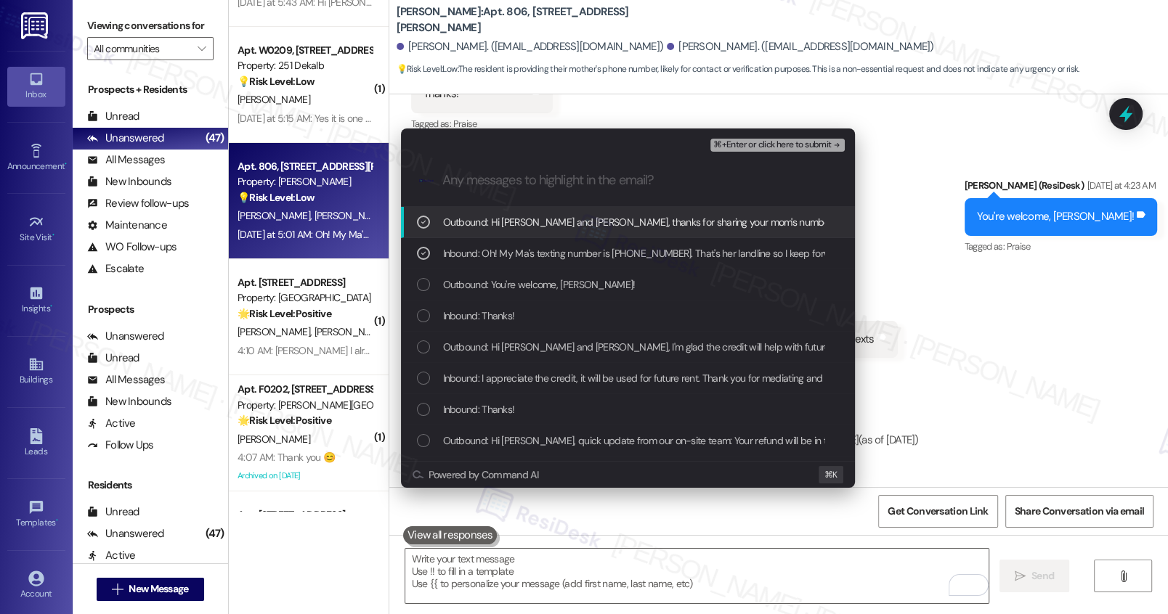
click at [762, 147] on span "⌘+Enter or click here to submit" at bounding box center [772, 145] width 118 height 10
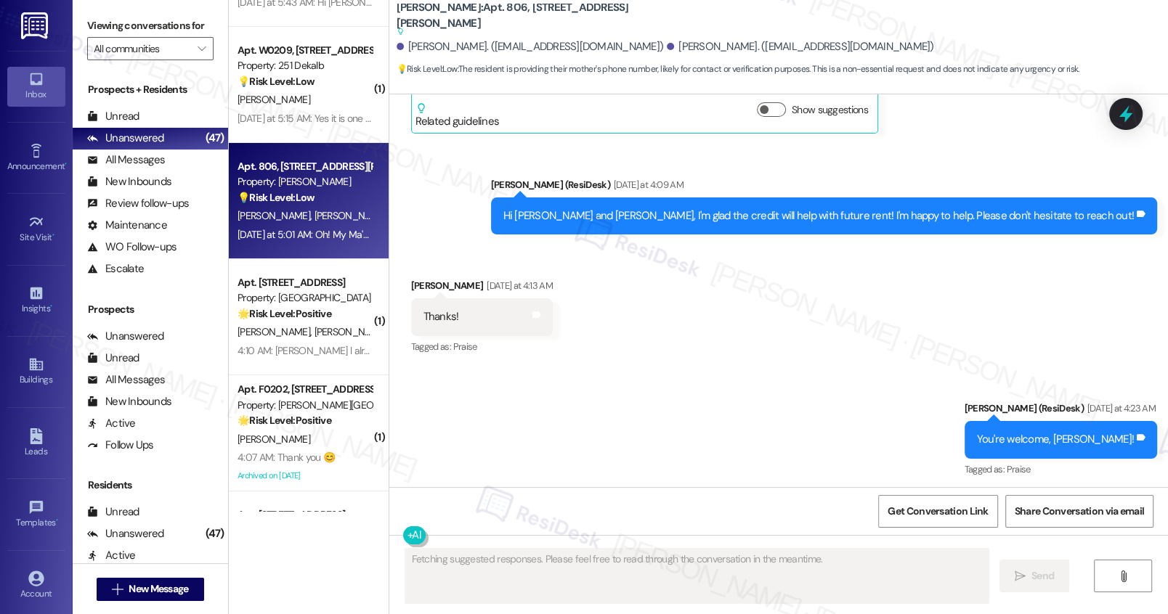
scroll to position [8271, 0]
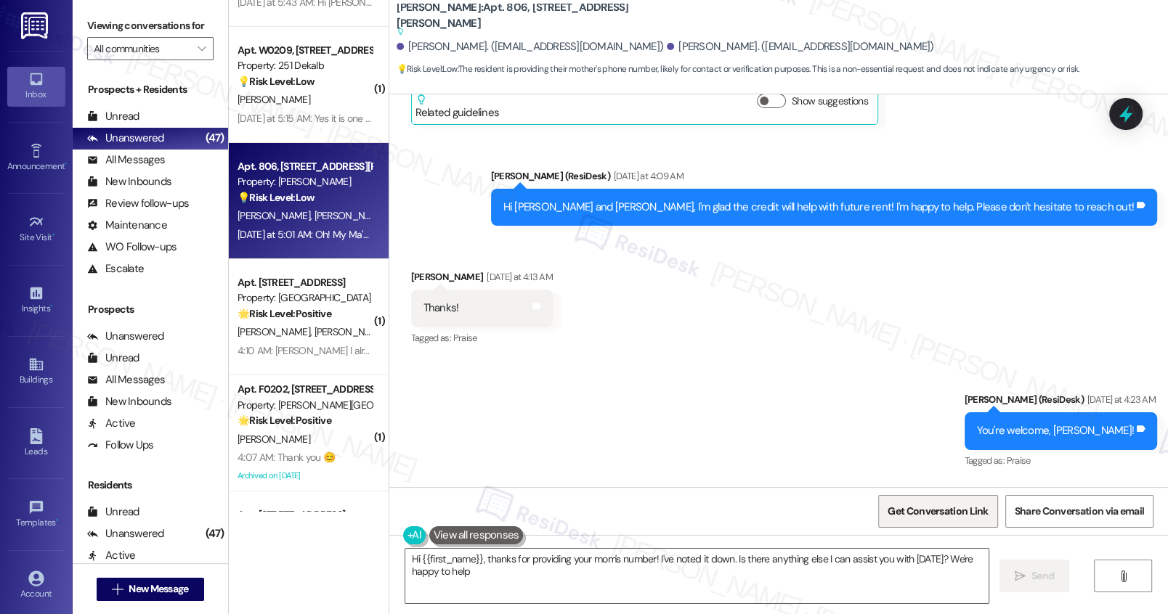
type textarea "Hi {{first_name}}, thanks for providing your mom's number! I've noted it down. …"
click at [926, 515] on span "Get Conversation Link" at bounding box center [937, 511] width 100 height 15
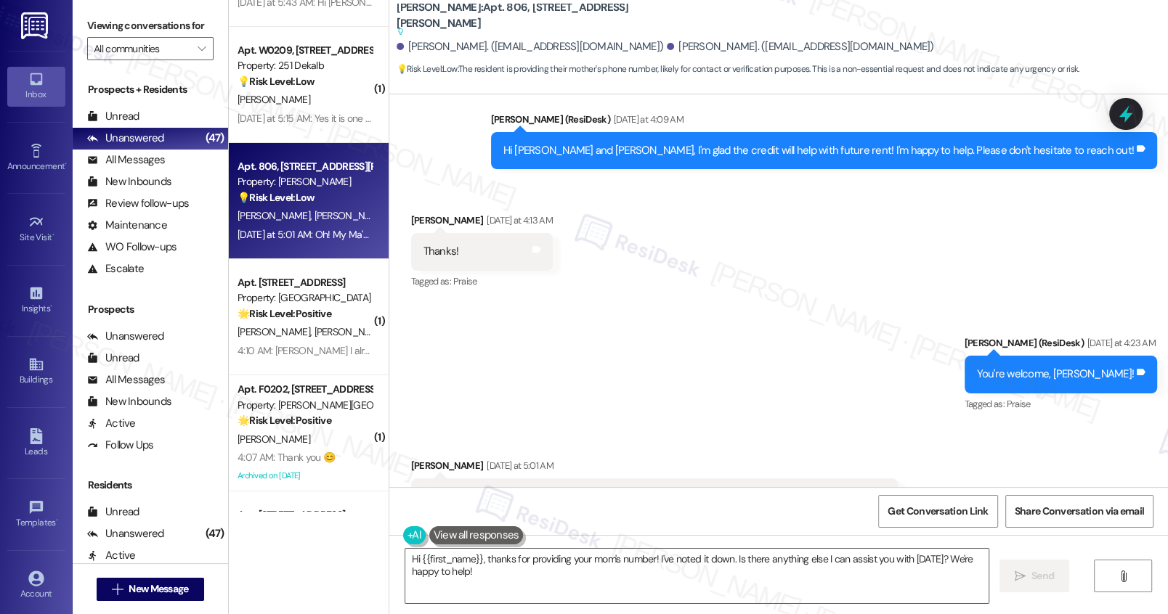
scroll to position [8528, 0]
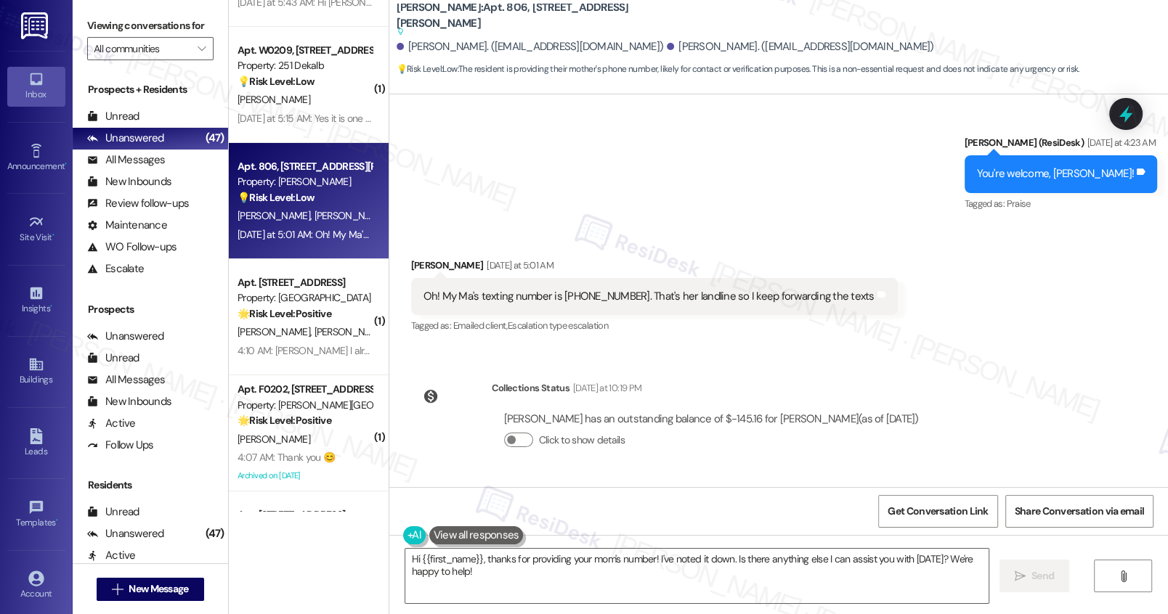
click at [645, 522] on div "Get Conversation Link Share Conversation via email" at bounding box center [778, 511] width 778 height 48
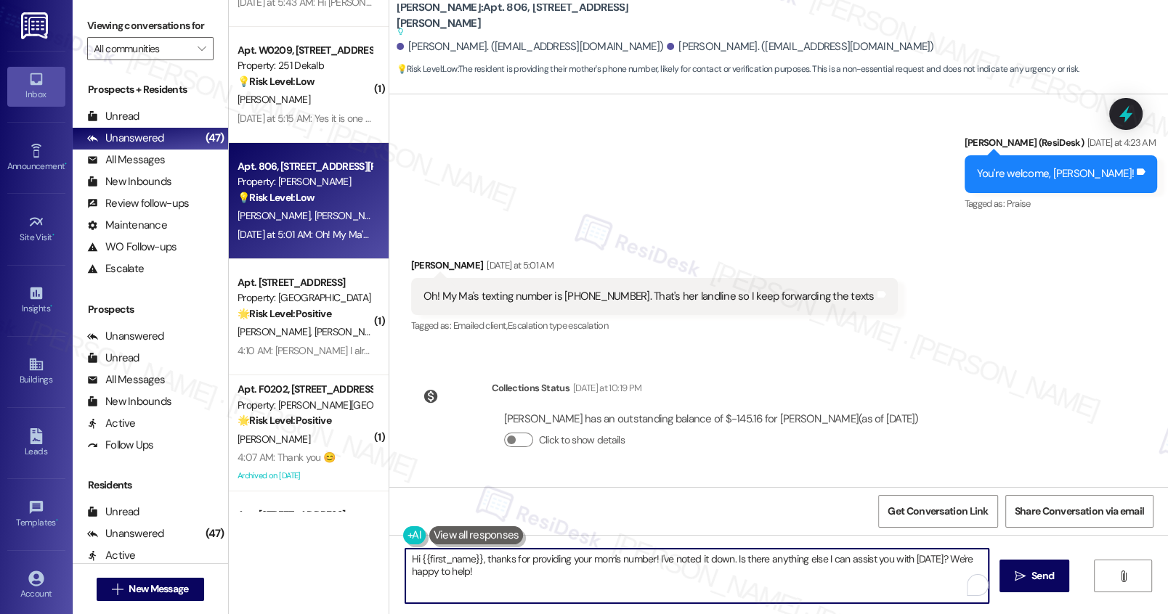
click at [611, 577] on textarea "Hi {{first_name}}, thanks for providing your mom's number! I've noted it down. …" at bounding box center [696, 576] width 582 height 54
click at [610, 577] on textarea "Hi {{first_name}}, thanks for providing your mom's number! I've noted it down. …" at bounding box center [696, 576] width 582 height 54
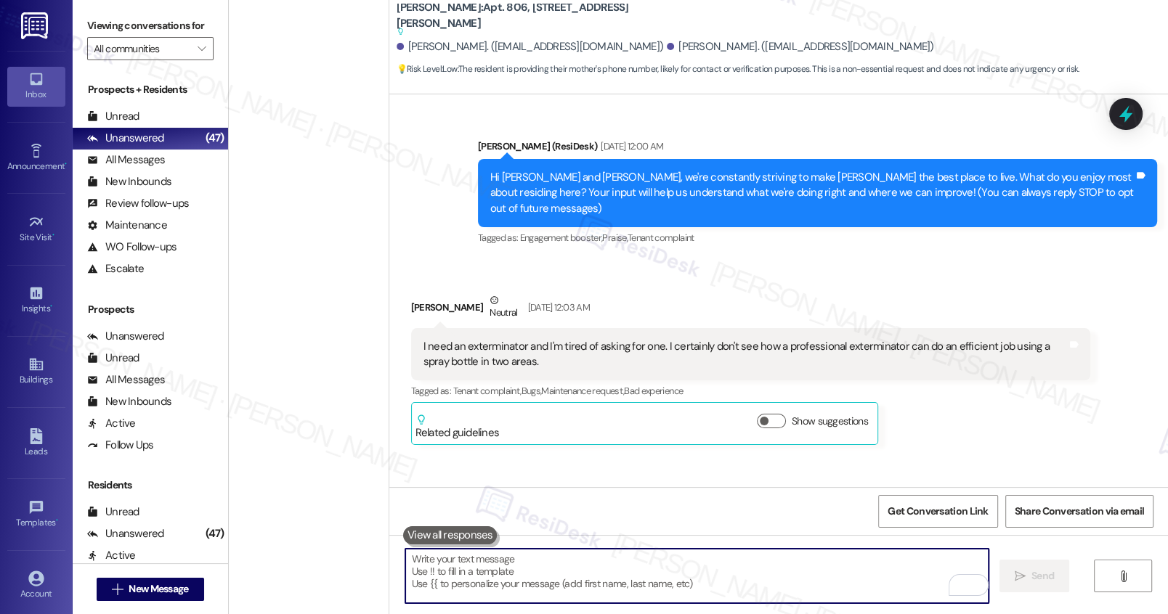
scroll to position [8528, 0]
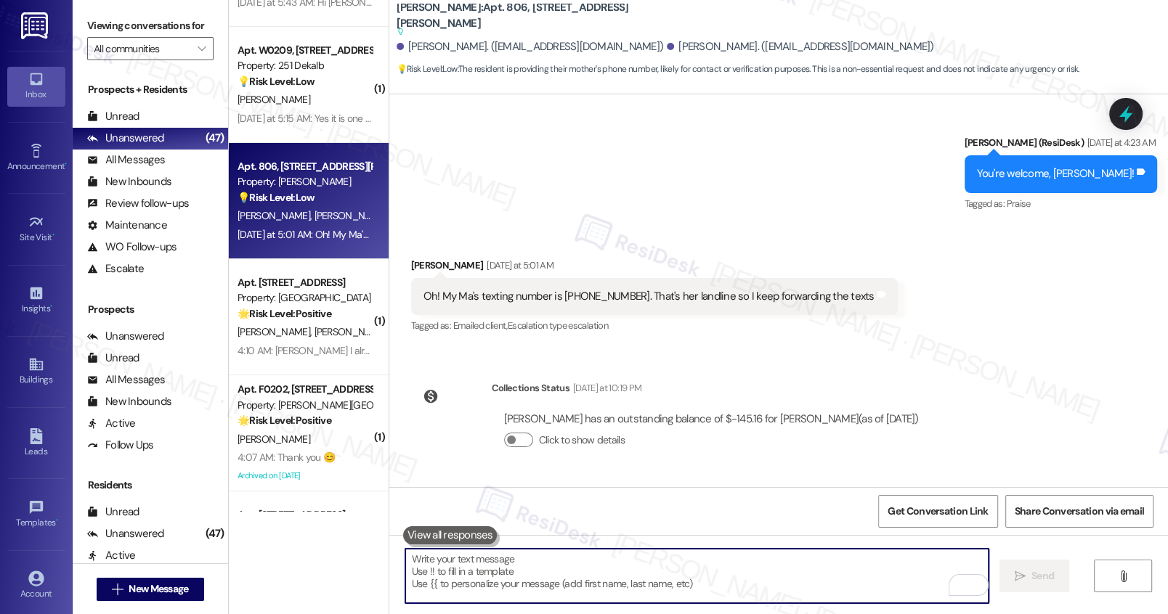
click at [452, 566] on textarea "To enrich screen reader interactions, please activate Accessibility in Grammarl…" at bounding box center [696, 576] width 582 height 54
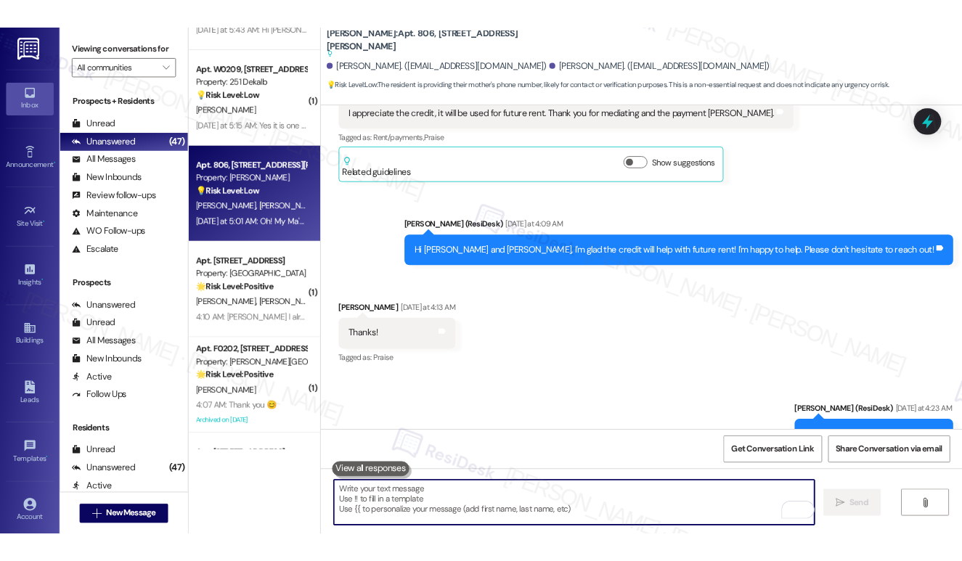
scroll to position [8366, 0]
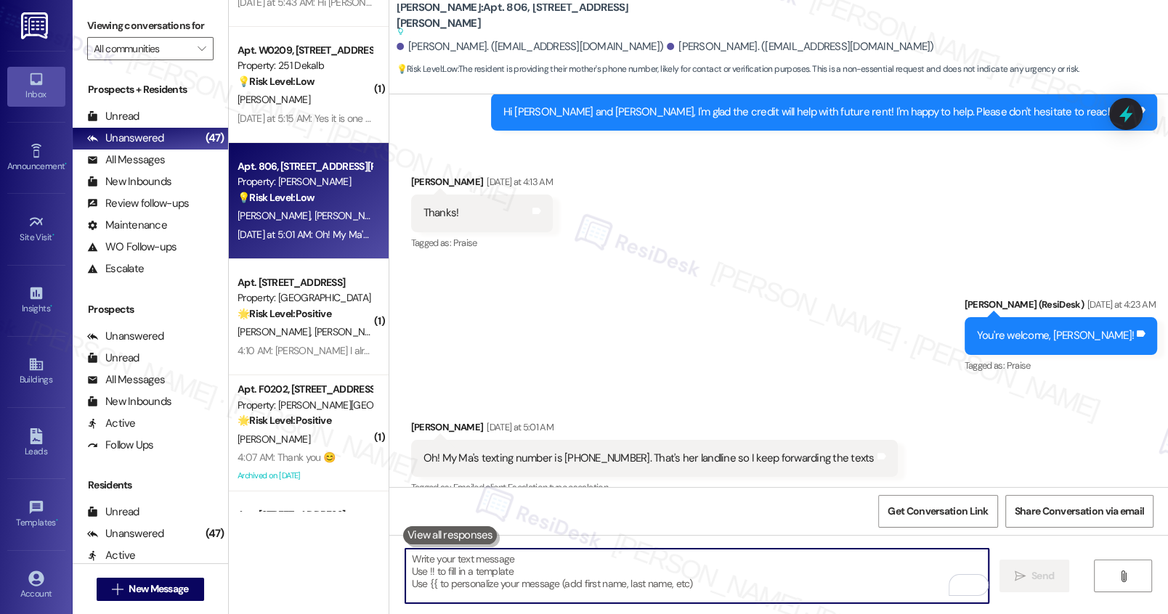
click at [667, 46] on div "[PERSON_NAME]. ([EMAIL_ADDRESS][DOMAIN_NAME])" at bounding box center [800, 46] width 267 height 15
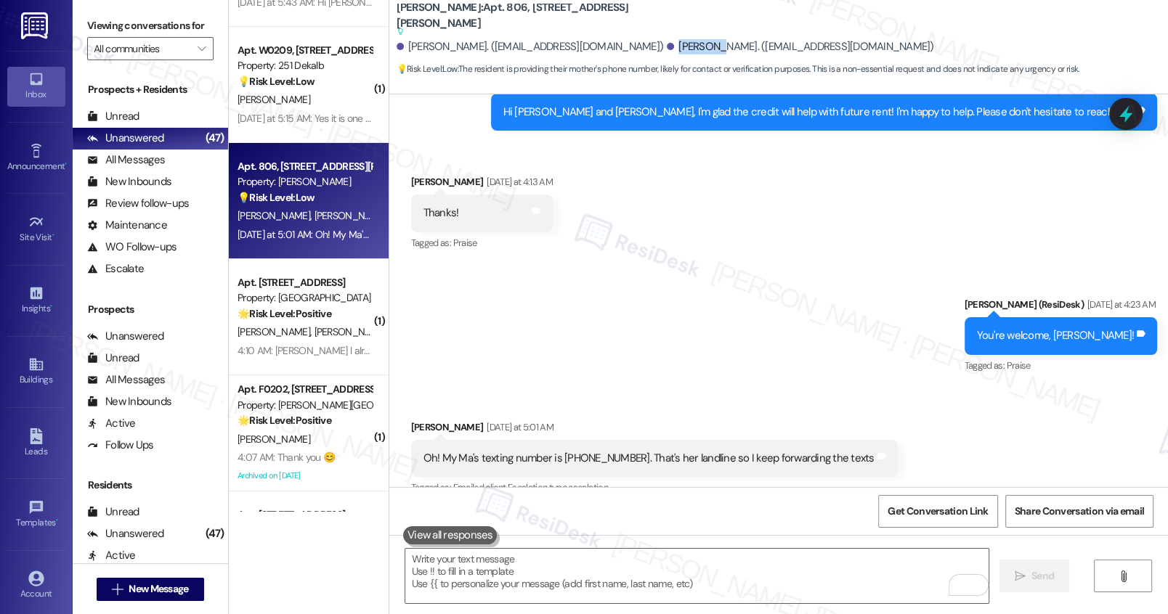
click at [667, 46] on div "[PERSON_NAME]. ([EMAIL_ADDRESS][DOMAIN_NAME])" at bounding box center [800, 46] width 267 height 15
copy div "[PERSON_NAME]"
click at [945, 514] on span "Get Conversation Link" at bounding box center [937, 511] width 100 height 15
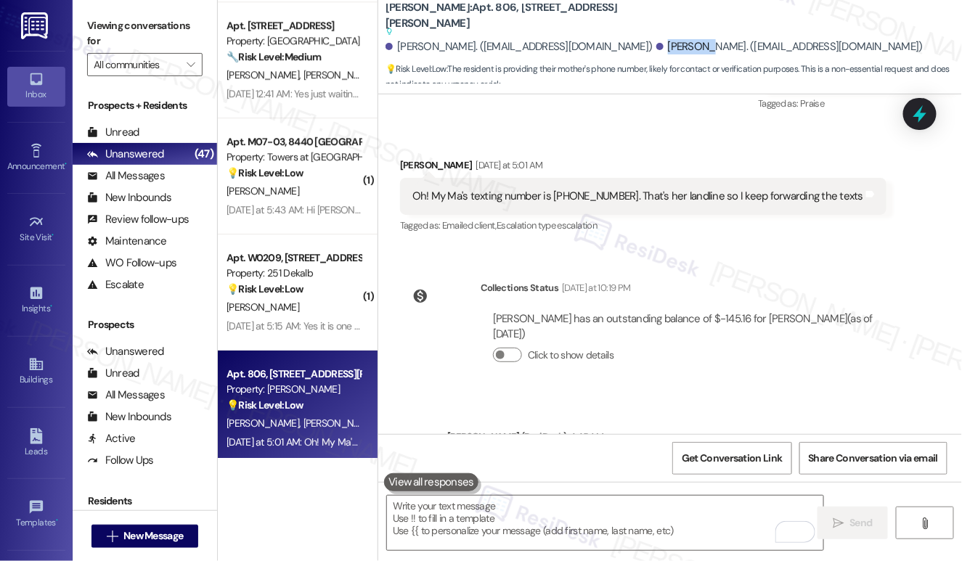
scroll to position [4831, 0]
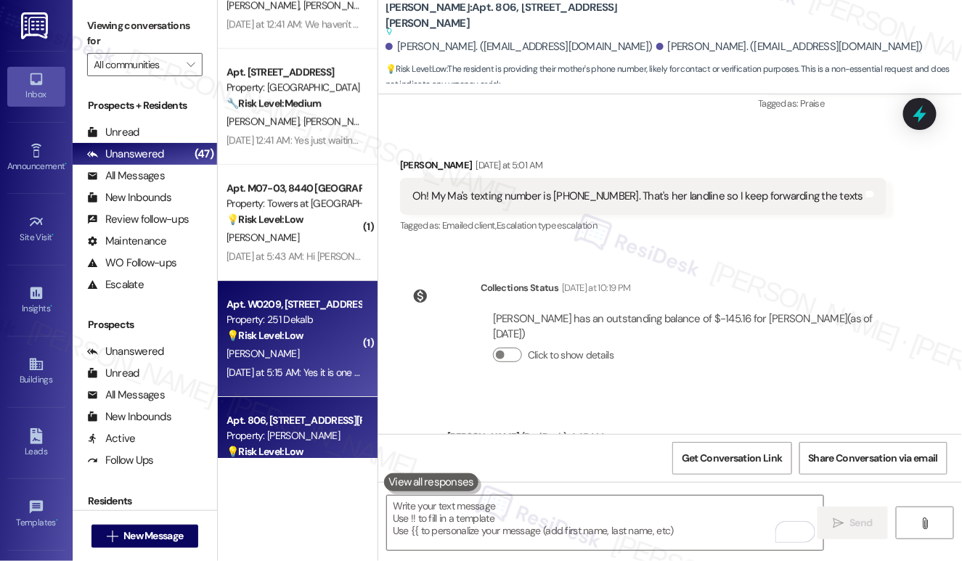
click at [306, 362] on div "[PERSON_NAME]" at bounding box center [293, 354] width 137 height 18
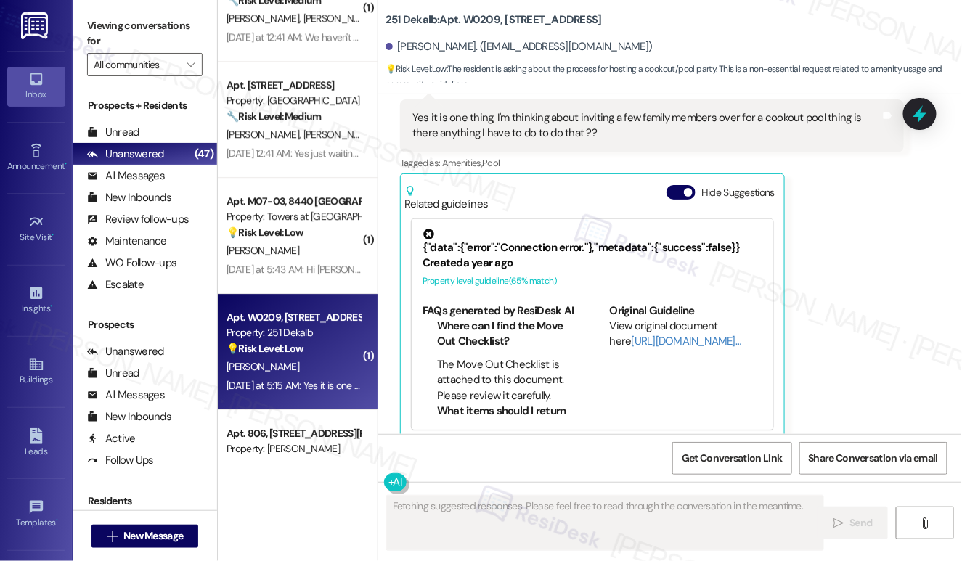
scroll to position [4745, 0]
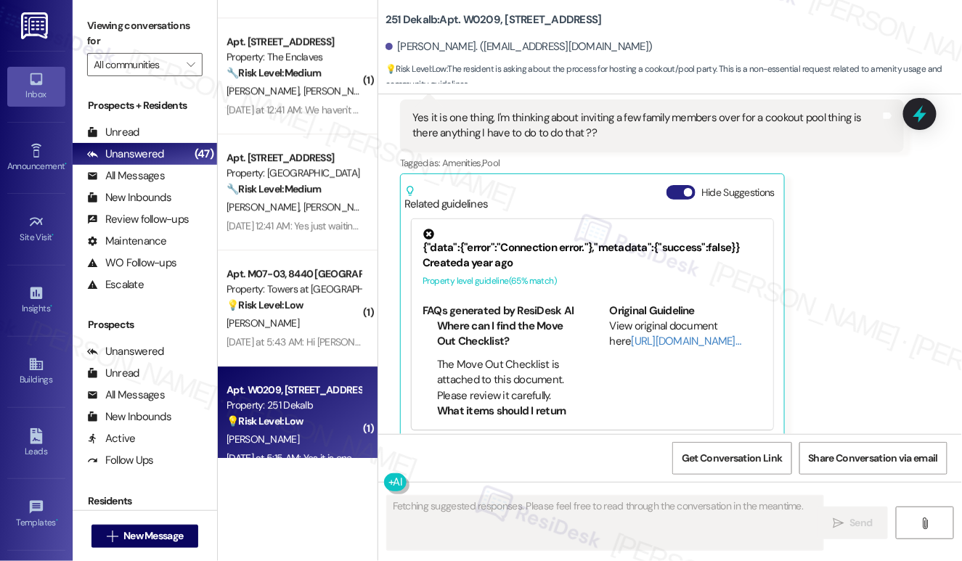
click at [682, 185] on button "Hide Suggestions" at bounding box center [681, 192] width 29 height 15
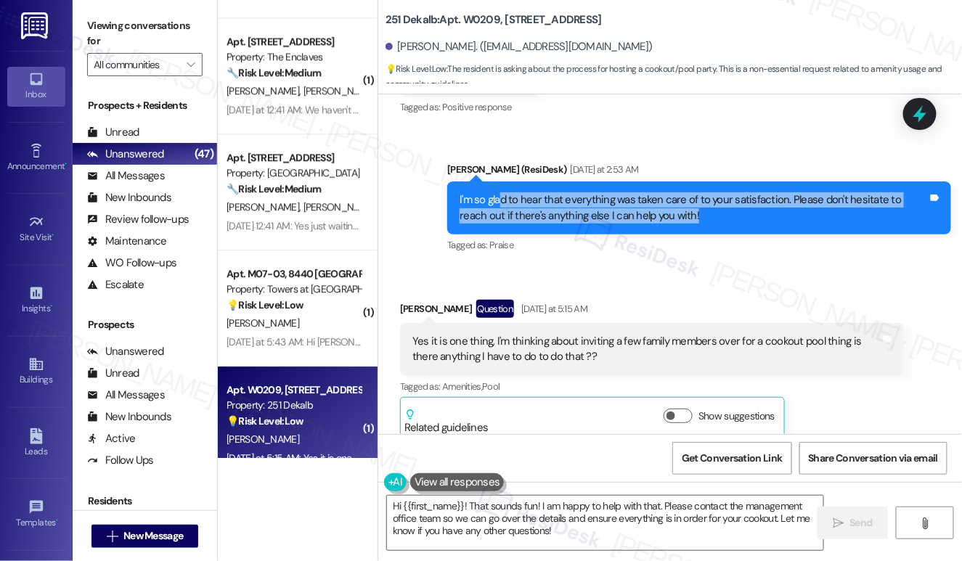
drag, startPoint x: 500, startPoint y: 188, endPoint x: 798, endPoint y: 197, distance: 298.6
click at [798, 197] on div "I'm so glad to hear that everything was taken care of to your satisfaction. Ple…" at bounding box center [694, 207] width 468 height 31
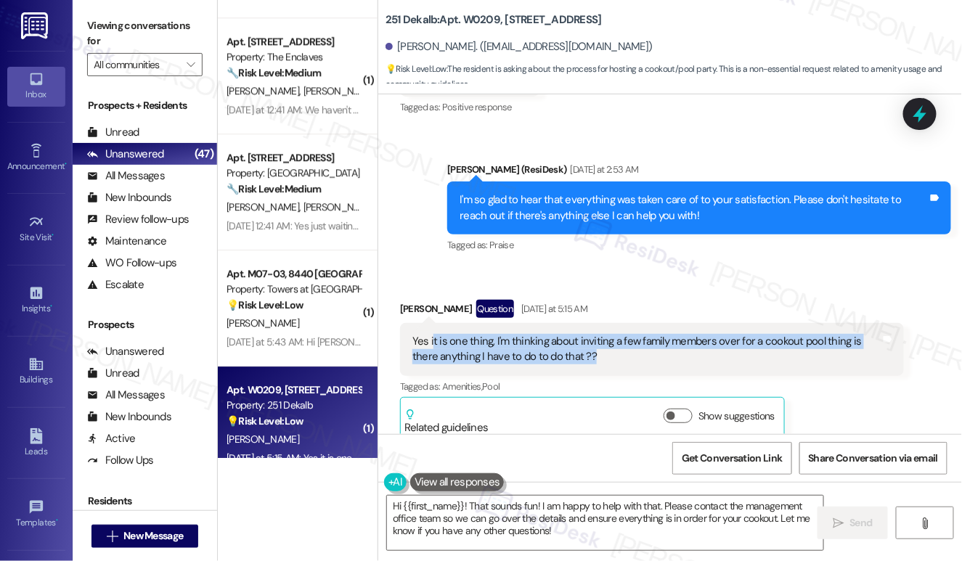
drag, startPoint x: 431, startPoint y: 328, endPoint x: 632, endPoint y: 340, distance: 200.7
click at [632, 340] on div "Yes it is one thing, I'm thinking about inviting a few family members over for …" at bounding box center [646, 349] width 468 height 31
click at [526, 350] on div "Yes it is one thing, I'm thinking about inviting a few family members over for …" at bounding box center [652, 349] width 504 height 53
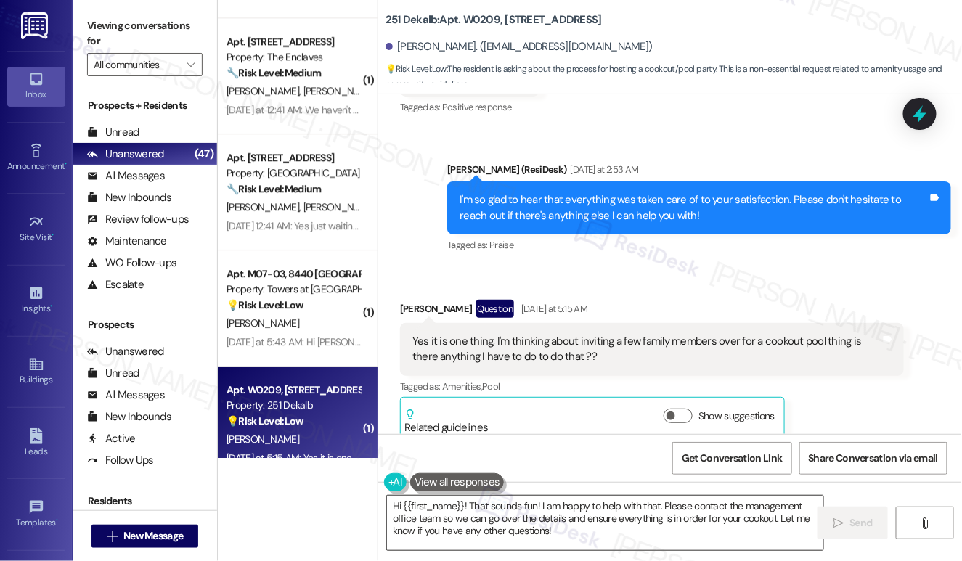
click at [529, 520] on textarea "Hi {{first_name}}! That sounds fun! I am happy to help with that. Please contac…" at bounding box center [605, 523] width 436 height 54
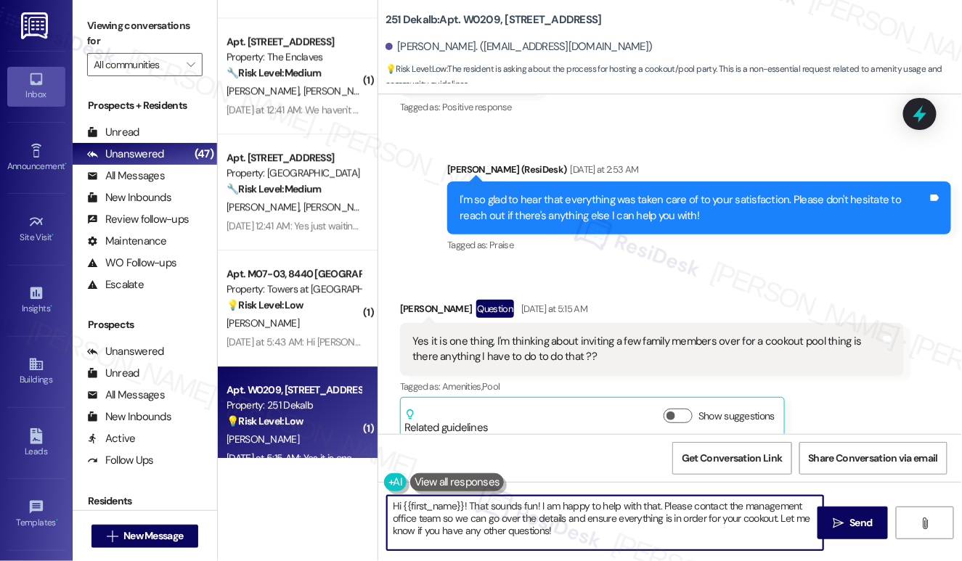
click at [529, 520] on textarea "Hi {{first_name}}! That sounds fun! I am happy to help with that. Please contac…" at bounding box center [605, 523] width 436 height 54
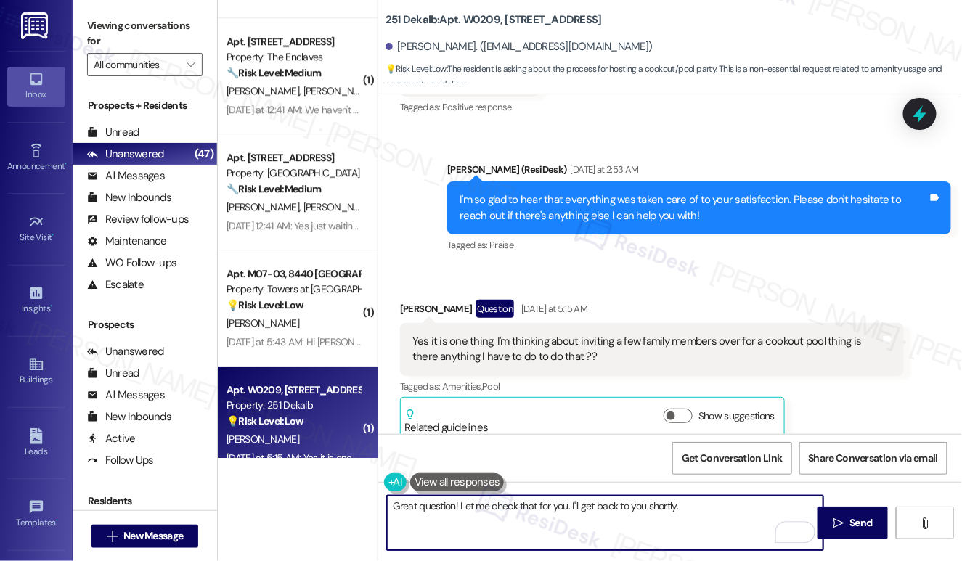
type textarea "Great question! Let me check that for you. I'll get back to you shortly."
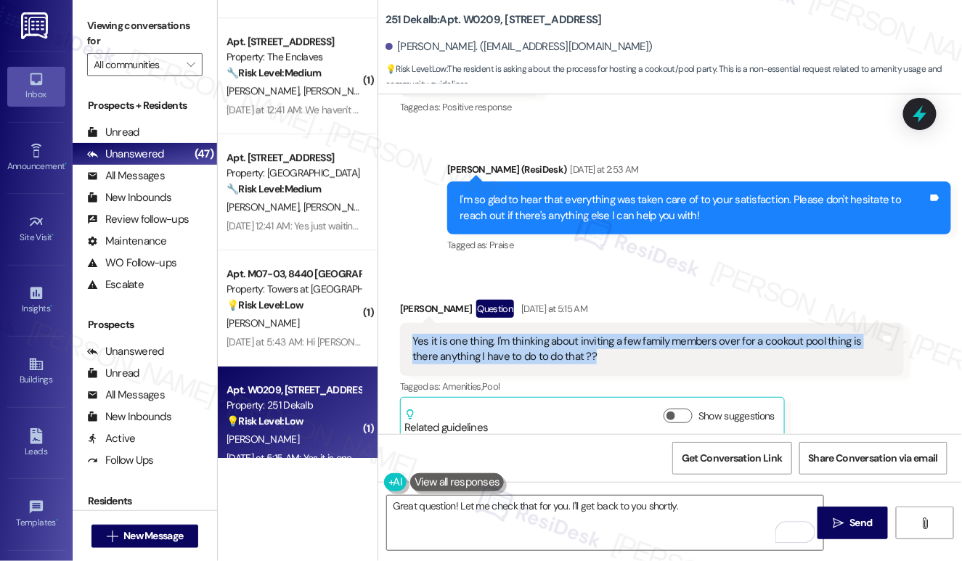
drag, startPoint x: 410, startPoint y: 317, endPoint x: 635, endPoint y: 354, distance: 227.3
click at [635, 354] on div "Yes it is one thing, I'm thinking about inviting a few family members over for …" at bounding box center [652, 349] width 504 height 53
copy div "Yes it is one thing, I'm thinking about inviting a few family members over for …"
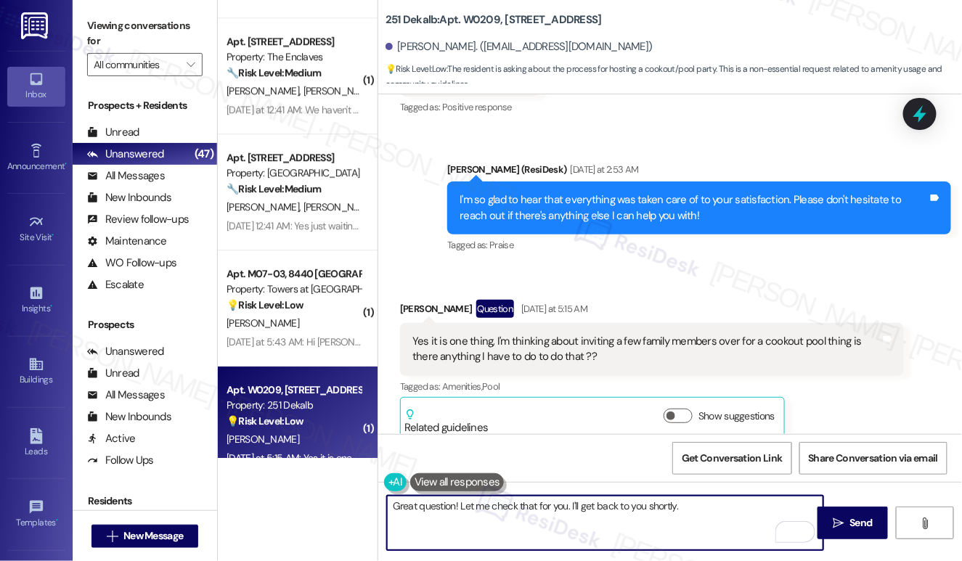
click at [699, 510] on textarea "Great question! Let me check that for you. I'll get back to you shortly." at bounding box center [605, 523] width 436 height 54
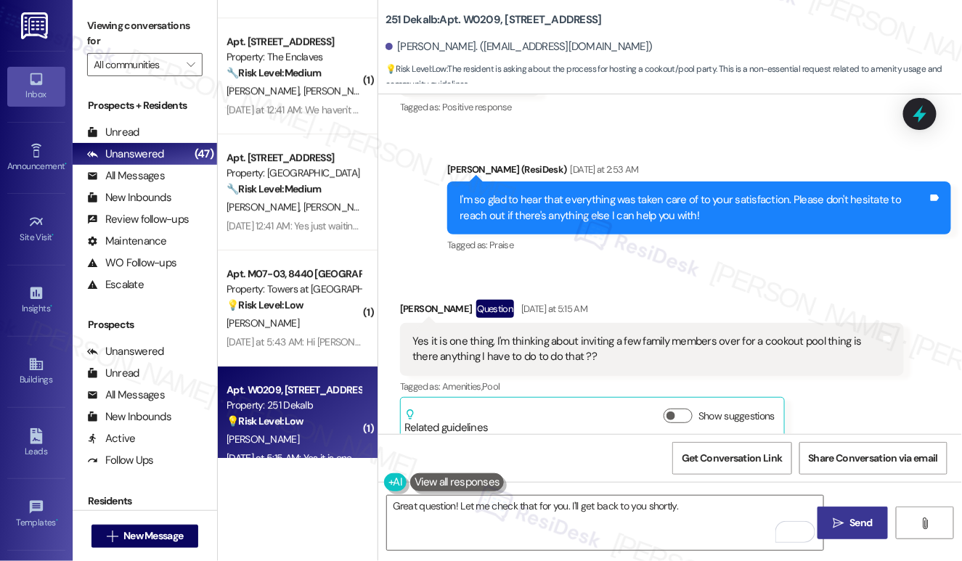
click at [866, 529] on span "Send" at bounding box center [861, 523] width 23 height 15
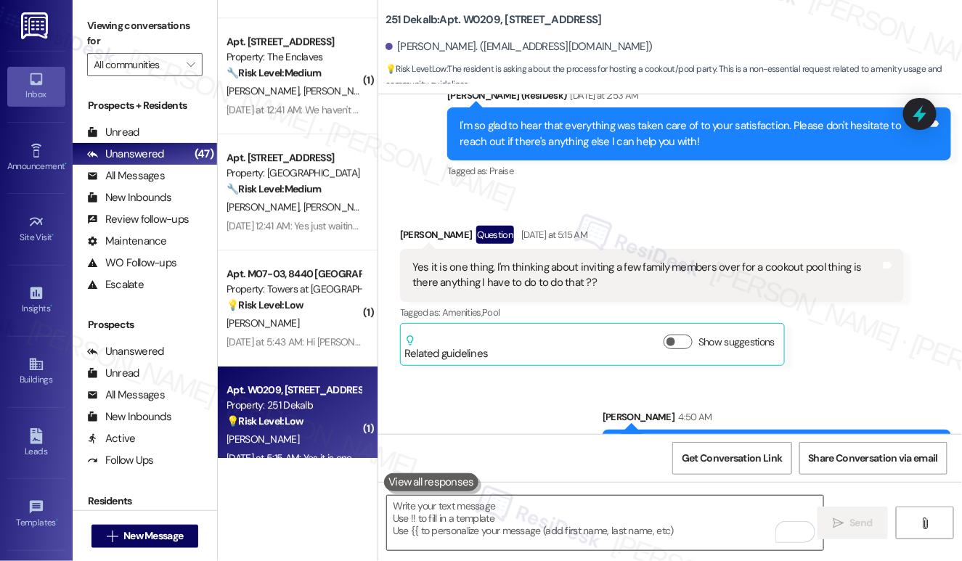
scroll to position [3438, 0]
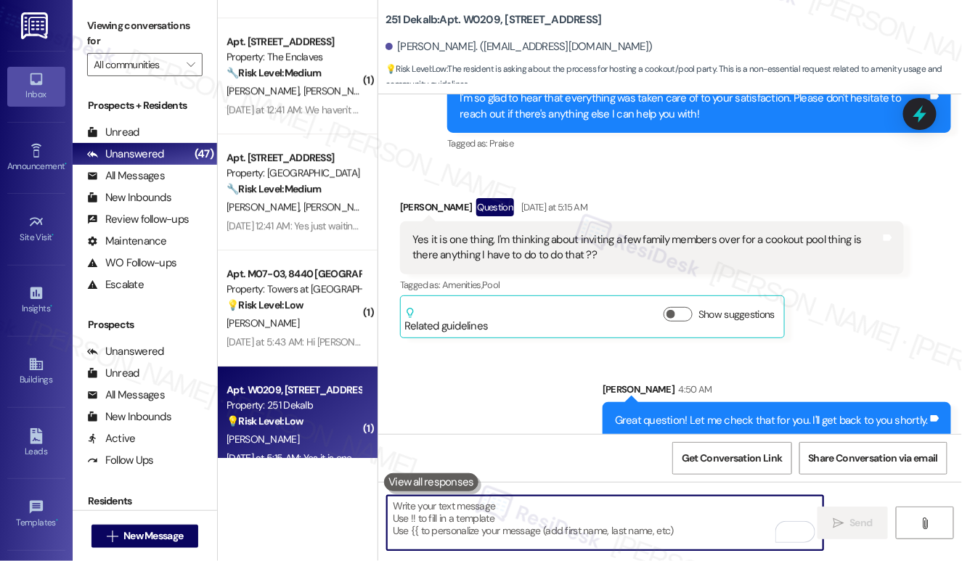
click at [534, 516] on textarea "To enrich screen reader interactions, please activate Accessibility in Grammarl…" at bounding box center [605, 523] width 436 height 54
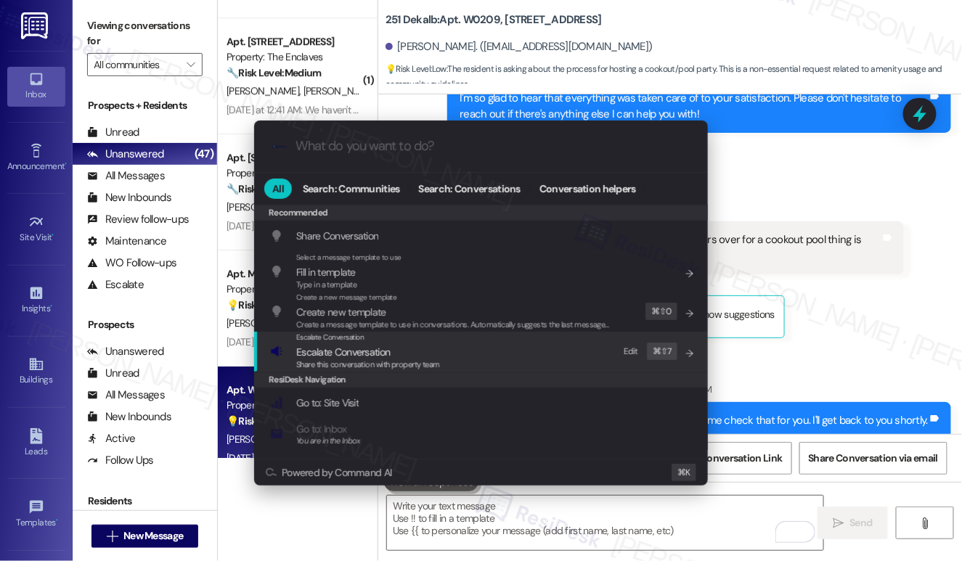
click at [357, 359] on span "Share this conversation with property team" at bounding box center [368, 364] width 144 height 10
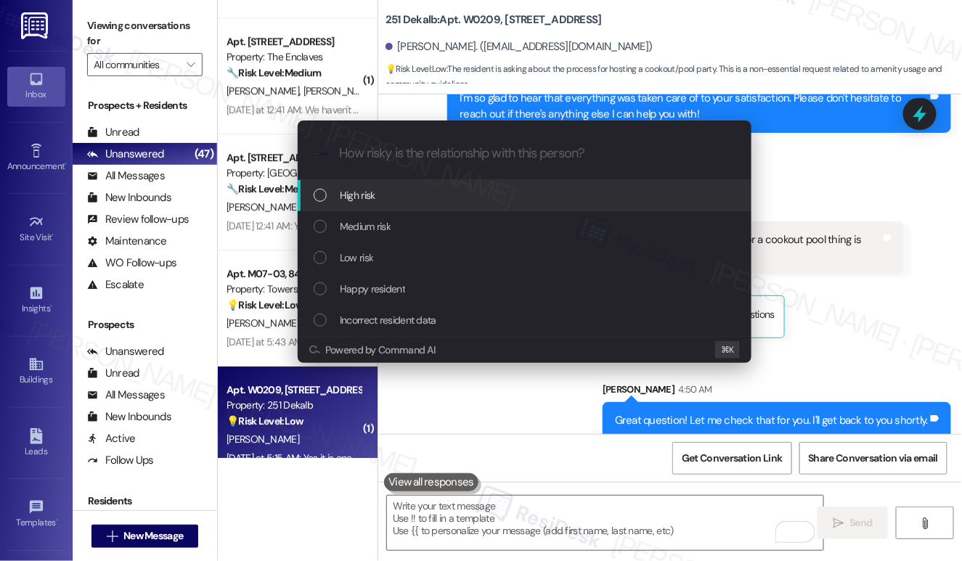
click at [396, 192] on div "High risk" at bounding box center [526, 195] width 425 height 16
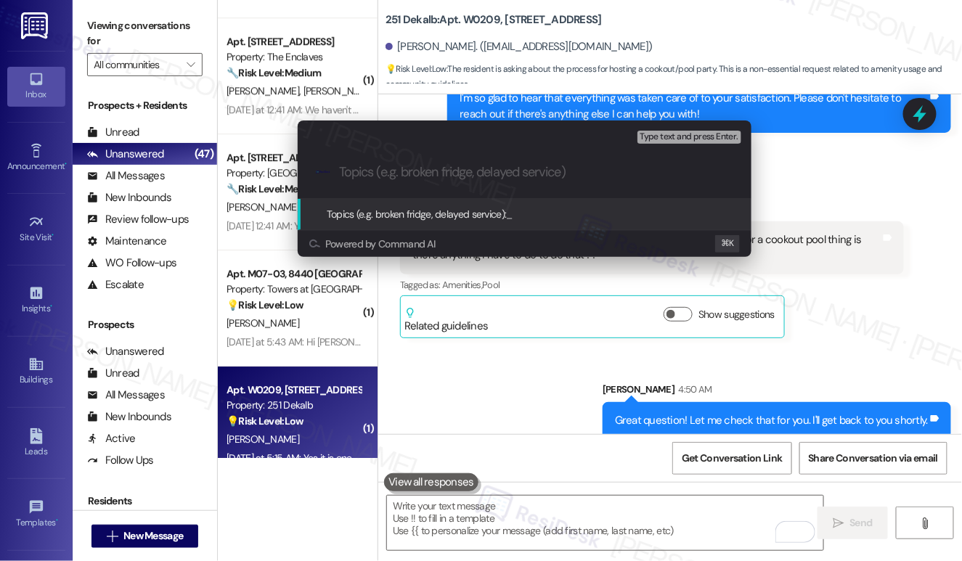
paste input "Question About Hosting a Cookout by the Pool"
type input "Question About Hosting a Cookout by the Pool"
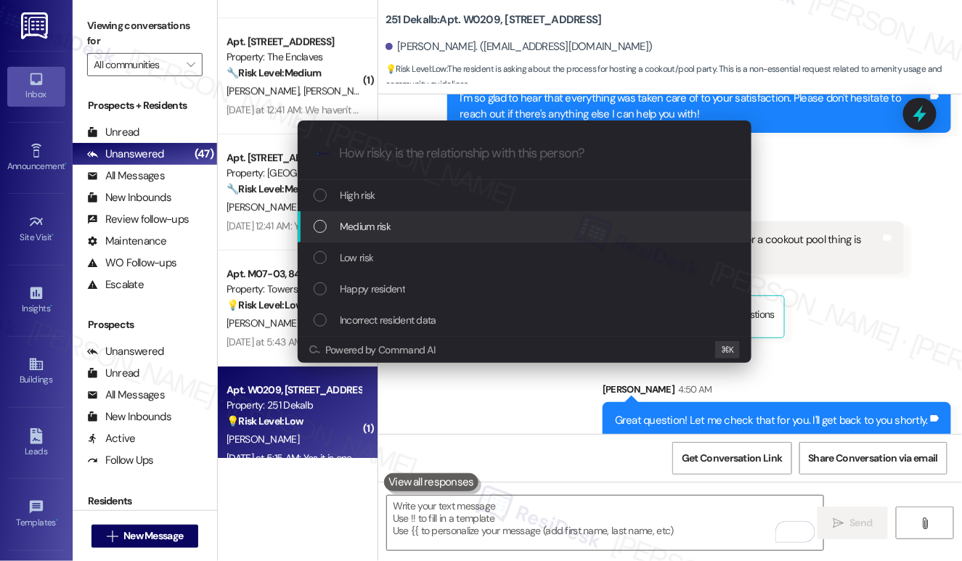
click at [399, 228] on div "Medium risk" at bounding box center [526, 227] width 425 height 16
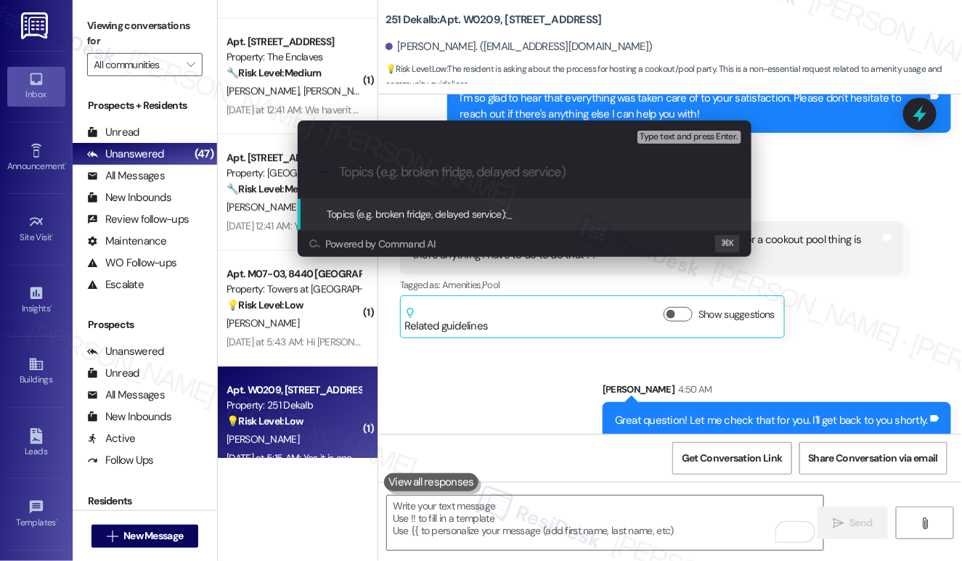
paste input "Question About Hosting a Cookout by the Pool"
type input "Question About Hosting a Cookout by the Pool"
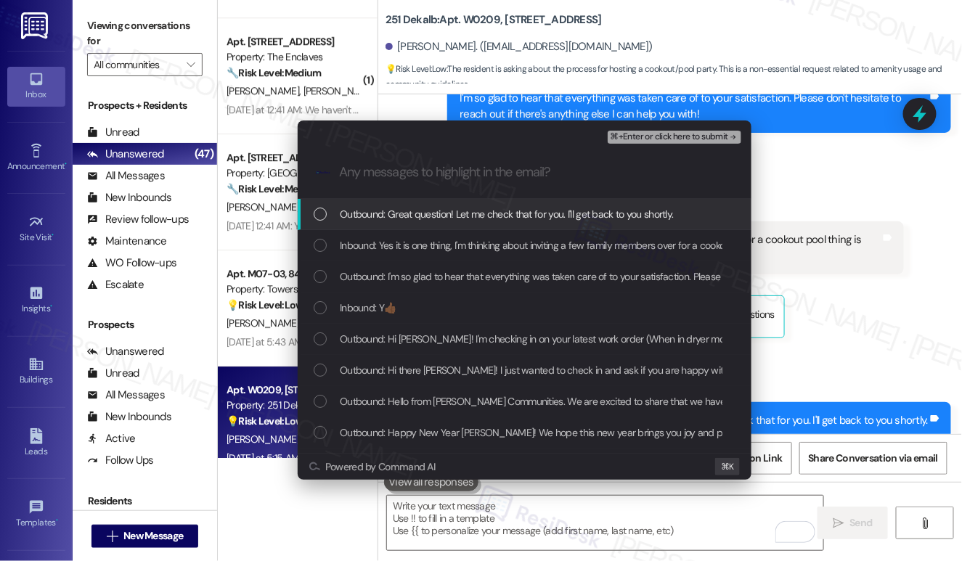
click at [431, 212] on span "Outbound: Great question! Let me check that for you. I'll get back to you short…" at bounding box center [507, 214] width 334 height 16
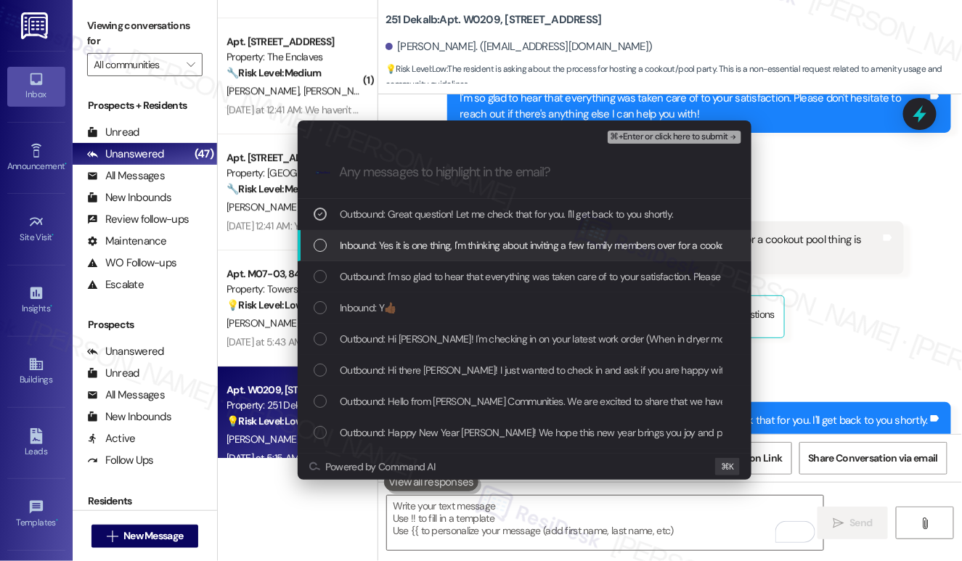
click at [423, 248] on span "Inbound: Yes it is one thing, I'm thinking about inviting a few family members …" at bounding box center [648, 245] width 616 height 16
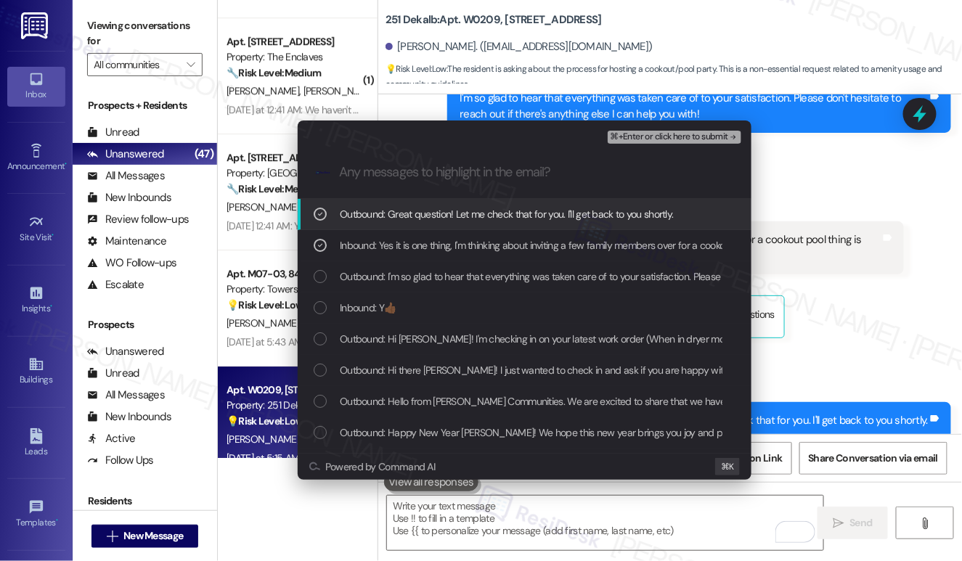
click at [636, 134] on span "⌘+Enter or click here to submit" at bounding box center [670, 137] width 118 height 10
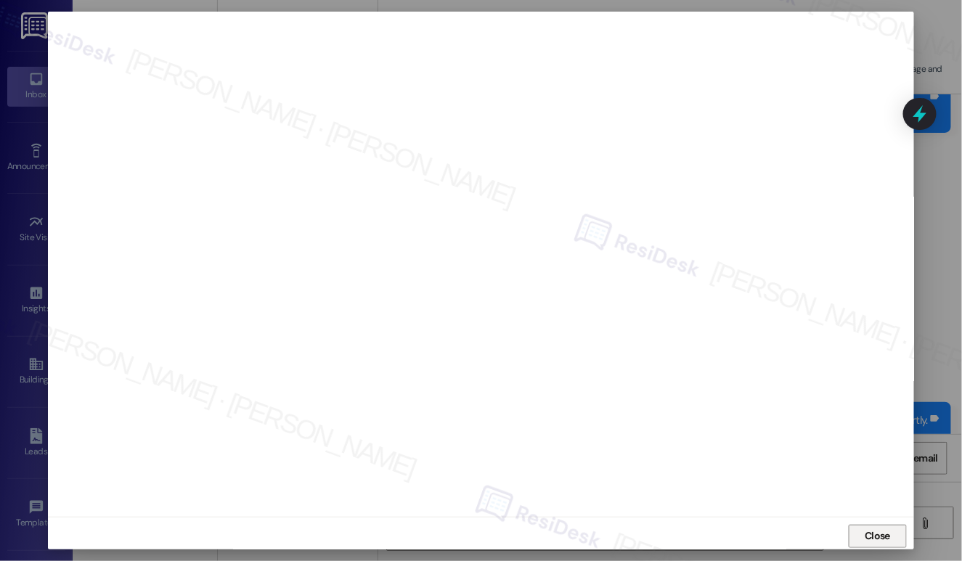
click at [876, 539] on span "Close" at bounding box center [877, 536] width 25 height 15
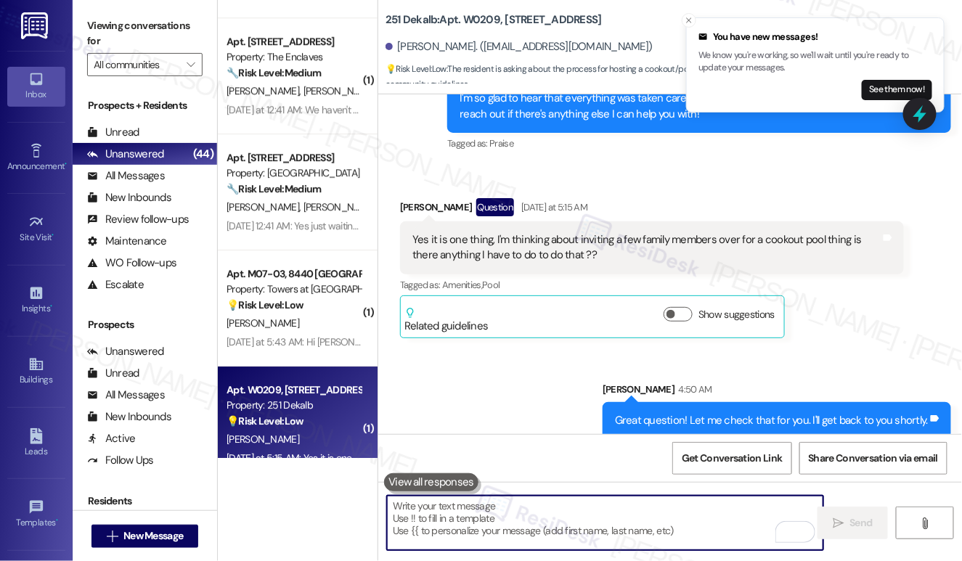
click at [529, 539] on textarea "To enrich screen reader interactions, please activate Accessibility in Grammarl…" at bounding box center [605, 523] width 436 height 54
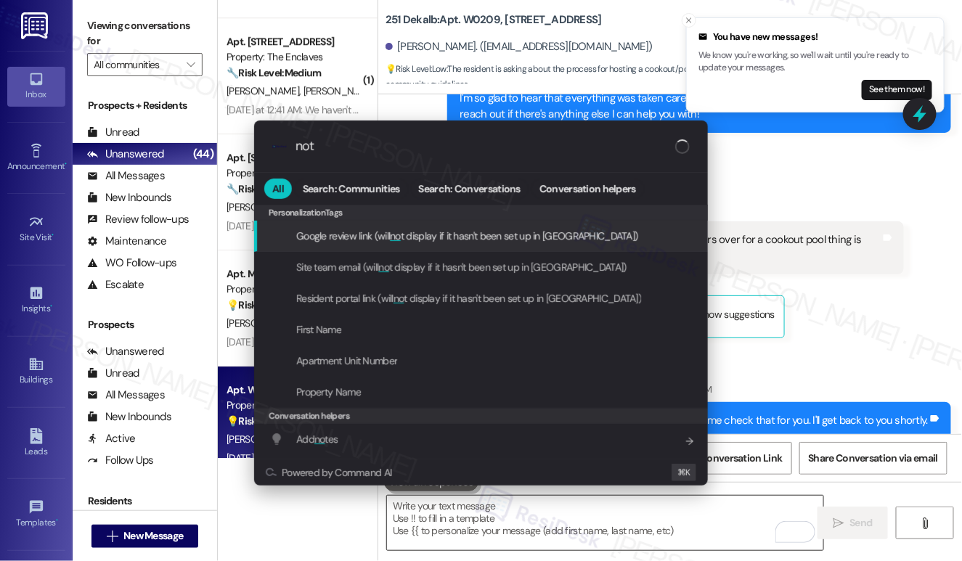
type input "note"
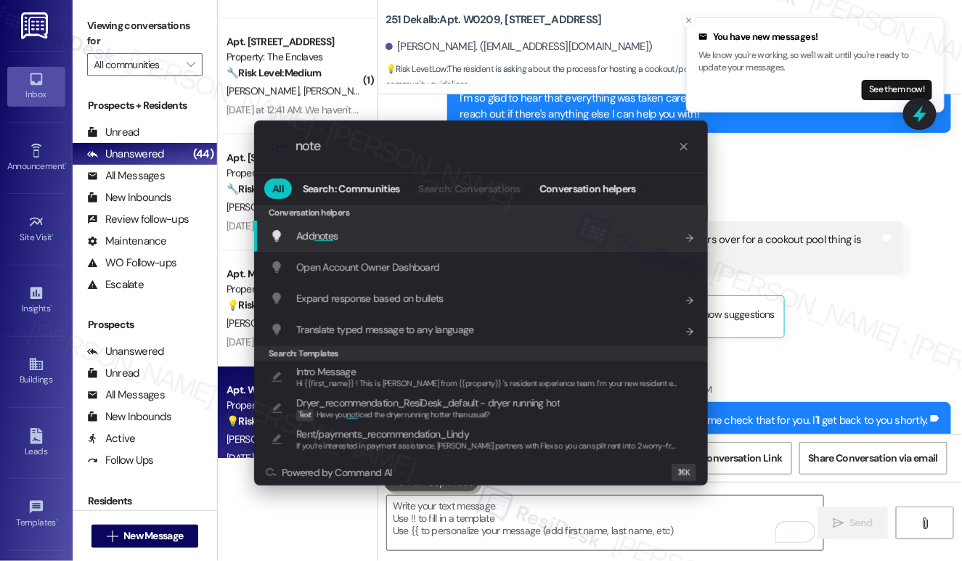
click at [418, 239] on div "Add note s Add shortcut" at bounding box center [482, 236] width 425 height 16
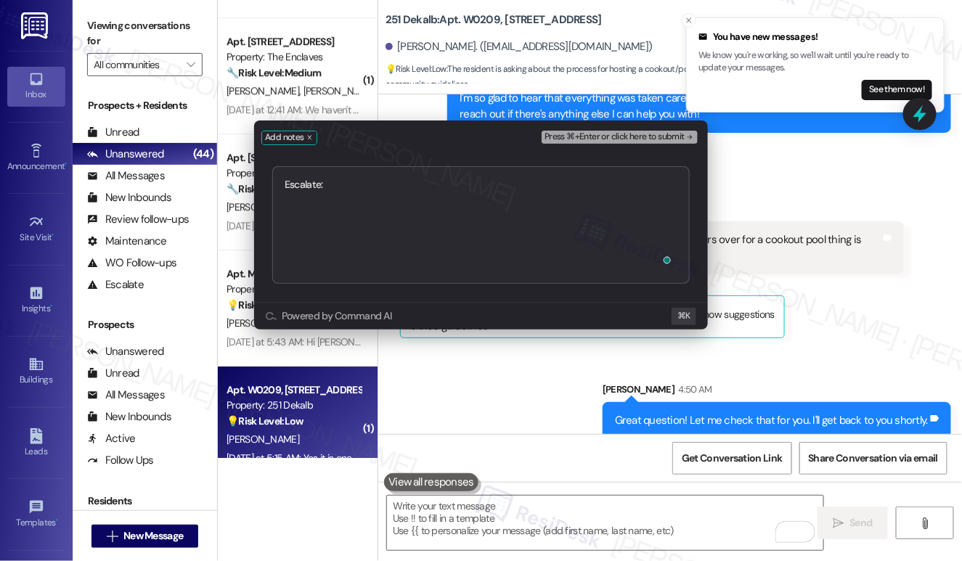
type textarea "Escalate: Question About Hosting a Cookout by the Pool"
click at [584, 132] on span "Press ⌘+Enter or click here to submit" at bounding box center [615, 137] width 140 height 10
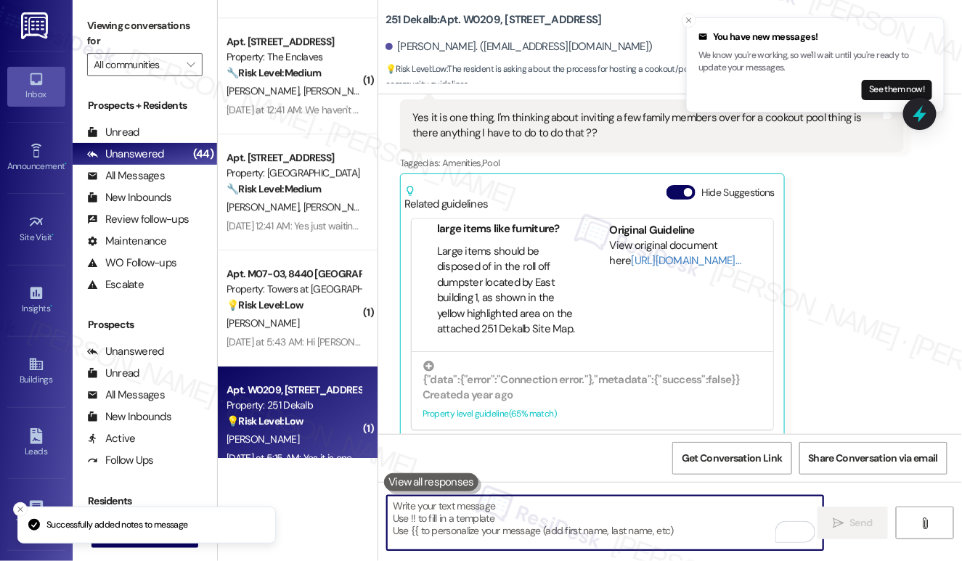
scroll to position [3821, 0]
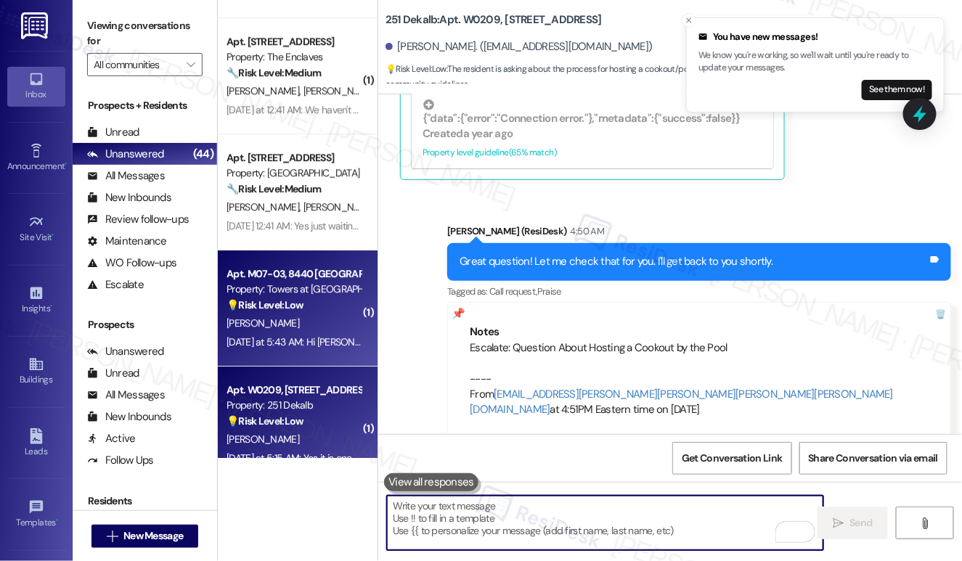
click at [301, 295] on div "Property: Towers at [GEOGRAPHIC_DATA]" at bounding box center [294, 289] width 134 height 15
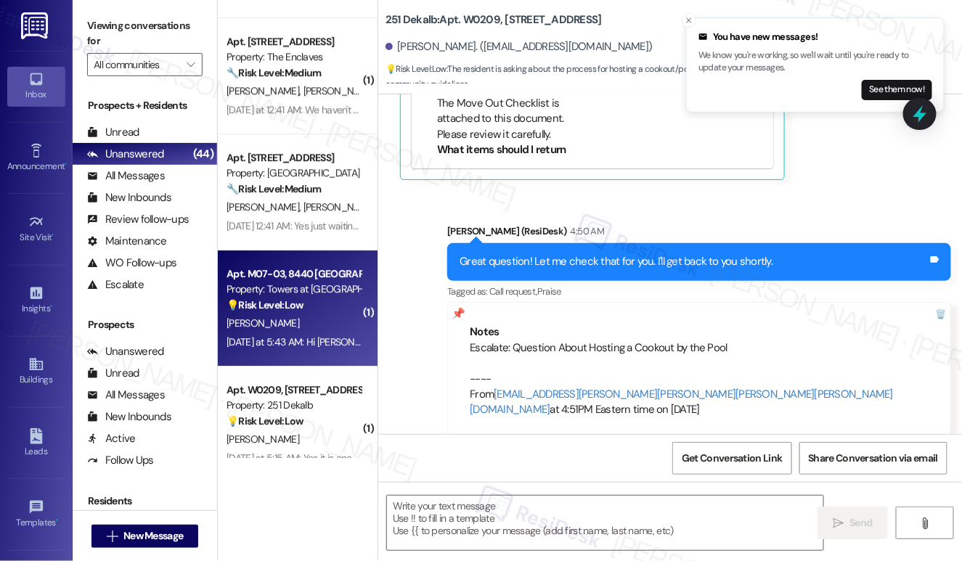
type textarea "Fetching suggested responses. Please feel free to read through the conversation…"
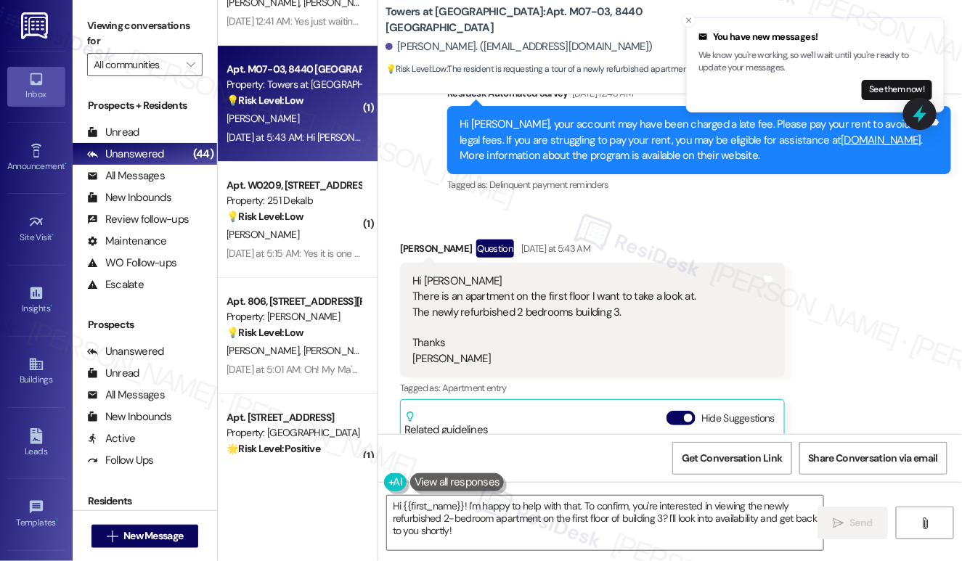
scroll to position [8997, 0]
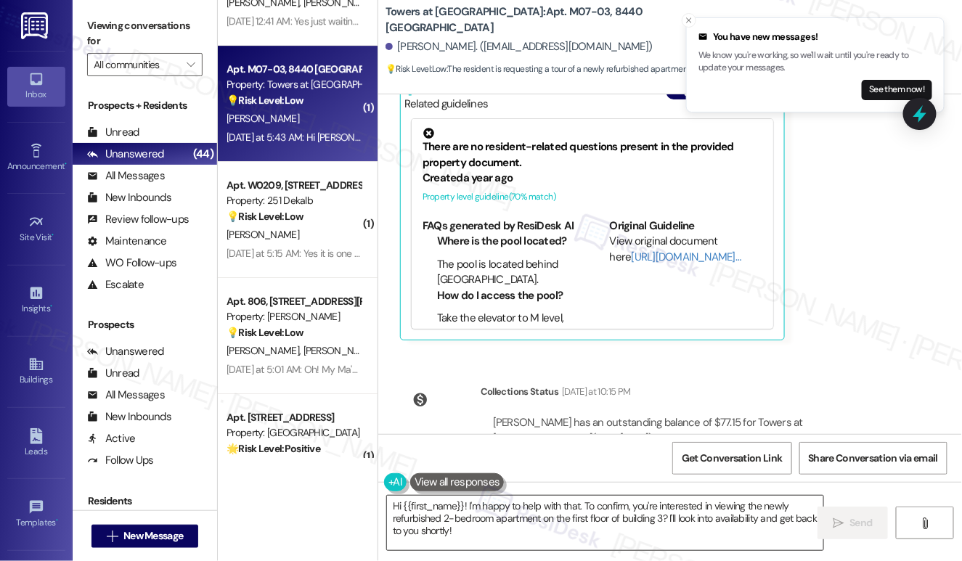
click at [607, 517] on textarea "Hi {{first_name}}! I'm happy to help with that. To confirm, you're interested i…" at bounding box center [605, 523] width 436 height 54
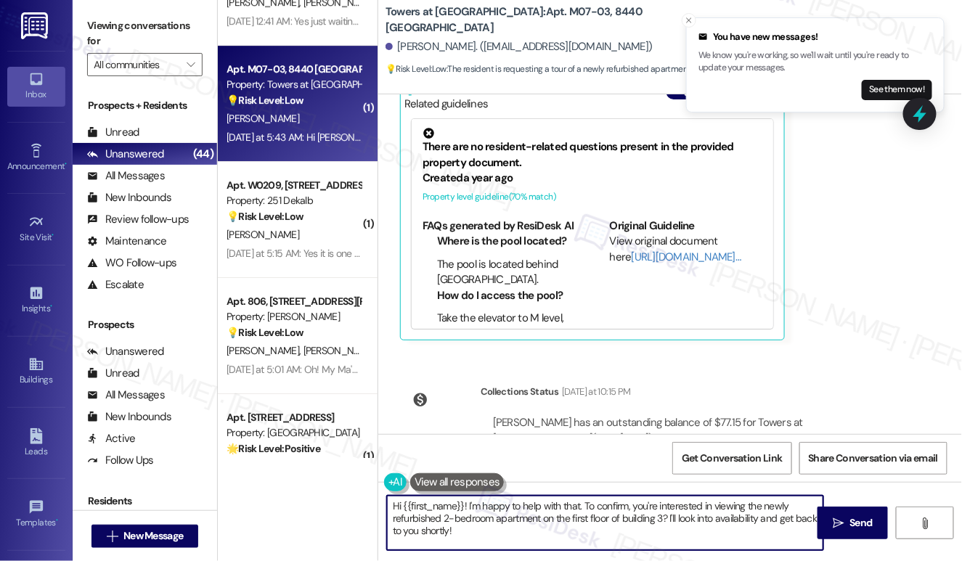
click at [607, 517] on textarea "Hi {{first_name}}! I'm happy to help with that. To confirm, you're interested i…" at bounding box center [605, 523] width 436 height 54
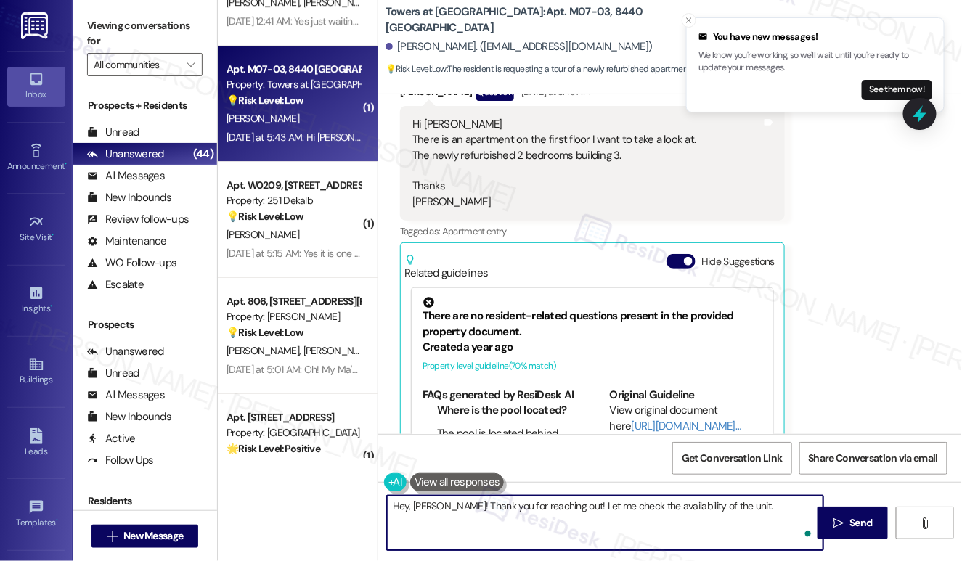
scroll to position [8760, 0]
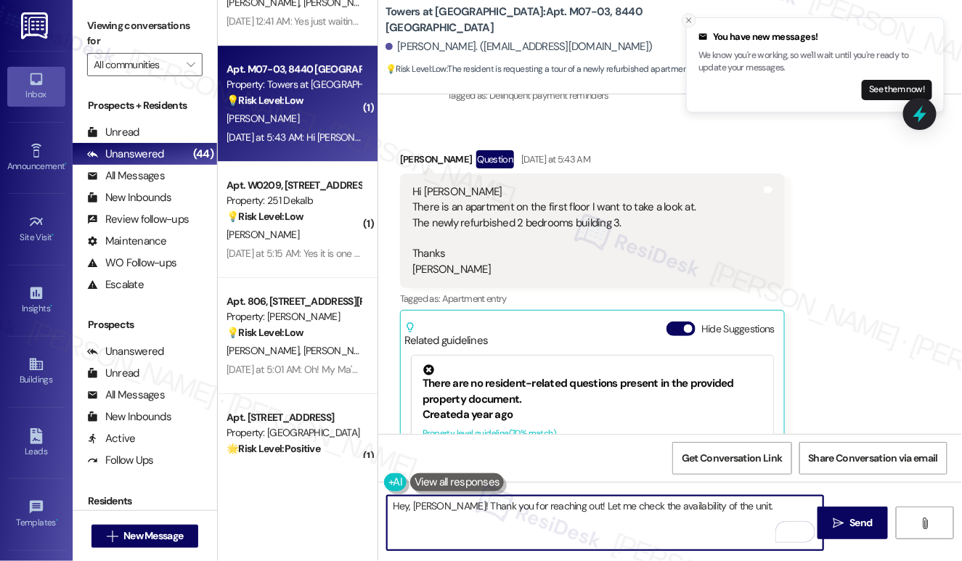
click at [686, 20] on icon "Close toast" at bounding box center [689, 20] width 9 height 9
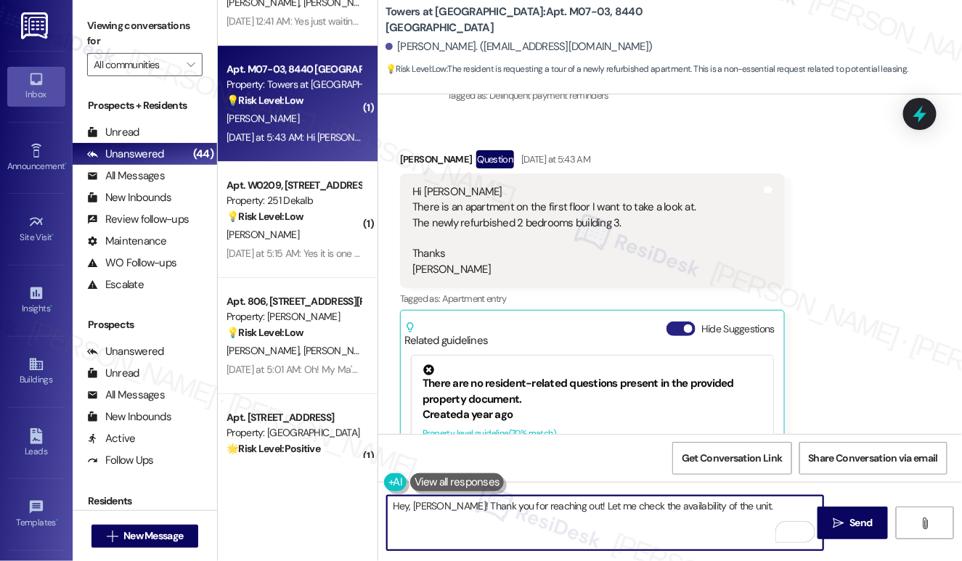
click at [683, 322] on button "Hide Suggestions" at bounding box center [681, 329] width 29 height 15
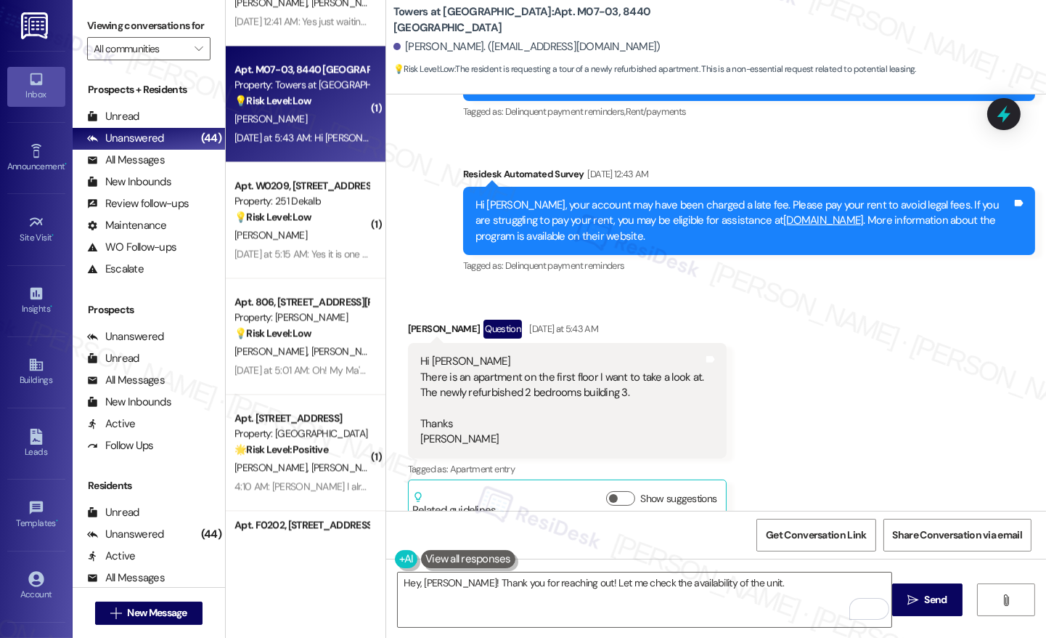
scroll to position [8417, 0]
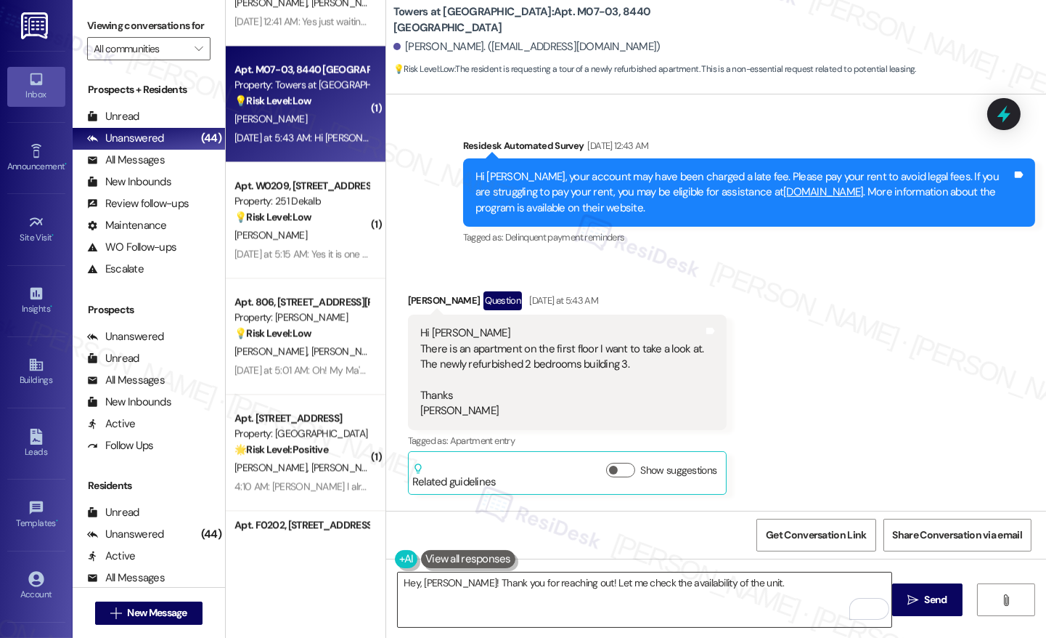
click at [765, 584] on textarea "Hey, [PERSON_NAME]! Thank you for reaching out! Let me check the availability o…" at bounding box center [645, 599] width 494 height 54
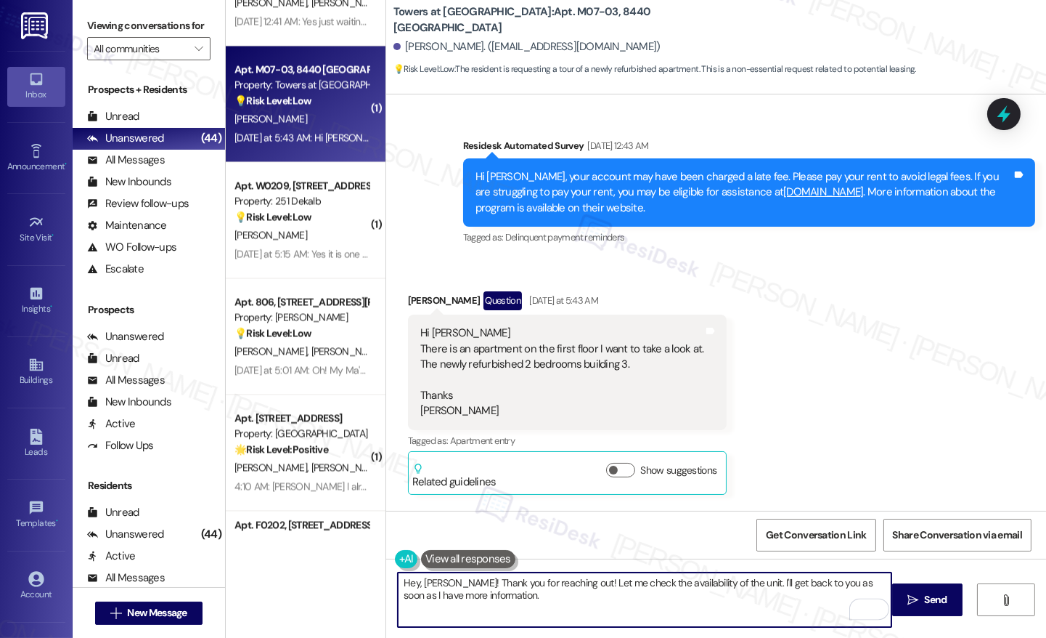
drag, startPoint x: 750, startPoint y: 584, endPoint x: 861, endPoint y: 583, distance: 111.1
click at [861, 583] on textarea "Hey, [PERSON_NAME]! Thank you for reaching out! Let me check the availability o…" at bounding box center [645, 599] width 494 height 54
click at [700, 594] on textarea "Hey, [PERSON_NAME]! Thank you for reaching out! Let me check the availability o…" at bounding box center [645, 599] width 494 height 54
type textarea "Hey, [PERSON_NAME]! Thank you for reaching out! Let me check the availability o…"
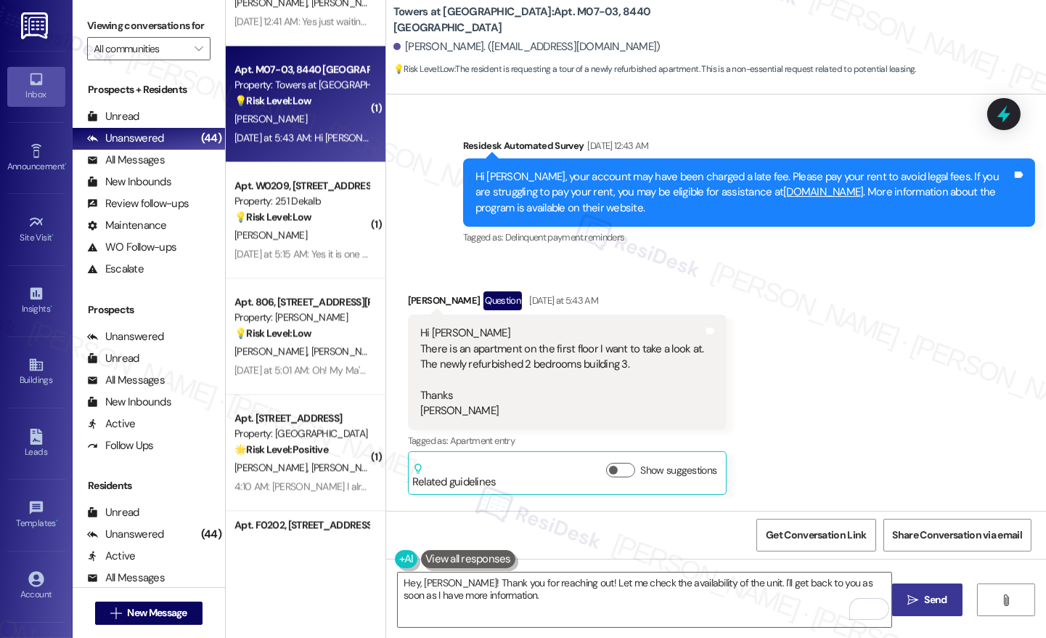
click at [925, 607] on button " Send" at bounding box center [927, 599] width 70 height 33
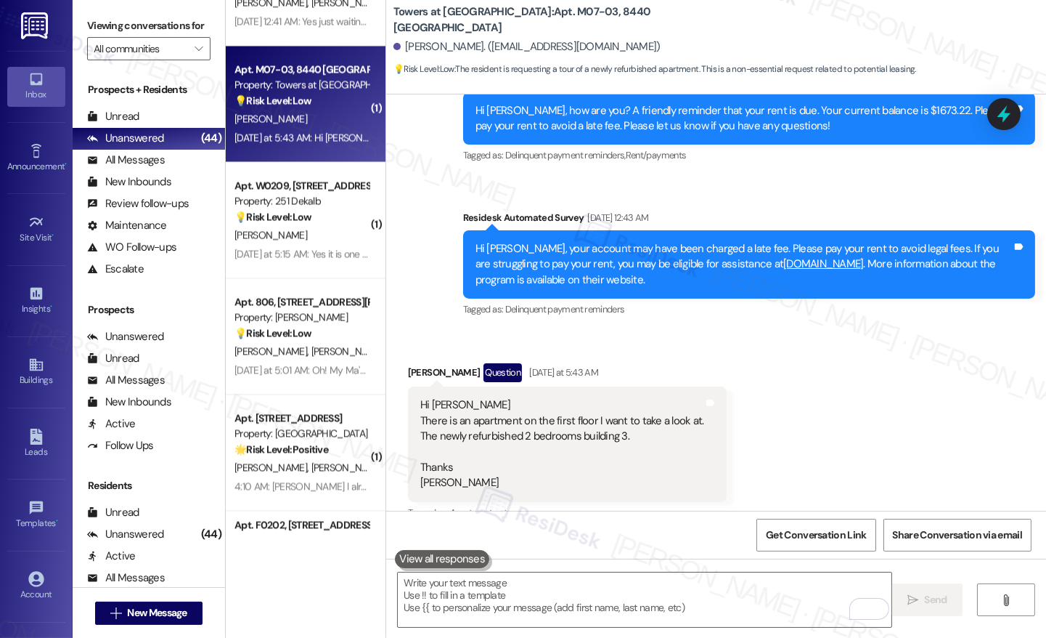
scroll to position [8303, 0]
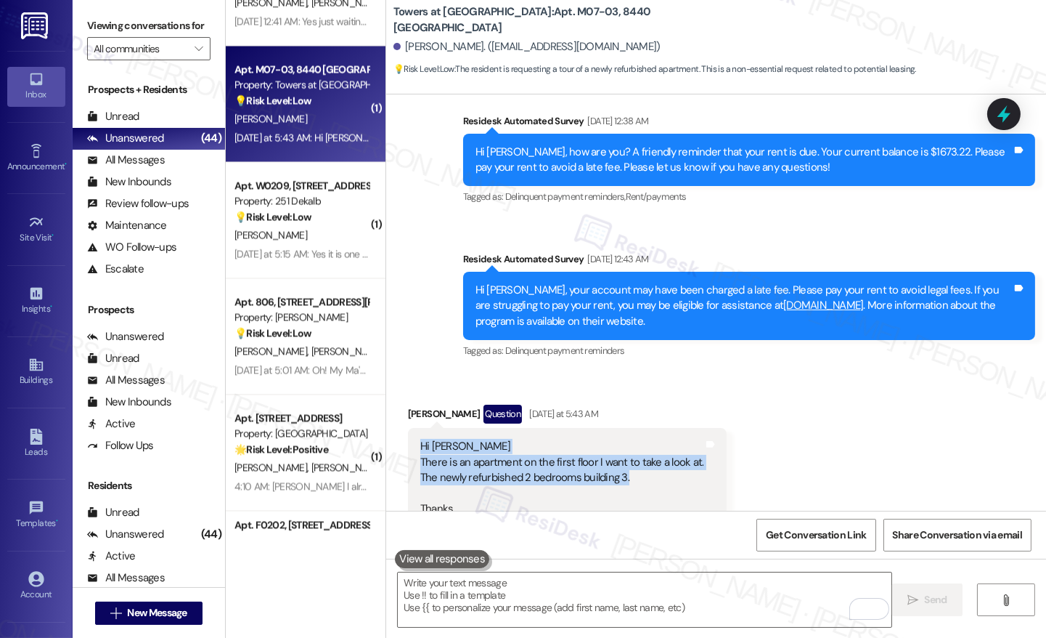
drag, startPoint x: 410, startPoint y: 318, endPoint x: 667, endPoint y: 351, distance: 259.1
click at [667, 428] on div "Hi [PERSON_NAME] There is an apartment on the first floor I want to take a look…" at bounding box center [567, 485] width 319 height 115
copy div "Hi [PERSON_NAME] There is an apartment on the first floor I want to take a look…"
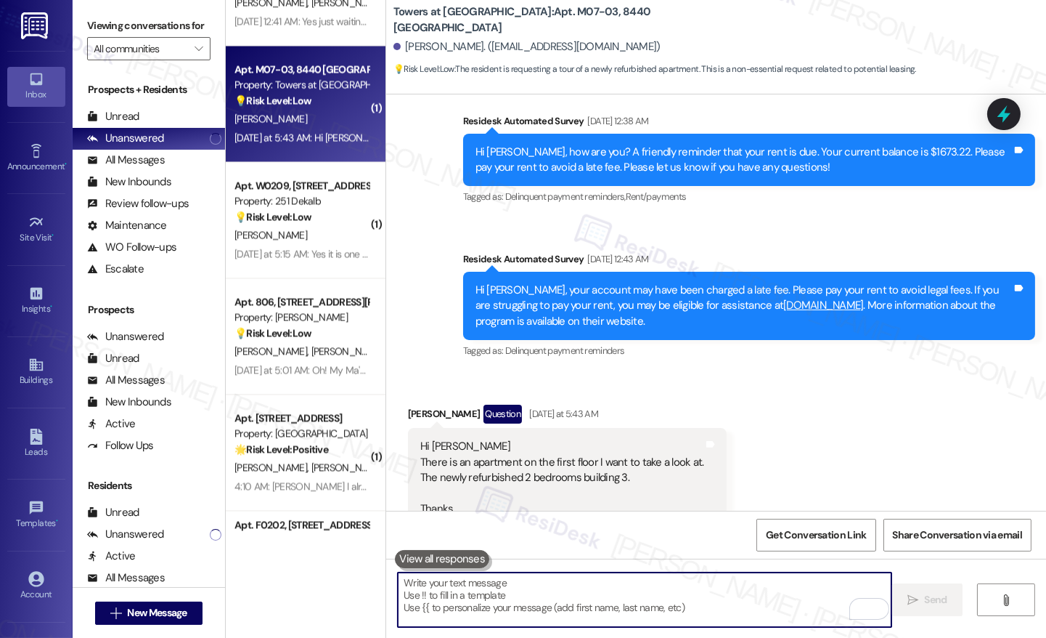
click at [484, 614] on textarea "To enrich screen reader interactions, please activate Accessibility in Grammarl…" at bounding box center [645, 599] width 494 height 54
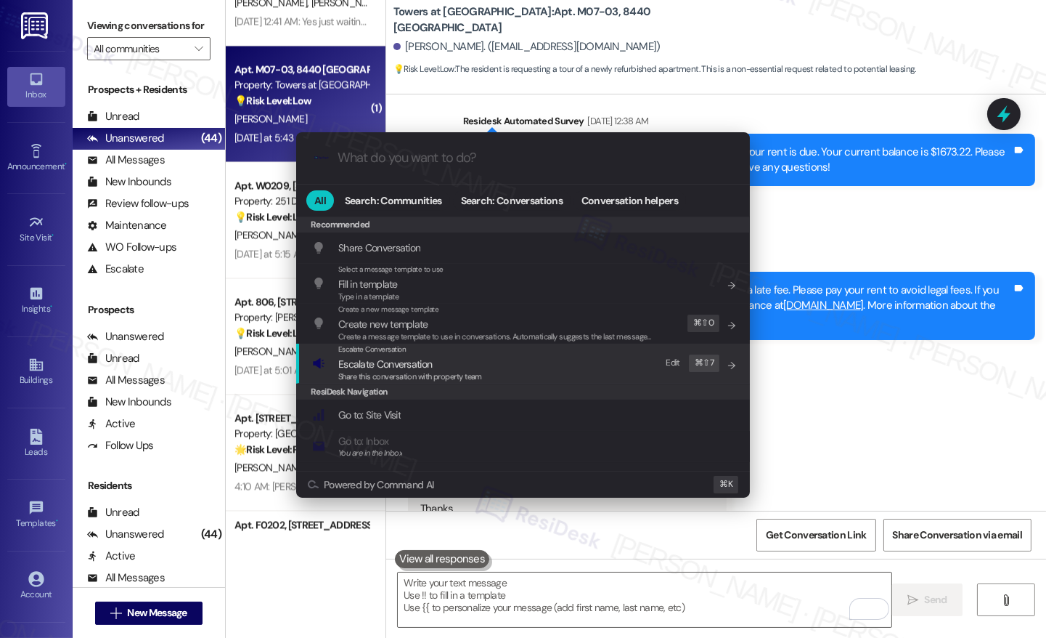
click at [436, 362] on span "Escalate Conversation" at bounding box center [410, 364] width 144 height 16
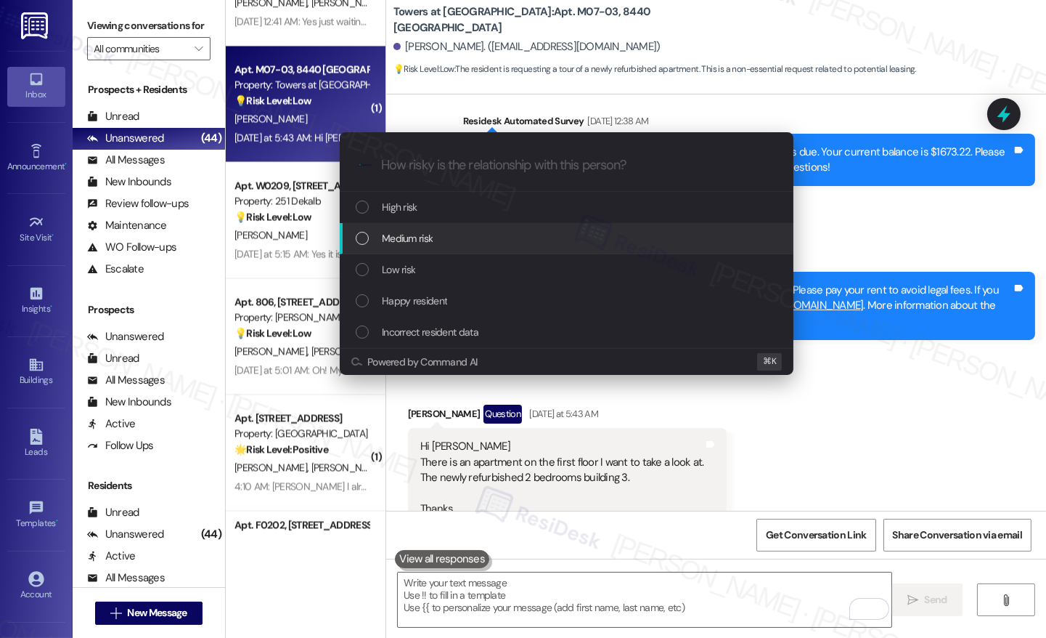
click at [444, 235] on div "Medium risk" at bounding box center [568, 238] width 425 height 16
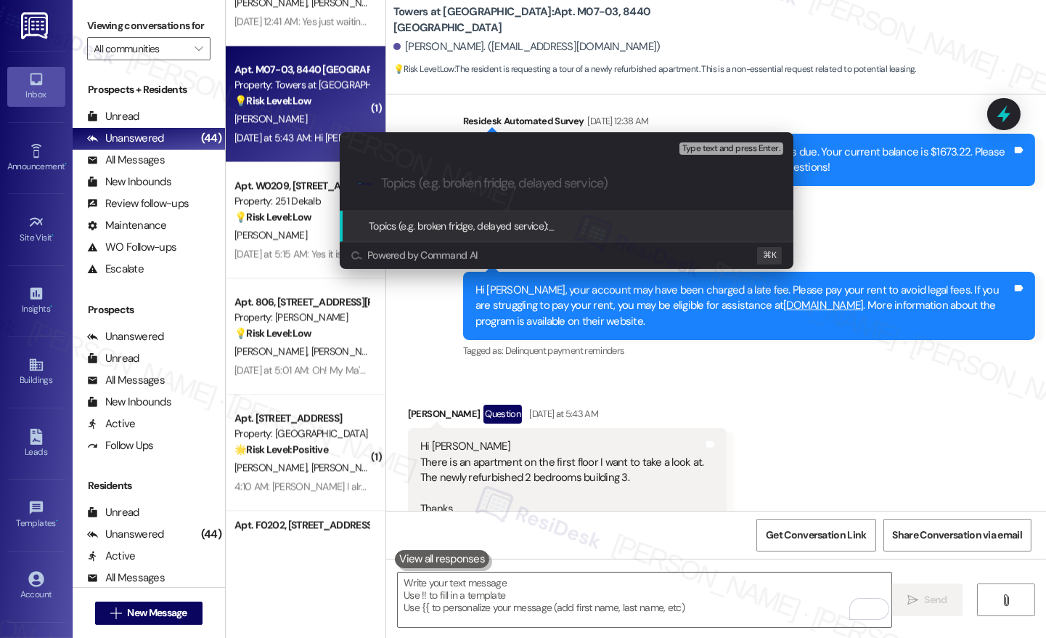
paste input "Viewing Request – First-Floor Unit, Building 3"
type input "Viewing Request – First-Floor Unit, Building 3"
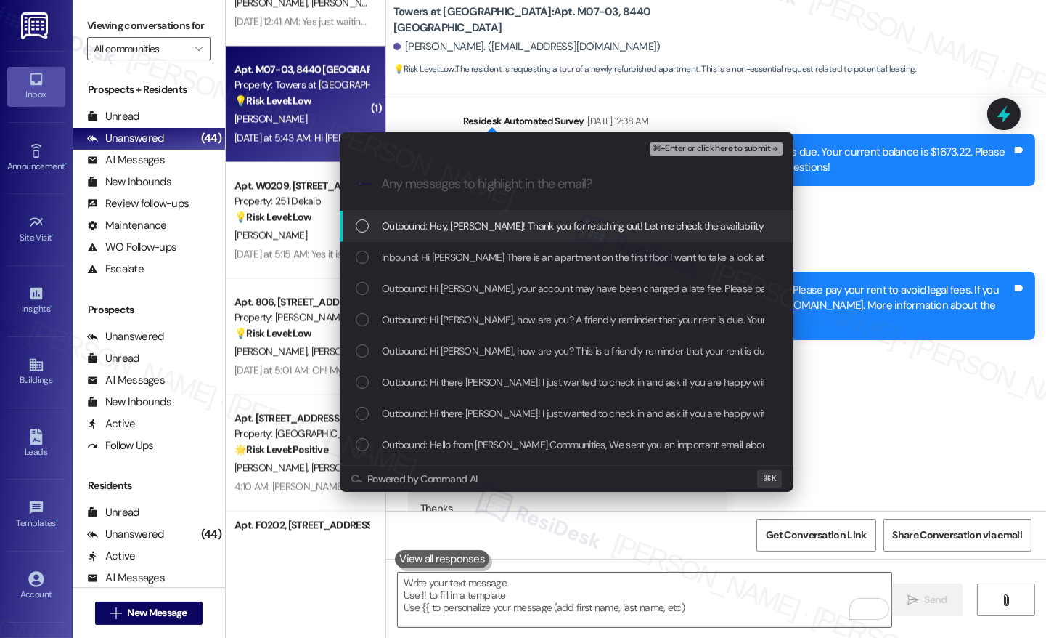
click at [461, 234] on div "Outbound: Hey, [PERSON_NAME]! Thank you for reaching out! Let me check the avai…" at bounding box center [567, 226] width 454 height 31
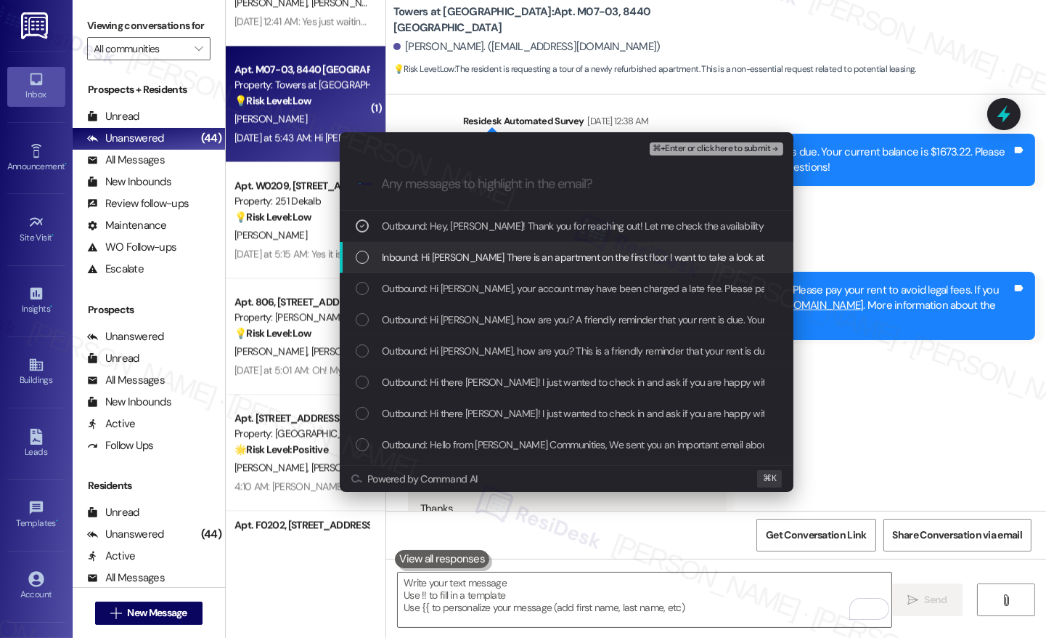
click at [459, 260] on span "Inbound: Hi [PERSON_NAME] There is an apartment on the first floor I want to ta…" at bounding box center [725, 257] width 687 height 16
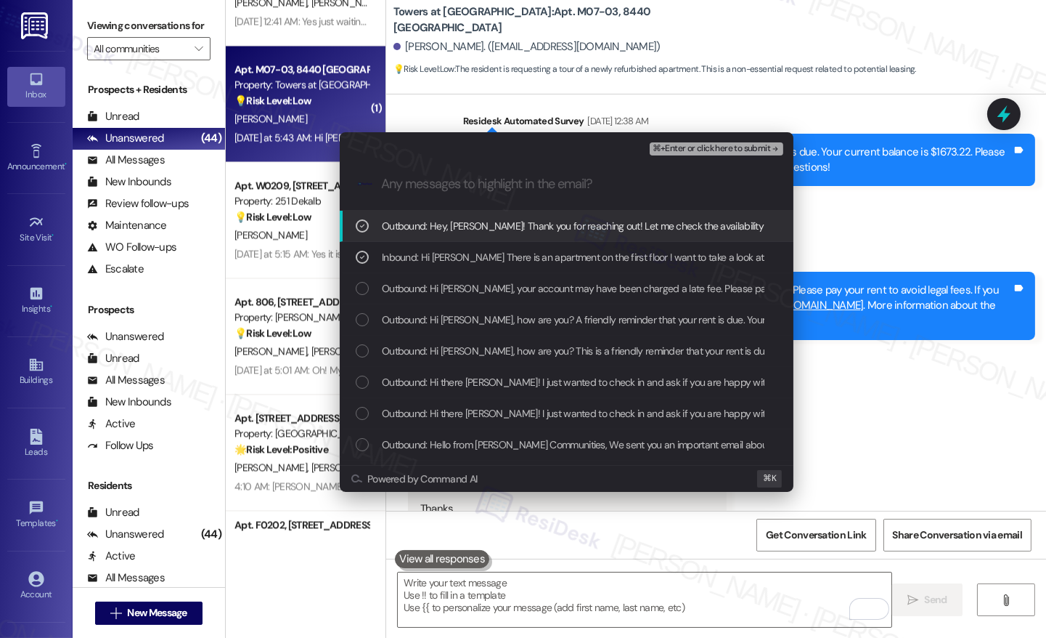
click at [717, 151] on span "⌘+Enter or click here to submit" at bounding box center [712, 149] width 118 height 10
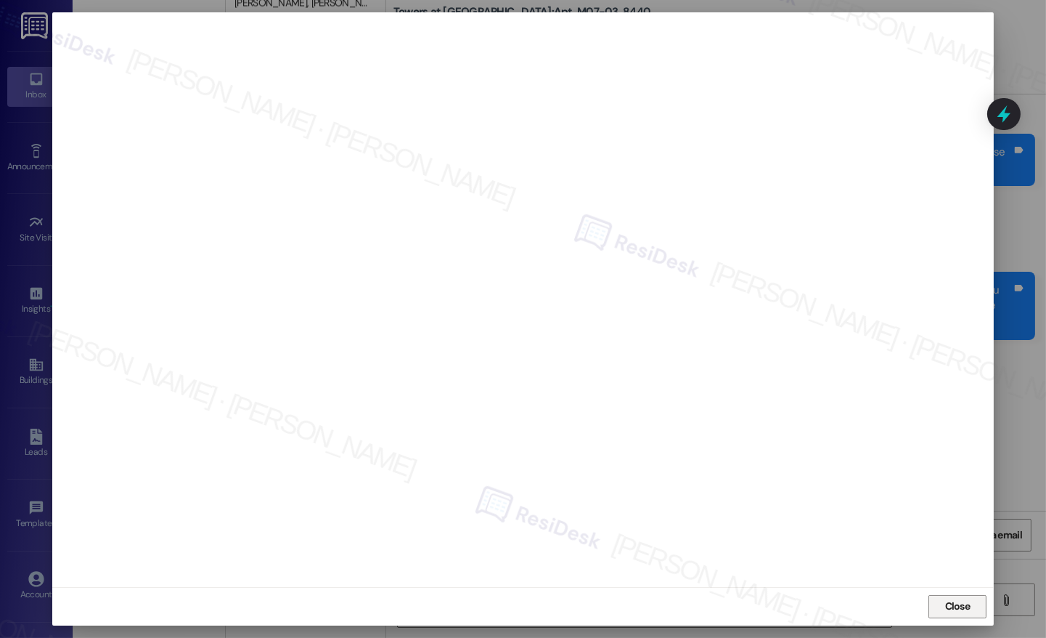
click at [966, 606] on span "Close" at bounding box center [957, 605] width 25 height 15
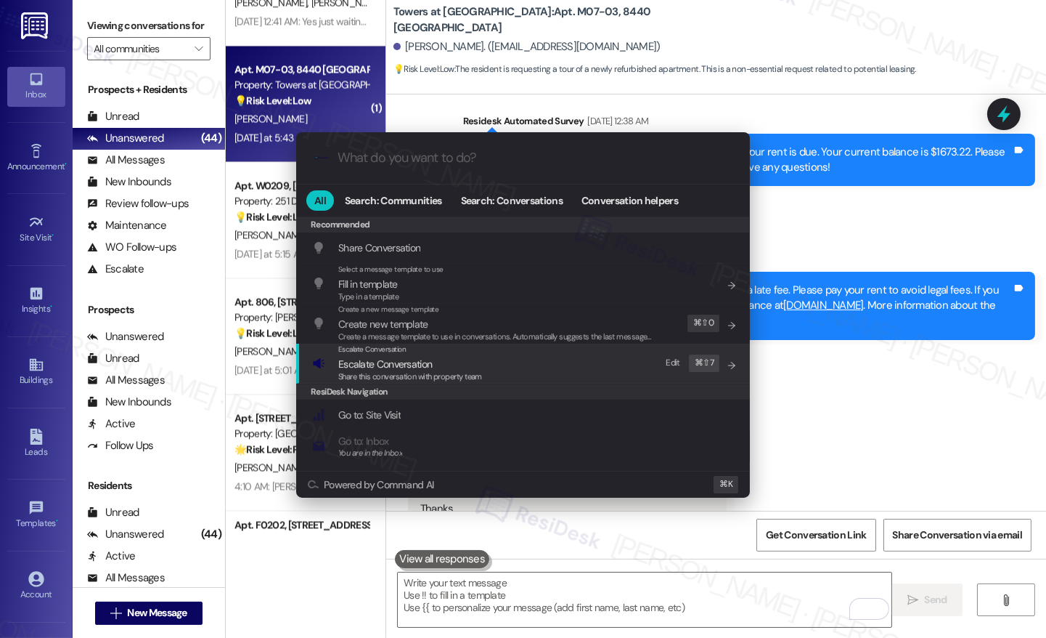
click at [475, 360] on span "Escalate Conversation" at bounding box center [410, 364] width 144 height 16
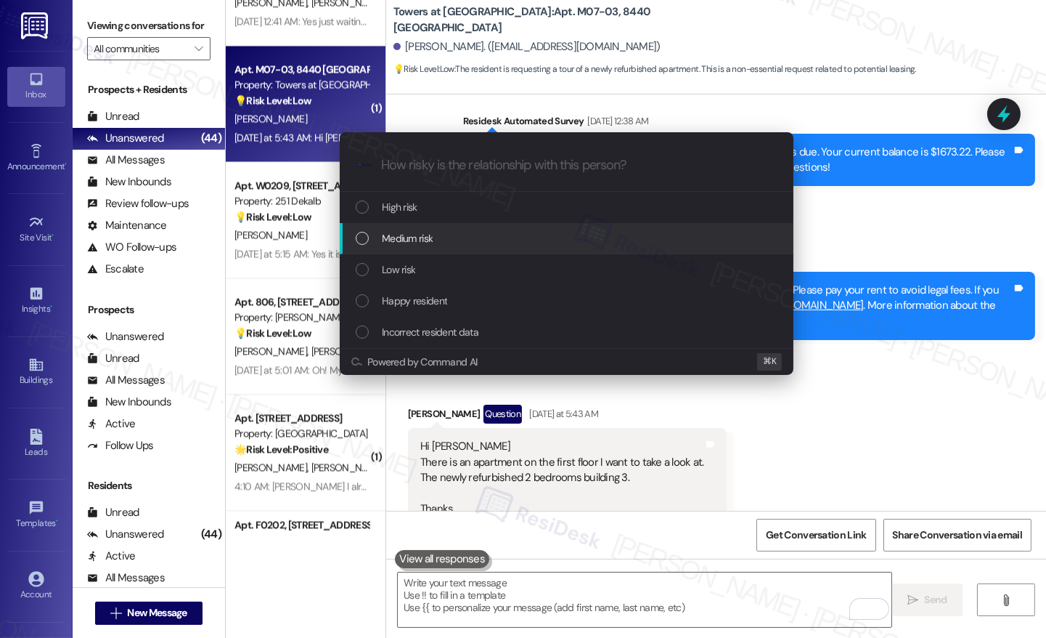
click at [433, 236] on div "Medium risk" at bounding box center [568, 238] width 425 height 16
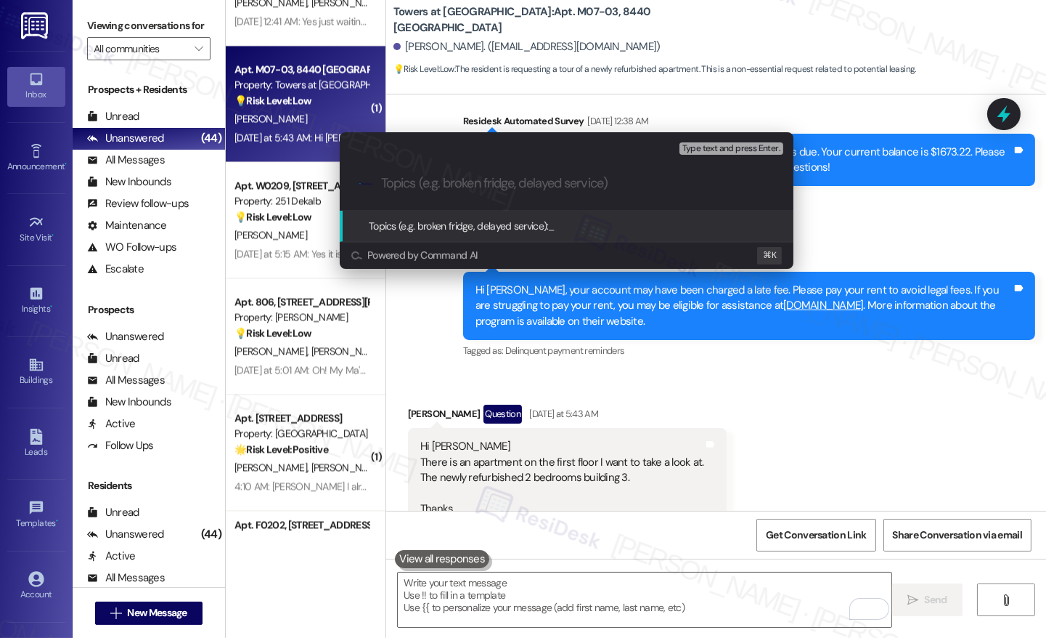
paste input "Viewing Request – First-Floor Unit, Building 3"
type input "Viewing Request – First-Floor Unit, Building 3"
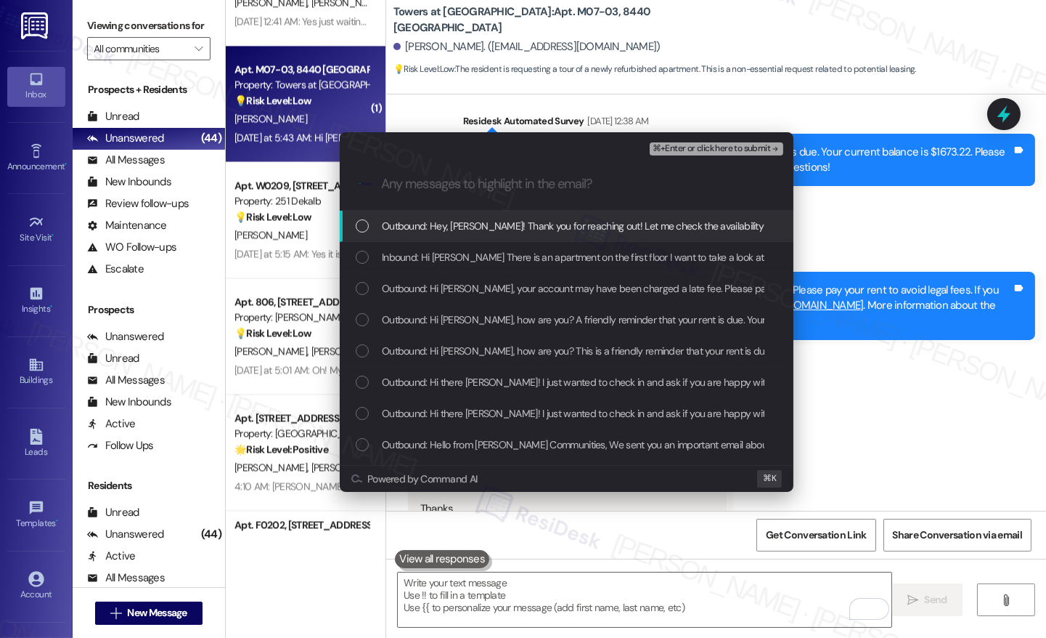
click at [441, 226] on span "Outbound: Hey, [PERSON_NAME]! Thank you for reaching out! Let me check the avai…" at bounding box center [709, 226] width 655 height 16
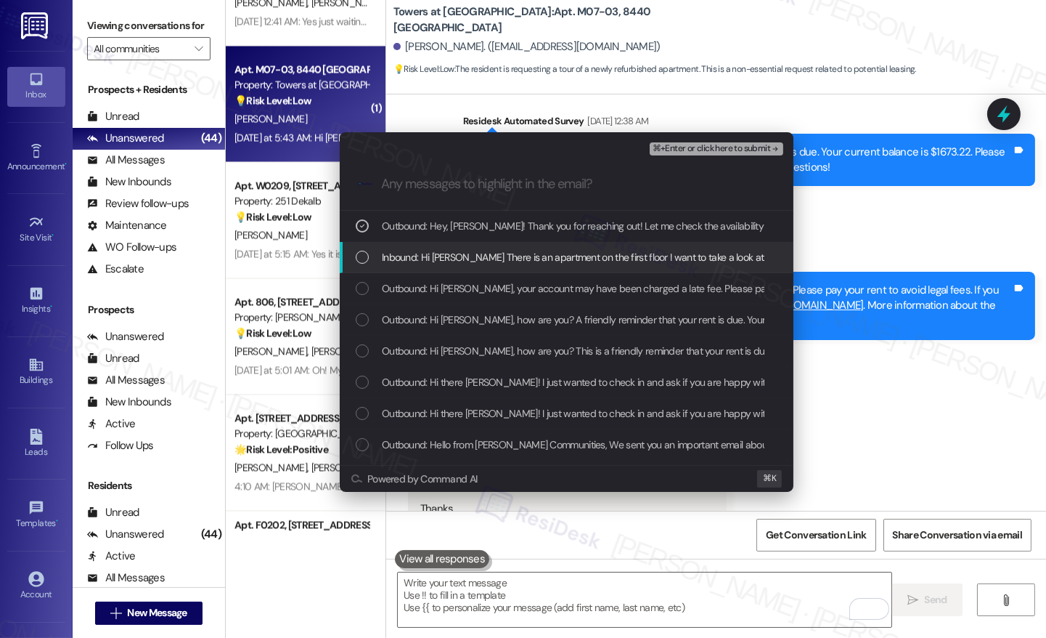
click at [439, 257] on span "Inbound: Hi [PERSON_NAME] There is an apartment on the first floor I want to ta…" at bounding box center [725, 257] width 687 height 16
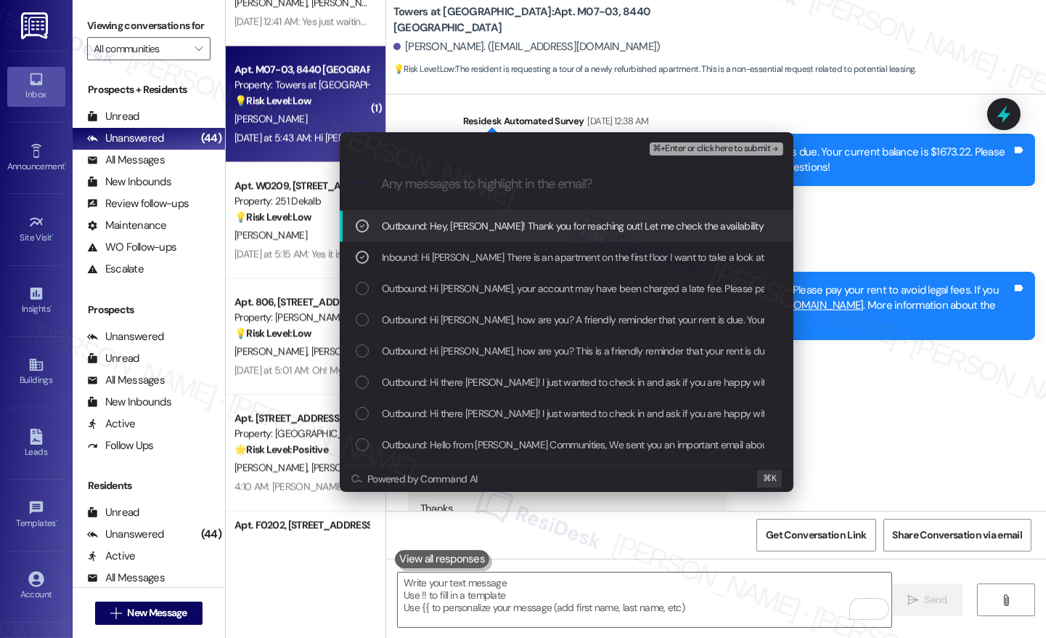
click at [705, 145] on span "⌘+Enter or click here to submit" at bounding box center [712, 149] width 118 height 10
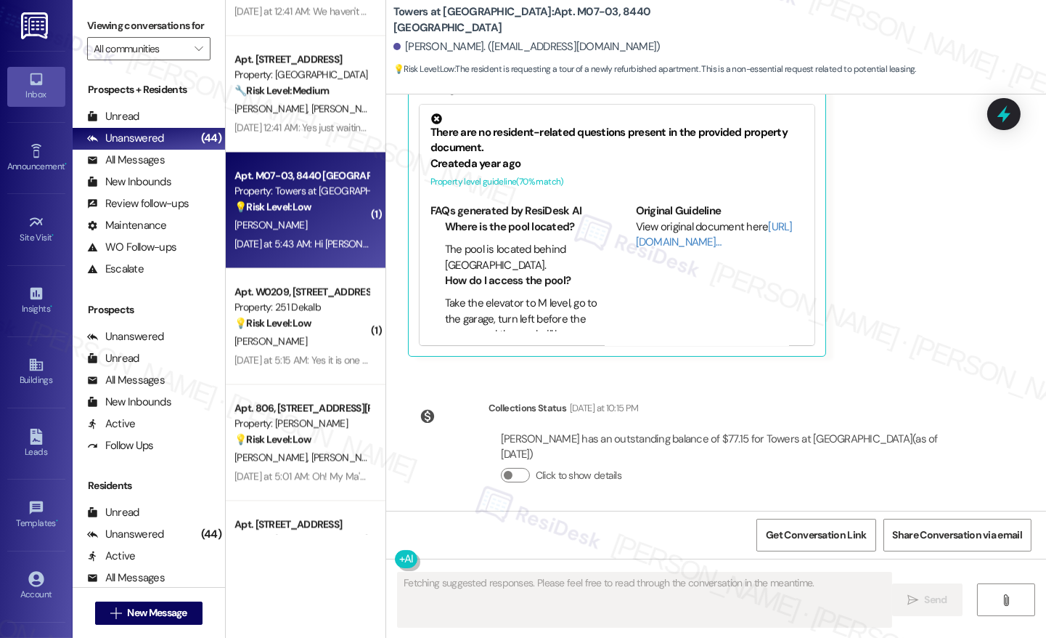
scroll to position [4542, 0]
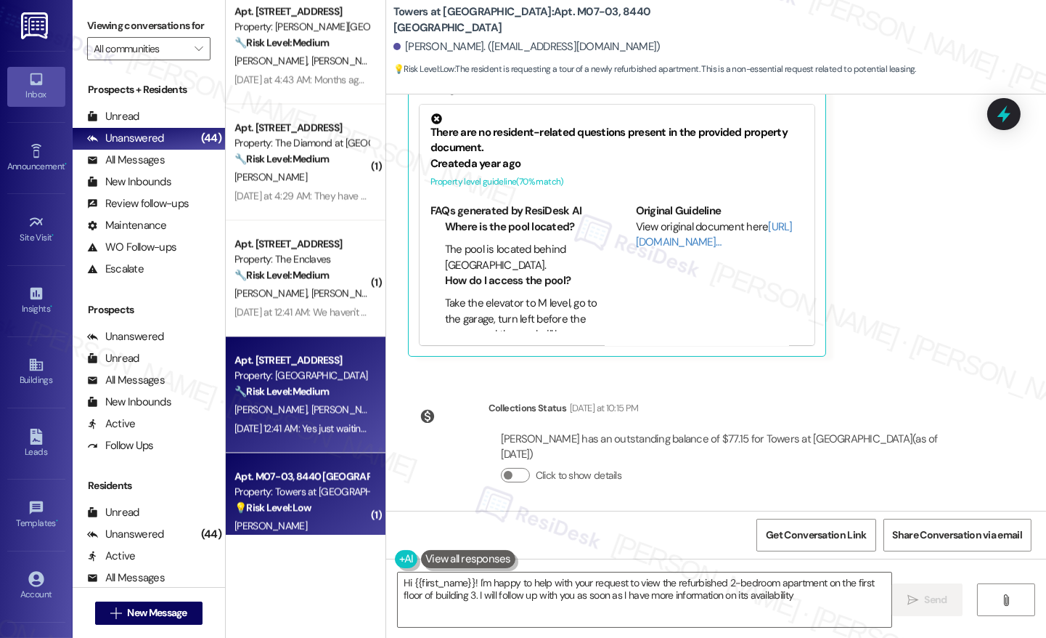
type textarea "Hi {{first_name}}! I'm happy to help with your request to view the refurbished …"
click at [311, 414] on span "[PERSON_NAME]" at bounding box center [347, 409] width 73 height 13
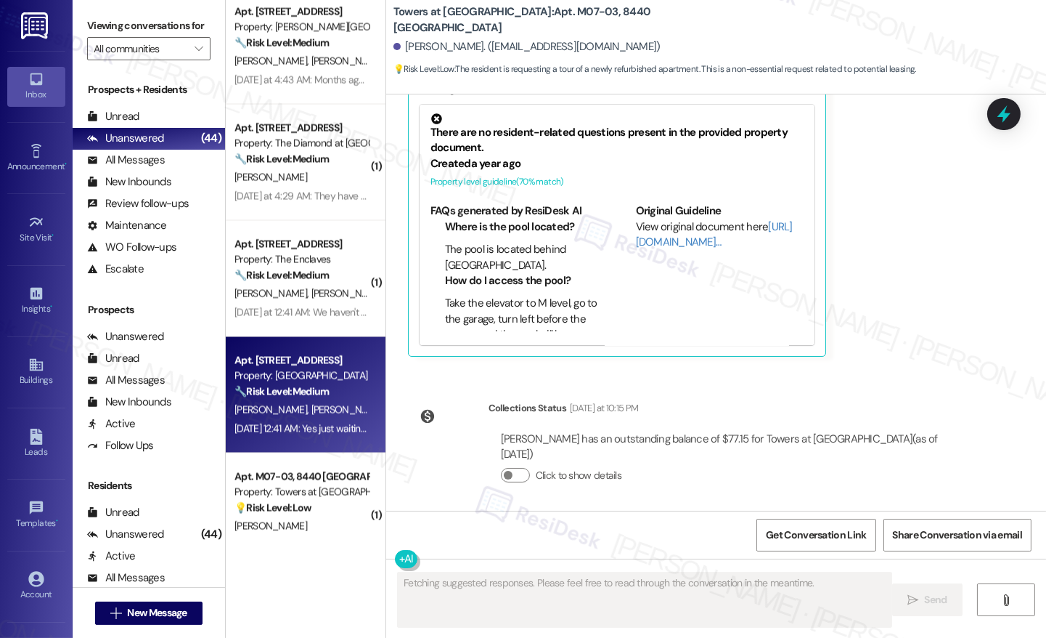
scroll to position [3870, 0]
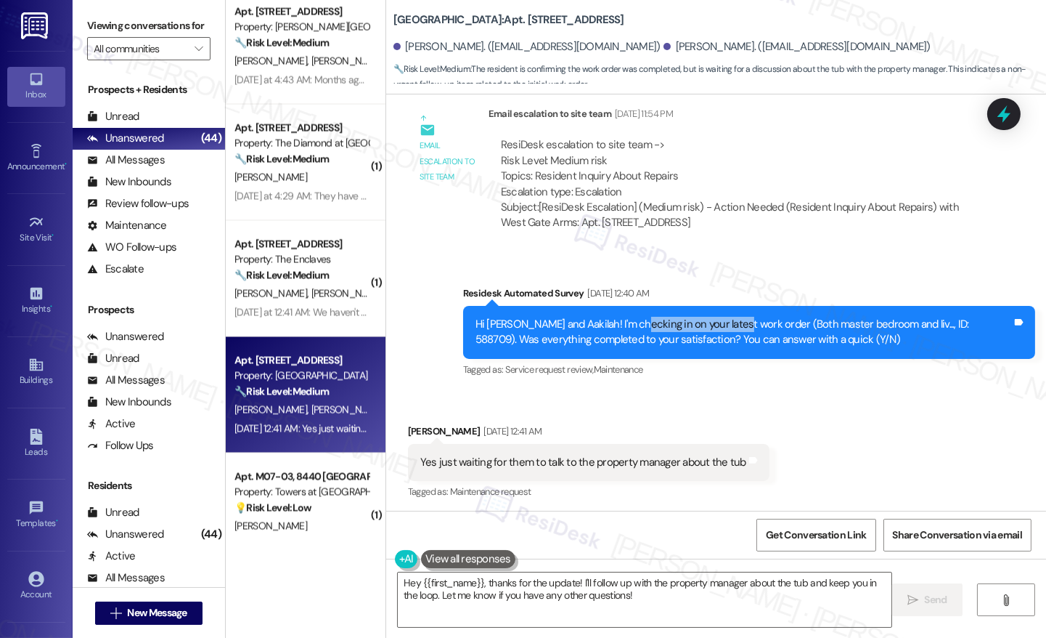
drag, startPoint x: 631, startPoint y: 316, endPoint x: 728, endPoint y: 324, distance: 96.9
click at [728, 324] on div "Hi [PERSON_NAME] and Aakilah! I'm checking in on your latest work order (Both m…" at bounding box center [744, 332] width 537 height 31
drag, startPoint x: 442, startPoint y: 458, endPoint x: 724, endPoint y: 465, distance: 281.8
click at [724, 465] on div "Yes just waiting for them to talk to the property manager about the tub" at bounding box center [583, 462] width 326 height 15
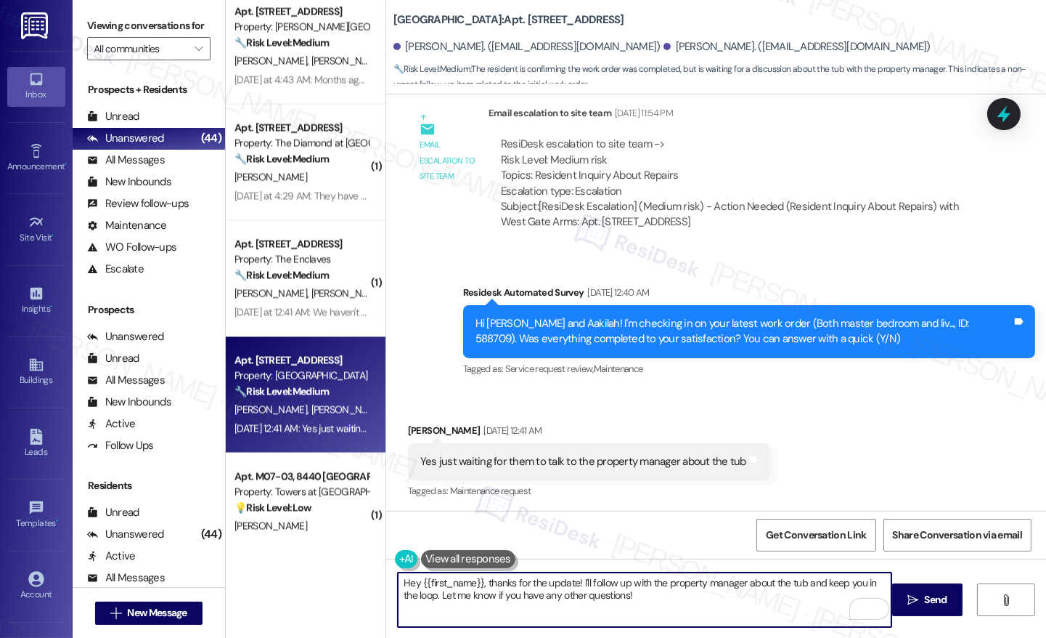
drag, startPoint x: 648, startPoint y: 600, endPoint x: 575, endPoint y: 583, distance: 75.4
click at [575, 583] on textarea "Hey {{first_name}}, thanks for the update! I'll follow up with the property man…" at bounding box center [645, 599] width 494 height 54
click at [415, 425] on div "[PERSON_NAME] [DATE] 12:41 AM" at bounding box center [589, 433] width 362 height 20
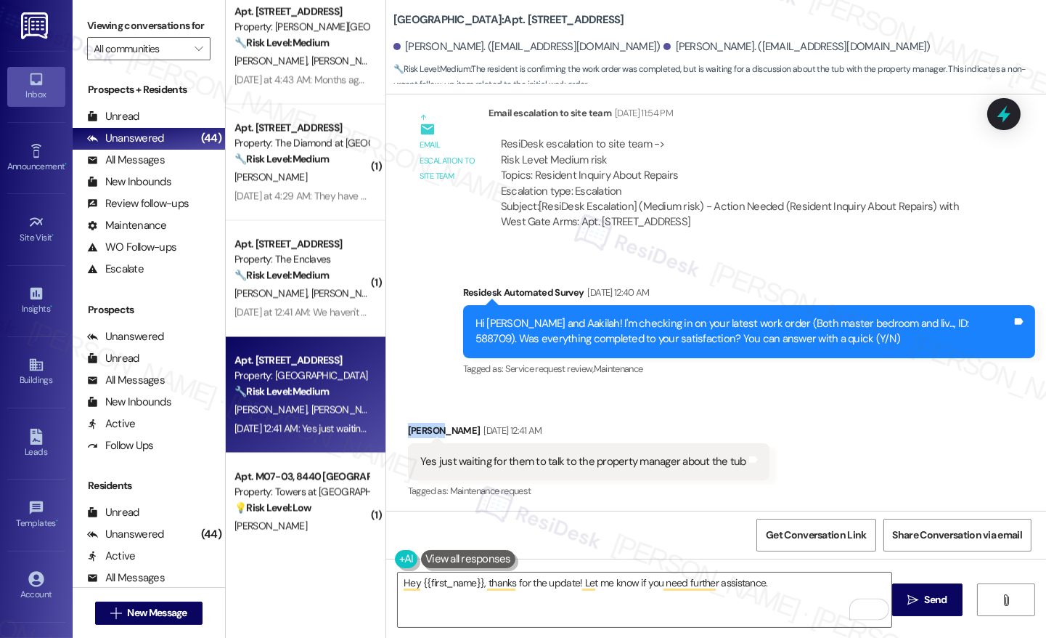
click at [415, 425] on div "[PERSON_NAME] [DATE] 12:41 AM" at bounding box center [589, 433] width 362 height 20
copy div "Aakilah"
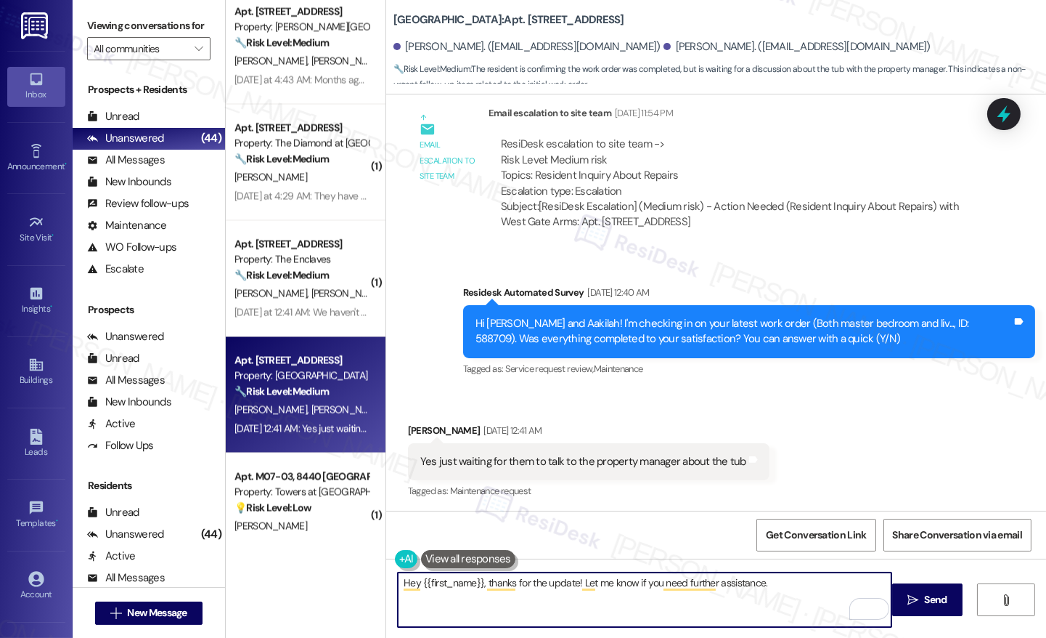
drag, startPoint x: 415, startPoint y: 582, endPoint x: 475, endPoint y: 583, distance: 60.3
click at [475, 583] on textarea "Hey {{first_name}}, thanks for the update! Let me know if you need further assi…" at bounding box center [645, 599] width 494 height 54
paste textarea "Aakilah"
click at [765, 584] on textarea "Hey [PERSON_NAME], thanks for the update! Let me know if you need further assis…" at bounding box center [645, 599] width 494 height 54
type textarea "Hey [PERSON_NAME], thanks for the update! Let me know if you need further assis…"
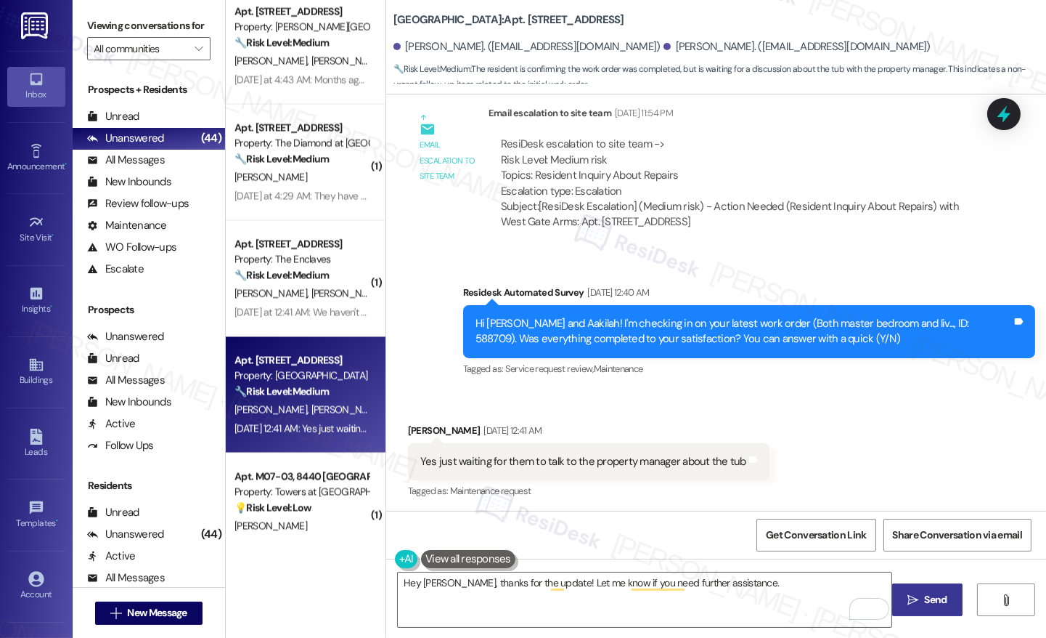
click at [934, 611] on button " Send" at bounding box center [927, 599] width 70 height 33
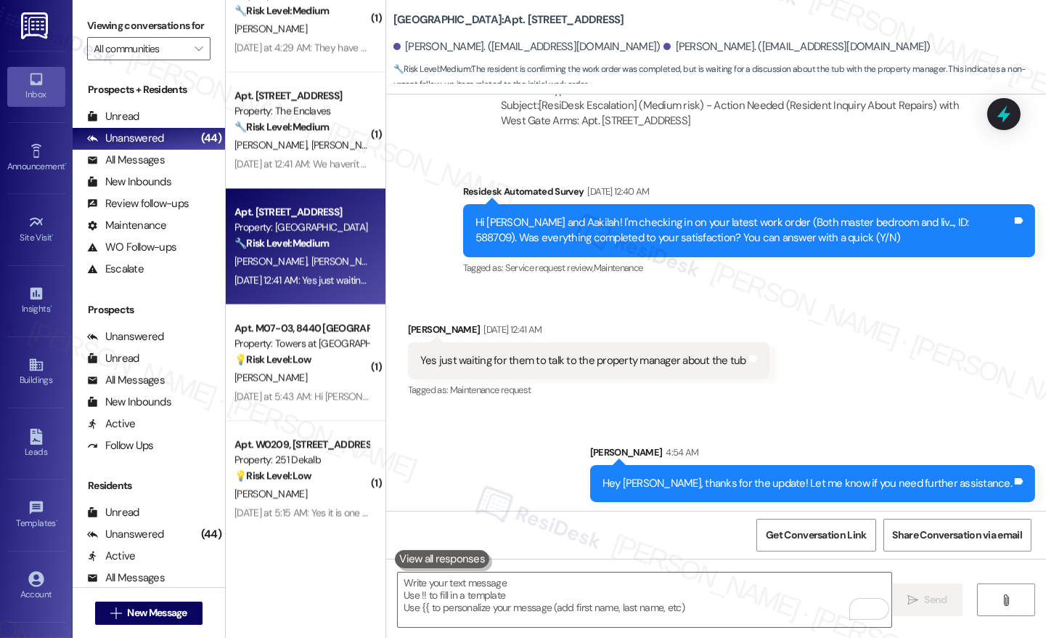
scroll to position [4548, 0]
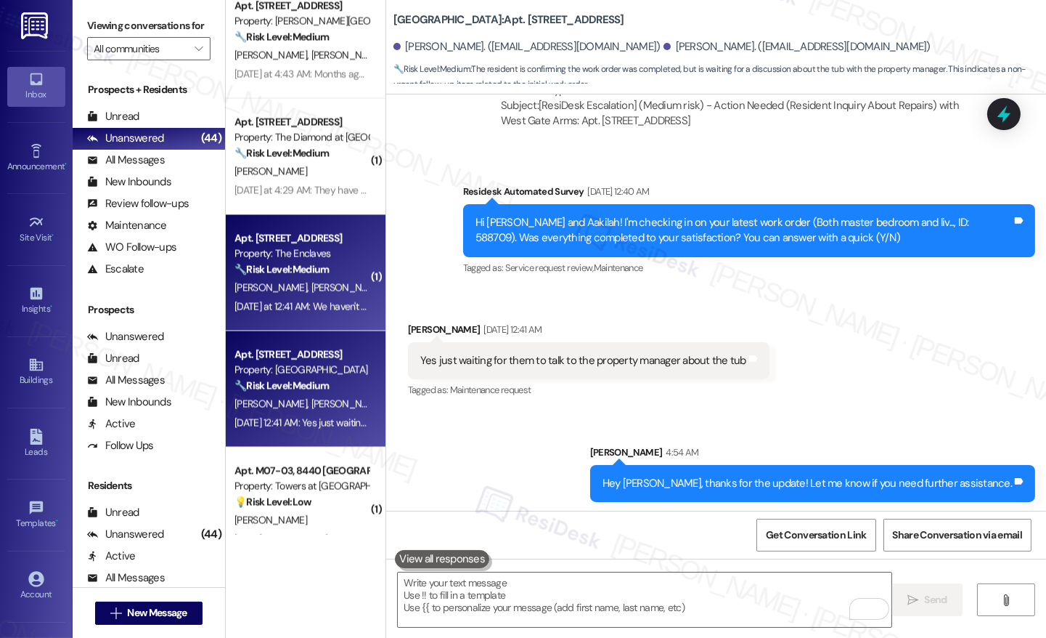
click at [298, 266] on strong "🔧 Risk Level: Medium" at bounding box center [282, 269] width 94 height 13
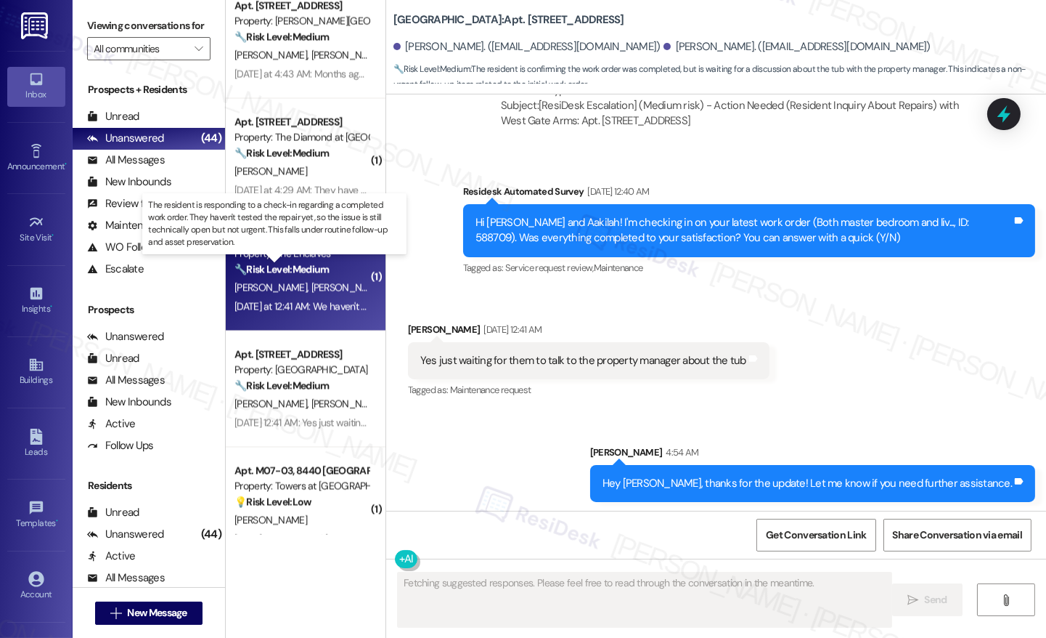
scroll to position [0, 0]
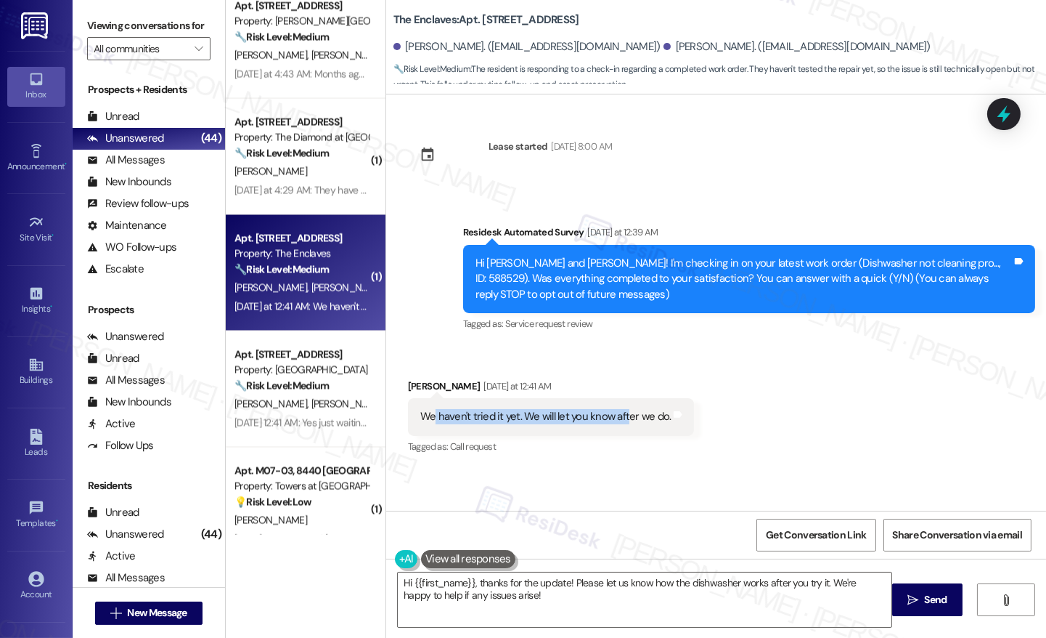
drag, startPoint x: 425, startPoint y: 416, endPoint x: 619, endPoint y: 422, distance: 194.7
click at [619, 422] on div "We haven't tried it yet. We will let you know after we do." at bounding box center [545, 416] width 251 height 15
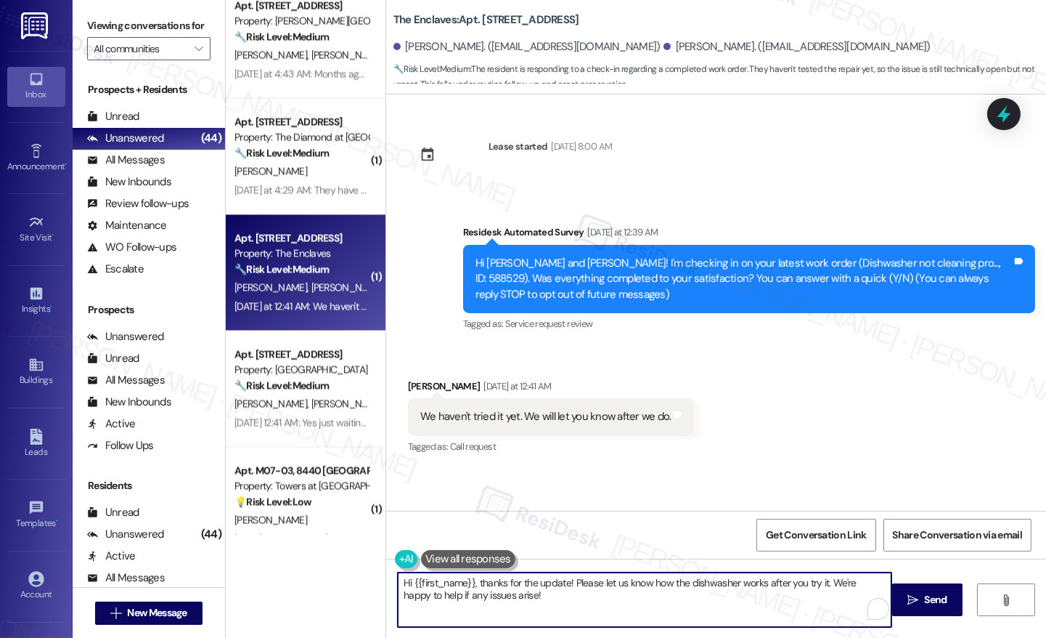
click at [579, 606] on textarea "Hi {{first_name}}, thanks for the update! Please let us know how the dishwasher…" at bounding box center [645, 599] width 494 height 54
drag, startPoint x: 579, startPoint y: 606, endPoint x: 347, endPoint y: 569, distance: 235.3
click at [347, 569] on div "Apt. W0810, [STREET_ADDRESS] Property: 251 Dekalb 🔧 Risk Level: Medium The resi…" at bounding box center [636, 319] width 820 height 638
type textarea "Alright. Feel free to reach out anytime!"
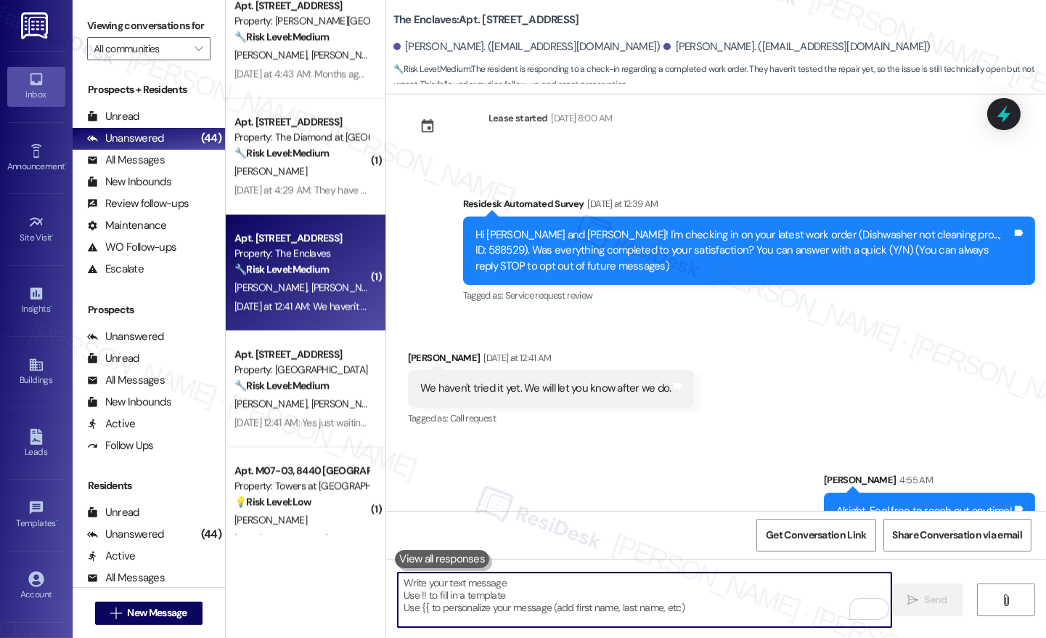
scroll to position [59, 0]
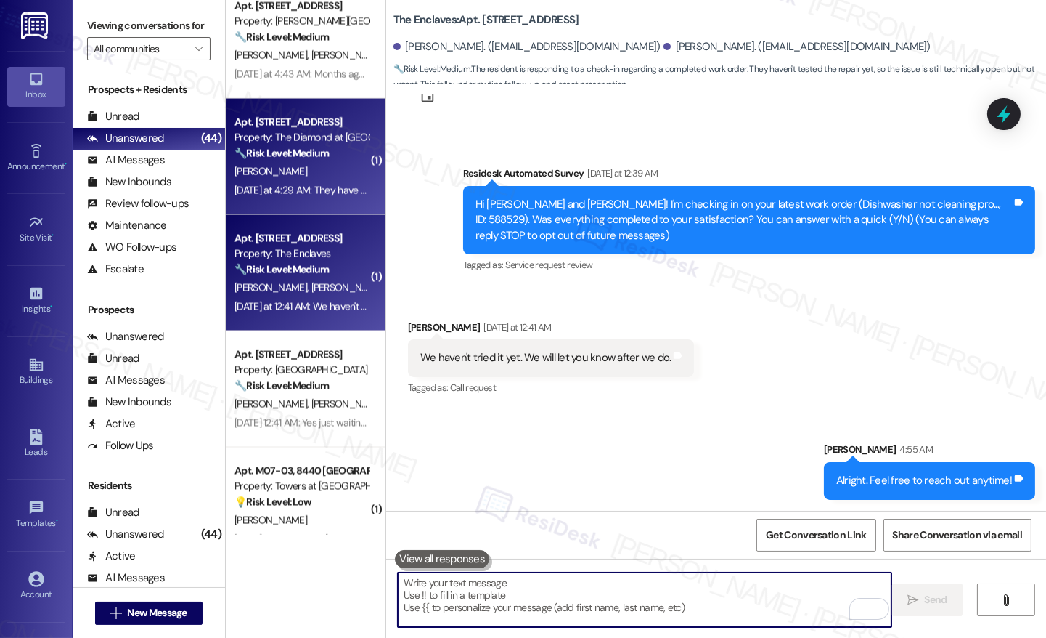
click at [315, 185] on div "[DATE] at 4:29 AM: They have not addressed it yet [DATE] at 4:29 AM: They have …" at bounding box center [340, 190] width 211 height 13
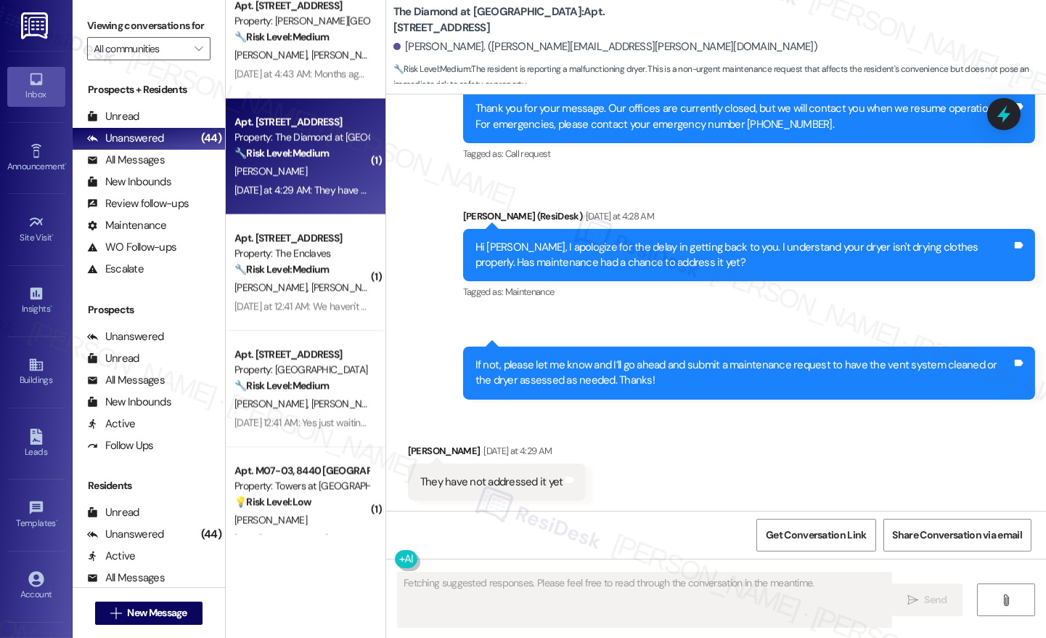
scroll to position [339, 0]
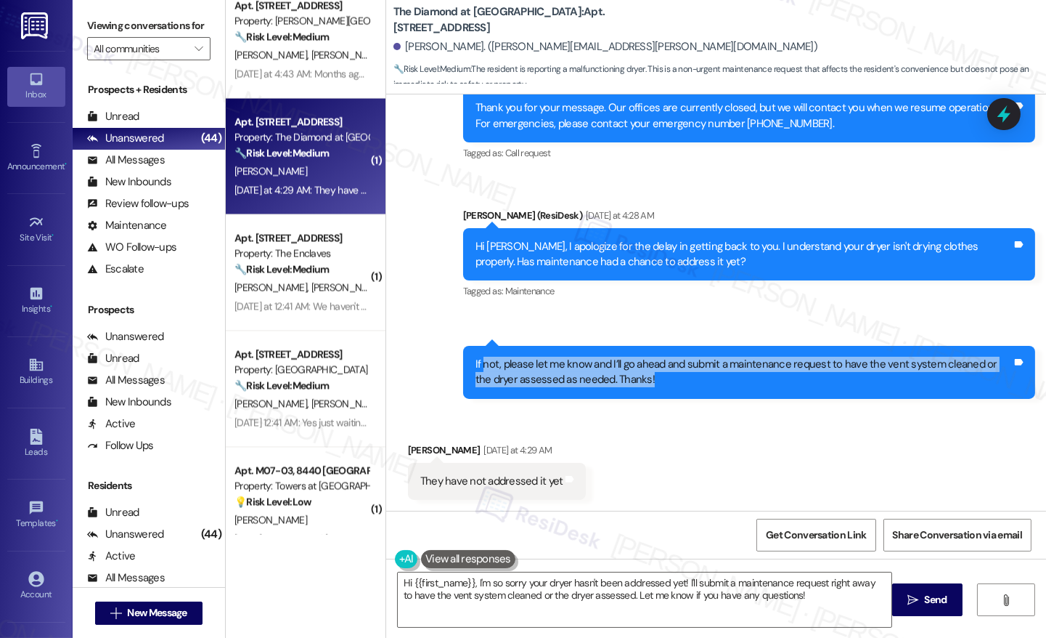
drag, startPoint x: 474, startPoint y: 359, endPoint x: 725, endPoint y: 372, distance: 250.8
click at [725, 372] on div "If not, please let me know and I’ll go ahead and submit a maintenance request t…" at bounding box center [744, 372] width 537 height 31
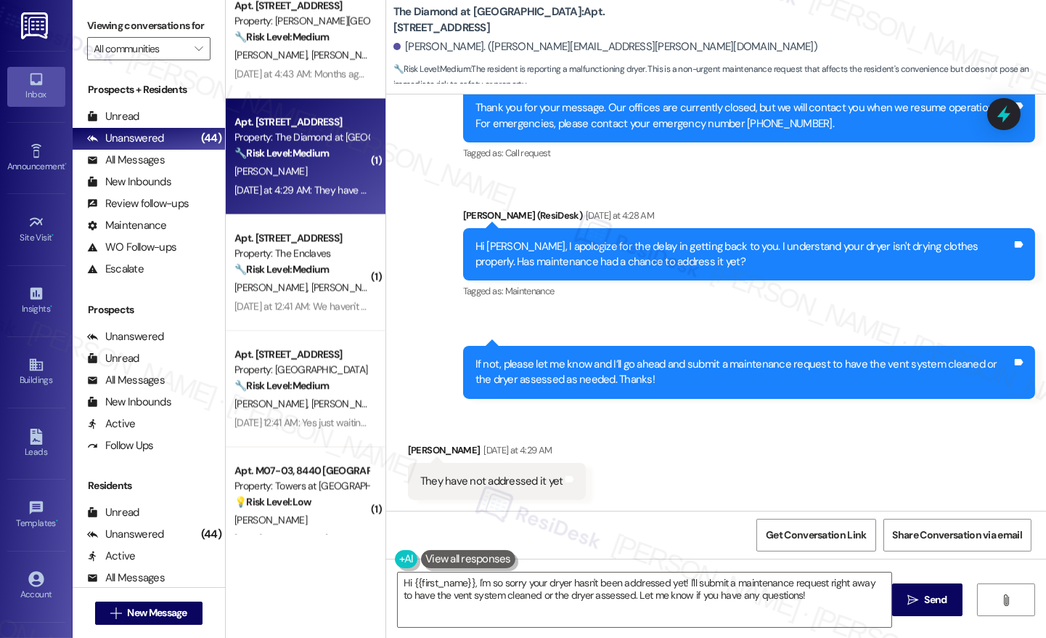
click at [648, 464] on div "Received via SMS [PERSON_NAME] [DATE] at 4:29 AM They have not addressed it yet…" at bounding box center [716, 460] width 660 height 101
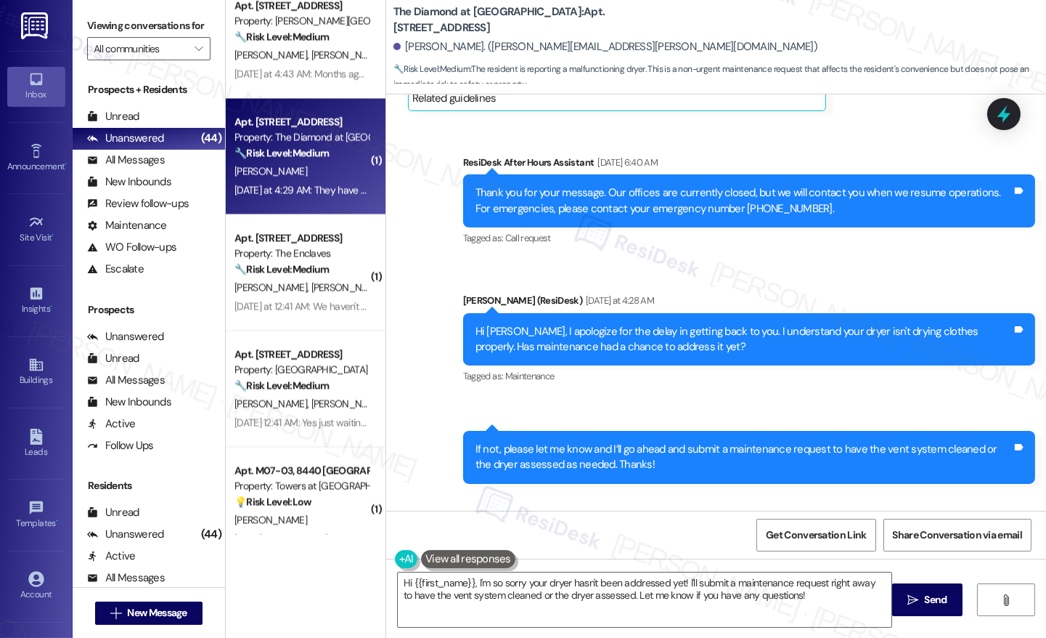
scroll to position [238, 0]
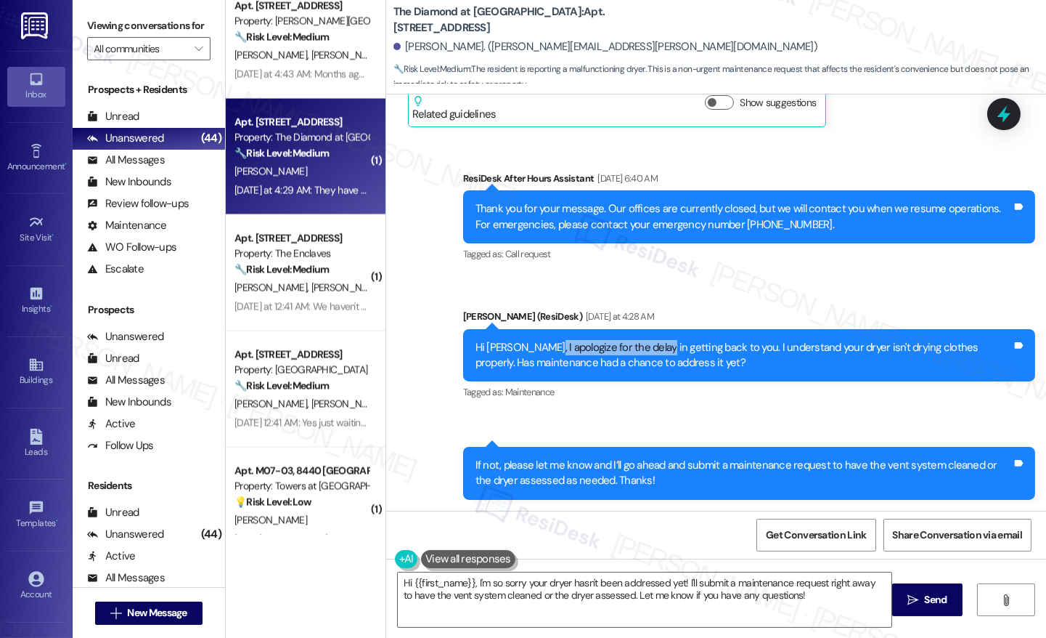
drag, startPoint x: 533, startPoint y: 349, endPoint x: 645, endPoint y: 346, distance: 112.6
click at [645, 346] on div "Hi [PERSON_NAME], I apologize for the delay in getting back to you. I understan…" at bounding box center [744, 355] width 537 height 31
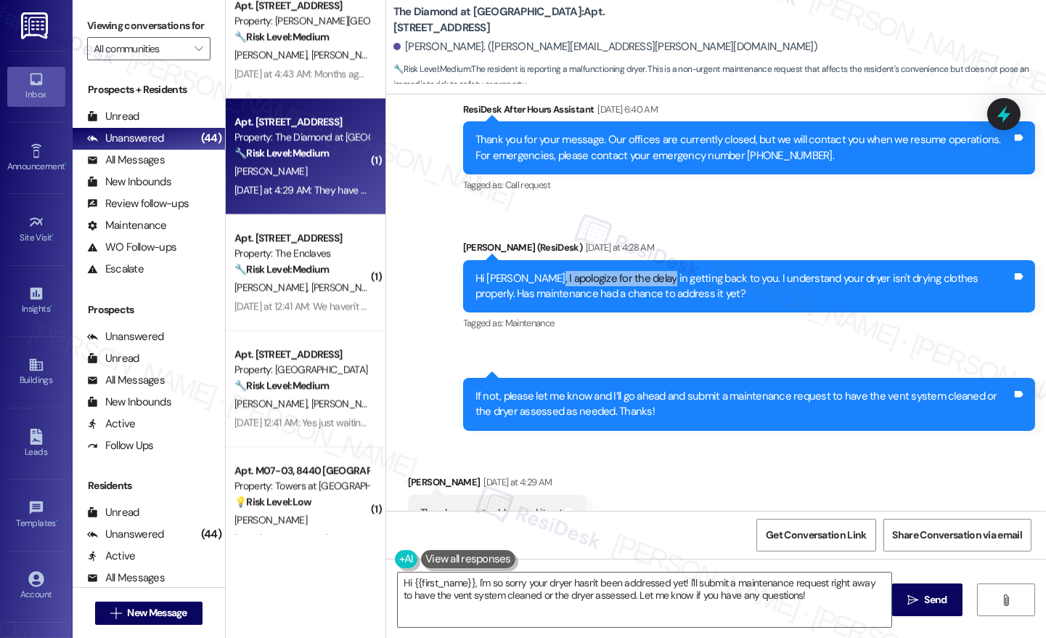
scroll to position [313, 0]
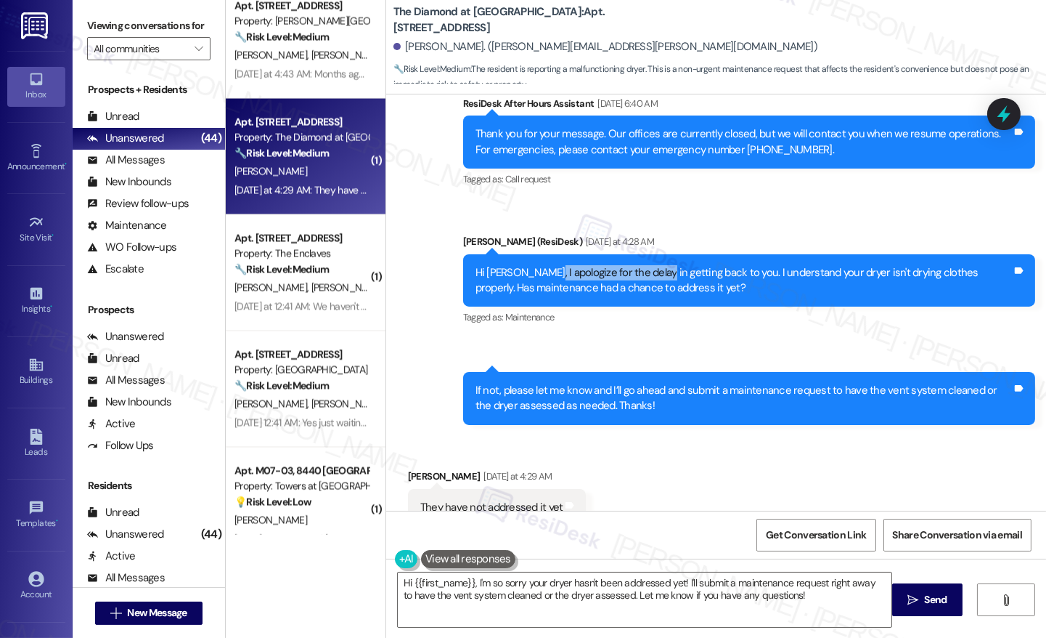
click at [712, 403] on div "If not, please let me know and I’ll go ahead and submit a maintenance request t…" at bounding box center [744, 398] width 537 height 31
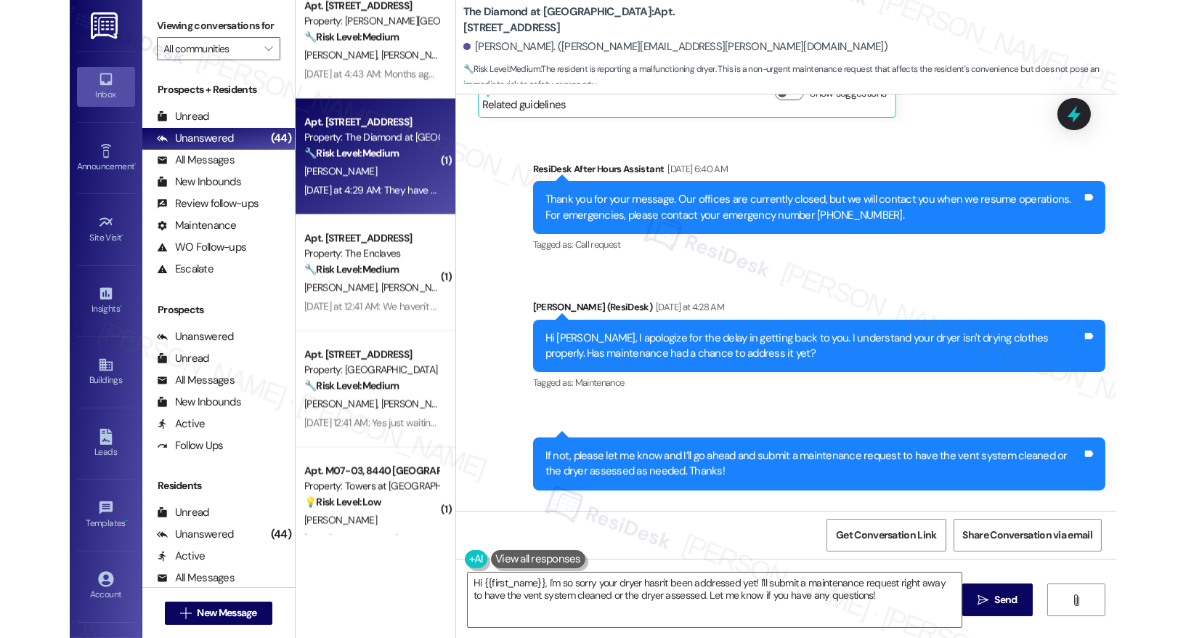
scroll to position [232, 0]
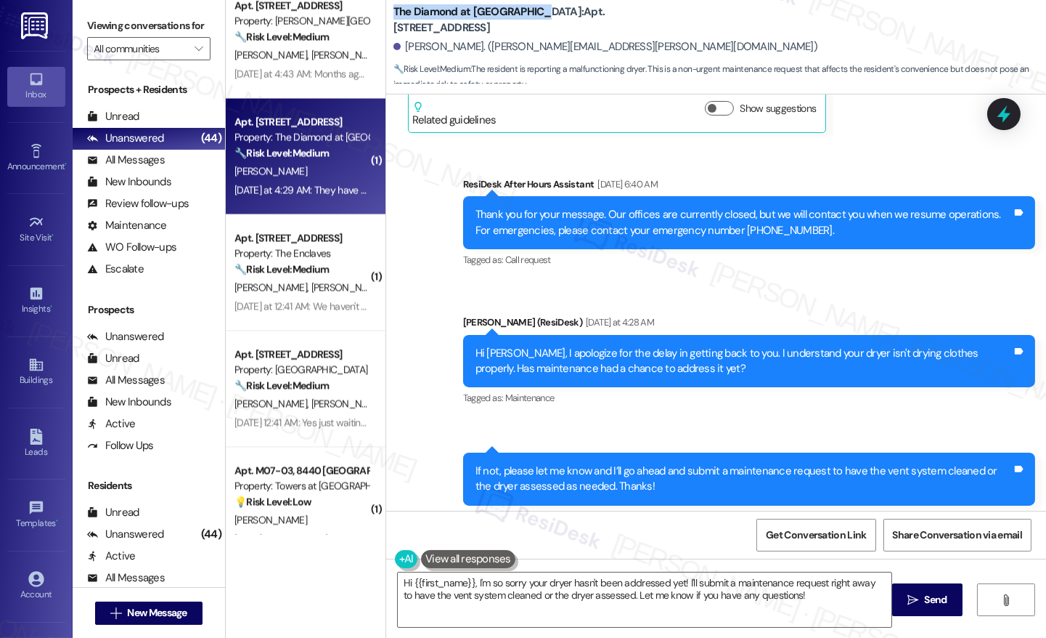
drag, startPoint x: 394, startPoint y: 17, endPoint x: 519, endPoint y: 19, distance: 125.6
click at [520, 17] on b "The Diamond at [GEOGRAPHIC_DATA]: Apt. [STREET_ADDRESS]" at bounding box center [539, 19] width 290 height 31
copy b "The Diamond at [GEOGRAPHIC_DATA]"
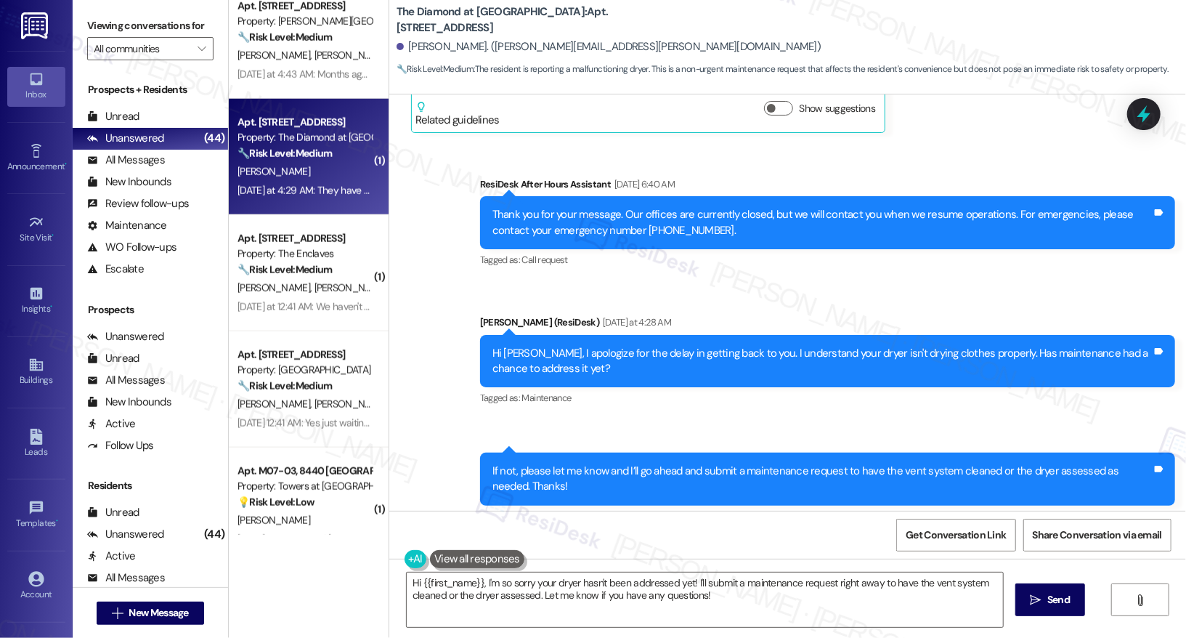
click at [560, 21] on b "The Diamond at [GEOGRAPHIC_DATA]: Apt. [STREET_ADDRESS]" at bounding box center [541, 19] width 290 height 31
copy b "344"
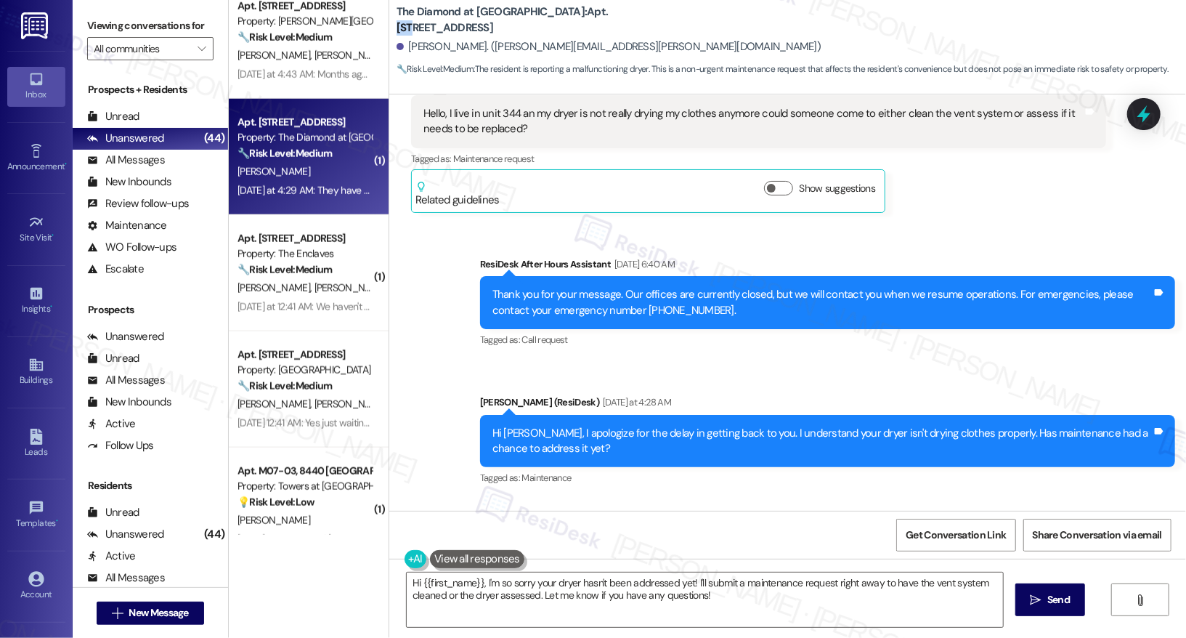
scroll to position [0, 0]
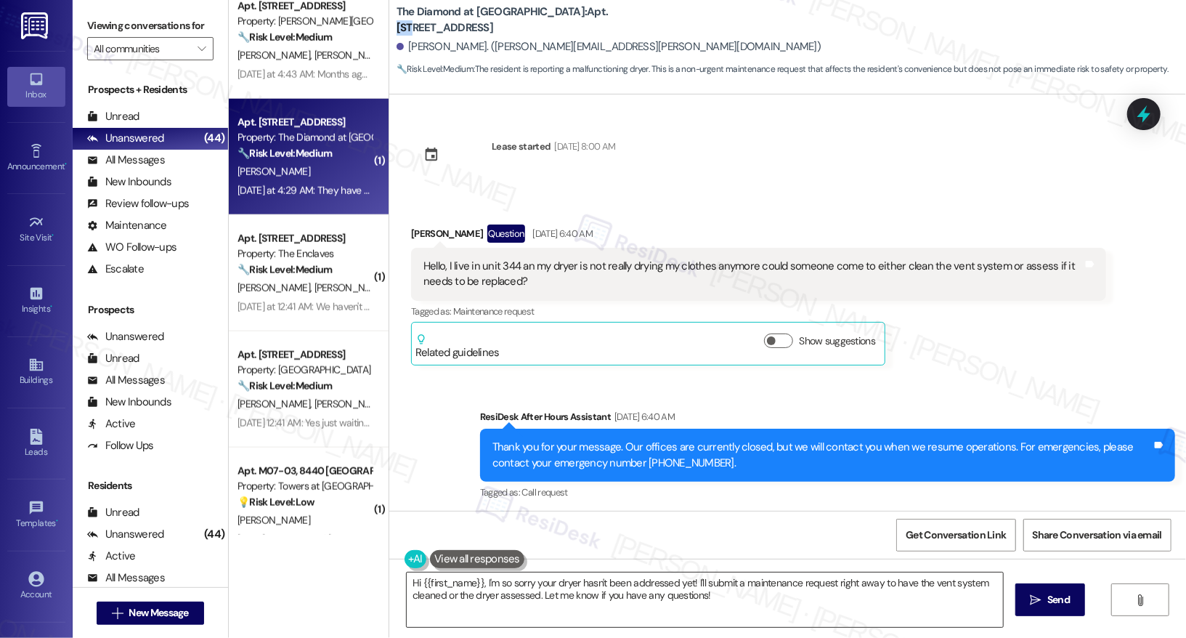
click at [667, 591] on textarea "Hi {{first_name}}, I'm so sorry your dryer hasn't been addressed yet! I'll subm…" at bounding box center [705, 599] width 596 height 54
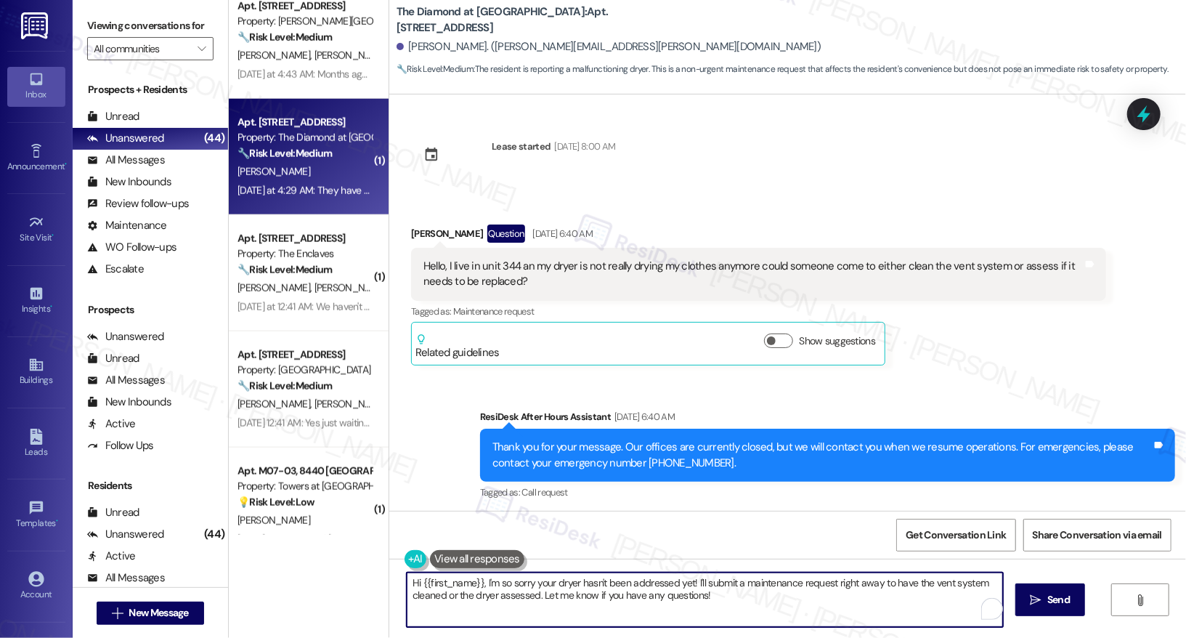
click at [667, 591] on textarea "Hi {{first_name}}, I'm so sorry your dryer hasn't been addressed yet! I'll subm…" at bounding box center [705, 599] width 596 height 54
type textarea "T"
type textarea "Do we have your perm"
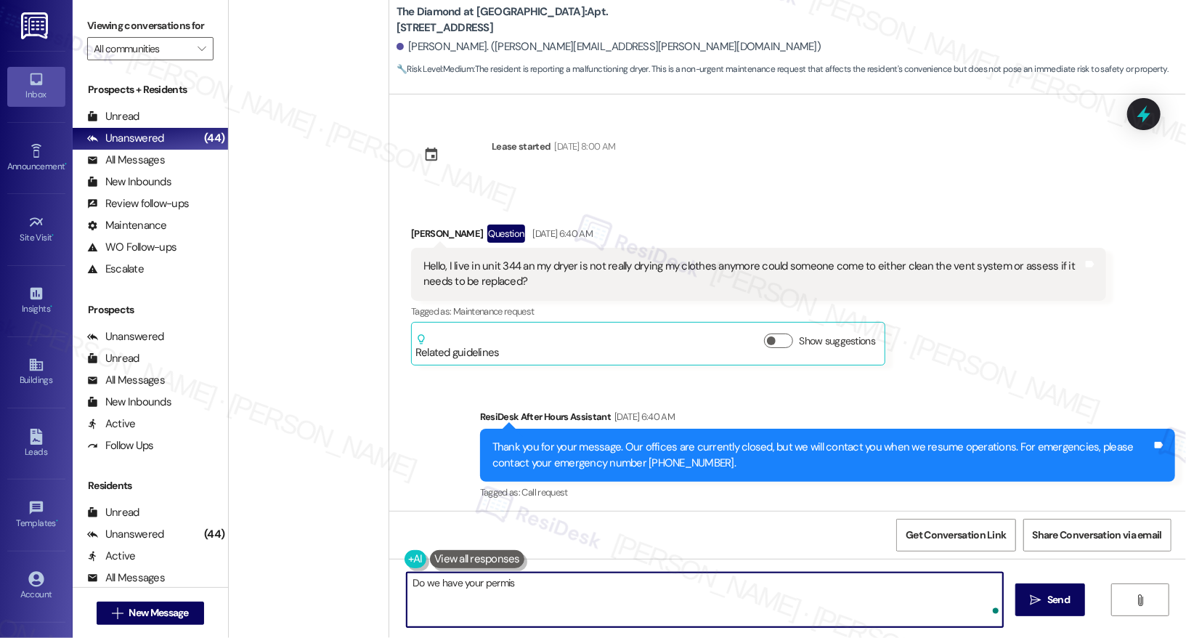
scroll to position [4548, 0]
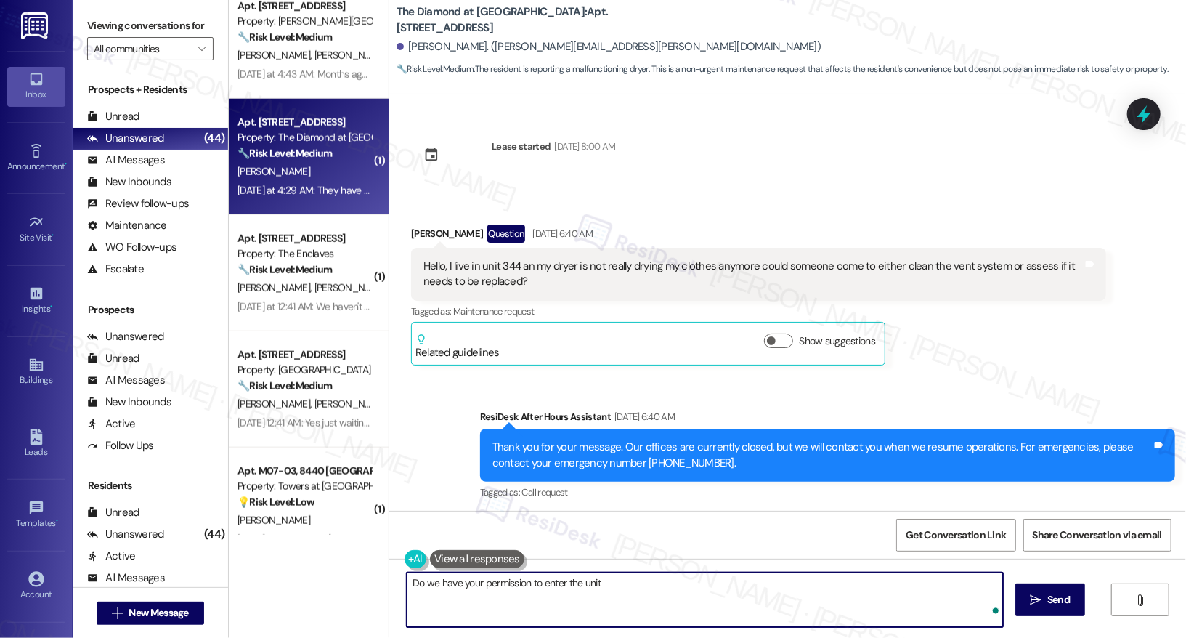
type textarea "Do we have your permission to enter the unit?"
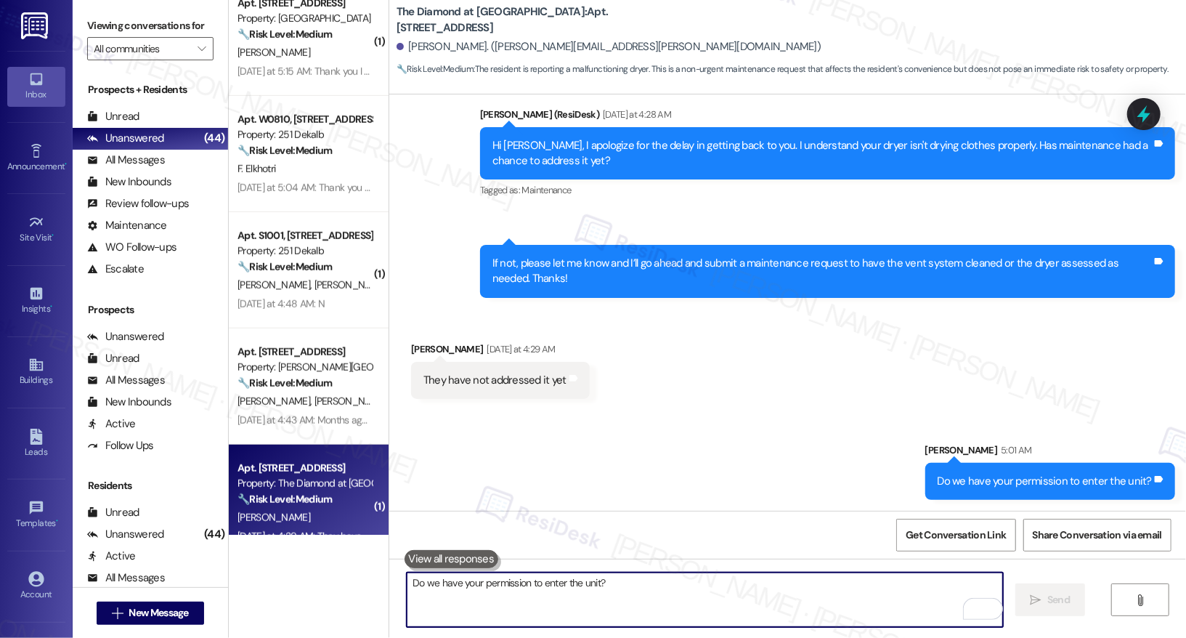
scroll to position [4297, 0]
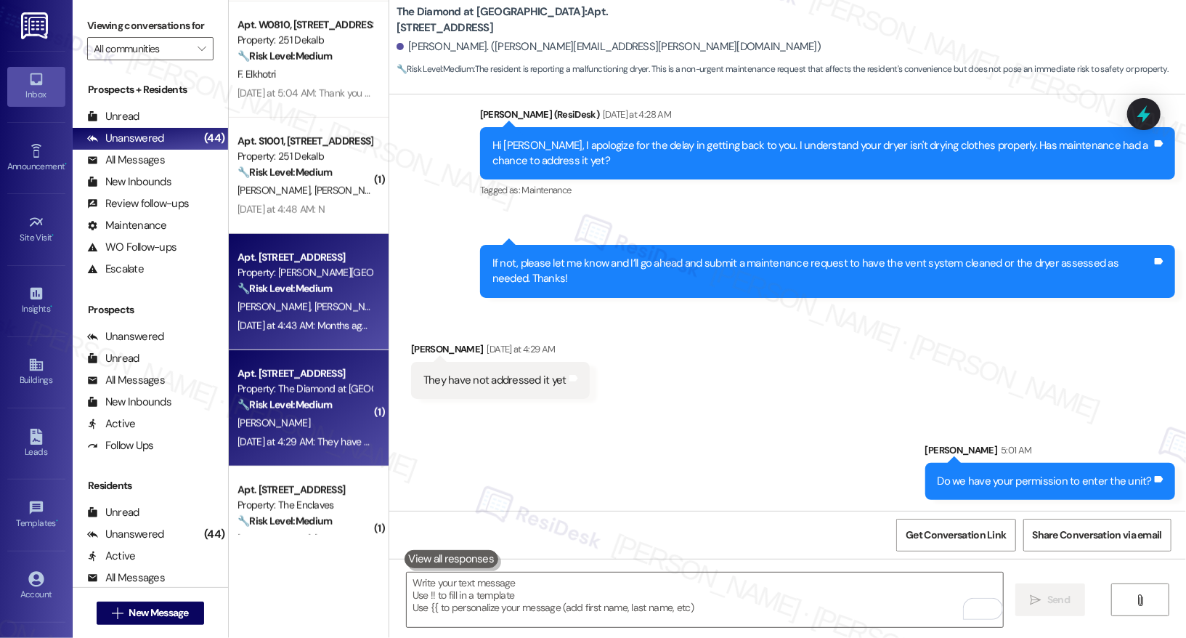
click at [314, 306] on span "[PERSON_NAME]" at bounding box center [350, 306] width 73 height 13
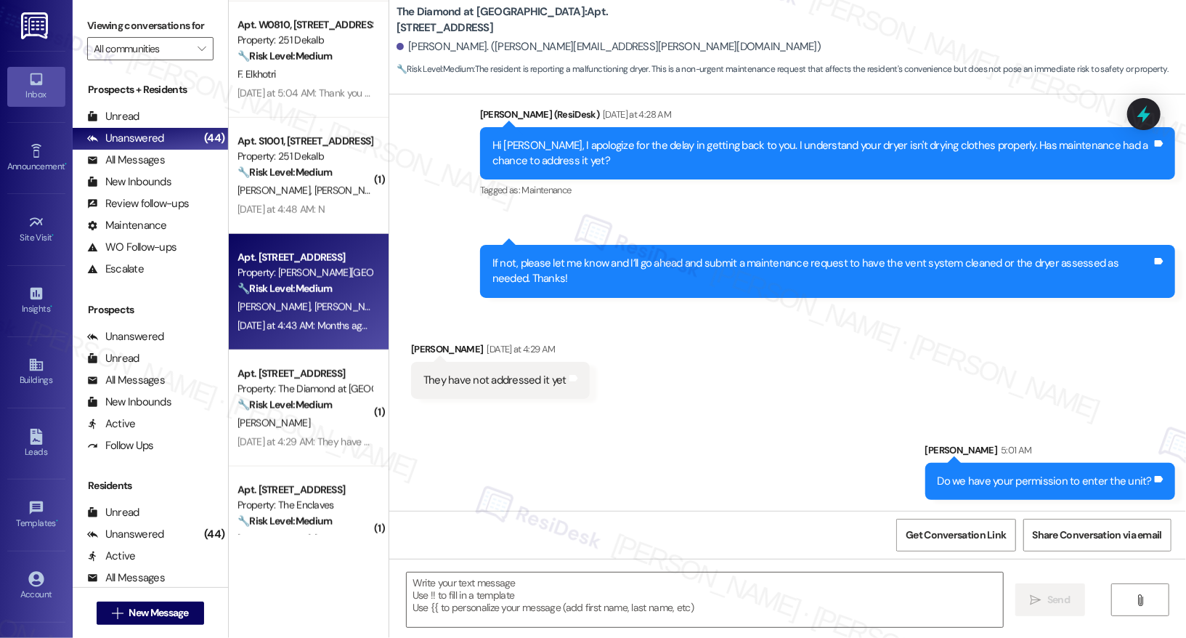
type textarea "Fetching suggested responses. Please feel free to read through the conversation…"
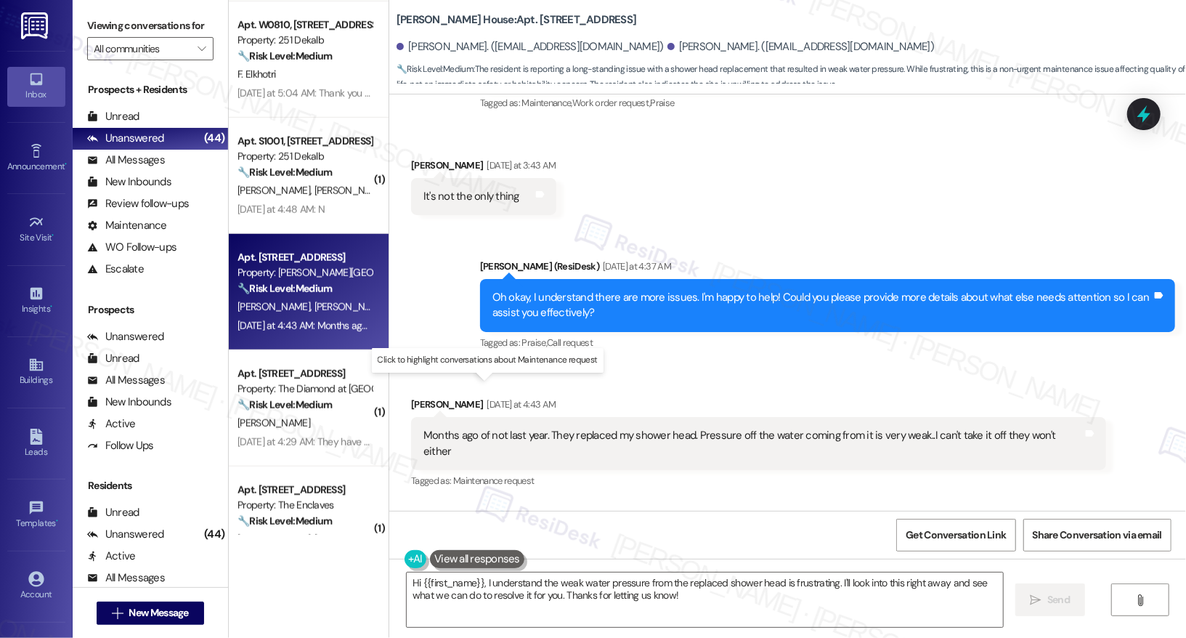
scroll to position [3318, 0]
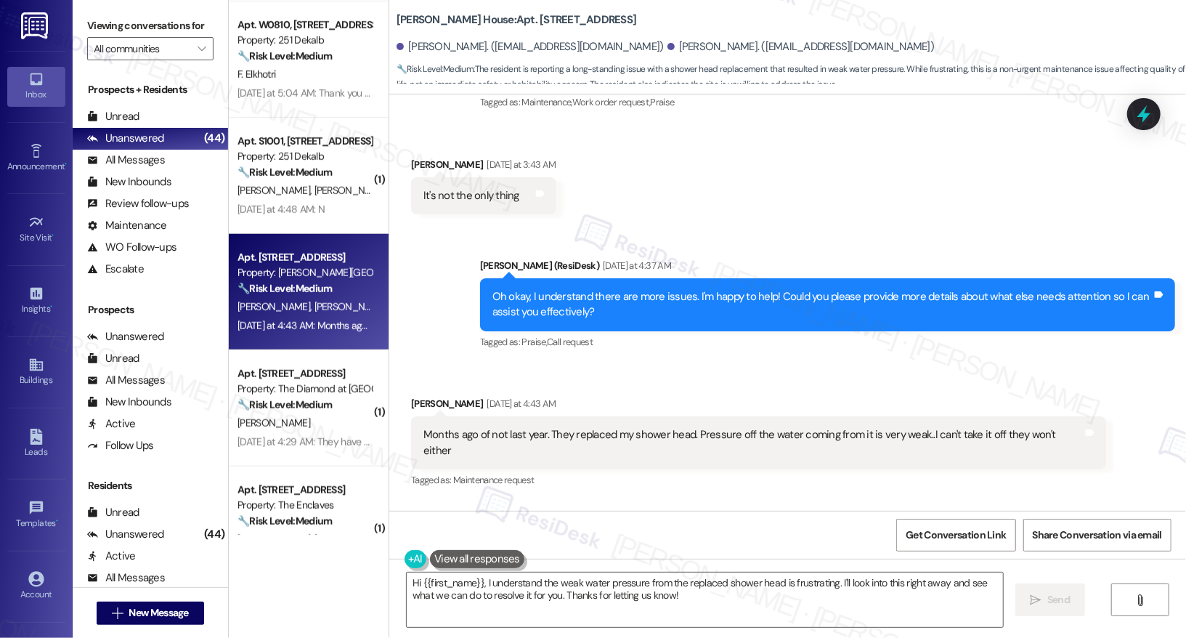
drag, startPoint x: 472, startPoint y: 459, endPoint x: 692, endPoint y: 468, distance: 220.2
click at [691, 534] on div "Months ago of not last year. They replaced my shower head. Pressure off the wat…" at bounding box center [758, 560] width 695 height 53
click at [783, 607] on textarea "Hi {{first_name}}, I understand the weak water pressure from the replaced showe…" at bounding box center [705, 599] width 596 height 54
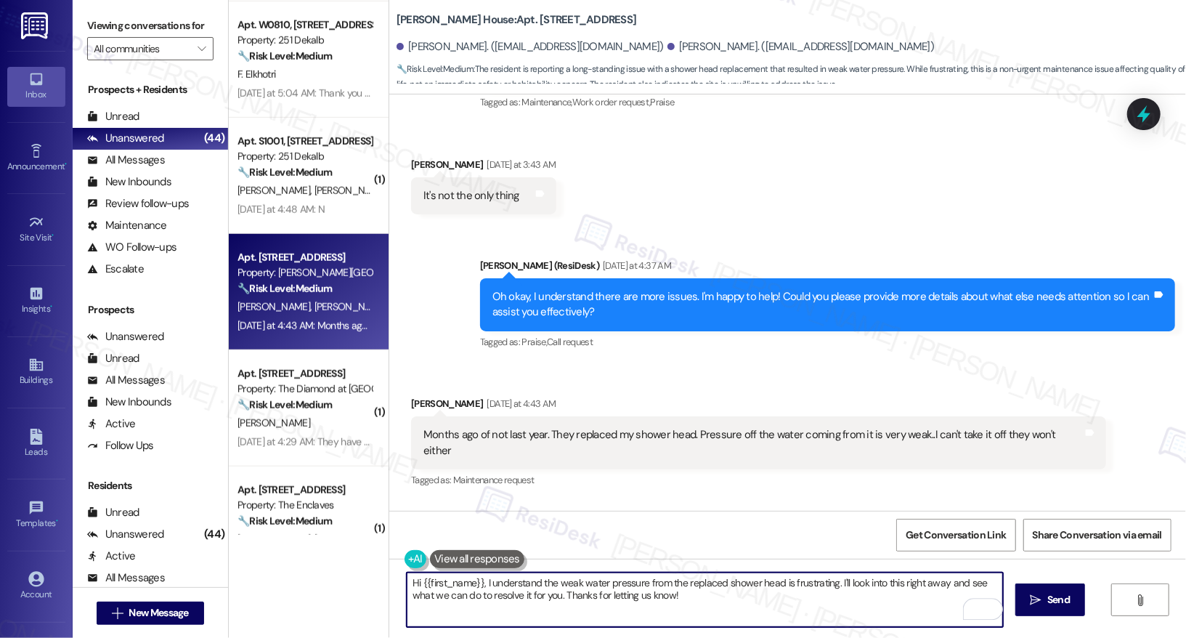
drag, startPoint x: 709, startPoint y: 601, endPoint x: 530, endPoint y: 595, distance: 179.5
click at [530, 595] on textarea "Hi {{first_name}}, I understand the weak water pressure from the replaced showe…" at bounding box center [705, 599] width 596 height 54
click at [411, 396] on div "[PERSON_NAME] [DATE] at 4:43 AM" at bounding box center [758, 406] width 695 height 20
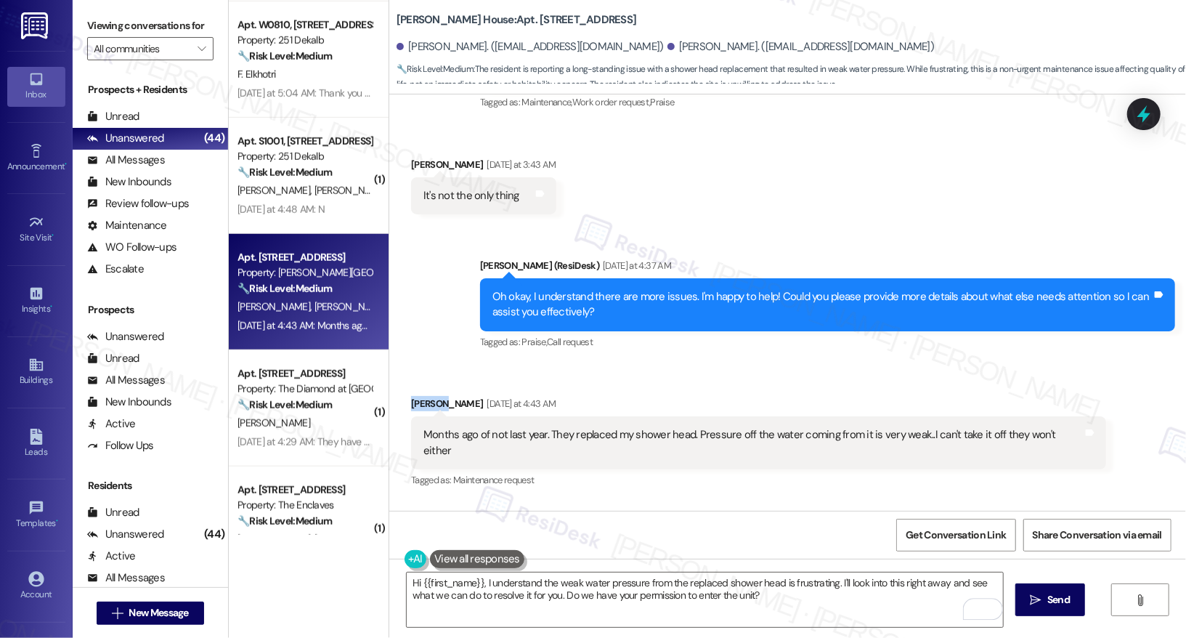
click at [411, 396] on div "[PERSON_NAME] [DATE] at 4:43 AM" at bounding box center [758, 406] width 695 height 20
copy div "Evrodie"
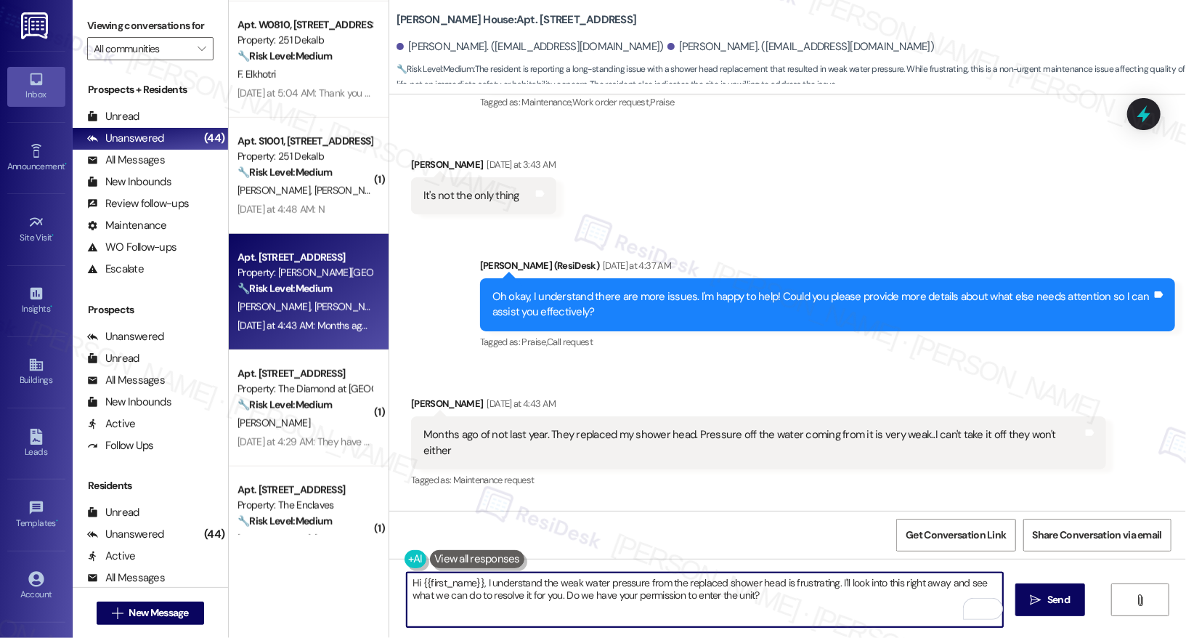
drag, startPoint x: 411, startPoint y: 582, endPoint x: 473, endPoint y: 582, distance: 61.7
click at [473, 582] on textarea "Hi {{first_name}}, I understand the weak water pressure from the replaced showe…" at bounding box center [705, 599] width 596 height 54
paste textarea "Evrodie"
click at [709, 604] on textarea "Hi Evrodie, I understand the weak water pressure from the replaced shower head …" at bounding box center [705, 599] width 596 height 54
type textarea "Hi Evrodie, I understand the weak water pressure from the replaced shower head …"
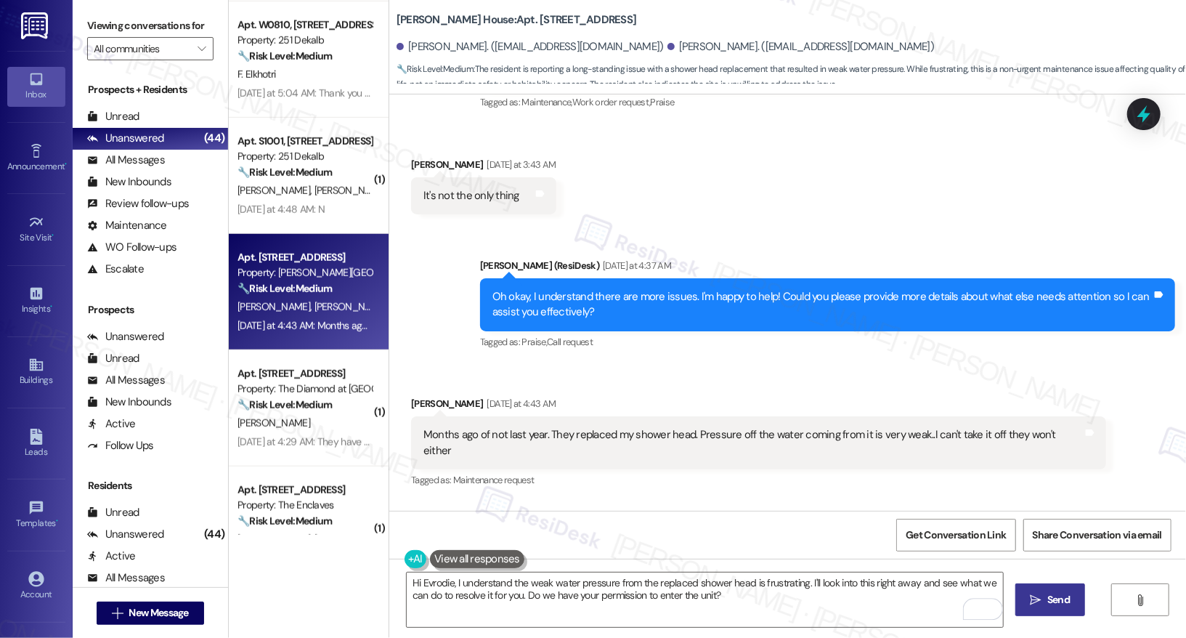
click at [1072, 610] on button " Send" at bounding box center [1050, 599] width 70 height 33
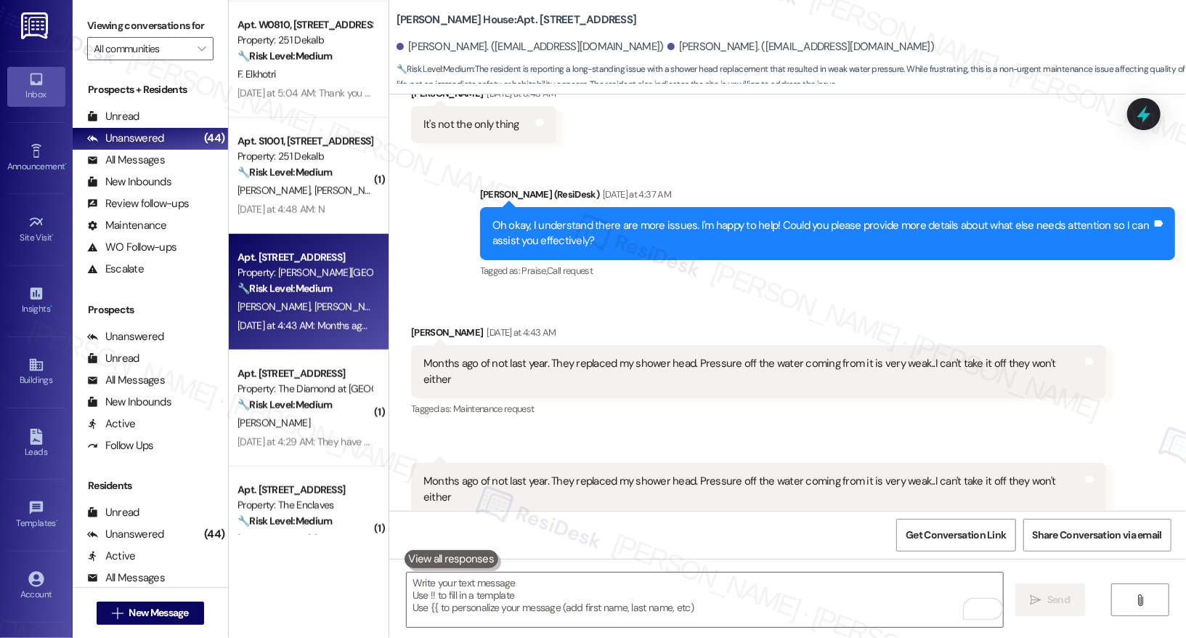
scroll to position [3435, 0]
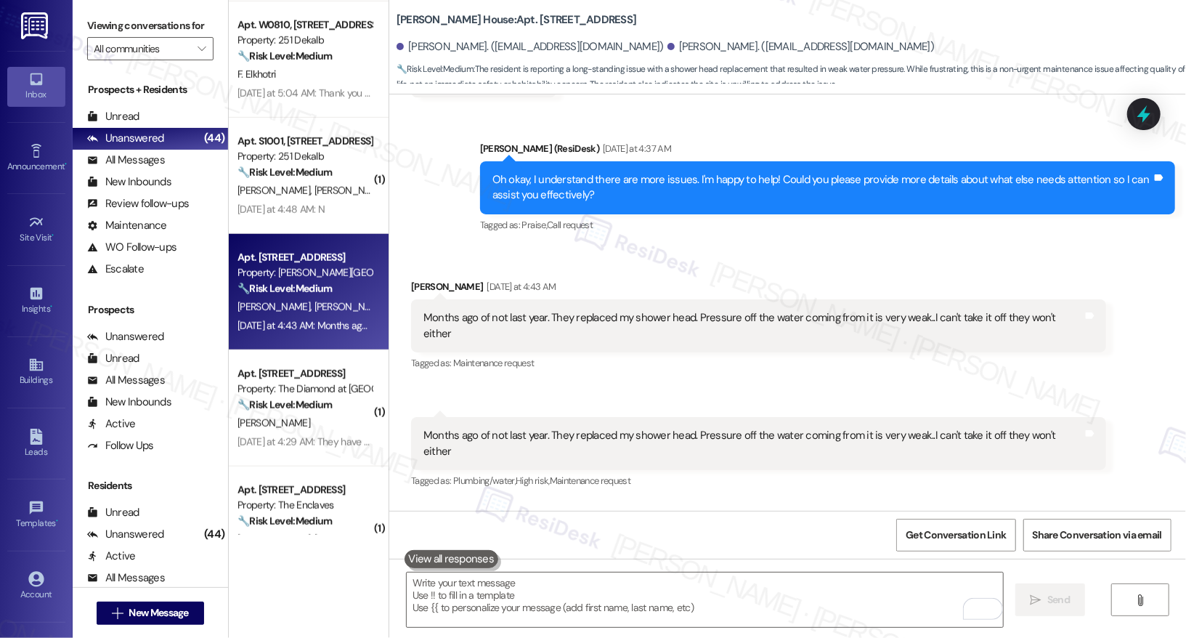
drag, startPoint x: 507, startPoint y: 474, endPoint x: 801, endPoint y: 480, distance: 294.1
click at [801, 566] on div "Hi Evrodie, I understand the weak water pressure from the replaced shower head …" at bounding box center [821, 581] width 659 height 31
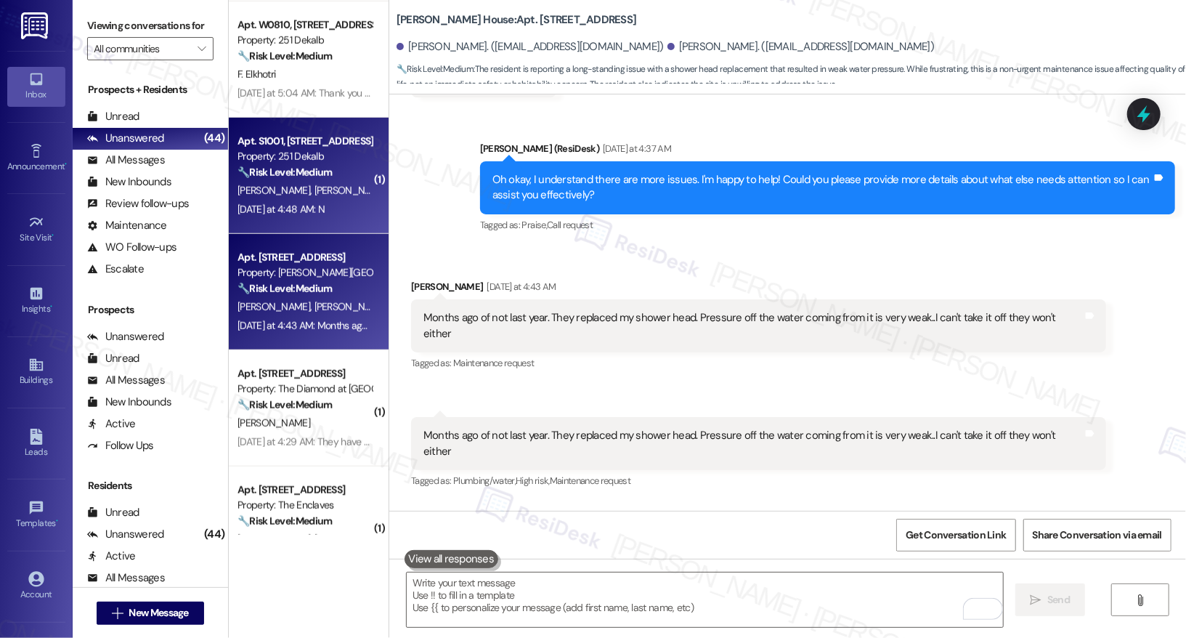
click at [312, 196] on div "[PERSON_NAME] [PERSON_NAME]" at bounding box center [304, 191] width 137 height 18
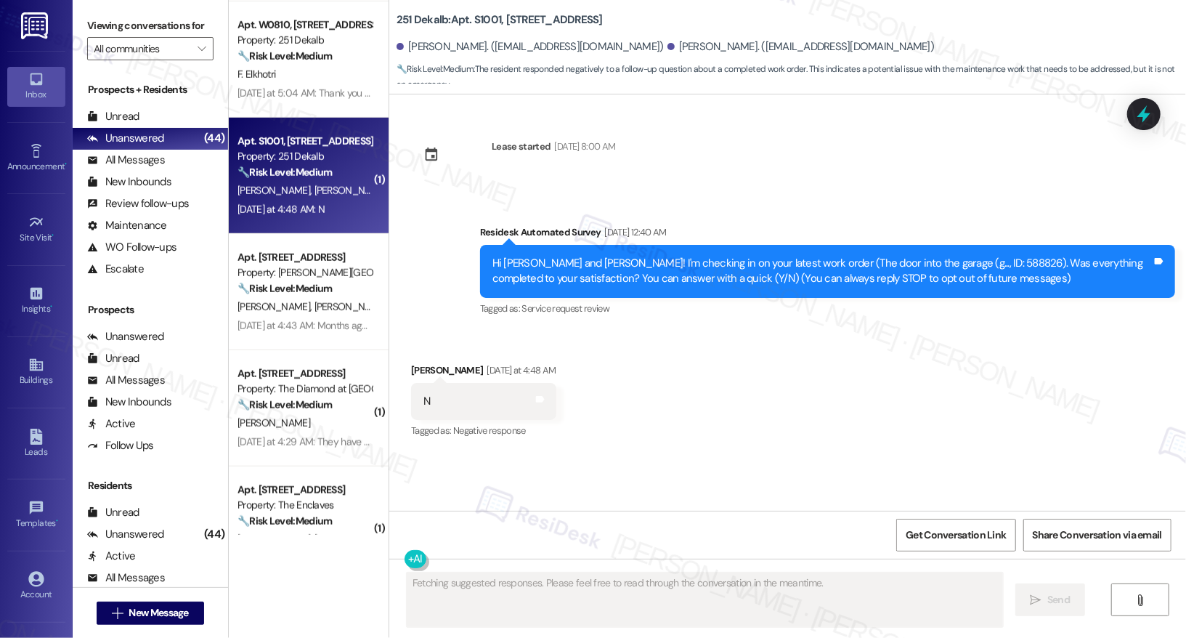
scroll to position [0, 0]
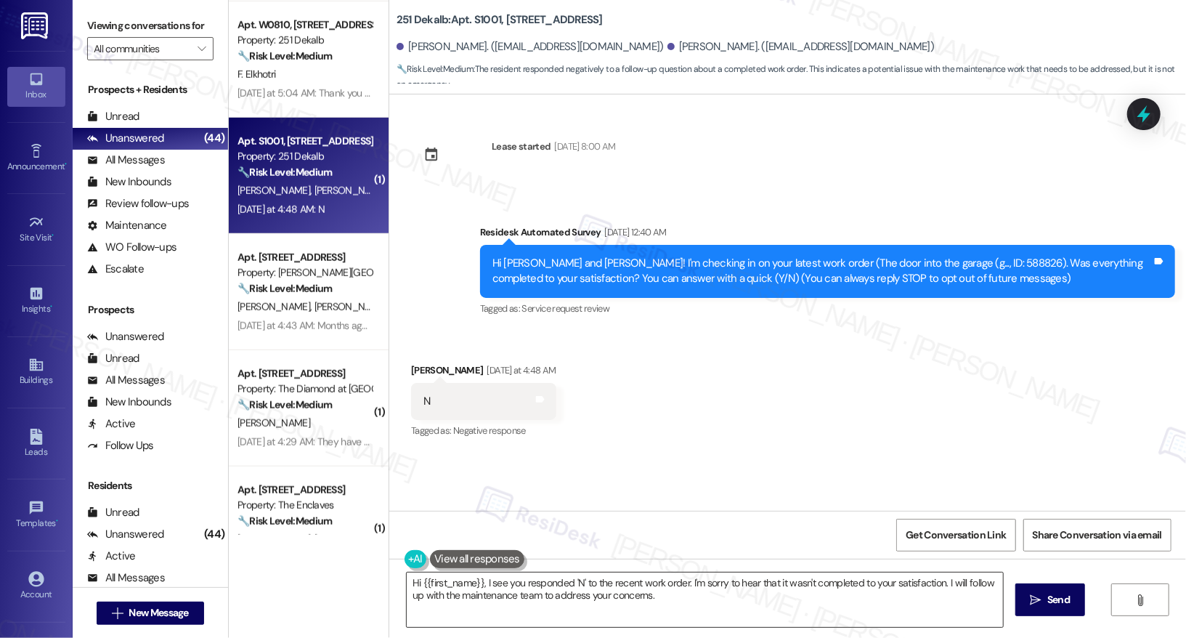
click at [500, 582] on textarea "Hi {{first_name}}, I see you responded 'N' to the recent work order. I'm sorry …" at bounding box center [705, 599] width 596 height 54
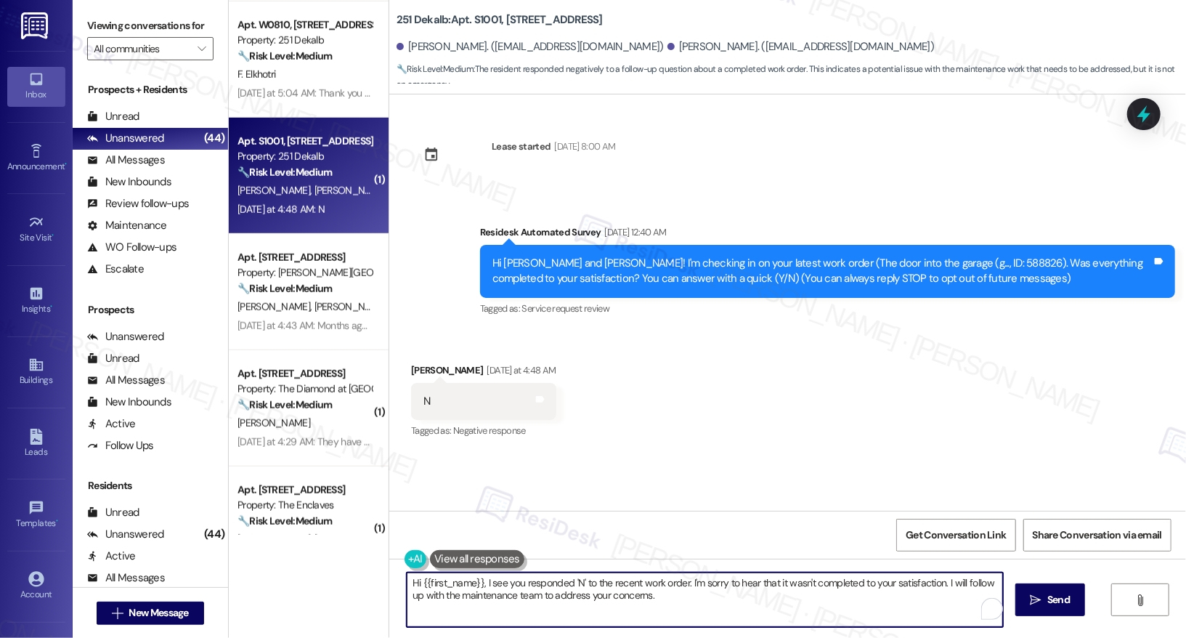
click at [500, 582] on textarea "Hi {{first_name}}, I see you responded 'N' to the recent work order. I'm sorry …" at bounding box center [705, 599] width 596 height 54
paste textarea "! I'm sorry to hear that the request hasn't been resolved yet. Has the maintena…"
type textarea "Hi {{first_name}}! I'm sorry to hear that the request hasn't been resolved yet.…"
click at [1045, 602] on span "Send" at bounding box center [1058, 599] width 28 height 15
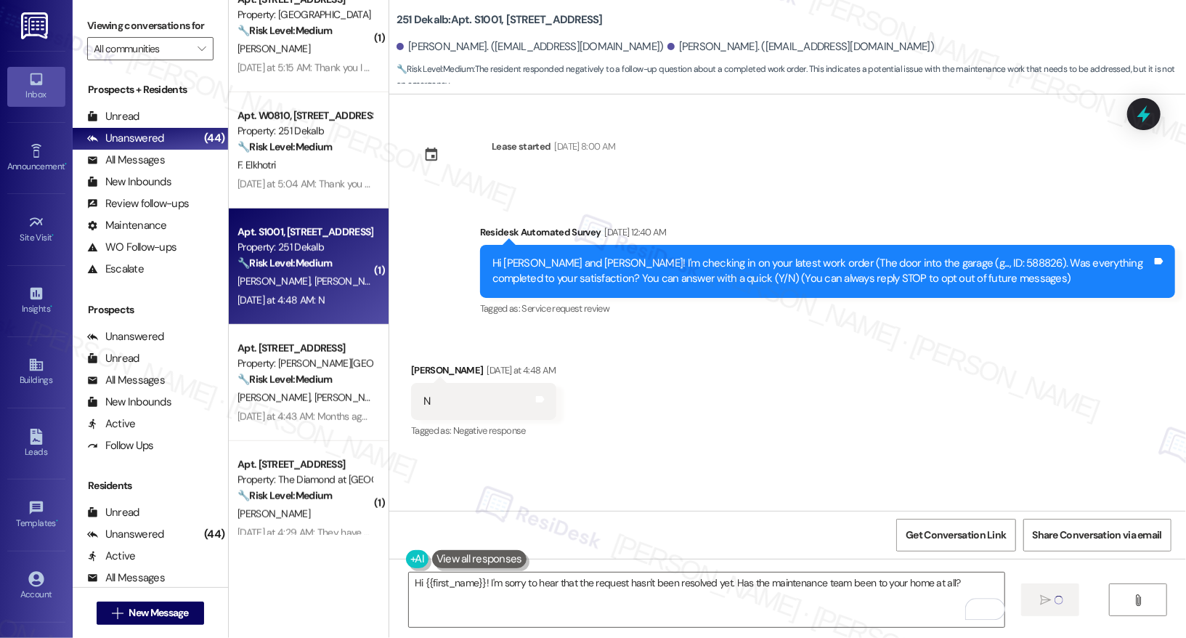
scroll to position [4196, 0]
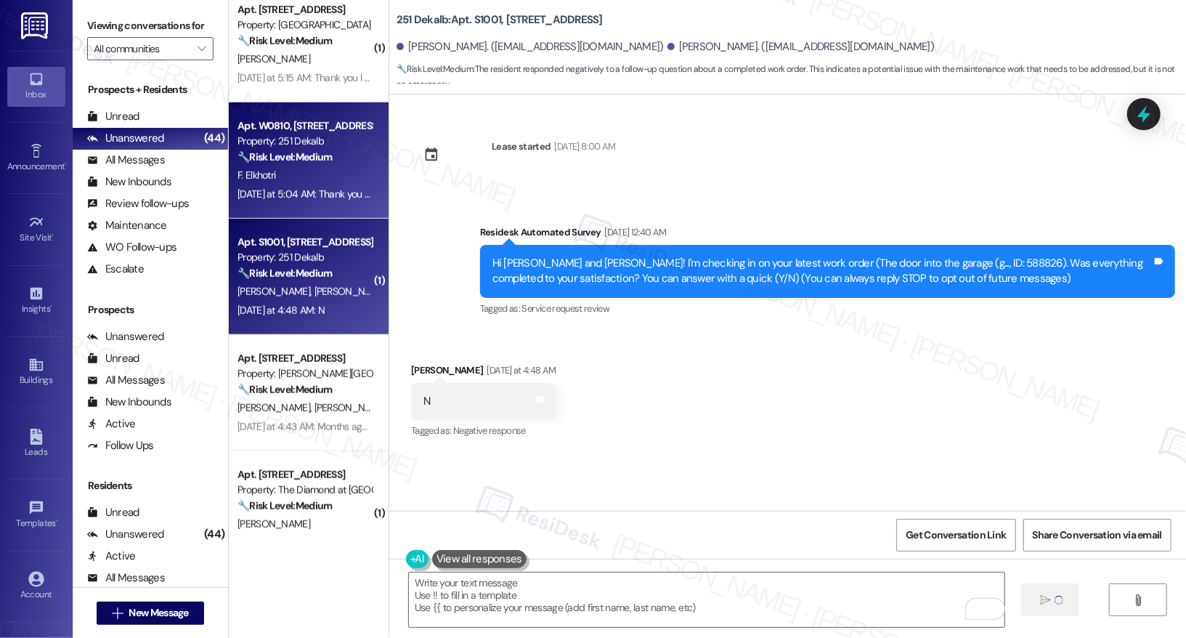
click at [304, 174] on div "F. Elkhotri" at bounding box center [304, 175] width 137 height 18
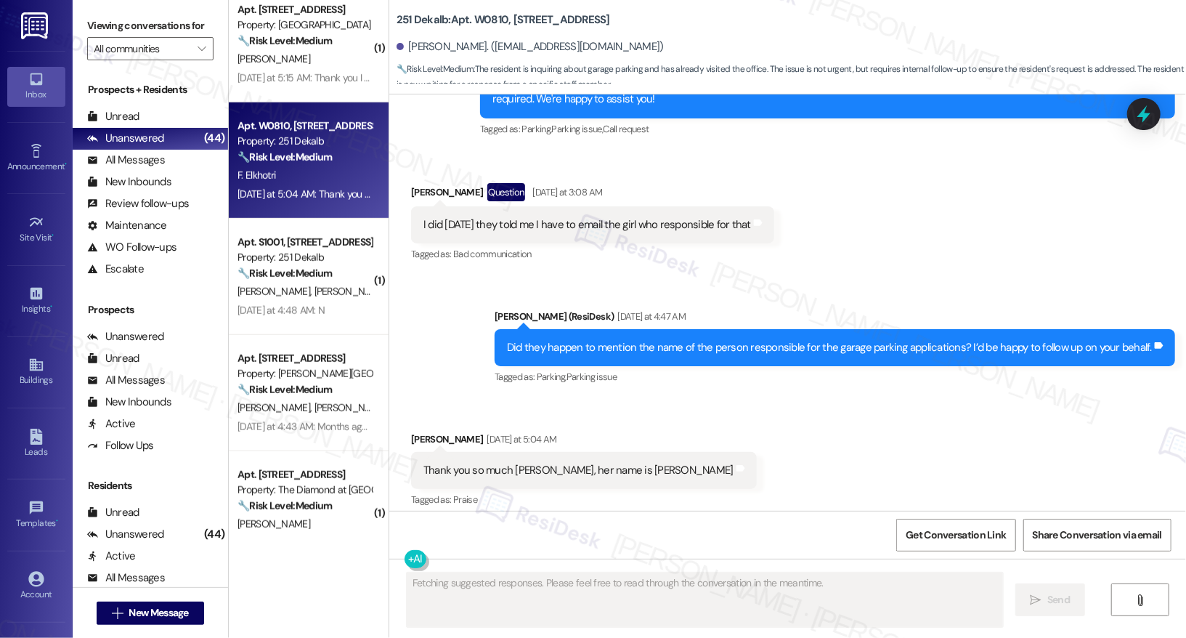
scroll to position [2562, 0]
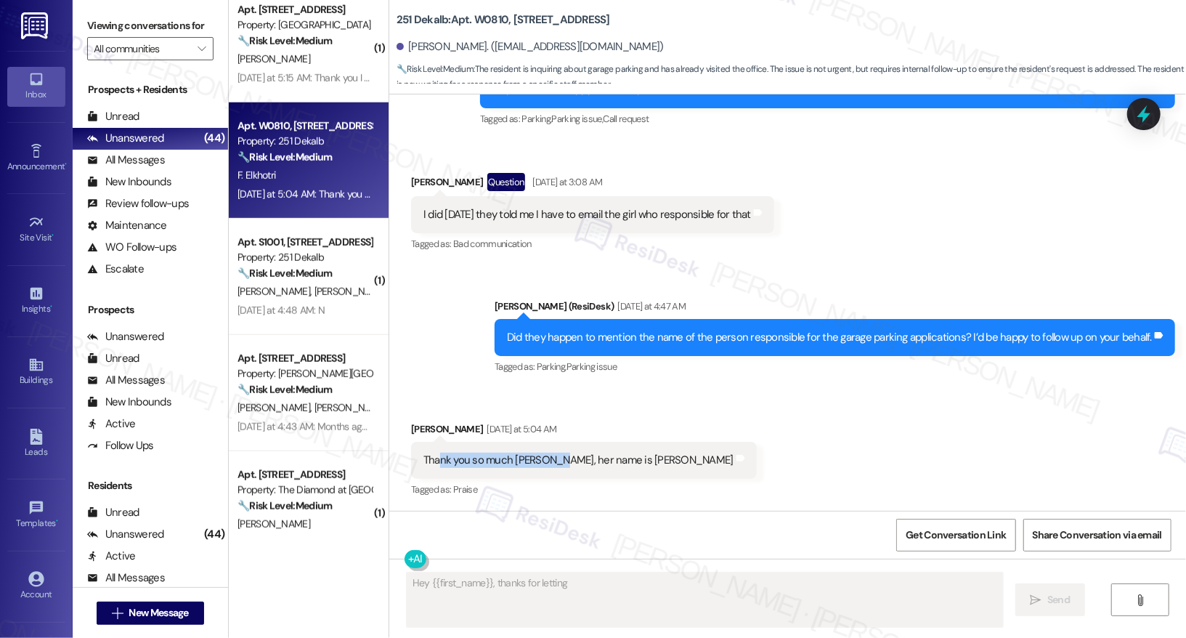
drag, startPoint x: 430, startPoint y: 463, endPoint x: 542, endPoint y: 459, distance: 111.9
click at [542, 459] on div "Thank you so much [PERSON_NAME], her name is [PERSON_NAME]" at bounding box center [578, 459] width 310 height 15
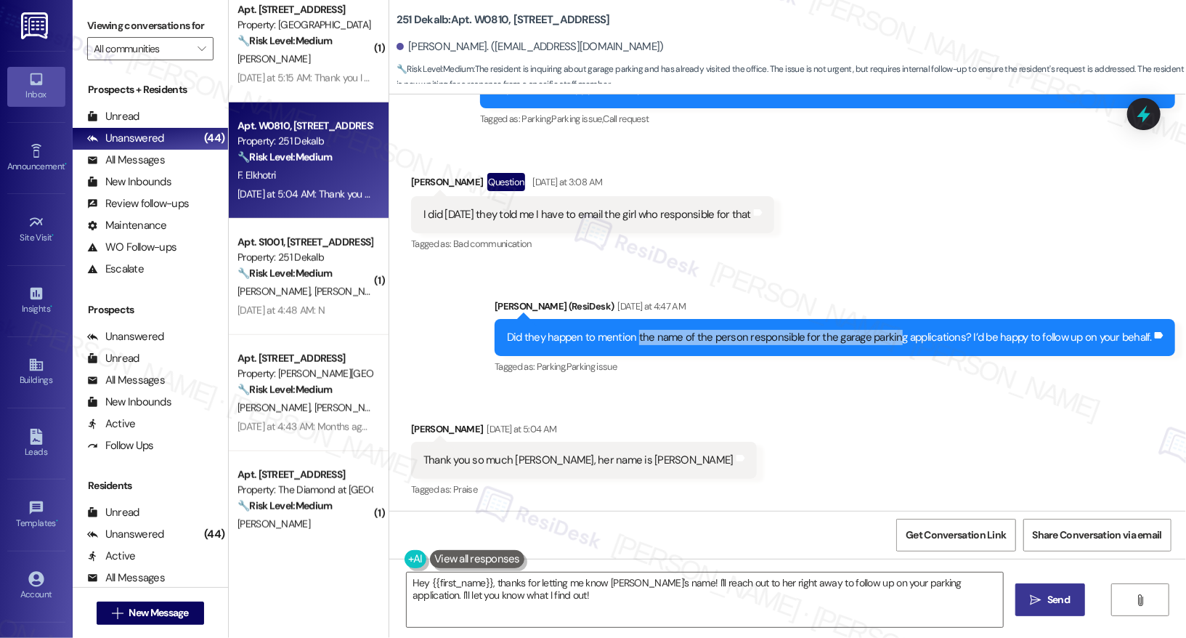
drag, startPoint x: 641, startPoint y: 338, endPoint x: 899, endPoint y: 331, distance: 257.8
click at [899, 331] on div "Did they happen to mention the name of the person responsible for the garage pa…" at bounding box center [829, 337] width 645 height 15
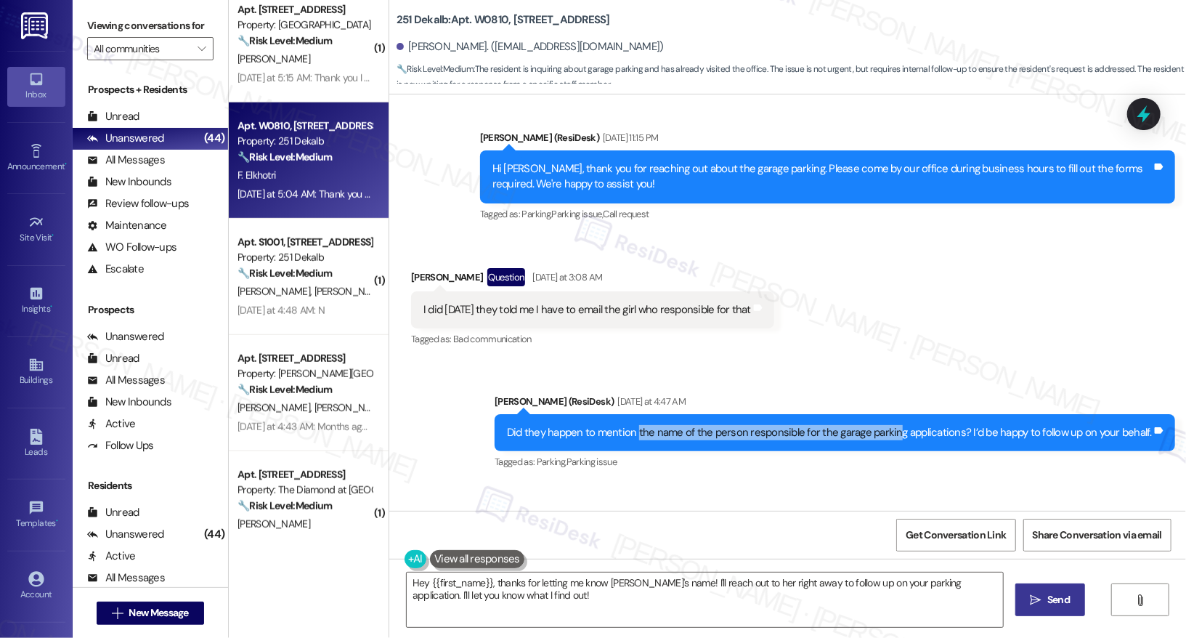
scroll to position [2247, 0]
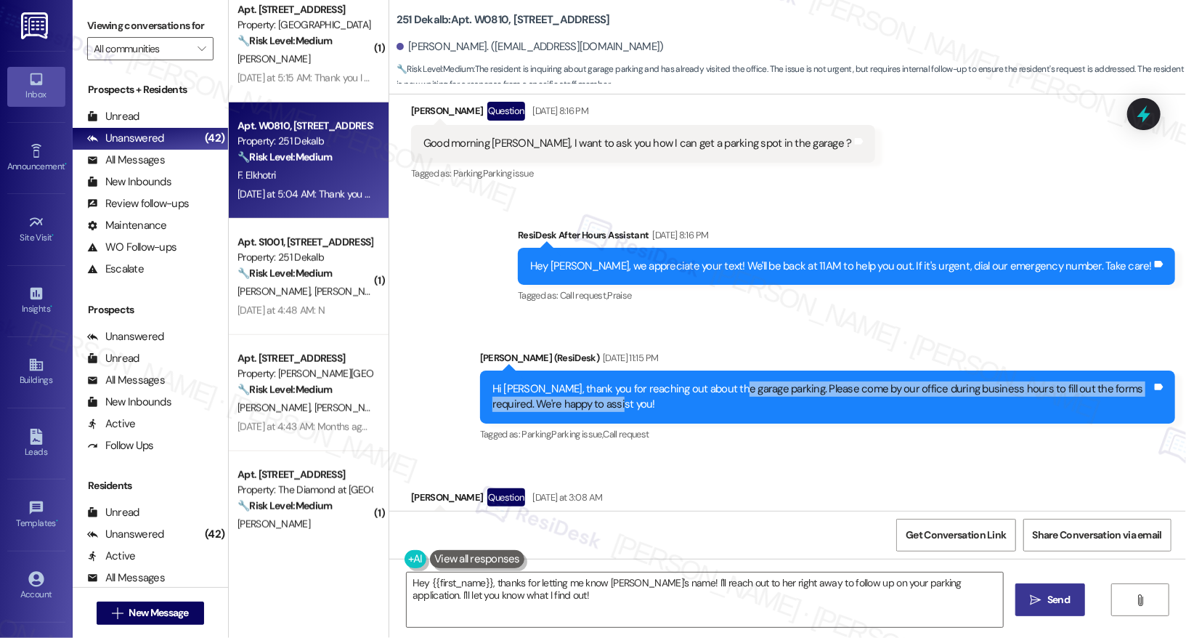
drag, startPoint x: 721, startPoint y: 390, endPoint x: 921, endPoint y: 400, distance: 200.7
click at [921, 400] on div "Hi [PERSON_NAME], thank you for reaching out about the garage parking. Please c…" at bounding box center [821, 396] width 659 height 31
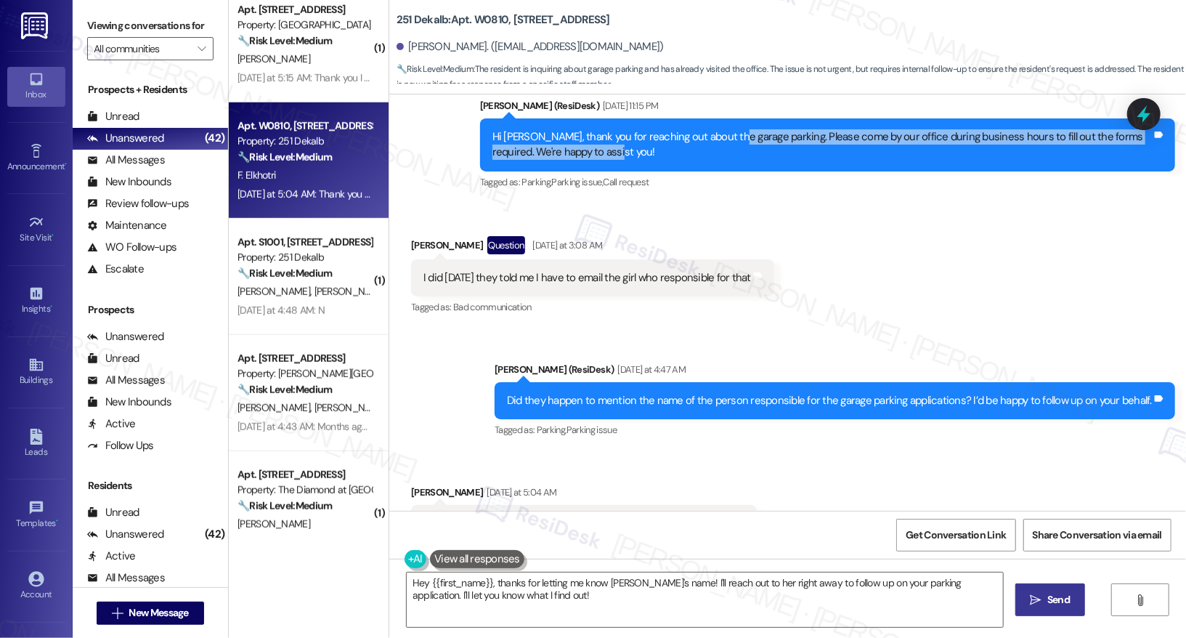
scroll to position [2563, 0]
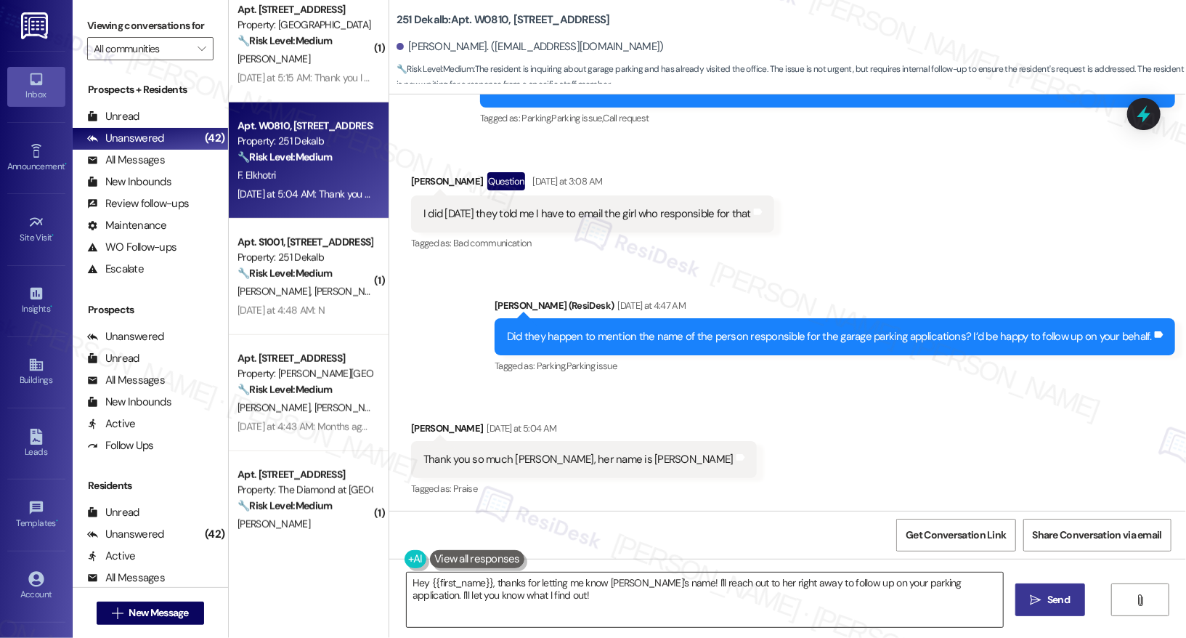
click at [473, 596] on textarea "Hey {{first_name}}, thanks for letting me know [PERSON_NAME]'s name! I'll reach…" at bounding box center [705, 599] width 596 height 54
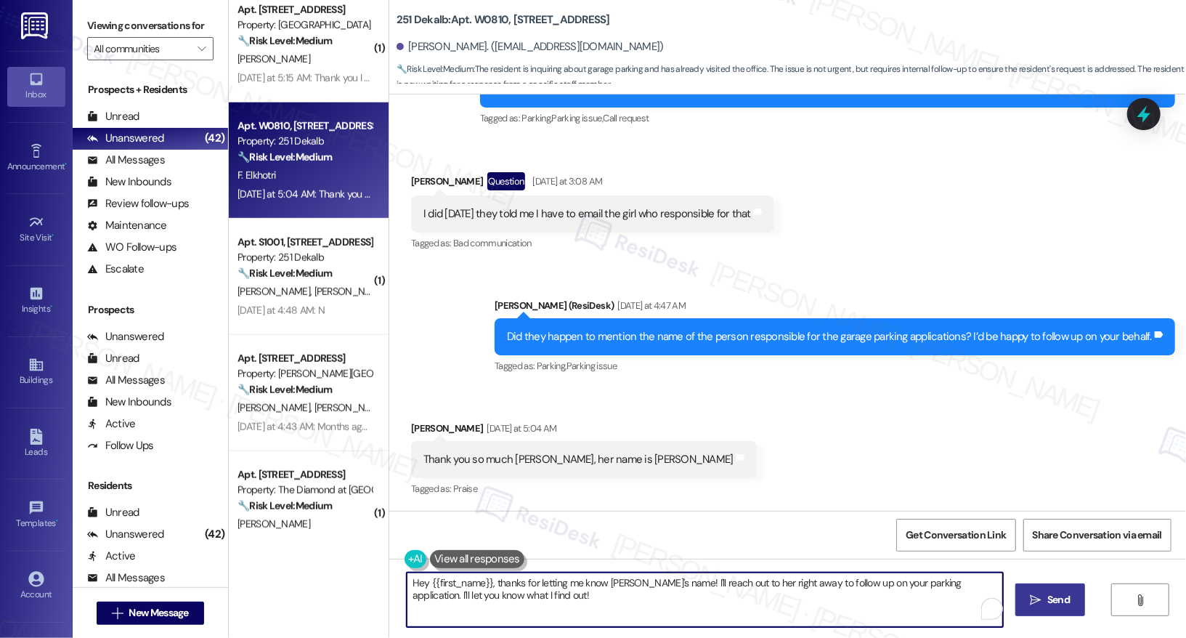
click at [473, 596] on textarea "Hey {{first_name}}, thanks for letting me know [PERSON_NAME]'s name! I'll reach…" at bounding box center [705, 599] width 596 height 54
click at [473, 596] on textarea "Hey {{first_name}}, thanks for letting me know Mecca's name! I'll reach out to …" at bounding box center [705, 599] width 596 height 54
click at [469, 388] on div "Received via SMS Fatima Zahra Elkhotri Yesterday at 5:04 AM Thank you so much E…" at bounding box center [787, 449] width 797 height 123
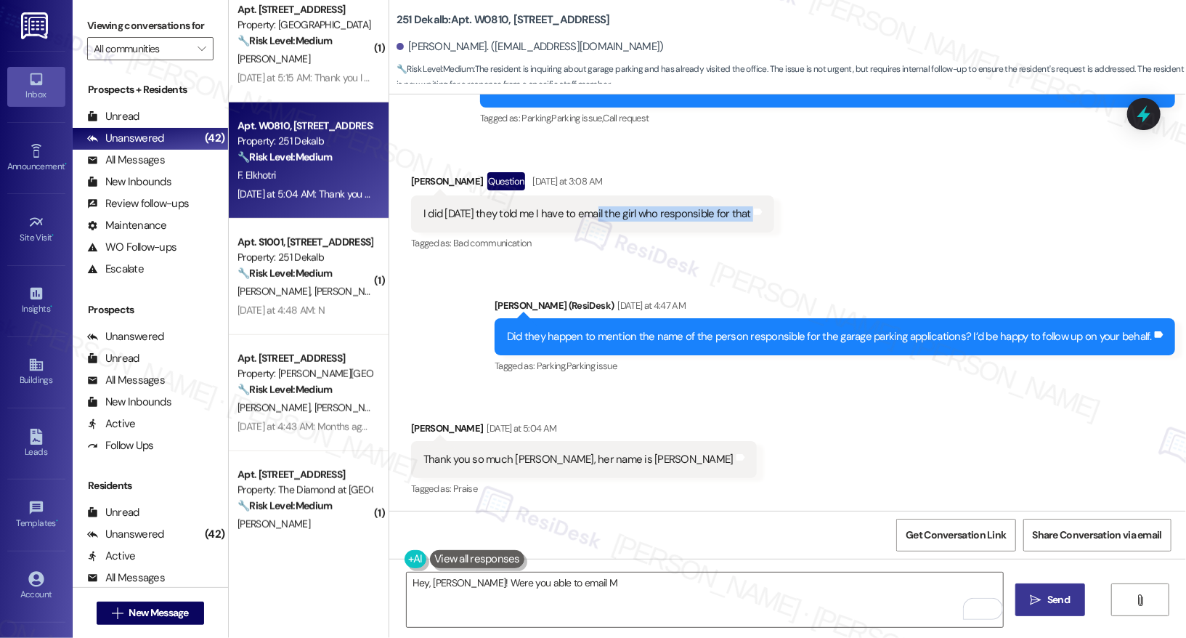
drag, startPoint x: 581, startPoint y: 216, endPoint x: 769, endPoint y: 216, distance: 188.1
click at [769, 216] on div "I did yesterday they told me I have to email the girl who responsible for that …" at bounding box center [592, 213] width 363 height 37
copy div "email the girl who responsible for that Tags and notes"
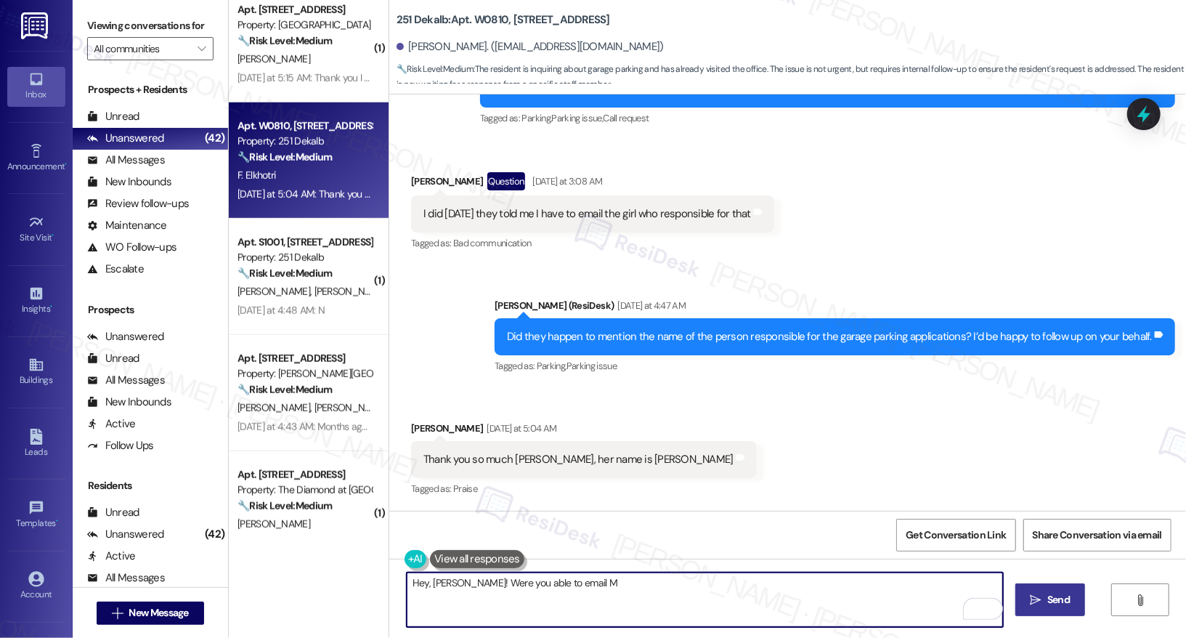
drag, startPoint x: 528, startPoint y: 584, endPoint x: 598, endPoint y: 583, distance: 69.7
click at [598, 583] on textarea "Hey, Fatima! Were you able to email M" at bounding box center [705, 599] width 596 height 54
paste textarea "the girl who responsible for that"
click at [712, 578] on textarea "Hey, Fatima! Were you able to email the girl who responsible for the parking?" at bounding box center [705, 599] width 596 height 54
click at [630, 588] on textarea "Hey, Fatima! Were you able to email the girl who responsible for the parking ap…" at bounding box center [705, 599] width 596 height 54
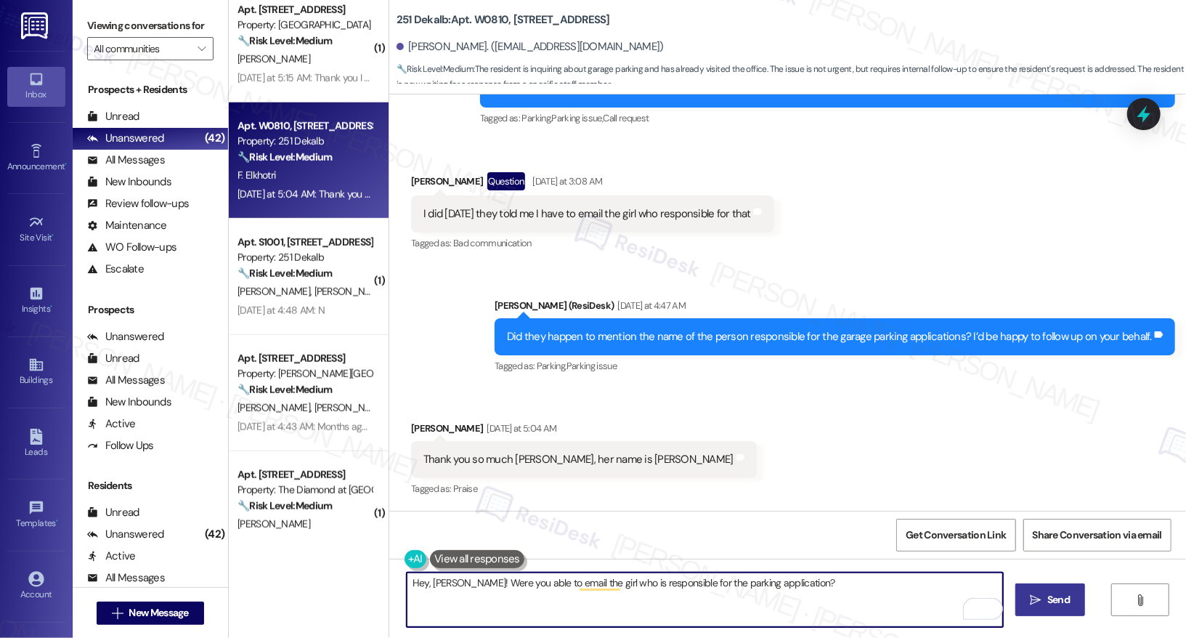
click at [786, 575] on textarea "Hey, Fatima! Were you able to email the girl who is responsible for the parking…" at bounding box center [705, 599] width 596 height 54
type textarea "Hey, Fatima! Were you able to email the girl who is responsible for the parking…"
click at [1056, 592] on span "Send" at bounding box center [1058, 599] width 23 height 15
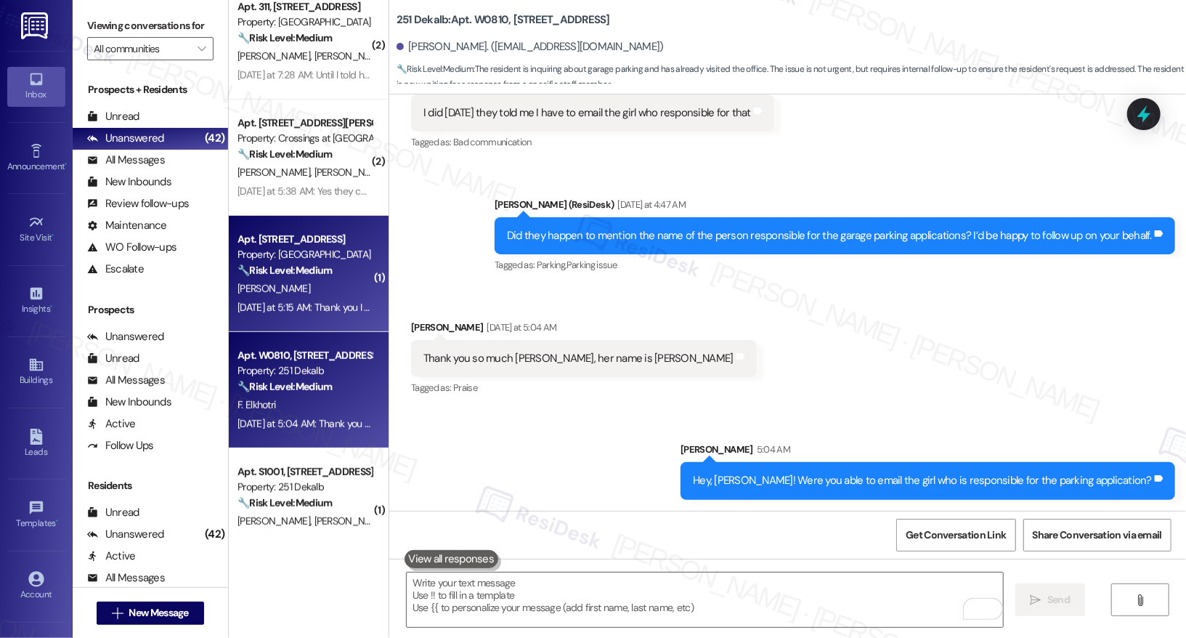
scroll to position [3832, 0]
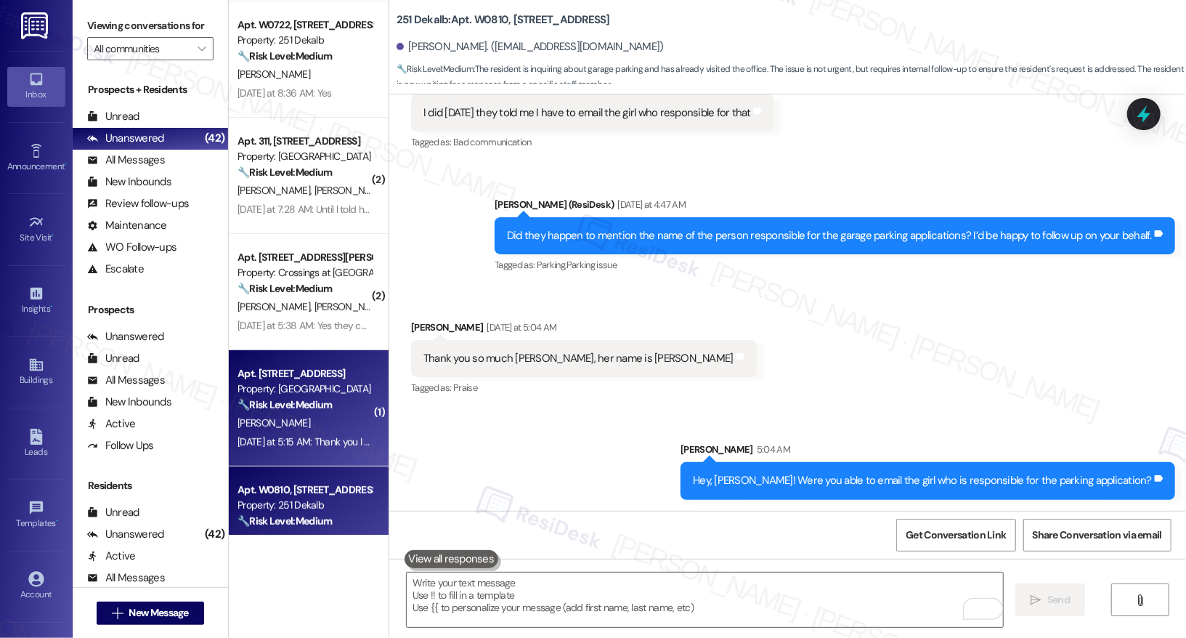
click at [298, 378] on div "Apt. [STREET_ADDRESS]" at bounding box center [304, 373] width 134 height 15
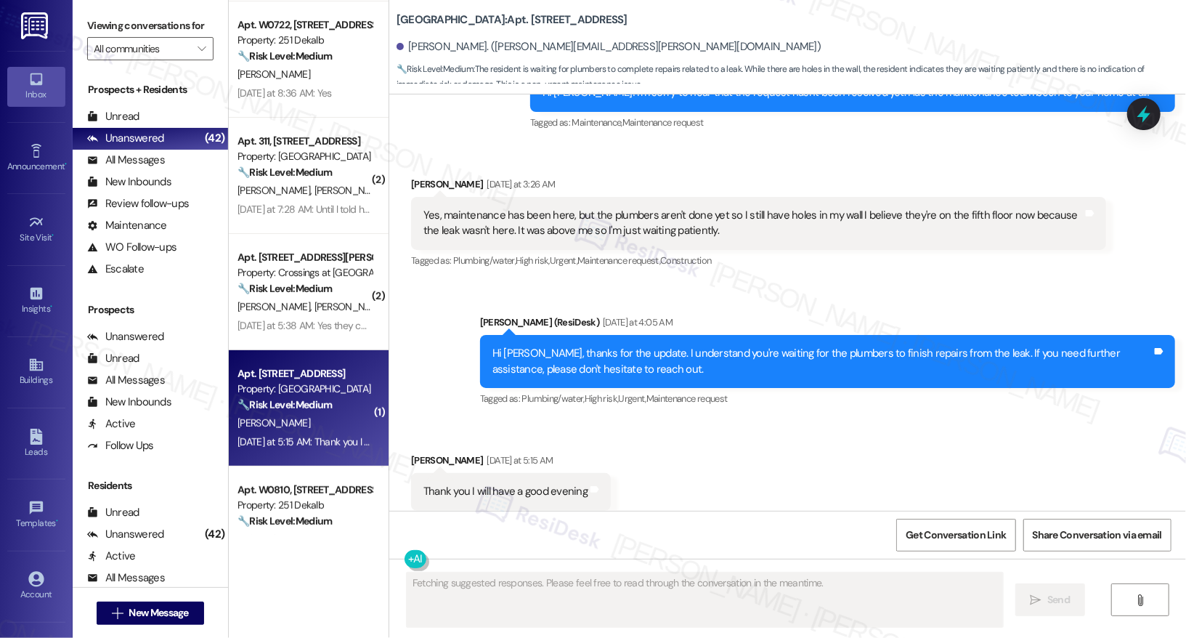
scroll to position [4468, 0]
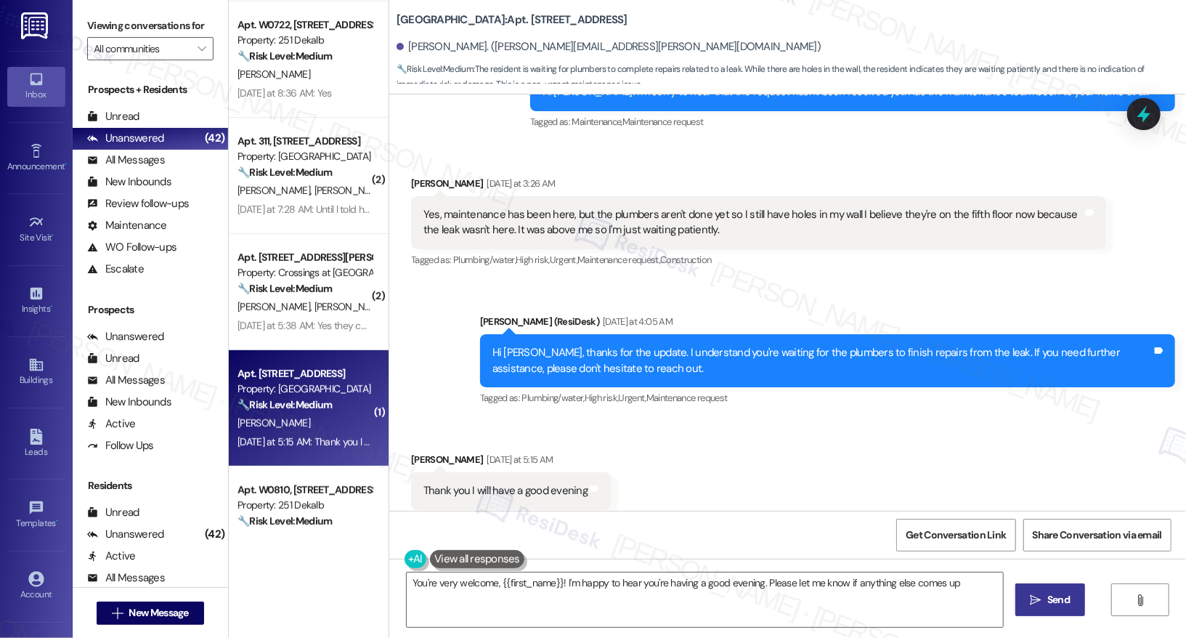
type textarea "You're very welcome, {{first_name}}! I'm happy to hear you're having a good eve…"
click at [1030, 594] on icon "" at bounding box center [1035, 600] width 11 height 12
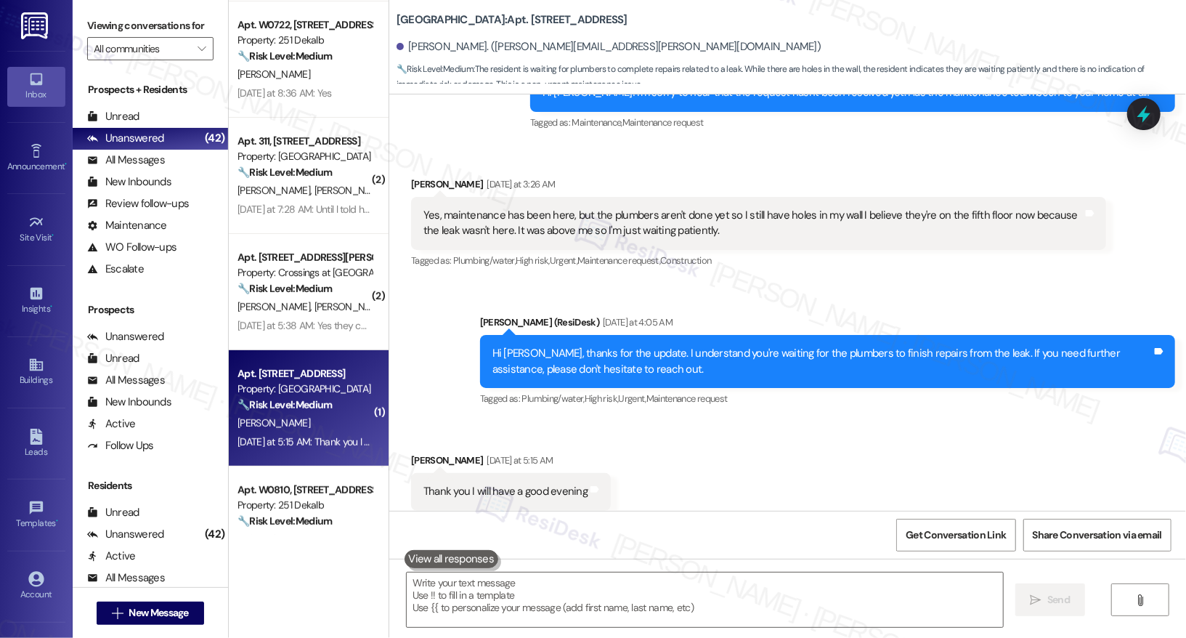
scroll to position [4569, 0]
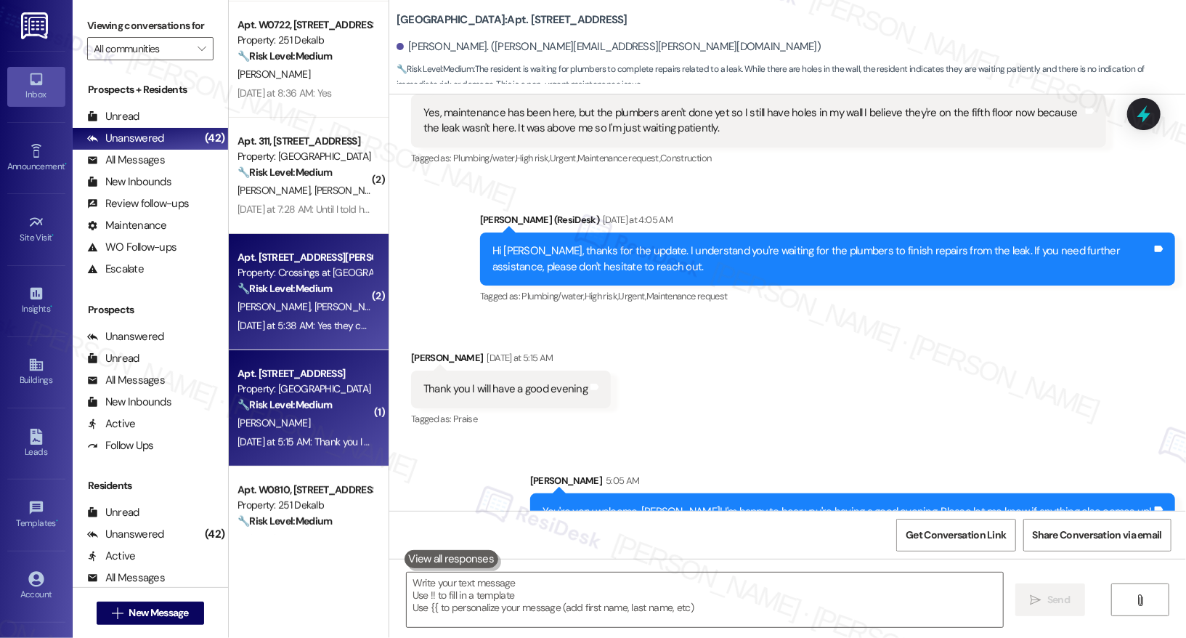
click at [391, 308] on span "[PERSON_NAME]" at bounding box center [427, 306] width 73 height 13
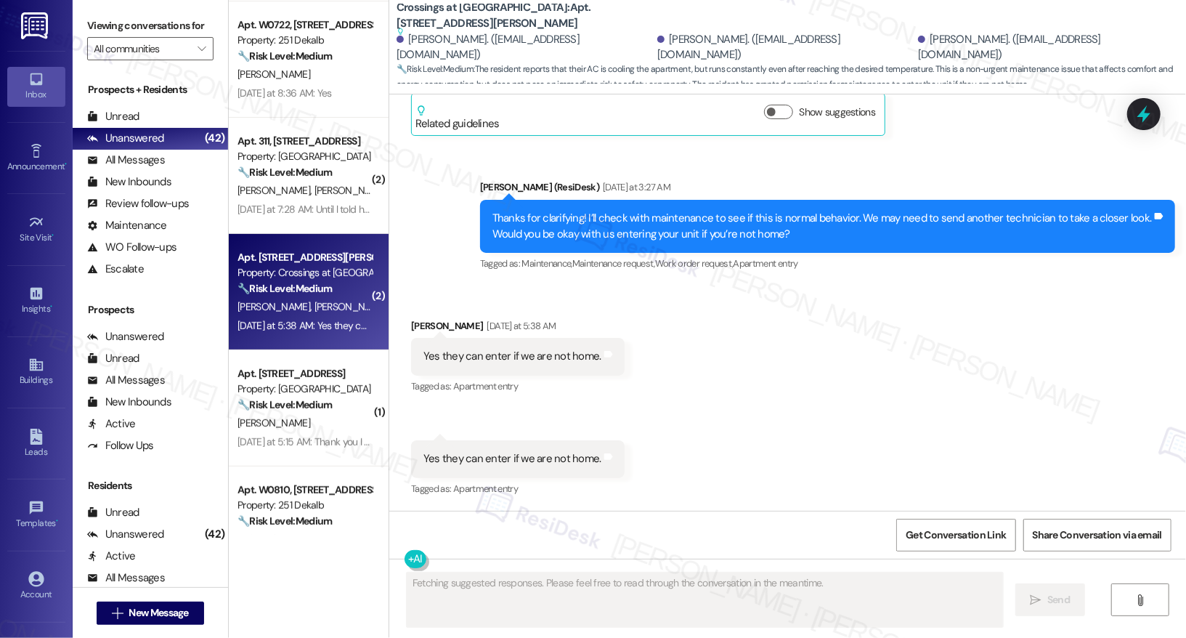
scroll to position [2811, 0]
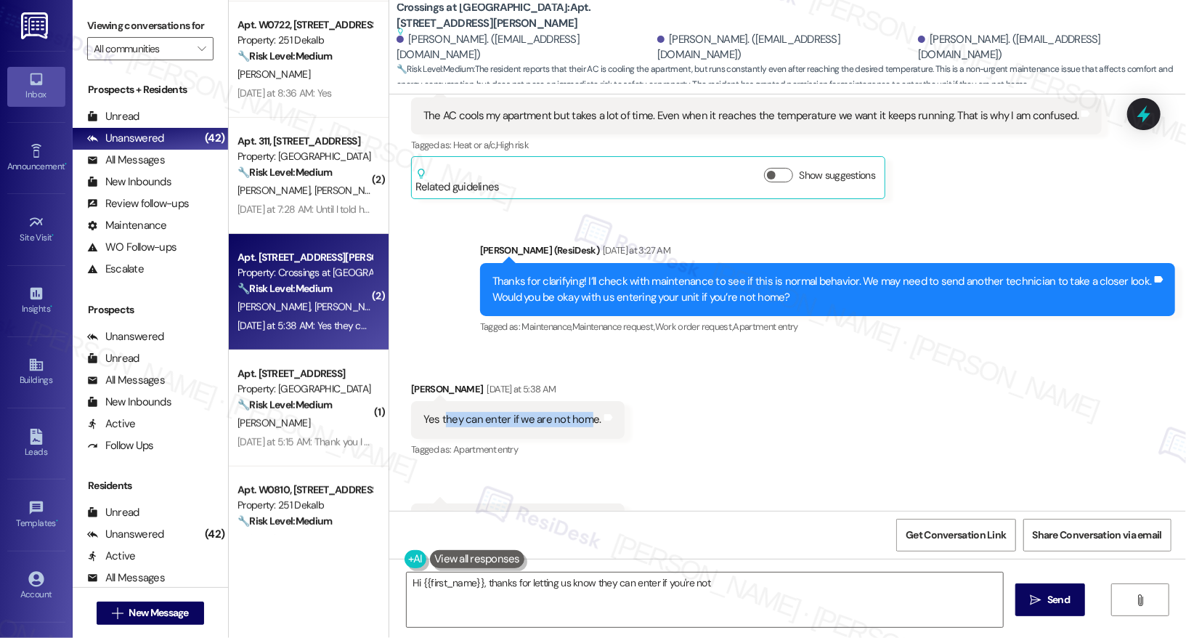
drag, startPoint x: 447, startPoint y: 354, endPoint x: 578, endPoint y: 359, distance: 130.8
click at [578, 412] on div "Yes they can enter if we are not home." at bounding box center [512, 419] width 178 height 15
type textarea "Hi {{first_name}}, thanks for letting us know they can enter if you're not home…"
drag, startPoint x: 431, startPoint y: 460, endPoint x: 545, endPoint y: 460, distance: 114.0
click at [545, 514] on div "Yes they can enter if we are not home." at bounding box center [512, 521] width 178 height 15
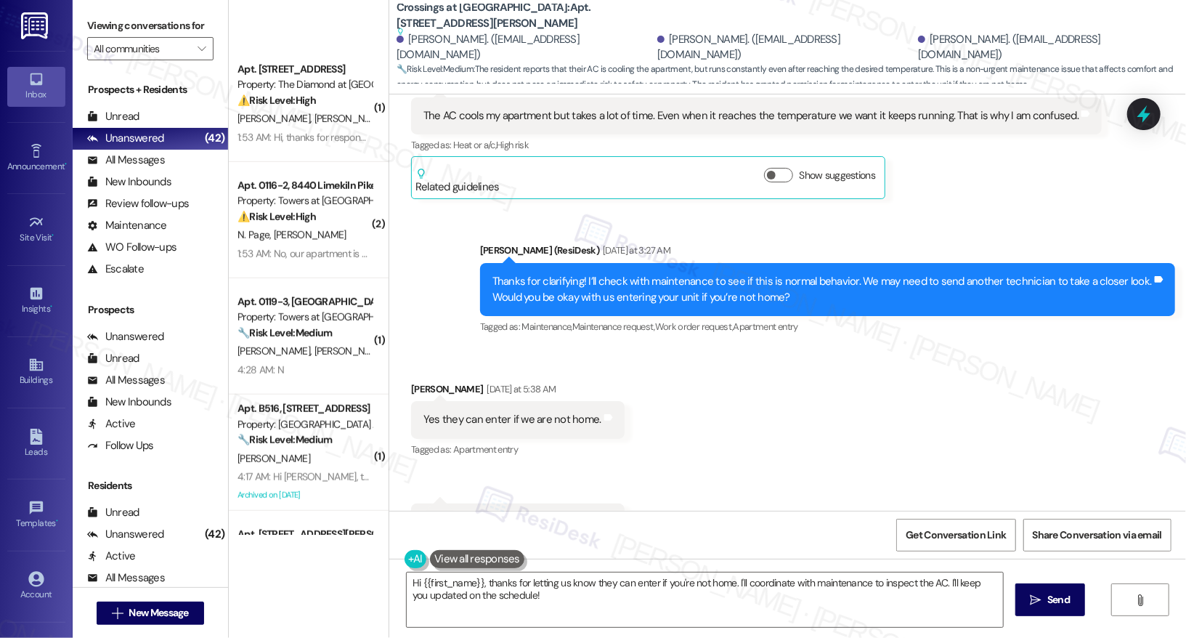
scroll to position [1089, 0]
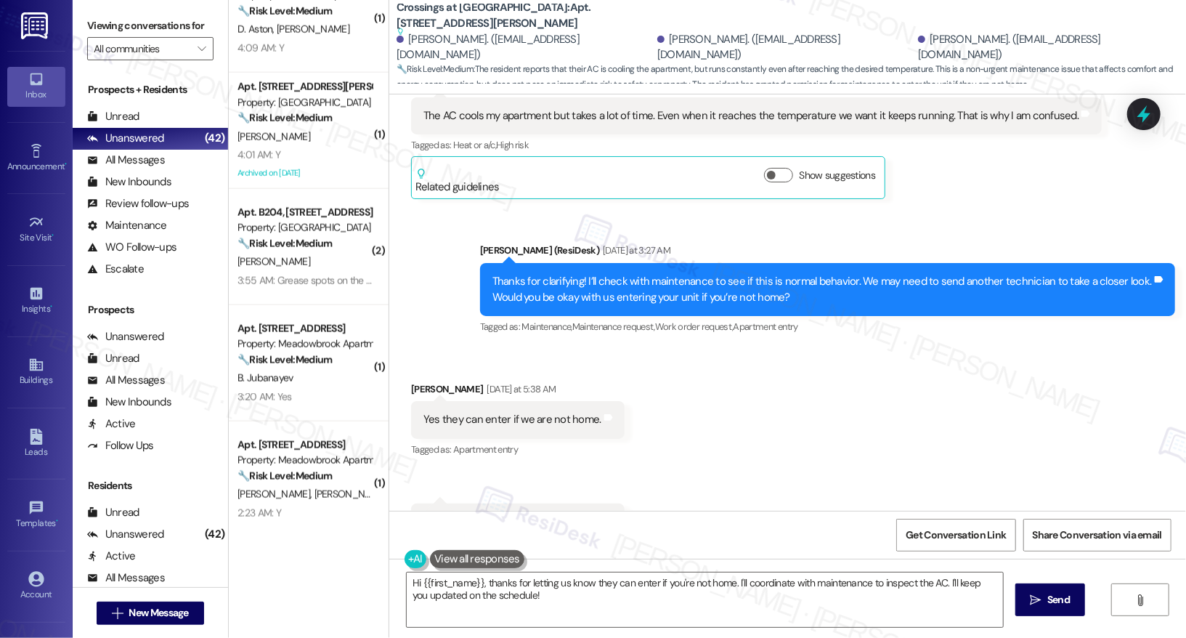
click at [818, 404] on div "Received via SMS Sandra Terrones Yesterday at 5:38 AM Yes they can enter if we …" at bounding box center [787, 461] width 797 height 225
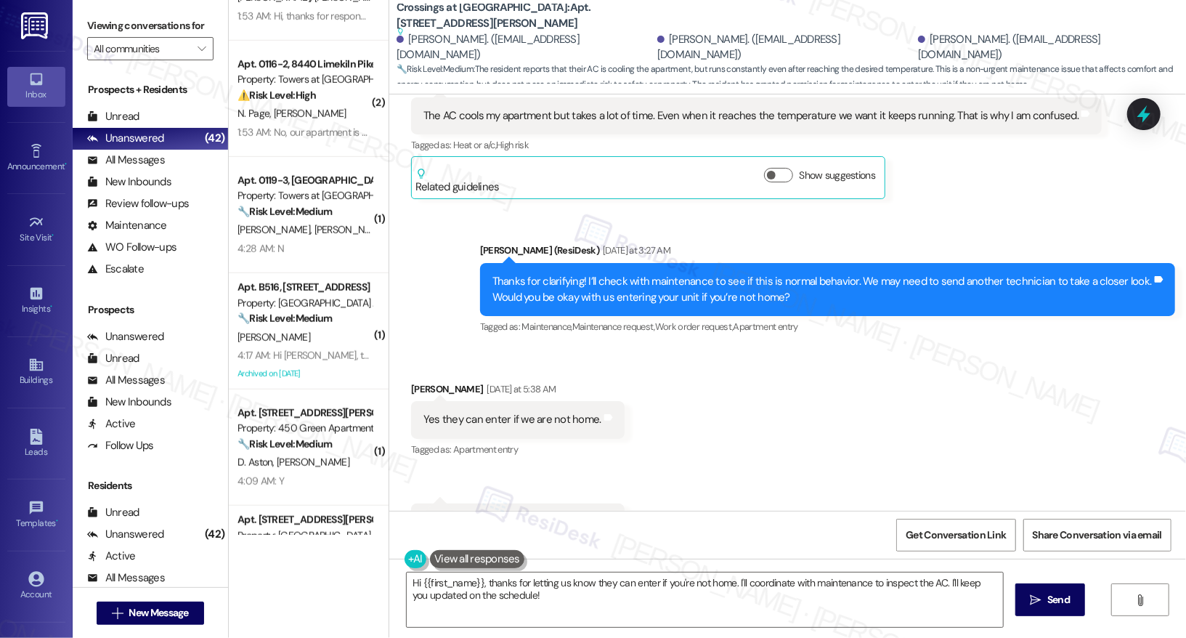
scroll to position [485, 0]
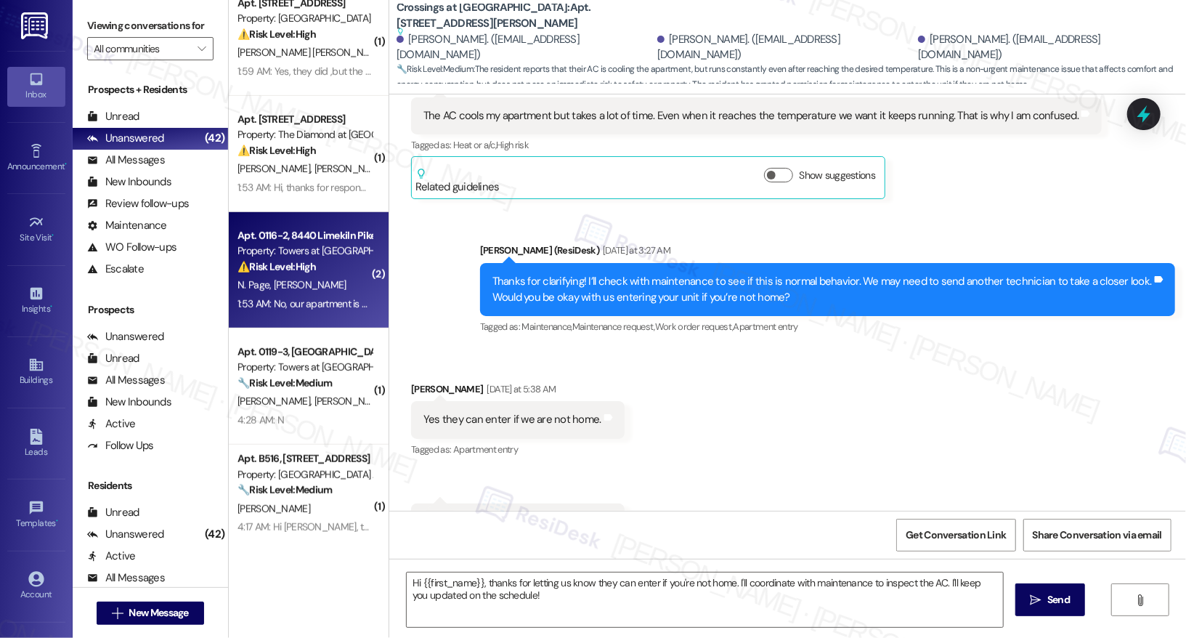
type textarea "Fetching suggested responses. Please feel free to read through the conversation…"
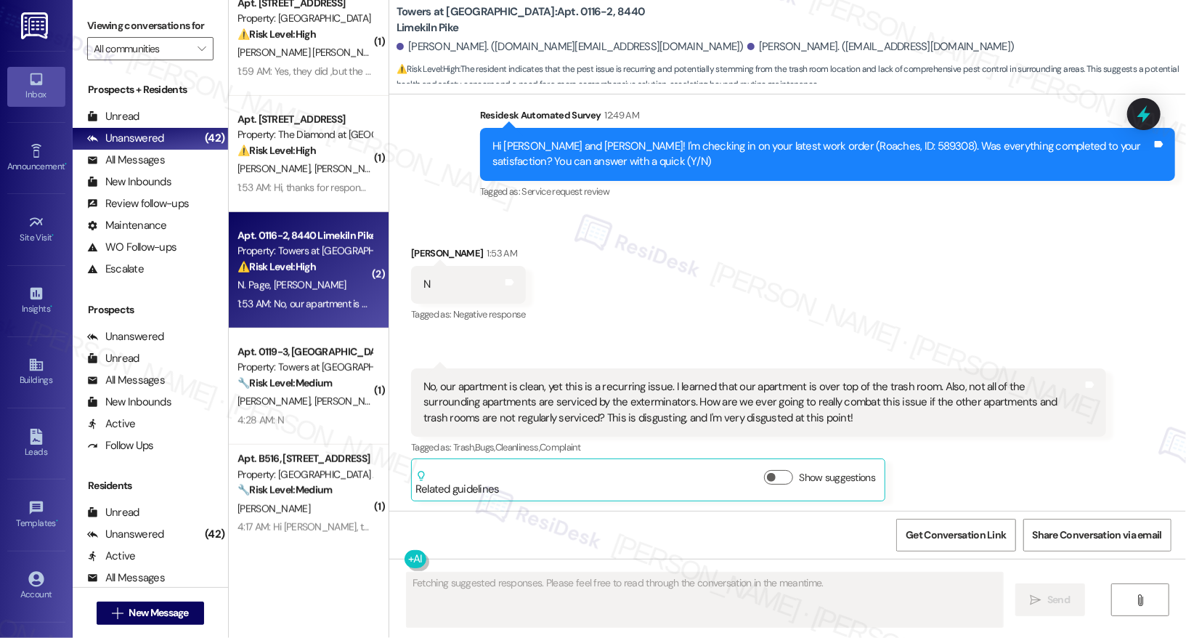
scroll to position [1905, 0]
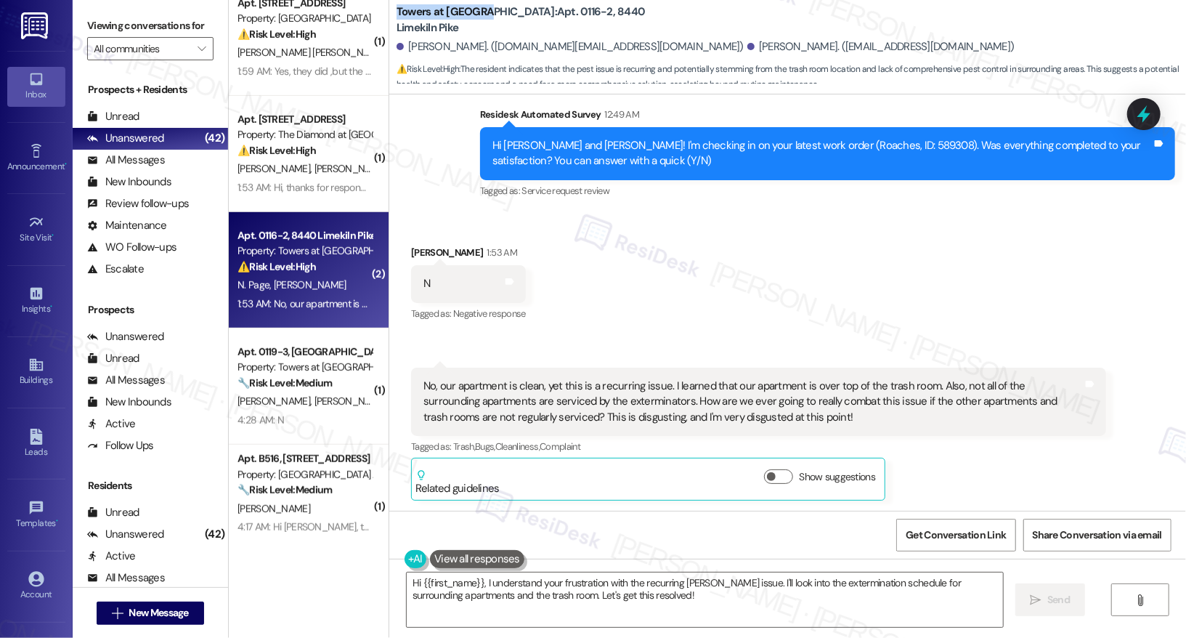
drag, startPoint x: 385, startPoint y: 19, endPoint x: 478, endPoint y: 20, distance: 93.7
click at [478, 20] on b "Towers at Wyncote: Apt. 0116-2, 8440 Limekiln Pike" at bounding box center [541, 19] width 290 height 31
copy b "Towers at Wyncote"
drag, startPoint x: 505, startPoint y: 21, endPoint x: 535, endPoint y: 21, distance: 30.5
click at [535, 21] on b "Towers at Wyncote: Apt. 0116-2, 8440 Limekiln Pike" at bounding box center [541, 19] width 290 height 31
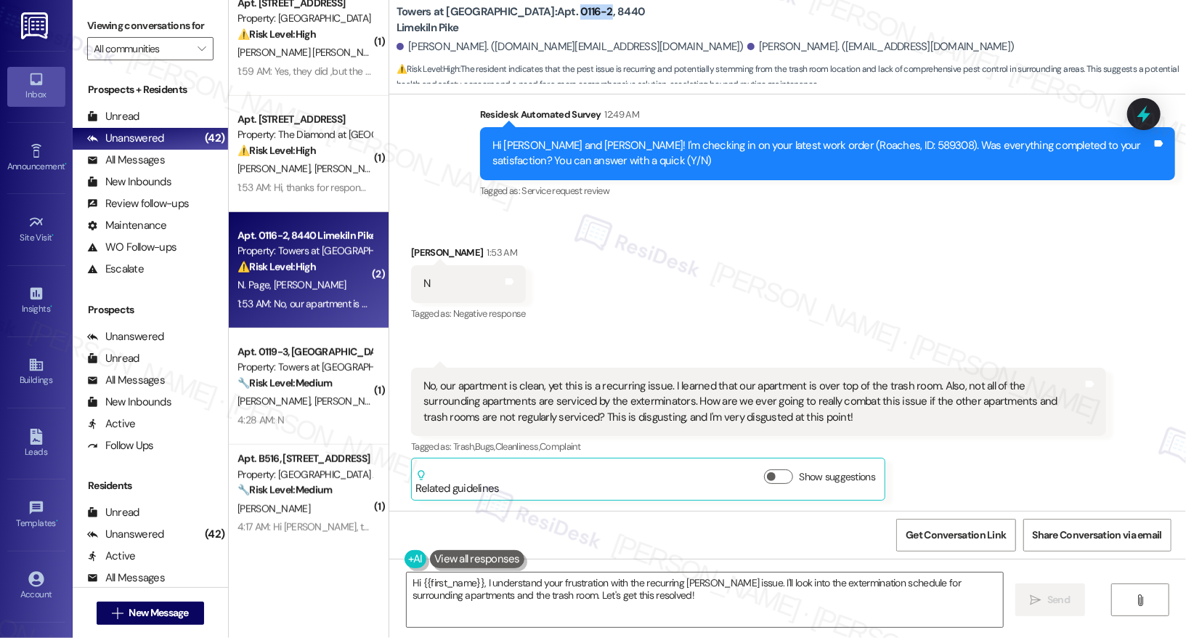
copy b "0116-2"
click at [681, 600] on textarea "Hi {{first_name}}, I understand your frustration with the recurring roach issue…" at bounding box center [705, 599] width 596 height 54
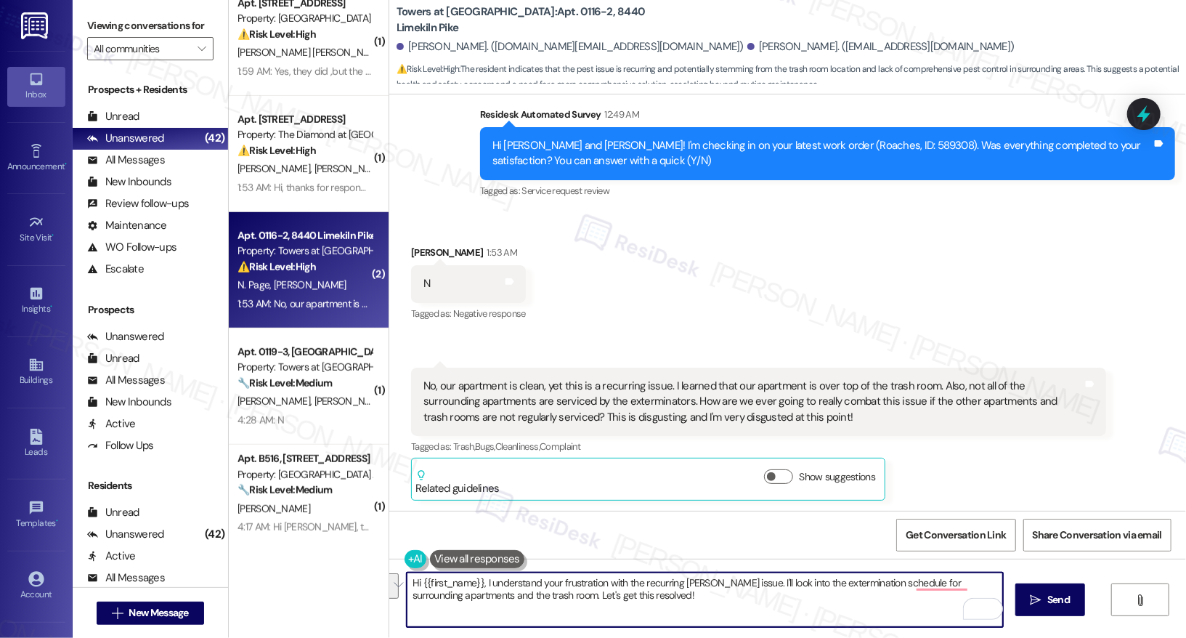
drag, startPoint x: 728, startPoint y: 583, endPoint x: 728, endPoint y: 593, distance: 10.2
click at [728, 593] on textarea "Hi {{first_name}}, I understand your frustration with the recurring roach issue…" at bounding box center [705, 599] width 596 height 54
paste textarea "0116-2"
click at [412, 249] on div "Marla Cooley 1:53 AM" at bounding box center [468, 255] width 115 height 20
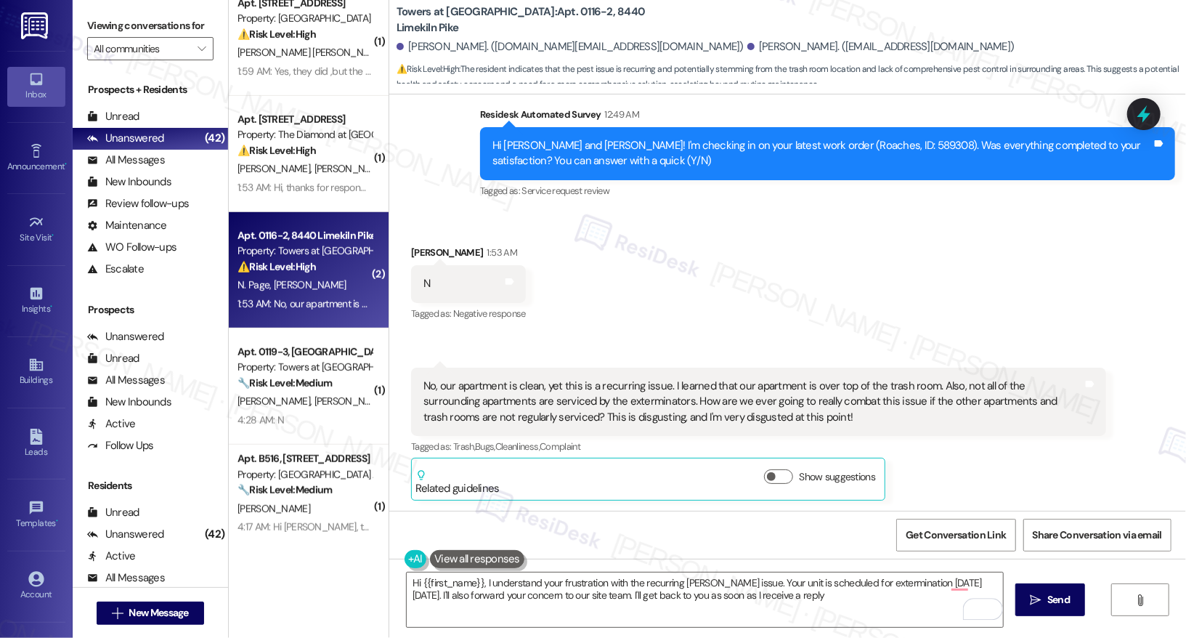
click at [412, 249] on div "Marla Cooley 1:53 AM" at bounding box center [468, 255] width 115 height 20
copy div "Marla"
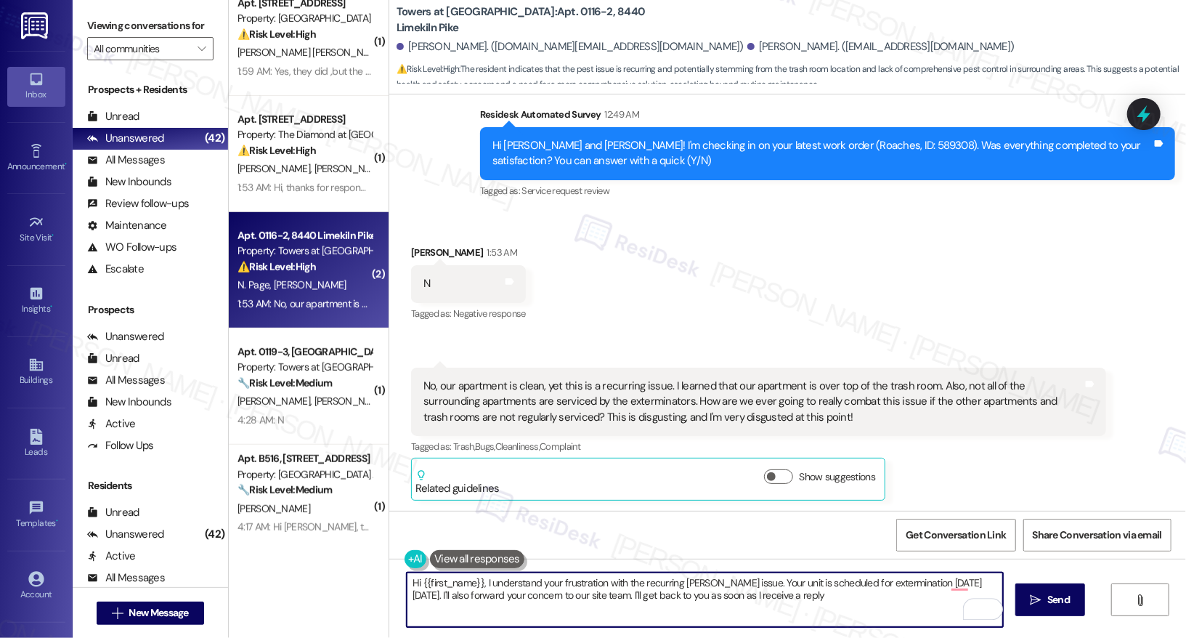
drag, startPoint x: 473, startPoint y: 582, endPoint x: 412, endPoint y: 583, distance: 61.0
click at [412, 583] on textarea "Hi {{first_name}}, I understand your frustration with the recurring roach issue…" at bounding box center [705, 599] width 596 height 54
paste textarea "Marla"
type textarea "Hi Marla, I understand your frustration with the recurring roach issue. Your un…"
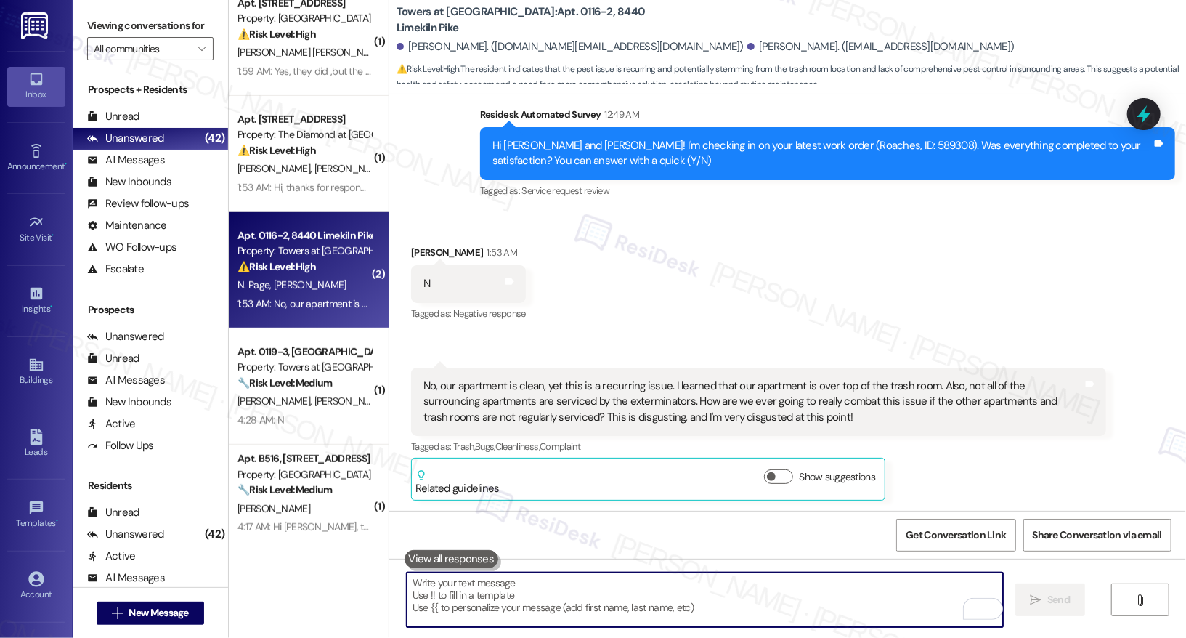
click at [436, 581] on textarea "To enrich screen reader interactions, please activate Accessibility in Grammarl…" at bounding box center [705, 599] width 596 height 54
paste textarea "Hi Marla, I understand your frustration with the recurring roach issue. Your un…"
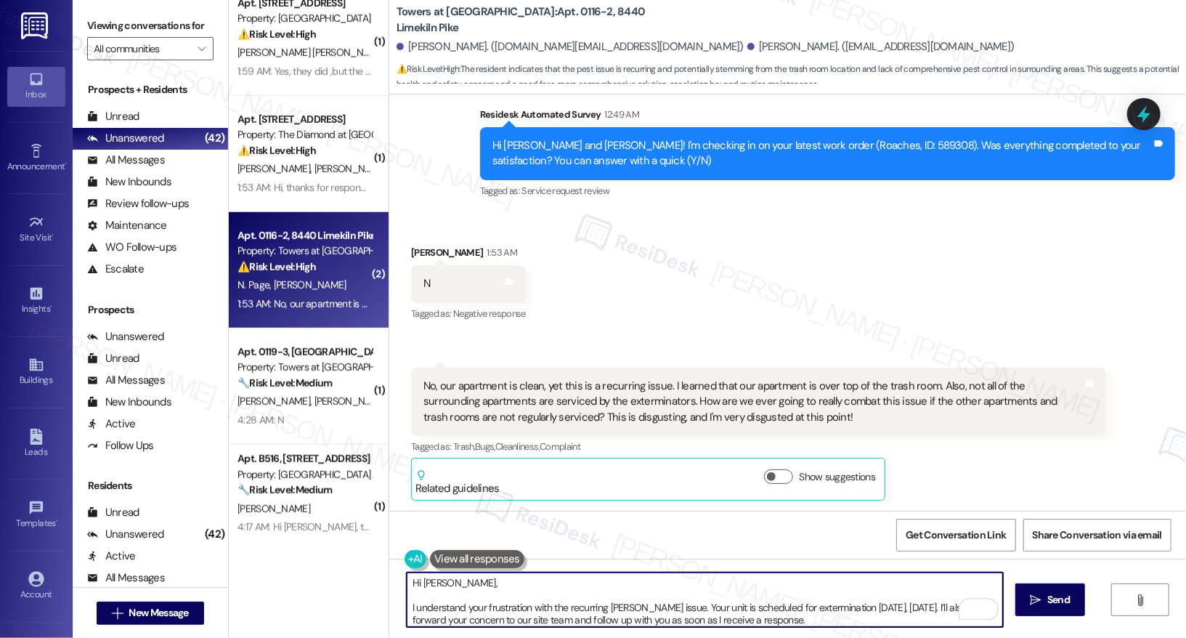
click at [407, 606] on textarea "Hi Marla, I understand your frustration with the recurring roach issue. Your un…" at bounding box center [705, 599] width 596 height 54
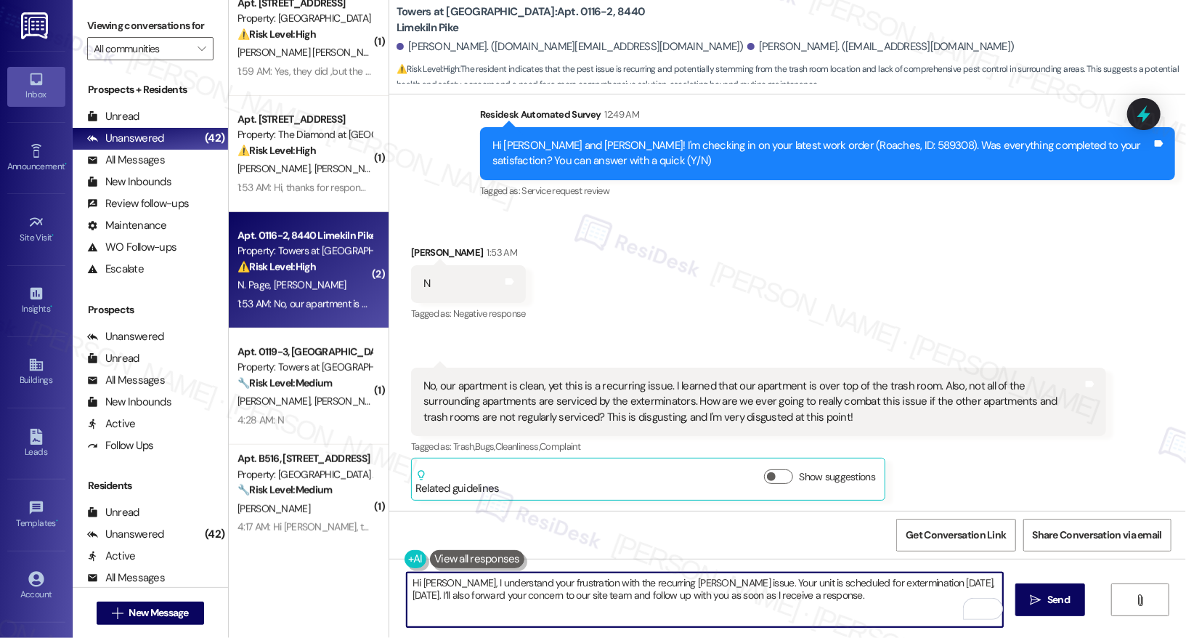
click at [823, 600] on textarea "Hi Marla, I understand your frustration with the recurring roach issue. Your un…" at bounding box center [705, 599] width 596 height 54
type textarea "Hi Marla, I understand your frustration with the recurring roach issue. Your un…"
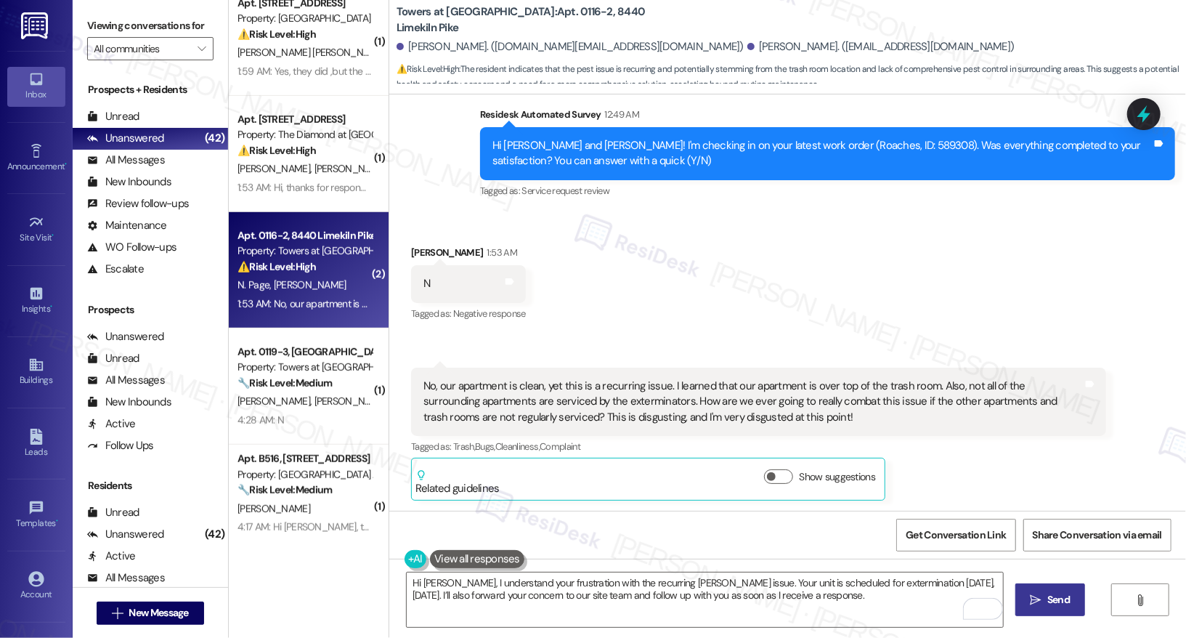
click at [1059, 608] on button " Send" at bounding box center [1050, 599] width 70 height 33
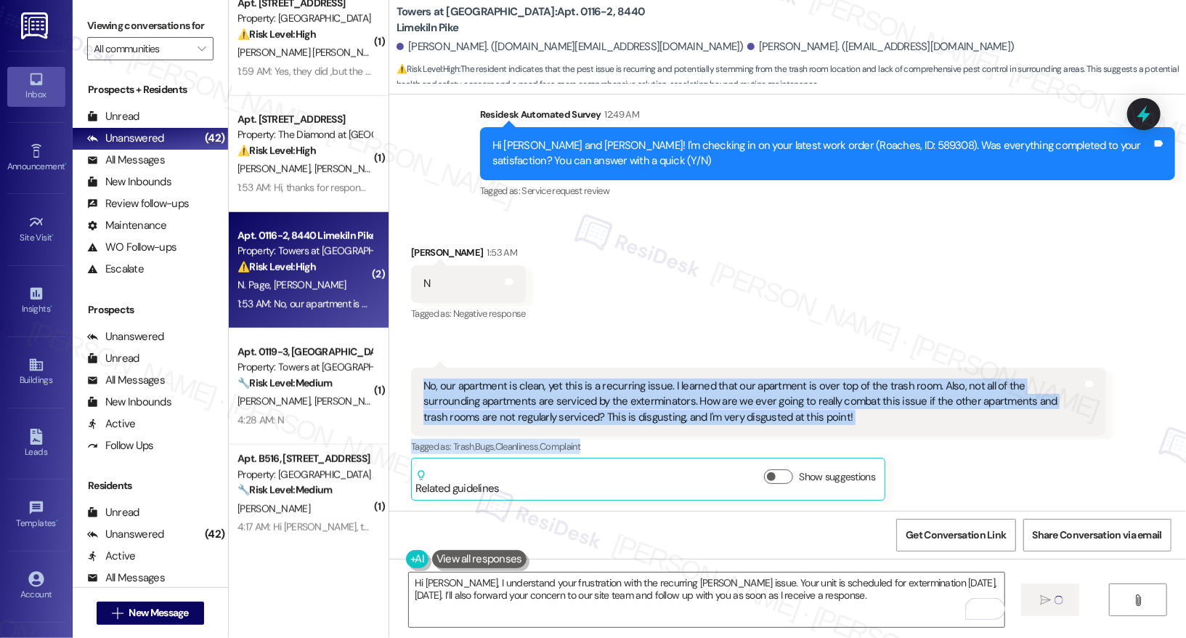
drag, startPoint x: 410, startPoint y: 383, endPoint x: 783, endPoint y: 446, distance: 378.5
click at [783, 446] on div "Marla Cooley 1:53 AM No, our apartment is clean, yet this is a recurring issue.…" at bounding box center [758, 433] width 695 height 133
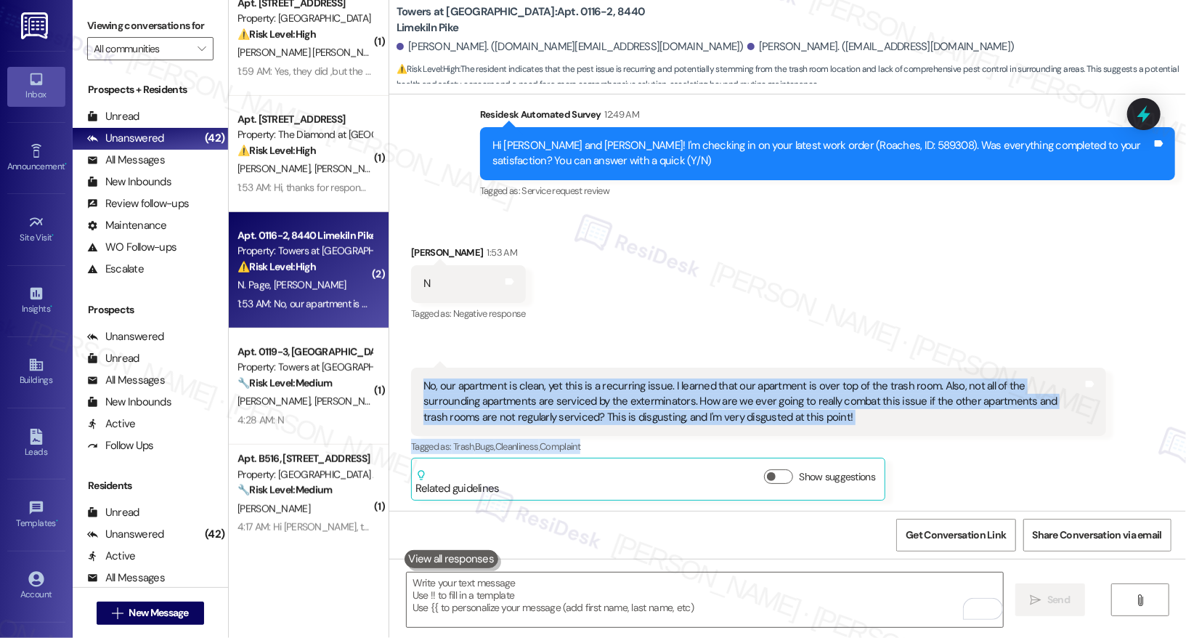
click at [743, 421] on div "No, our apartment is clean, yet this is a recurring issue. I learned that our a…" at bounding box center [752, 401] width 659 height 46
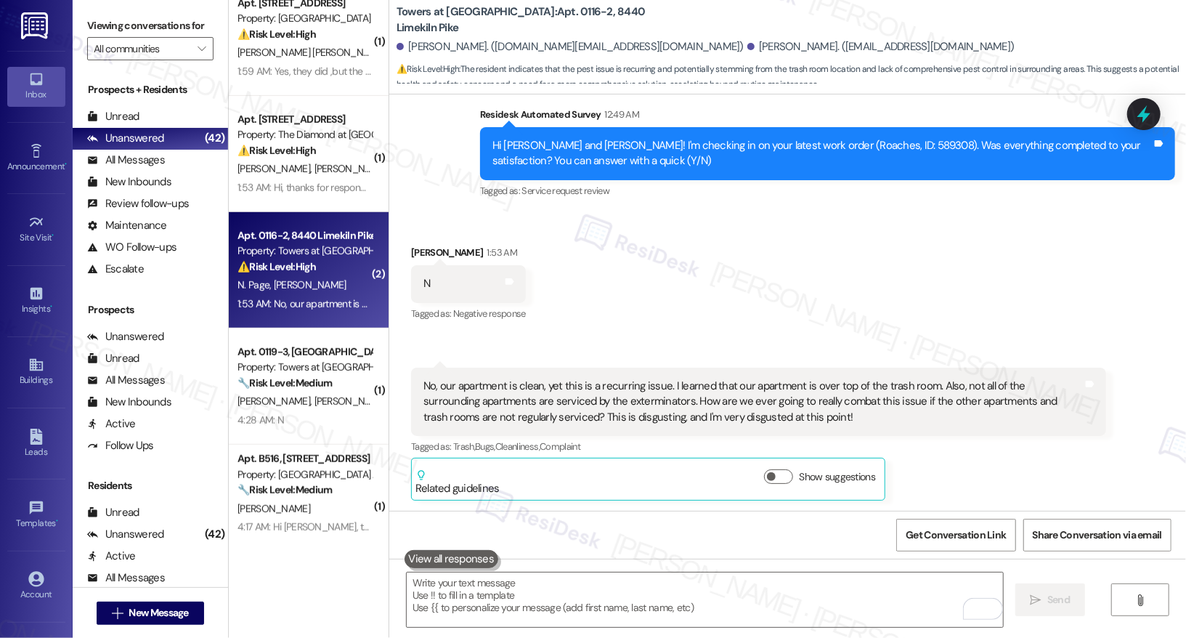
click at [743, 421] on div "No, our apartment is clean, yet this is a recurring issue. I learned that our a…" at bounding box center [752, 401] width 659 height 46
click at [699, 403] on div "No, our apartment is clean, yet this is a recurring issue. I learned that our a…" at bounding box center [752, 401] width 659 height 46
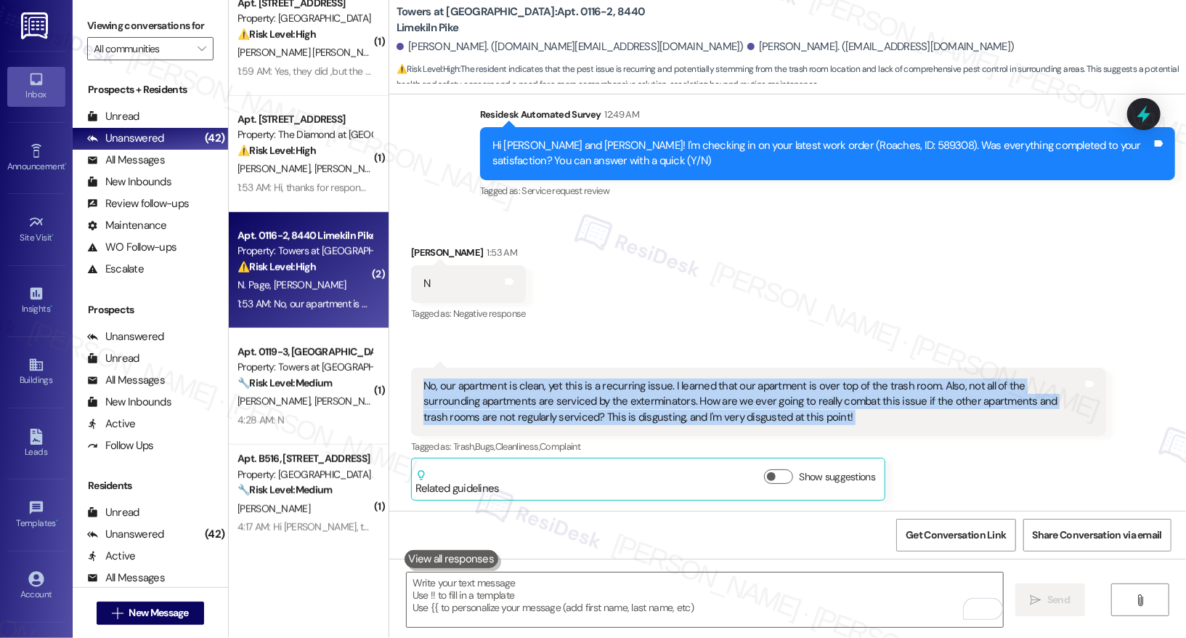
copy div "No, our apartment is clean, yet this is a recurring issue. I learned that our a…"
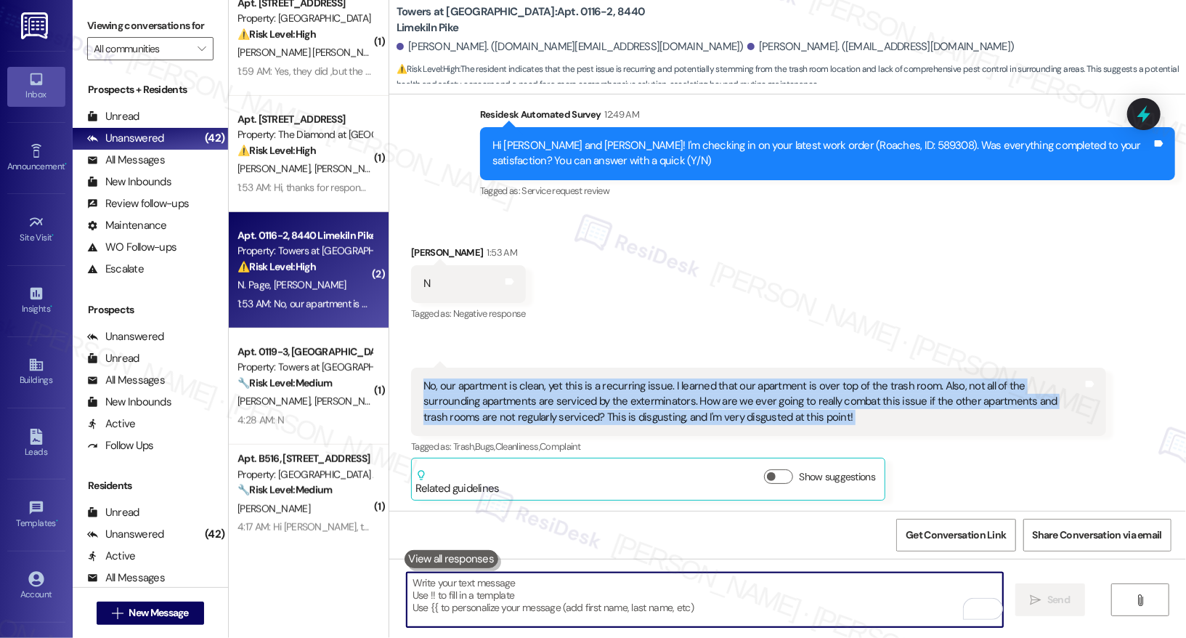
click at [489, 599] on textarea "To enrich screen reader interactions, please activate Accessibility in Grammarl…" at bounding box center [705, 599] width 596 height 54
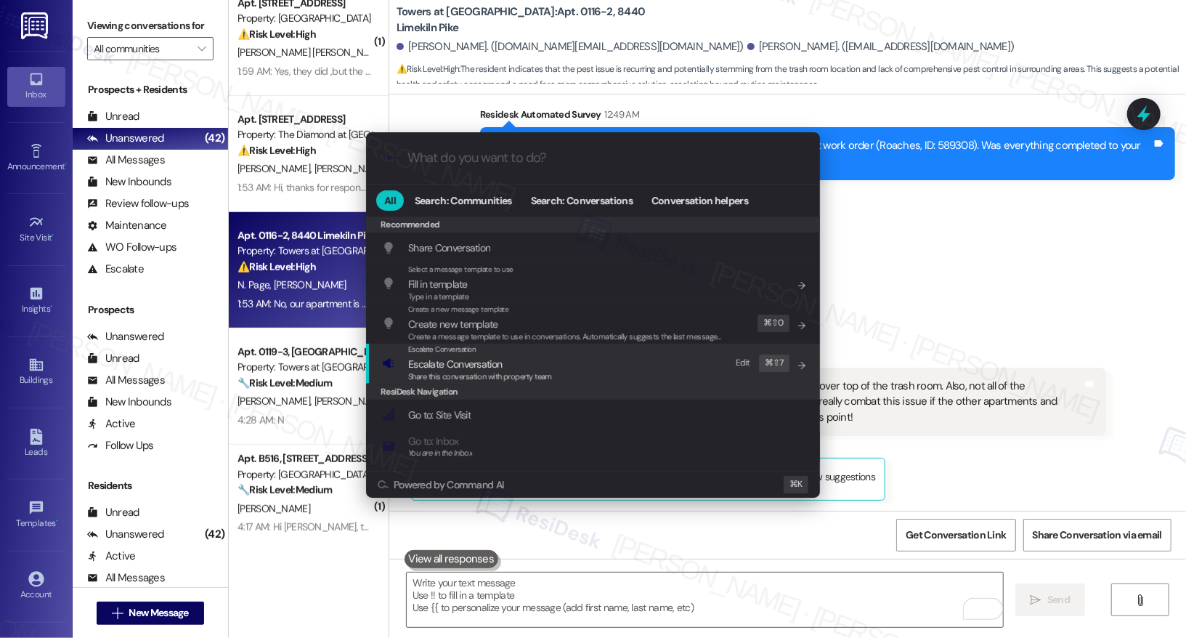
click at [461, 371] on span "Share this conversation with property team" at bounding box center [480, 376] width 144 height 10
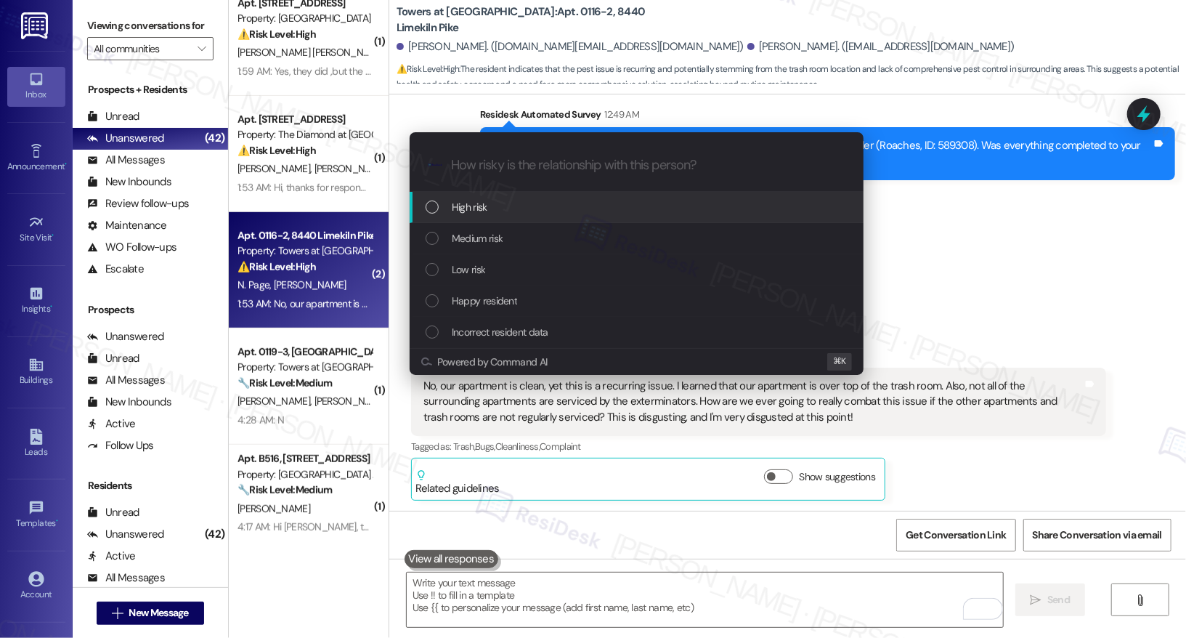
click at [495, 209] on div "High risk" at bounding box center [637, 207] width 425 height 16
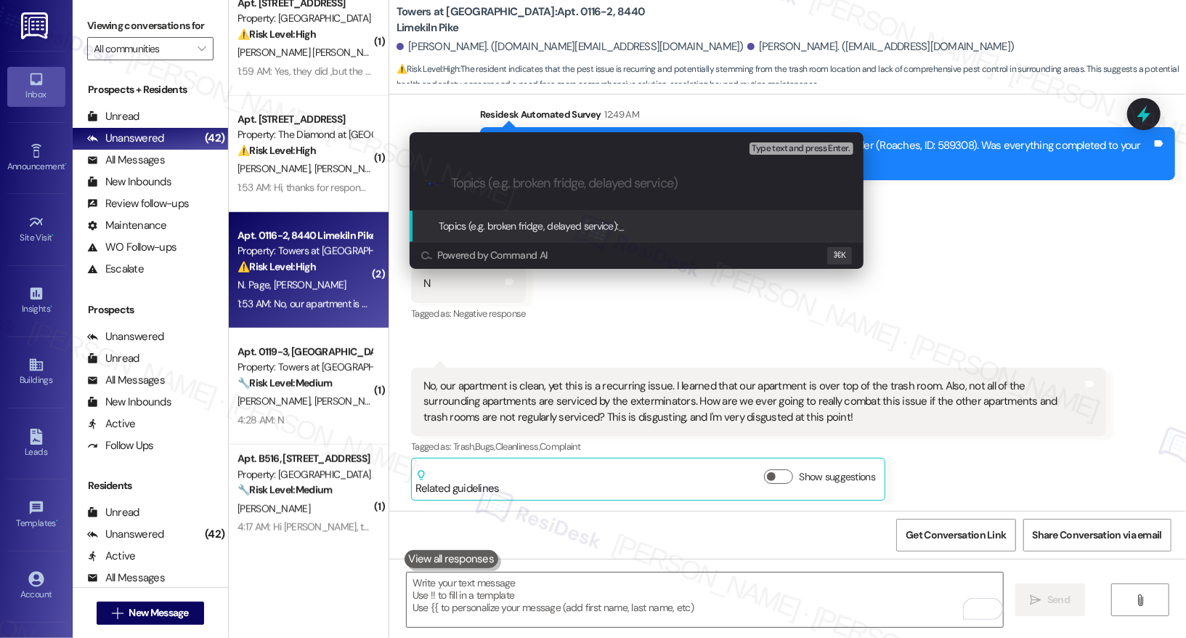
paste input "Ongoing Pest Issue – Request for Comprehensive Treatment"
type input "Ongoing Pest Issue – Request for Comprehensive Treatment"
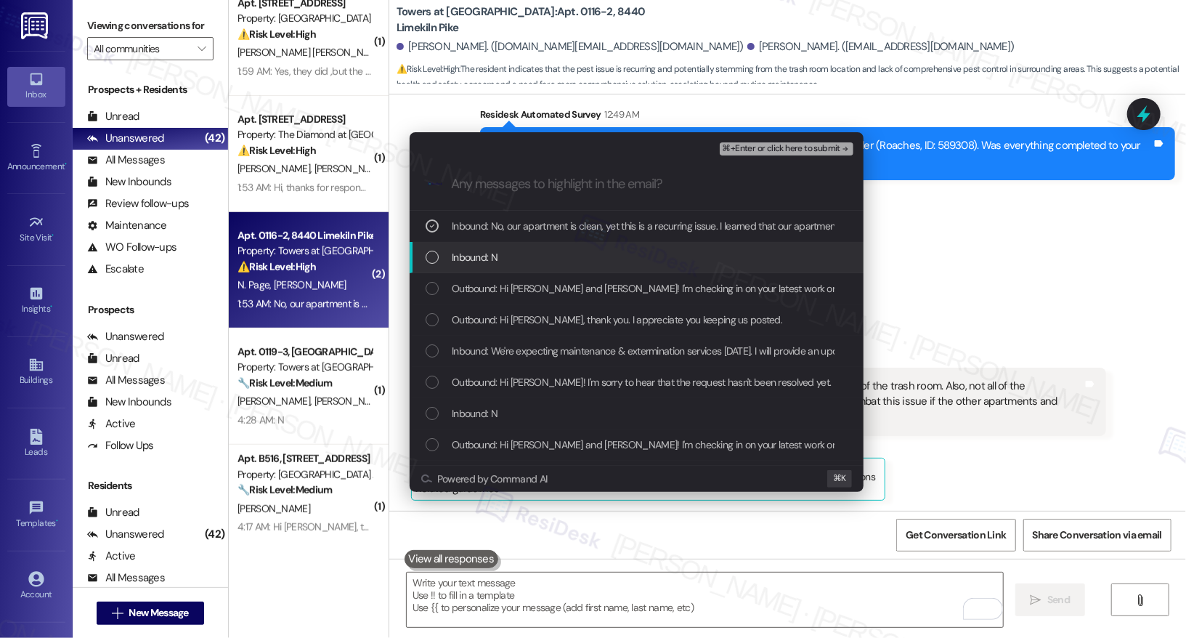
click at [503, 251] on div "Inbound: N" at bounding box center [637, 257] width 425 height 16
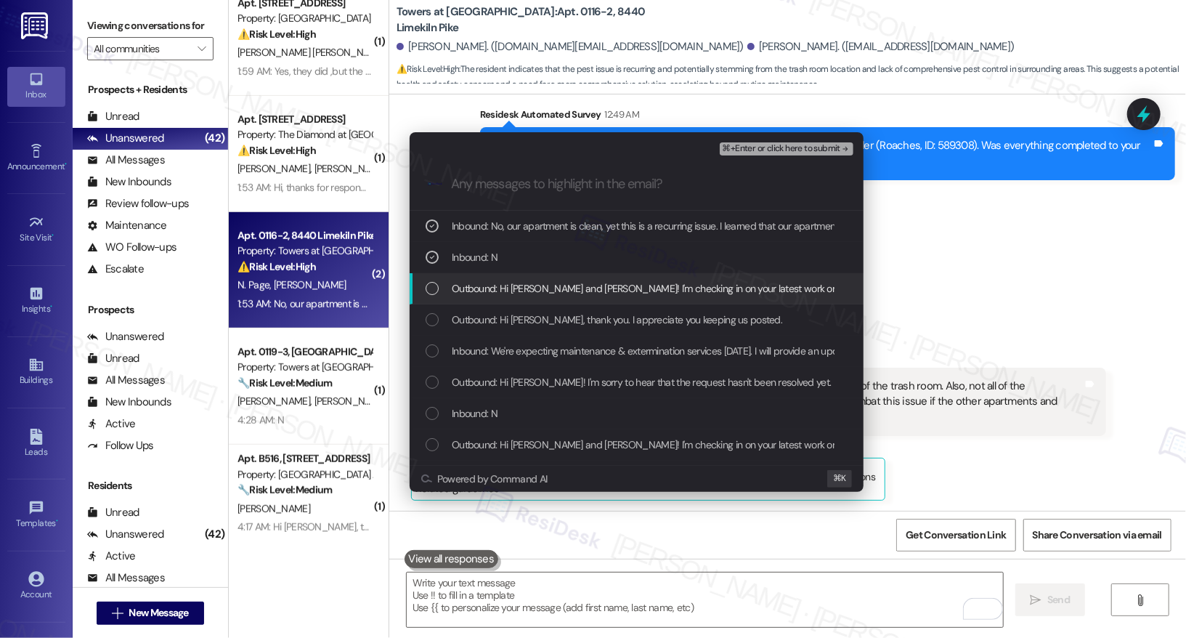
click at [712, 293] on span "Outbound: Hi Marla and Nathaniel! I'm checking in on your latest work order (Ro…" at bounding box center [875, 288] width 846 height 16
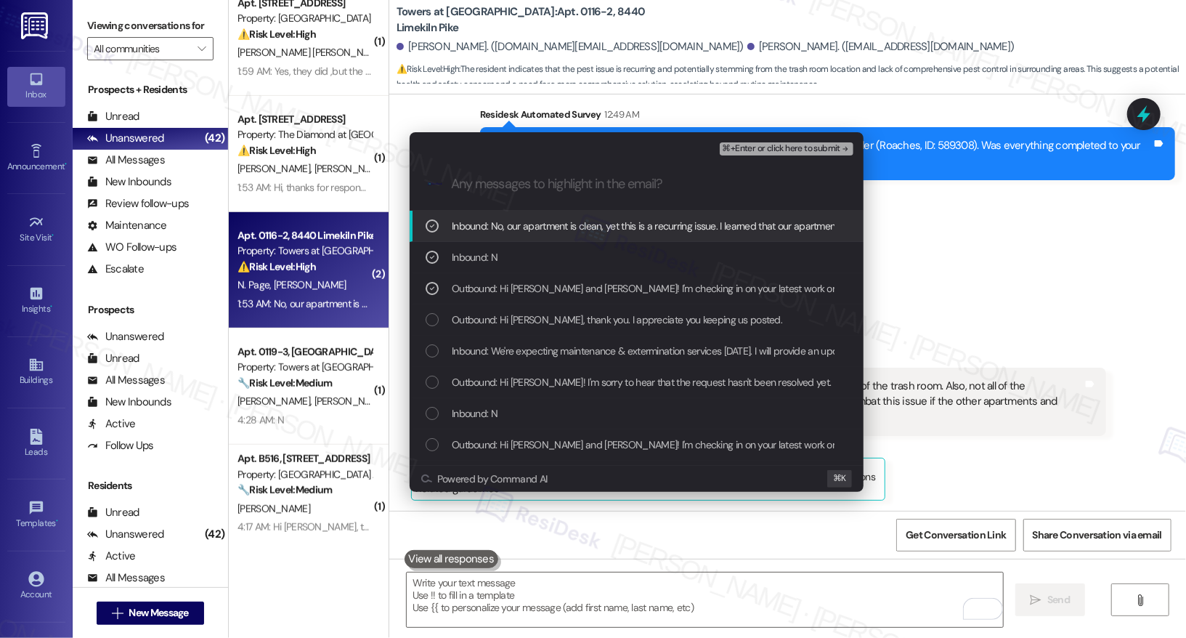
click at [765, 148] on span "⌘+Enter or click here to submit" at bounding box center [781, 149] width 118 height 10
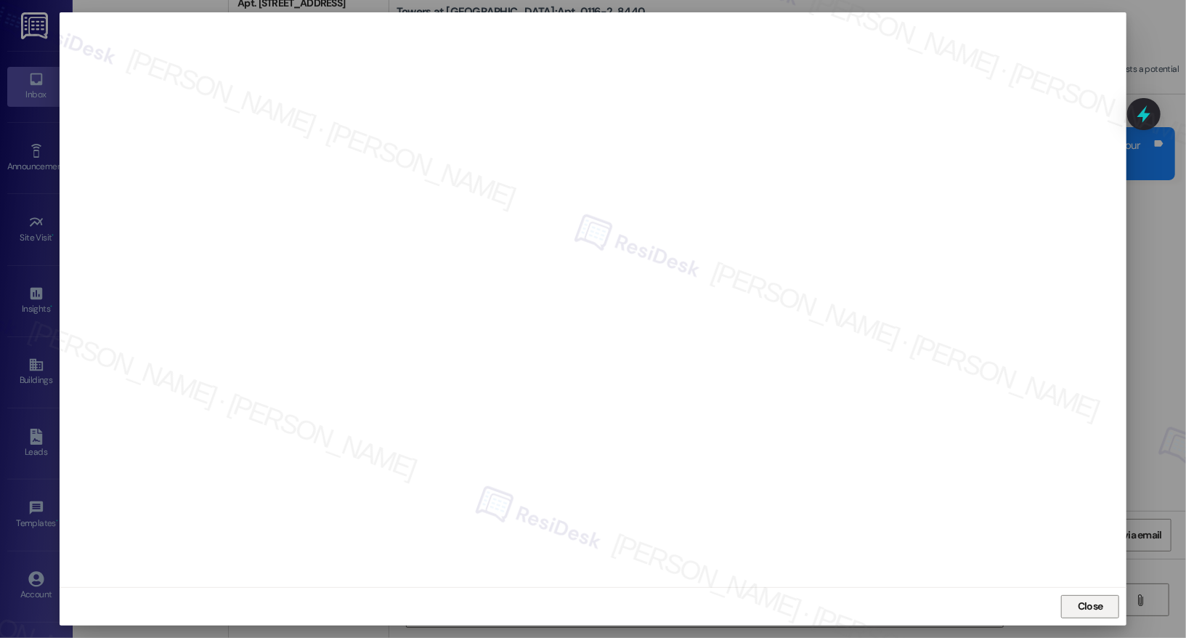
click at [1083, 600] on span "Close" at bounding box center [1090, 605] width 25 height 15
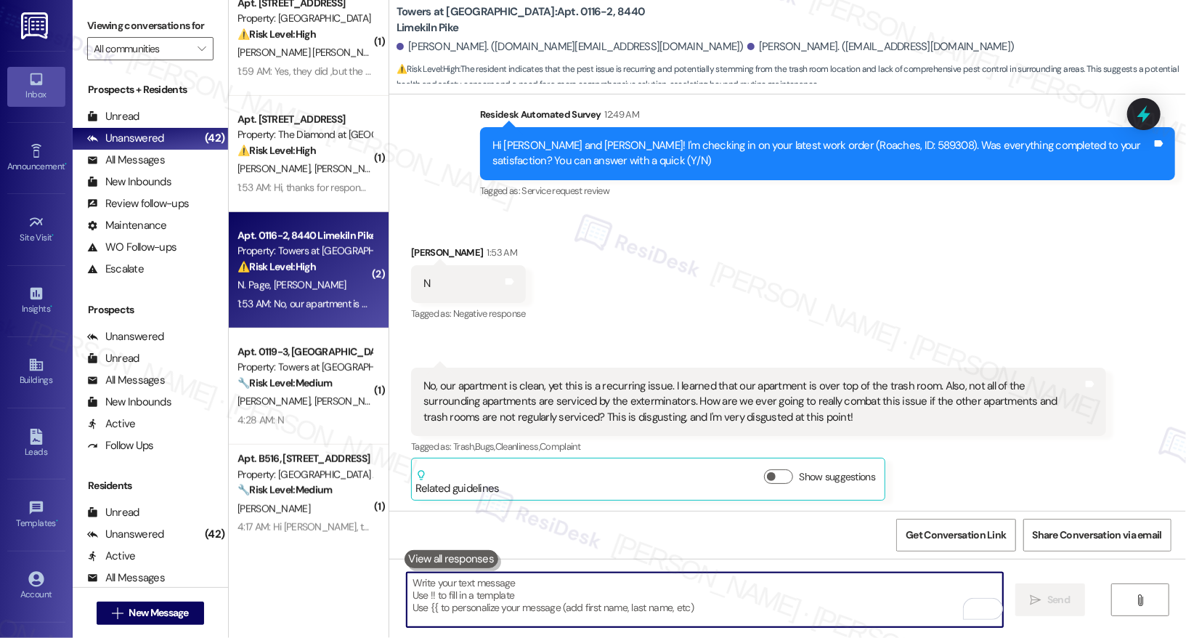
click at [634, 589] on textarea "To enrich screen reader interactions, please activate Accessibility in Grammarl…" at bounding box center [705, 599] width 596 height 54
click at [478, 593] on textarea "To enrich screen reader interactions, please activate Accessibility in Grammarl…" at bounding box center [705, 599] width 596 height 54
paste textarea "Hi Marla, I understand your frustration with the recurring roach issue. Your un…"
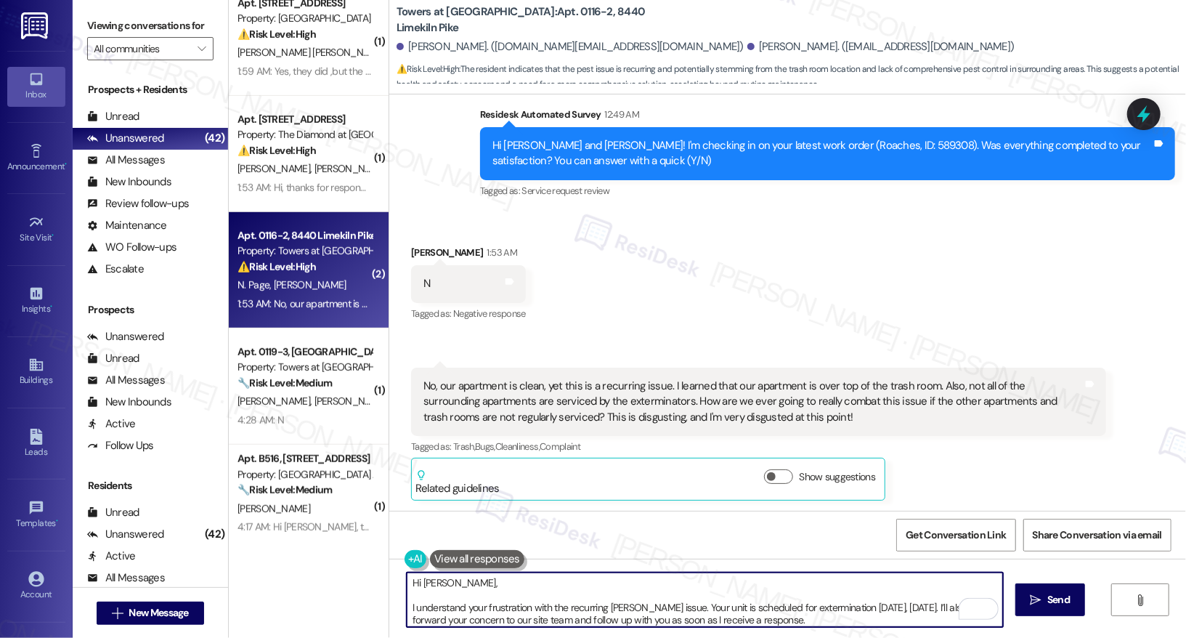
click at [407, 606] on textarea "Hi Marla, I understand your frustration with the recurring roach issue. Your un…" at bounding box center [705, 599] width 596 height 54
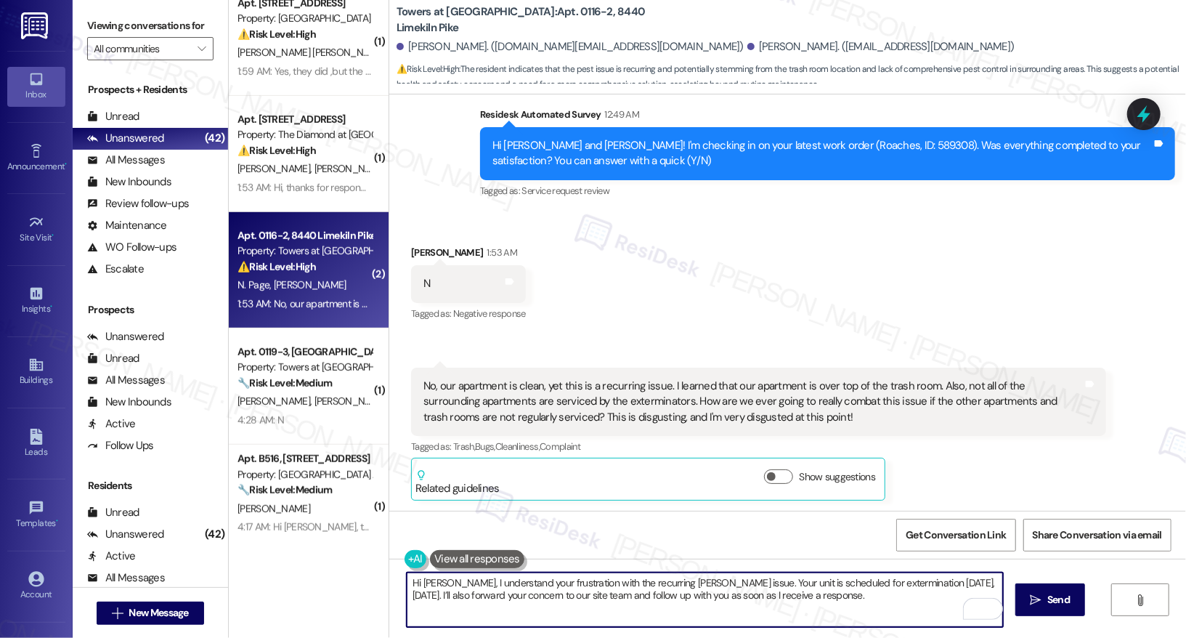
click at [815, 593] on textarea "Hi Marla, I understand your frustration with the recurring roach issue. Your un…" at bounding box center [705, 599] width 596 height 54
type textarea "Hi Marla, I understand your frustration with the recurring roach issue. Your un…"
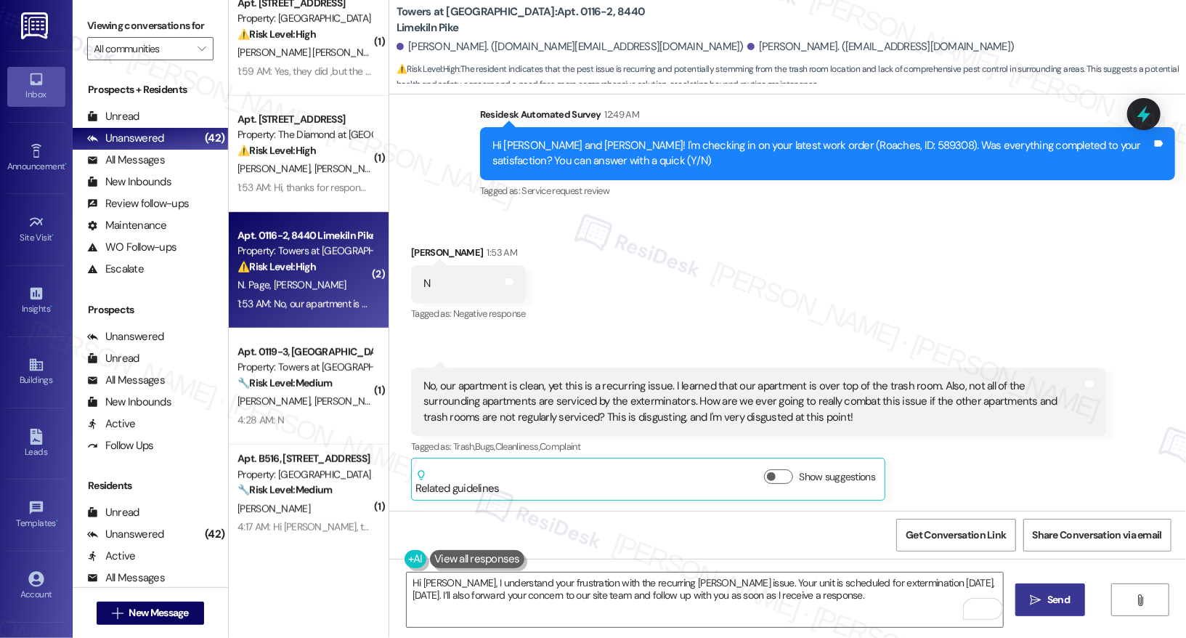
click at [1071, 603] on span "Send" at bounding box center [1058, 599] width 28 height 15
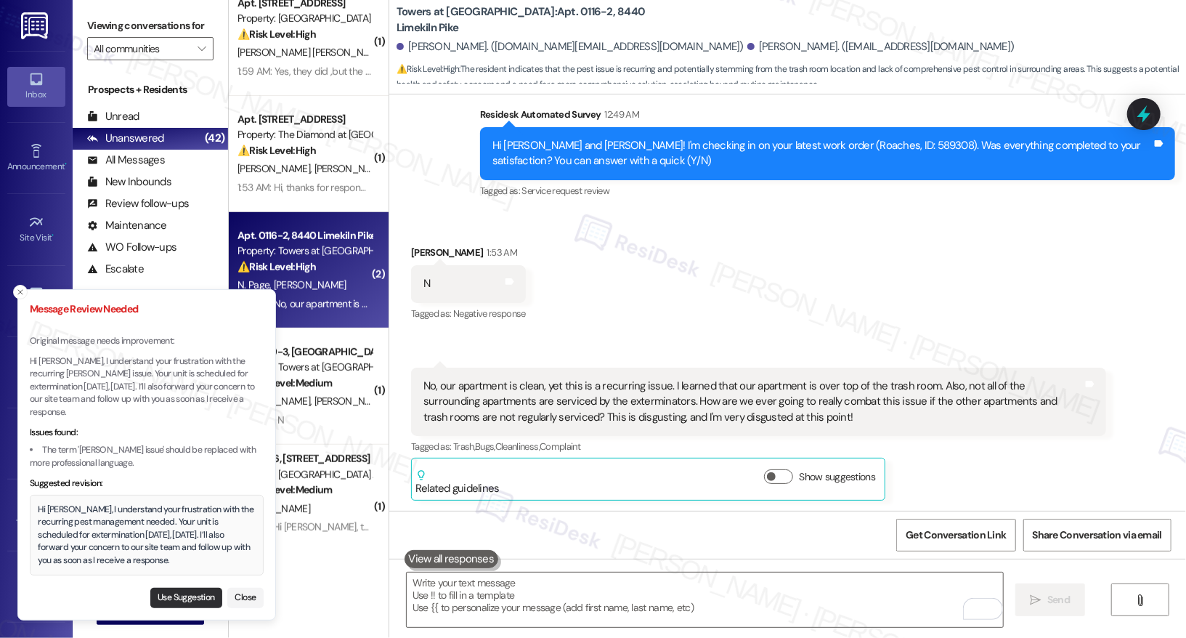
click at [196, 598] on button "Use Suggestion" at bounding box center [186, 597] width 72 height 20
type textarea "Hi Marla, I understand your frustration with the recurring pest management need…"
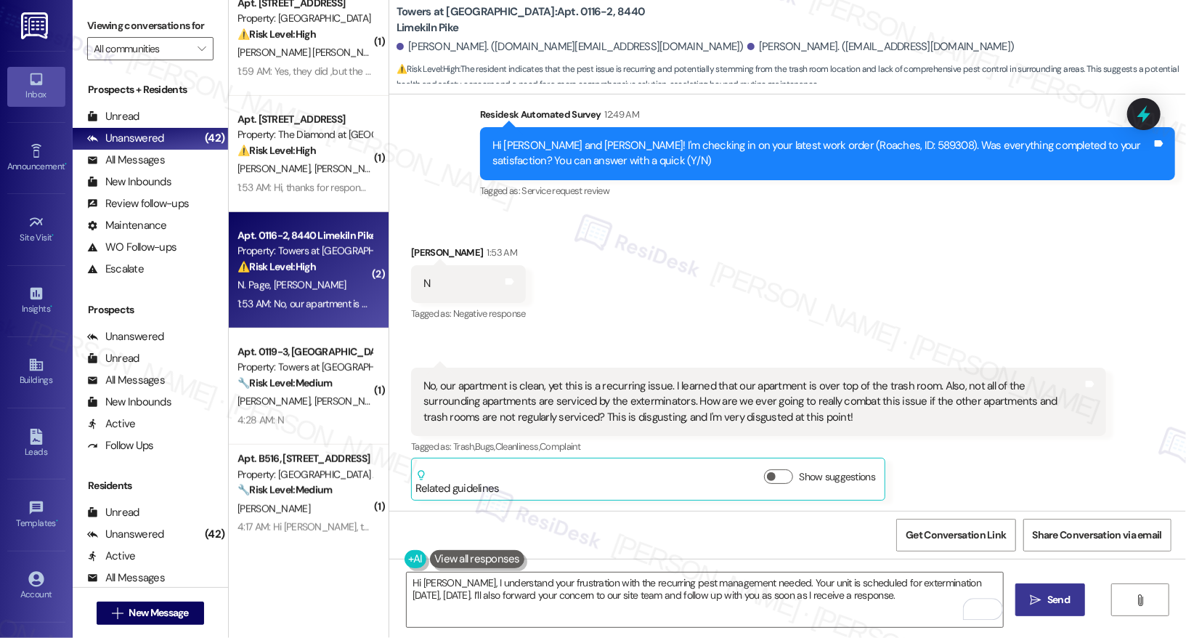
click at [1067, 605] on span "Send" at bounding box center [1058, 599] width 23 height 15
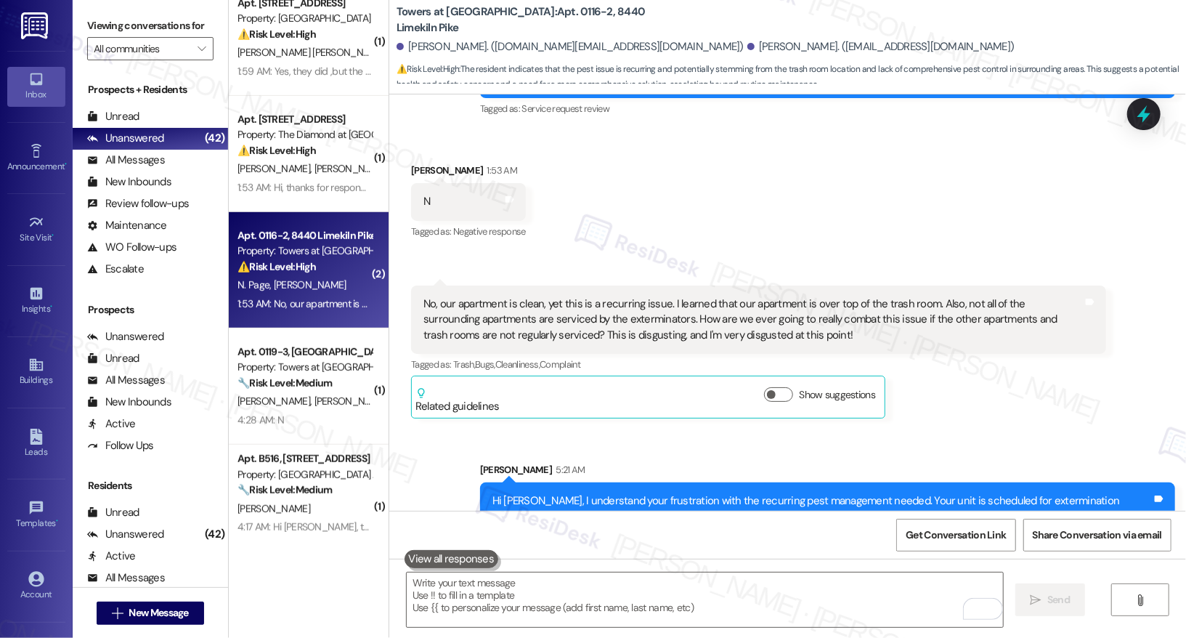
scroll to position [2021, 0]
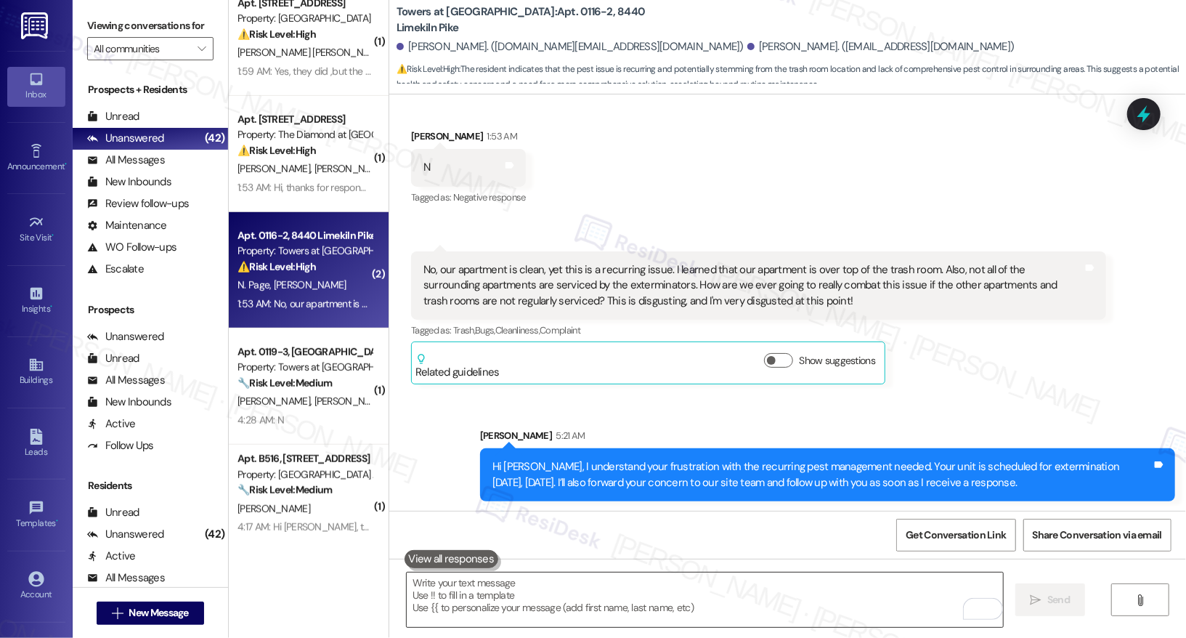
click at [700, 594] on textarea "To enrich screen reader interactions, please activate Accessibility in Grammarl…" at bounding box center [705, 599] width 596 height 54
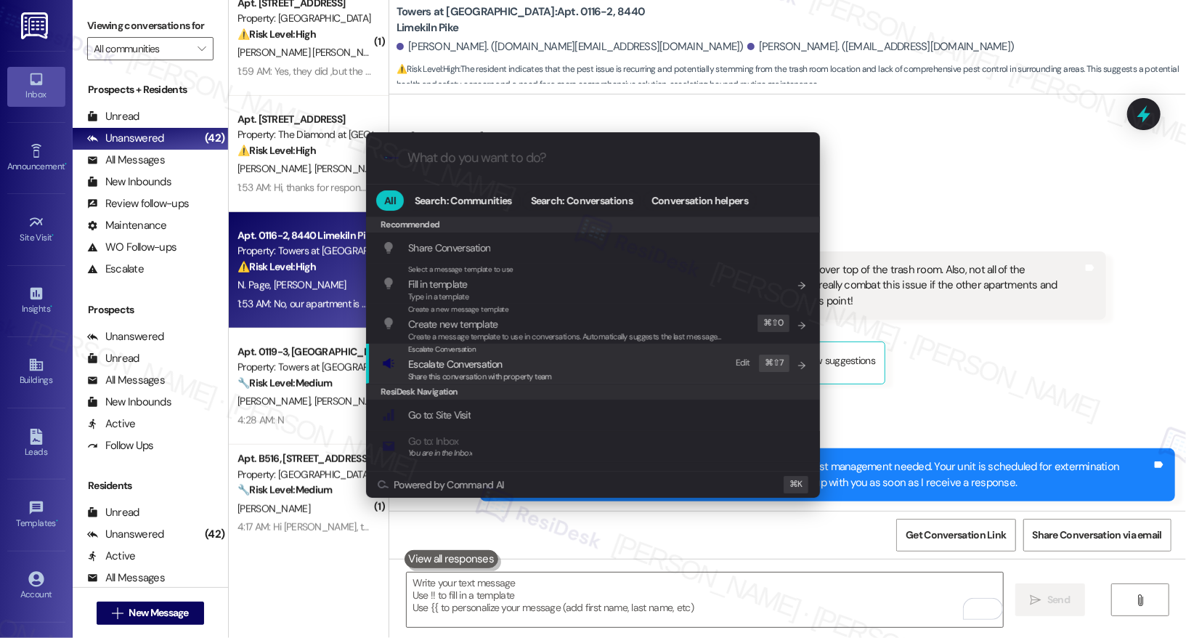
click at [548, 371] on span "Share this conversation with property team" at bounding box center [480, 376] width 144 height 10
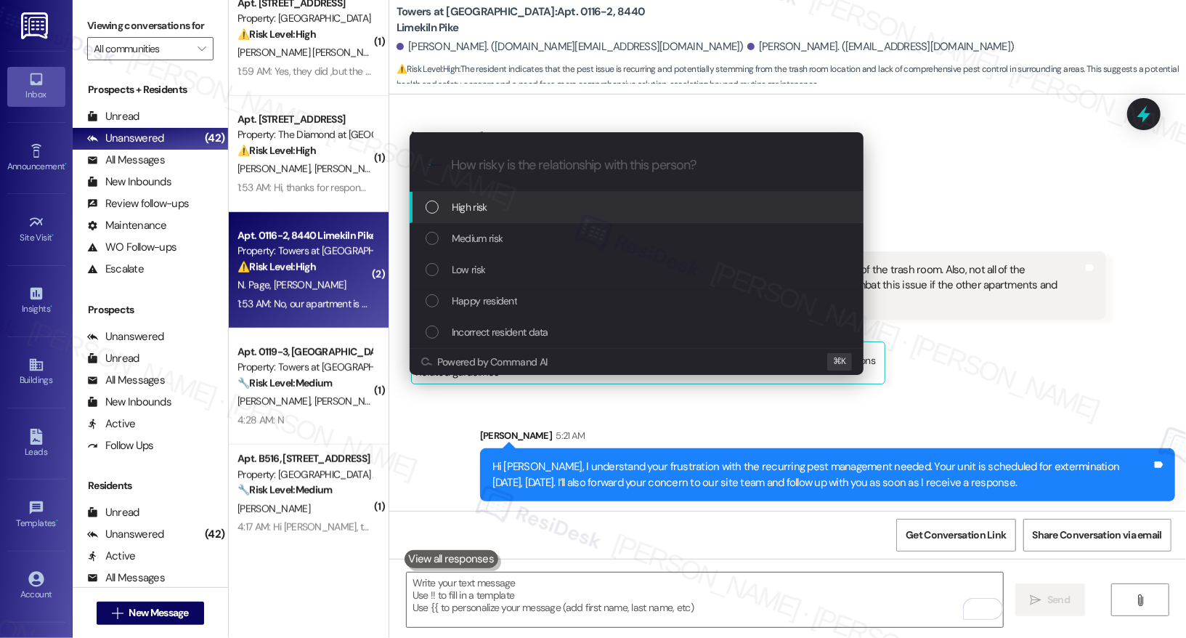
click at [554, 211] on div "High risk" at bounding box center [637, 207] width 425 height 16
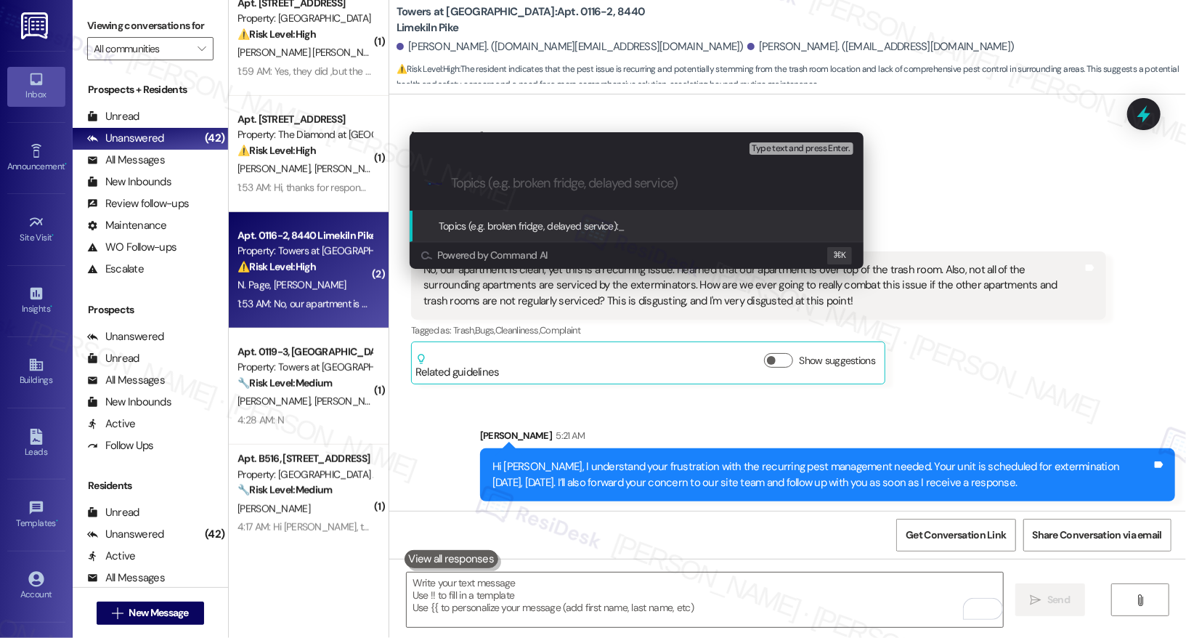
paste input "Urgent: Need Broader Extermination to Resolve Issue"
type input "Urgent: Need Broader Extermination to Resolve Issue"
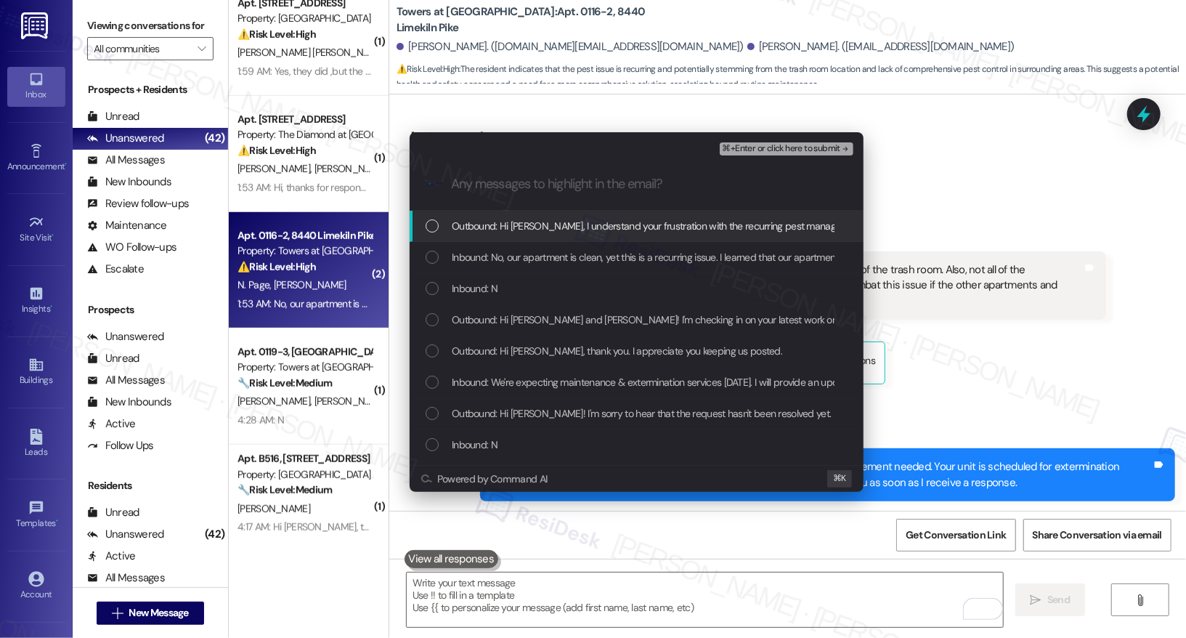
click at [566, 227] on span "Outbound: Hi Marla, I understand your frustration with the recurring pest manag…" at bounding box center [1002, 226] width 1101 height 16
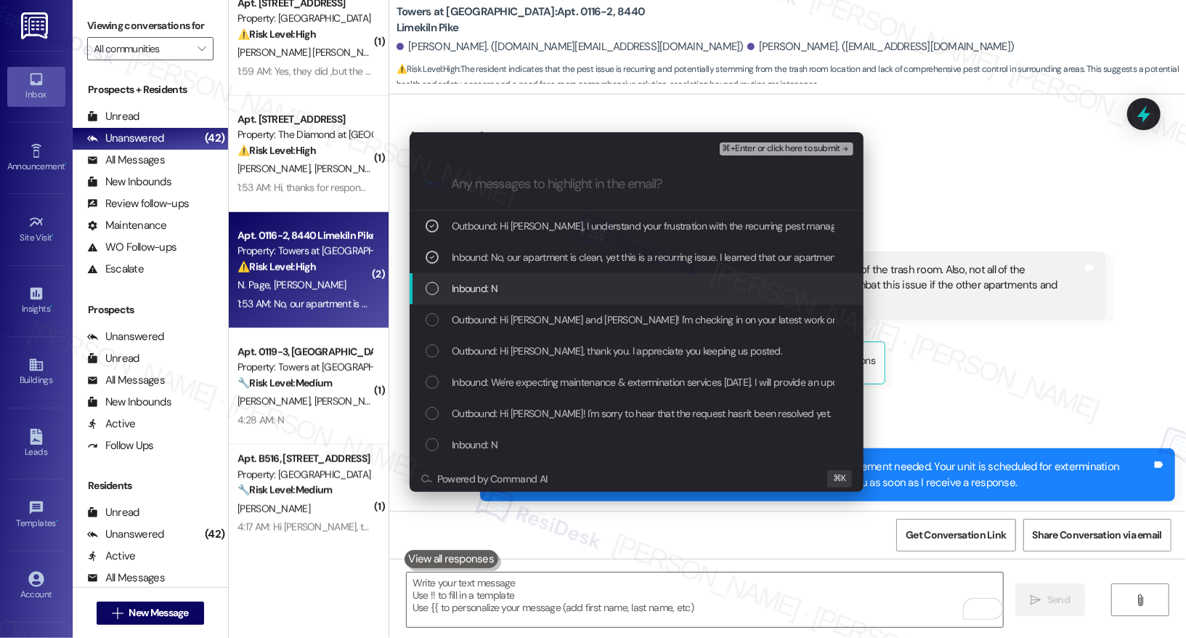
click at [553, 279] on div "Inbound: N" at bounding box center [637, 288] width 454 height 31
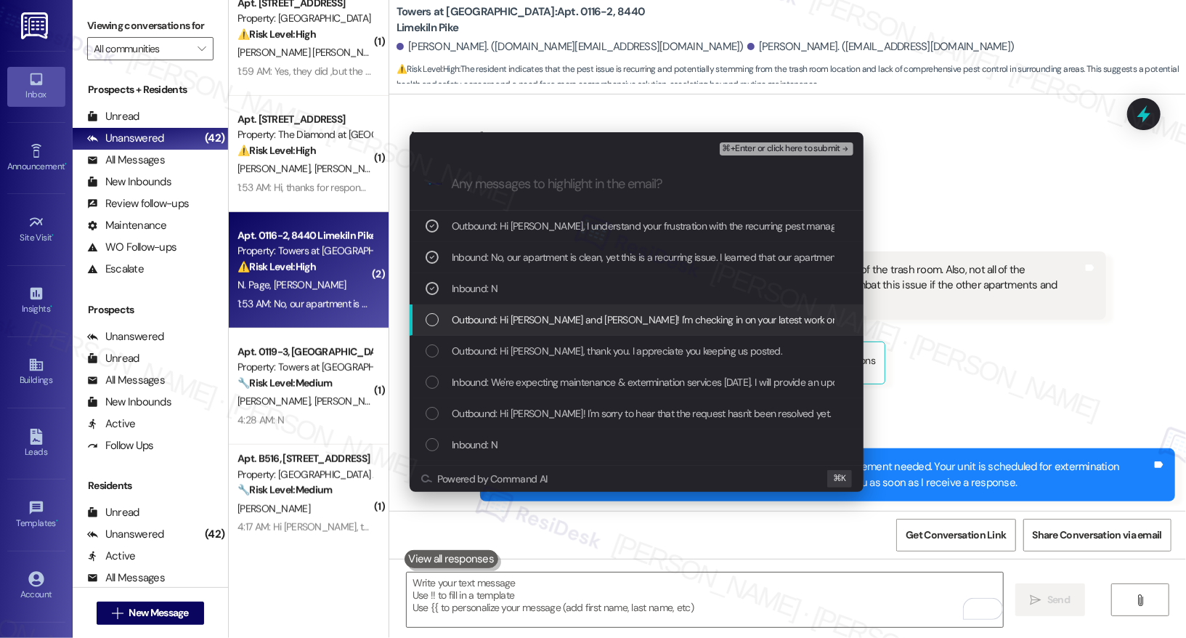
click at [515, 327] on span "Outbound: Hi Marla and Nathaniel! I'm checking in on your latest work order (Ro…" at bounding box center [875, 319] width 846 height 16
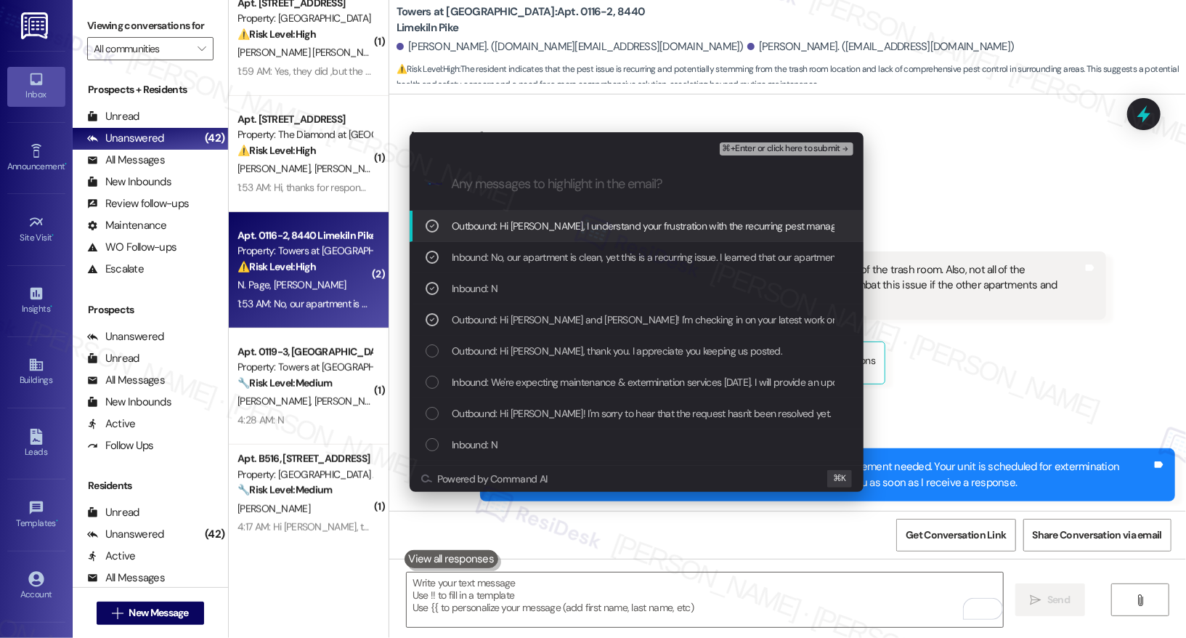
click at [786, 153] on span "⌘+Enter or click here to submit" at bounding box center [781, 149] width 118 height 10
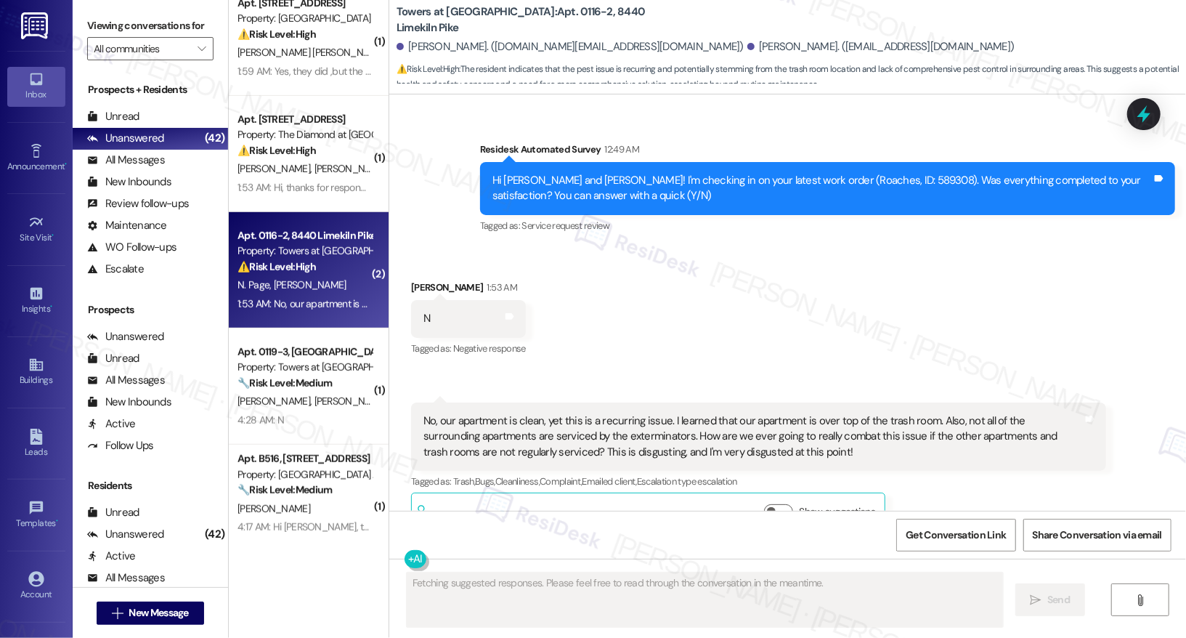
scroll to position [1904, 0]
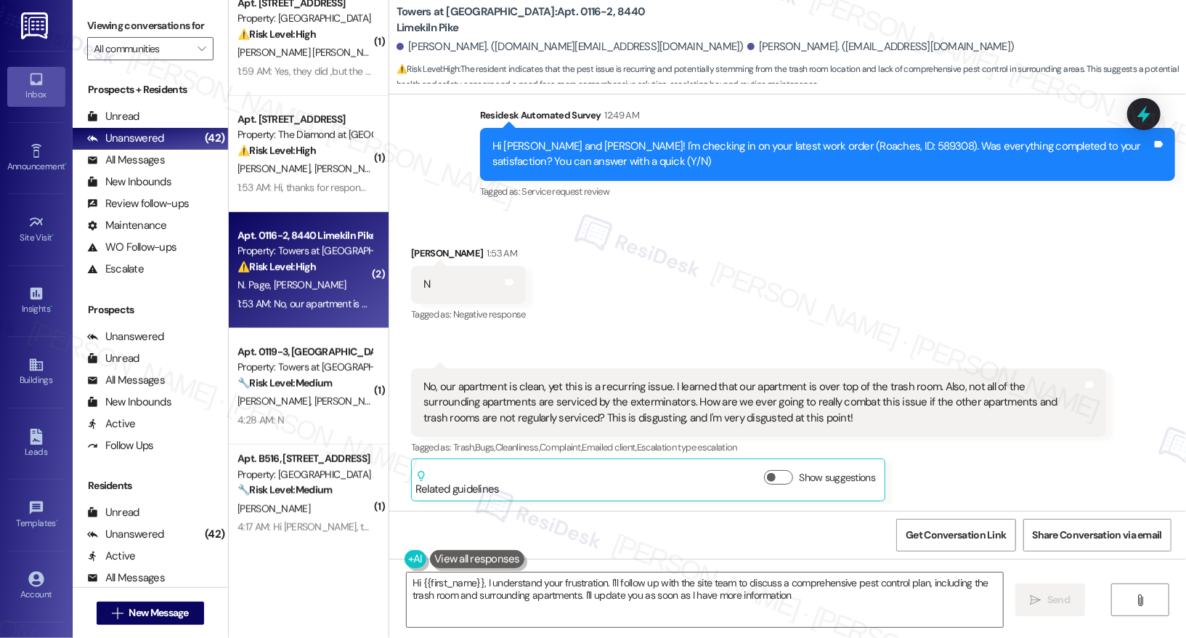
type textarea "Hi {{first_name}}, I understand your frustration. I'll follow up with the site …"
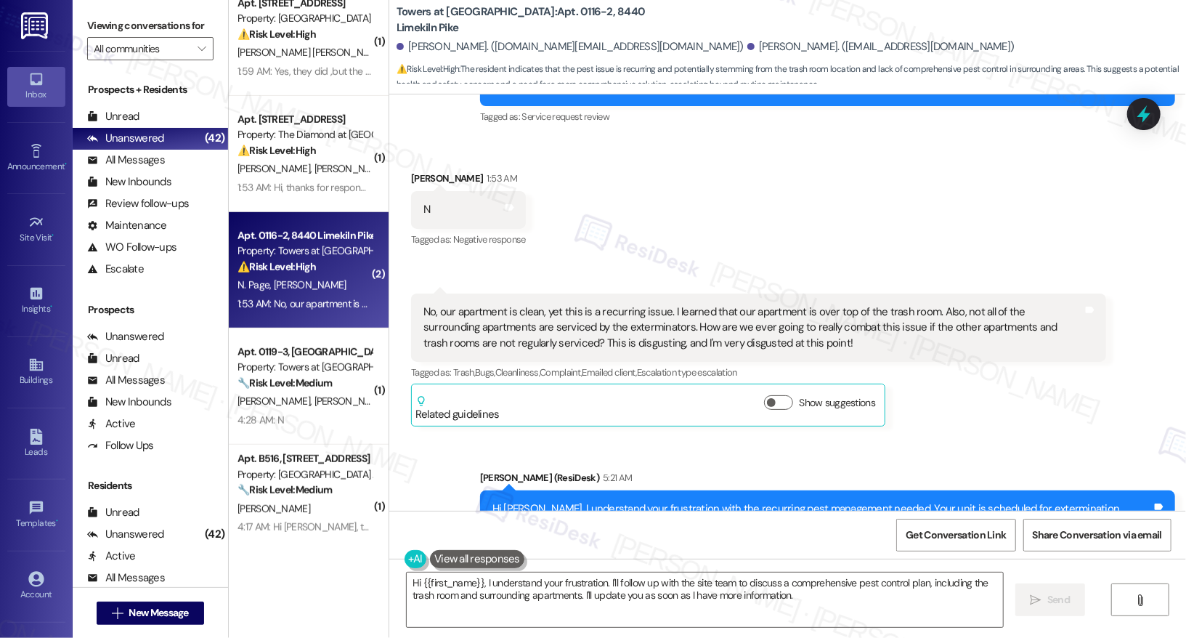
scroll to position [2042, 0]
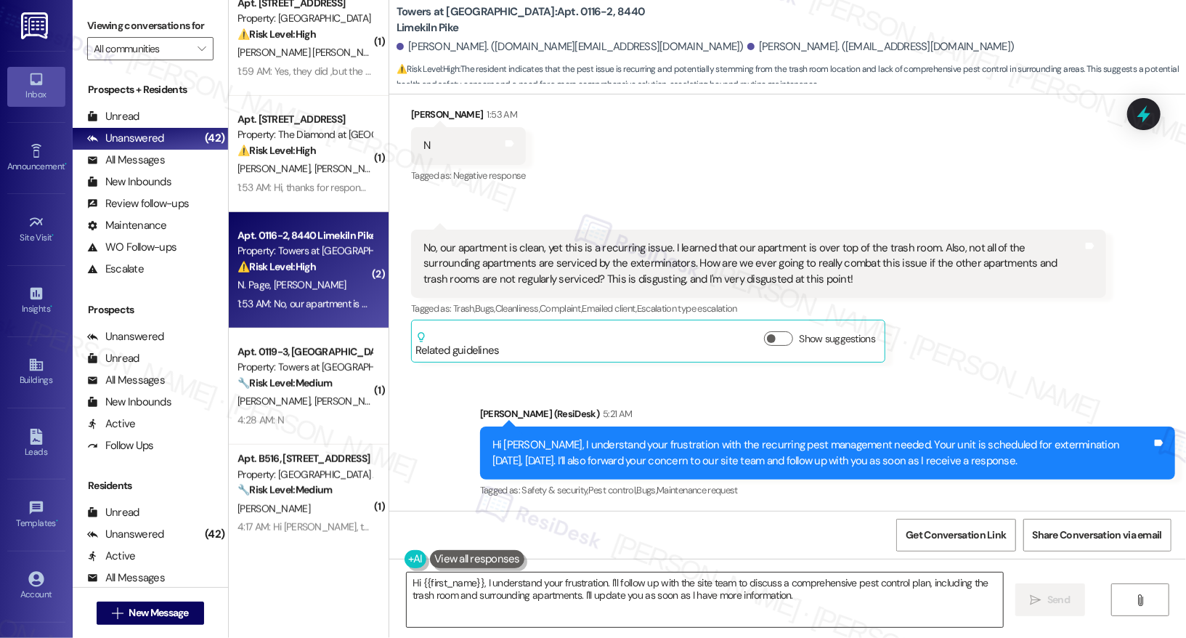
click at [632, 598] on textarea "Hi {{first_name}}, I understand your frustration. I'll follow up with the site …" at bounding box center [705, 599] width 596 height 54
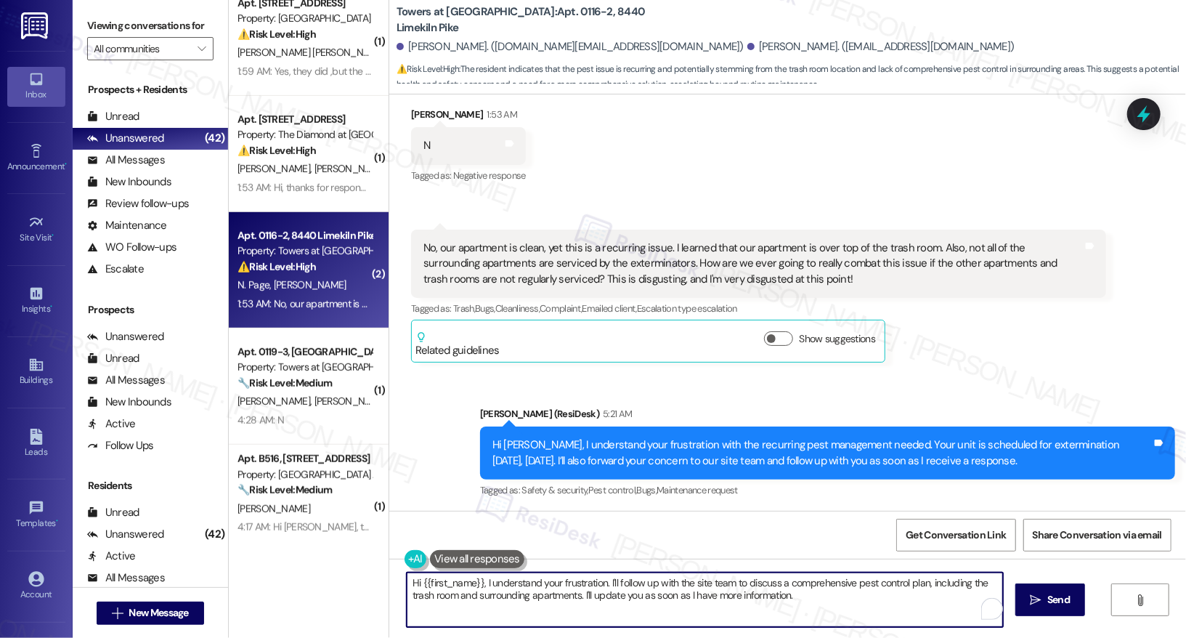
click at [632, 598] on textarea "Hi {{first_name}}, I understand your frustration. I'll follow up with the site …" at bounding box center [705, 599] width 596 height 54
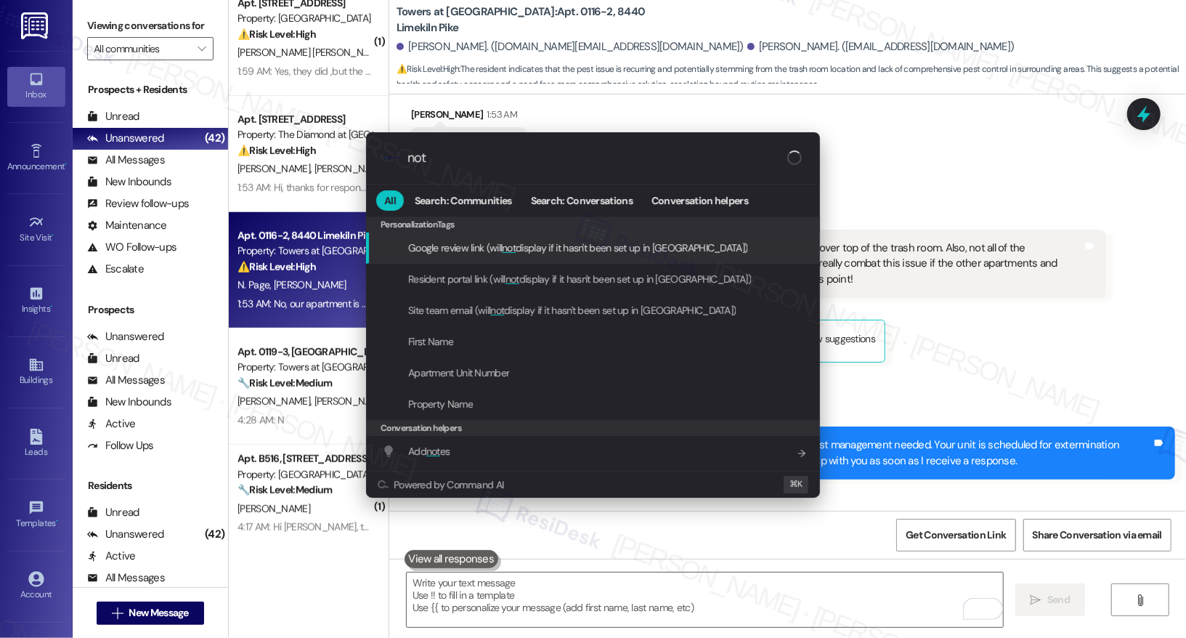
type input "note"
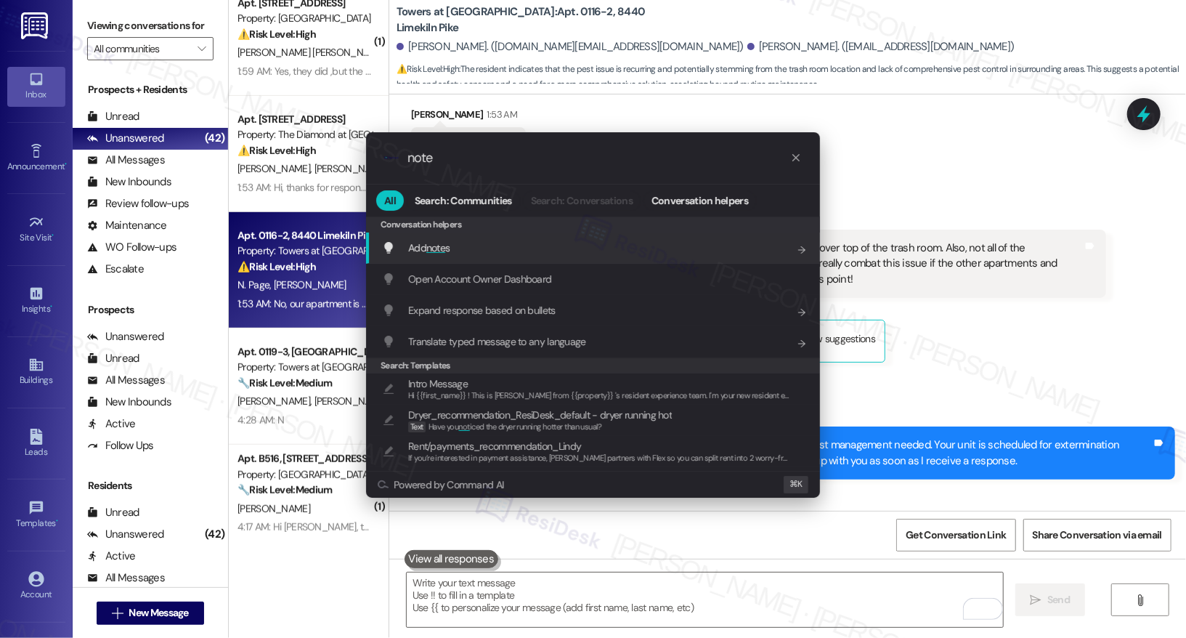
click at [663, 245] on div "Add note s Add shortcut" at bounding box center [594, 248] width 425 height 16
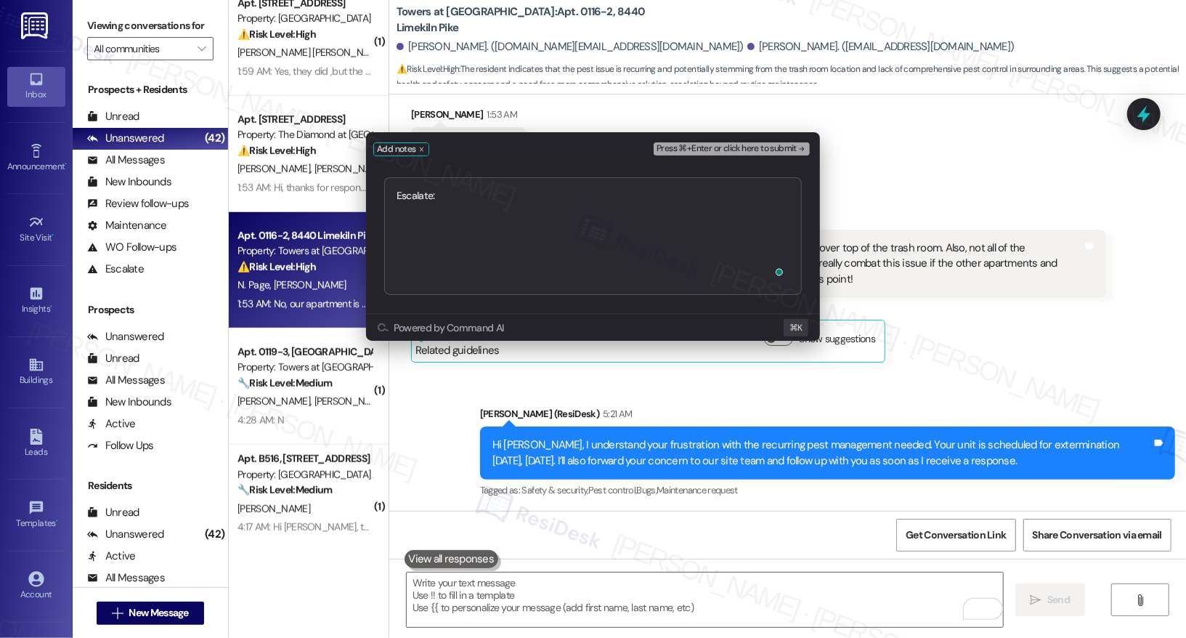
type textarea "Escalate: Urgent: Need Broader Extermination to Resolve Issue"
click at [749, 148] on span "Press ⌘+Enter or click here to submit" at bounding box center [726, 149] width 140 height 10
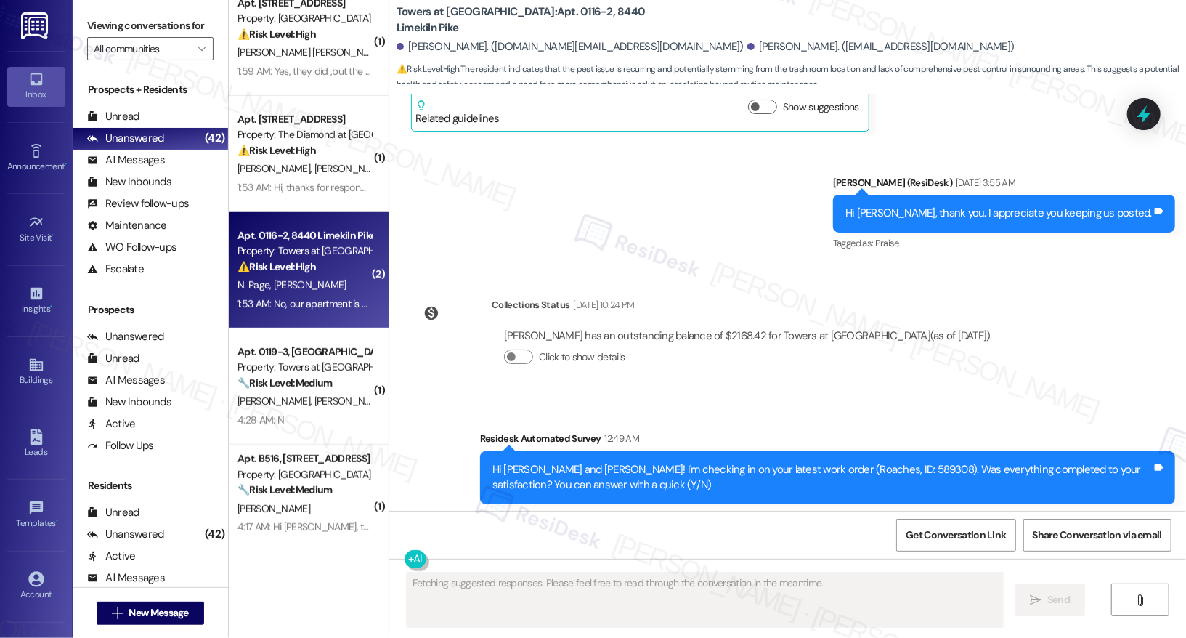
scroll to position [1904, 0]
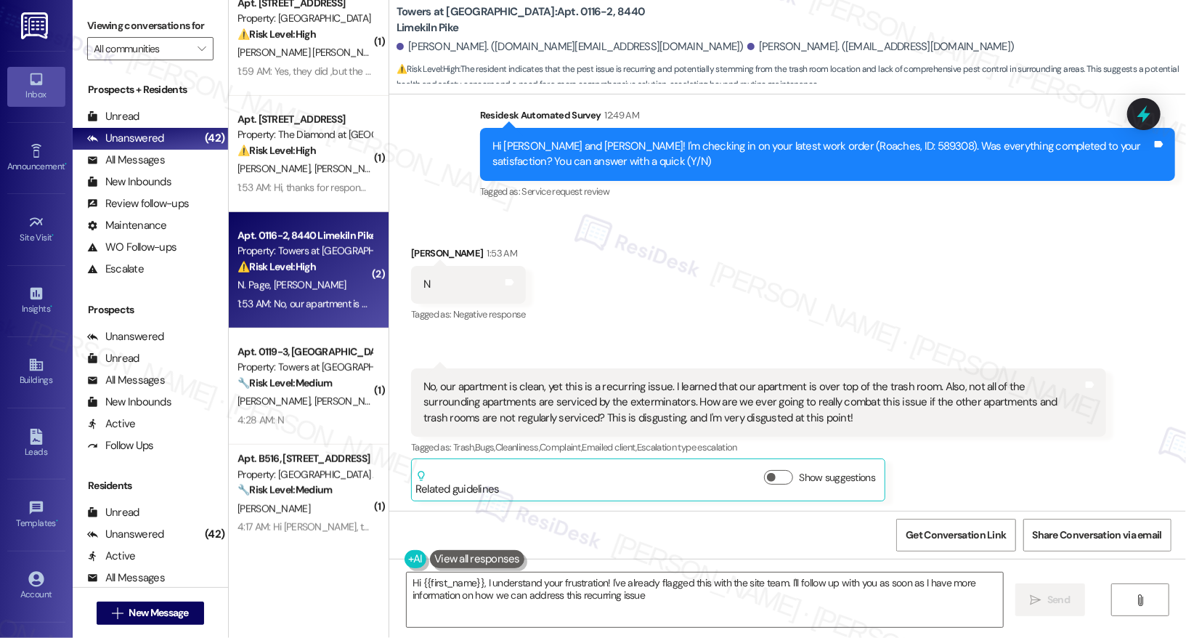
type textarea "Hi {{first_name}}, I understand your frustration! I've already flagged this wit…"
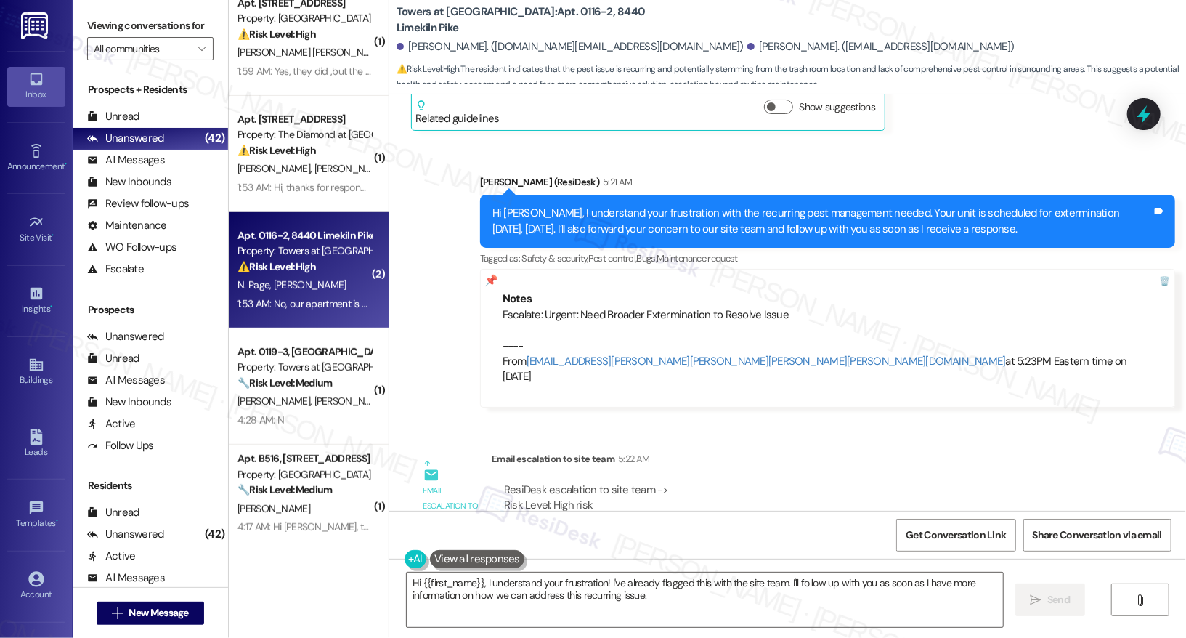
scroll to position [2344, 0]
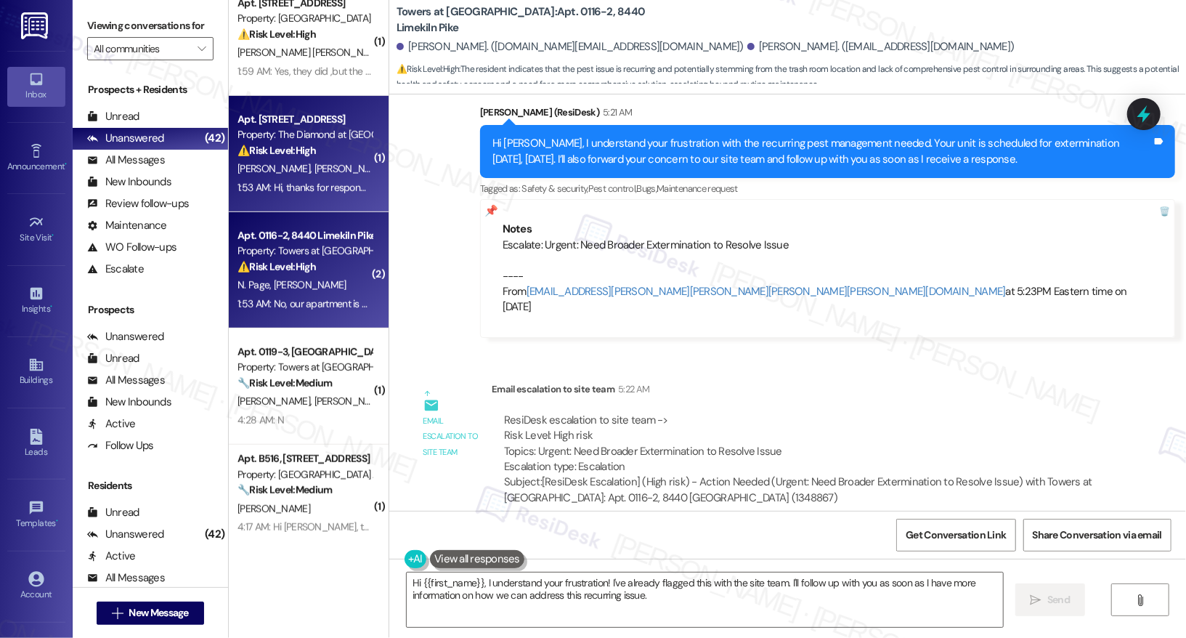
click at [332, 163] on div "F. Sanchez G. Perez Ruiz" at bounding box center [304, 169] width 137 height 18
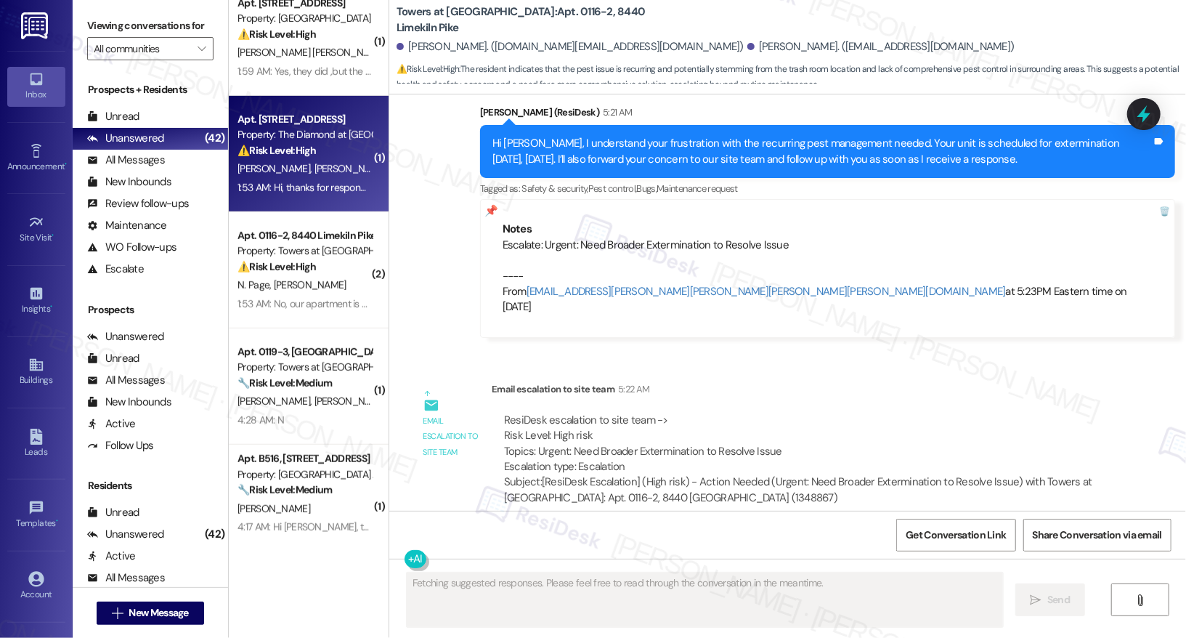
scroll to position [1268, 0]
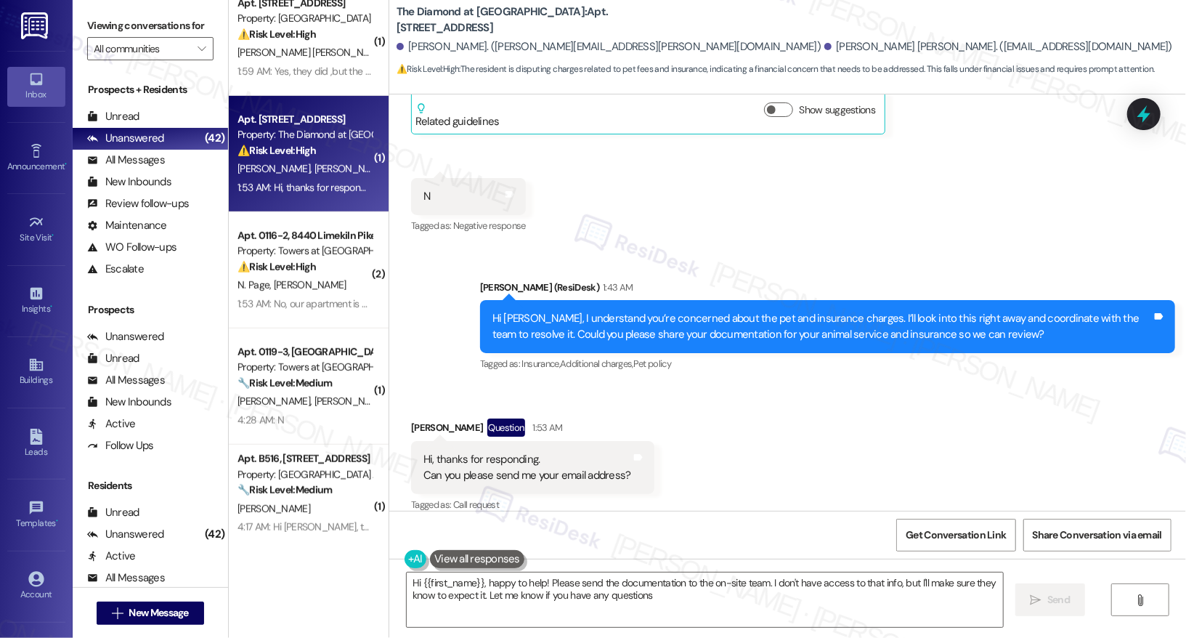
type textarea "Hi {{first_name}}, happy to help! Please send the documentation to the on-site …"
drag, startPoint x: 431, startPoint y: 444, endPoint x: 510, endPoint y: 446, distance: 79.2
click at [510, 452] on div "Hi, thanks for responding. Can you please send me your email address?" at bounding box center [527, 467] width 208 height 31
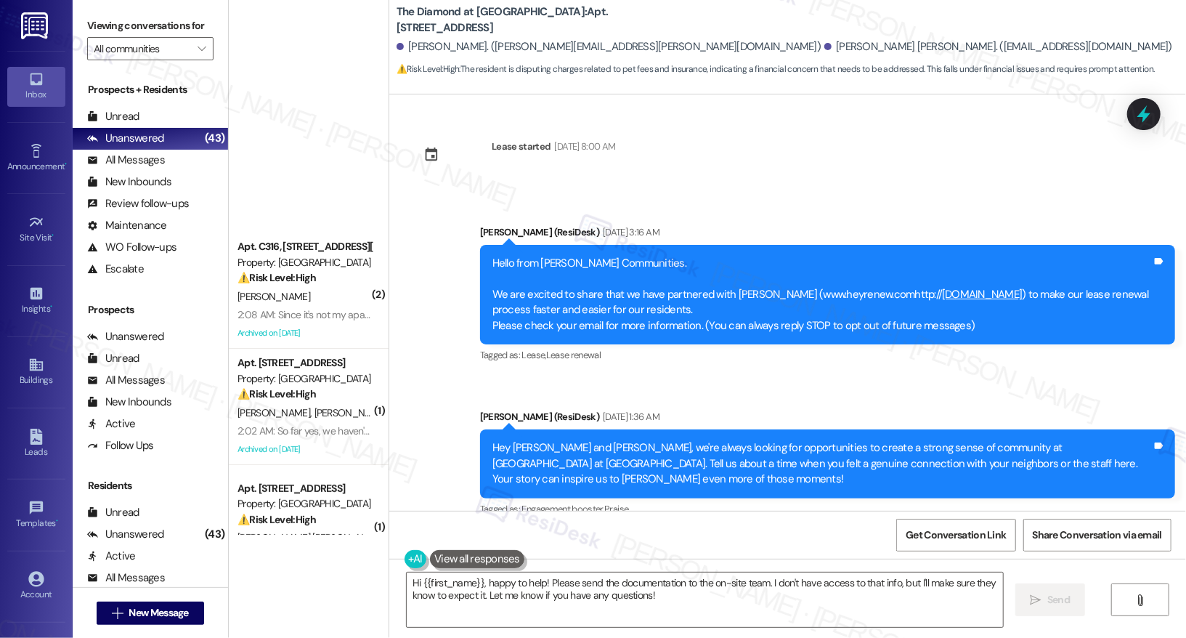
scroll to position [1268, 0]
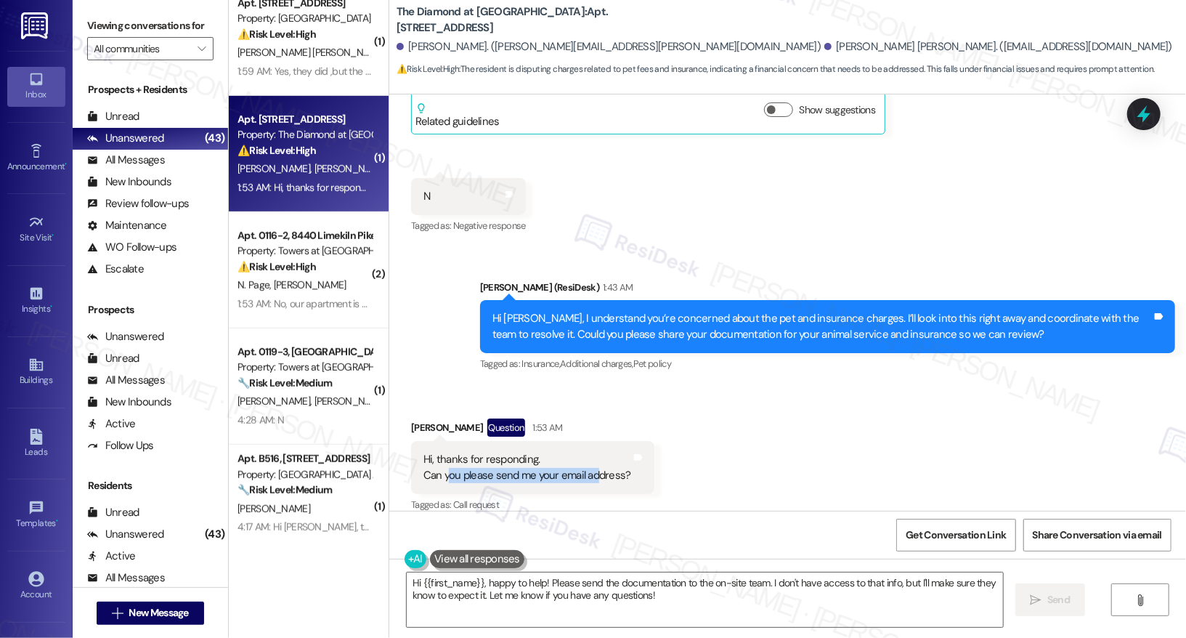
drag, startPoint x: 438, startPoint y: 460, endPoint x: 589, endPoint y: 459, distance: 151.0
click at [589, 459] on div "Hi, thanks for responding. Can you please send me your email address?" at bounding box center [527, 467] width 208 height 31
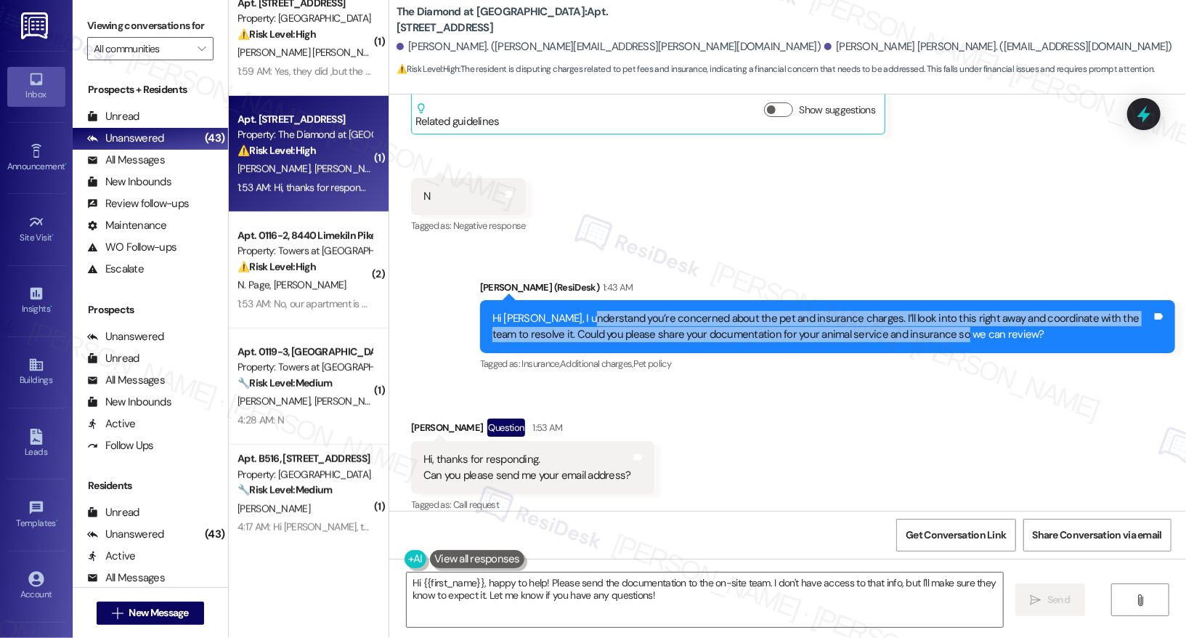
drag, startPoint x: 577, startPoint y: 306, endPoint x: 926, endPoint y: 310, distance: 348.5
click at [925, 311] on div "Hi [PERSON_NAME], I understand you’re concerned about the pet and insurance cha…" at bounding box center [821, 326] width 659 height 31
click at [648, 600] on textarea "Hi {{first_name}}, happy to help! Please send the documentation to the on-site …" at bounding box center [705, 599] width 596 height 54
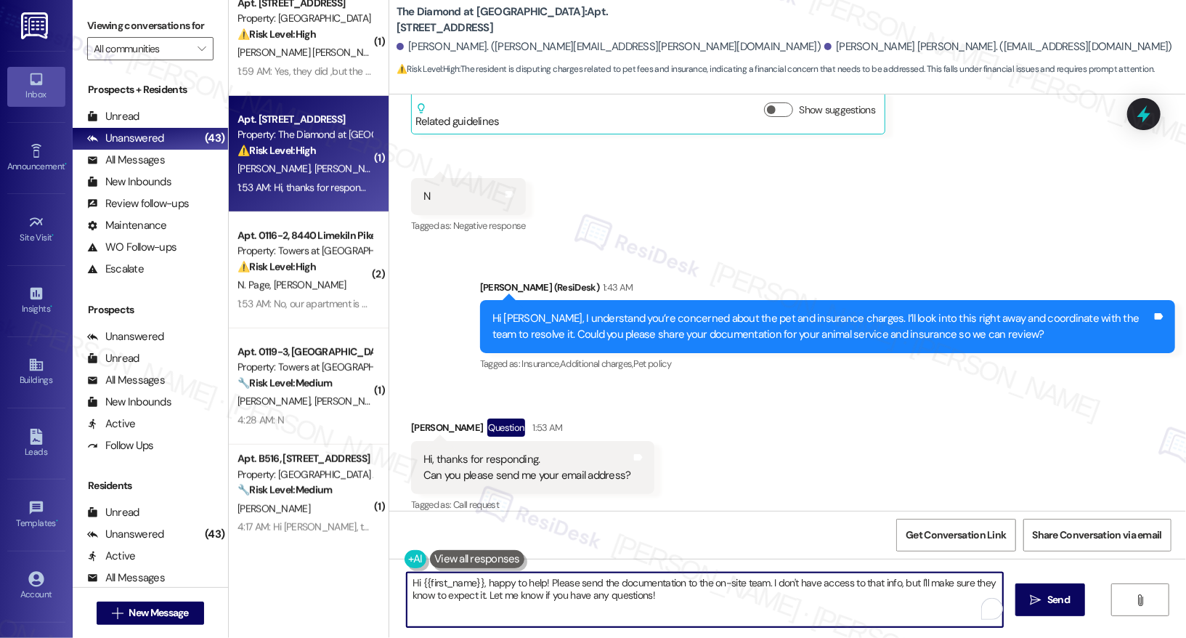
click at [648, 600] on textarea "Hi {{first_name}}, happy to help! Please send the documentation to the on-site …" at bounding box center [705, 599] width 596 height 54
type textarea "Let me get the email address where to send it. I'll get back to you shortly"
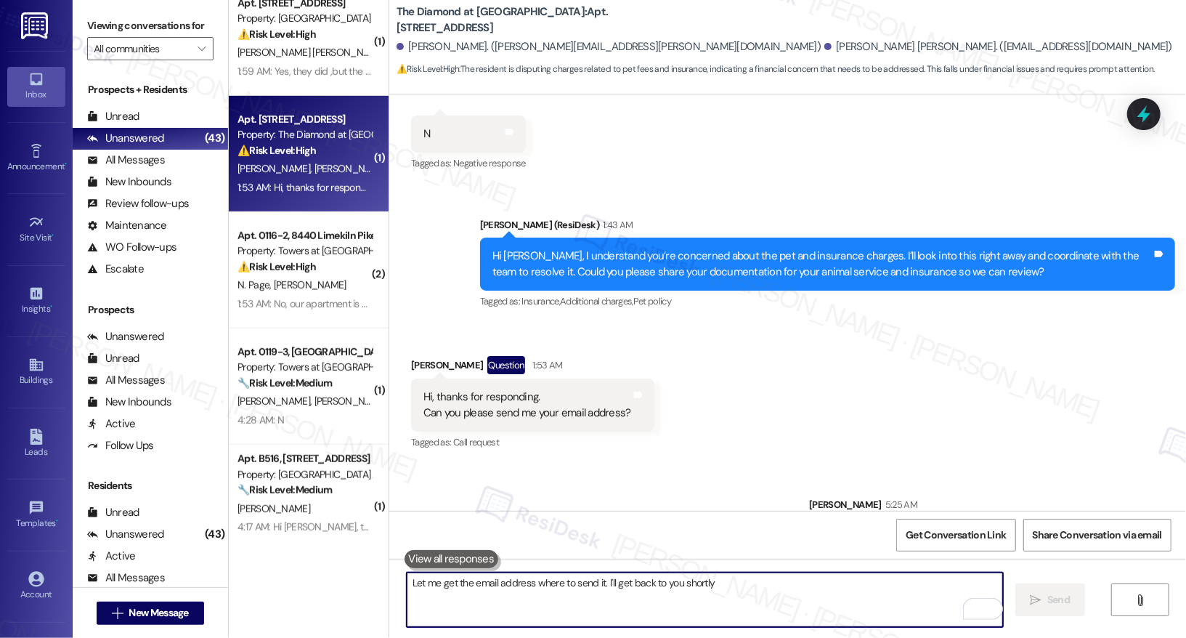
scroll to position [1369, 0]
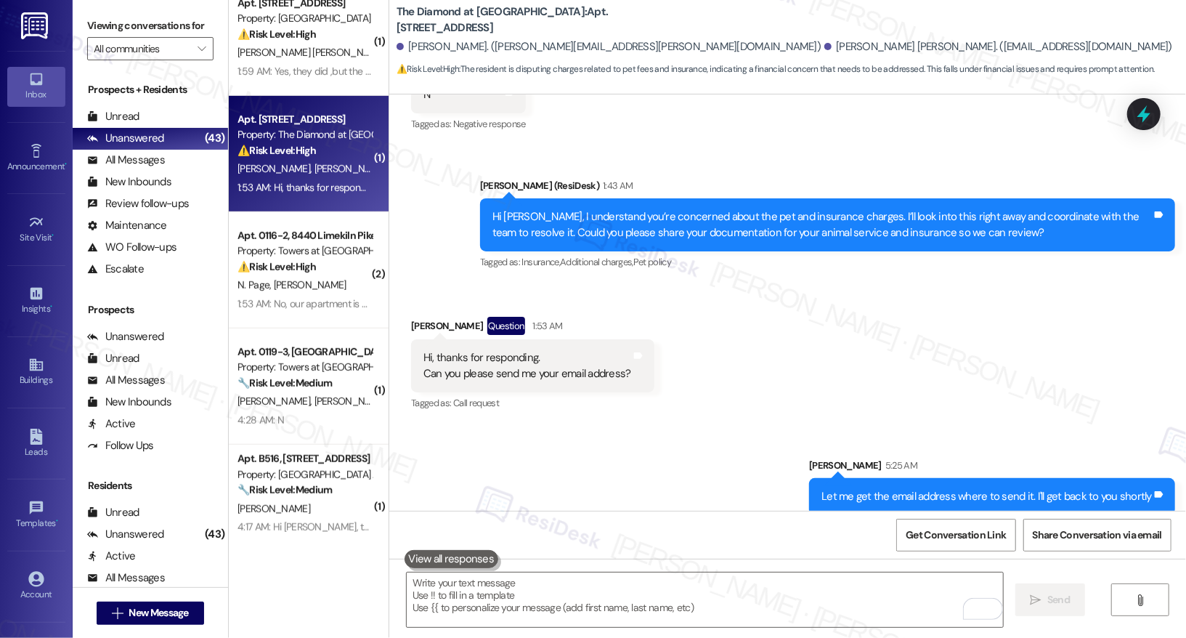
click at [765, 425] on div "Sent via SMS [PERSON_NAME] 5:25 AM Let me get the email address where to send i…" at bounding box center [787, 475] width 797 height 101
drag, startPoint x: 656, startPoint y: 221, endPoint x: 1001, endPoint y: 219, distance: 344.2
click at [1001, 219] on div "Hi [PERSON_NAME], I understand you’re concerned about the pet and insurance cha…" at bounding box center [821, 224] width 659 height 31
copy div "documentation for your animal service and insurance so we can review?"
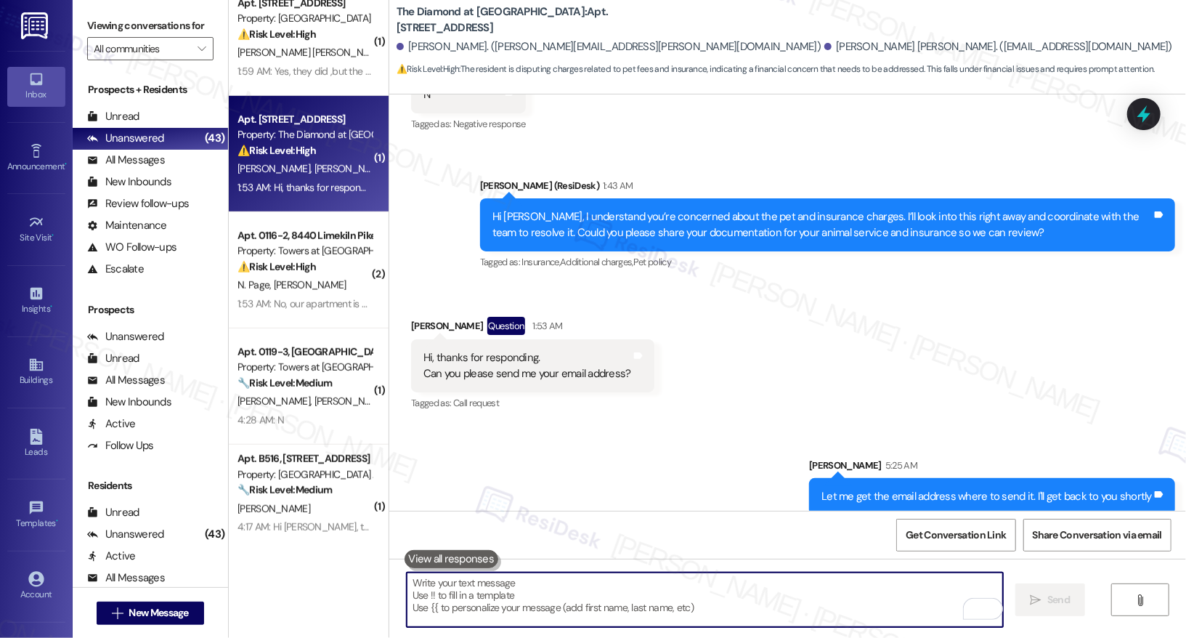
click at [617, 595] on textarea "To enrich screen reader interactions, please activate Accessibility in Grammarl…" at bounding box center [705, 599] width 596 height 54
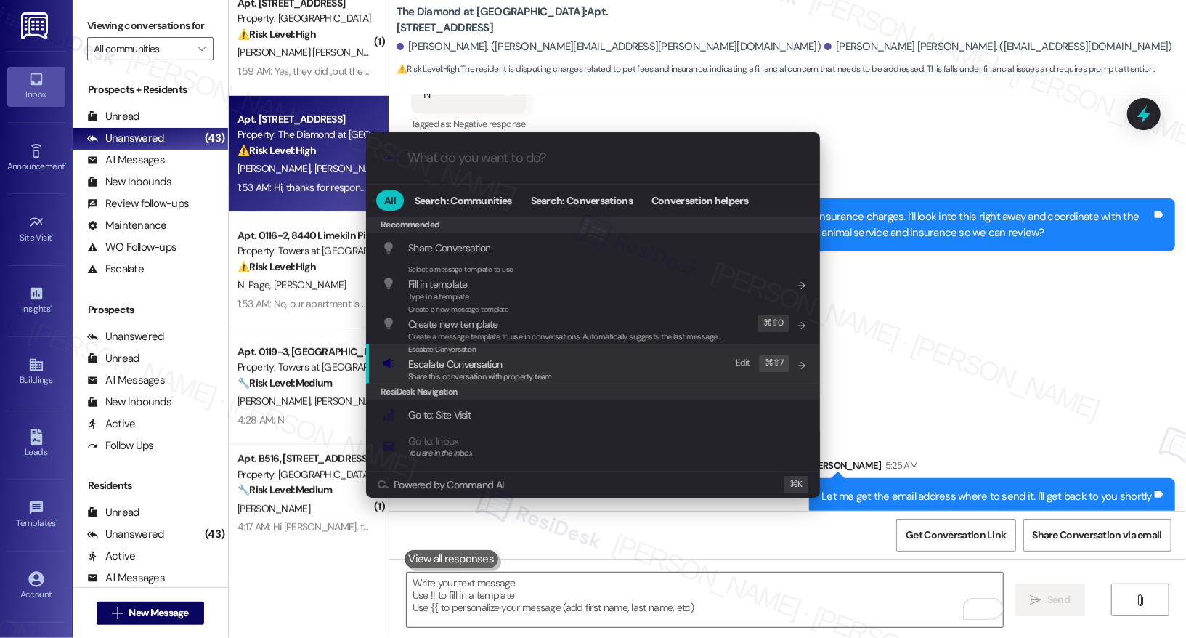
click at [489, 362] on span "Escalate Conversation" at bounding box center [455, 363] width 94 height 13
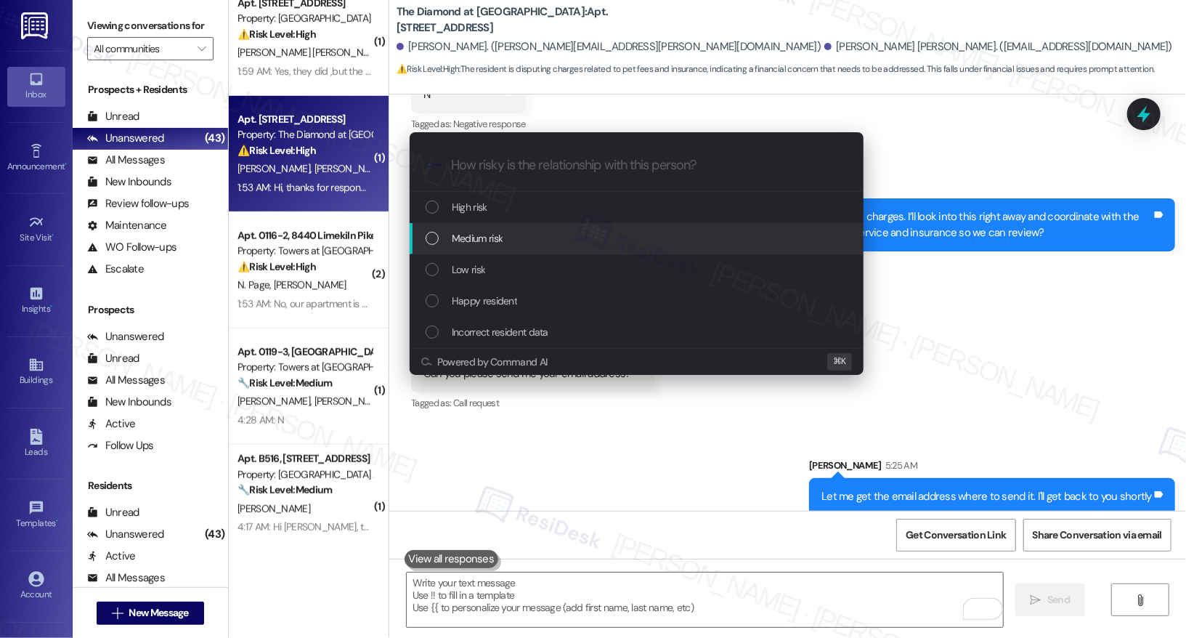
click at [527, 241] on div "Medium risk" at bounding box center [637, 238] width 425 height 16
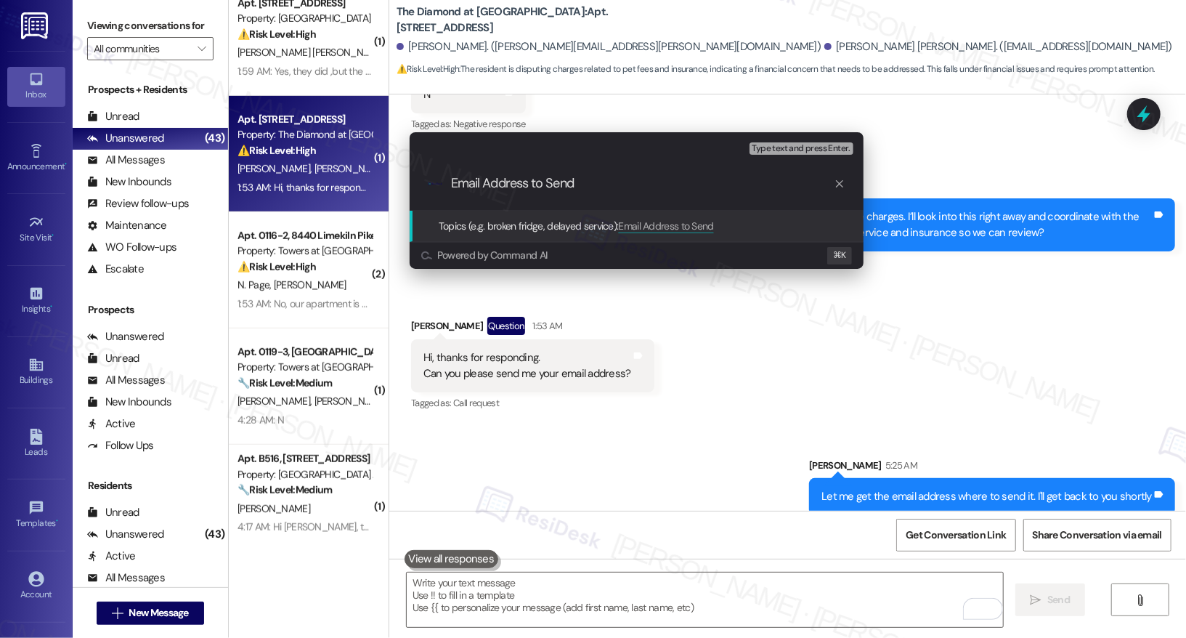
paste input "documentation for your animal service and insurance so we can review?"
type input "Email Address to Send Animal Service Document & Insurance"
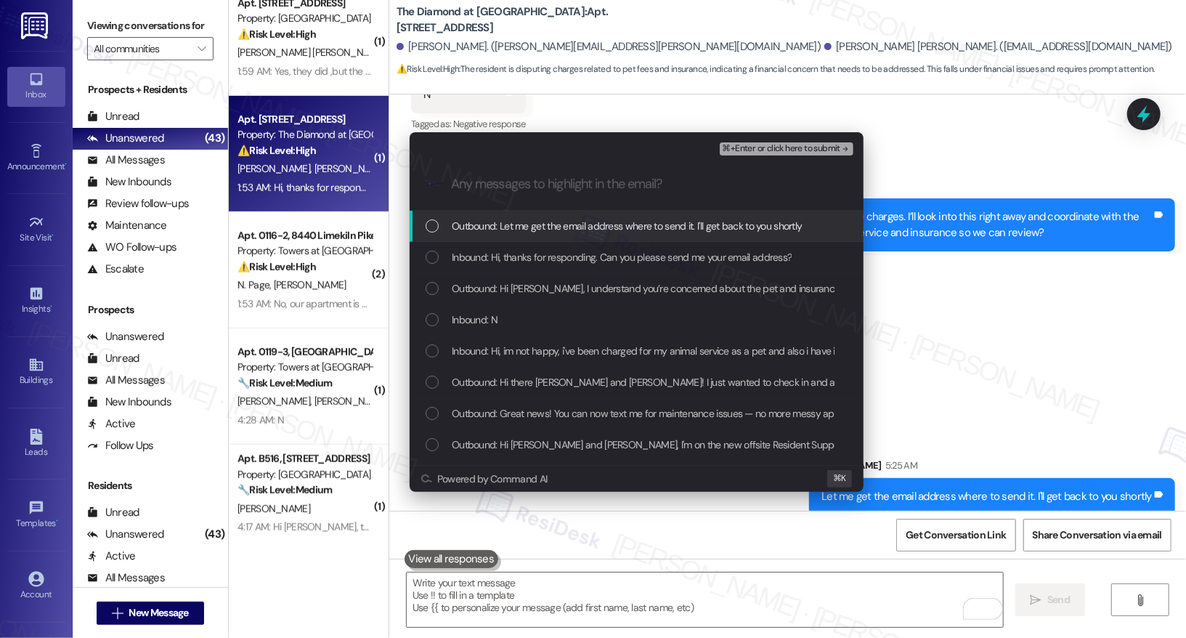
click at [528, 237] on div "Outbound: Let me get the email address where to send it. I'll get back to you s…" at bounding box center [637, 226] width 454 height 31
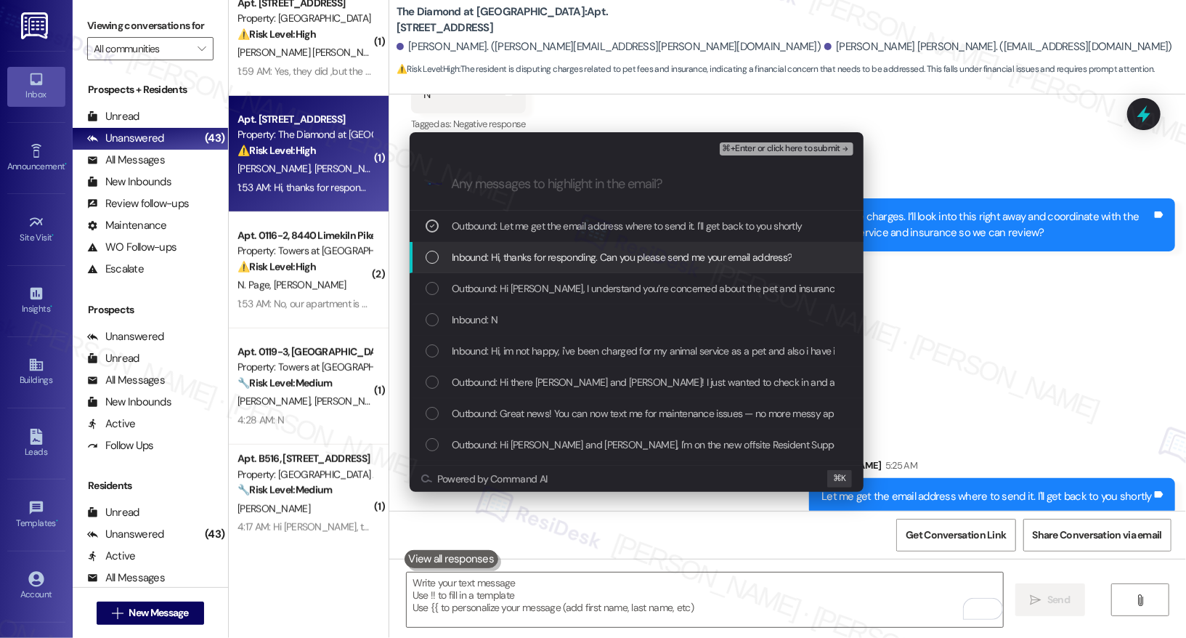
click at [530, 261] on span "Inbound: Hi, thanks for responding. Can you please send me your email address?" at bounding box center [622, 257] width 340 height 16
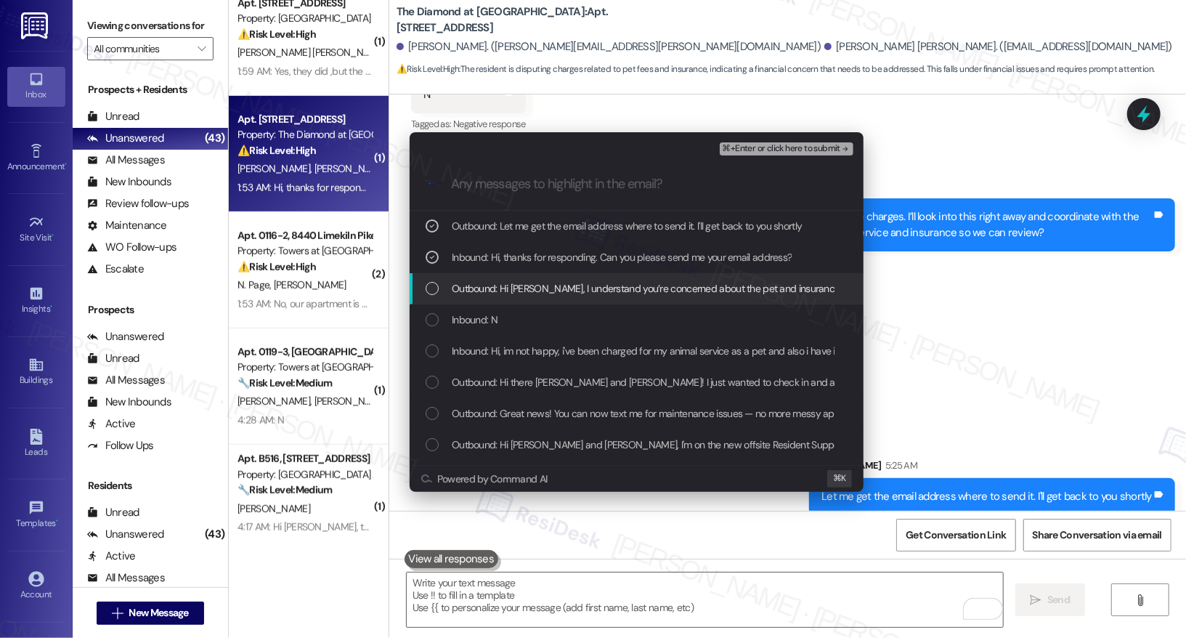
click at [530, 287] on span "Outbound: Hi [PERSON_NAME], I understand you’re concerned about the pet and ins…" at bounding box center [1024, 288] width 1144 height 16
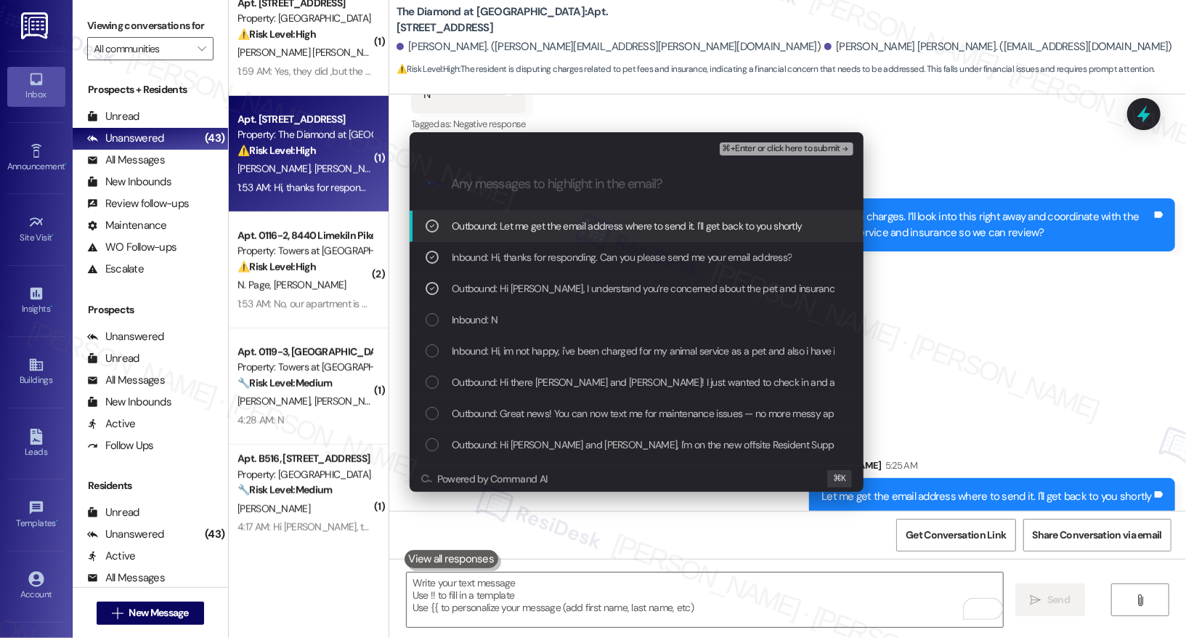
click at [755, 150] on span "⌘+Enter or click here to submit" at bounding box center [781, 149] width 118 height 10
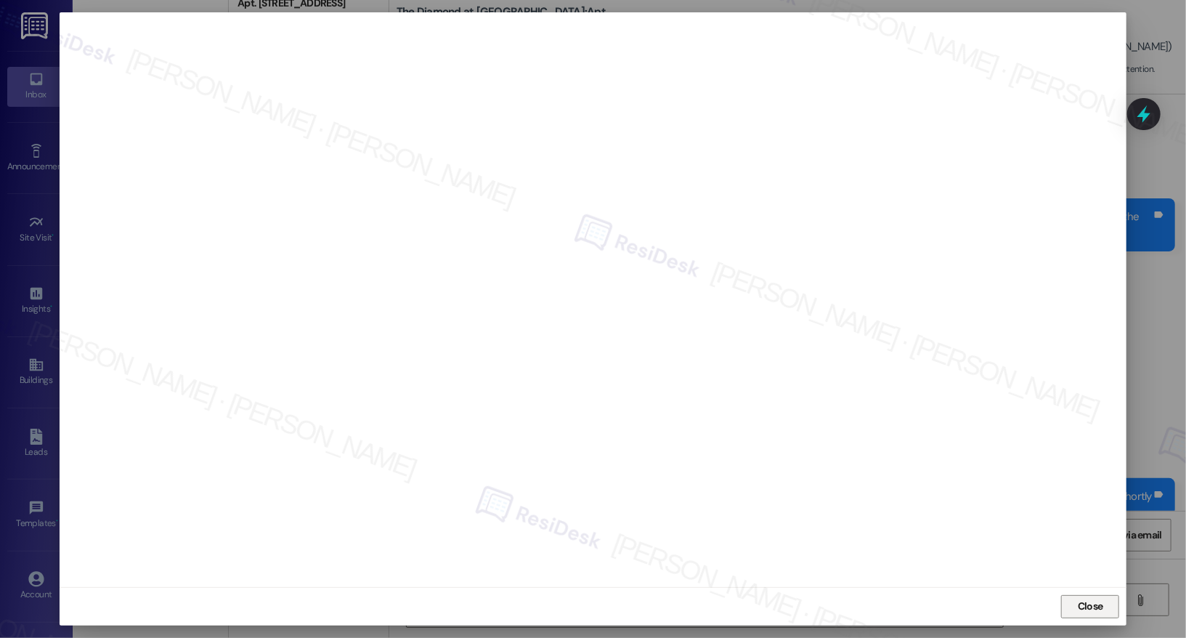
click at [1090, 610] on span "Close" at bounding box center [1090, 605] width 25 height 15
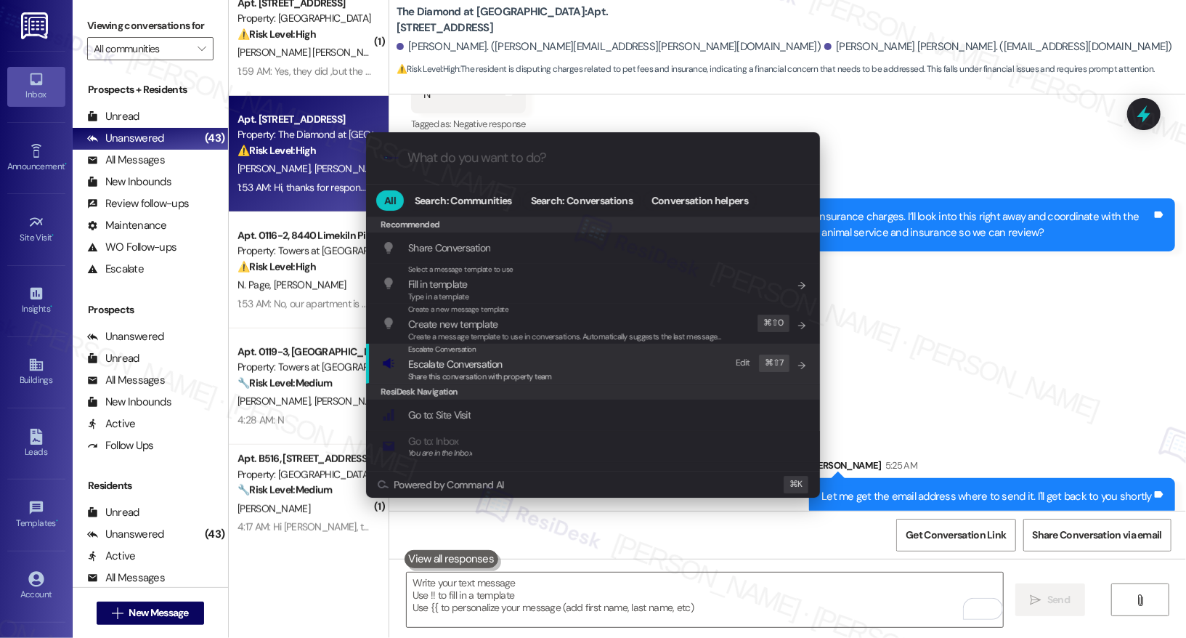
click at [639, 372] on div "Escalate Conversation Escalate Conversation Share this conversation with proper…" at bounding box center [594, 362] width 425 height 39
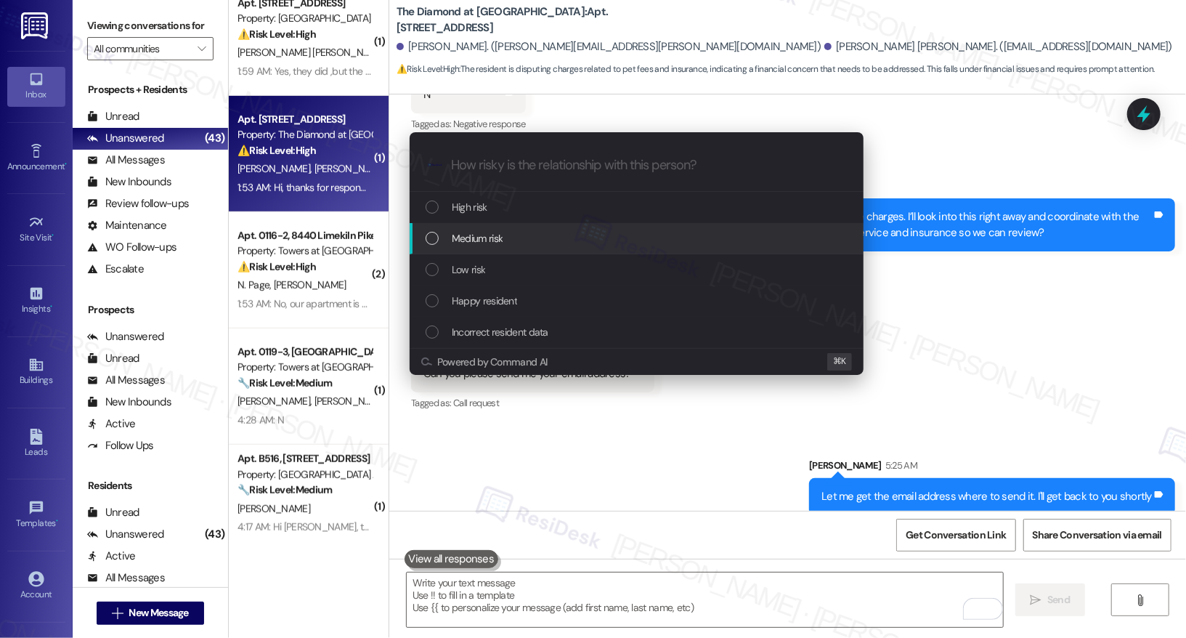
click at [556, 238] on div "Medium risk" at bounding box center [637, 238] width 425 height 16
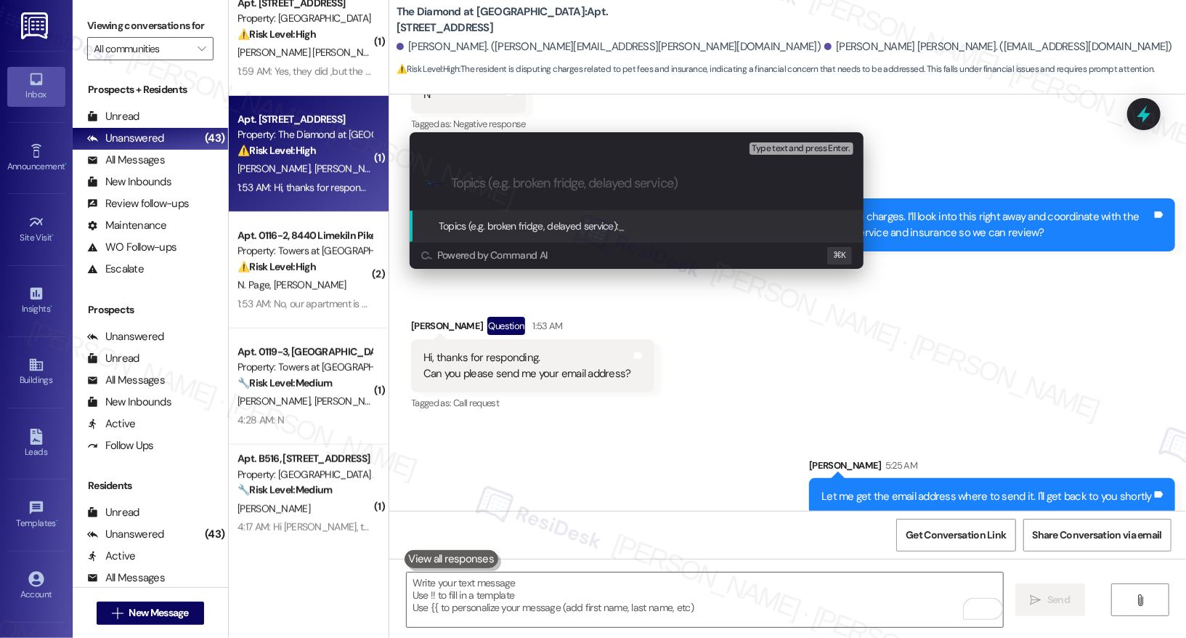
paste input "Email Address to Send Animal Service Document & Insurance"
type input "Email Address to Send Animal Service Document & Insurance"
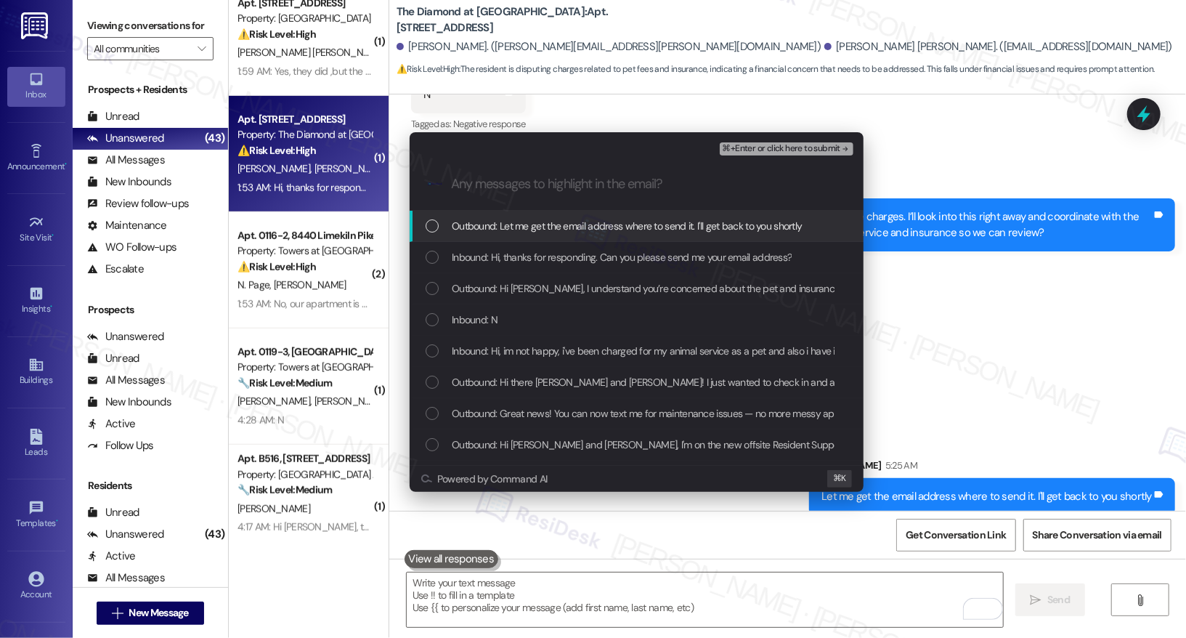
click at [558, 227] on span "Outbound: Let me get the email address where to send it. I'll get back to you s…" at bounding box center [627, 226] width 351 height 16
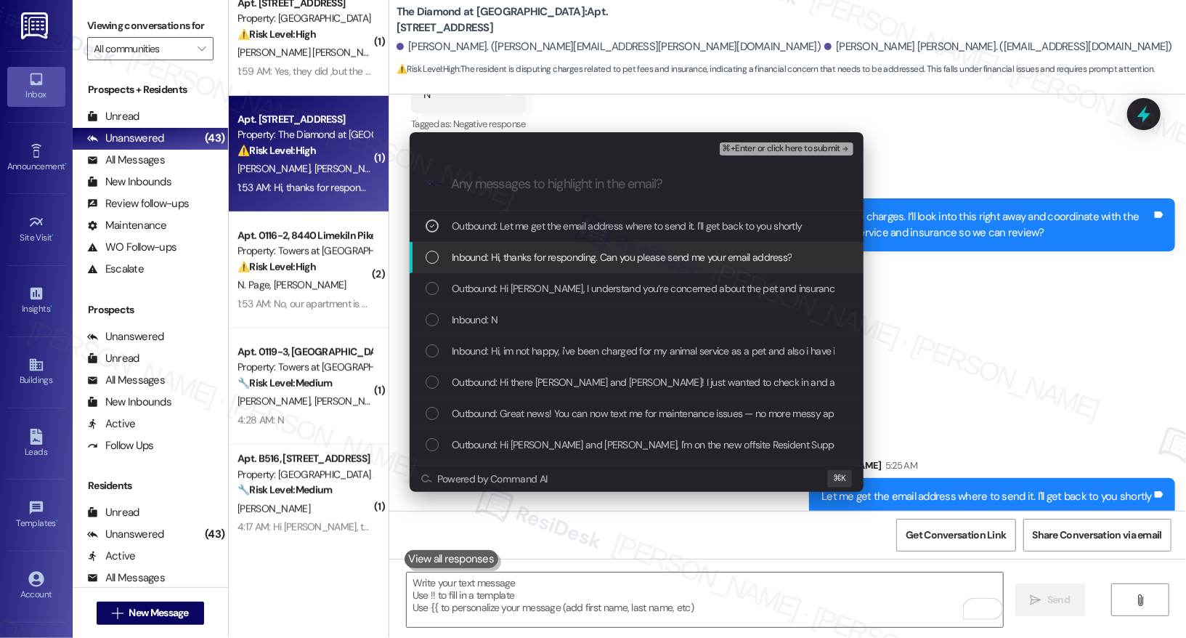
click at [555, 259] on span "Inbound: Hi, thanks for responding. Can you please send me your email address?" at bounding box center [622, 257] width 340 height 16
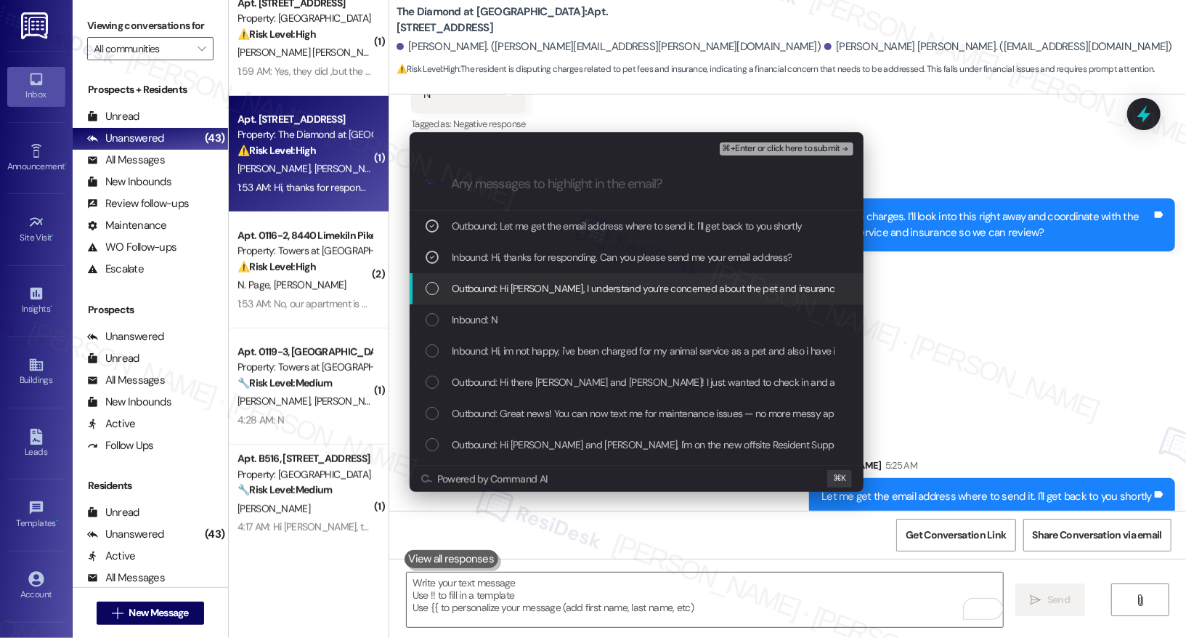
click at [551, 280] on span "Outbound: Hi [PERSON_NAME], I understand you’re concerned about the pet and ins…" at bounding box center [1024, 288] width 1144 height 16
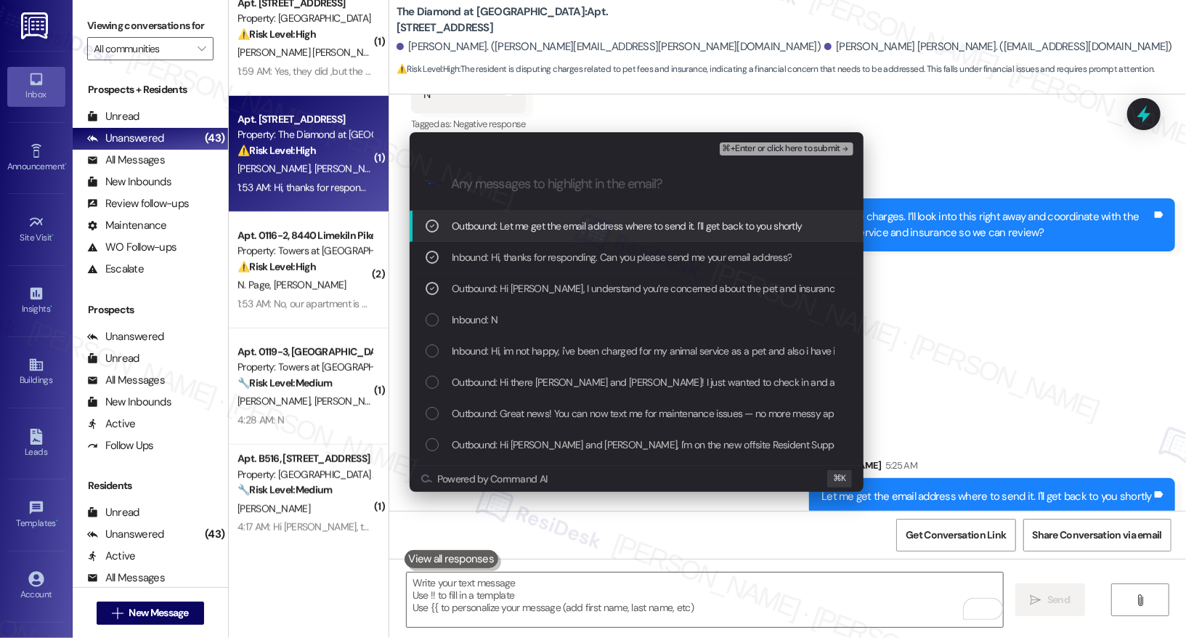
click at [744, 150] on span "⌘+Enter or click here to submit" at bounding box center [781, 149] width 118 height 10
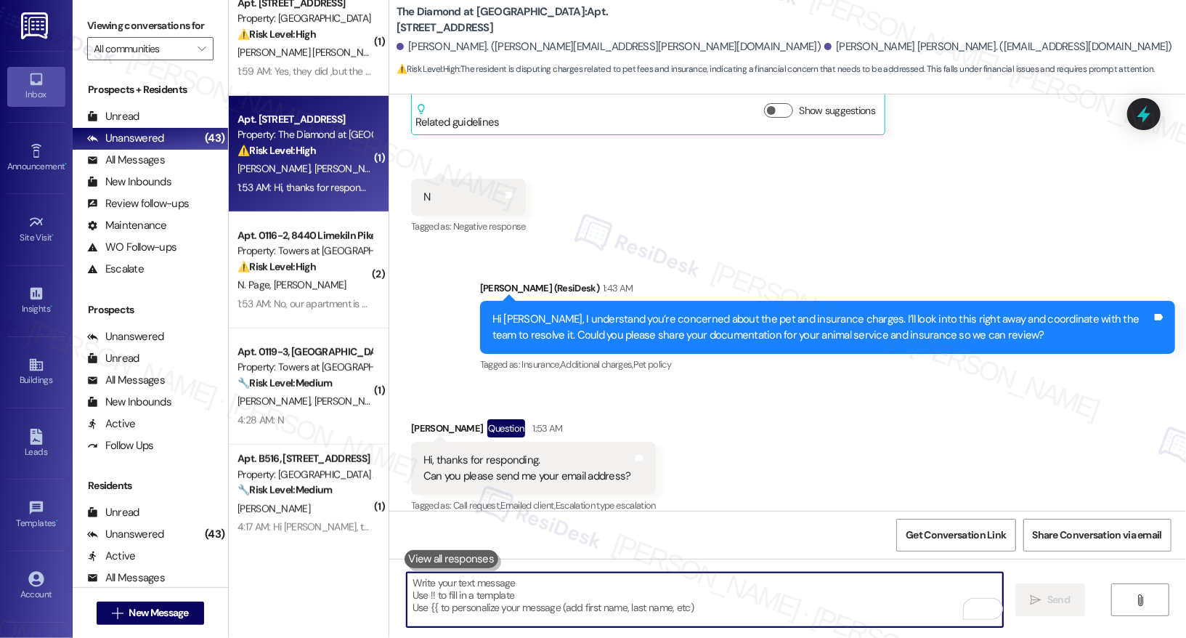
scroll to position [1390, 0]
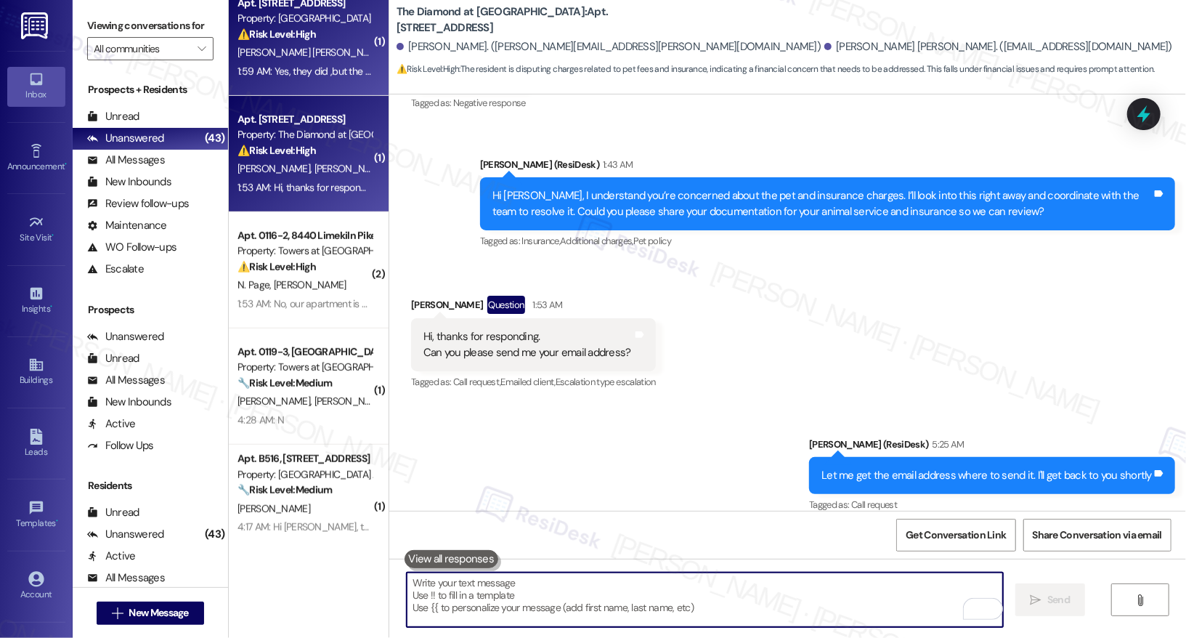
click at [302, 40] on strong "⚠️ Risk Level: High" at bounding box center [276, 34] width 78 height 13
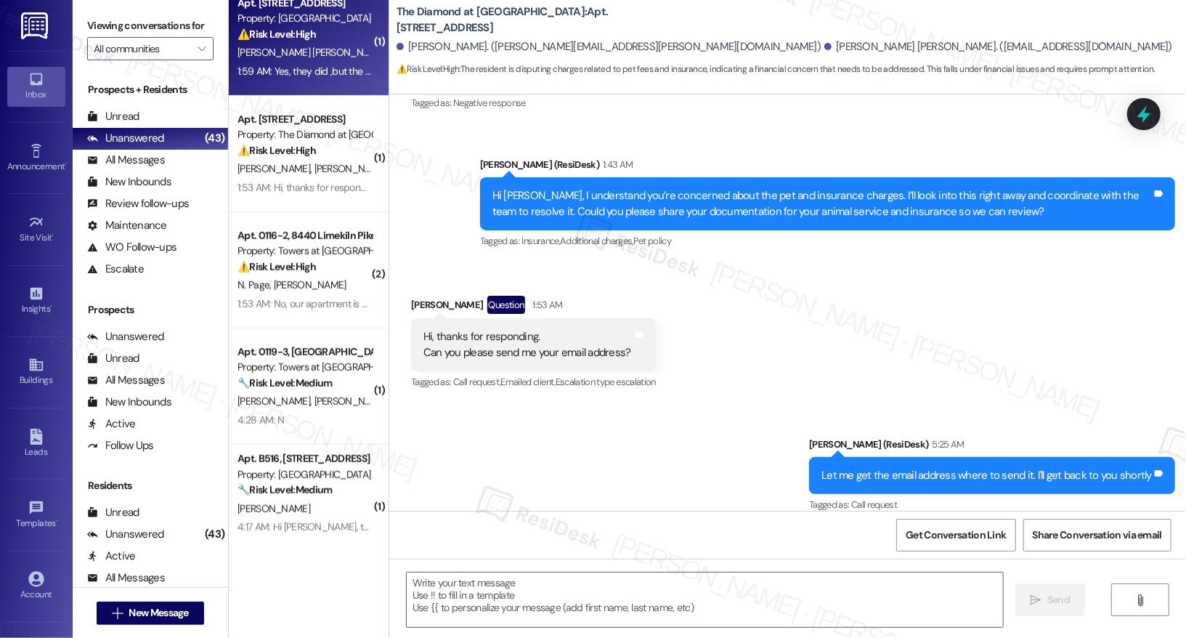
type textarea "Fetching suggested responses. Please feel free to read through the conversation…"
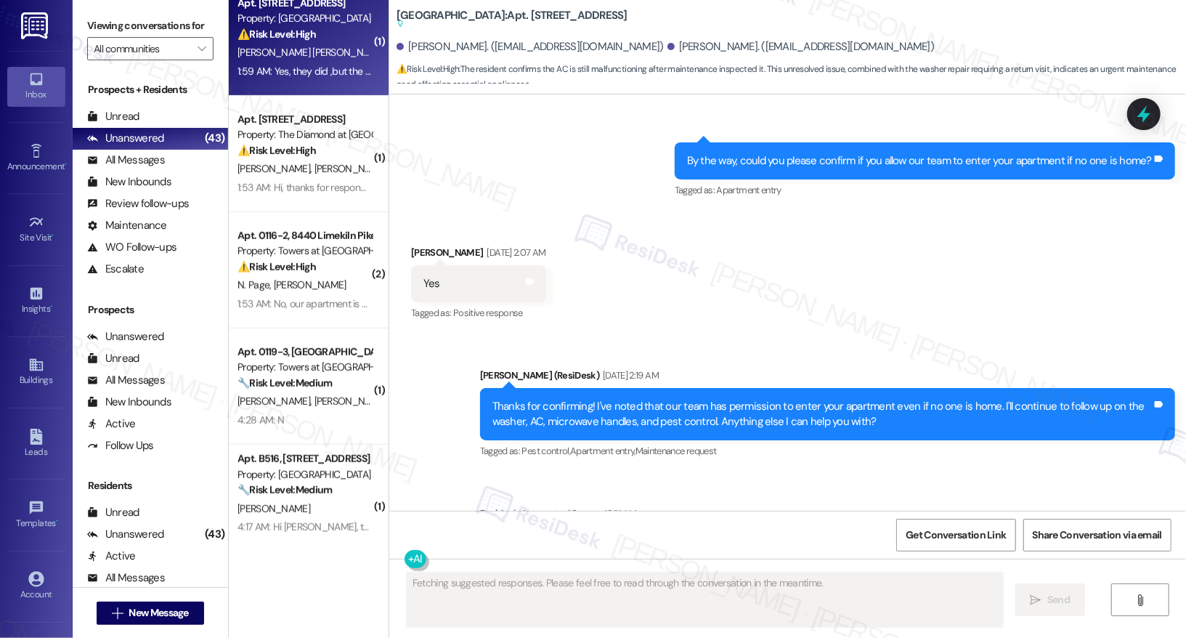
scroll to position [6332, 0]
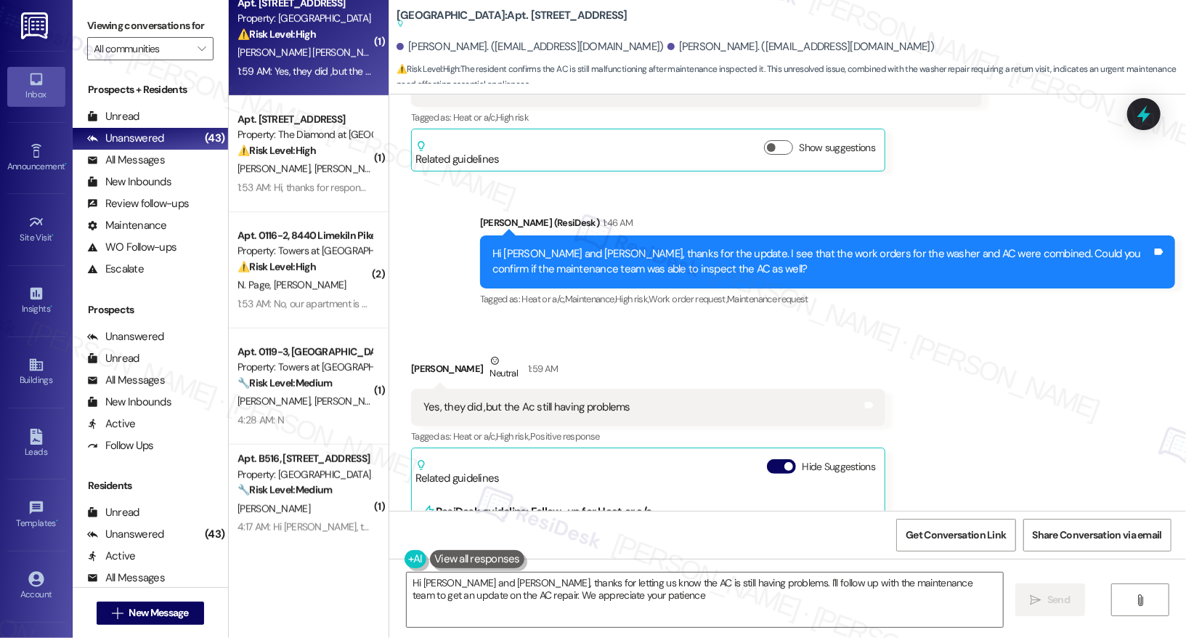
type textarea "Hi [PERSON_NAME] and [PERSON_NAME], thanks for letting us know the AC is still …"
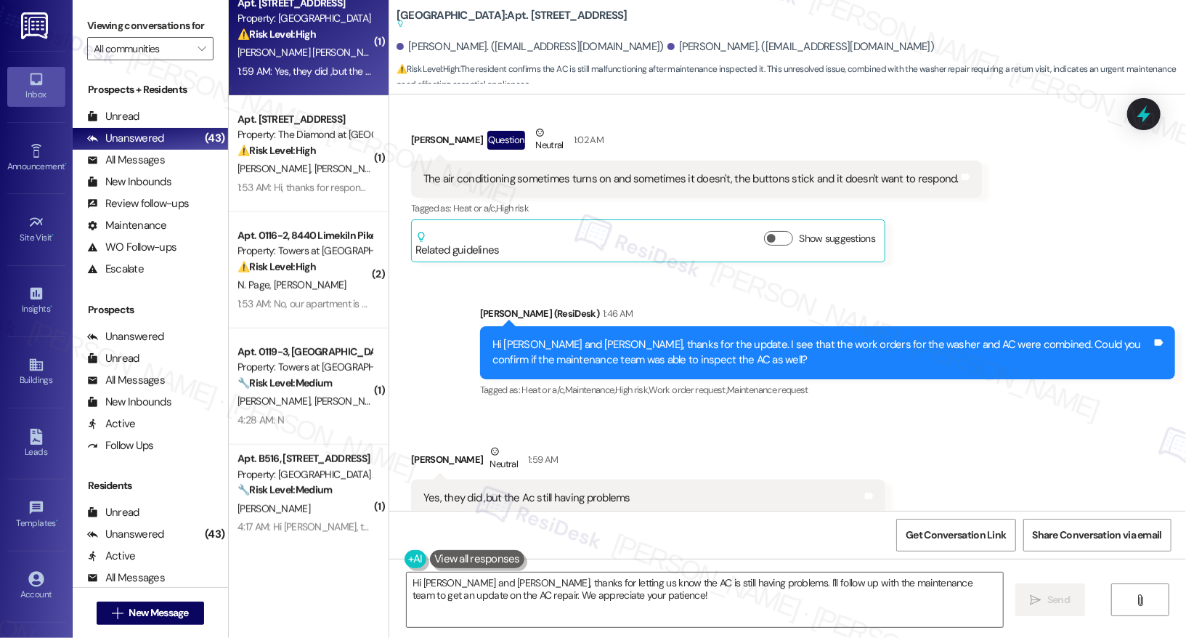
scroll to position [6176, 0]
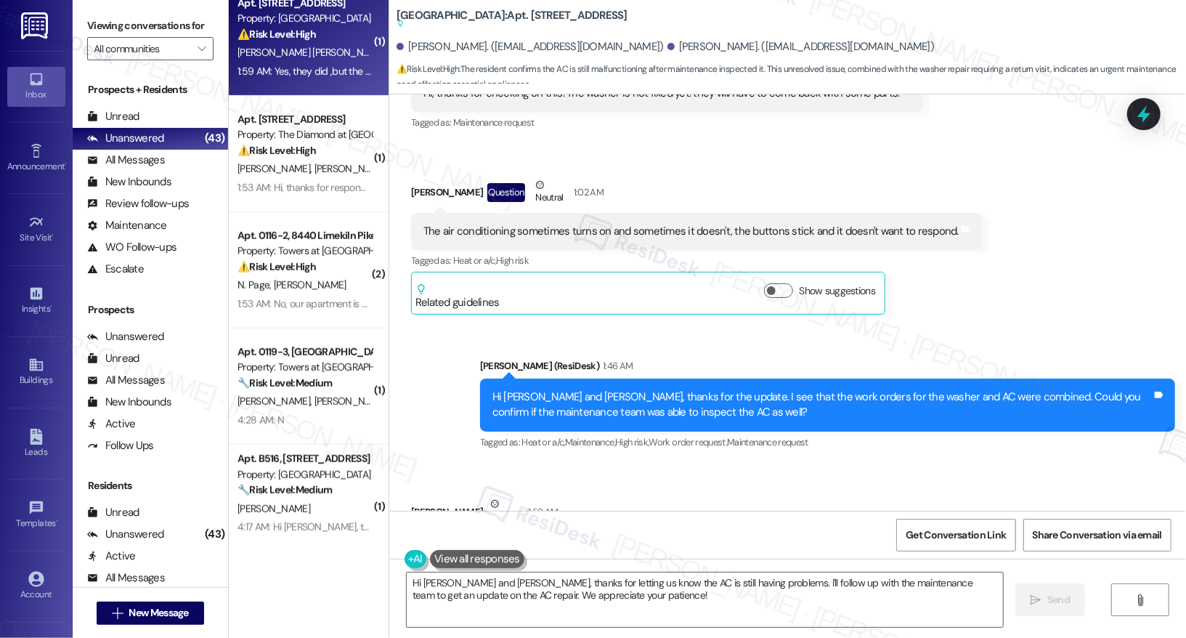
click at [486, 542] on div "Yes, they did ,but the Ac still having problems" at bounding box center [526, 549] width 207 height 15
copy div "Yes, they did ,but the Ac still having problems Tags and notes"
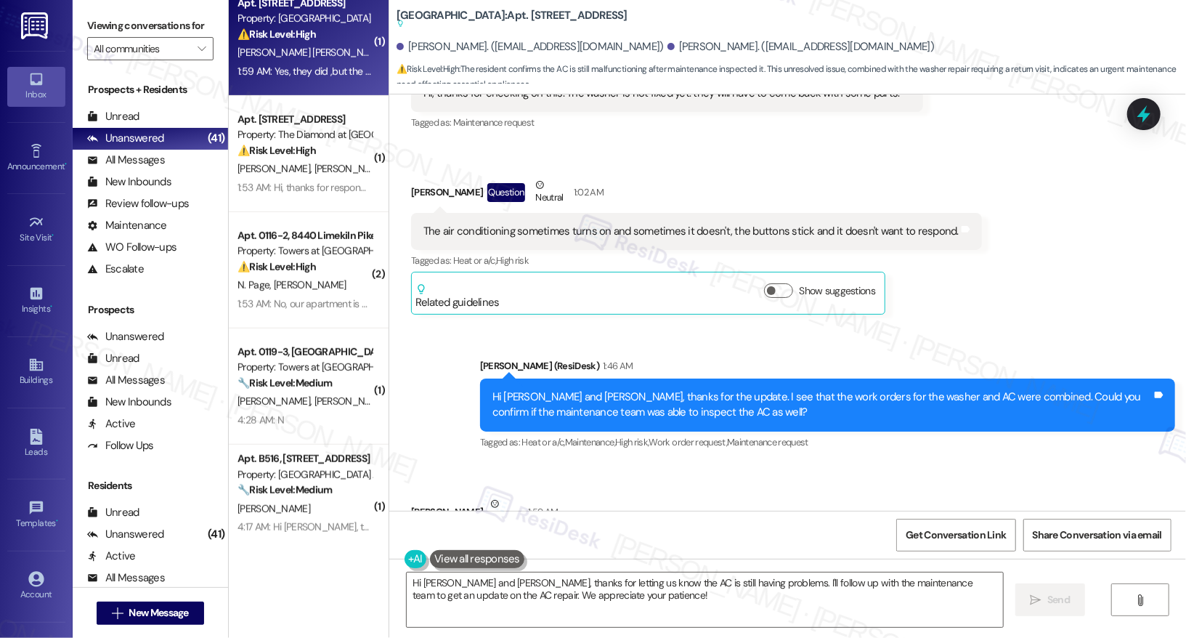
click at [564, 496] on div "[PERSON_NAME] Neutral 1:59 AM" at bounding box center [648, 514] width 474 height 36
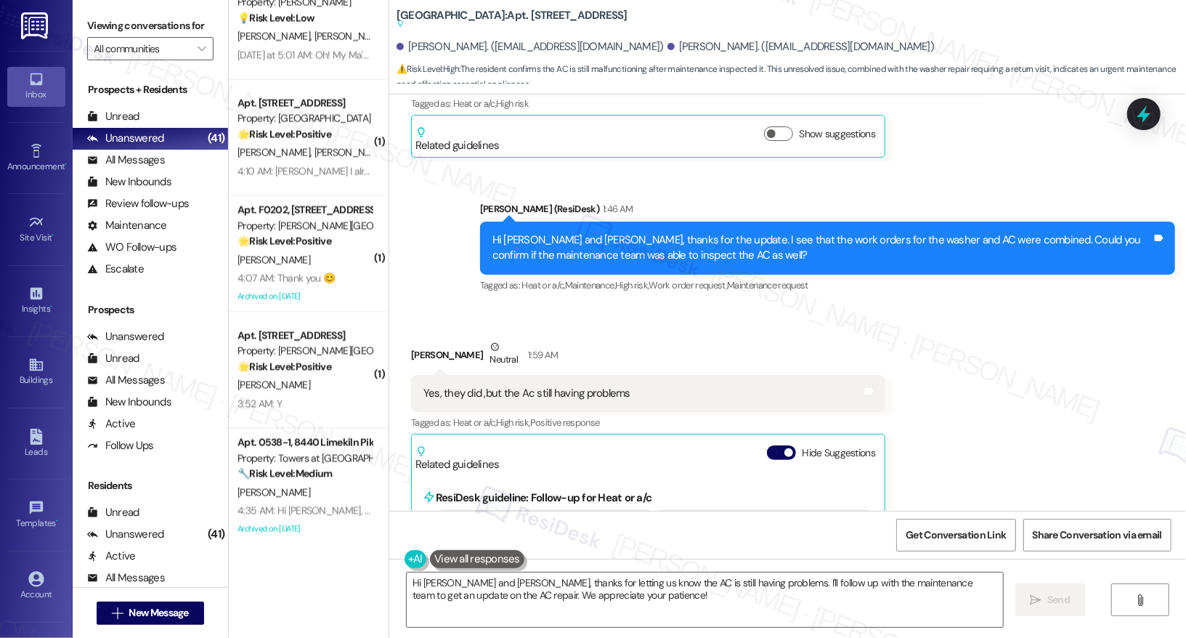
scroll to position [5274, 0]
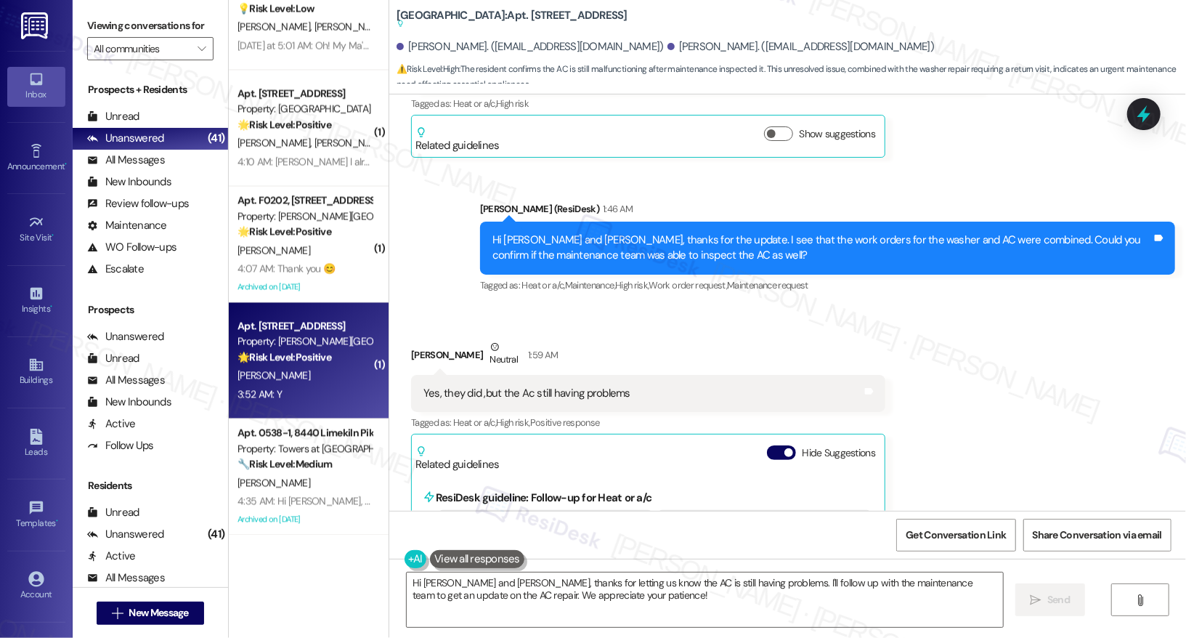
click at [300, 375] on div "[PERSON_NAME]" at bounding box center [304, 376] width 137 height 18
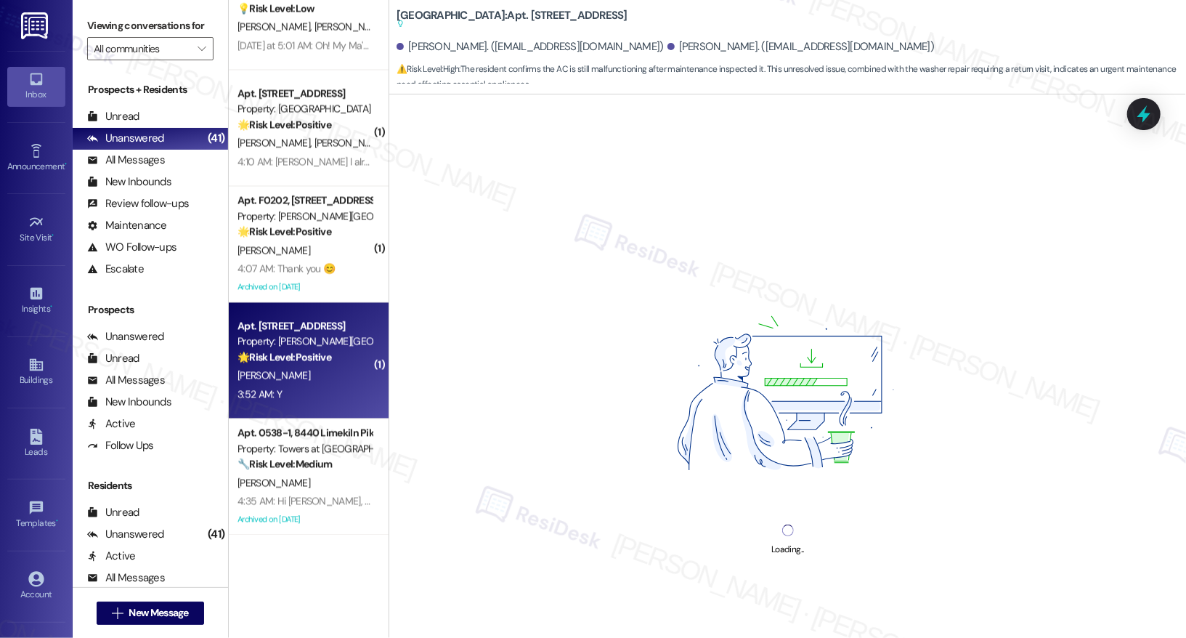
click at [298, 376] on div "[PERSON_NAME]" at bounding box center [304, 376] width 137 height 18
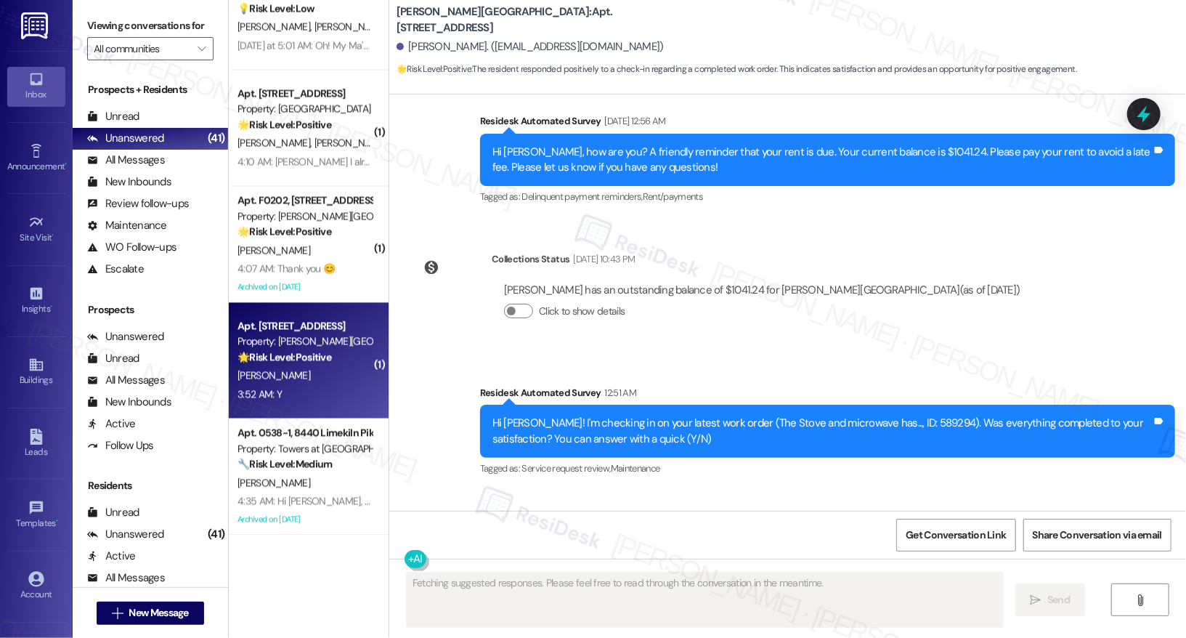
scroll to position [3055, 0]
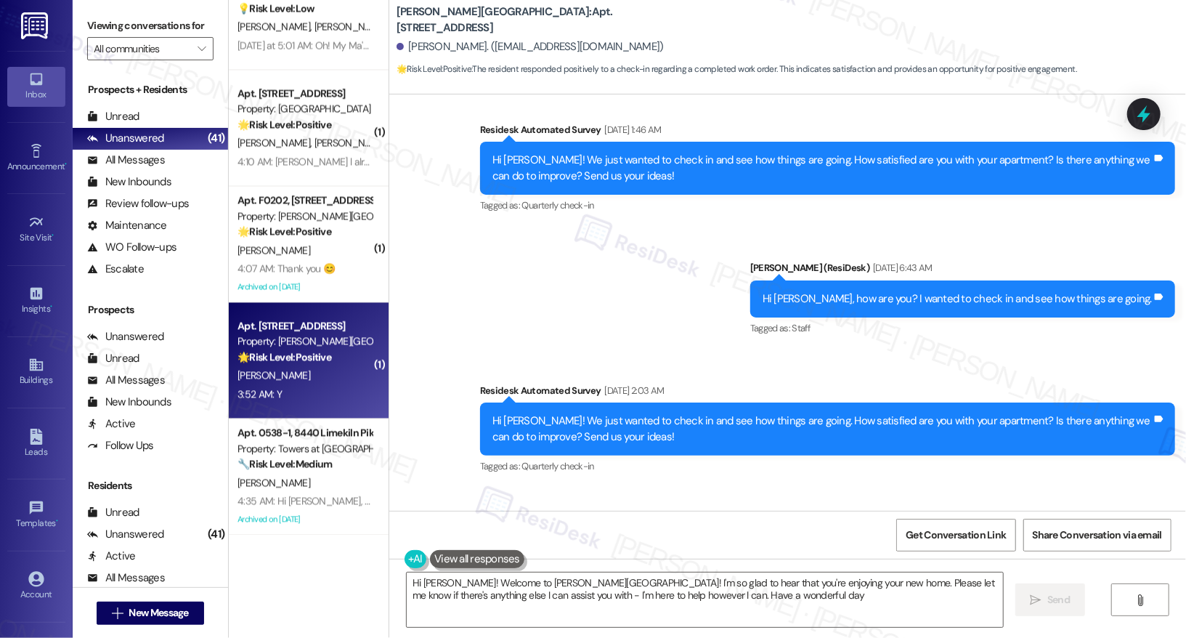
type textarea "Hi [PERSON_NAME]! Welcome to [PERSON_NAME][GEOGRAPHIC_DATA]! I'm so glad to hea…"
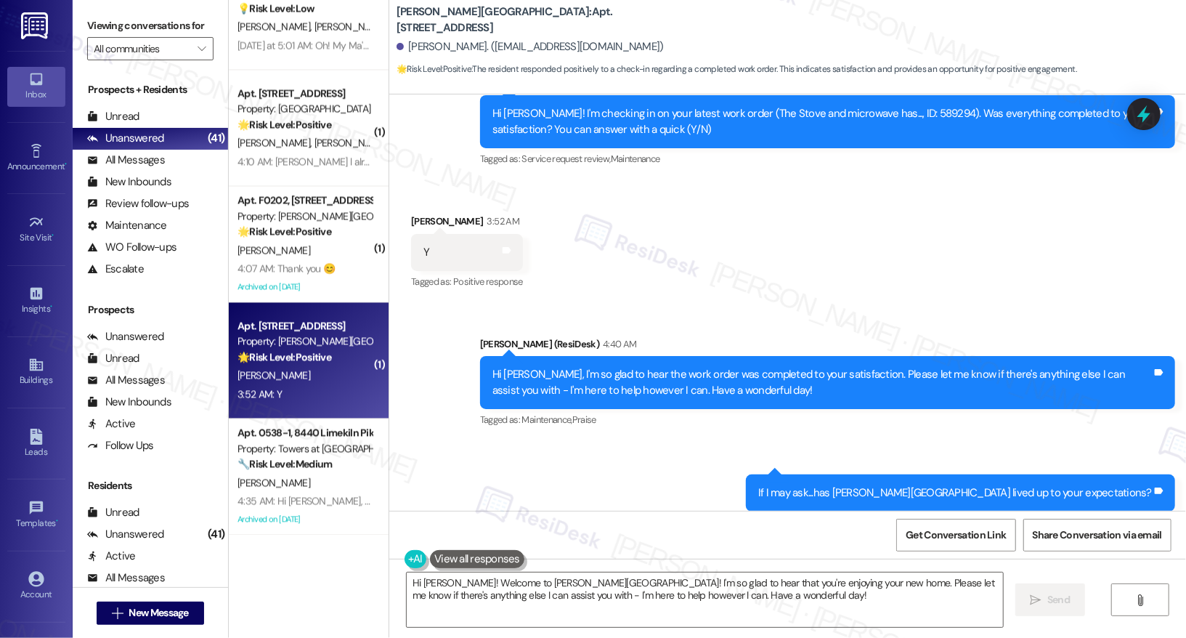
scroll to position [3295, 0]
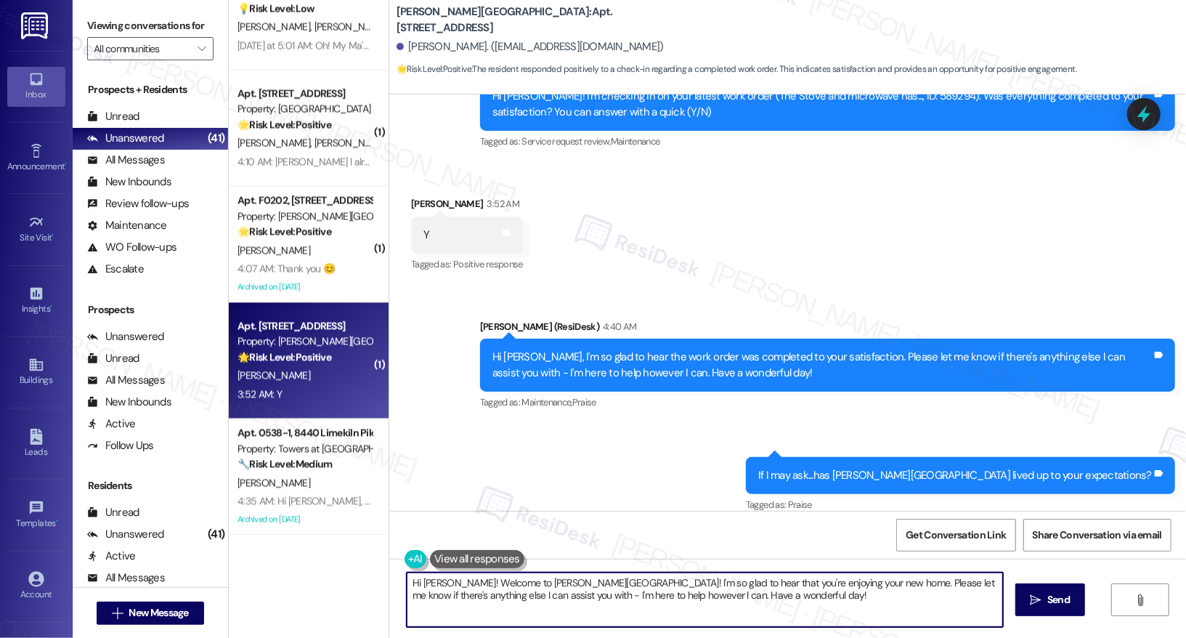
click at [553, 598] on textarea "Hi [PERSON_NAME]! Welcome to [PERSON_NAME][GEOGRAPHIC_DATA]! I'm so glad to hea…" at bounding box center [705, 599] width 596 height 54
click at [746, 599] on textarea "Hi [PERSON_NAME]! Welcome to [PERSON_NAME][GEOGRAPHIC_DATA]! I'm so glad to hea…" at bounding box center [705, 599] width 596 height 54
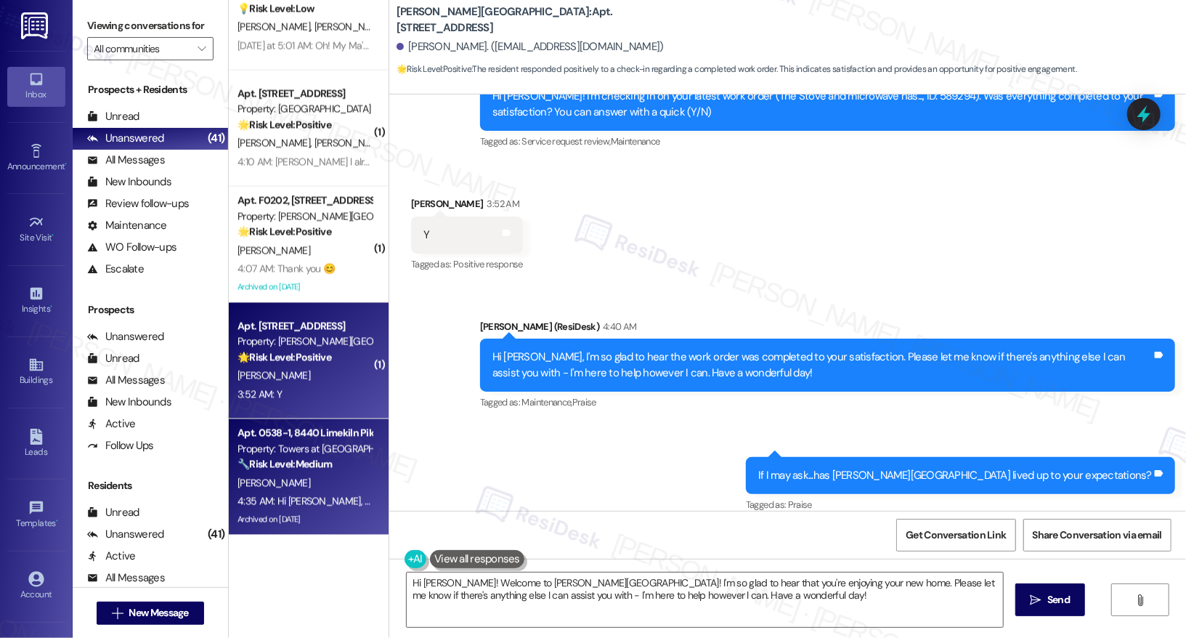
click at [321, 505] on div "4:35 AM: Hi [PERSON_NAME], good news! Late fee will be waived as a one-time cou…" at bounding box center [426, 500] width 378 height 13
type textarea "Fetching suggested responses. Please feel free to read through the conversation…"
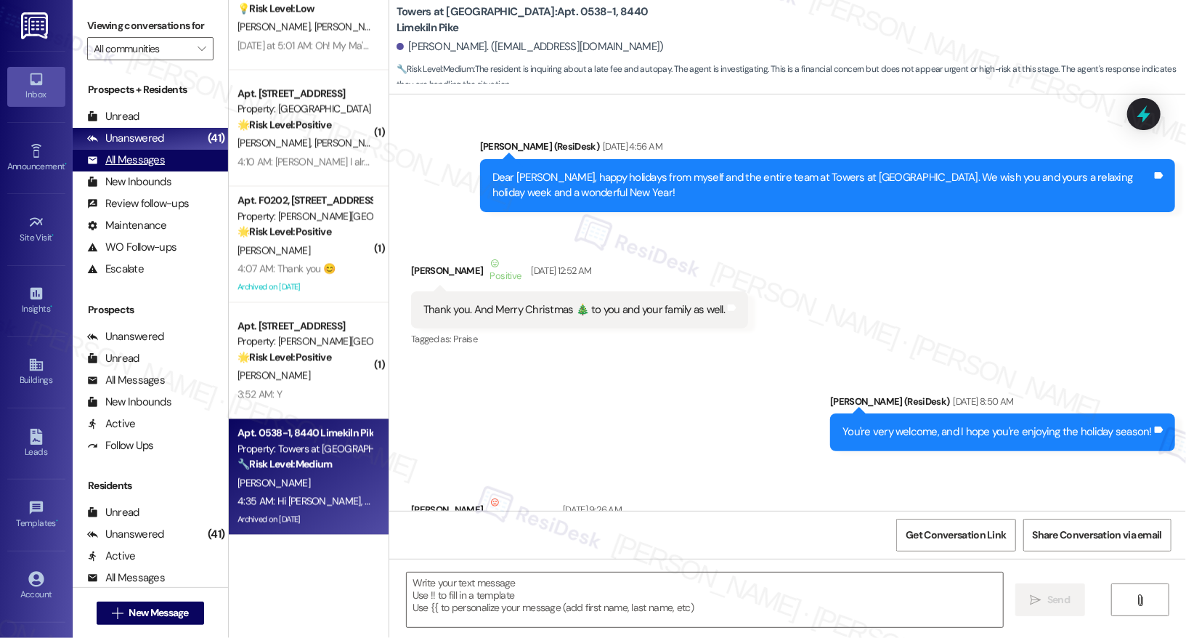
click at [126, 168] on div "All Messages" at bounding box center [126, 159] width 78 height 15
type textarea "Fetching suggested responses. Please feel free to read through the conversation…"
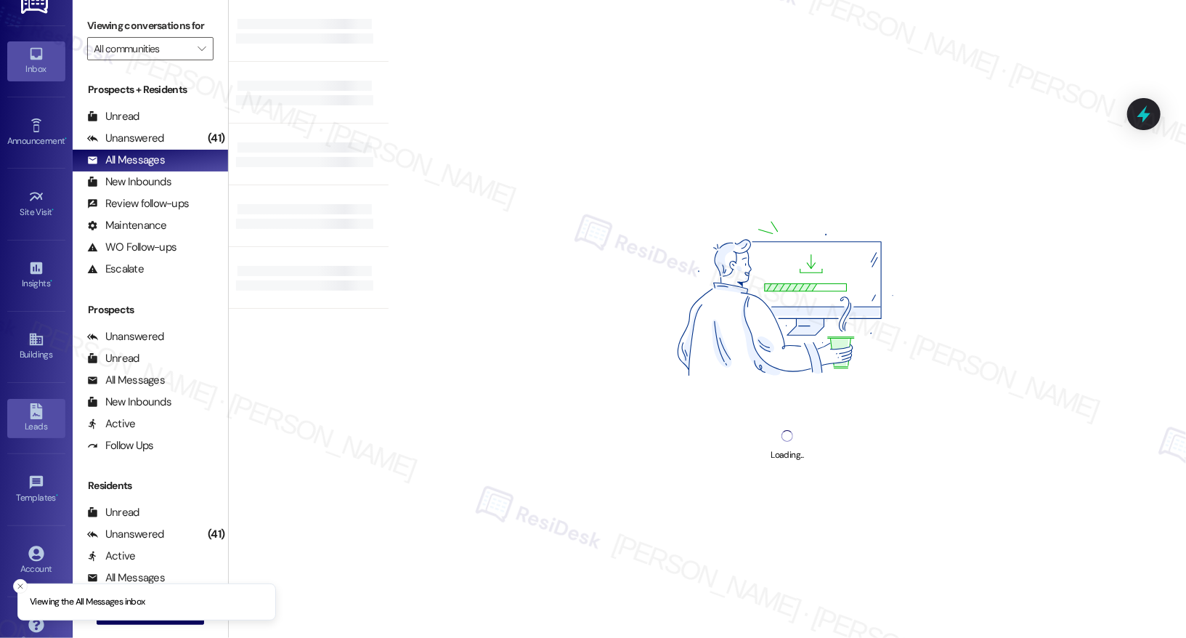
scroll to position [46, 0]
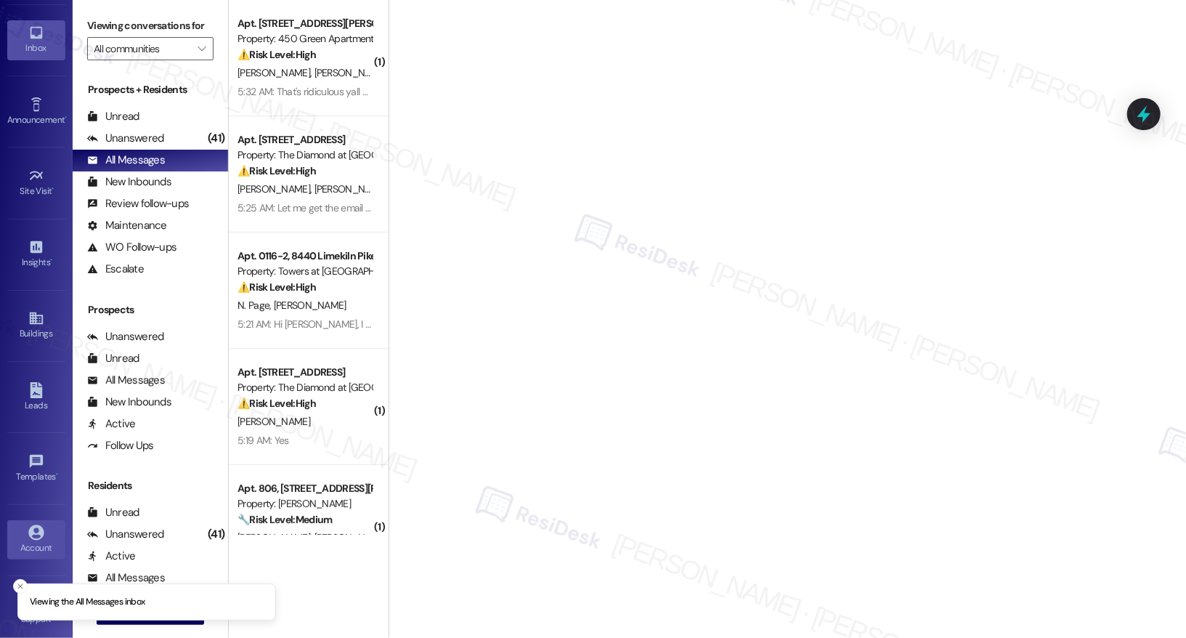
click at [17, 540] on div "Account" at bounding box center [36, 547] width 73 height 15
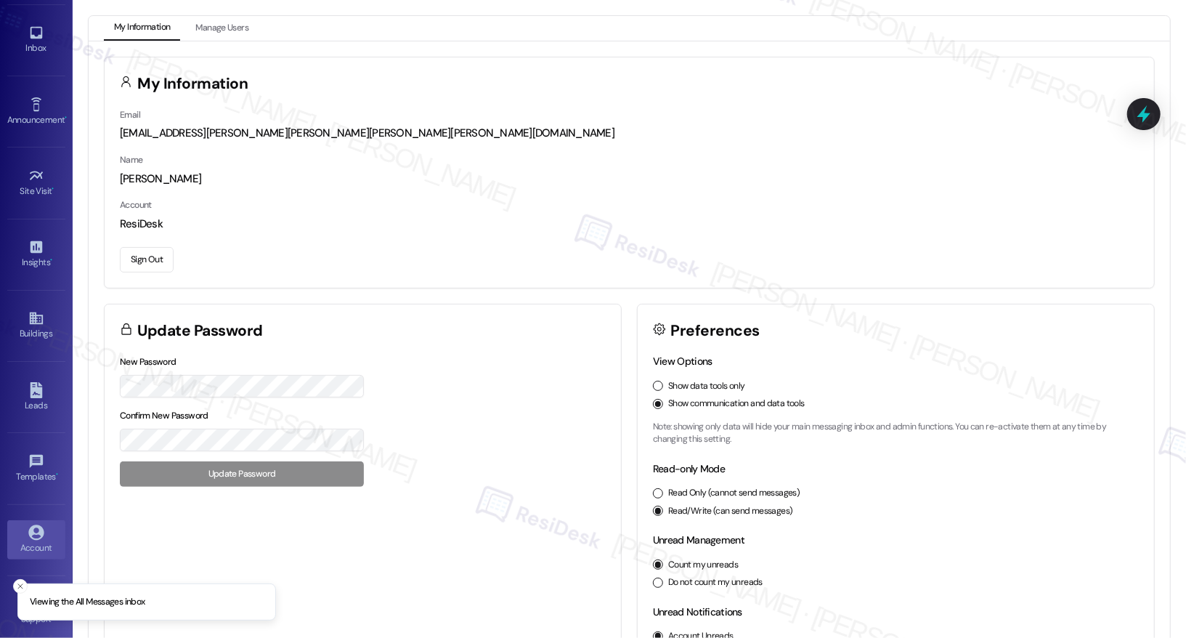
click at [142, 248] on button "Sign Out" at bounding box center [147, 259] width 54 height 25
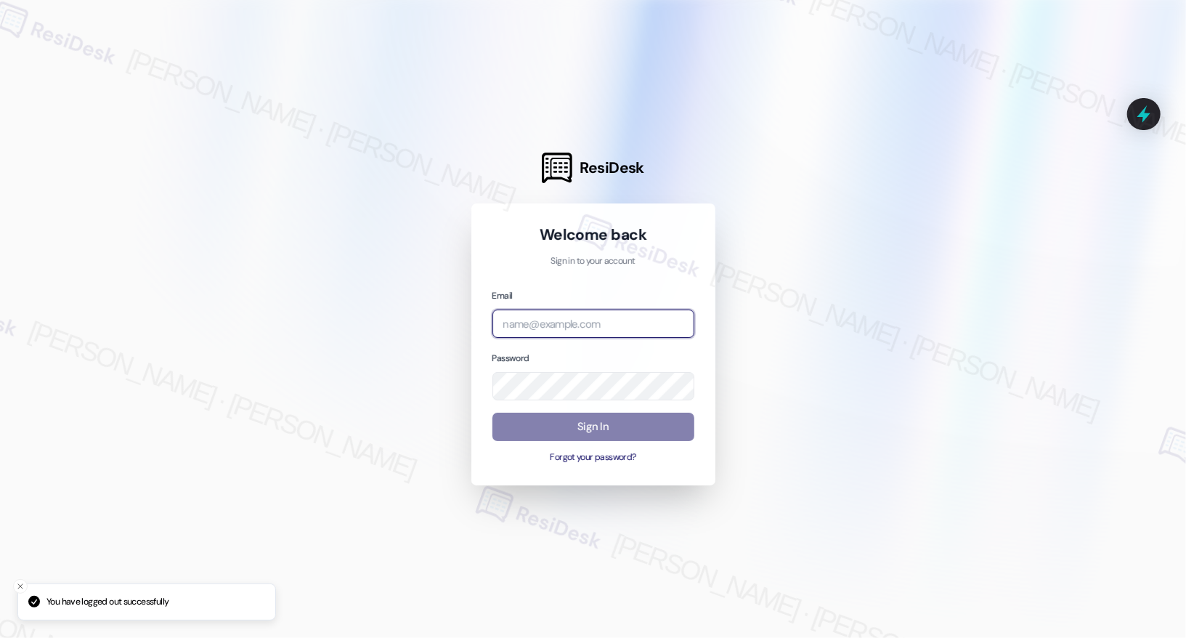
click at [640, 330] on input "email" at bounding box center [593, 323] width 202 height 28
type input "[EMAIL_ADDRESS][PERSON_NAME][PERSON_NAME][PERSON_NAME][DOMAIN_NAME]"
